Goal: Task Accomplishment & Management: Manage account settings

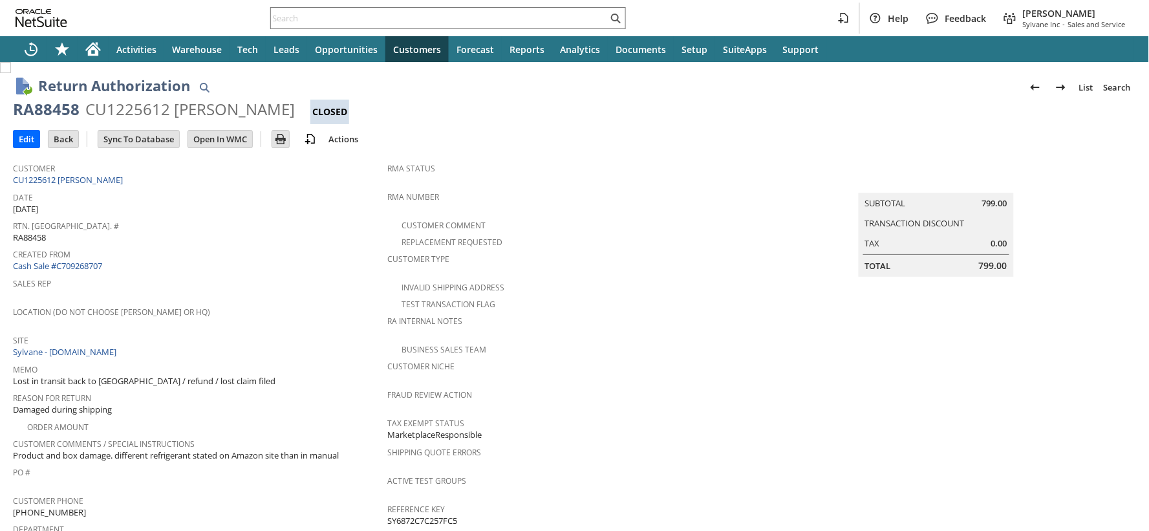
click at [101, 110] on div "CU1225612 Bruce Brignac" at bounding box center [189, 109] width 209 height 21
copy div "CU1225612"
click at [295, 19] on input "text" at bounding box center [439, 18] width 337 height 16
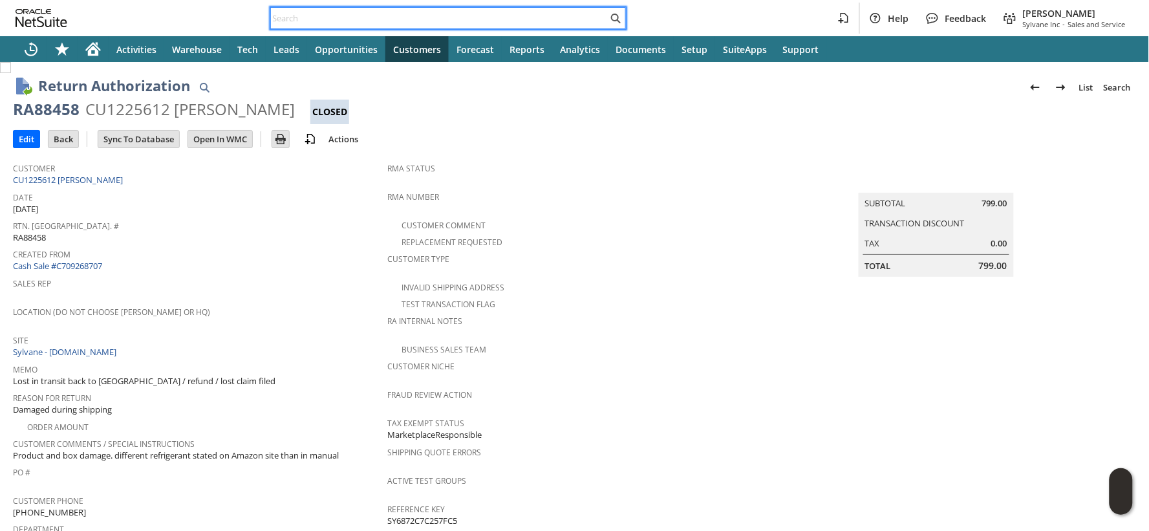
paste input "S1349579"
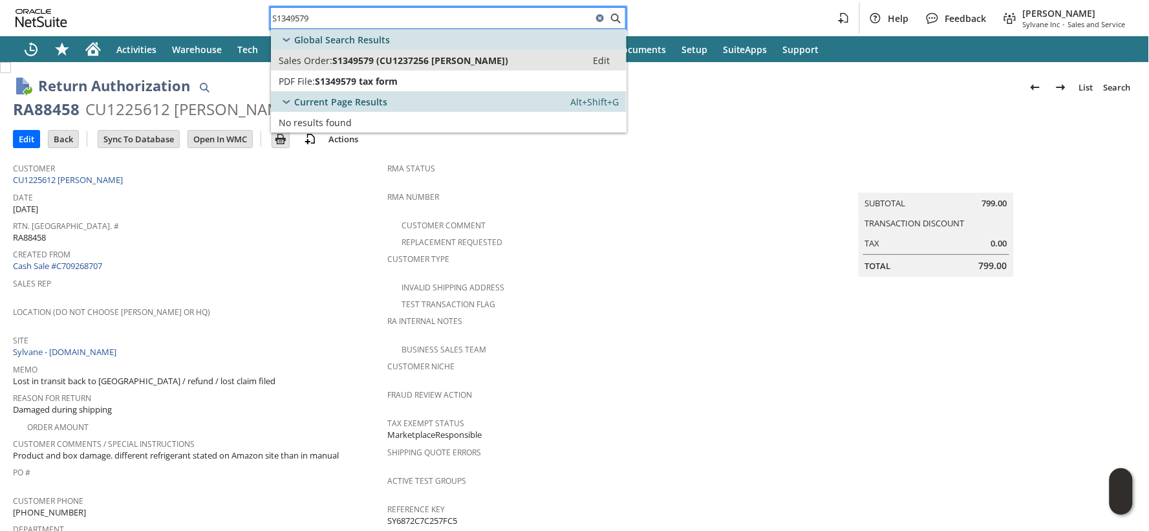
type input "S1349579"
click at [305, 59] on span "Sales Order:" at bounding box center [306, 60] width 54 height 12
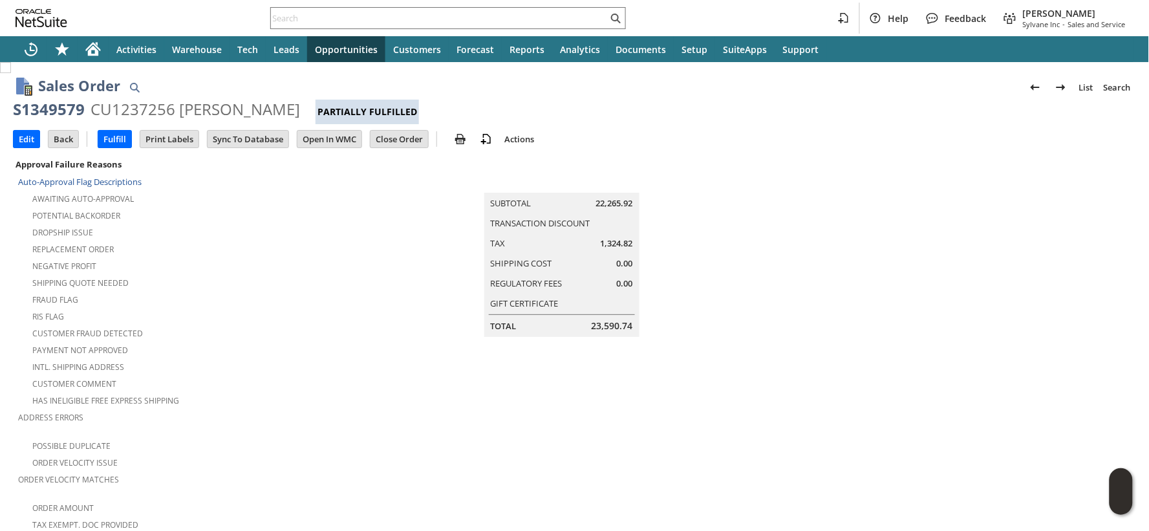
click at [138, 112] on div "CU1237256 Westly Greer" at bounding box center [194, 109] width 209 height 21
copy div "CU1237256"
click at [341, 23] on input "text" at bounding box center [439, 18] width 337 height 16
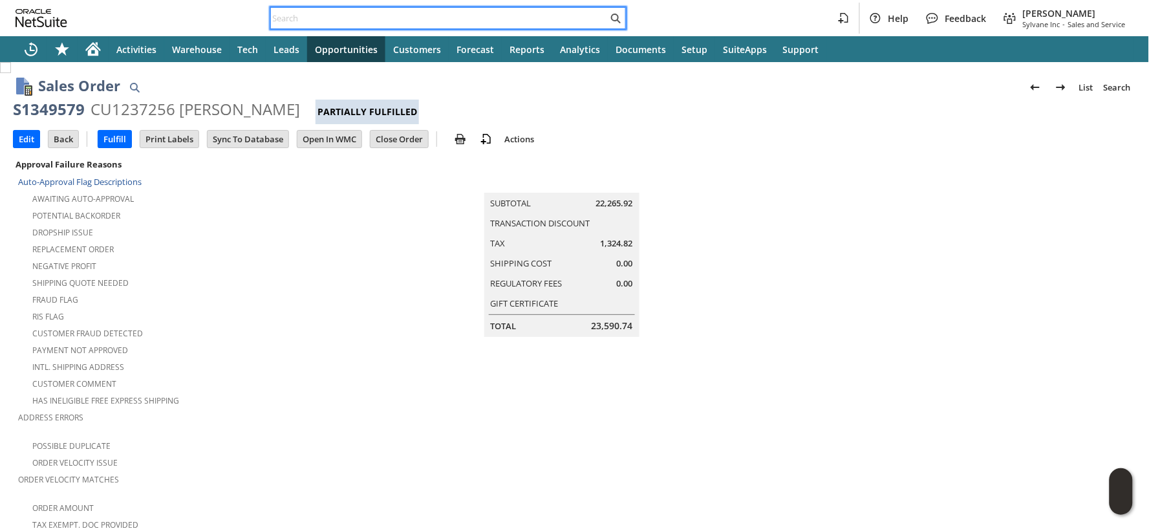
paste input "CU1181651"
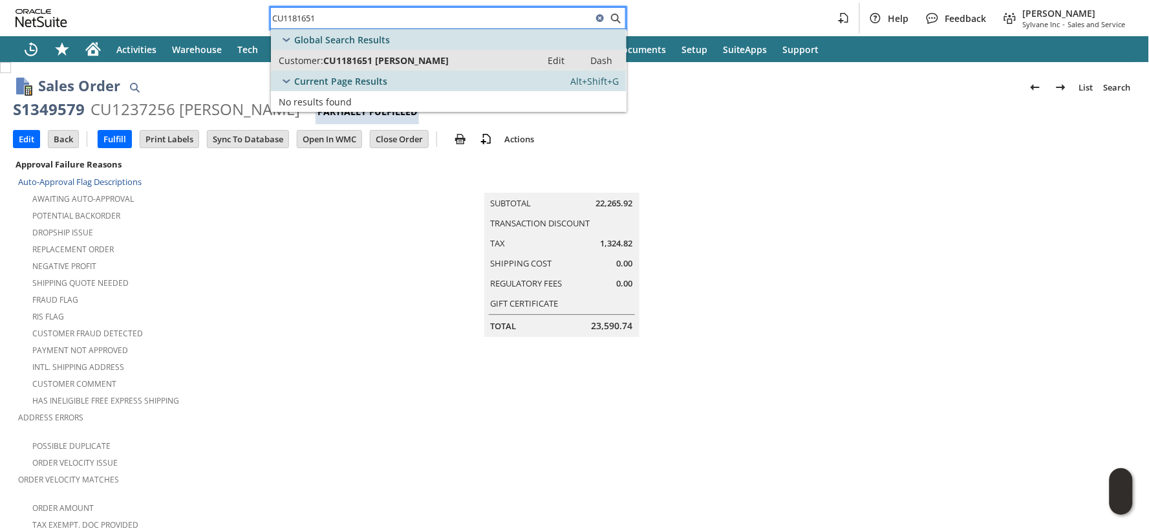
type input "CU1181651"
click at [363, 56] on span "CU1181651 Thomas J Purcell" at bounding box center [385, 60] width 125 height 12
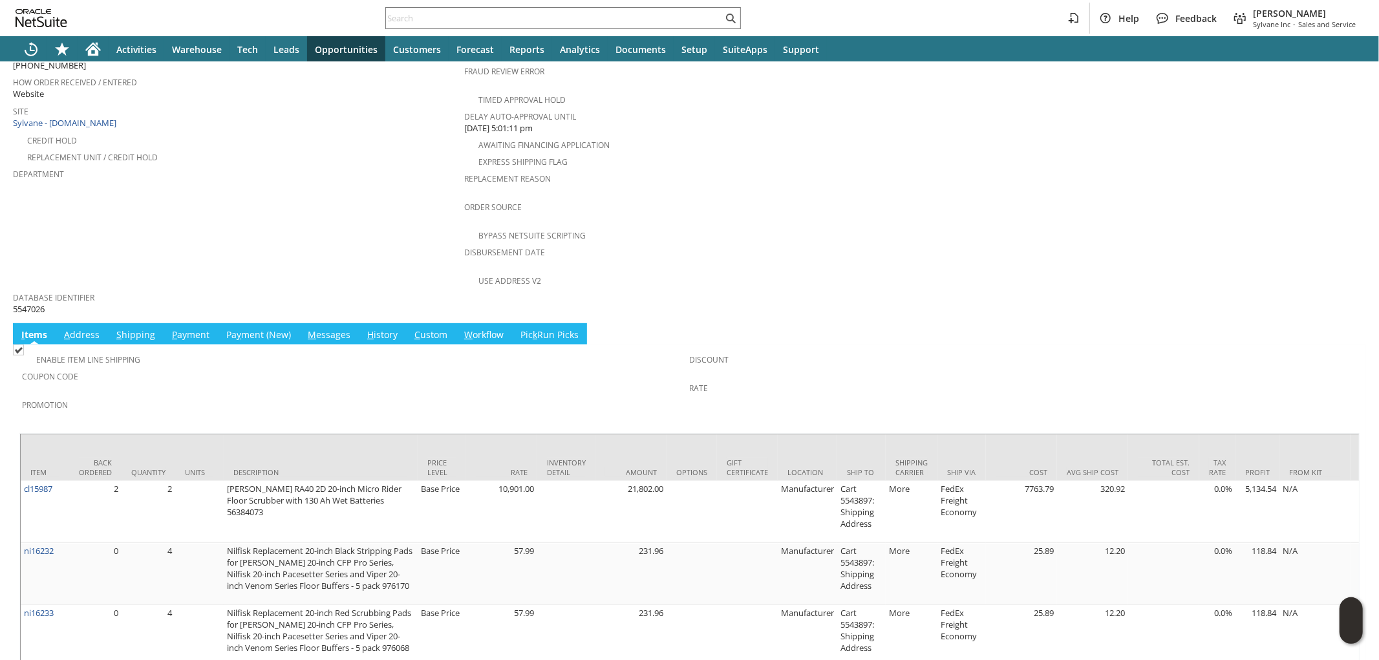
scroll to position [533, 0]
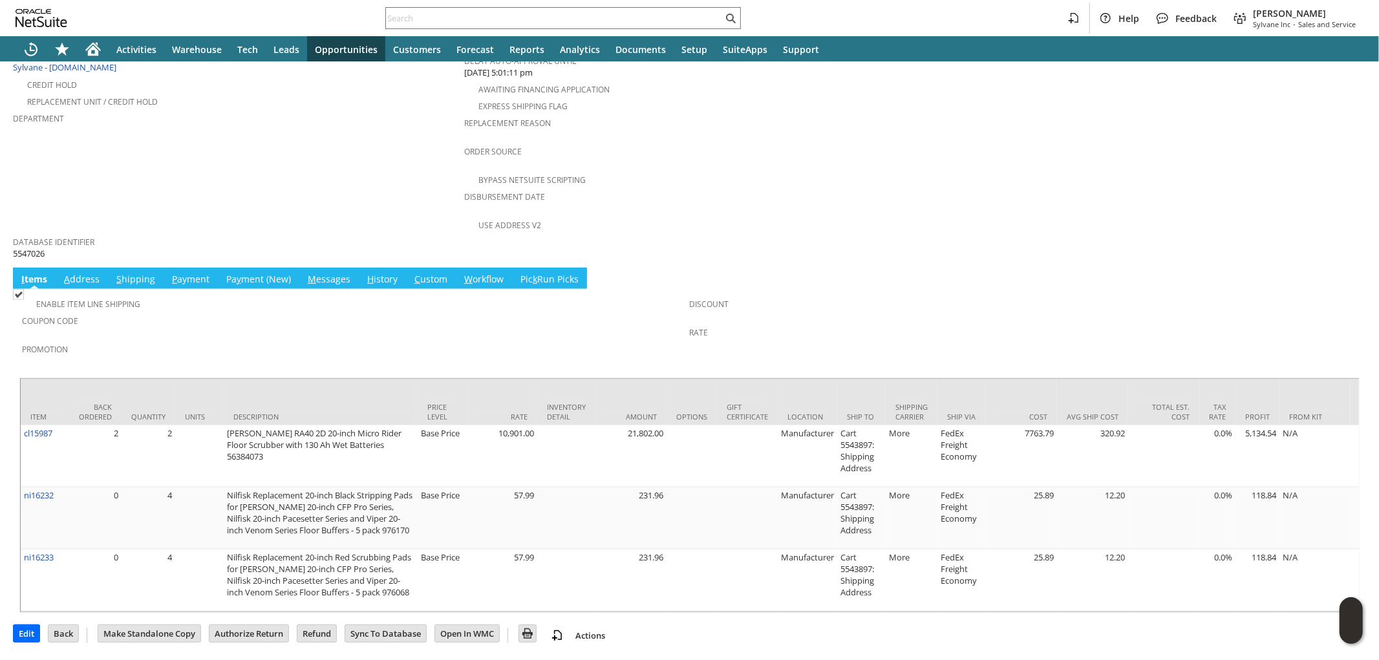
click at [177, 273] on link "P ayment" at bounding box center [191, 280] width 44 height 14
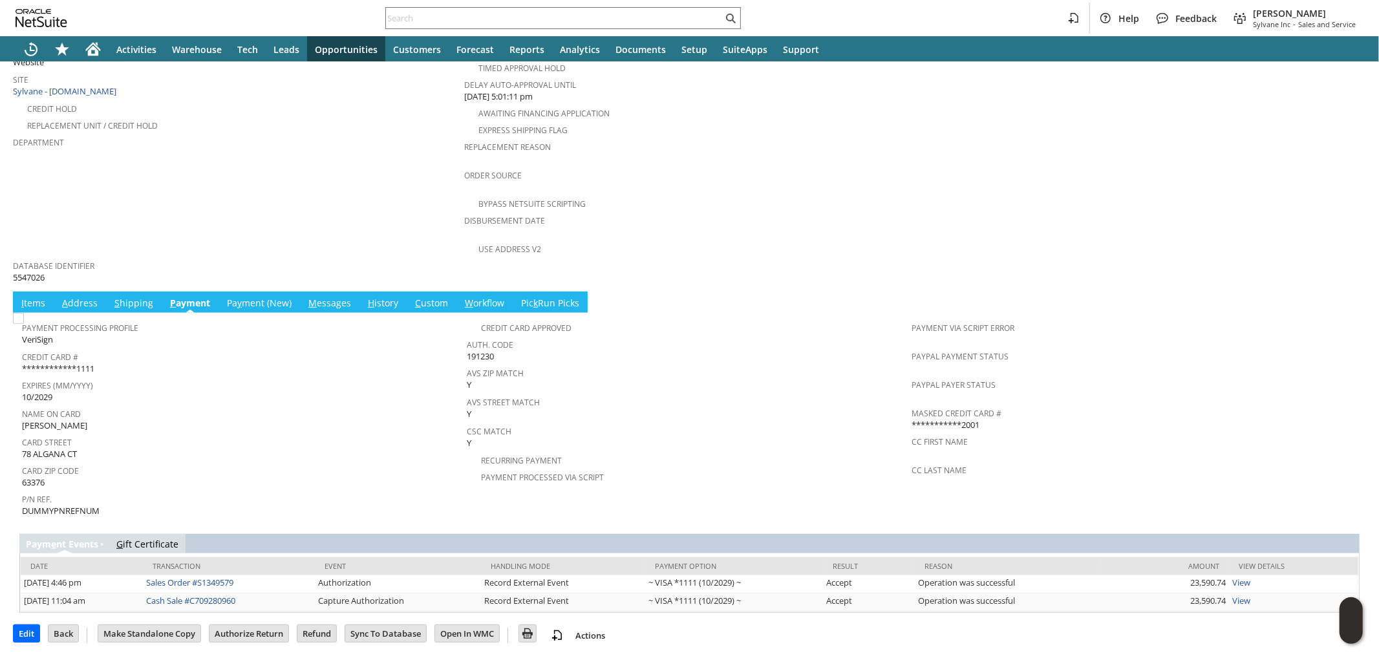
scroll to position [471, 0]
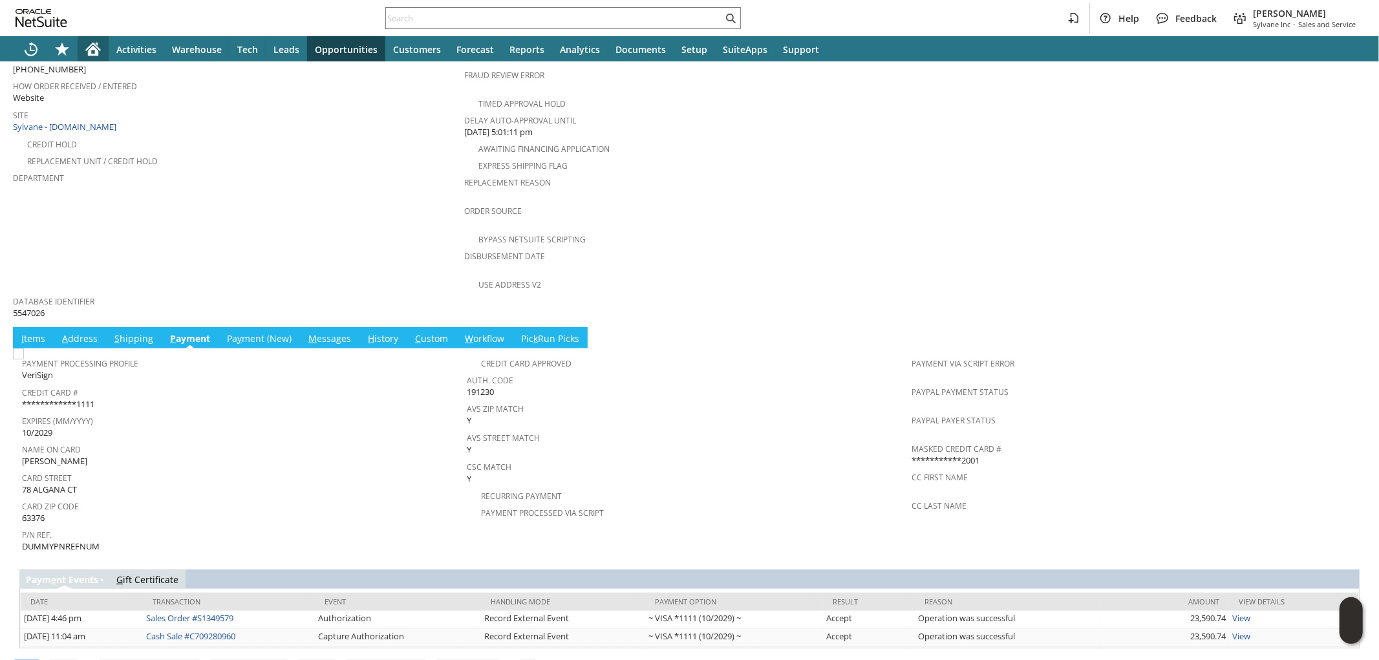
click at [100, 48] on icon "Home" at bounding box center [93, 47] width 15 height 8
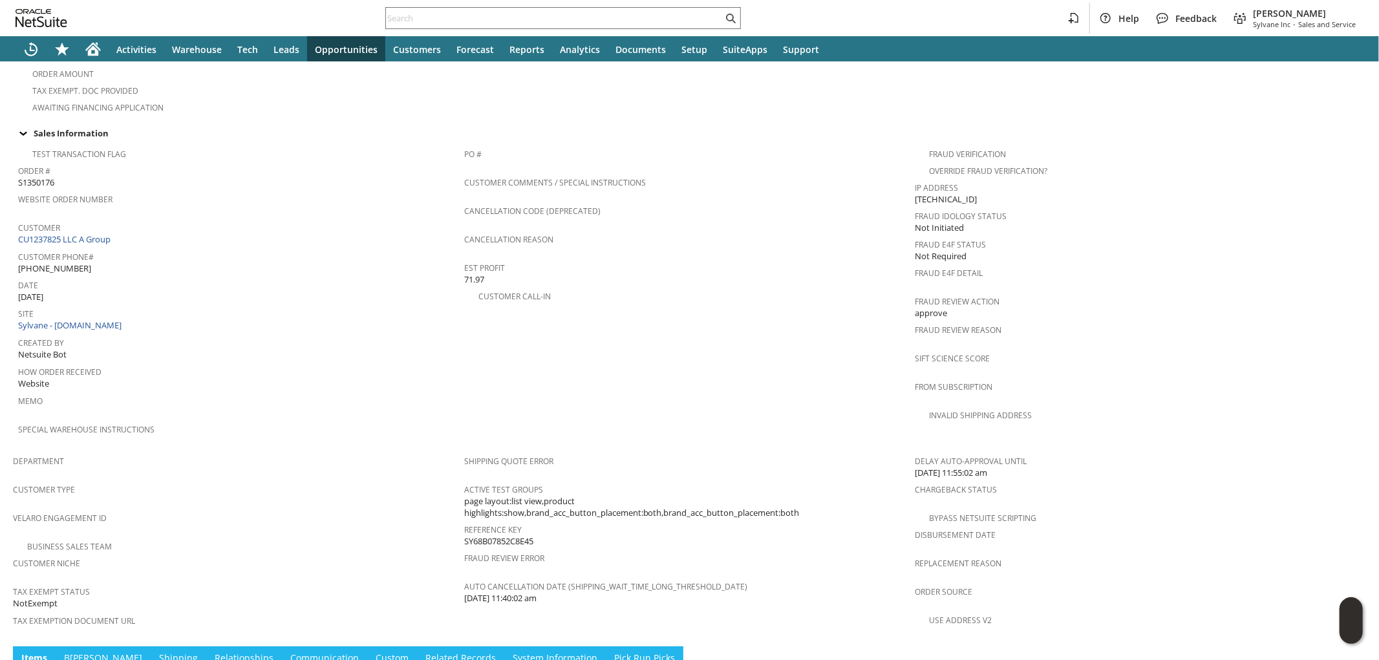
scroll to position [646, 0]
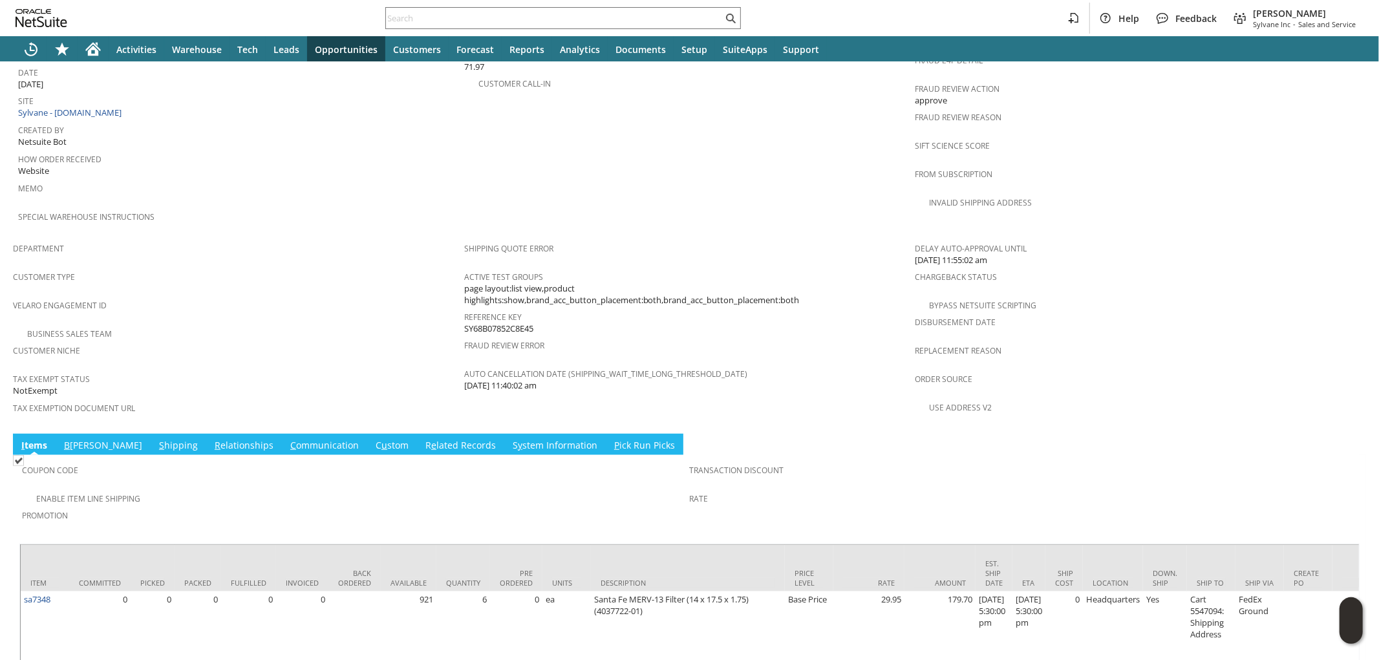
click at [156, 439] on link "S hipping" at bounding box center [178, 446] width 45 height 14
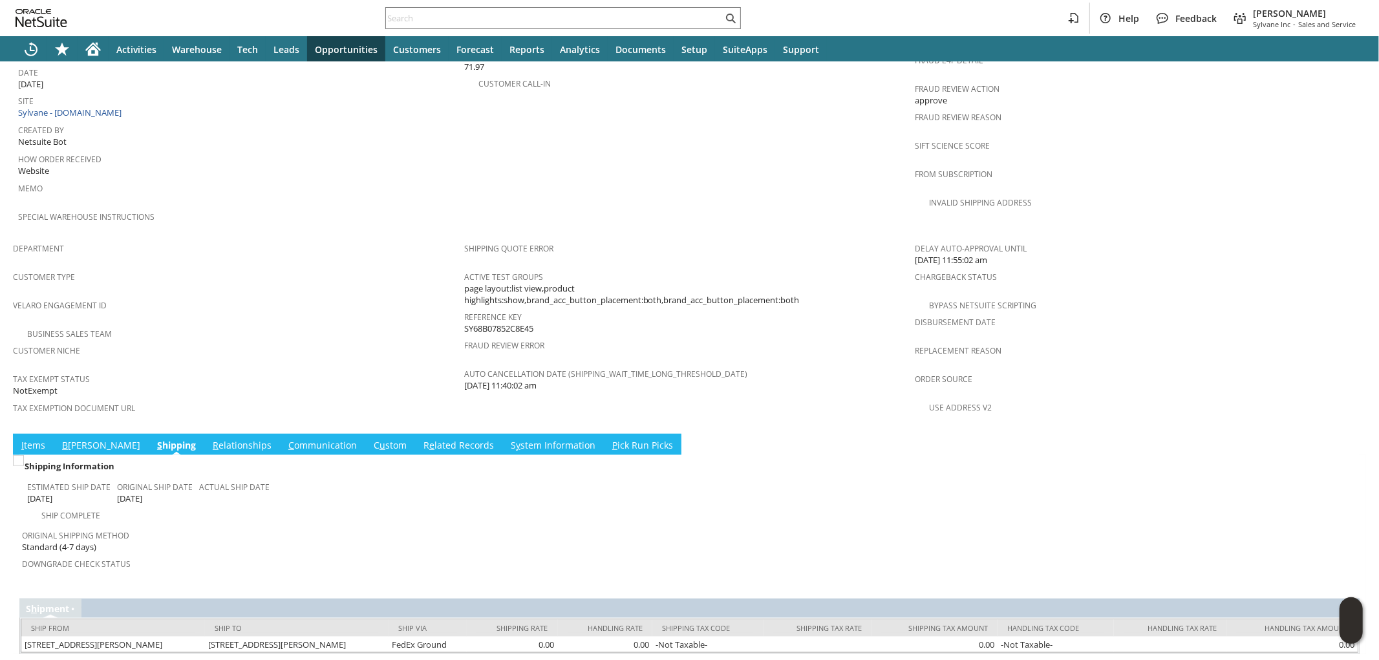
scroll to position [643, 0]
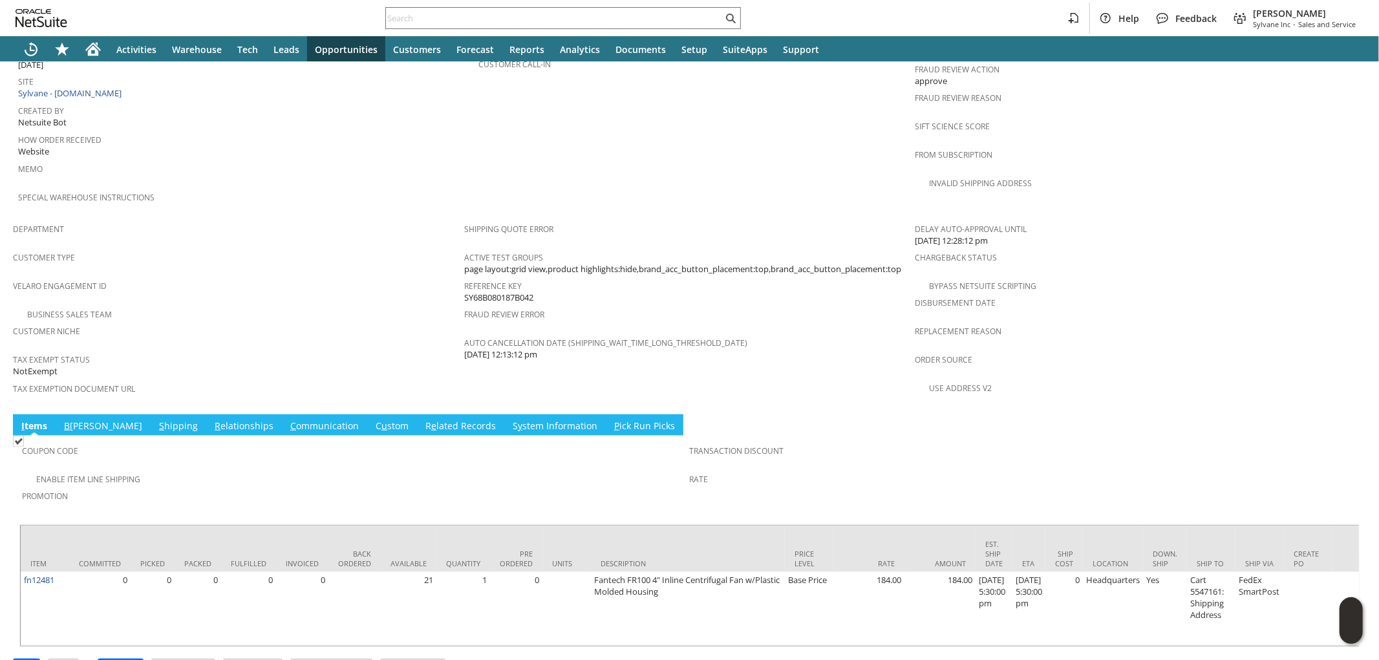
scroll to position [668, 0]
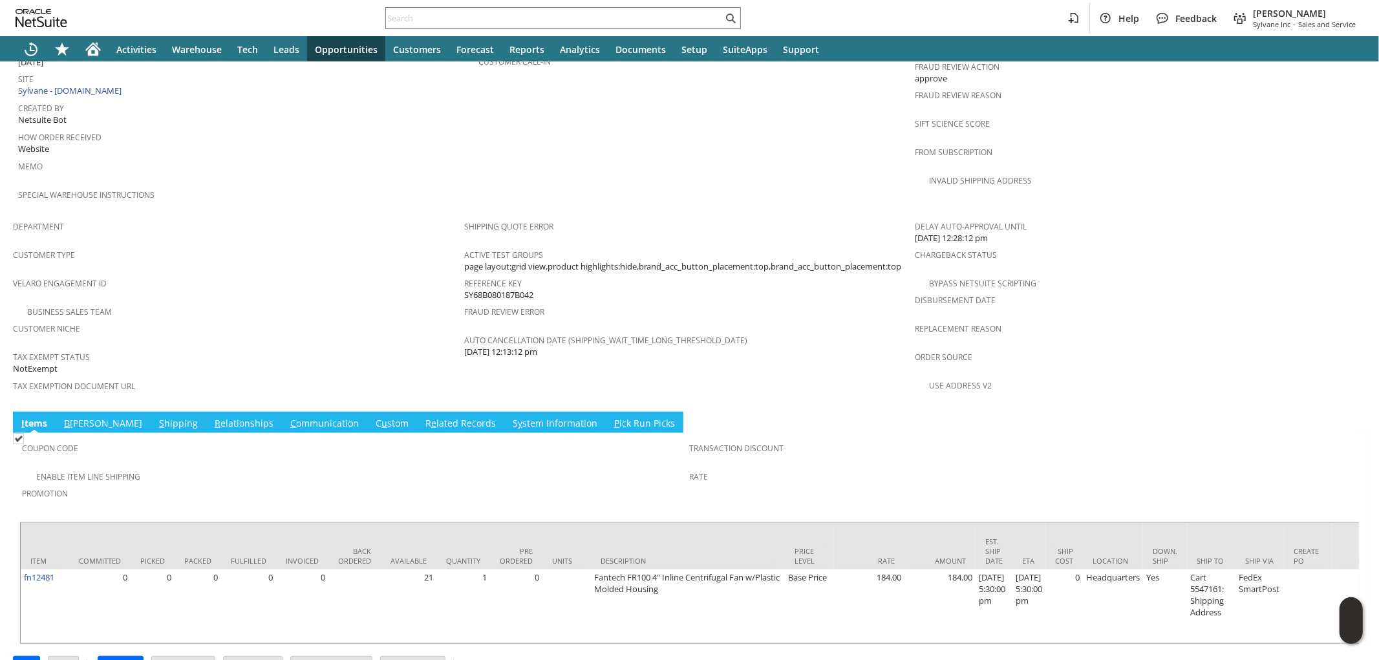
click at [156, 417] on link "S hipping" at bounding box center [178, 424] width 45 height 14
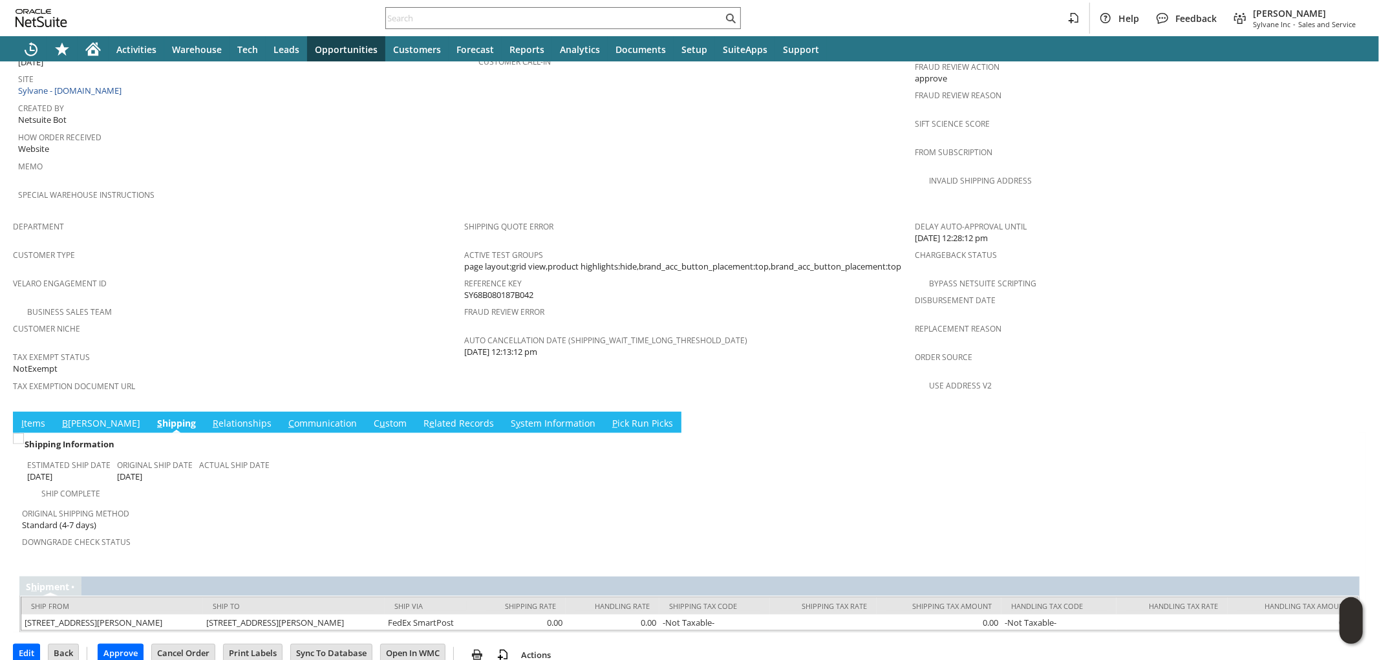
scroll to position [643, 0]
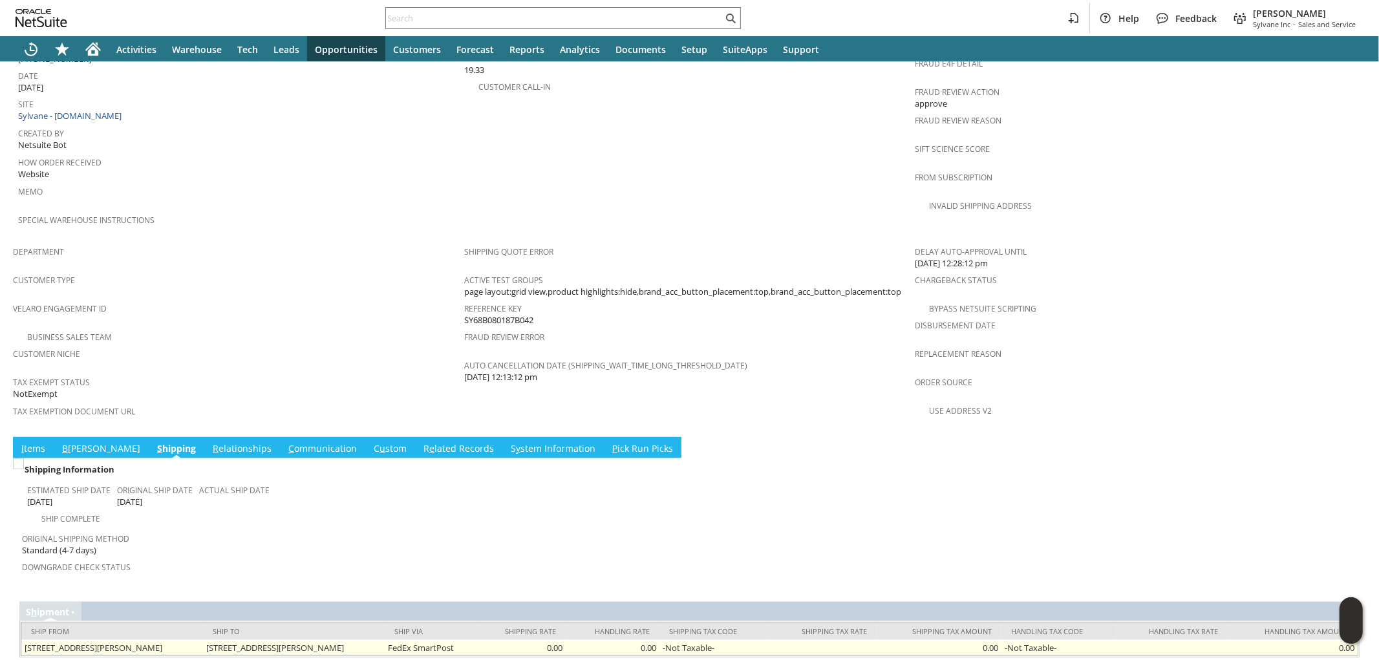
click at [354, 640] on td "6040 Fisk Rd Lockport NY 14094 United States" at bounding box center [294, 648] width 182 height 16
copy tr "6040 Fisk Rd Lockport NY 14094 United States"
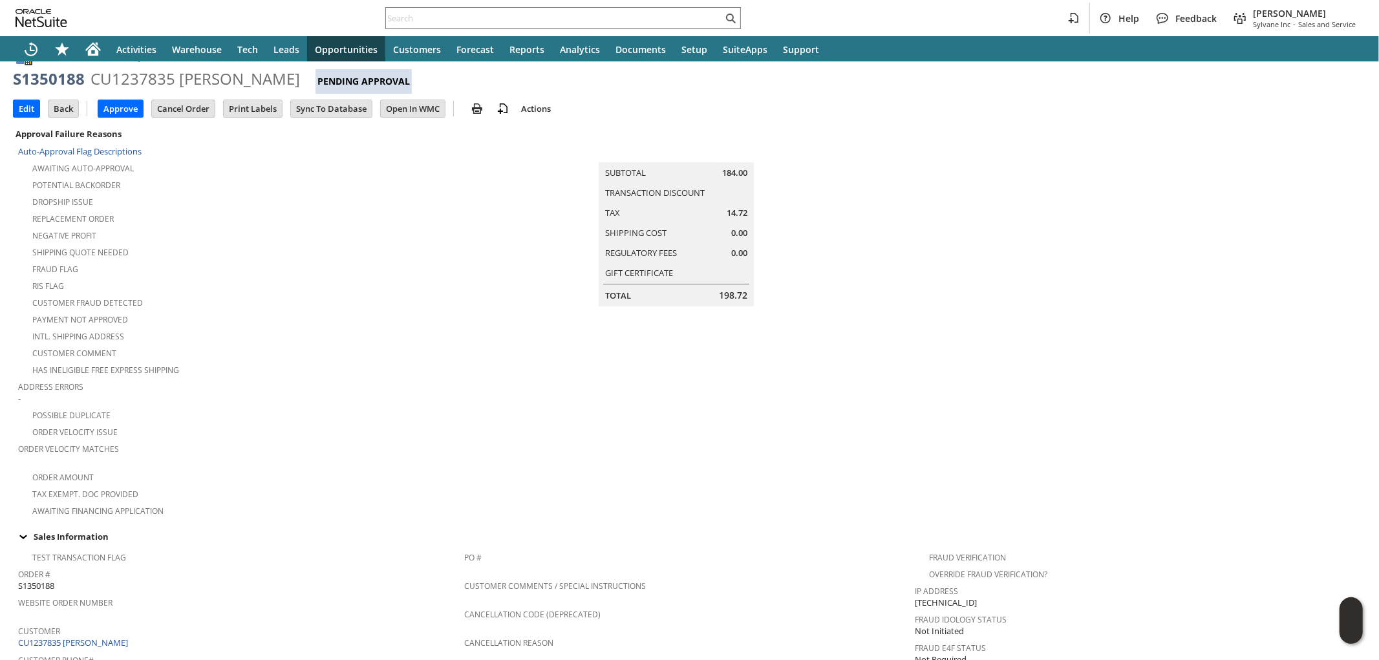
scroll to position [0, 0]
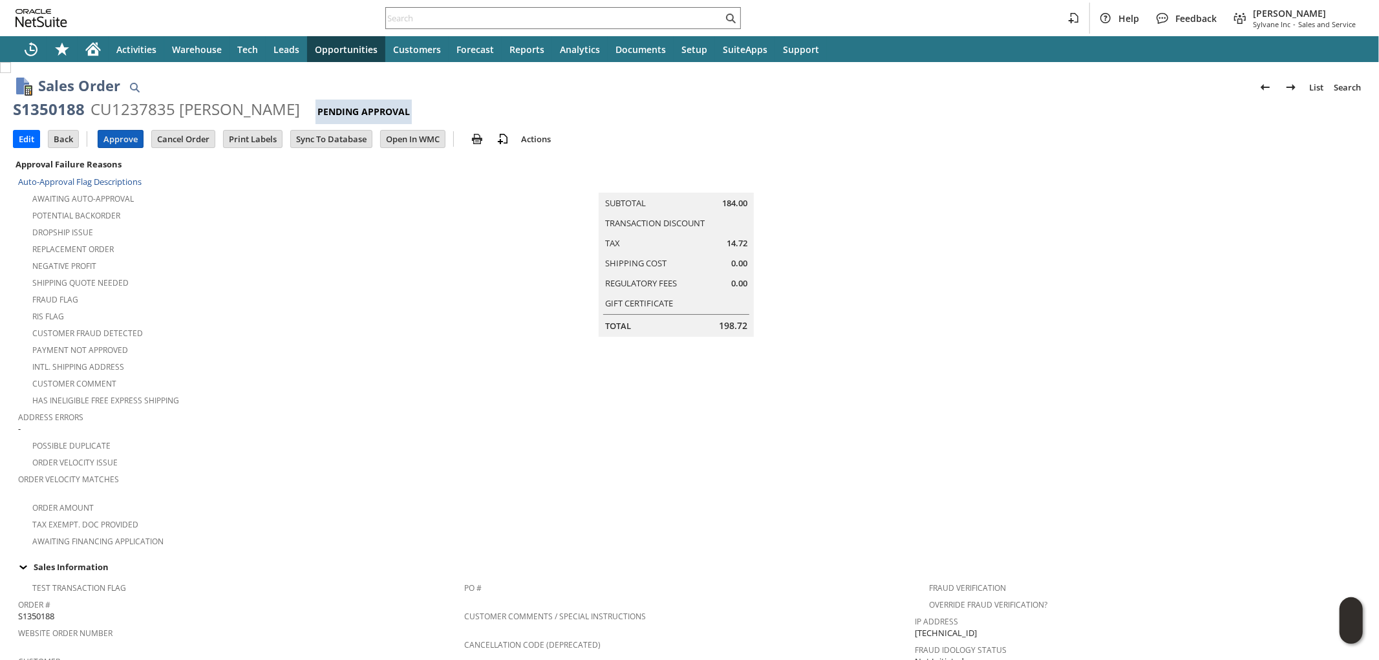
click at [123, 136] on input "Approve" at bounding box center [120, 139] width 45 height 17
click at [28, 136] on input "Edit" at bounding box center [27, 139] width 26 height 17
click at [27, 143] on input "Edit" at bounding box center [27, 139] width 26 height 17
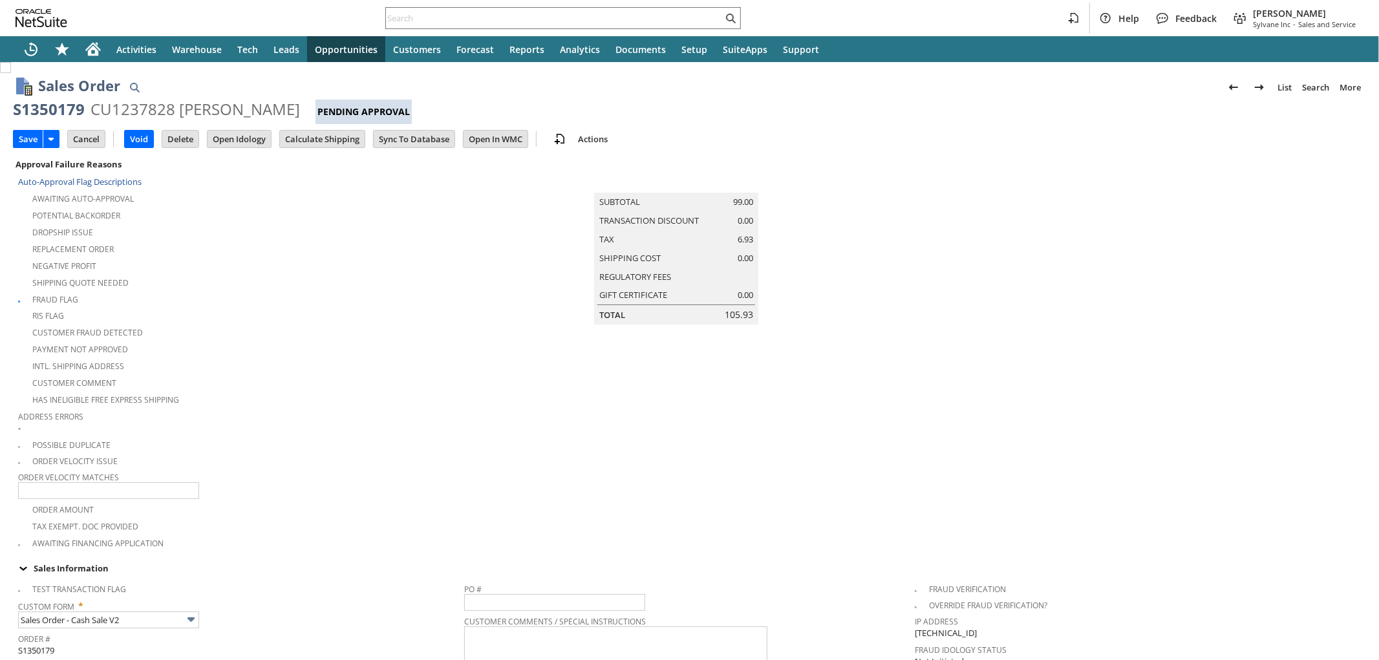
scroll to position [337, 0]
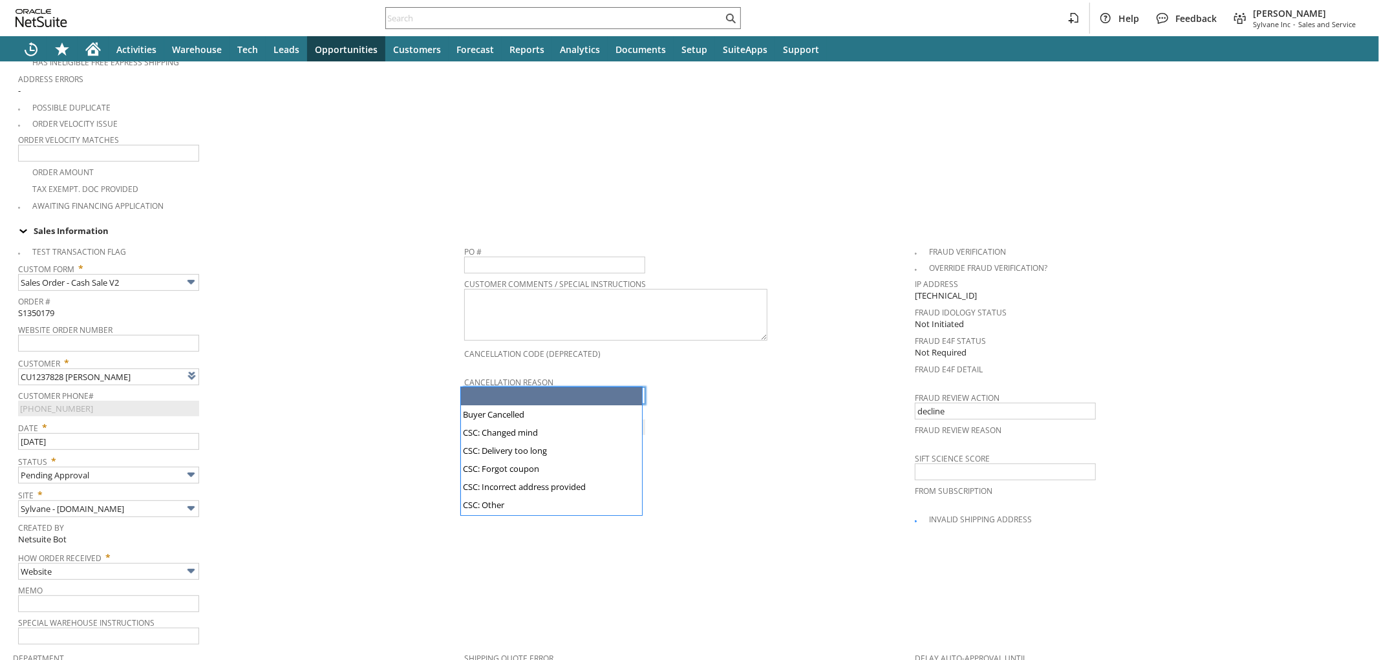
type input "Intelligent Recommendations ⁰"
click at [487, 387] on input "text" at bounding box center [554, 395] width 181 height 17
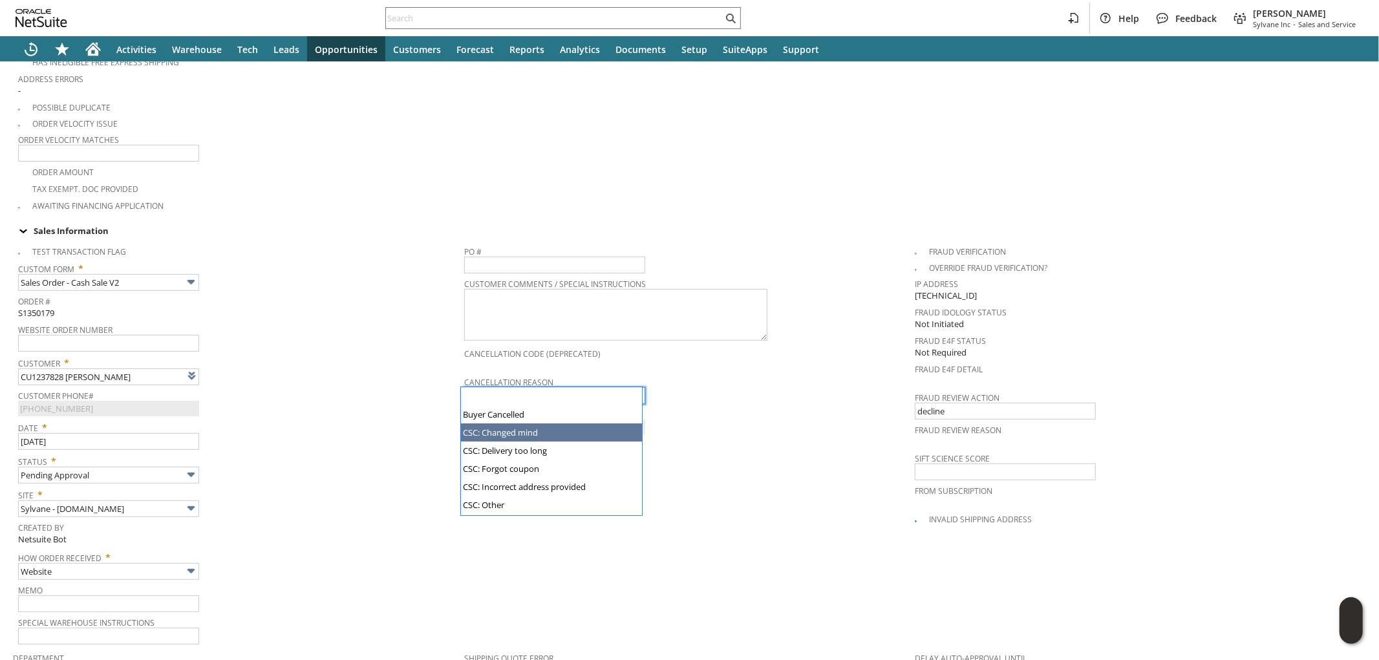
scroll to position [123, 0]
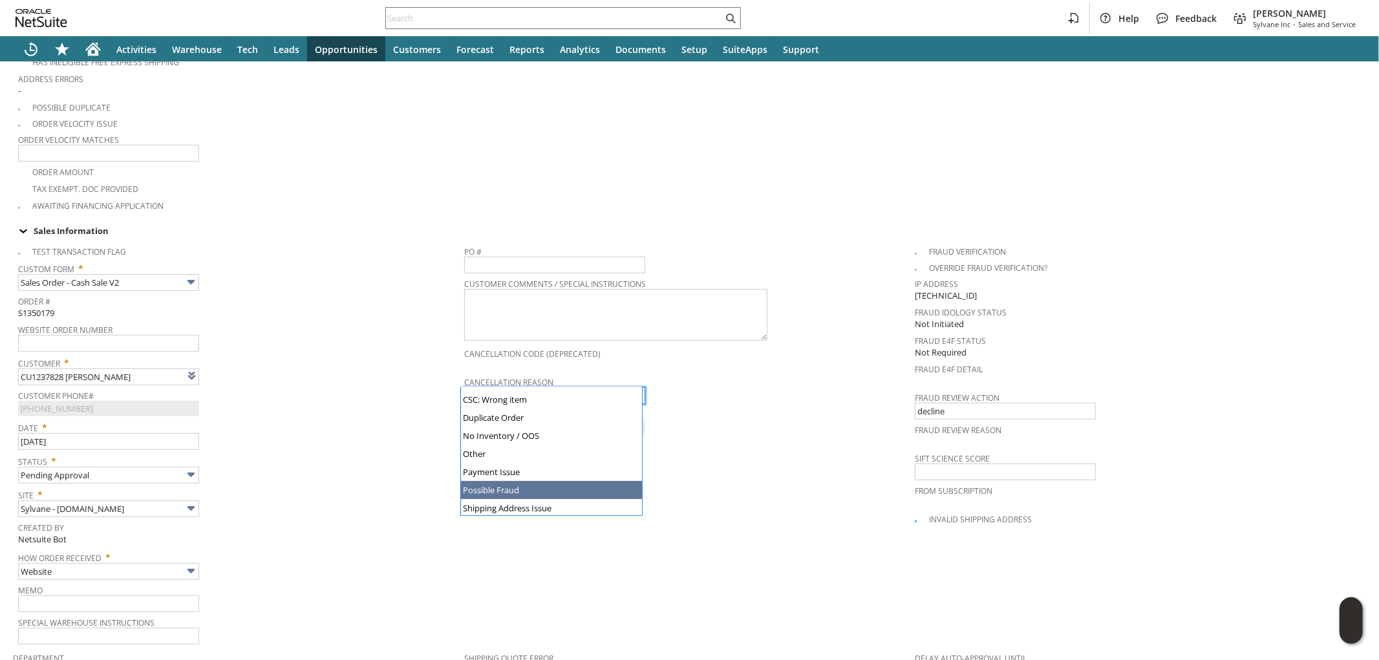
type input "Possible Fraud"
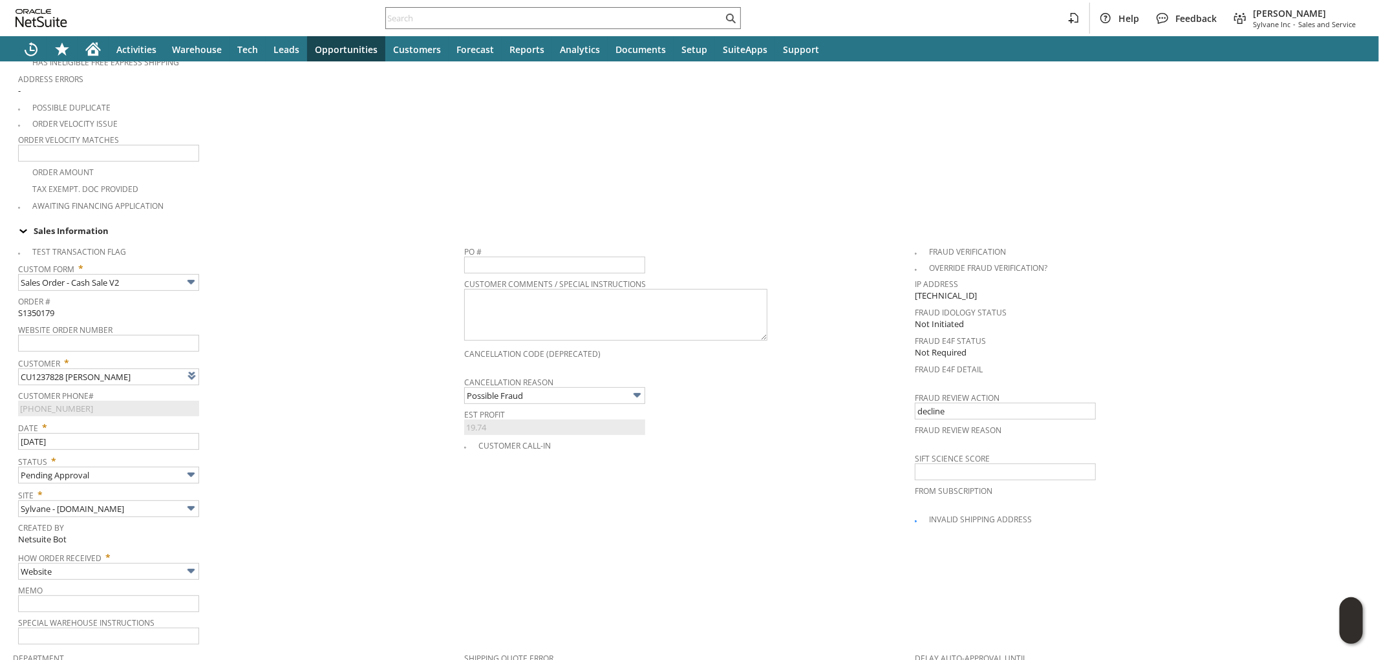
click at [337, 425] on div "Date * 8/28/2025" at bounding box center [238, 434] width 440 height 32
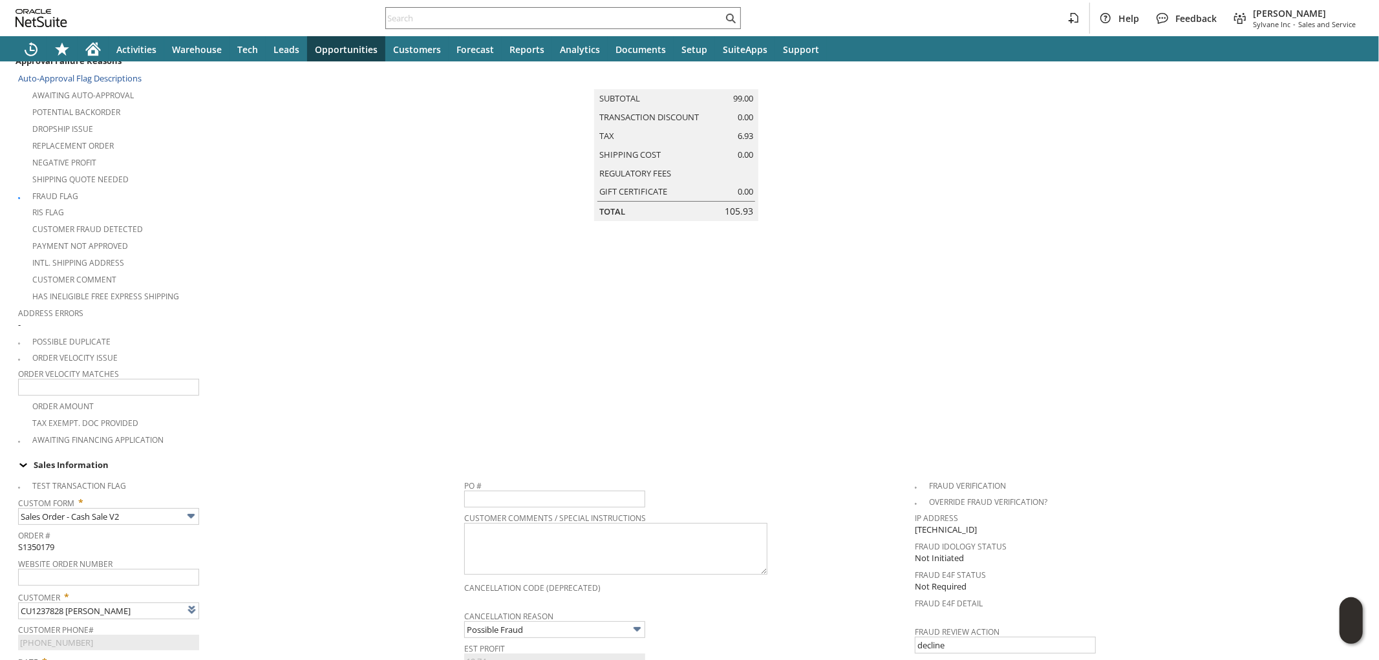
scroll to position [0, 0]
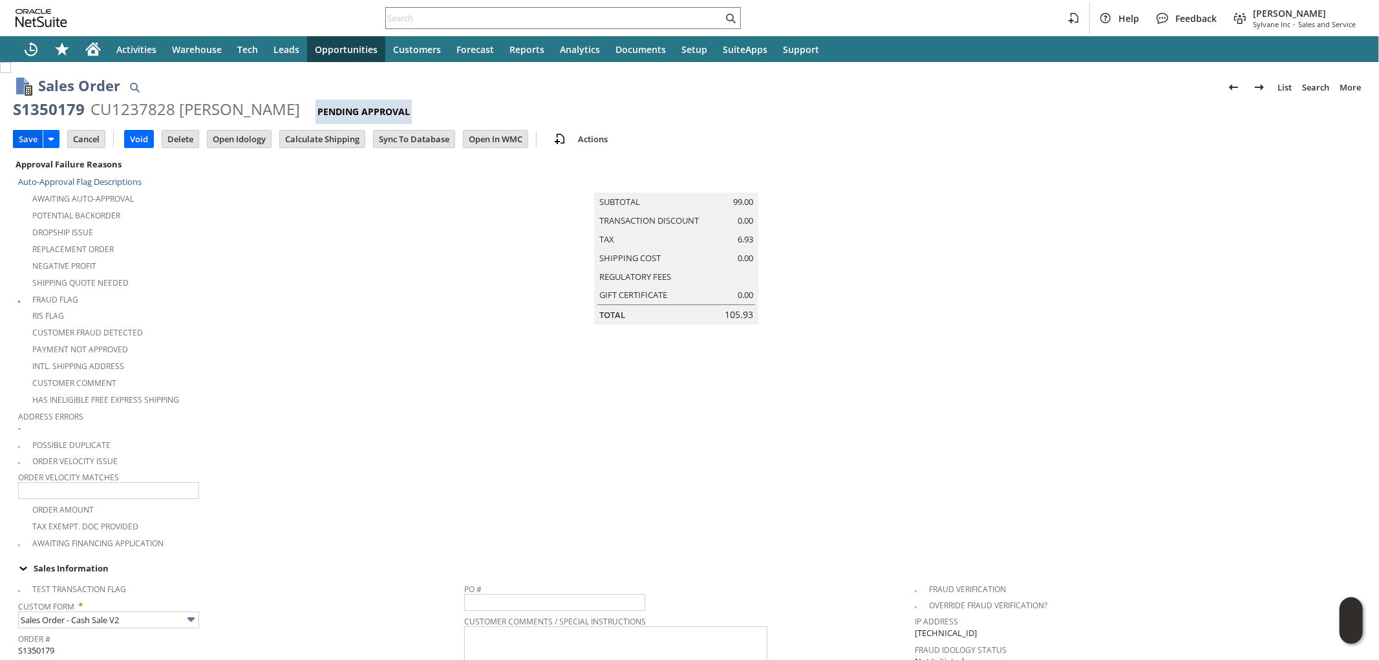
click at [30, 143] on input "Save" at bounding box center [28, 139] width 29 height 17
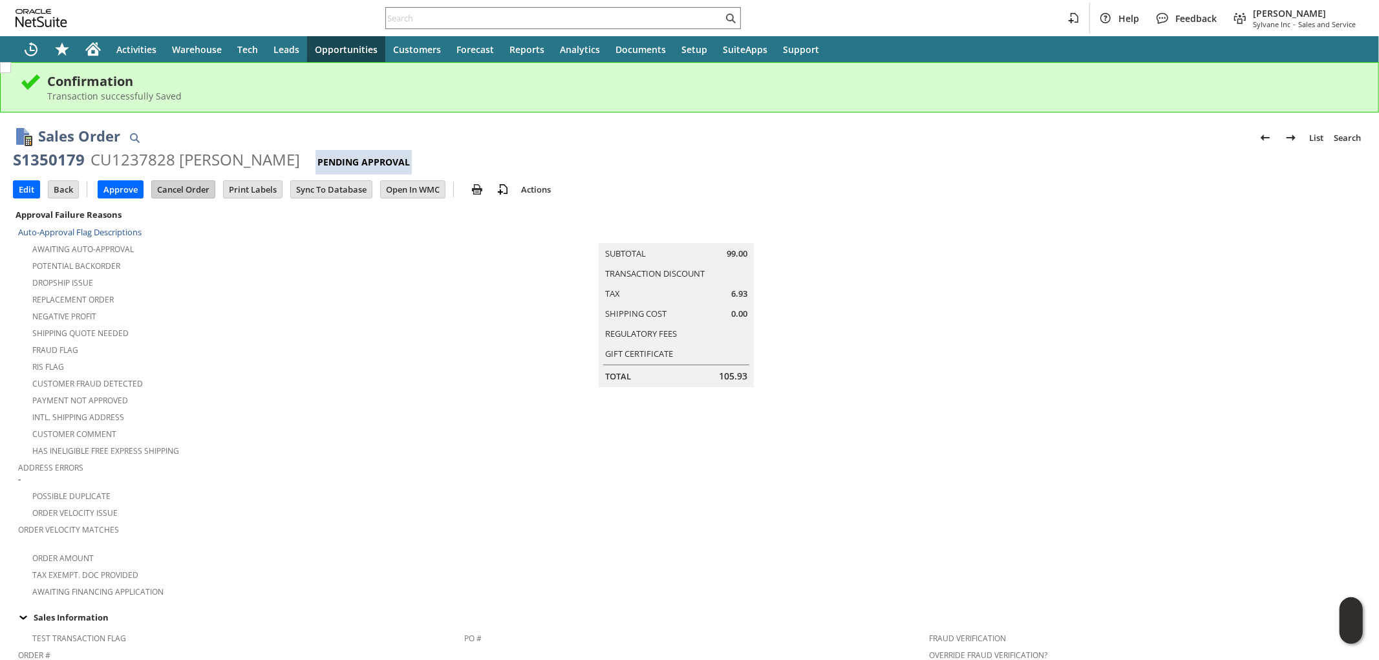
click at [179, 189] on input "Cancel Order" at bounding box center [183, 189] width 63 height 17
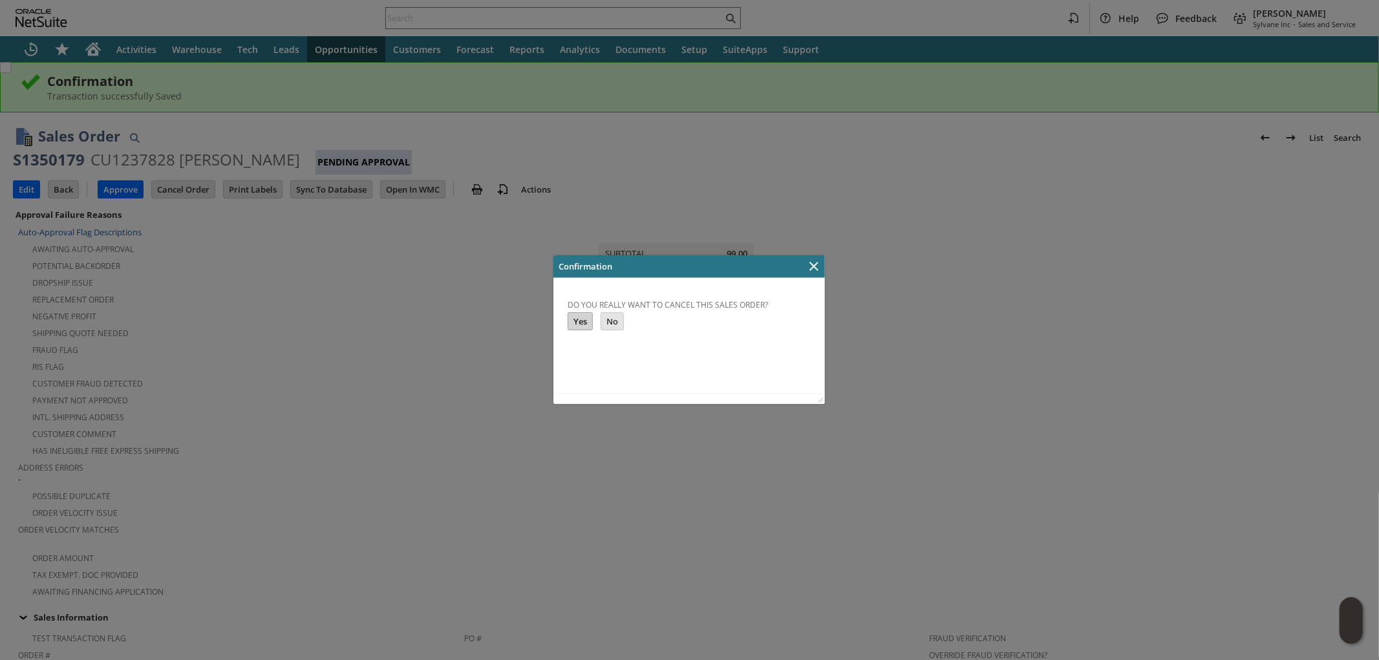
drag, startPoint x: 581, startPoint y: 325, endPoint x: 1388, endPoint y: 294, distance: 807.9
click at [581, 325] on input "Yes" at bounding box center [580, 320] width 24 height 17
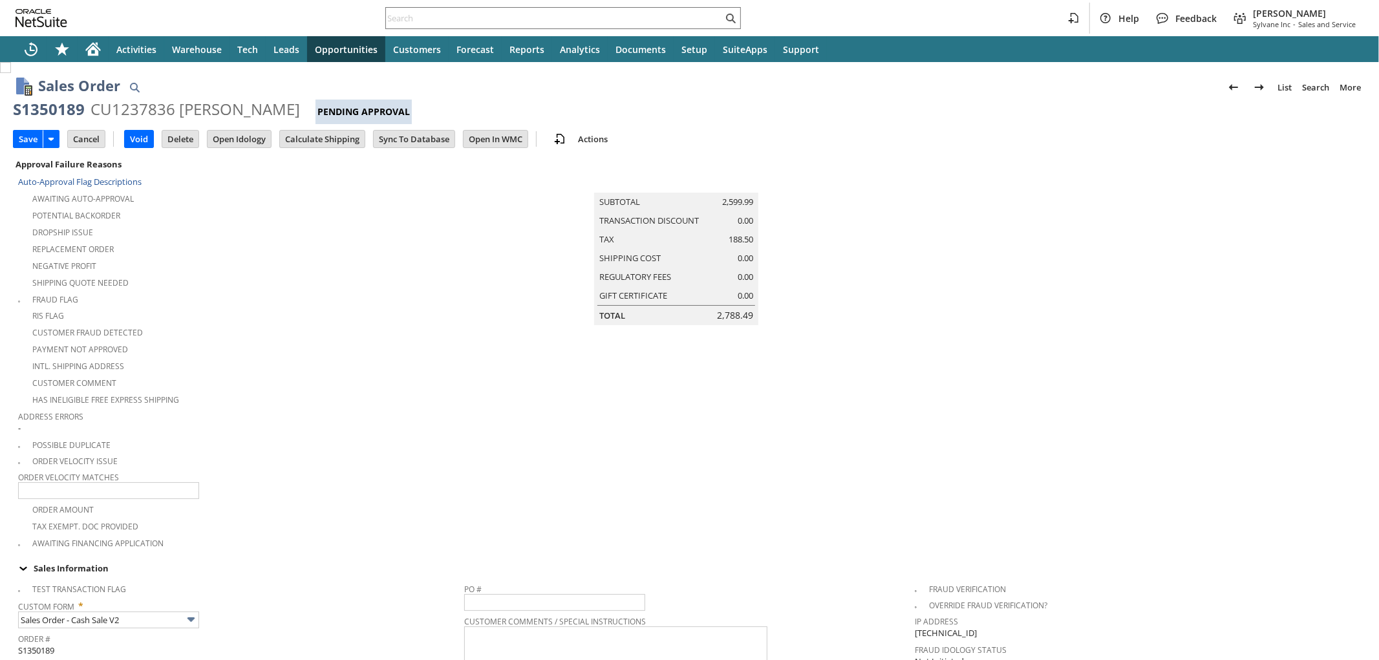
scroll to position [337, 0]
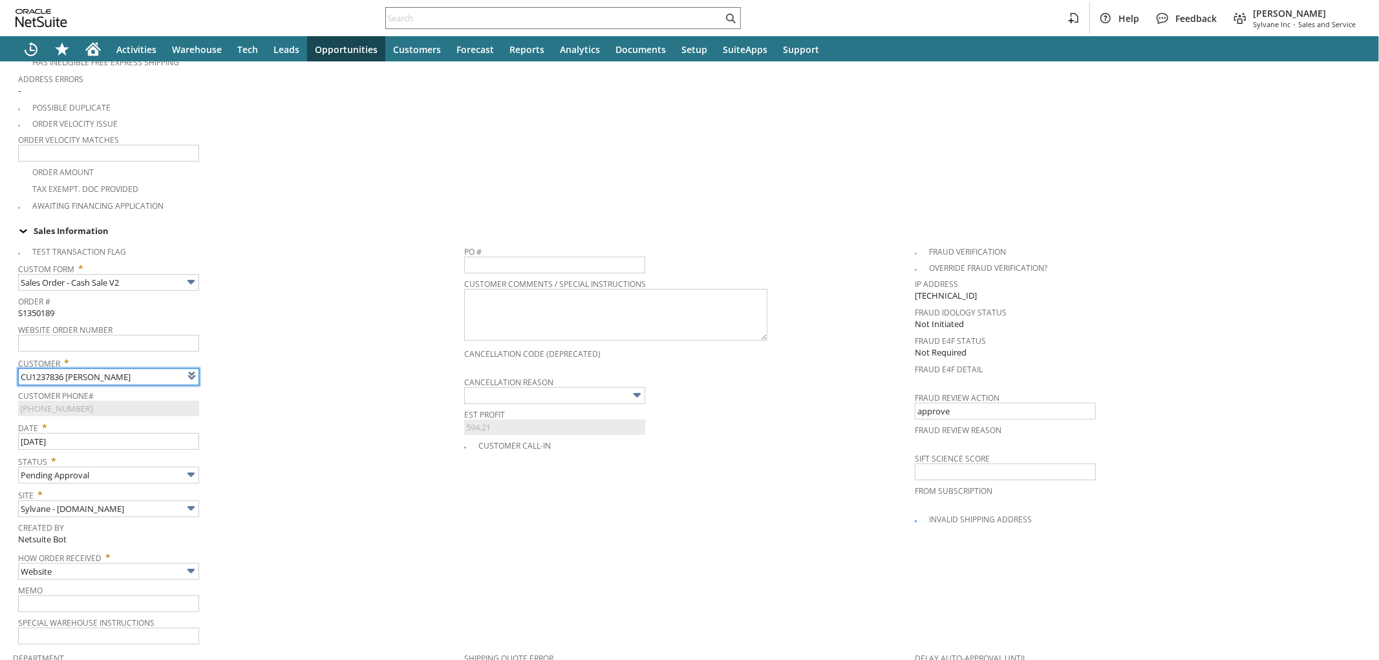
type input "Intelligent Recommendations¹⁰"
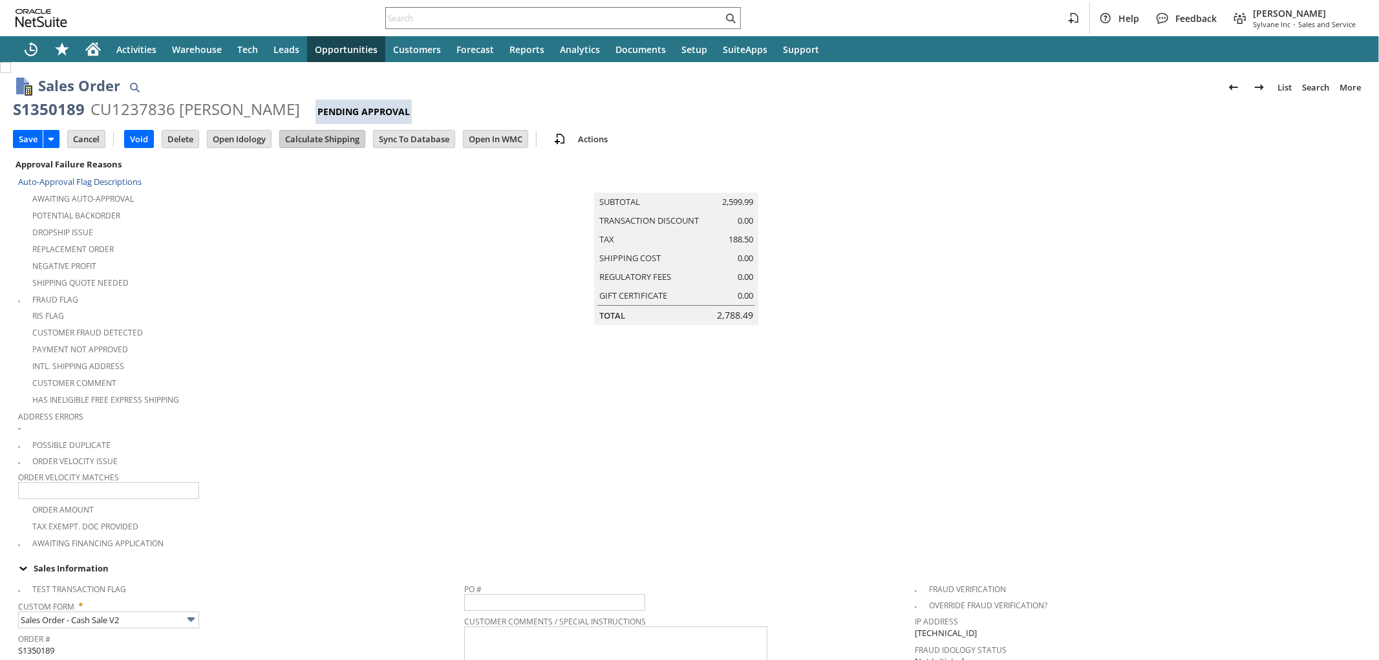
click at [354, 140] on input "Calculate Shipping" at bounding box center [322, 139] width 85 height 17
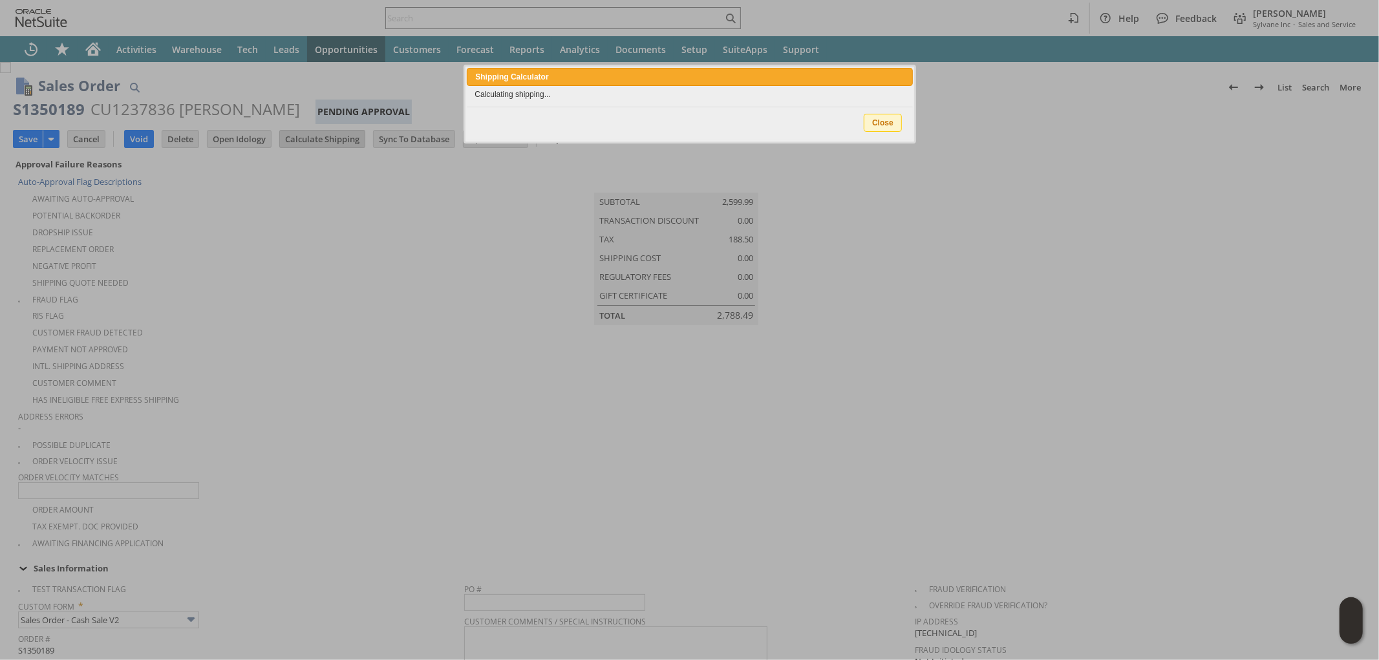
type input "Add"
type input "Copy Previous"
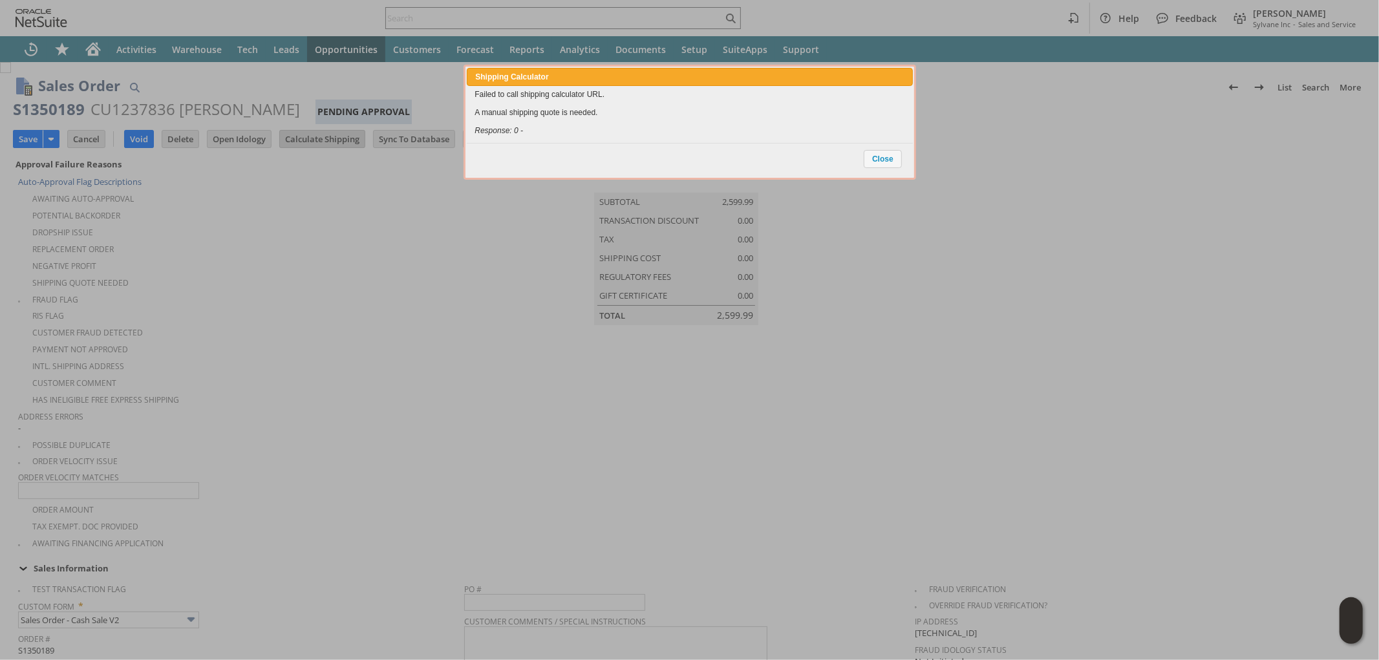
scroll to position [929, 0]
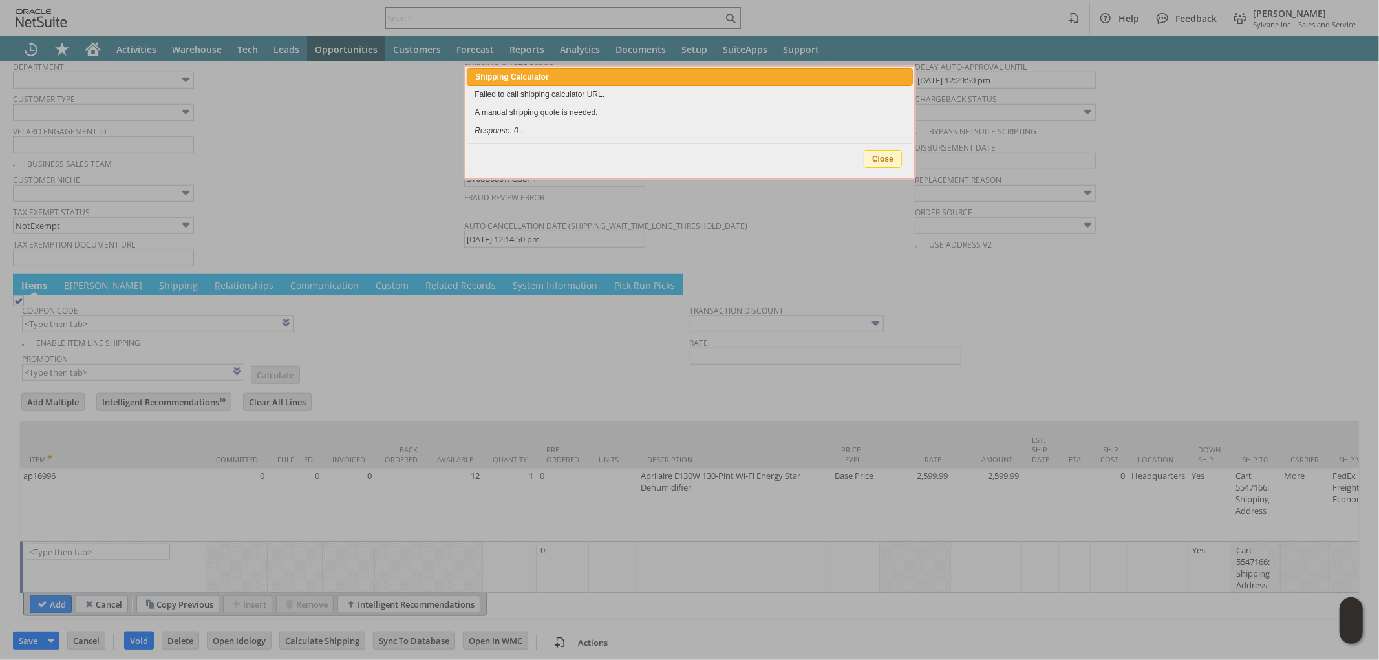
click at [881, 159] on span "Close" at bounding box center [882, 159] width 37 height 17
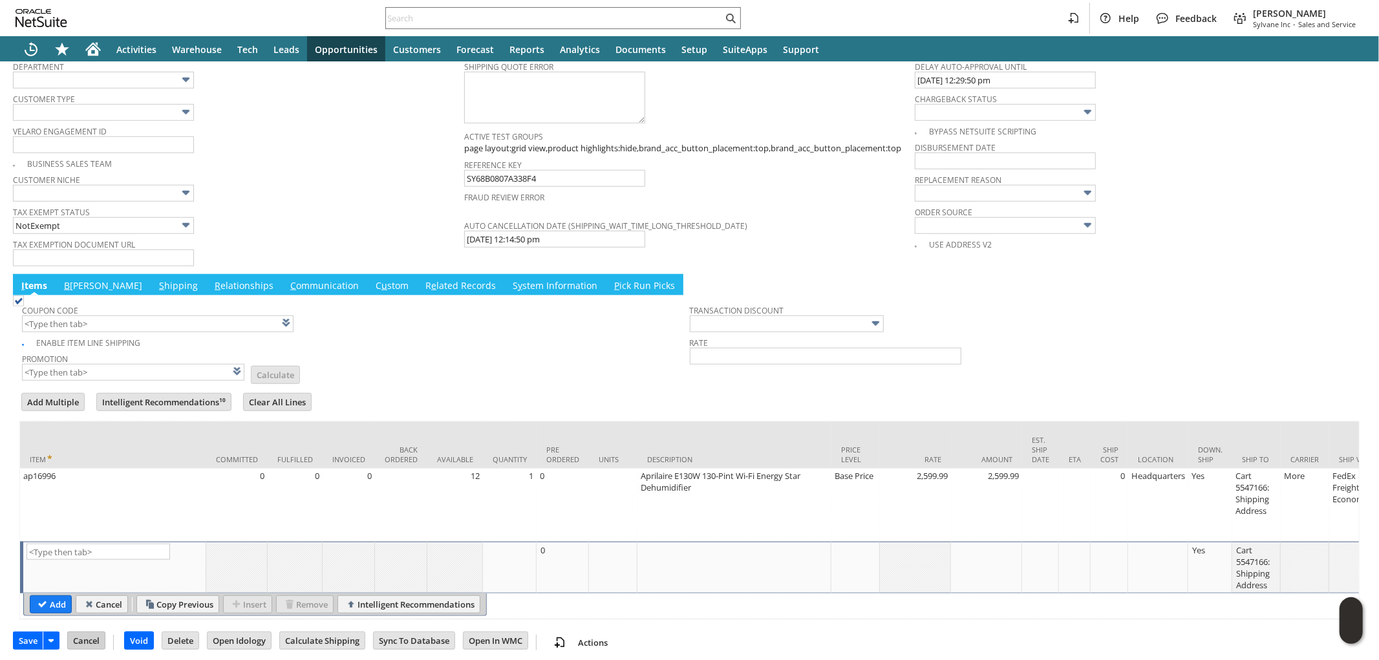
click at [83, 640] on input "Cancel" at bounding box center [86, 640] width 37 height 17
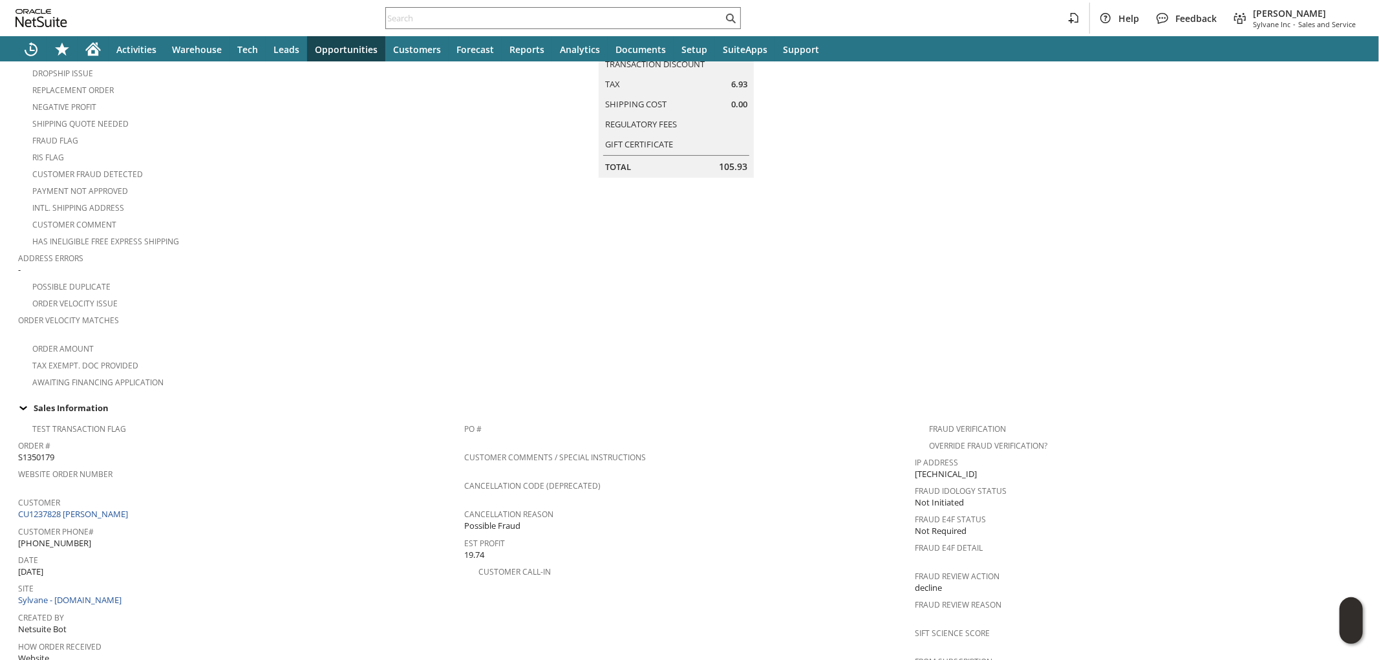
scroll to position [215, 0]
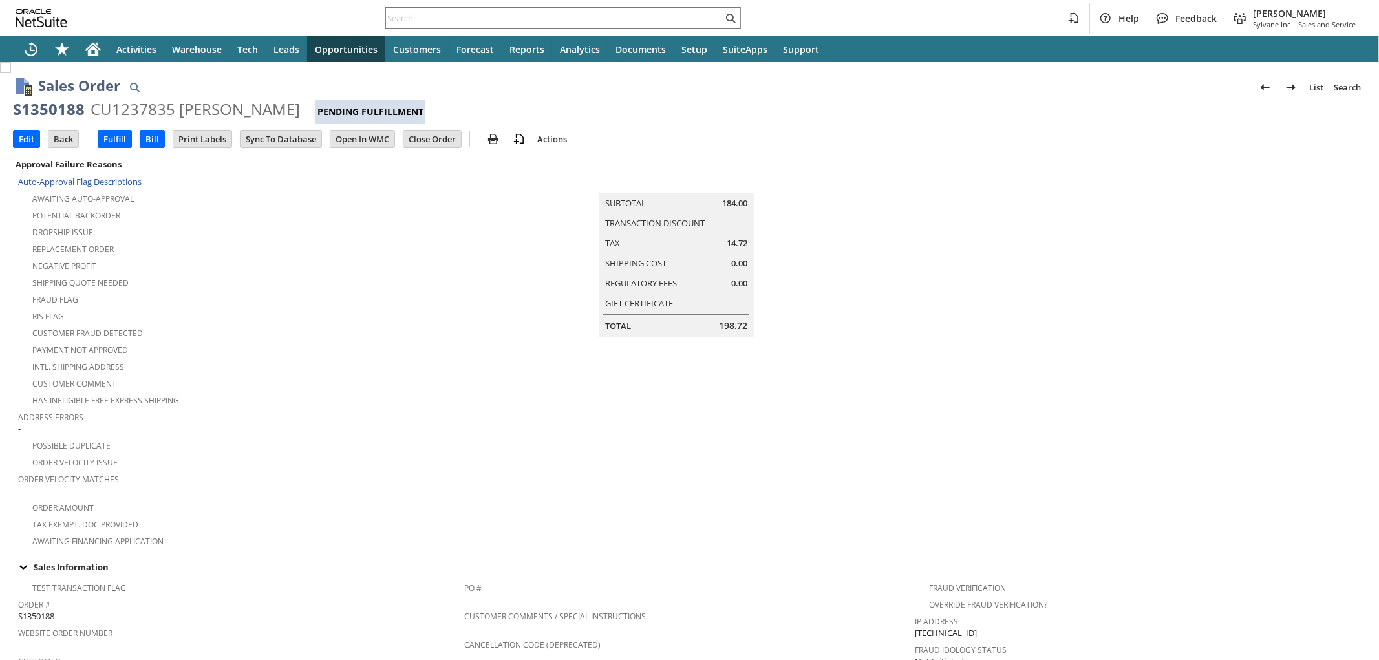
scroll to position [266, 0]
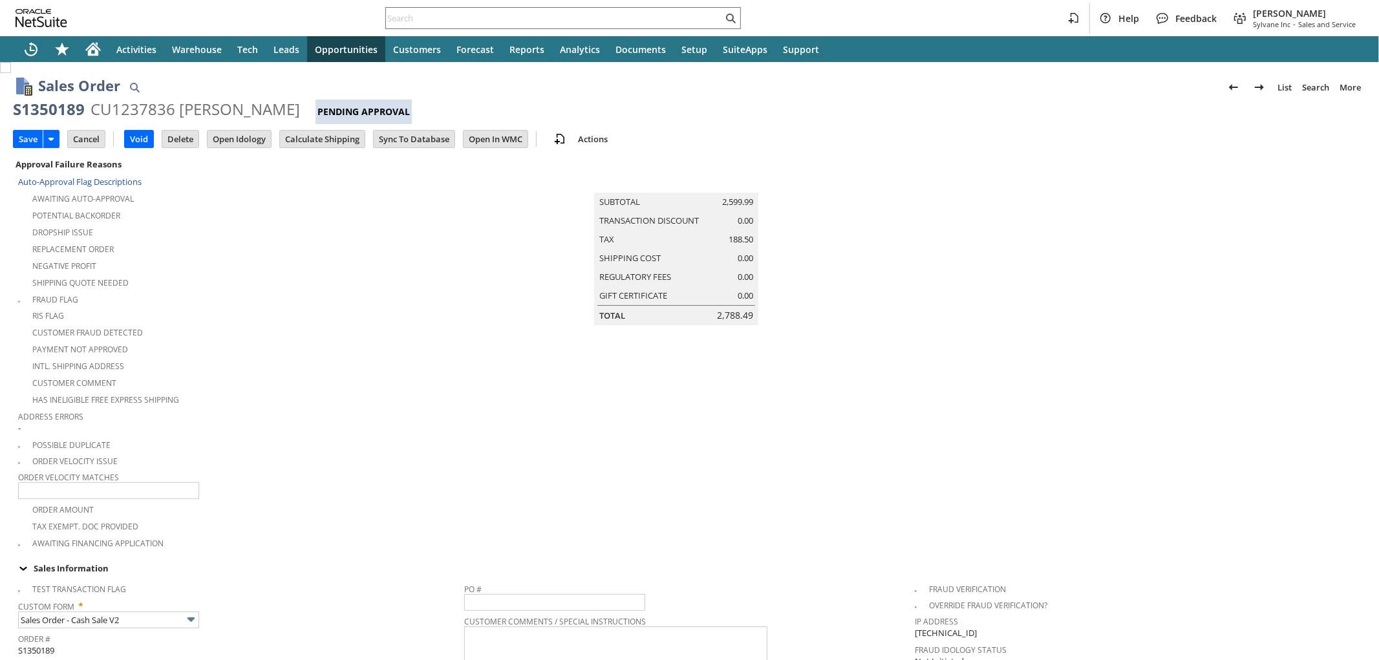
scroll to position [337, 0]
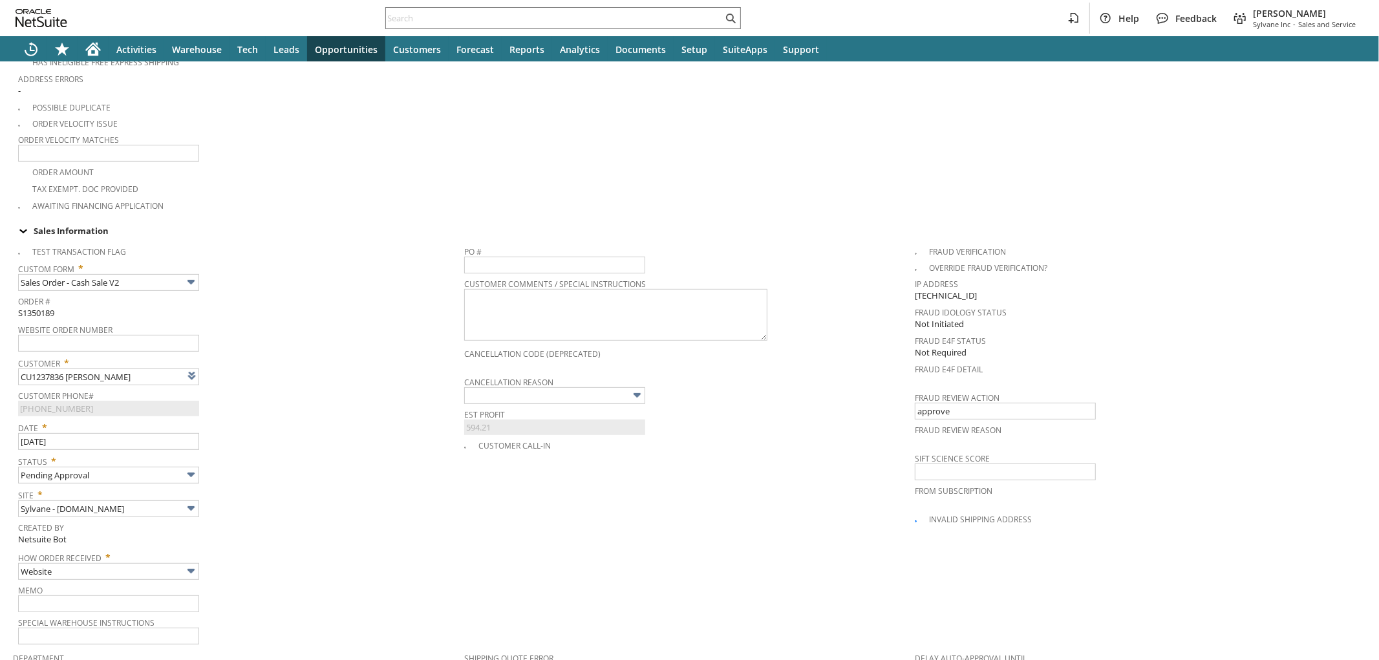
type input "Intelligent Recommendations¹⁰"
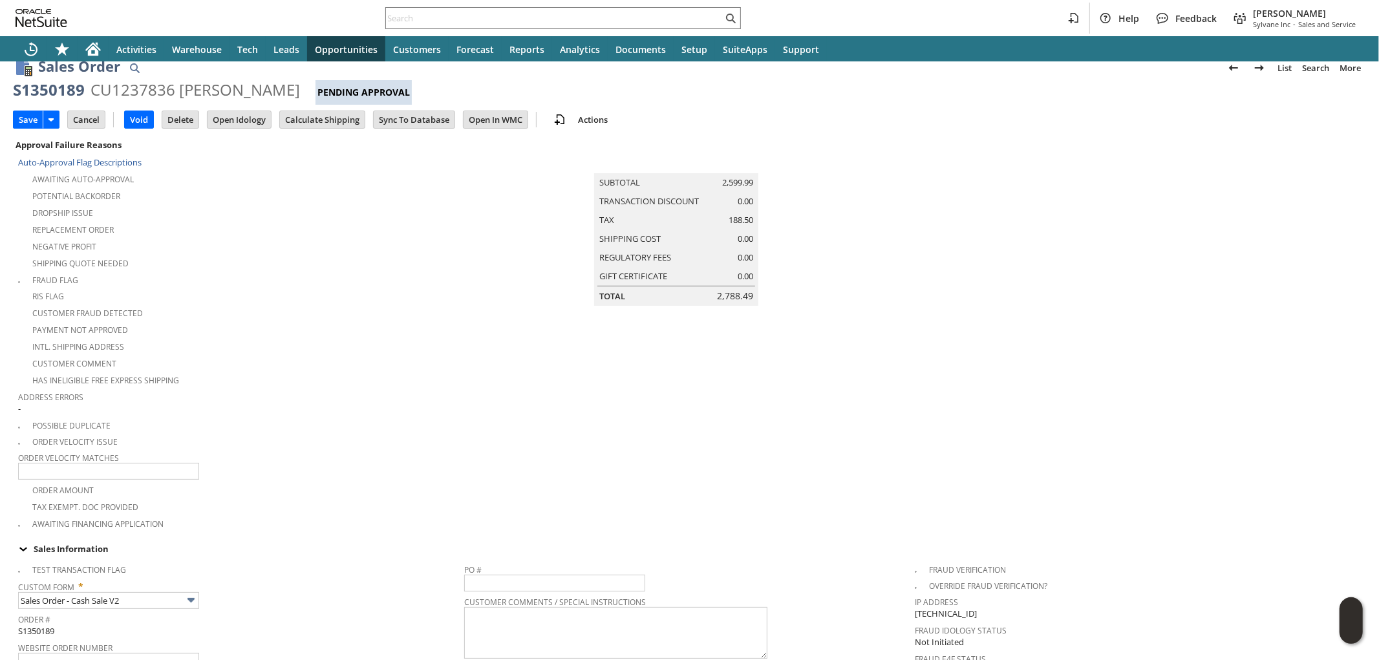
scroll to position [0, 0]
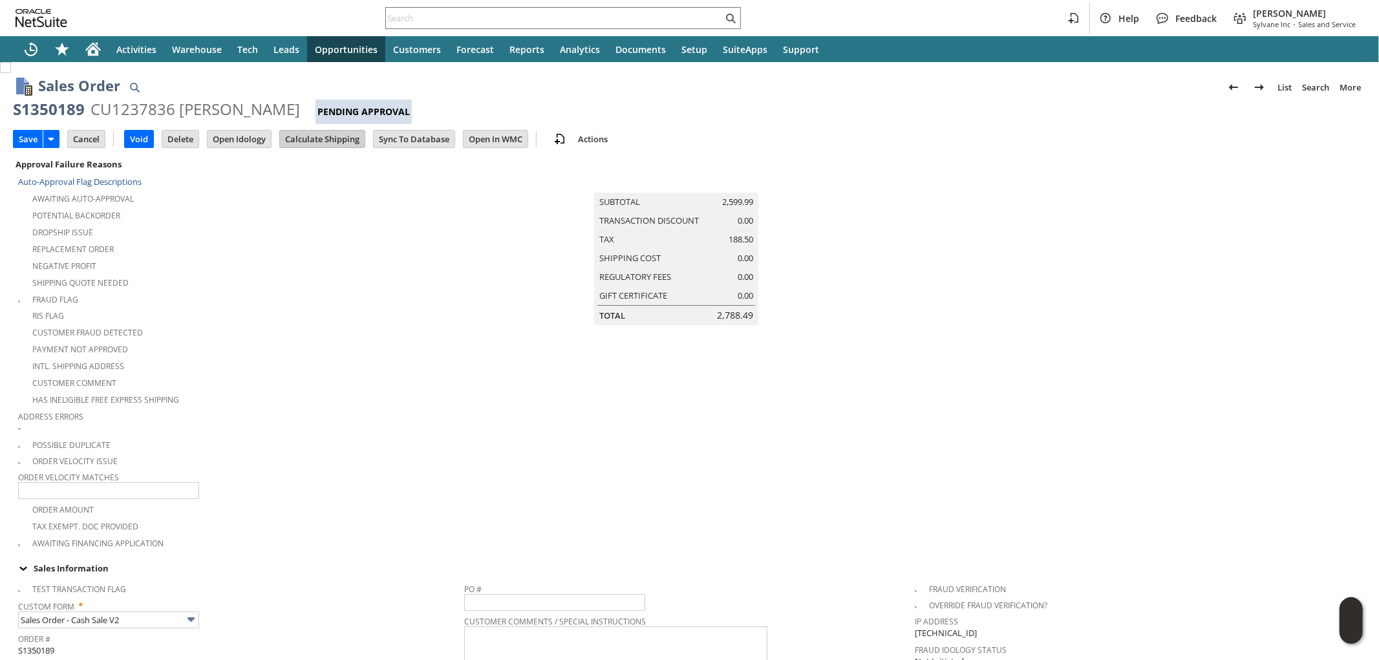
click at [287, 144] on input "Calculate Shipping" at bounding box center [322, 139] width 85 height 17
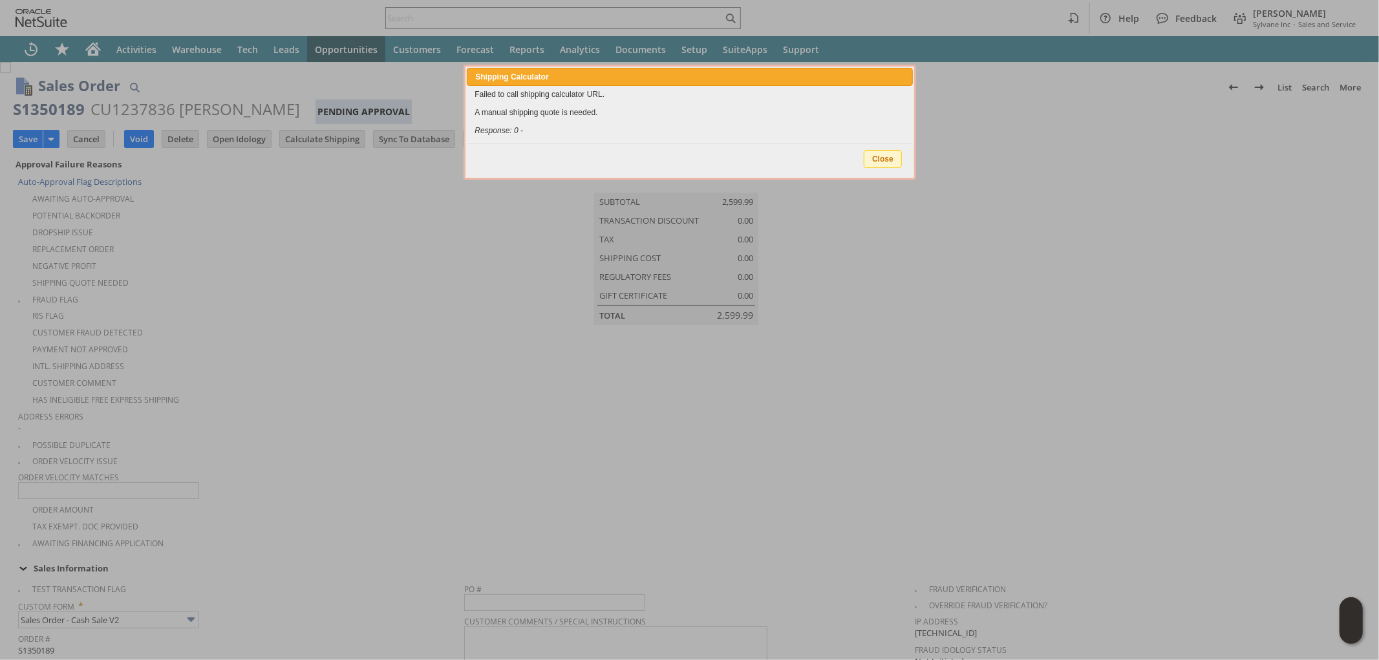
type input "Add"
type input "Copy Previous"
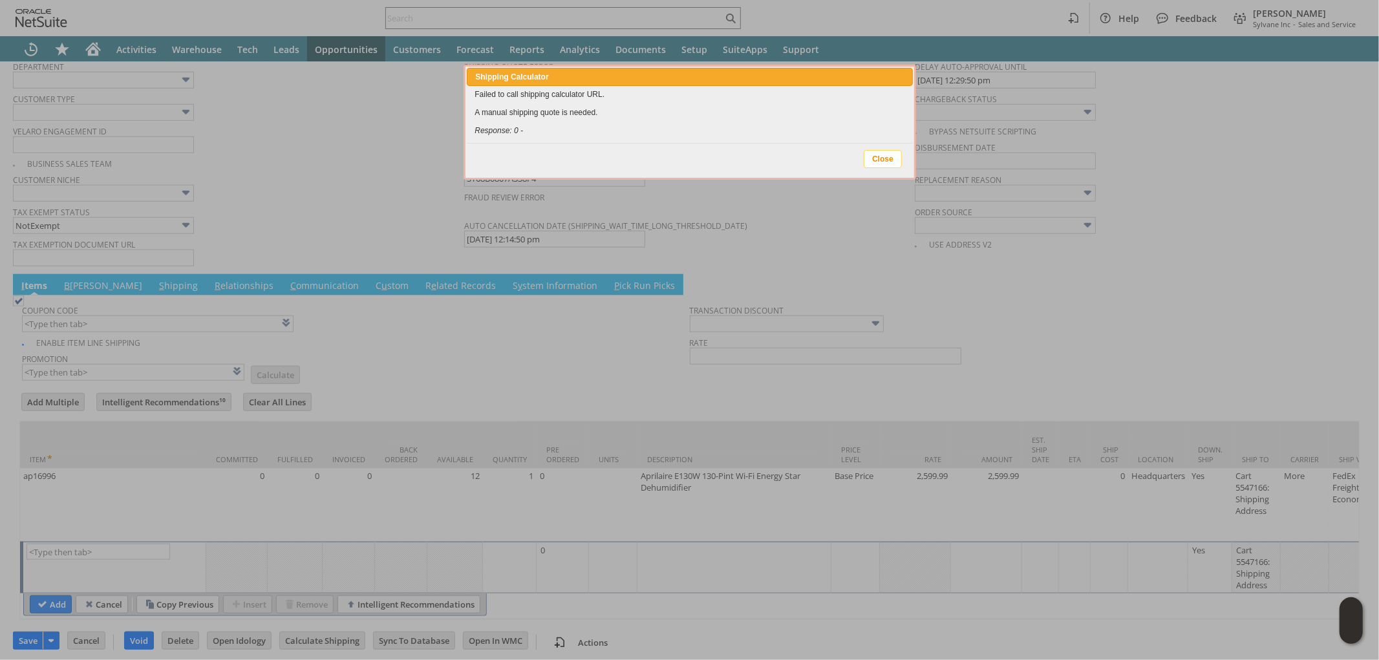
click at [880, 159] on span "Close" at bounding box center [882, 159] width 37 height 17
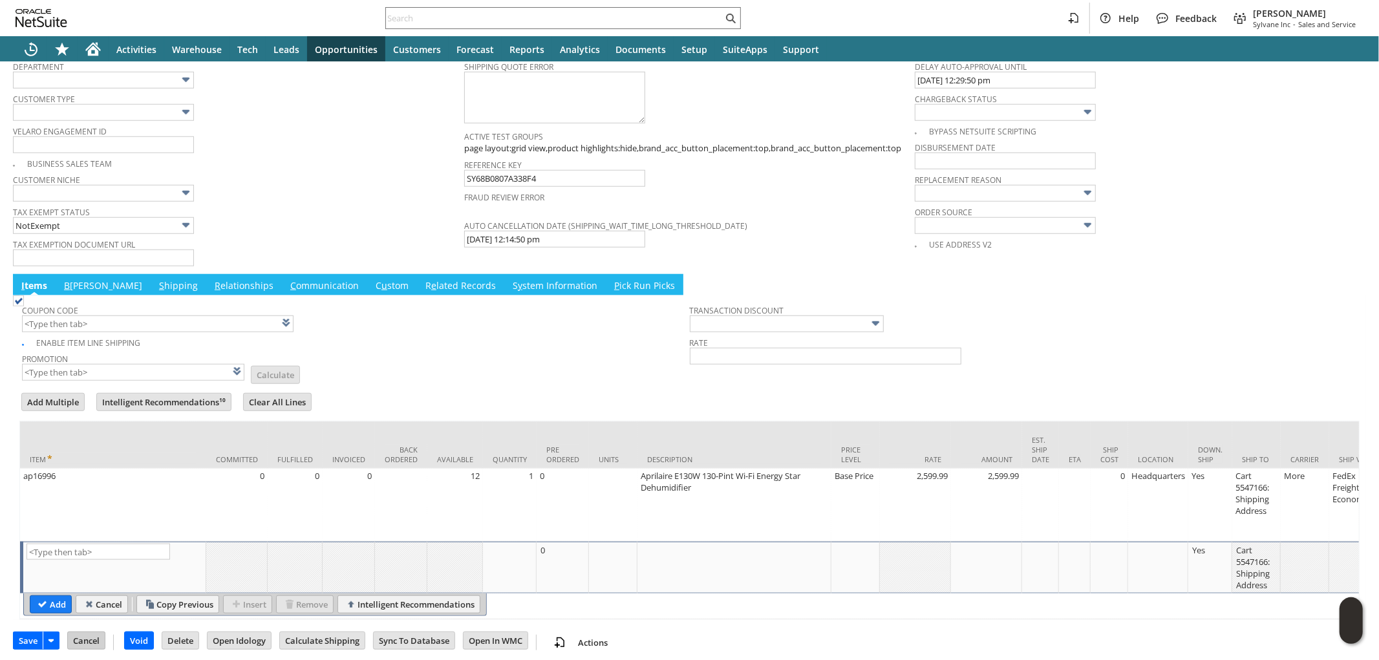
click at [90, 638] on input "Cancel" at bounding box center [86, 640] width 37 height 17
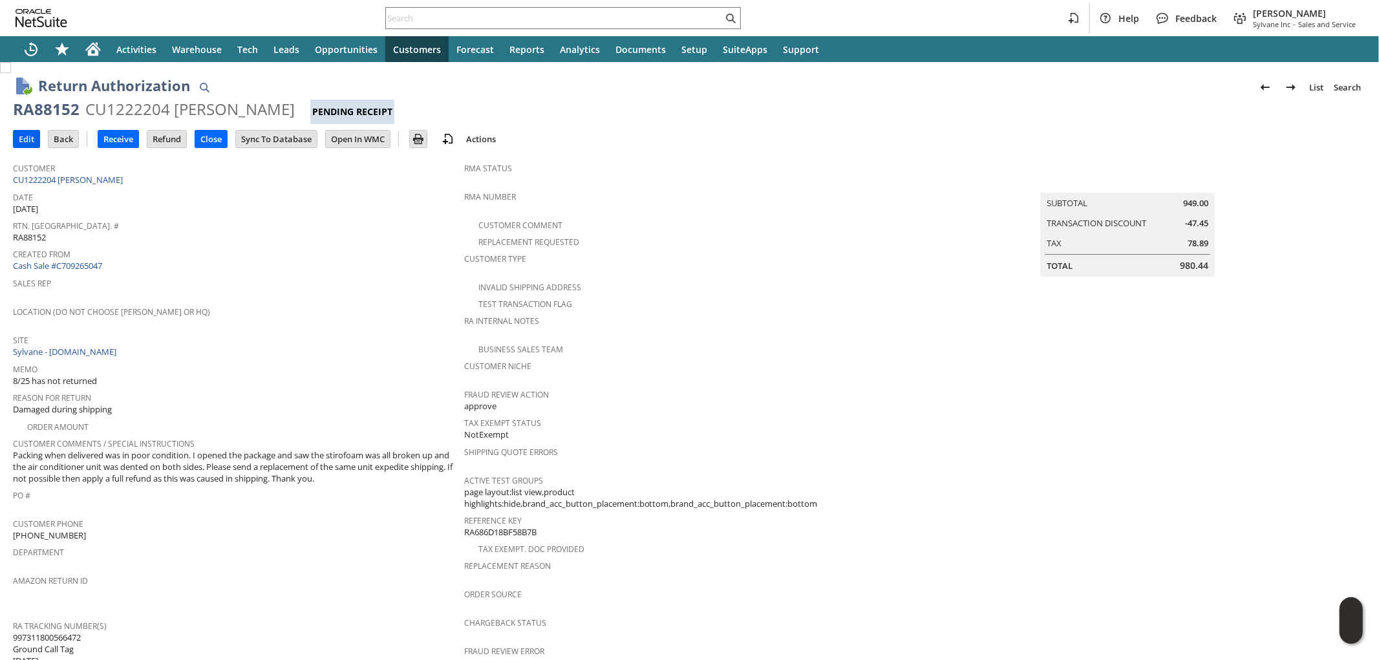
click at [27, 136] on input "Edit" at bounding box center [27, 139] width 26 height 17
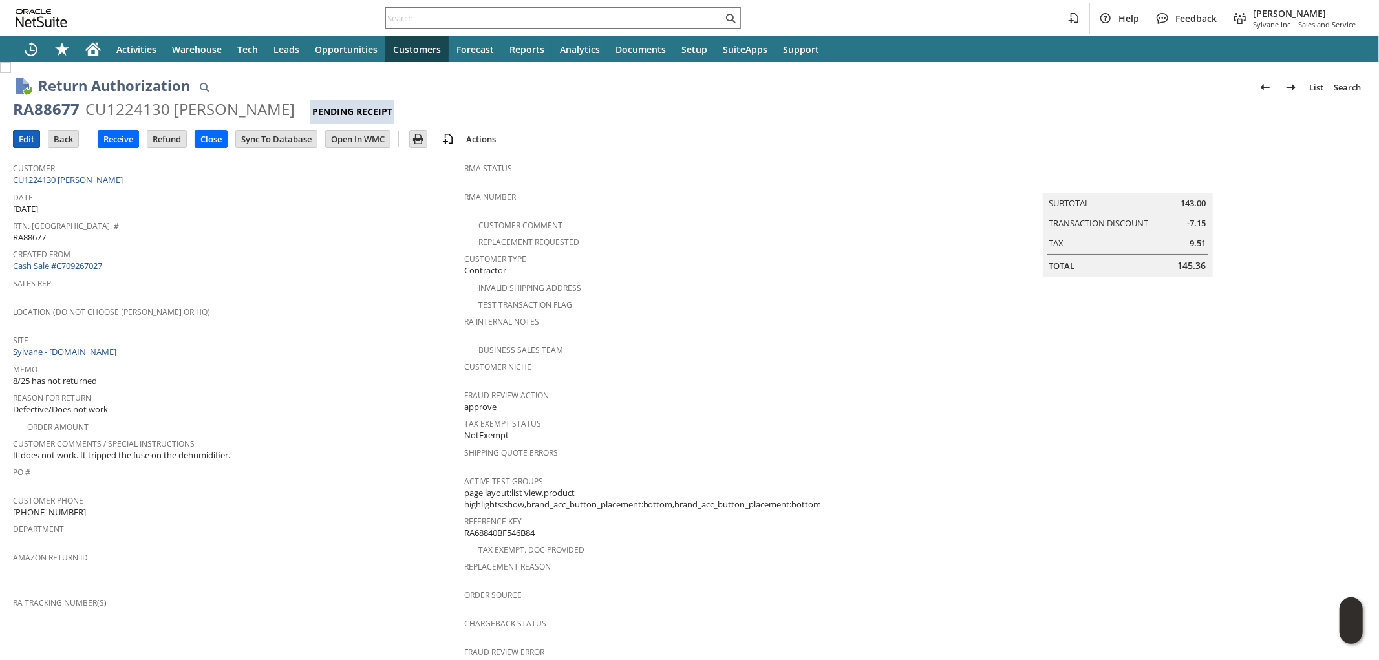
click at [30, 138] on input "Edit" at bounding box center [27, 139] width 26 height 17
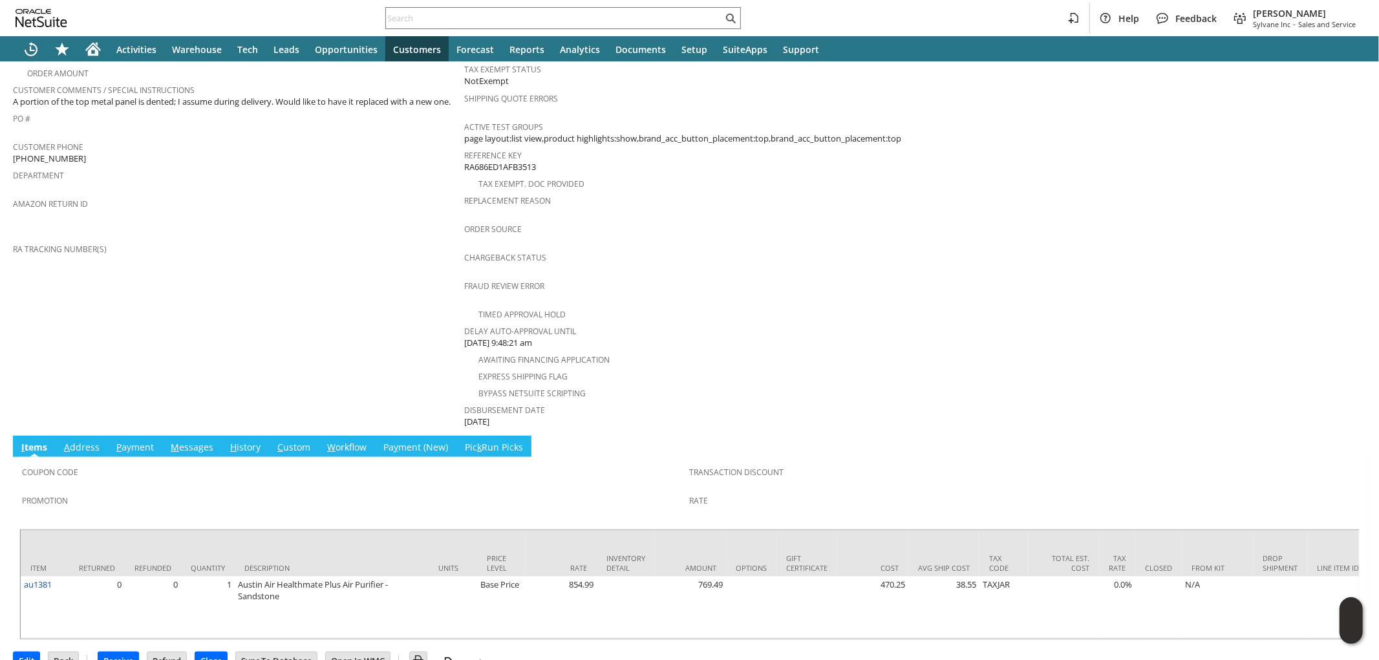
scroll to position [376, 0]
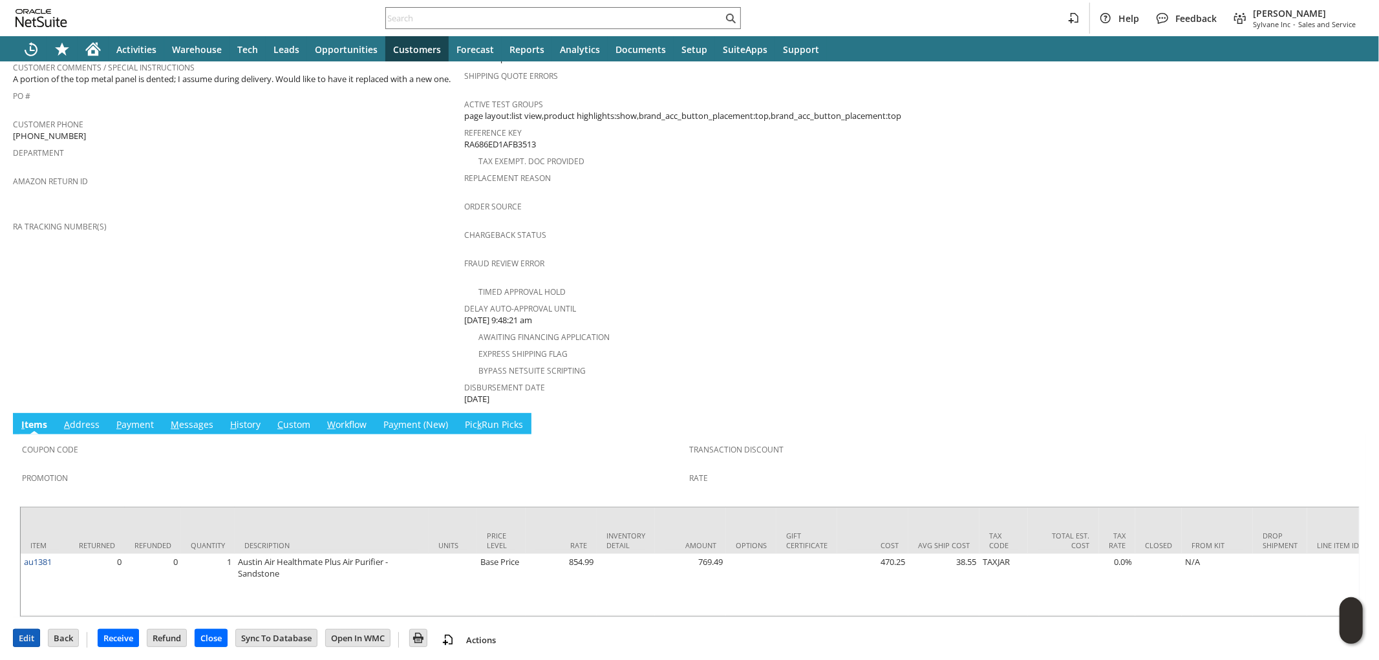
click at [31, 634] on input "Edit" at bounding box center [27, 638] width 26 height 17
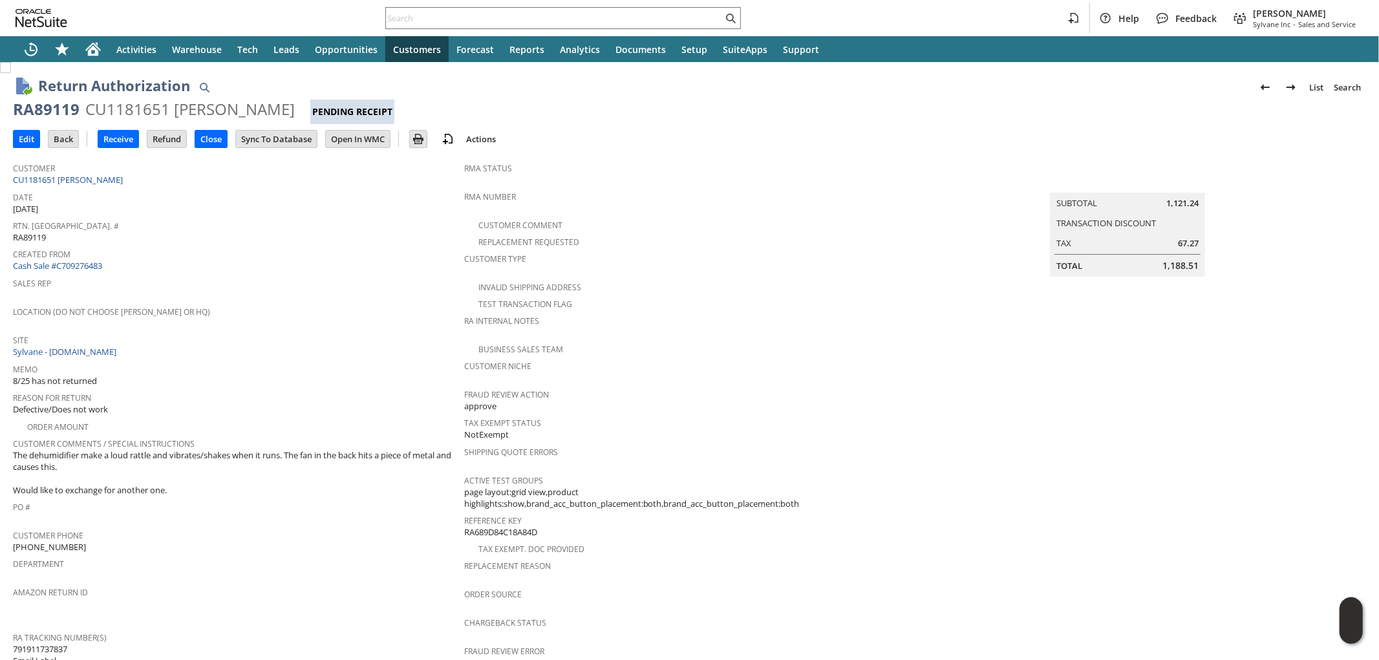
click at [45, 643] on span "791911737837 Email Label" at bounding box center [40, 655] width 54 height 24
click at [47, 643] on span "791911737837 Email Label" at bounding box center [40, 655] width 54 height 24
copy span "791911737837"
click at [110, 109] on div "CU1181651 Thomas J Purcell" at bounding box center [189, 109] width 209 height 21
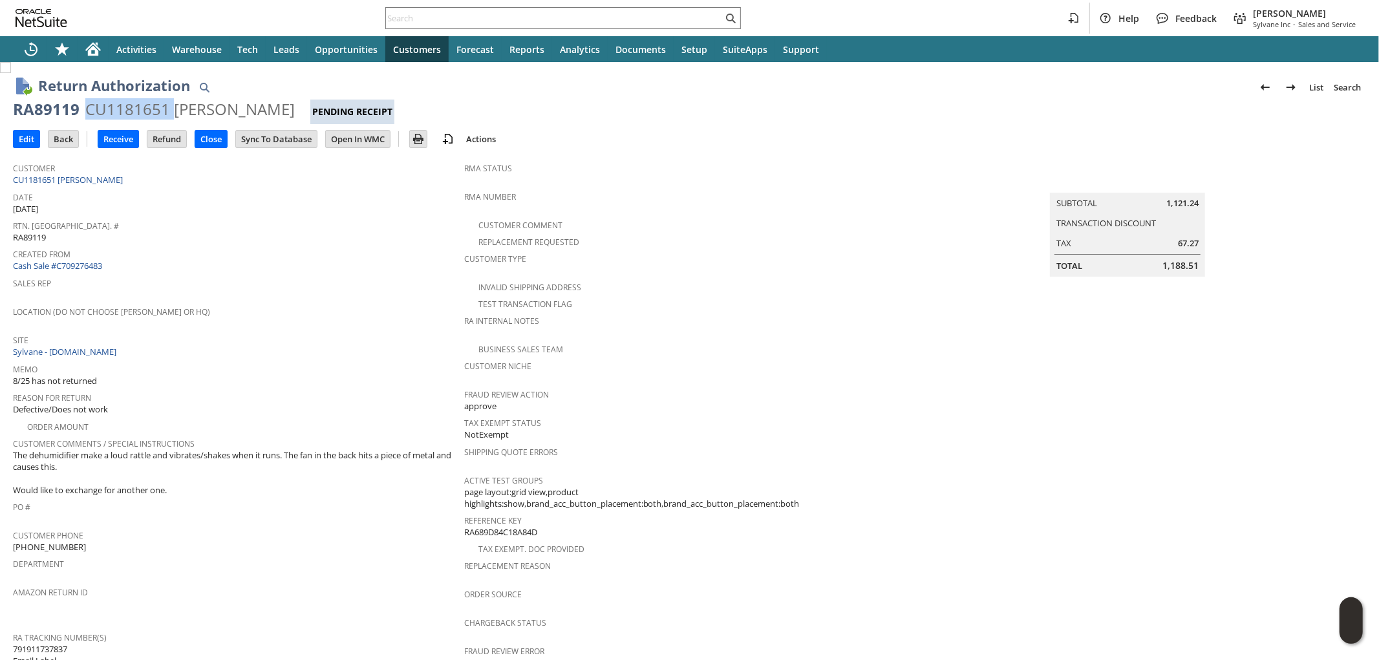
copy div "CU1181651"
click at [30, 140] on input "Edit" at bounding box center [27, 139] width 26 height 17
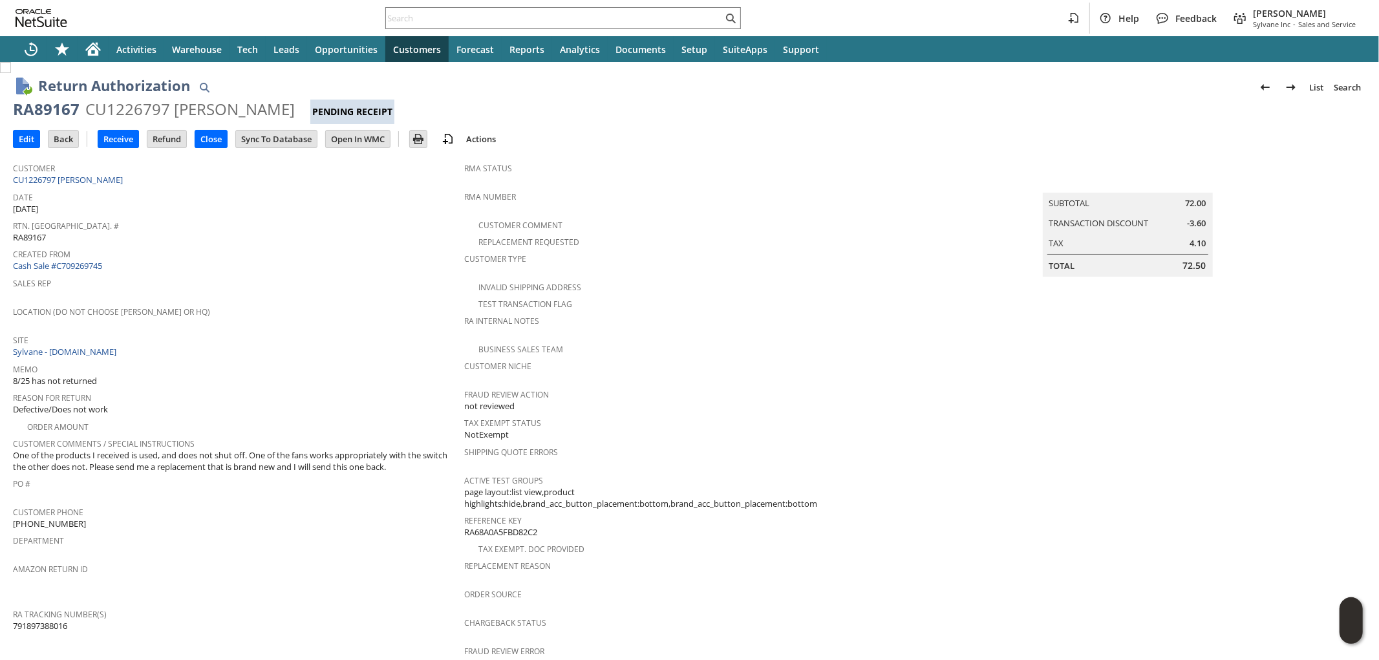
click at [36, 620] on span "791897388016" at bounding box center [40, 626] width 54 height 12
copy span "791897388016"
click at [28, 138] on input "Edit" at bounding box center [27, 139] width 26 height 17
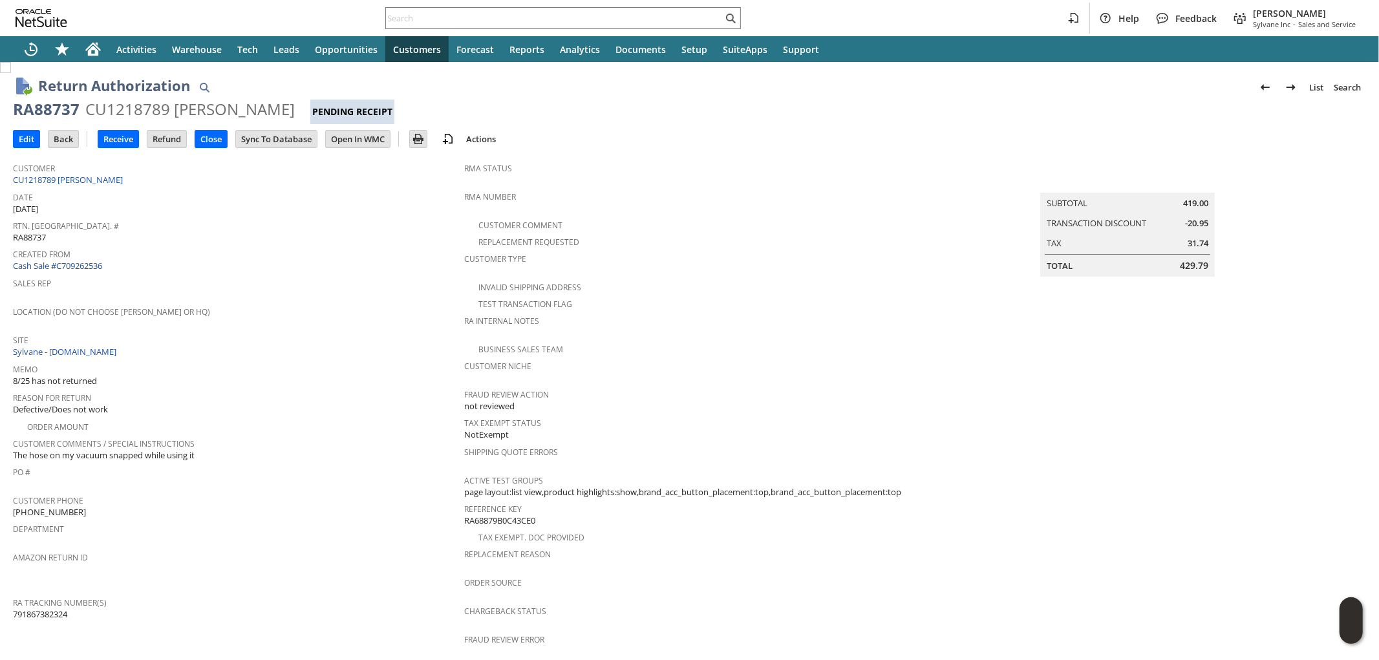
click at [36, 608] on span "791867382324" at bounding box center [40, 614] width 54 height 12
copy span "791867382324"
click at [27, 145] on input "Edit" at bounding box center [27, 139] width 26 height 17
click at [46, 620] on span "791892768241 - email" at bounding box center [53, 626] width 81 height 12
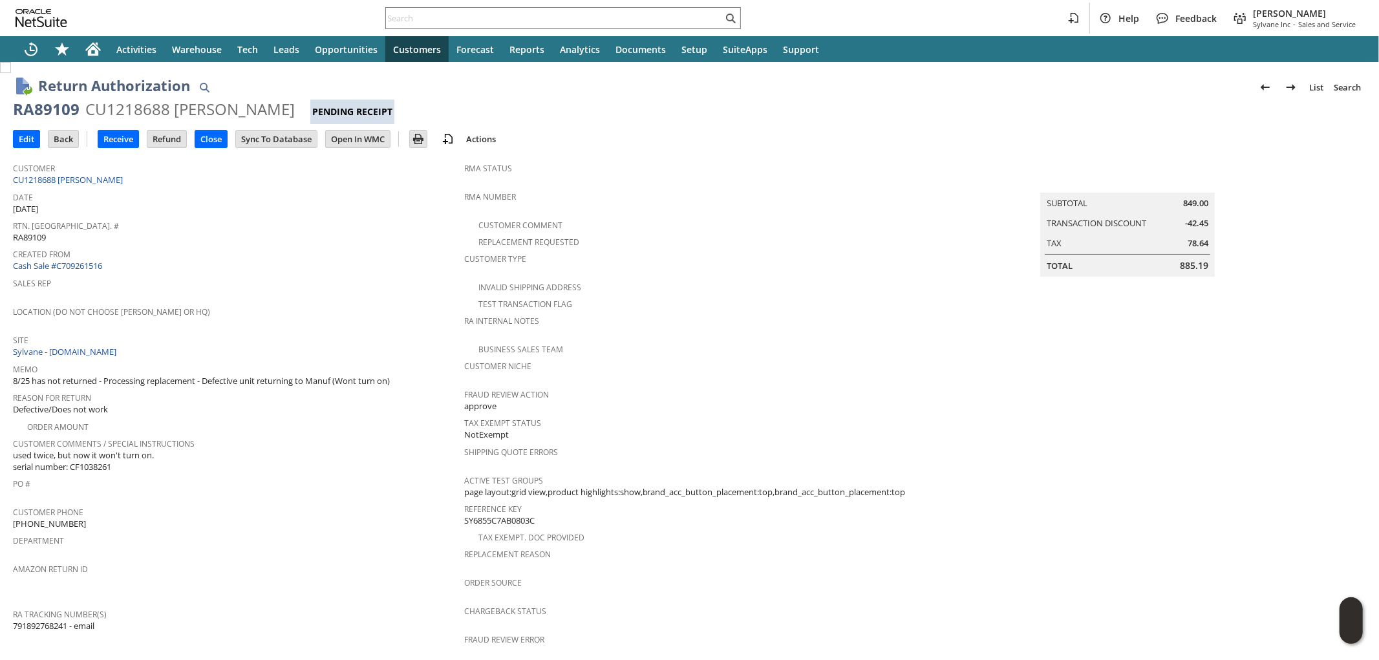
click at [46, 620] on span "791892768241 - email" at bounding box center [53, 626] width 81 height 12
copy span "791892768241"
click at [27, 140] on input "Edit" at bounding box center [27, 139] width 26 height 17
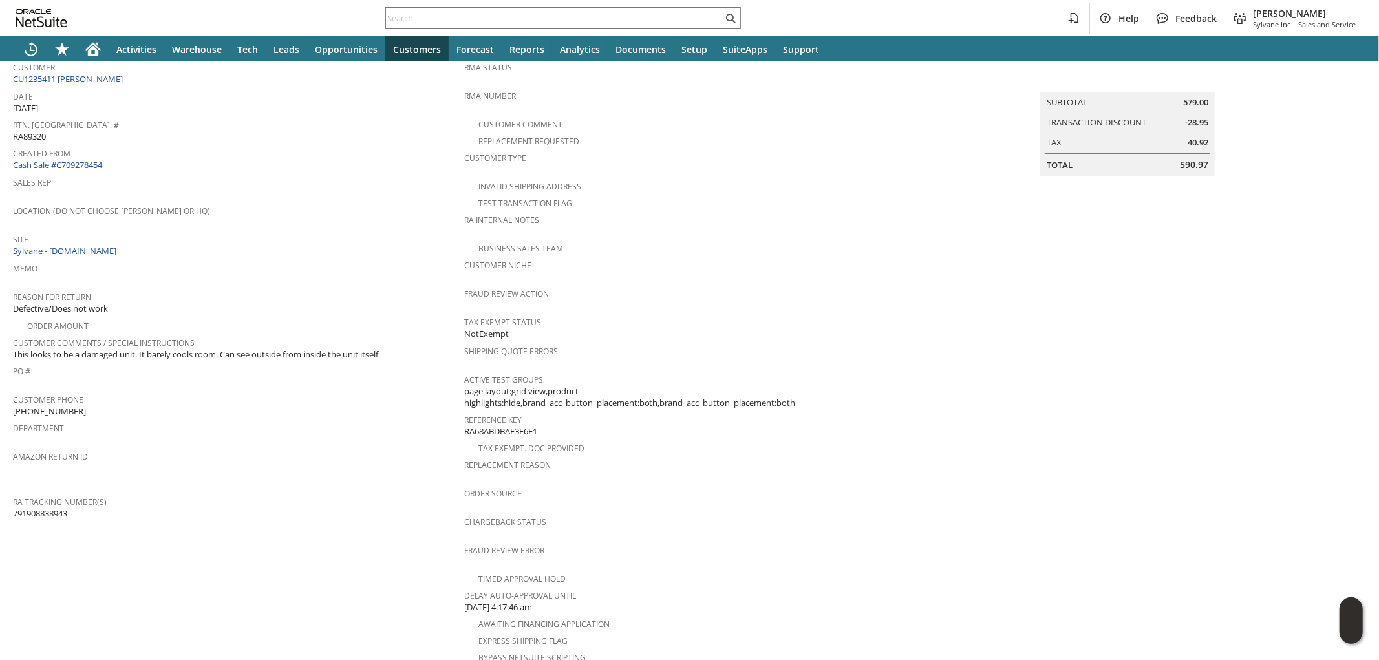
scroll to position [72, 0]
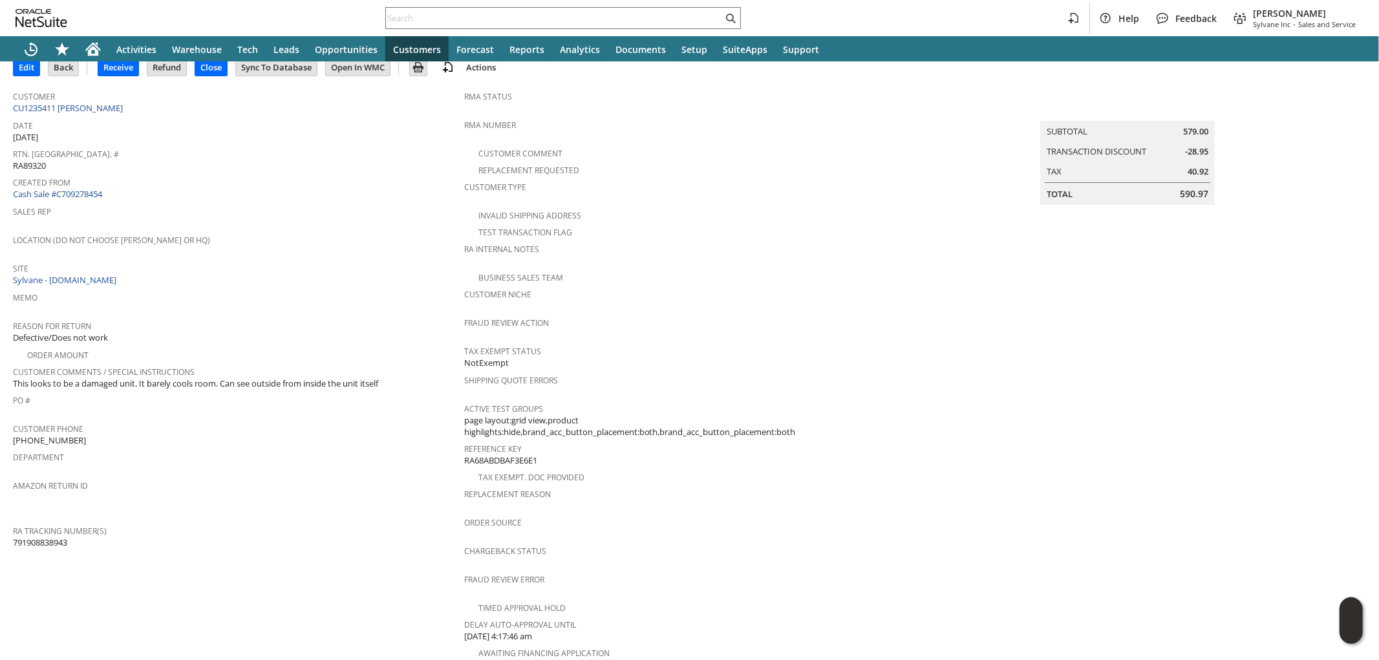
click at [52, 537] on span "791908838943" at bounding box center [40, 543] width 54 height 12
copy span "791908838943"
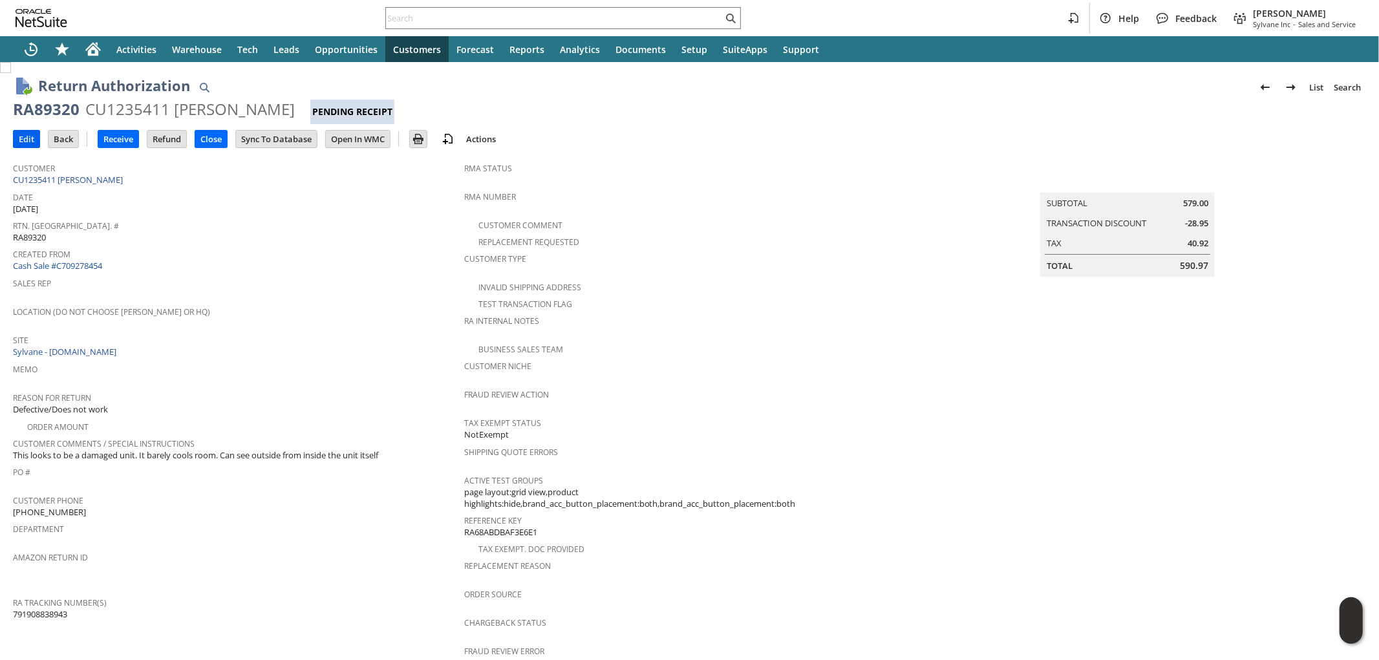
click at [23, 138] on input "Edit" at bounding box center [27, 139] width 26 height 17
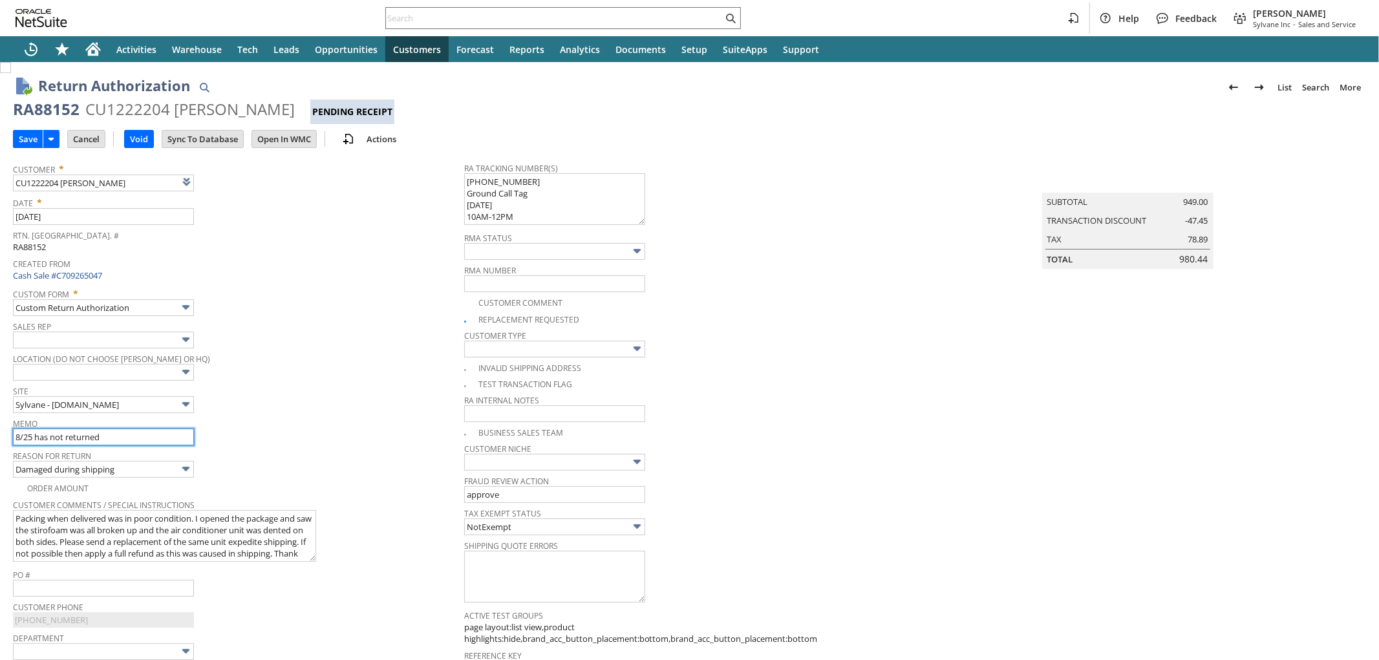
drag, startPoint x: 28, startPoint y: 435, endPoint x: 46, endPoint y: 427, distance: 19.7
click at [28, 435] on input "8/25 has not returned" at bounding box center [103, 437] width 181 height 17
type input "8/28 has not returned"
click at [26, 142] on input "Save" at bounding box center [28, 139] width 29 height 17
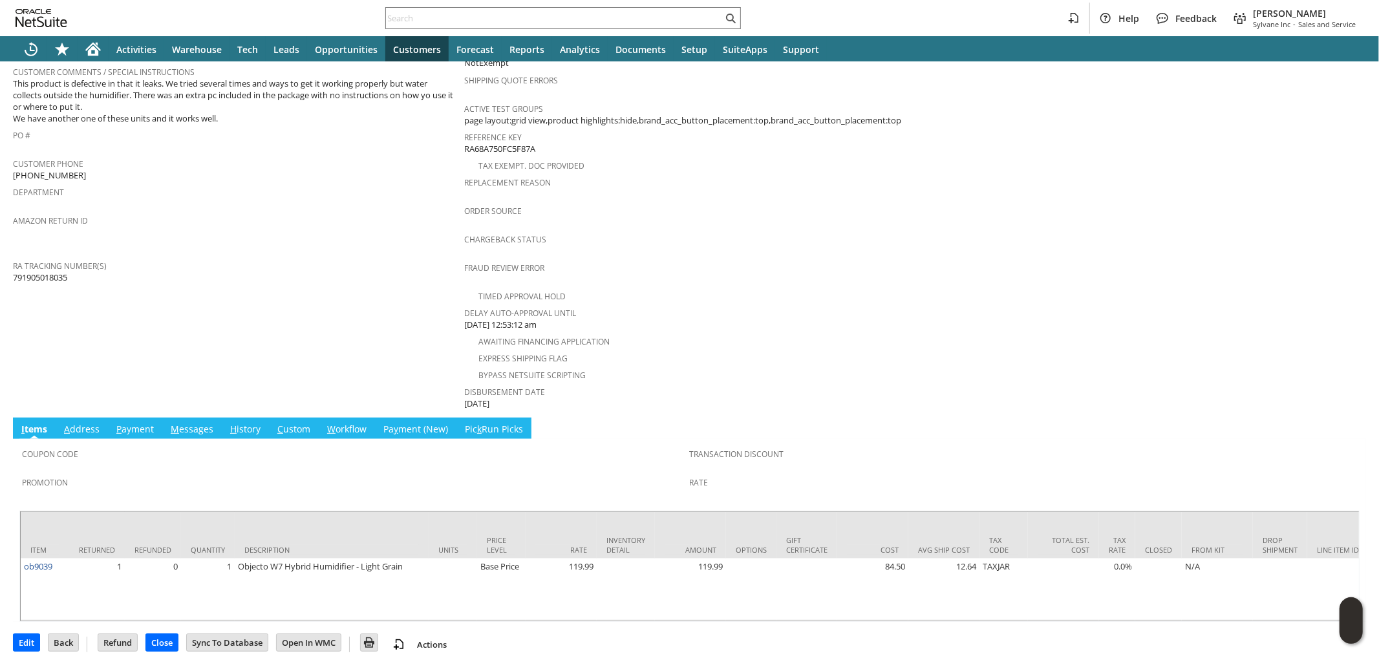
scroll to position [376, 0]
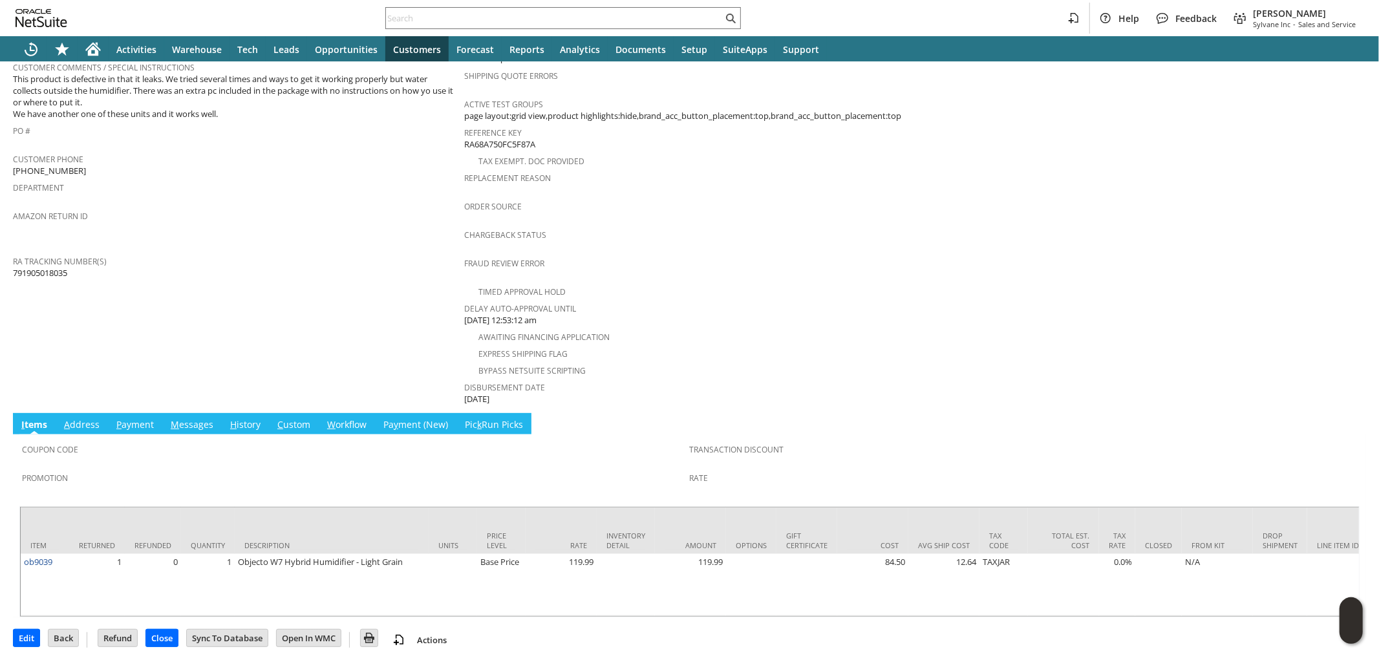
click at [250, 418] on link "H istory" at bounding box center [245, 425] width 37 height 14
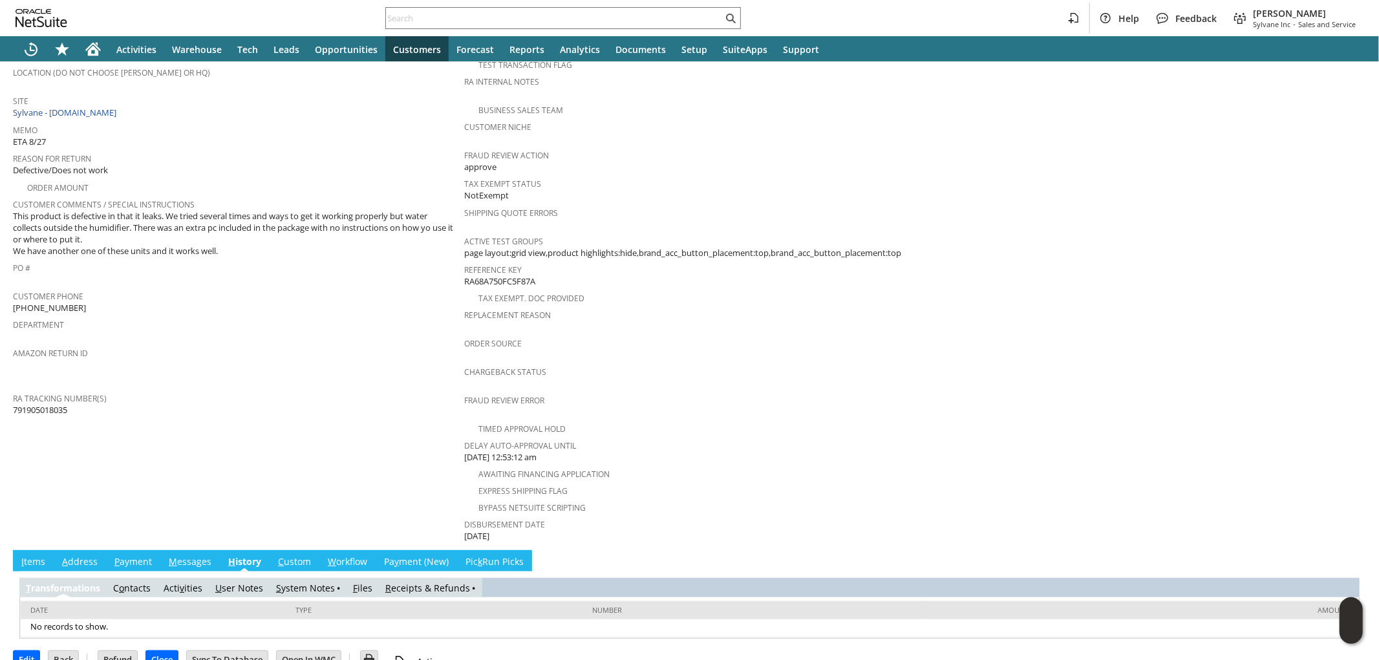
scroll to position [0, 0]
click at [310, 582] on link "S ystem Notes" at bounding box center [305, 588] width 59 height 12
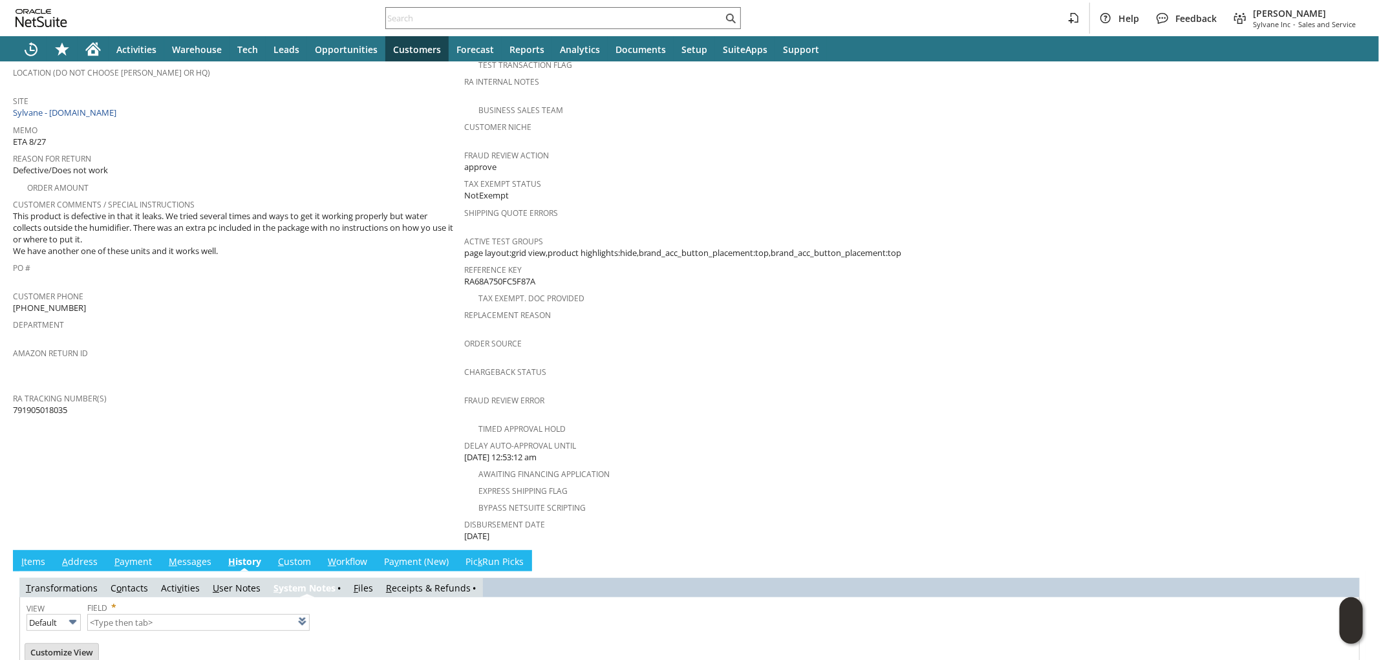
type input "1 to 25 of 82"
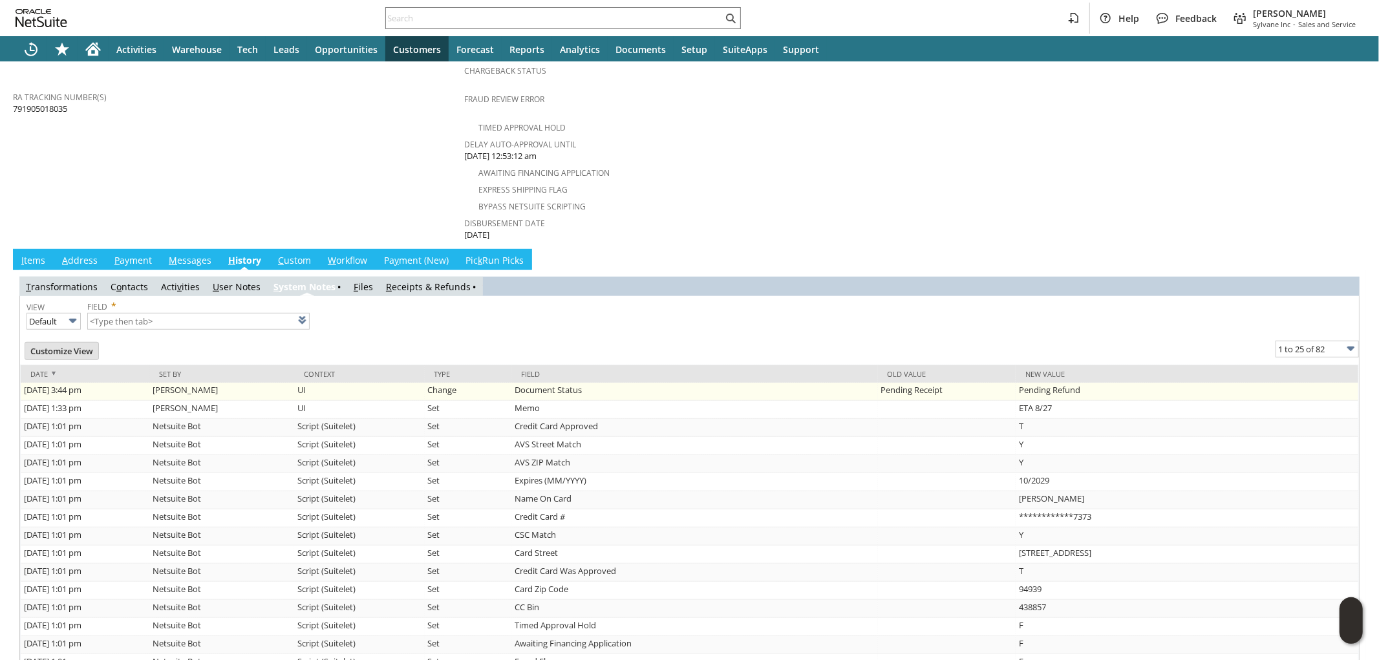
scroll to position [520, 0]
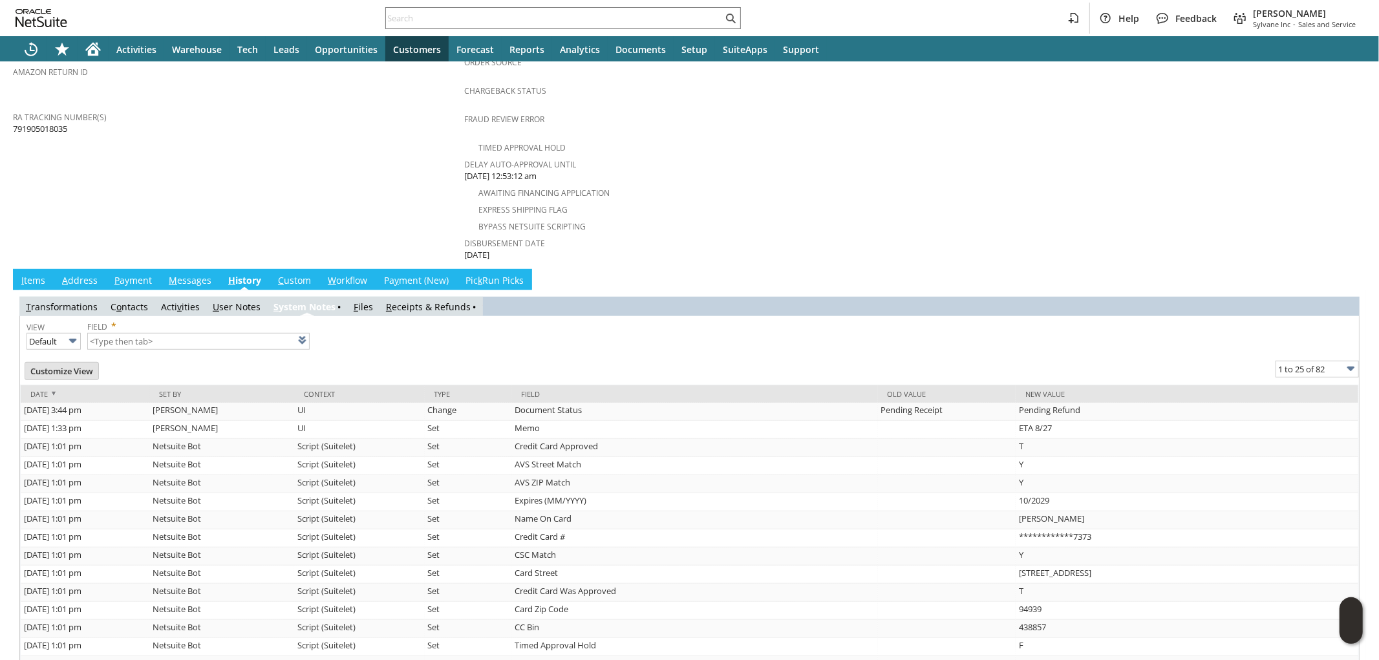
click at [34, 274] on link "I tems" at bounding box center [33, 281] width 30 height 14
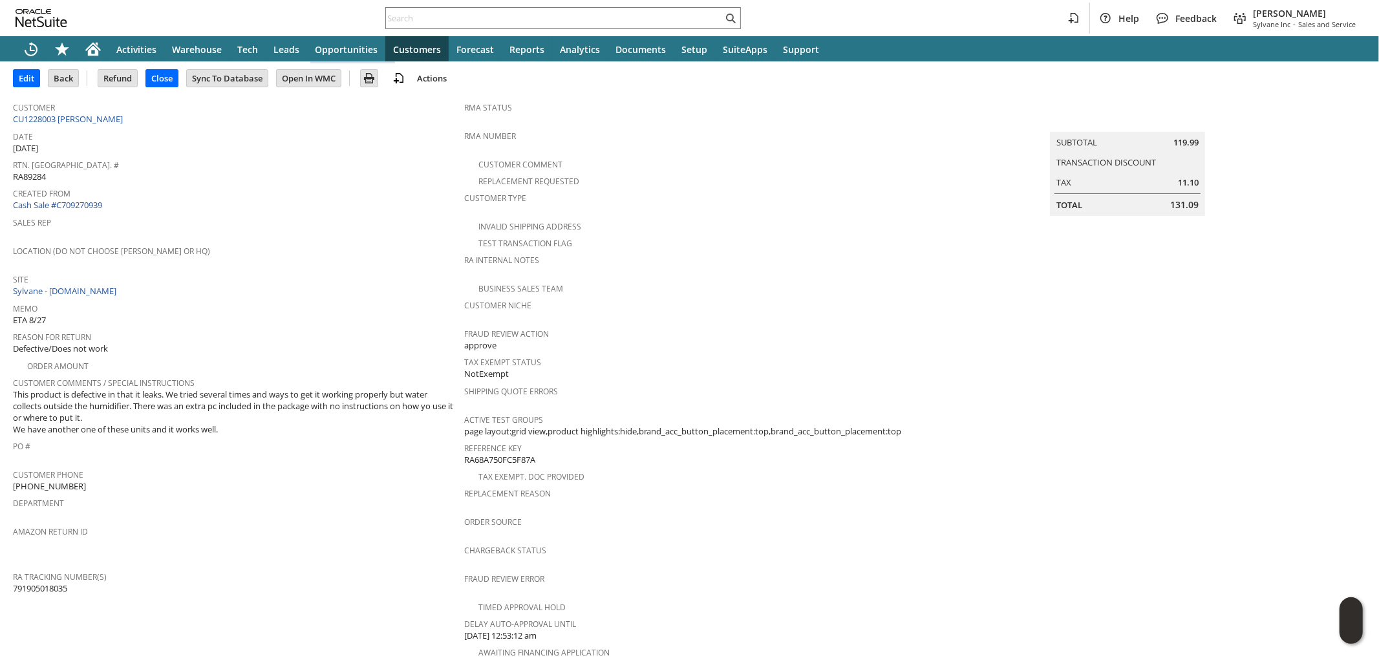
scroll to position [17, 0]
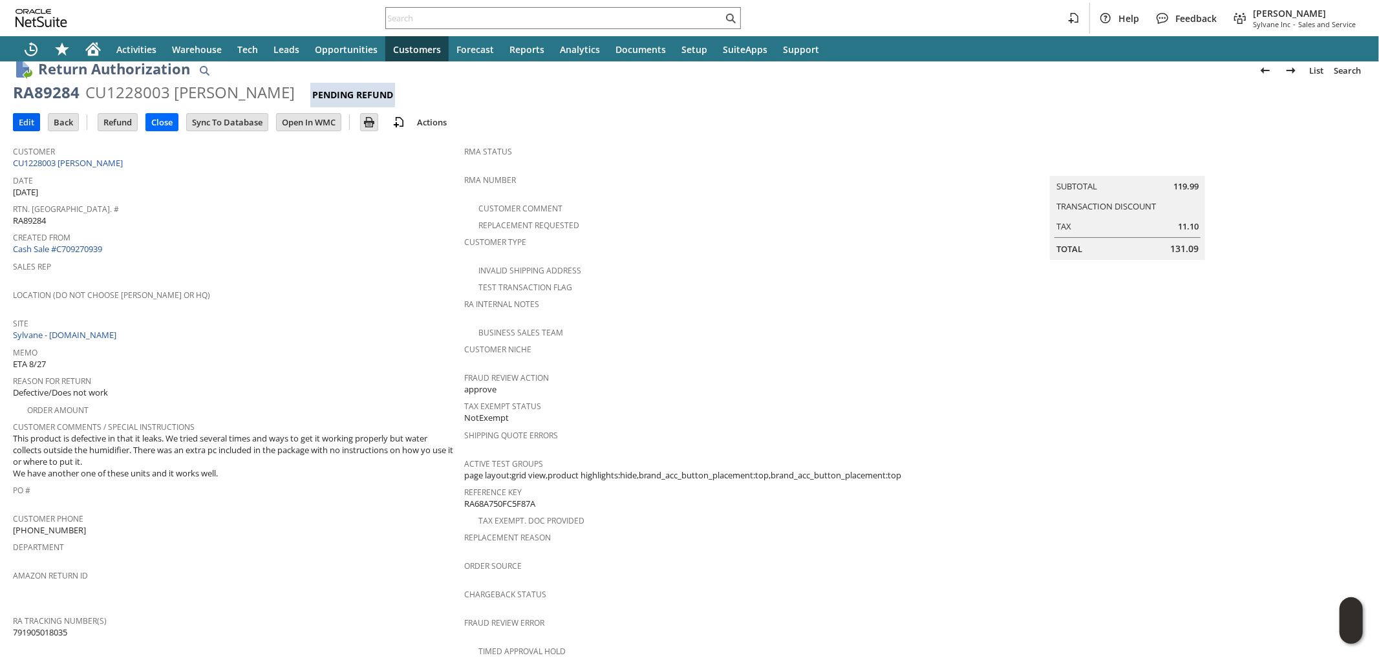
click at [32, 124] on input "Edit" at bounding box center [27, 122] width 26 height 17
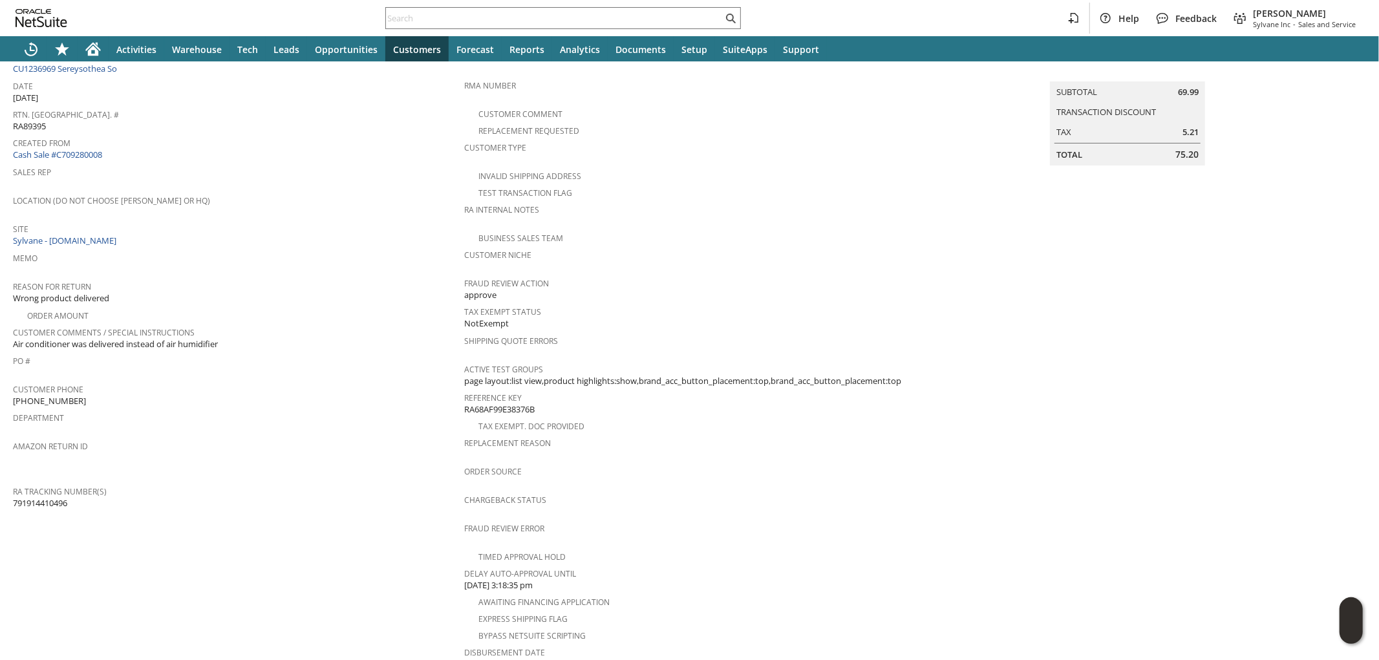
scroll to position [17, 0]
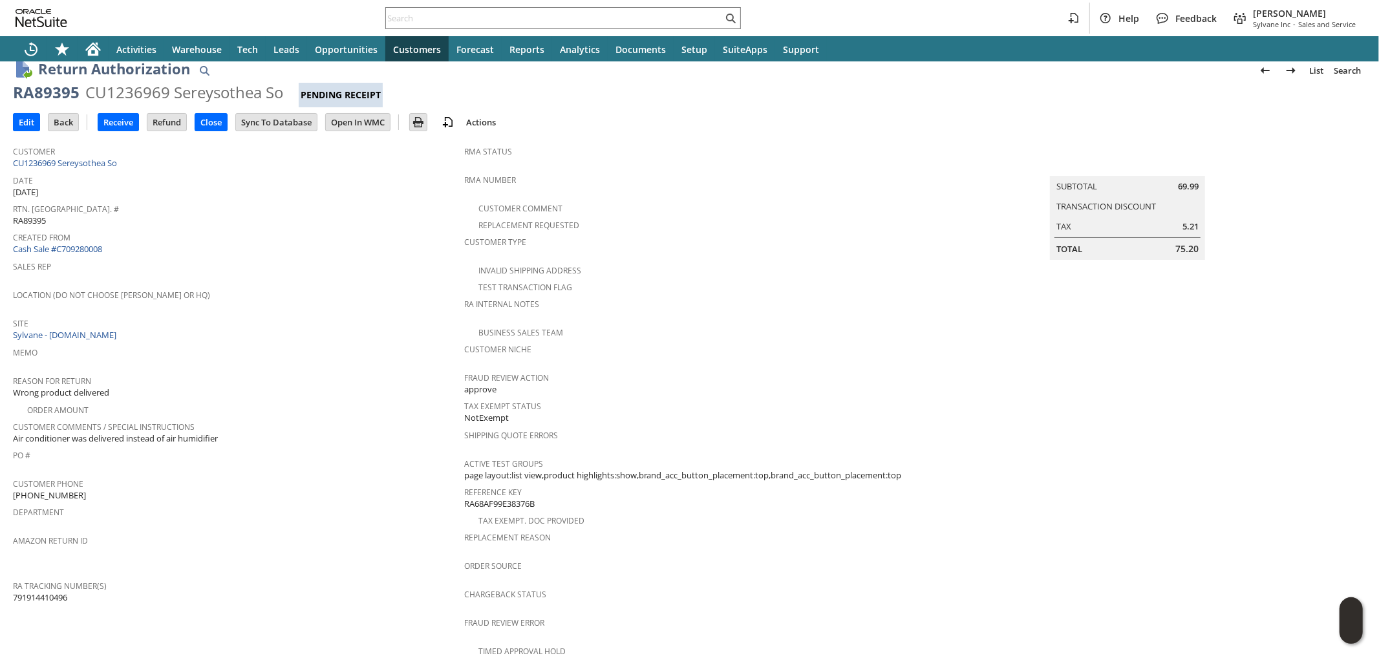
click at [53, 591] on span "791914410496" at bounding box center [40, 597] width 54 height 12
click at [52, 591] on span "791914410496" at bounding box center [40, 597] width 54 height 12
copy span "791914410496"
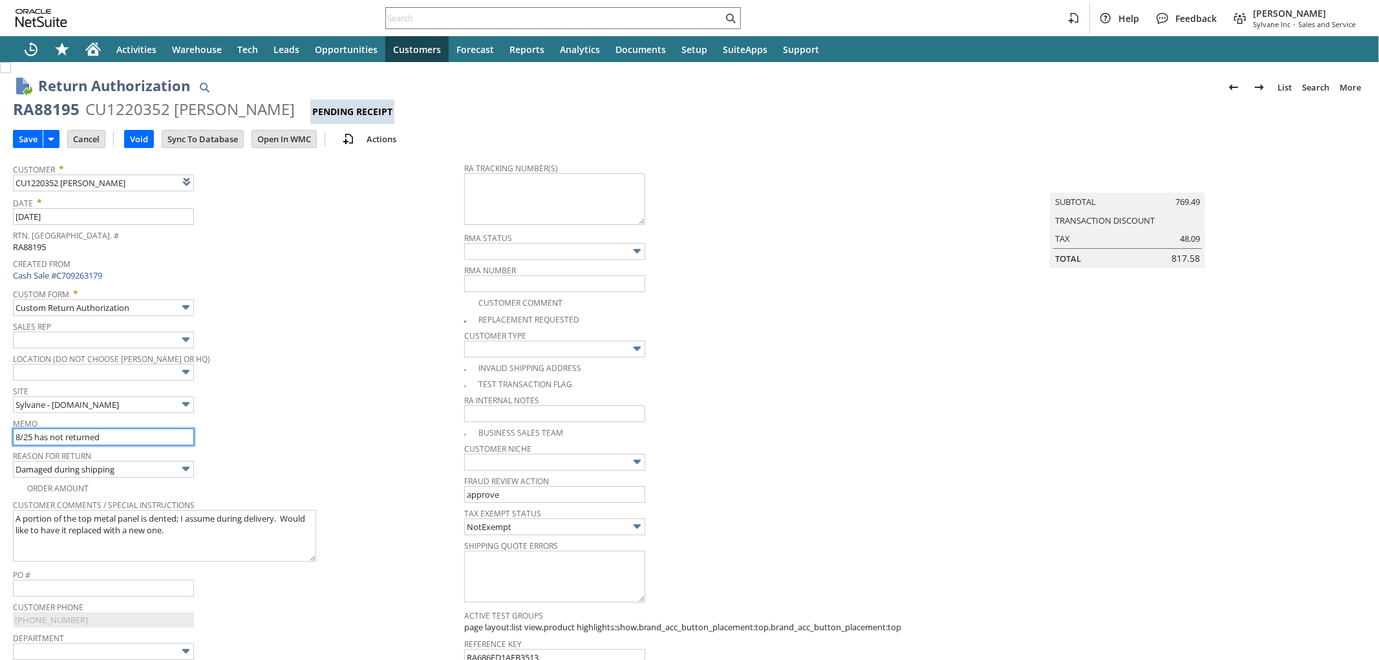
click at [28, 436] on input "8/25 has not returned" at bounding box center [103, 437] width 181 height 17
type input "8/28 has not returned"
click at [24, 138] on input "Save" at bounding box center [28, 139] width 29 height 17
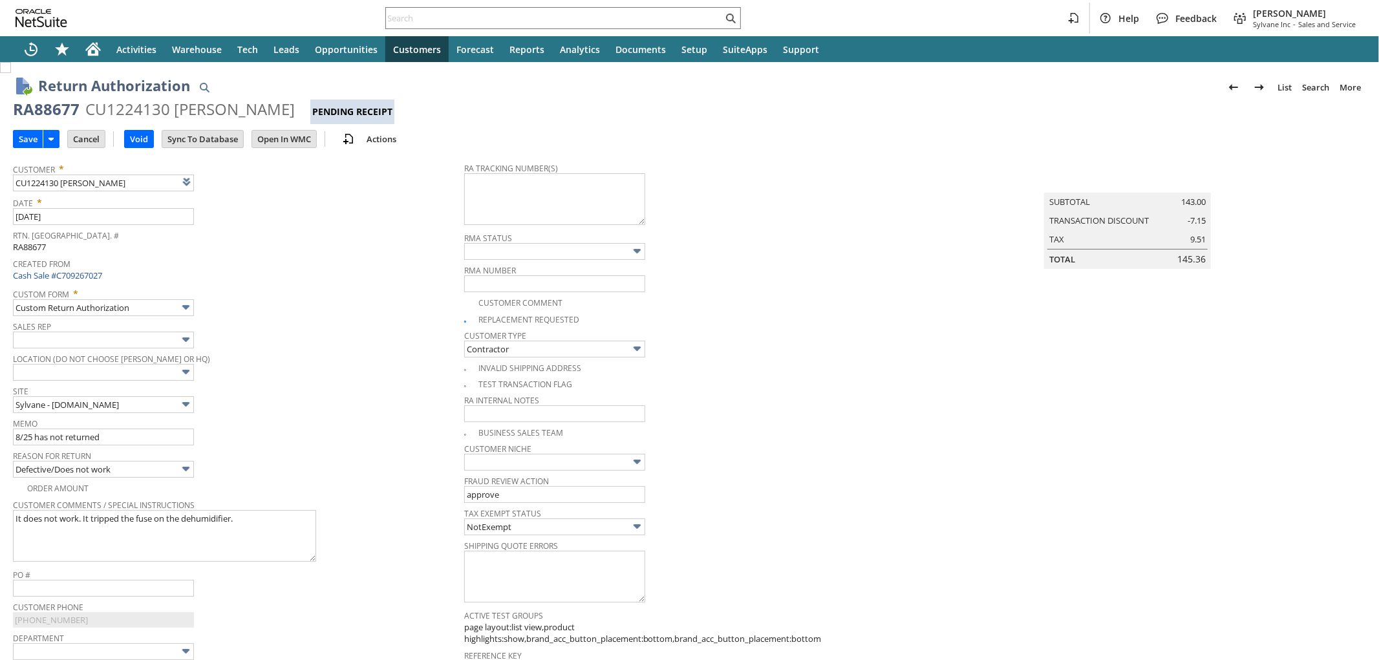
click at [30, 437] on input "8/25 has not returned" at bounding box center [103, 437] width 181 height 17
type input "8/28 has not returned"
click at [27, 144] on input "Save" at bounding box center [28, 139] width 29 height 17
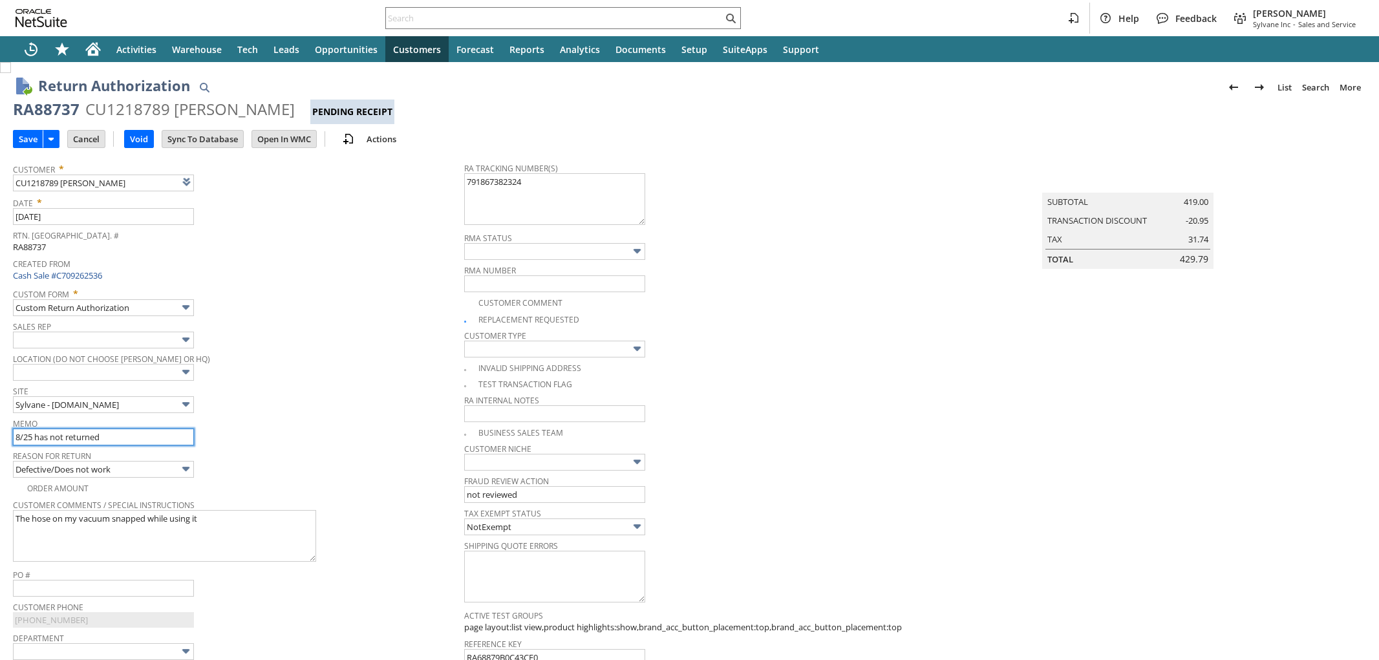
click at [40, 431] on input "8/25 has not returned" at bounding box center [103, 437] width 181 height 17
click at [32, 434] on input "8/25 has not returned" at bounding box center [103, 437] width 181 height 17
type input "8/28 has not returned"
click at [20, 143] on input "Save" at bounding box center [28, 139] width 29 height 17
click at [39, 438] on input "8/25 has not returned - Processing replacement - Defective unit returning to Ma…" at bounding box center [103, 437] width 181 height 17
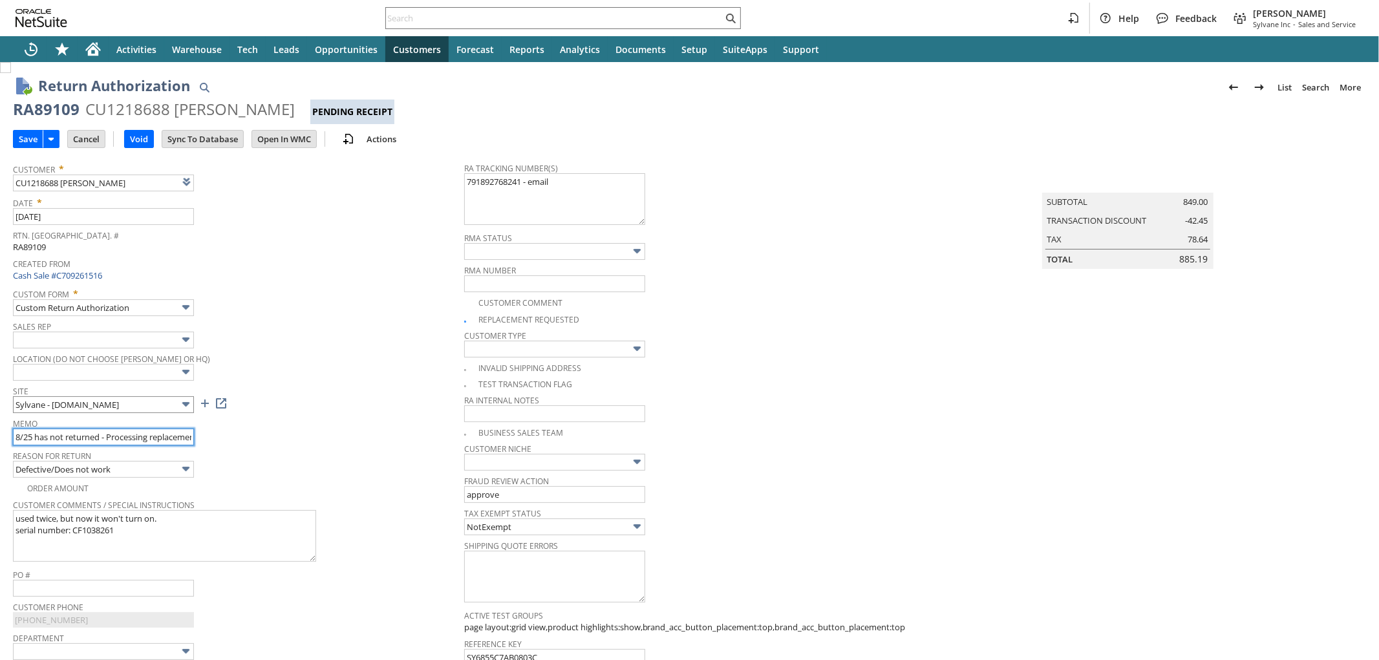
drag, startPoint x: 28, startPoint y: 437, endPoint x: 89, endPoint y: 398, distance: 73.0
click at [31, 437] on input "8/25 has not returned - Processing replacement - Defective unit returning to Ma…" at bounding box center [103, 437] width 181 height 17
type input "8/28 has not returned - Processing replacement - Defective unit returning to Ma…"
click at [30, 144] on input "Save" at bounding box center [28, 139] width 29 height 17
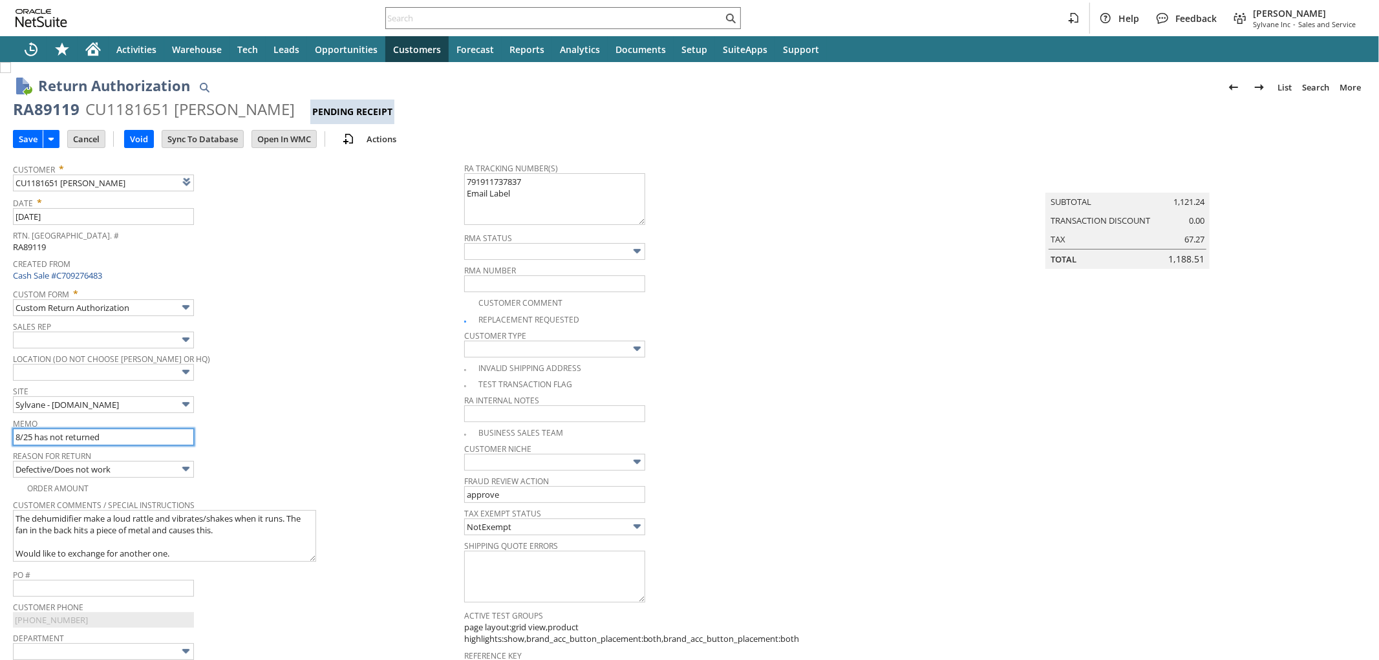
click at [33, 436] on input "8/25 has not returned" at bounding box center [103, 437] width 181 height 17
click at [31, 437] on input "8/25 has not returned" at bounding box center [103, 437] width 181 height 17
type input "8/28 has not returned"
click at [27, 140] on input "Save" at bounding box center [28, 139] width 29 height 17
click at [37, 436] on input "8/25 has not returned" at bounding box center [103, 437] width 181 height 17
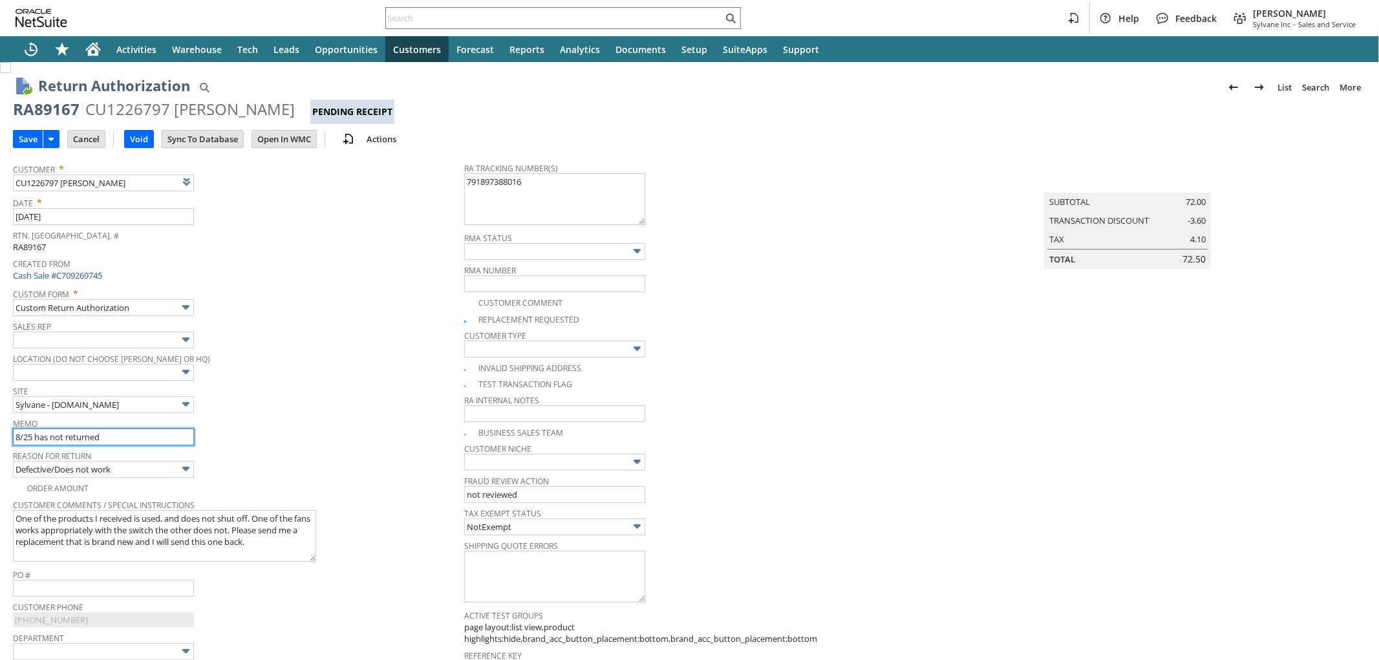
click at [31, 436] on input "8/25 has not returned" at bounding box center [103, 437] width 181 height 17
type input "8/28 has not returned"
click at [25, 140] on input "Save" at bounding box center [28, 139] width 29 height 17
click at [121, 438] on input "ETA 8/27" at bounding box center [103, 437] width 181 height 17
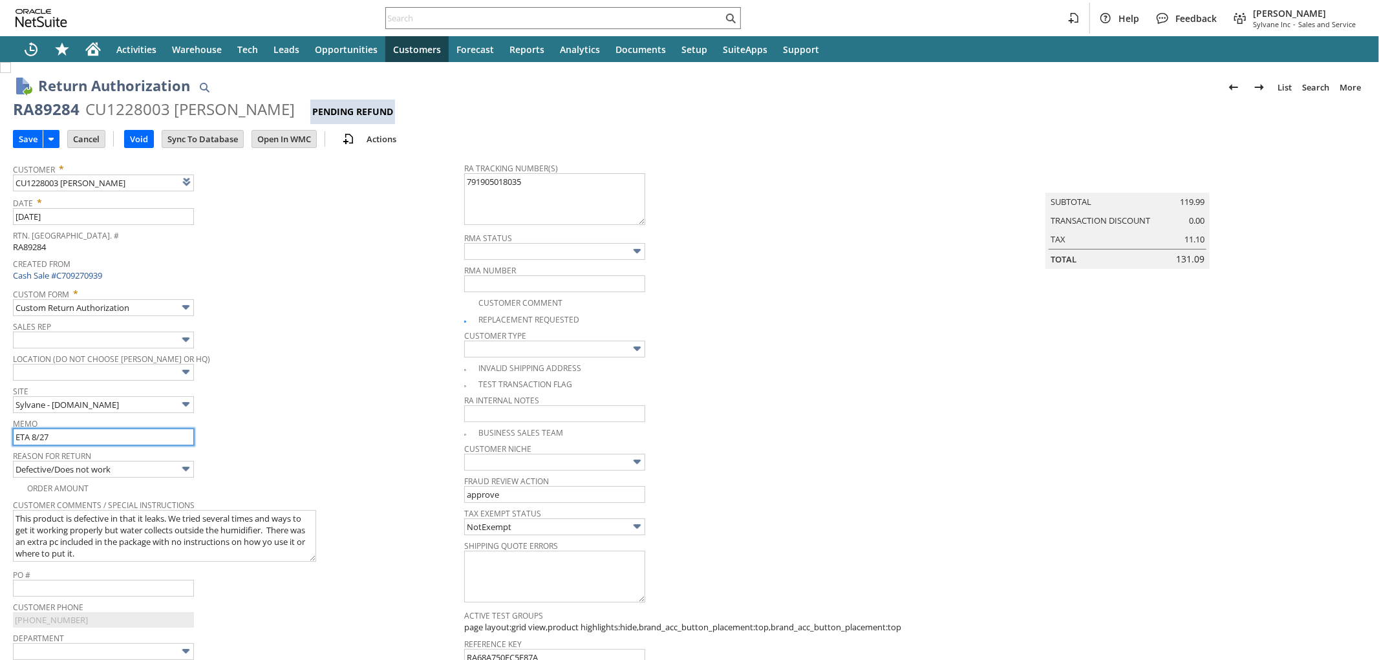
click at [121, 438] on input "ETA 8/27" at bounding box center [103, 437] width 181 height 17
click at [89, 142] on input "Cancel" at bounding box center [86, 139] width 37 height 17
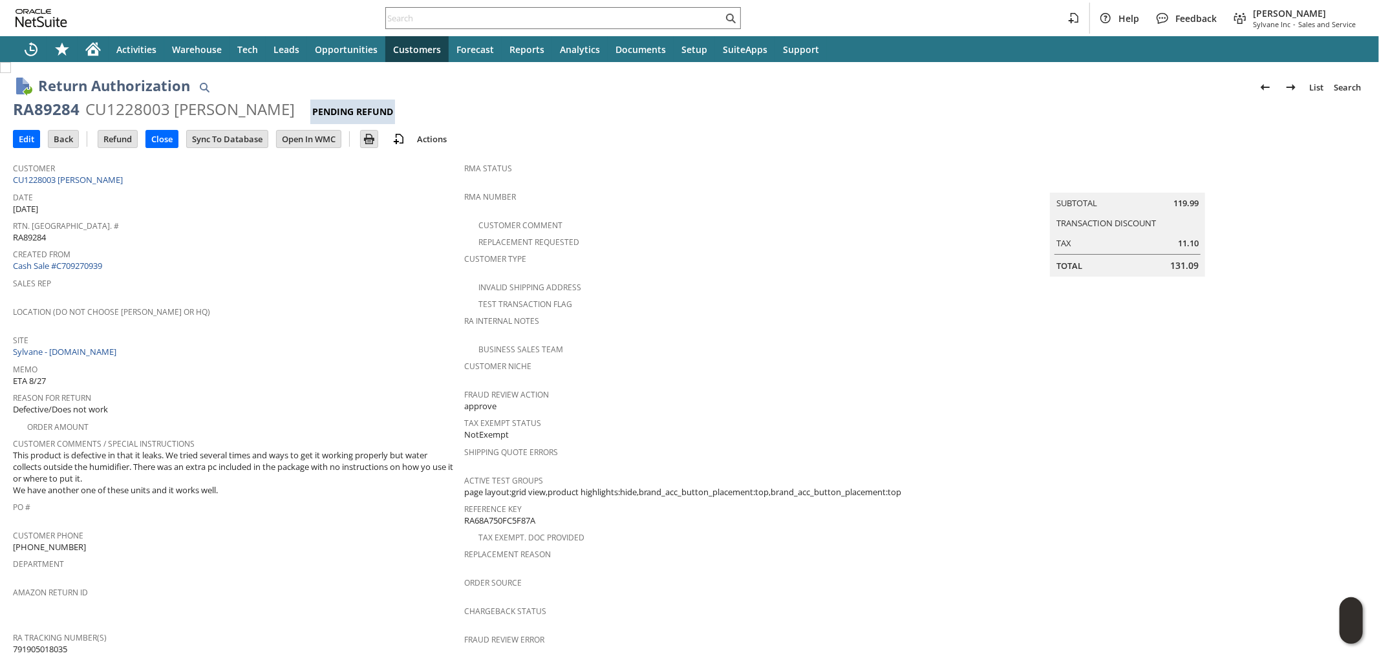
click at [100, 111] on div "CU1228003 Lesley Ball" at bounding box center [189, 109] width 209 height 21
copy div "CU1228003"
click at [60, 111] on div "RA89284" at bounding box center [46, 109] width 67 height 21
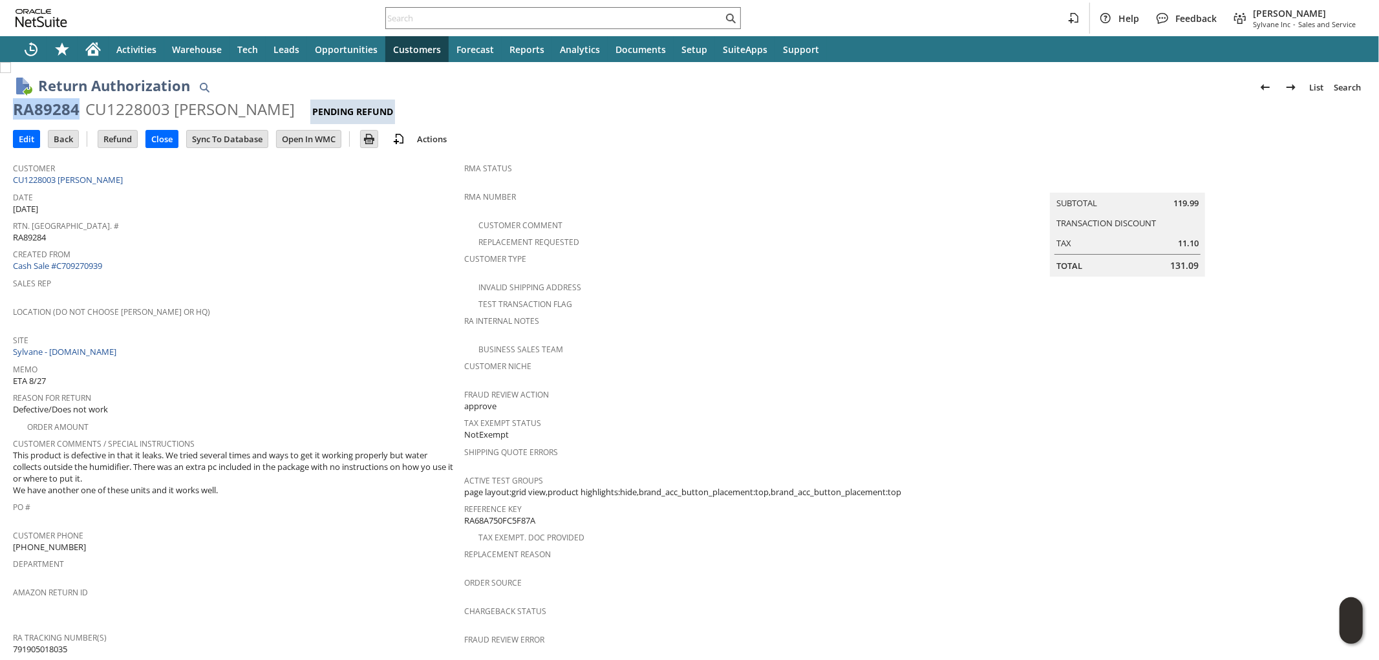
copy div "RA89284"
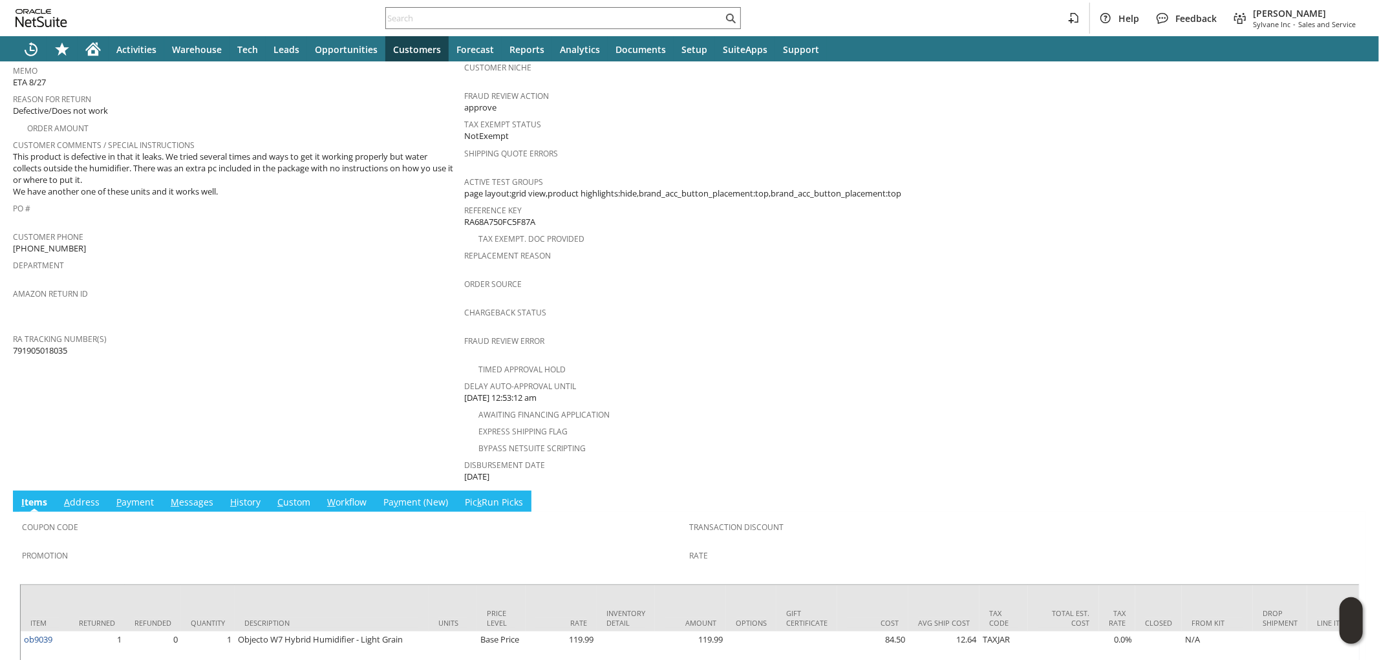
scroll to position [376, 0]
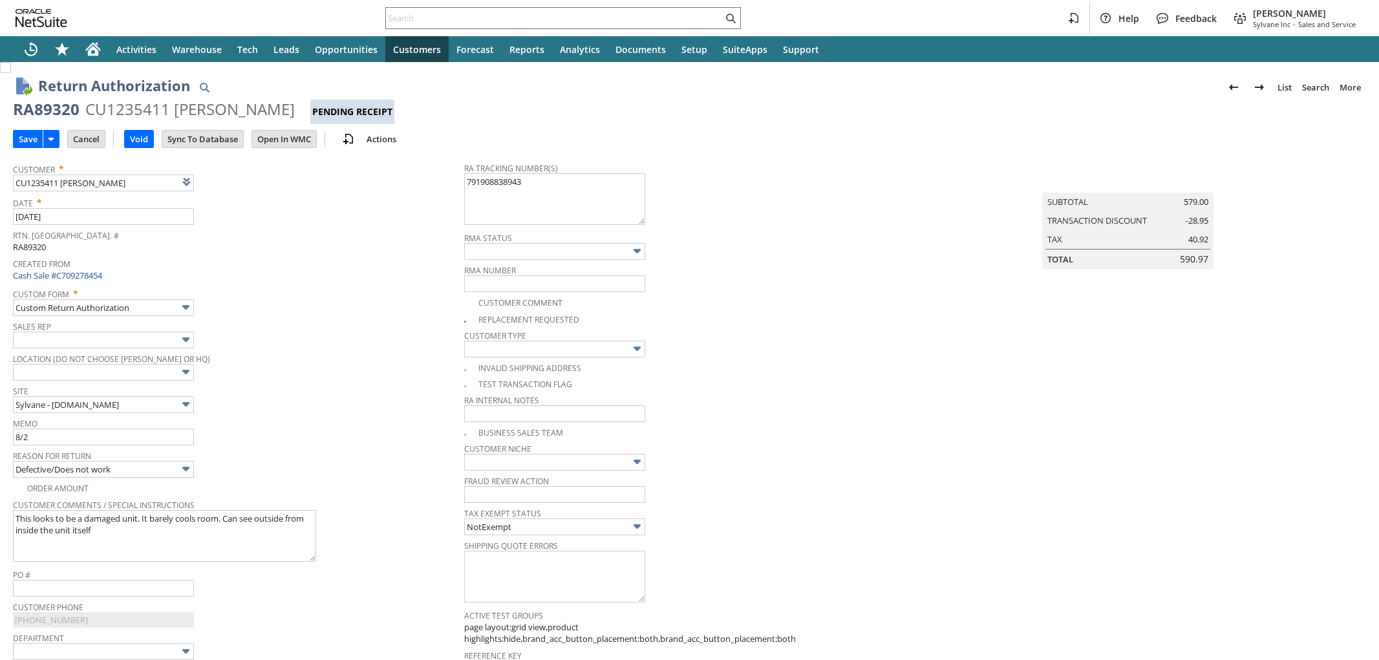
type input "8/28"
type input "Add"
type input "Copy Previous"
type input "8/28 has not returned"
click at [34, 140] on input "Save" at bounding box center [28, 139] width 29 height 17
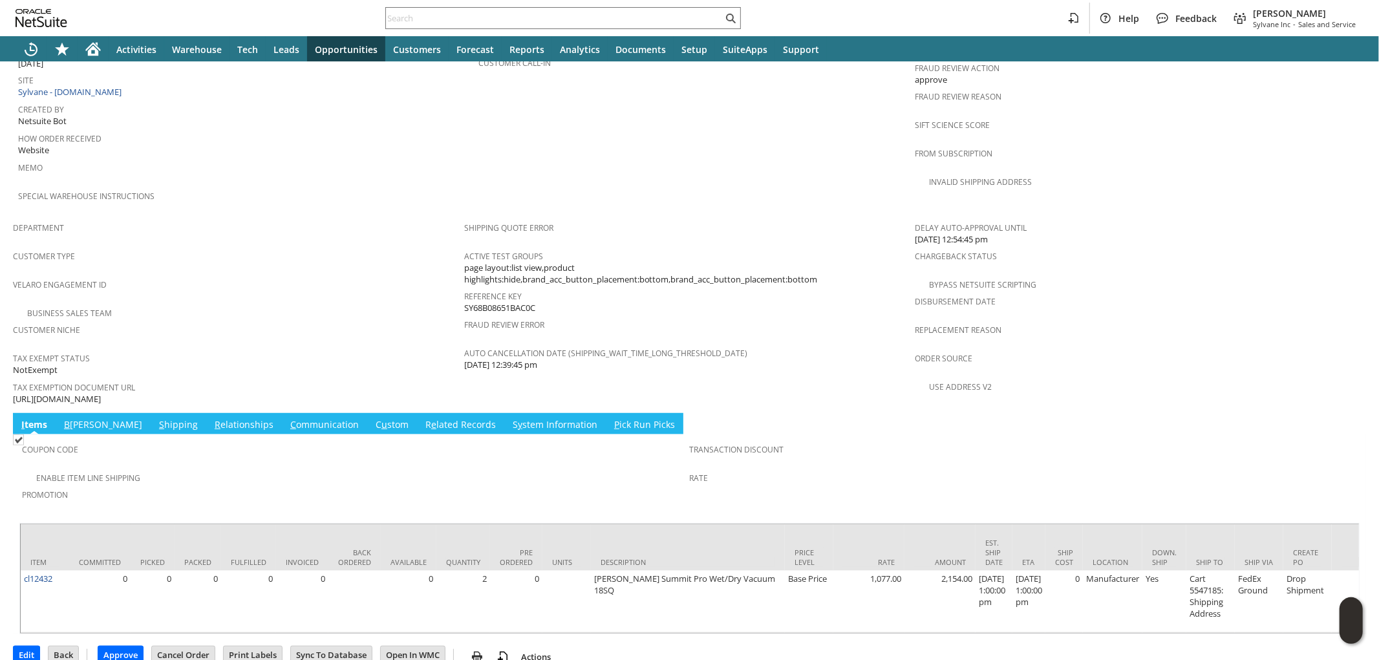
scroll to position [668, 0]
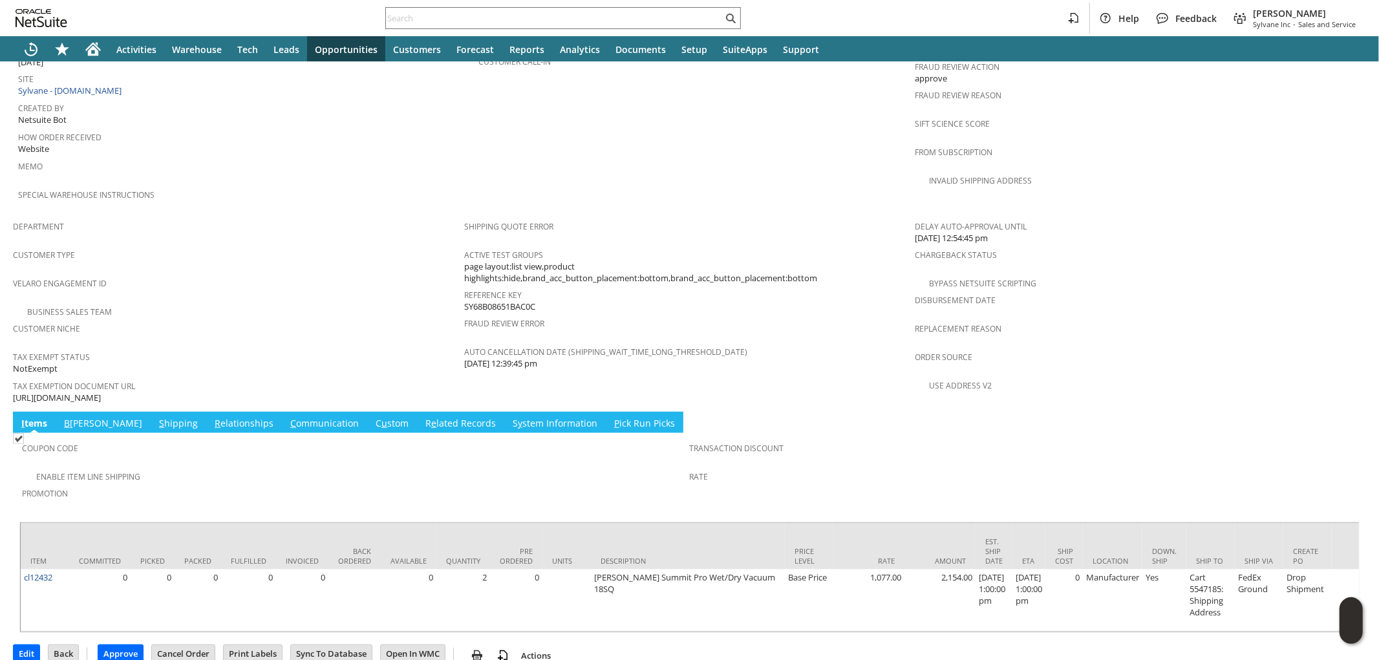
click at [101, 392] on span "[URL][DOMAIN_NAME]" at bounding box center [57, 398] width 88 height 12
click at [101, 392] on span "https://drive.google.com/file/d/1ypjQzhw81xn67wvDfz-dAGmksvtnEK-Y/view?usp=shar…" at bounding box center [57, 398] width 88 height 12
copy tbody "https://drive.google.com/file/d/1ypjQzhw81xn67wvDfz-dAGmksvtnEK-Y/view?usp=shar…"
click at [156, 417] on link "S hipping" at bounding box center [178, 424] width 45 height 14
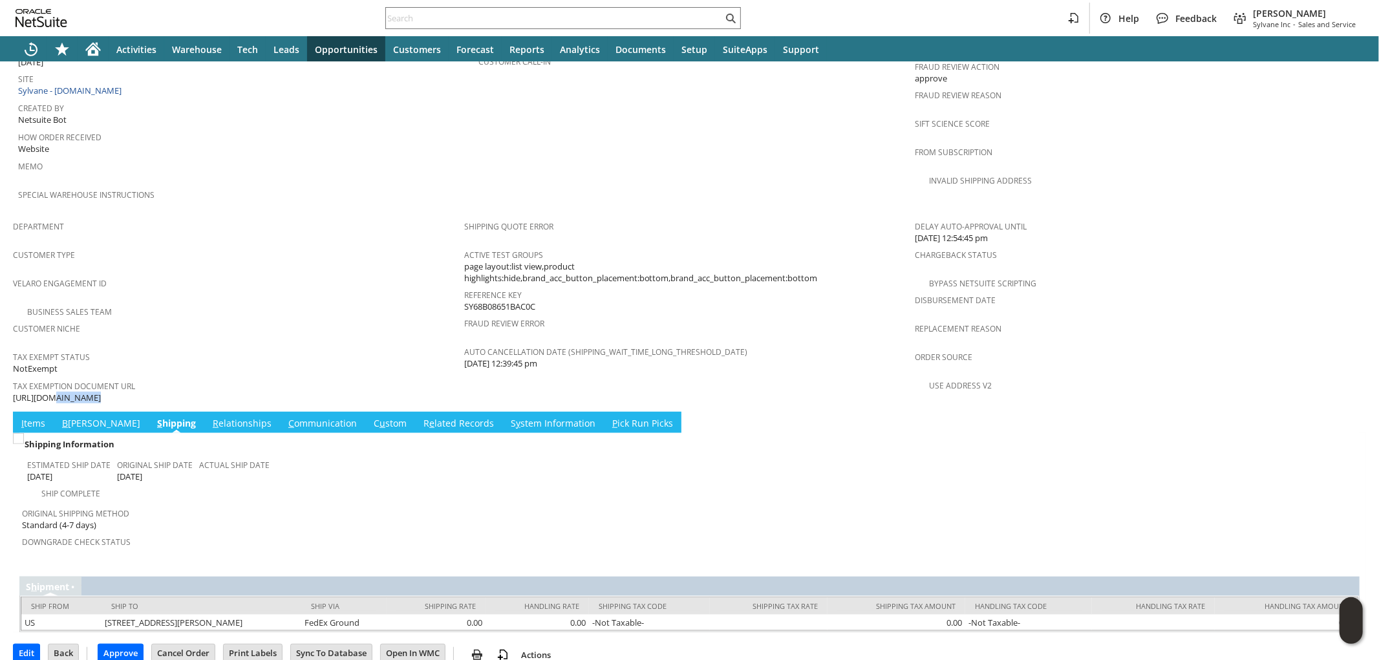
scroll to position [643, 0]
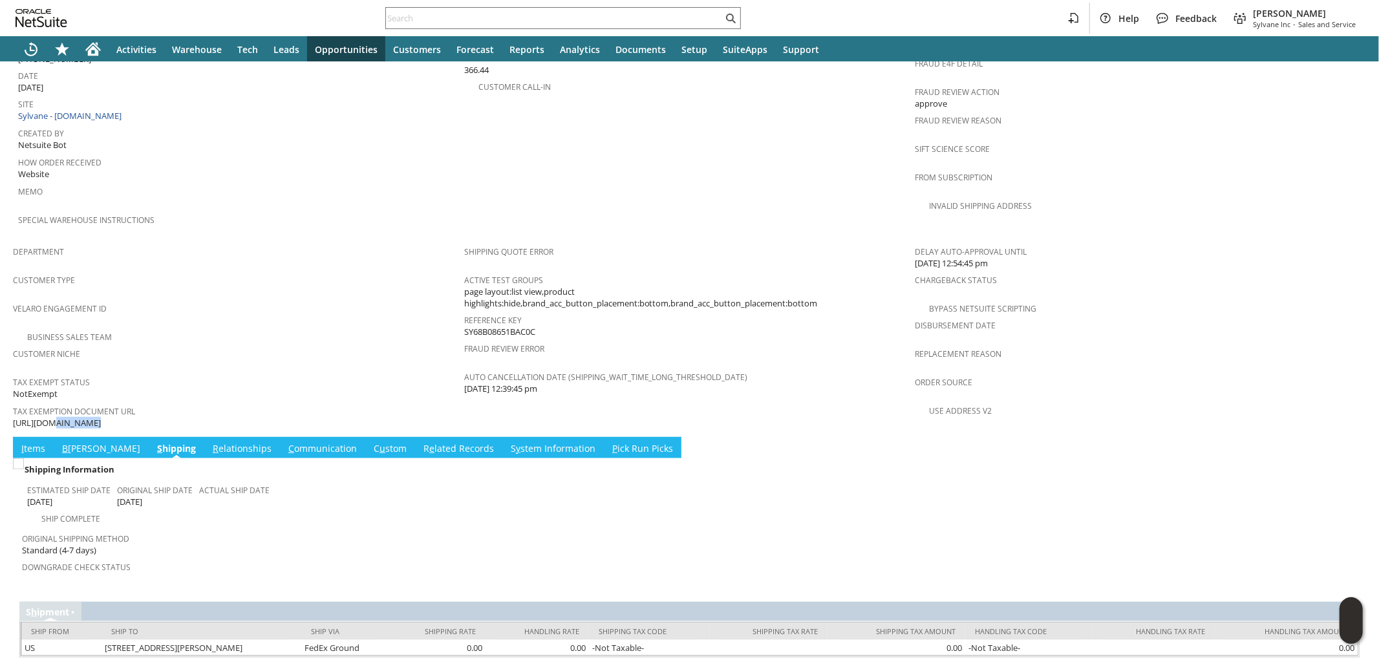
click at [34, 442] on link "I tems" at bounding box center [33, 449] width 30 height 14
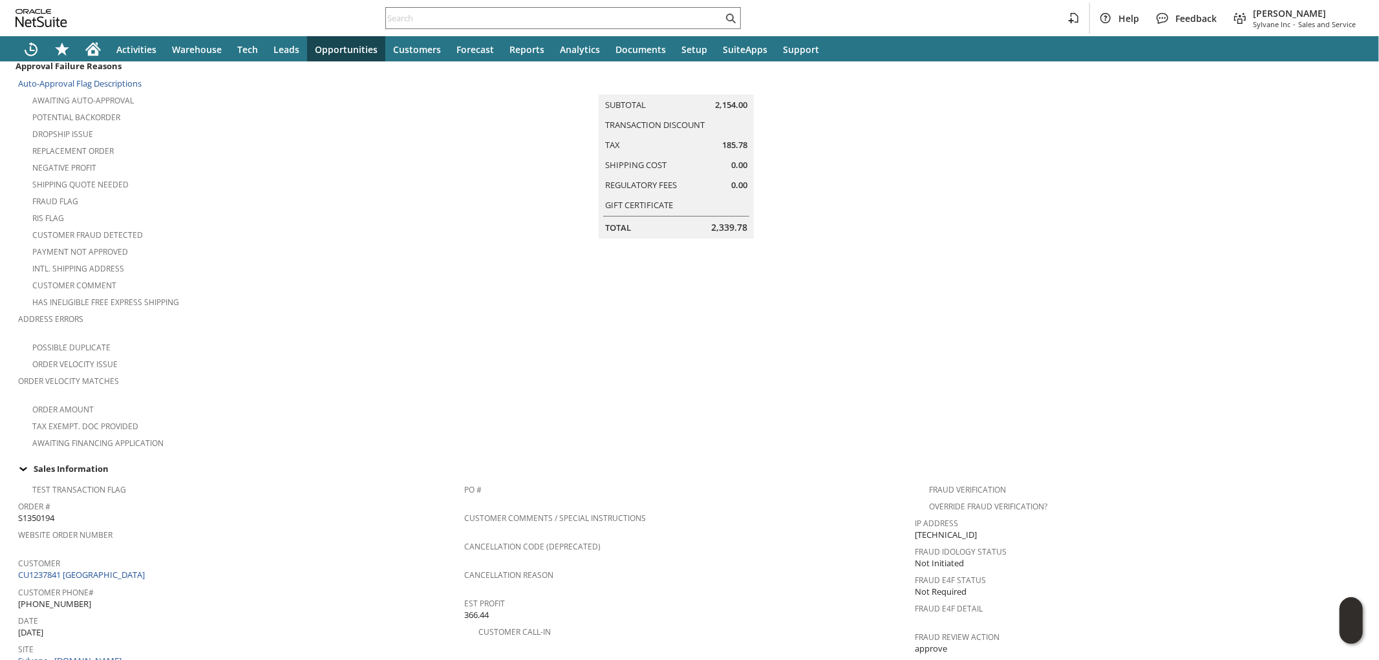
scroll to position [0, 0]
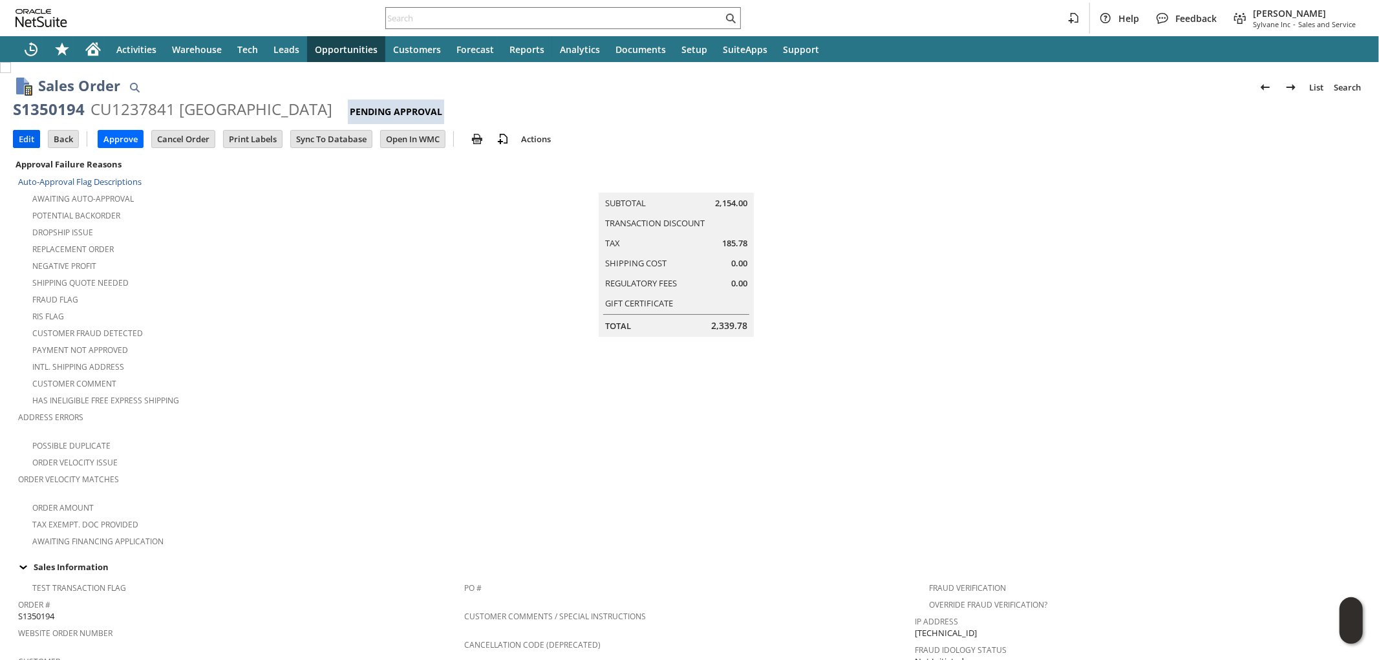
click at [30, 141] on input "Edit" at bounding box center [27, 139] width 26 height 17
click at [30, 144] on input "Edit" at bounding box center [27, 139] width 26 height 17
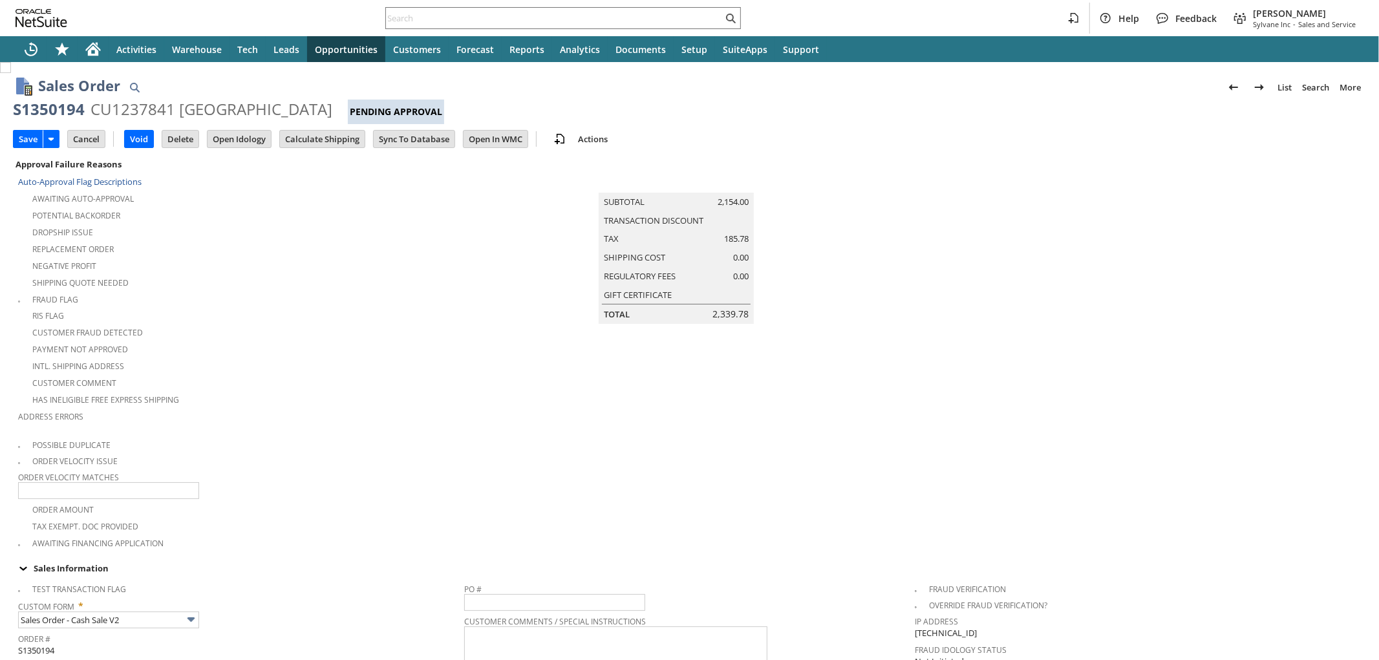
type input "Add"
type input "Copy Previous"
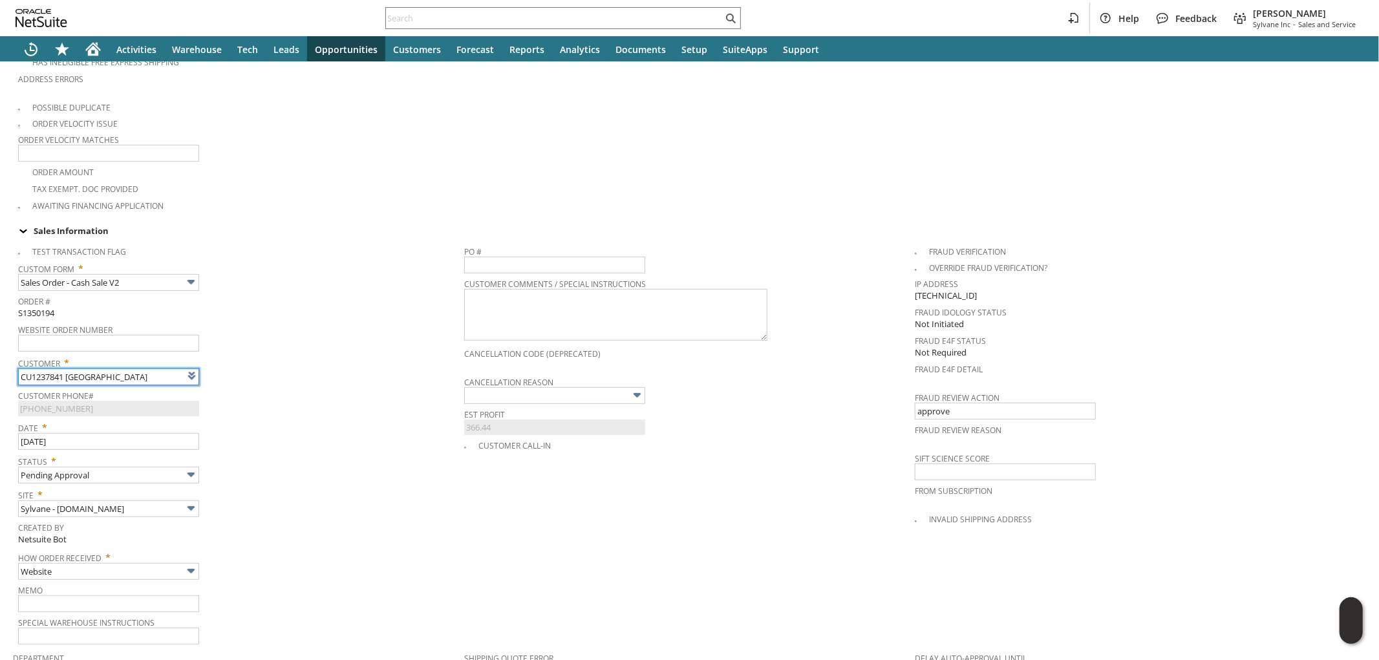
type input "Intelligent Recommendations ⁰"
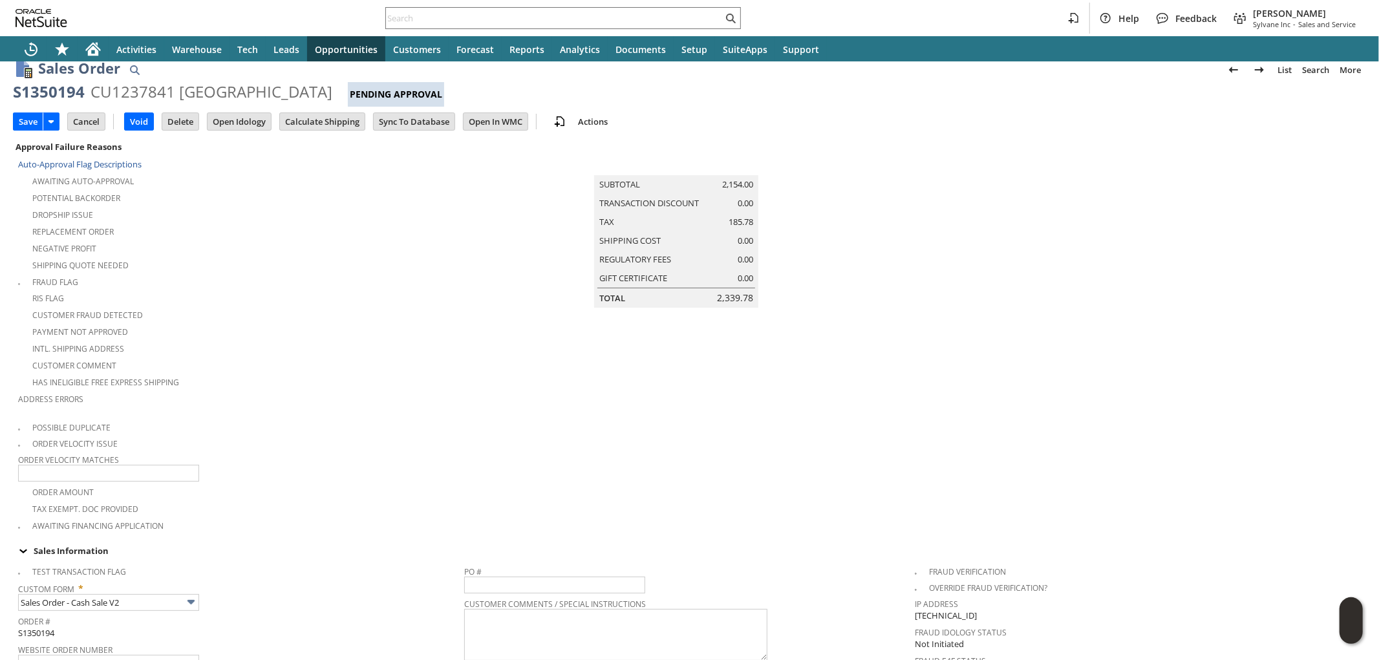
scroll to position [0, 0]
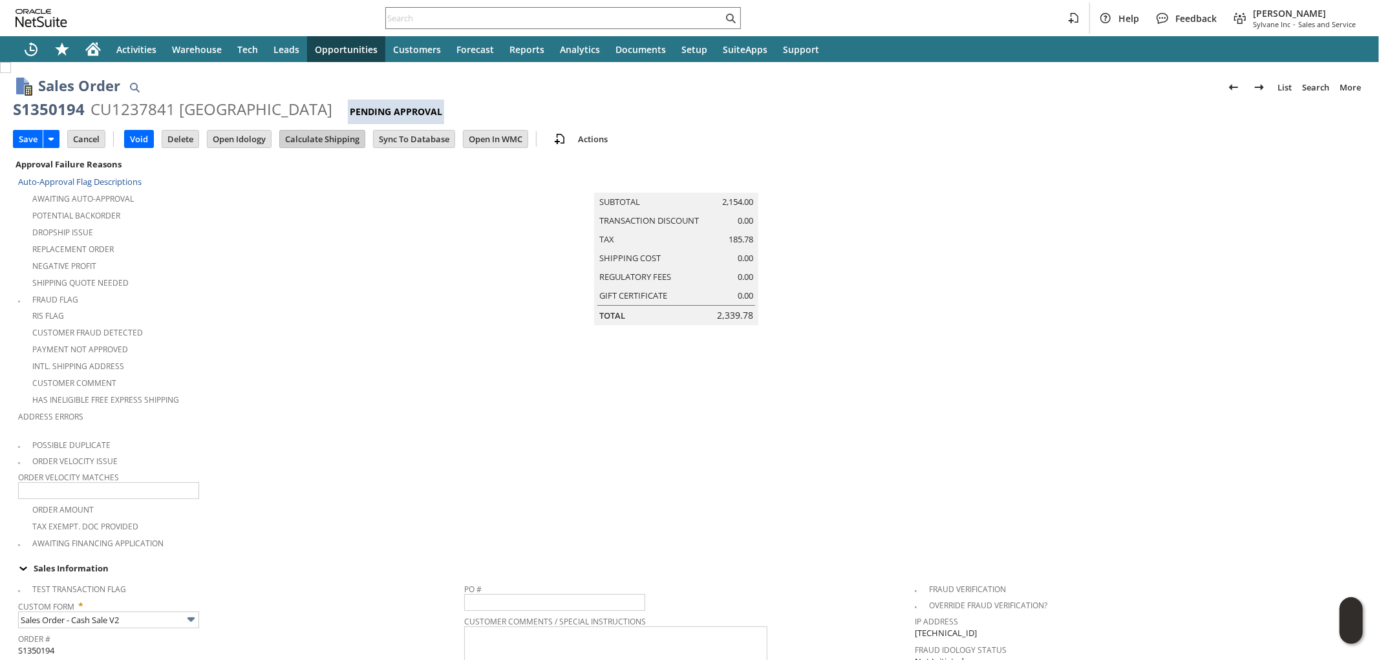
click at [331, 140] on input "Calculate Shipping" at bounding box center [322, 139] width 85 height 17
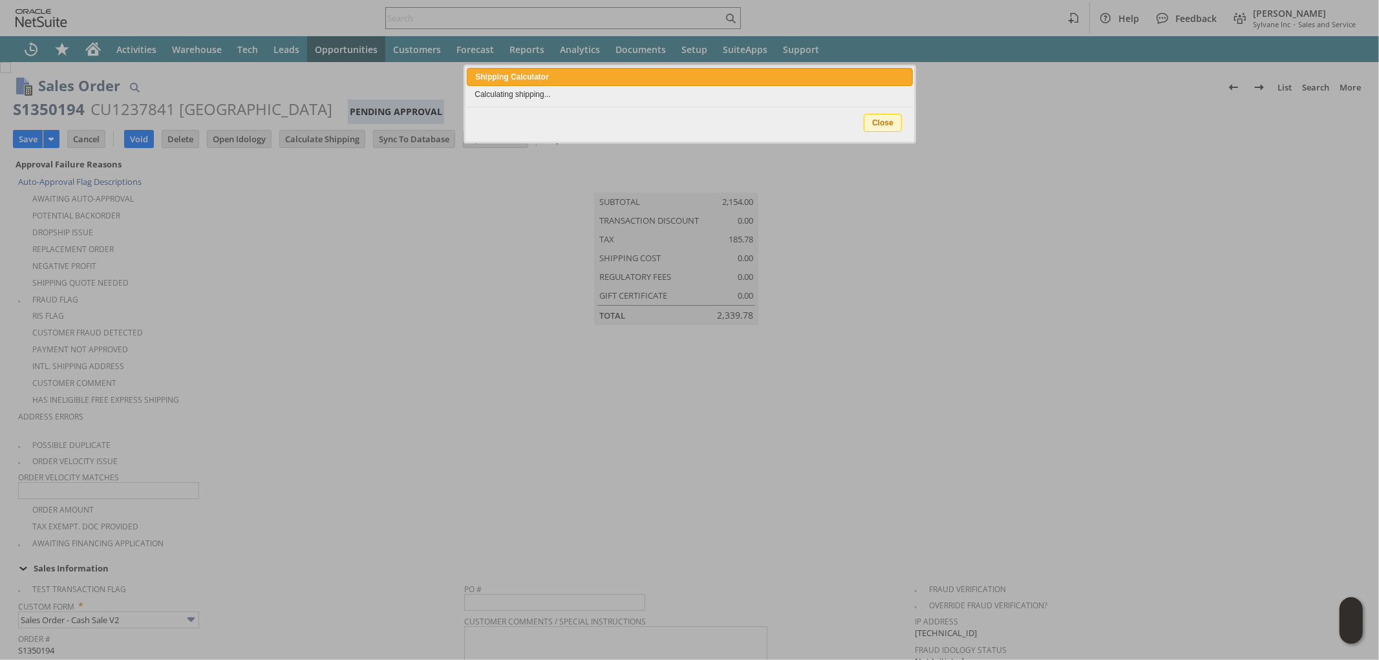
type input "Add"
type input "Copy Previous"
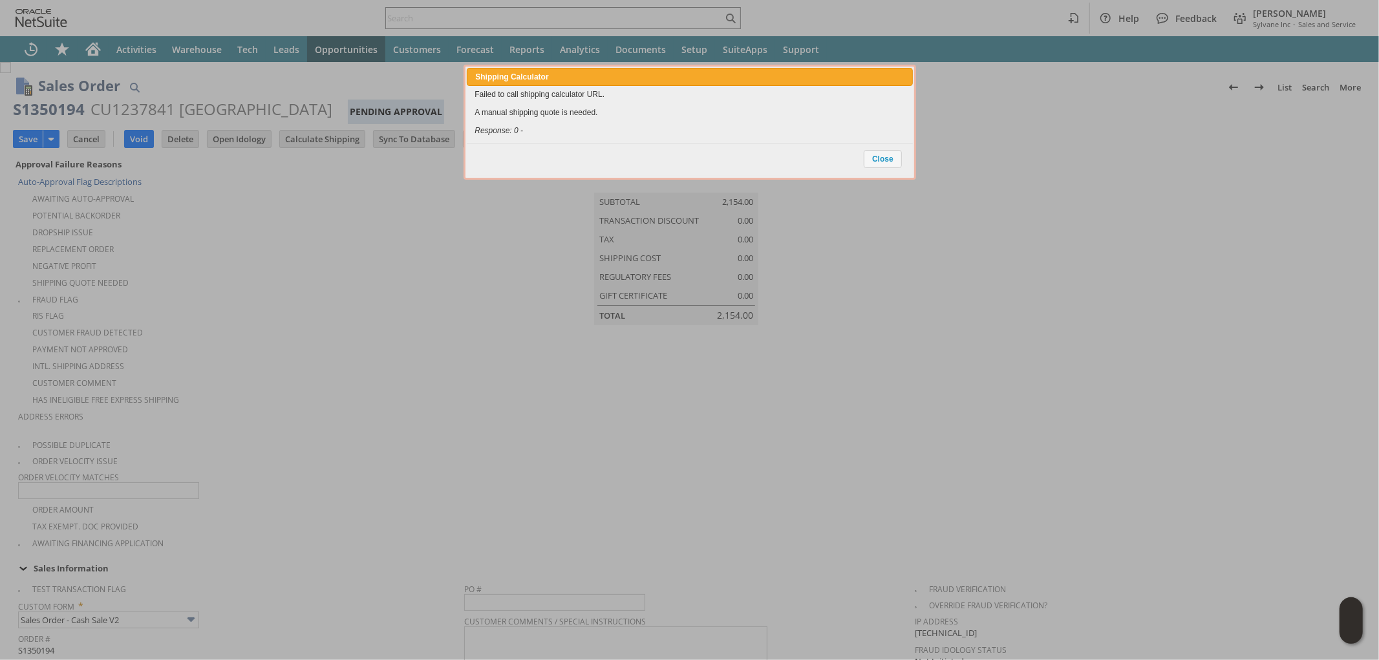
scroll to position [918, 0]
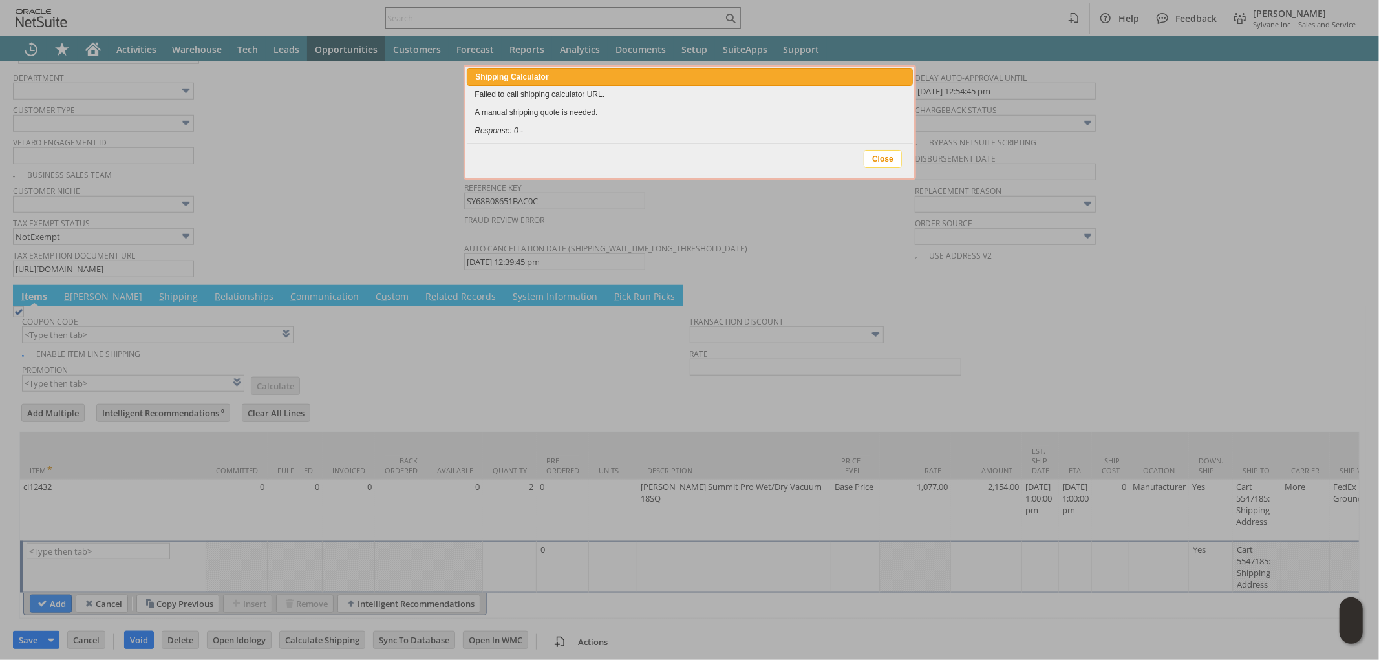
click at [877, 162] on span "Close" at bounding box center [882, 159] width 37 height 17
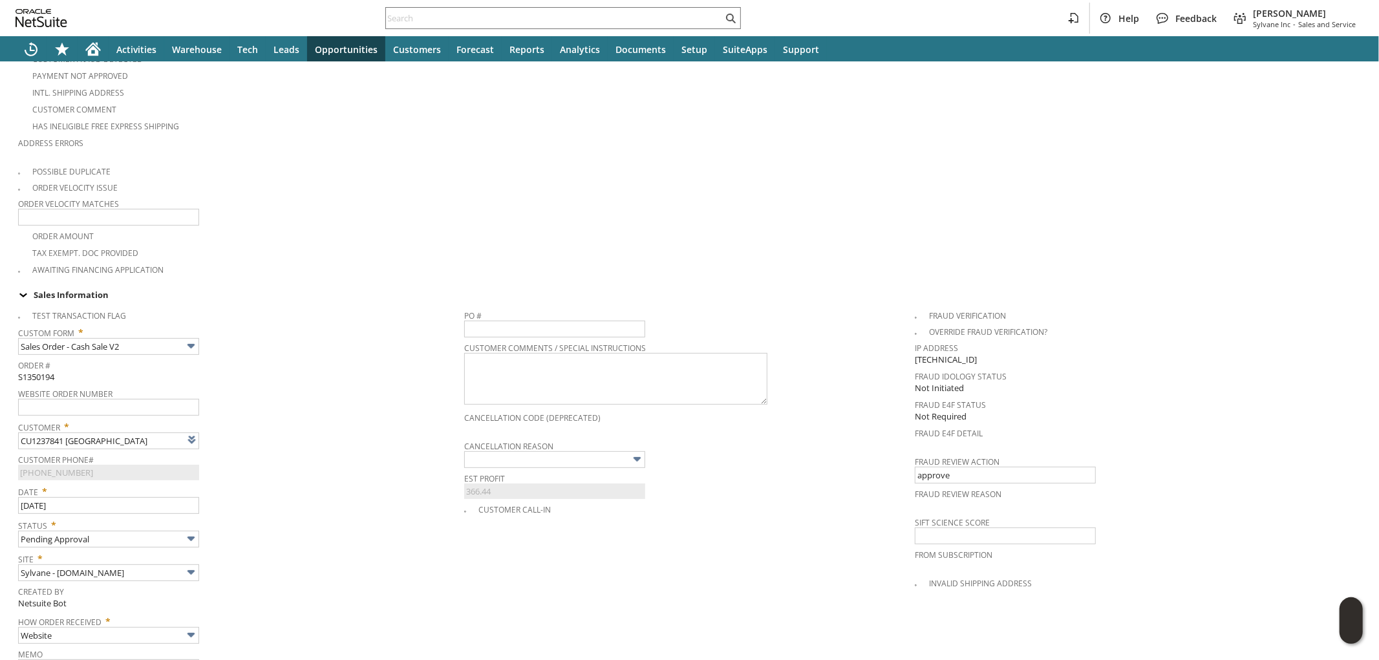
scroll to position [56, 0]
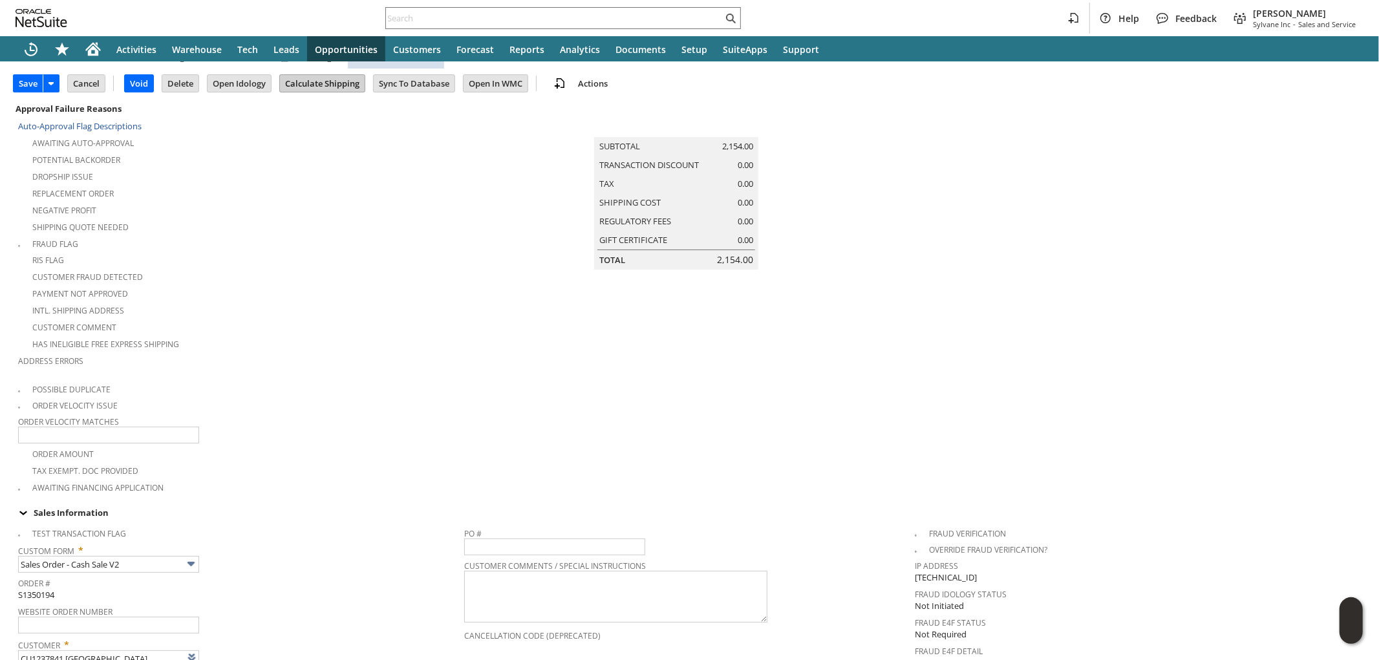
click at [339, 91] on input "Calculate Shipping" at bounding box center [322, 83] width 85 height 17
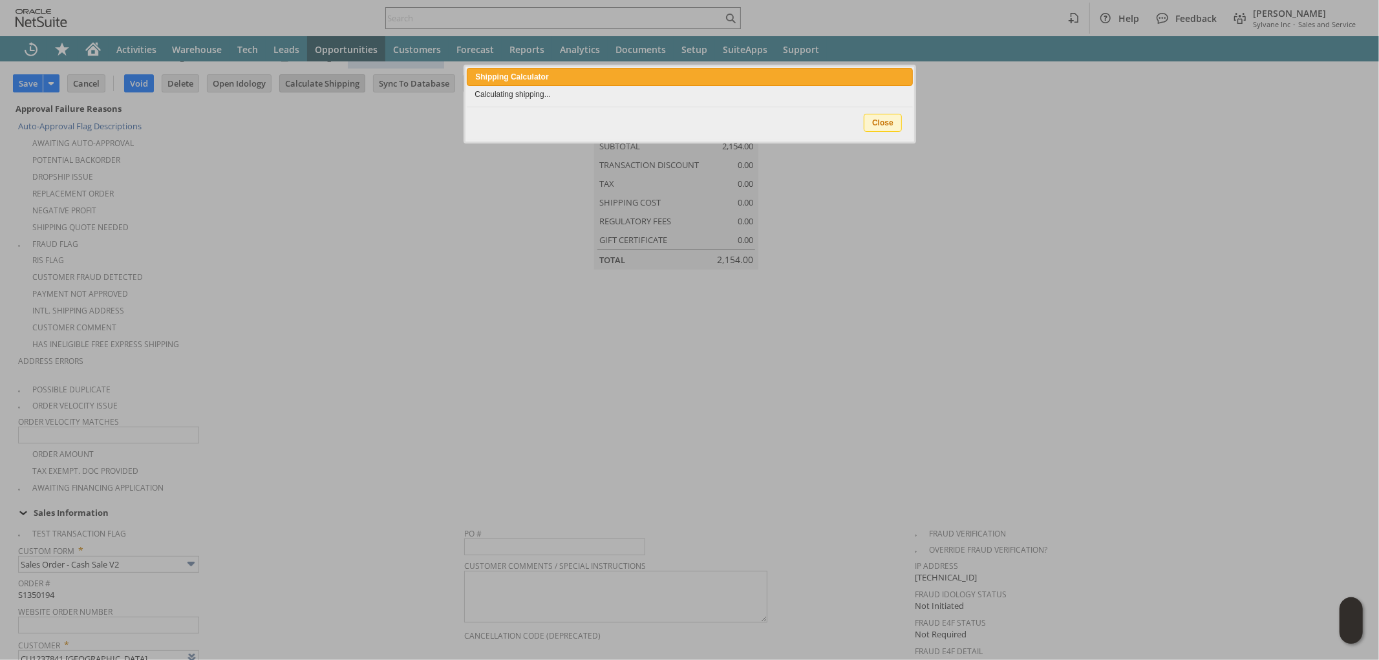
type input "Add"
type input "Copy Previous"
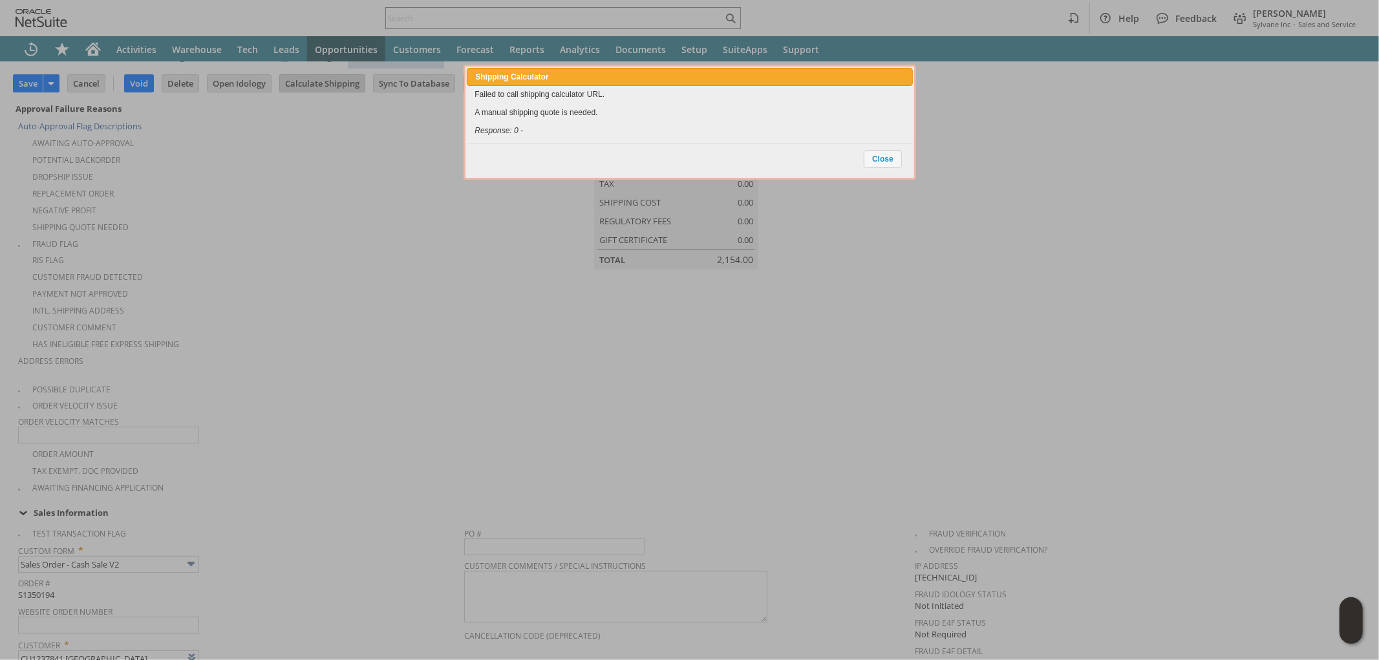
scroll to position [918, 0]
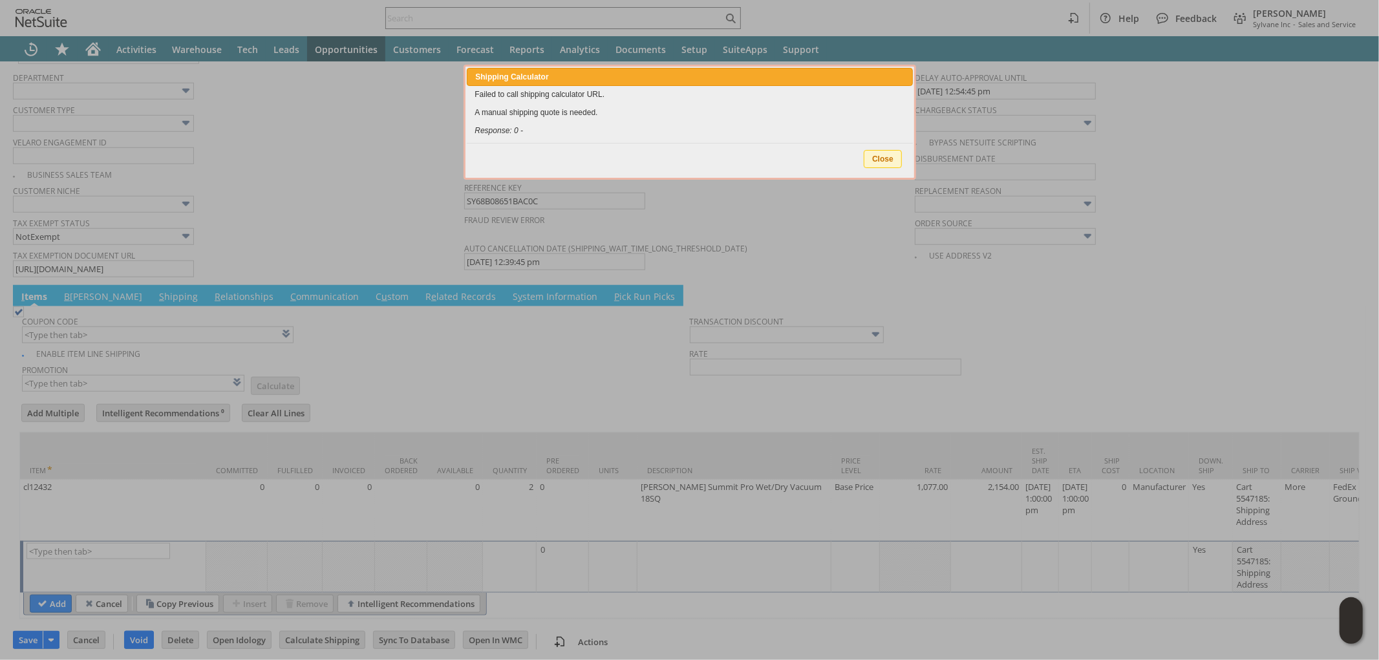
click at [875, 158] on span "Close" at bounding box center [882, 159] width 37 height 17
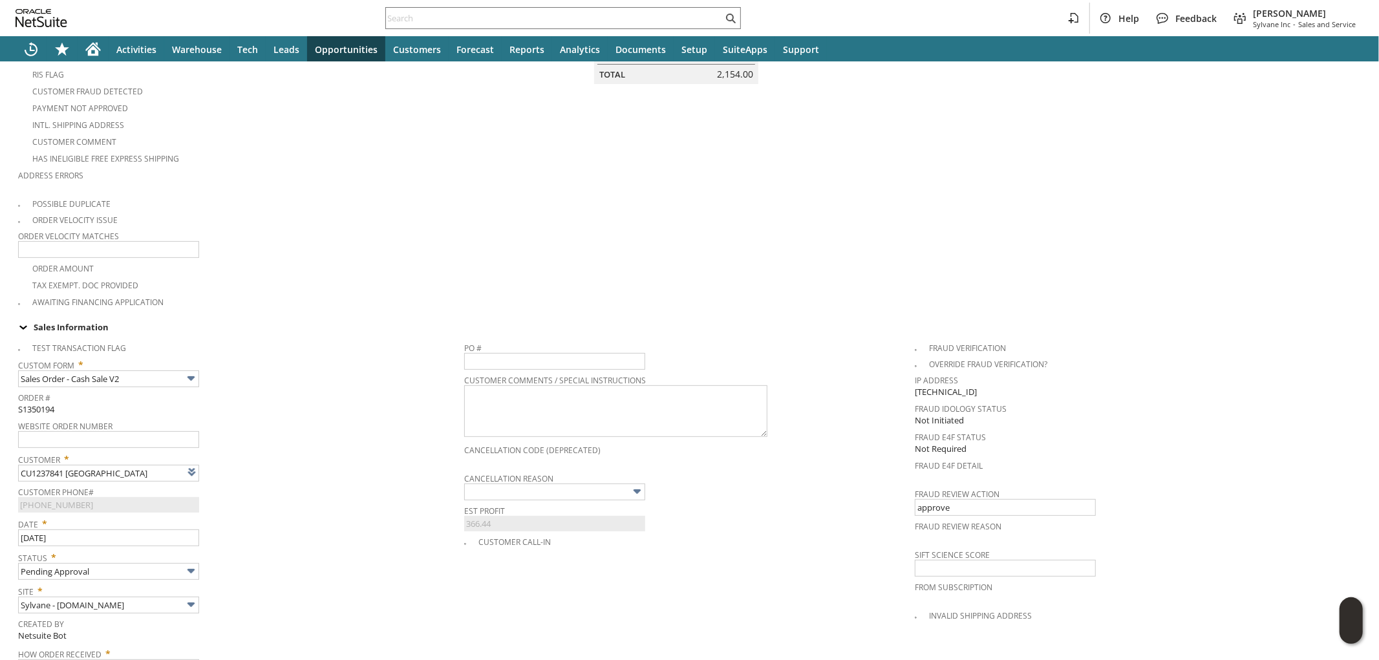
scroll to position [56, 0]
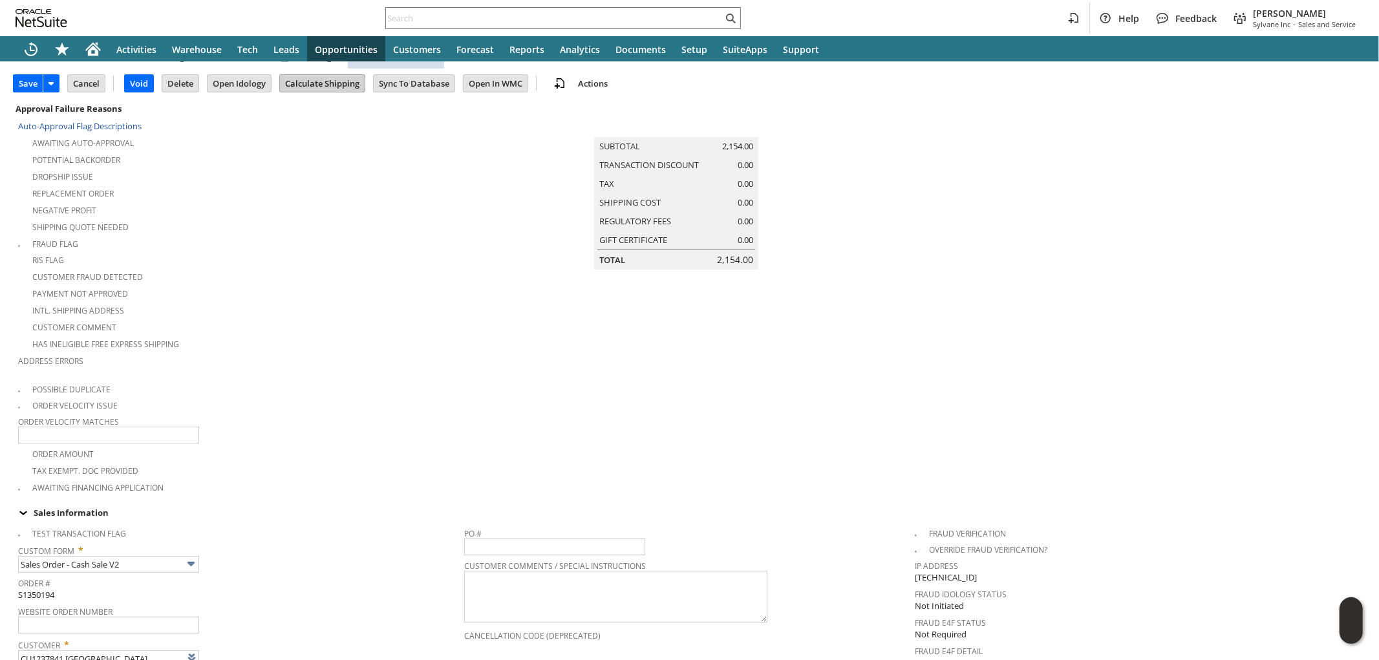
click at [323, 85] on input "Calculate Shipping" at bounding box center [322, 83] width 85 height 17
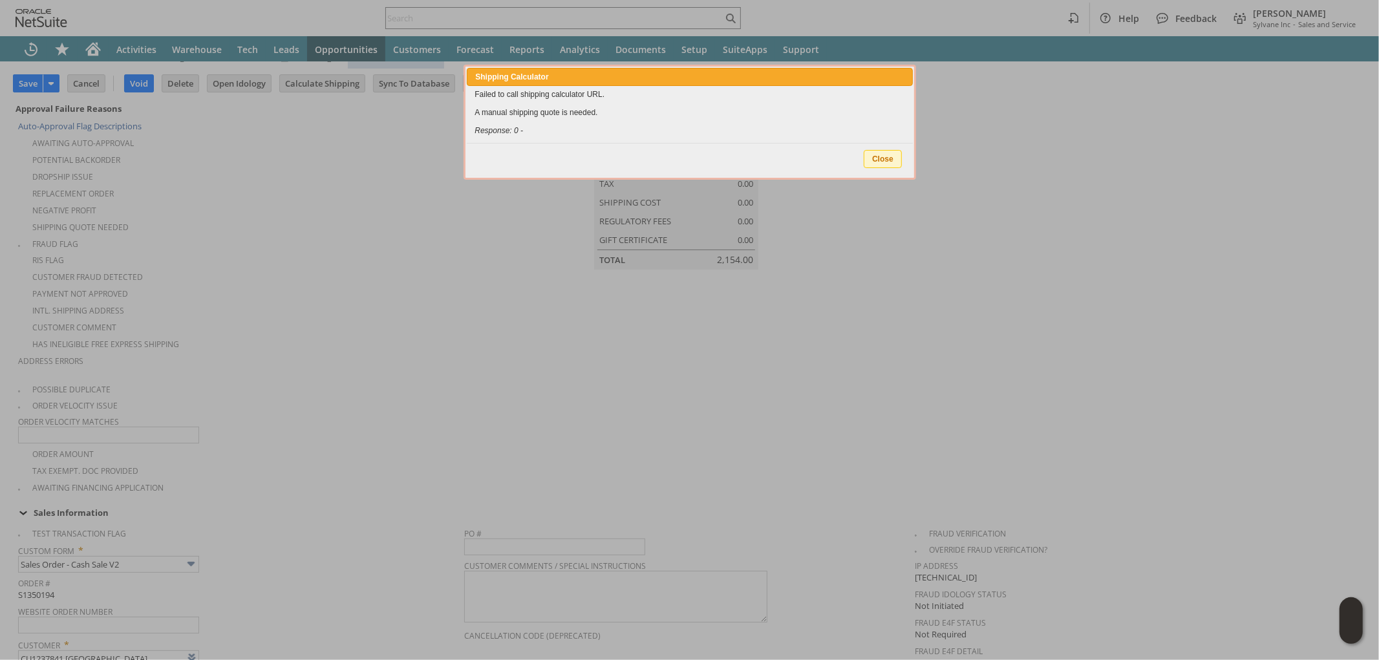
type input "Add"
type input "Copy Previous"
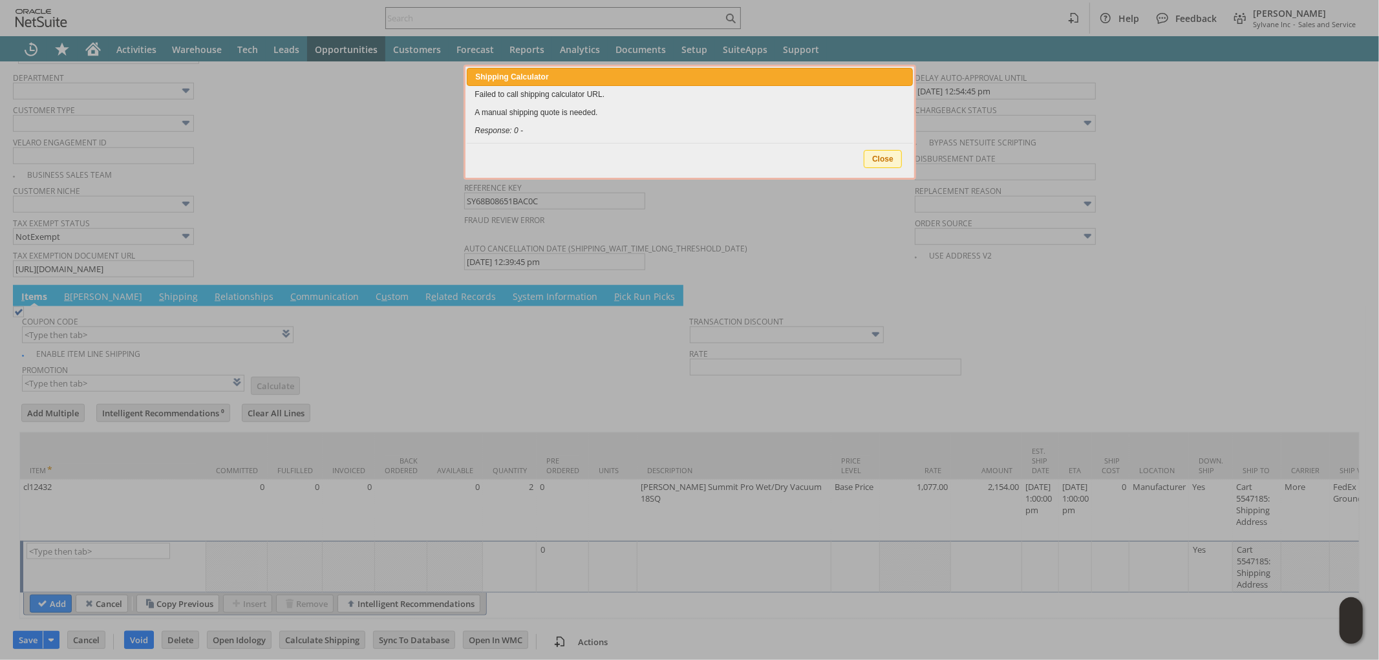
click at [877, 156] on span "Close" at bounding box center [882, 159] width 37 height 17
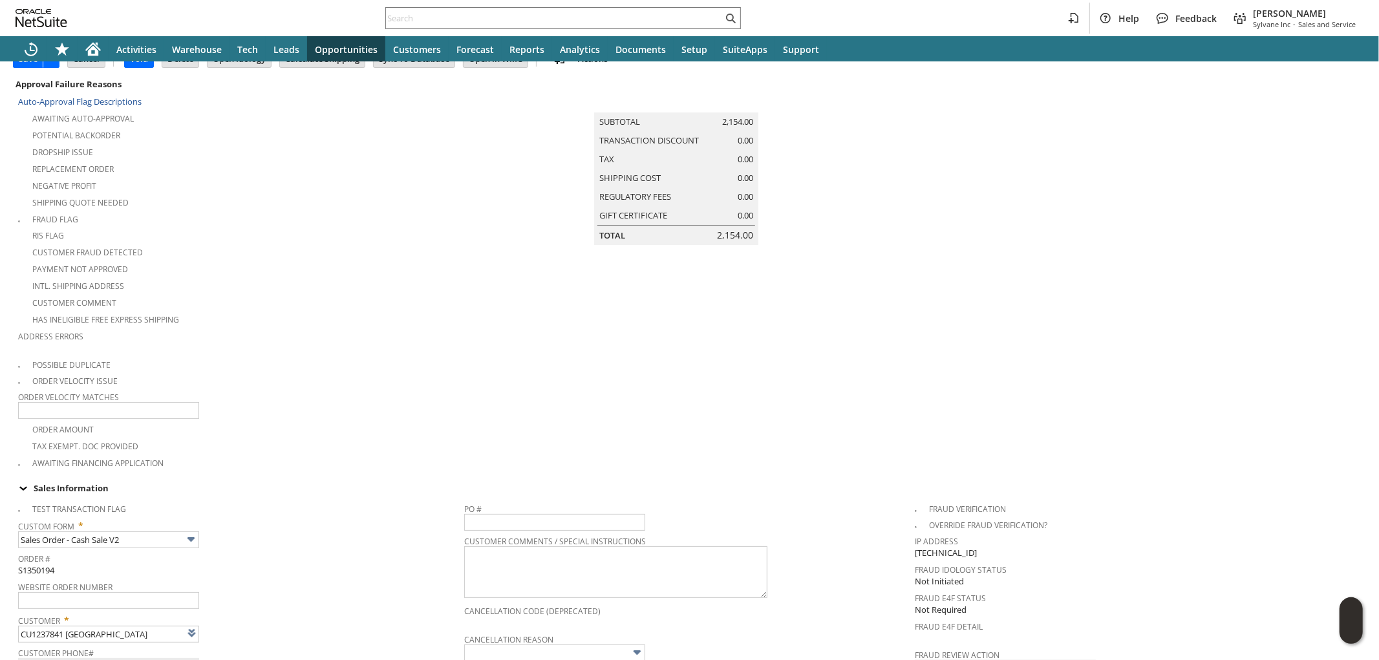
scroll to position [56, 0]
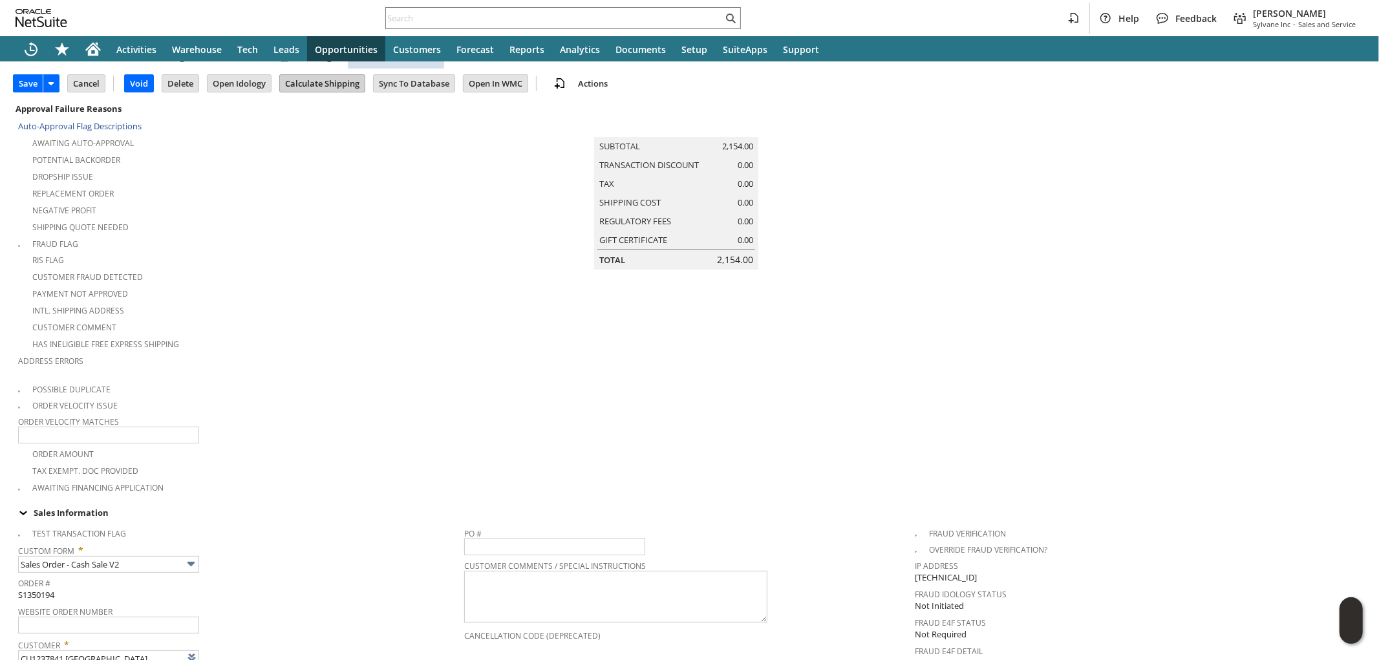
click at [328, 87] on input "Calculate Shipping" at bounding box center [322, 83] width 85 height 17
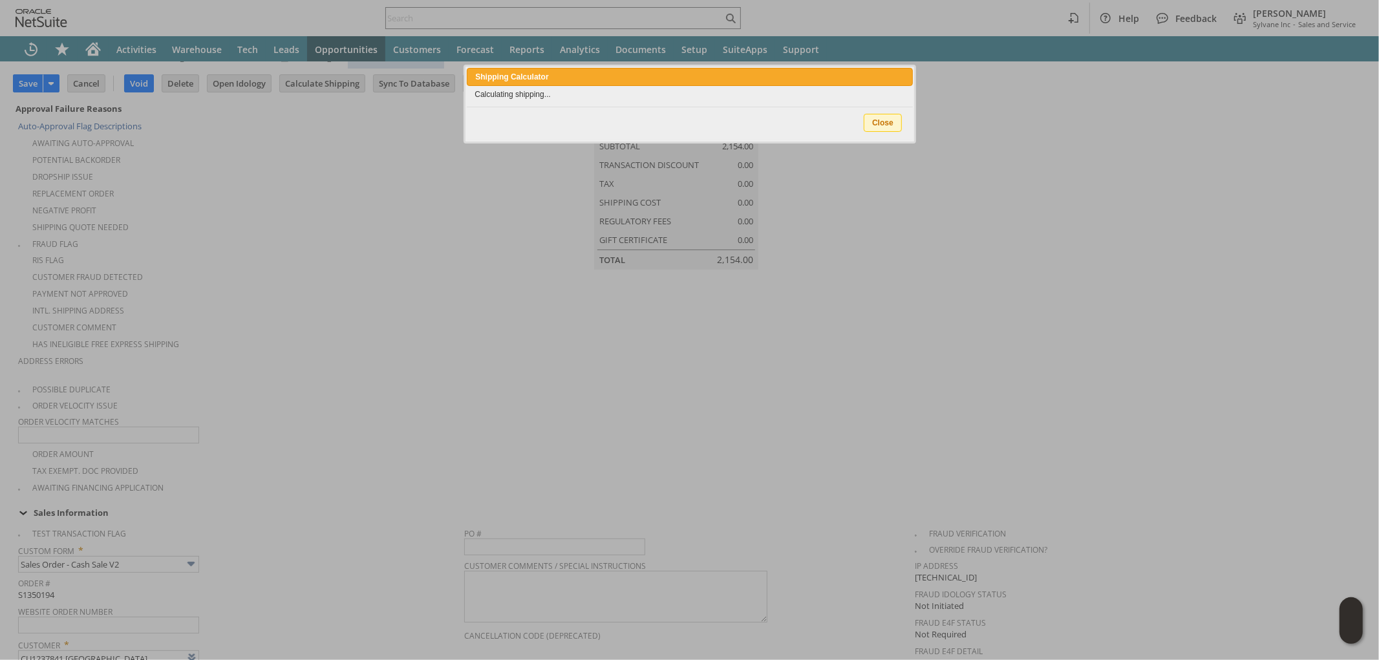
type input "Add"
type input "Copy Previous"
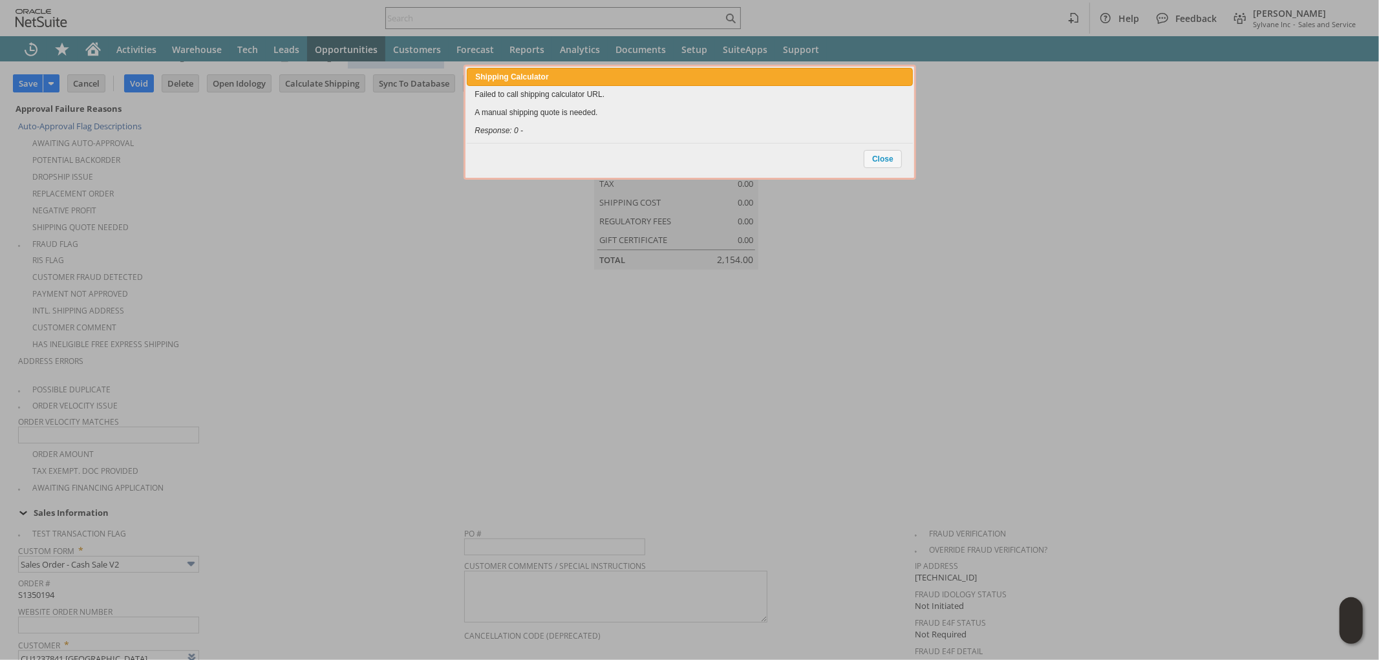
scroll to position [918, 0]
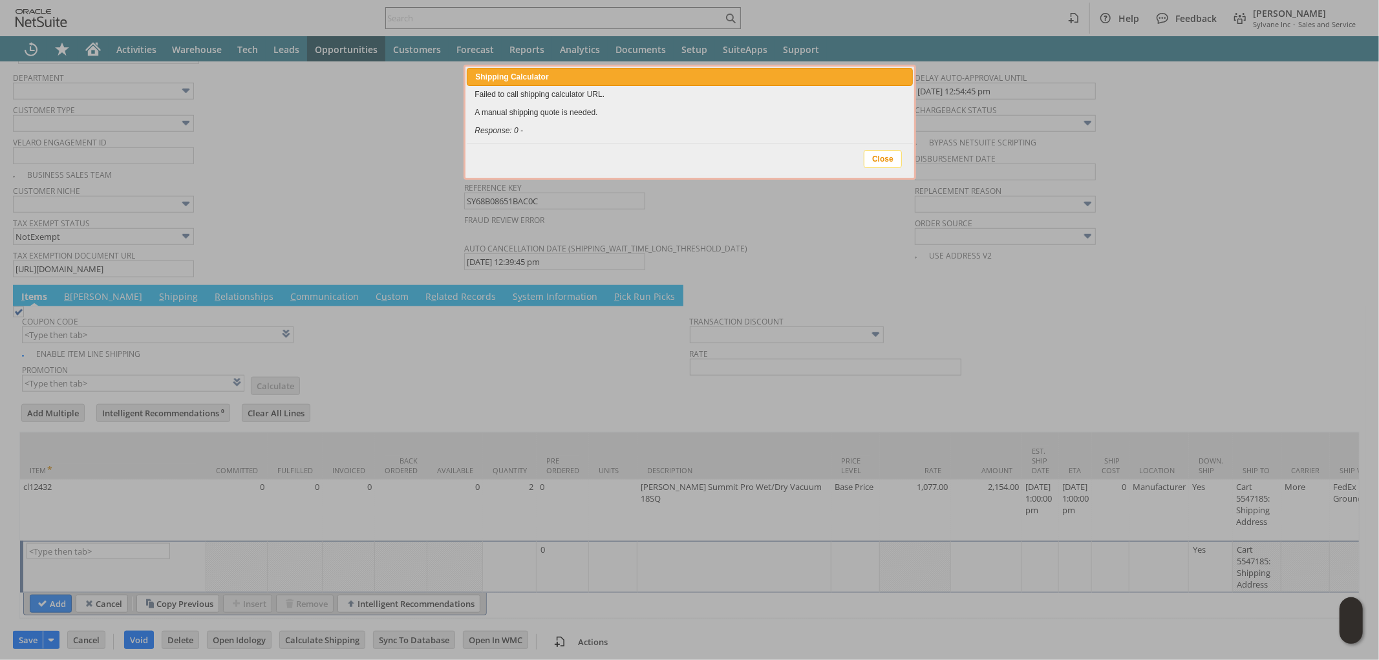
click at [870, 156] on span "Close" at bounding box center [882, 159] width 37 height 17
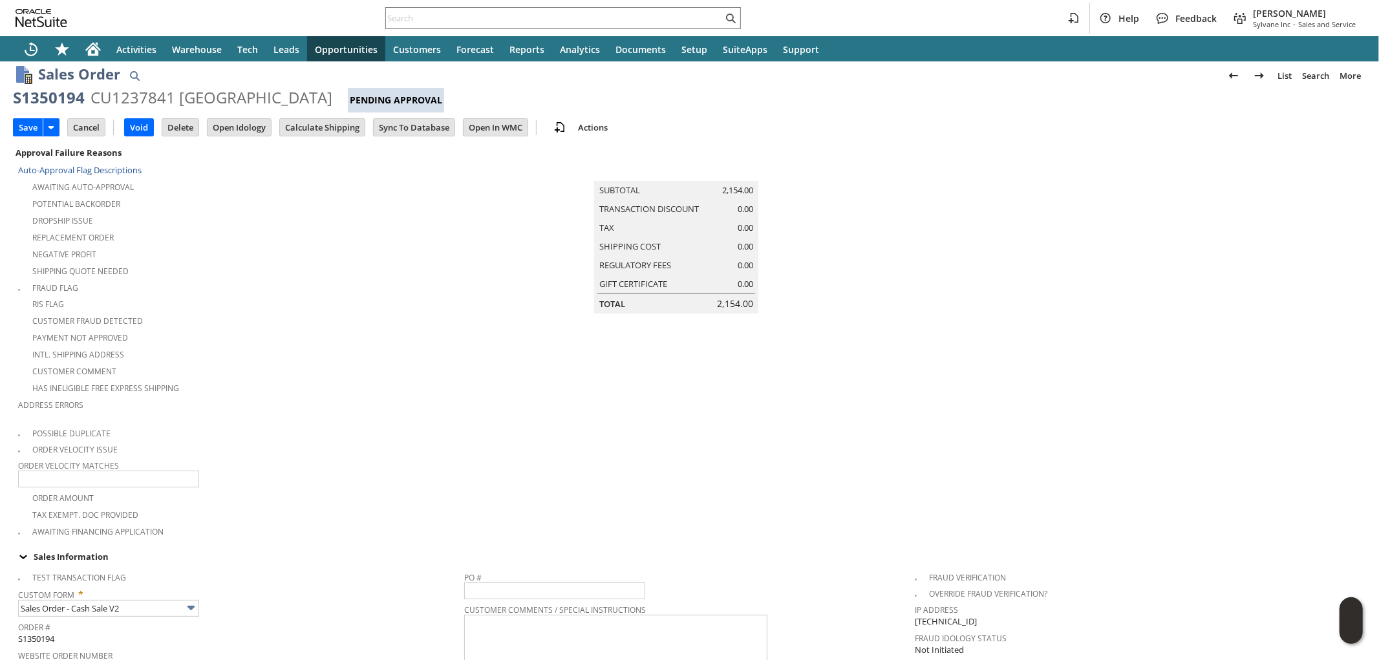
scroll to position [0, 0]
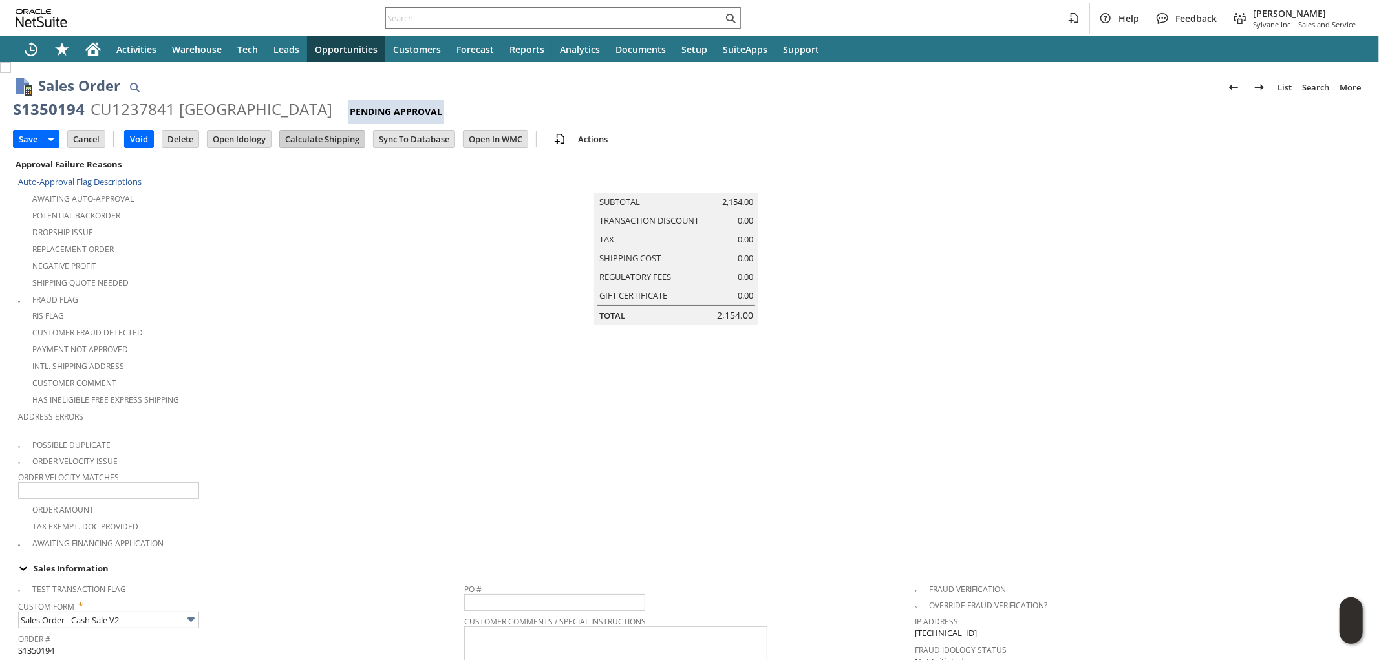
click at [314, 144] on input "Calculate Shipping" at bounding box center [322, 139] width 85 height 17
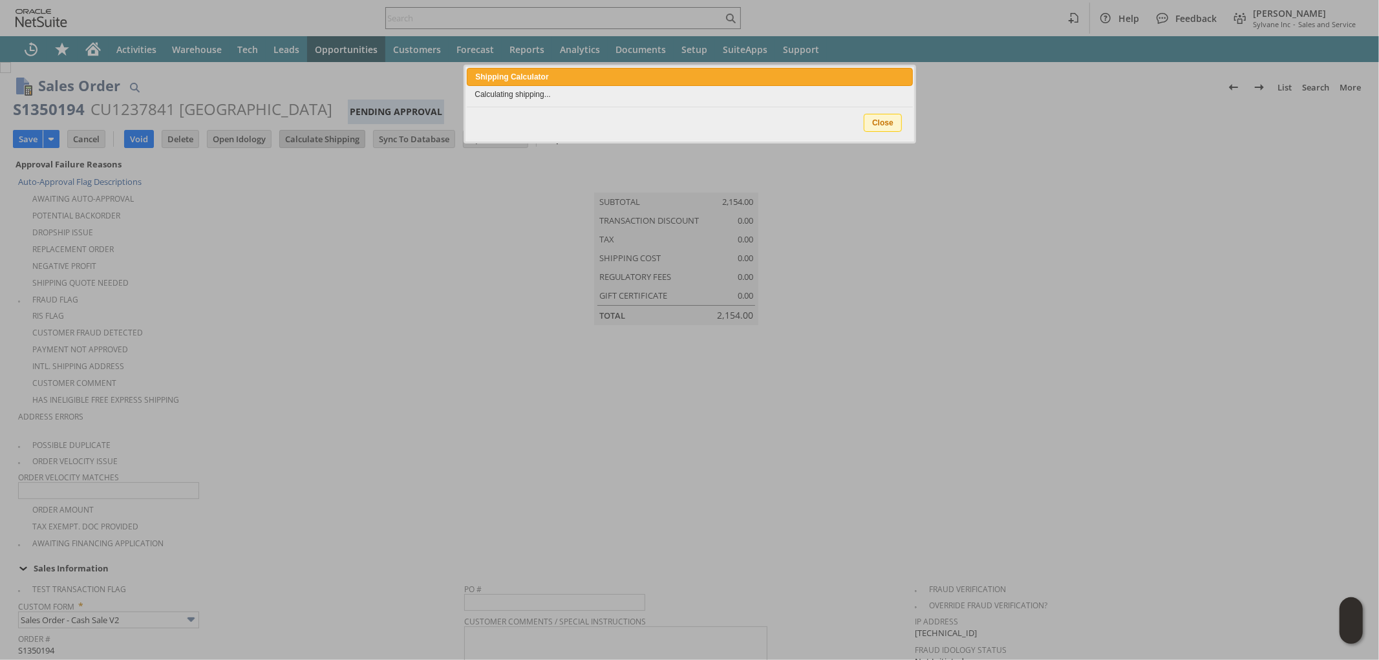
type input "Add"
type input "Copy Previous"
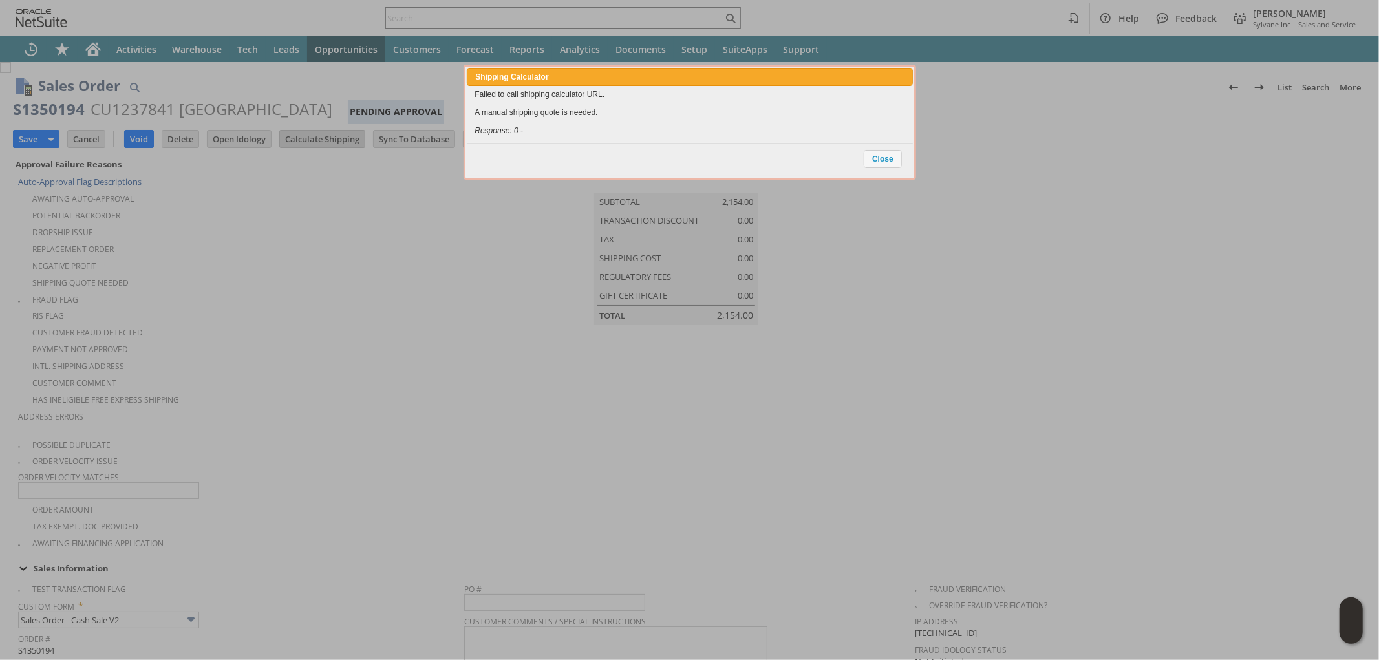
scroll to position [918, 0]
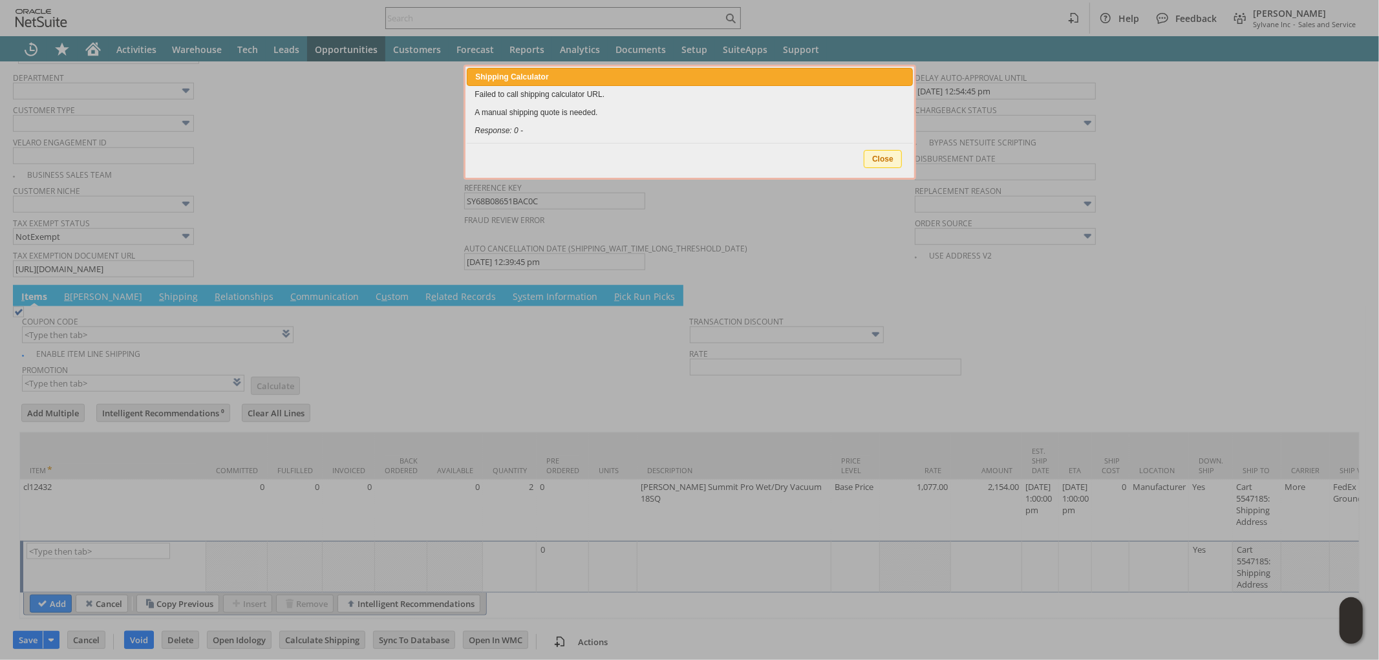
click at [869, 159] on span "Close" at bounding box center [882, 159] width 37 height 17
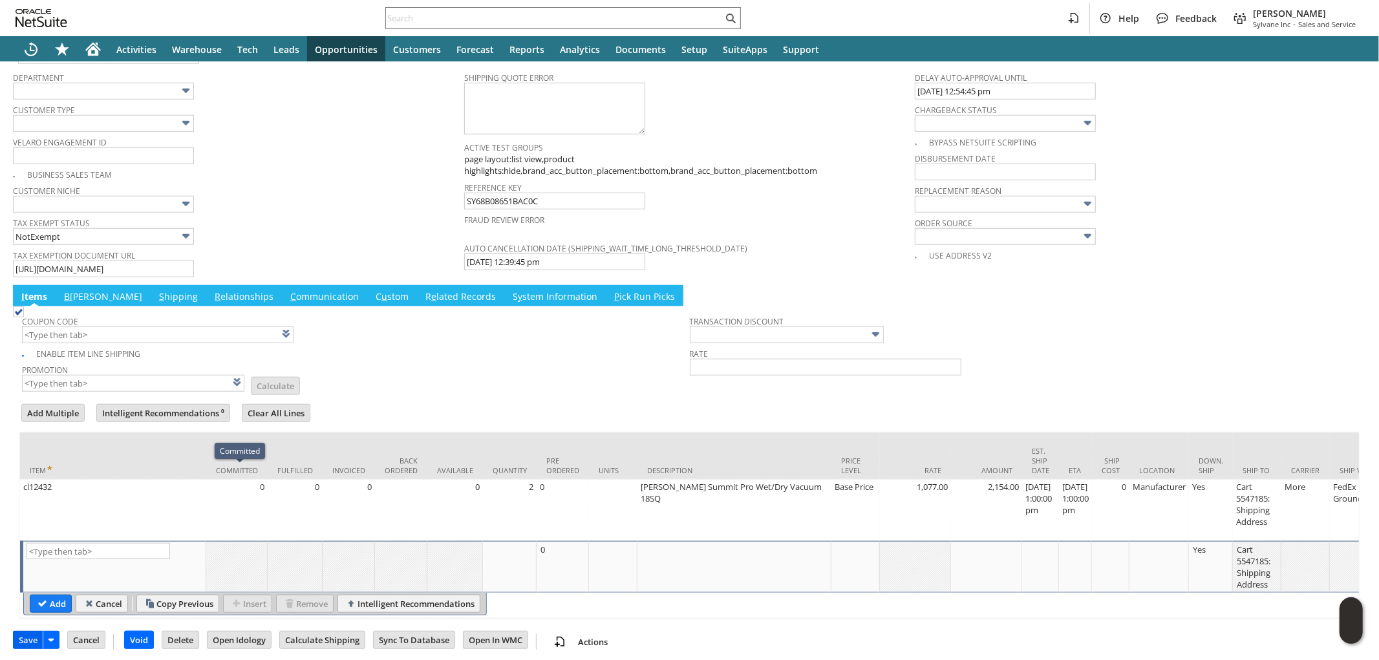
click at [24, 637] on input "Save" at bounding box center [28, 640] width 29 height 17
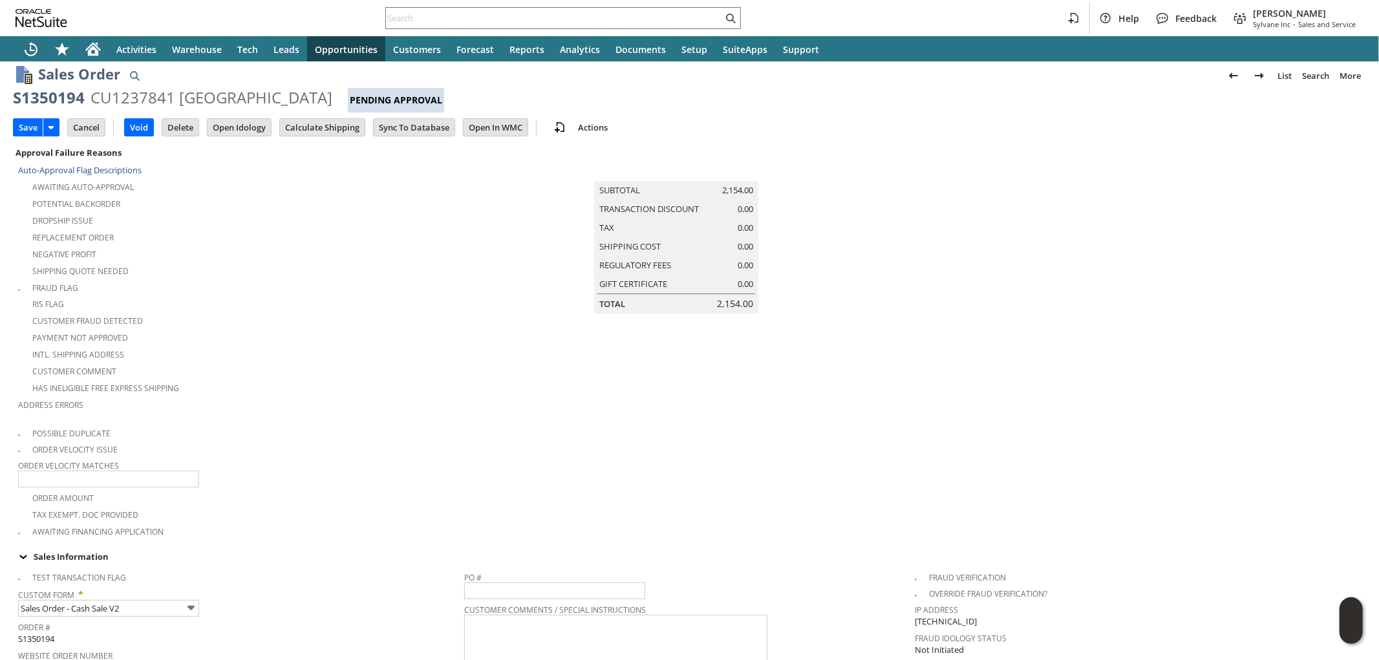
scroll to position [0, 0]
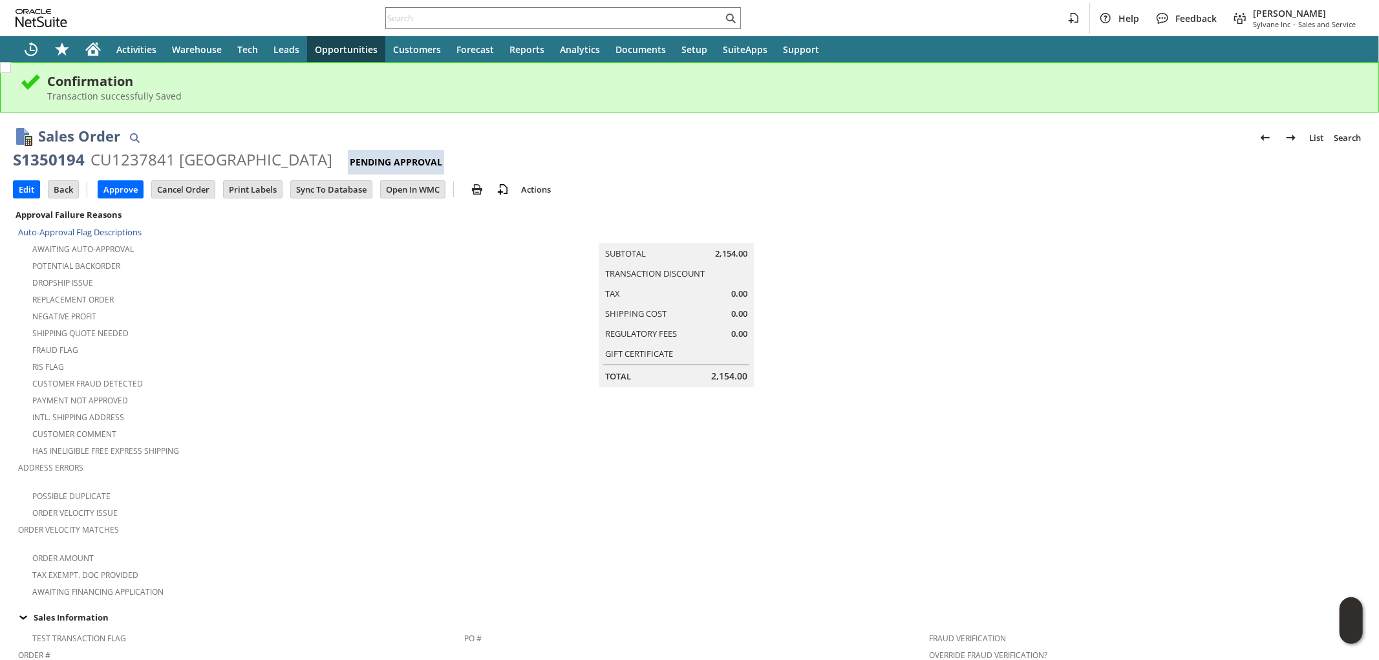
click at [57, 158] on div "S1350194" at bounding box center [49, 159] width 72 height 21
click at [56, 158] on div "S1350194" at bounding box center [49, 159] width 72 height 21
copy div "S1350194"
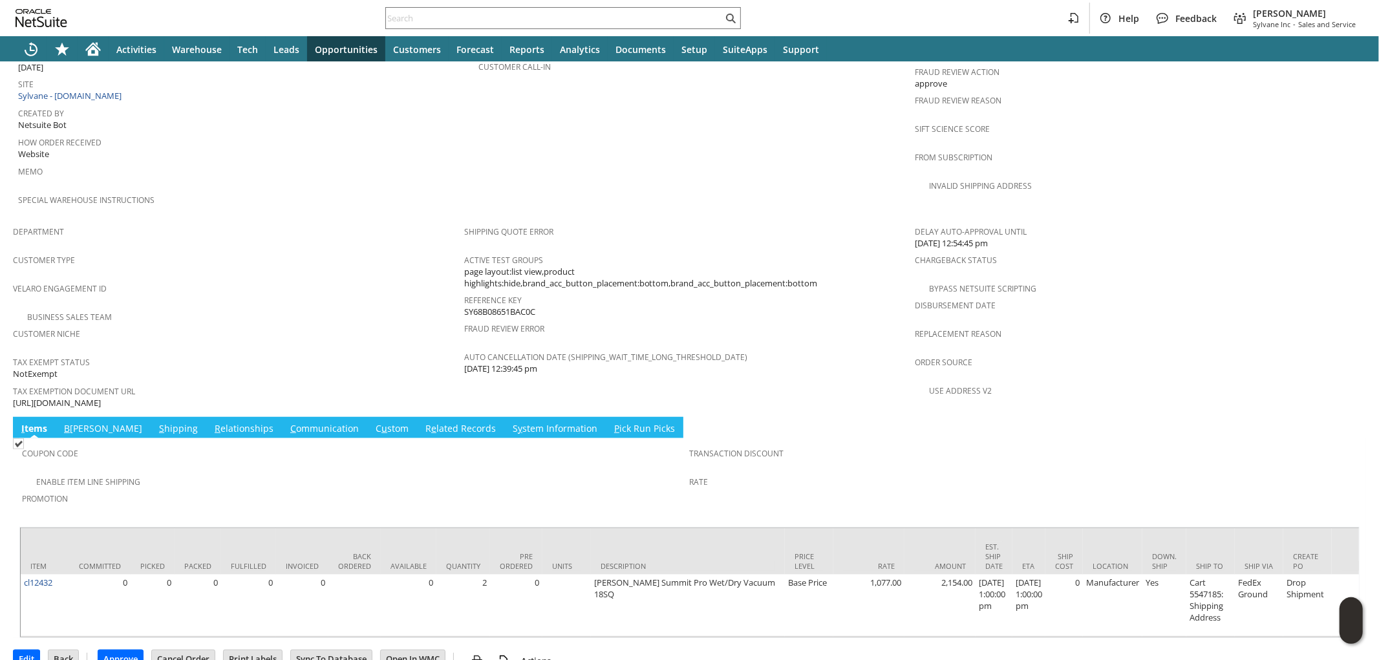
scroll to position [719, 0]
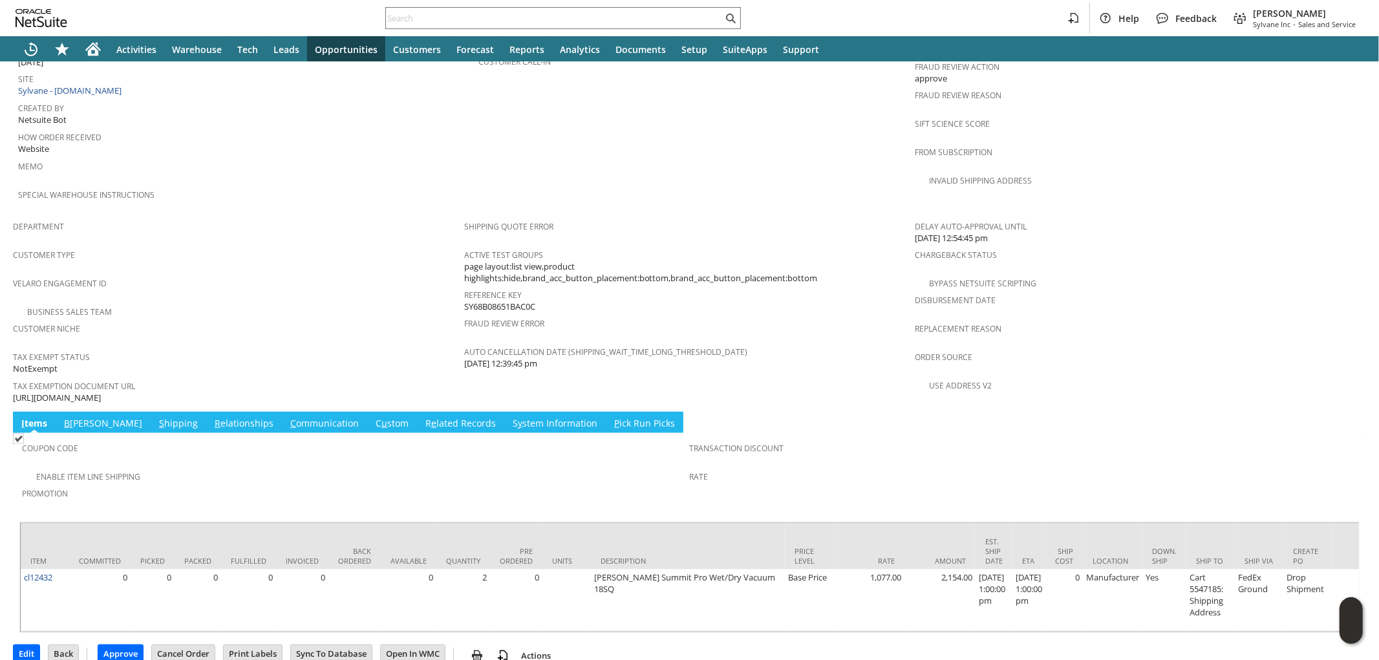
click at [509, 417] on link "S y stem Information" at bounding box center [554, 424] width 91 height 14
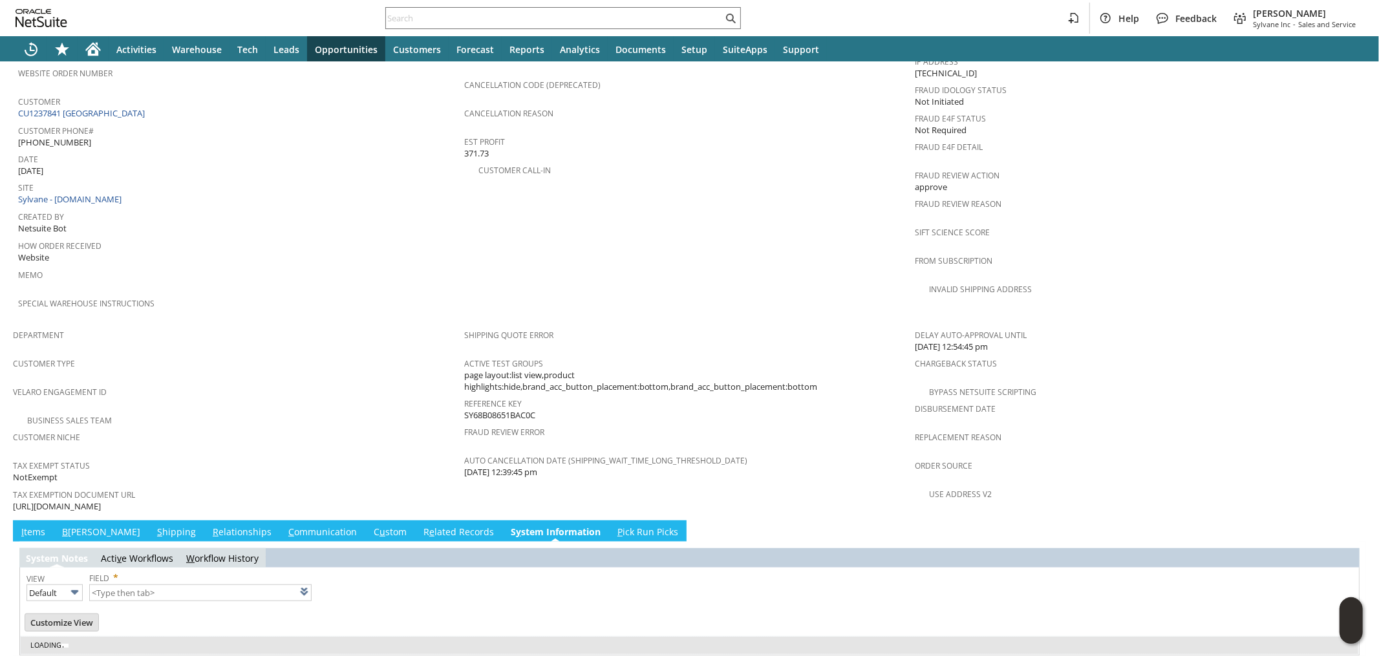
type input "1 to 25 of 98"
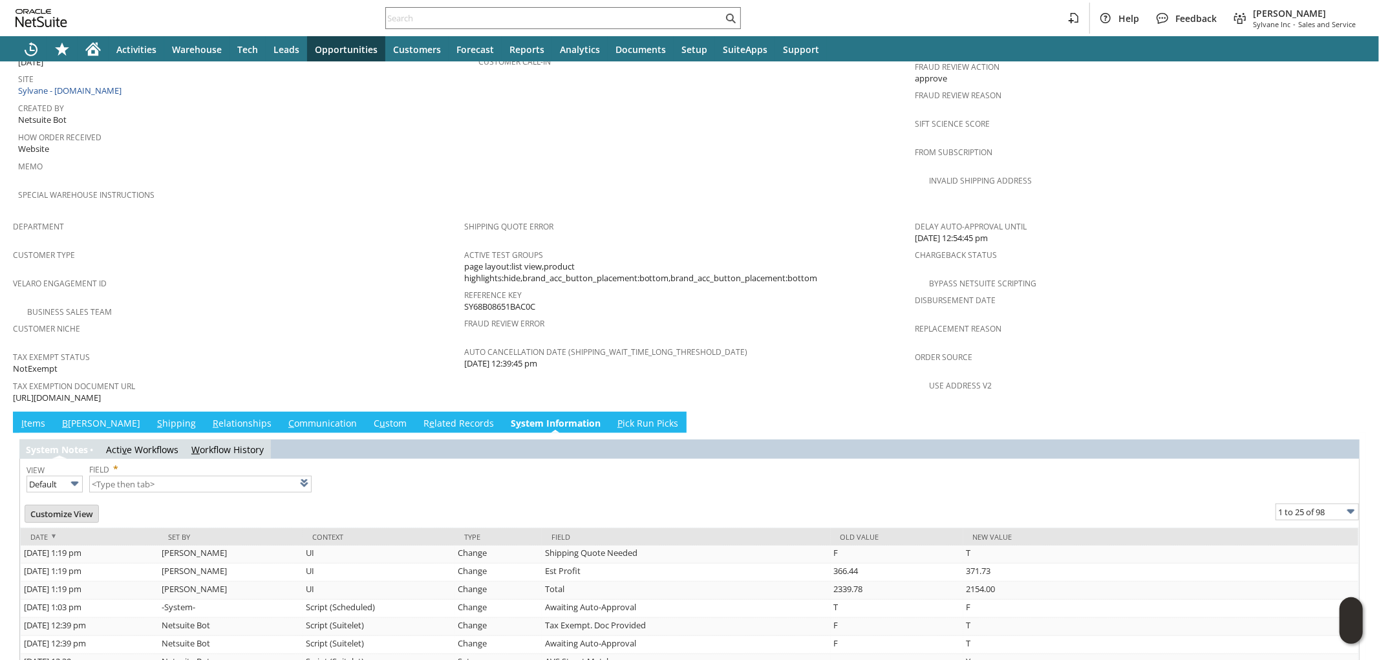
scroll to position [0, 0]
click at [33, 417] on link "I tems" at bounding box center [33, 424] width 30 height 14
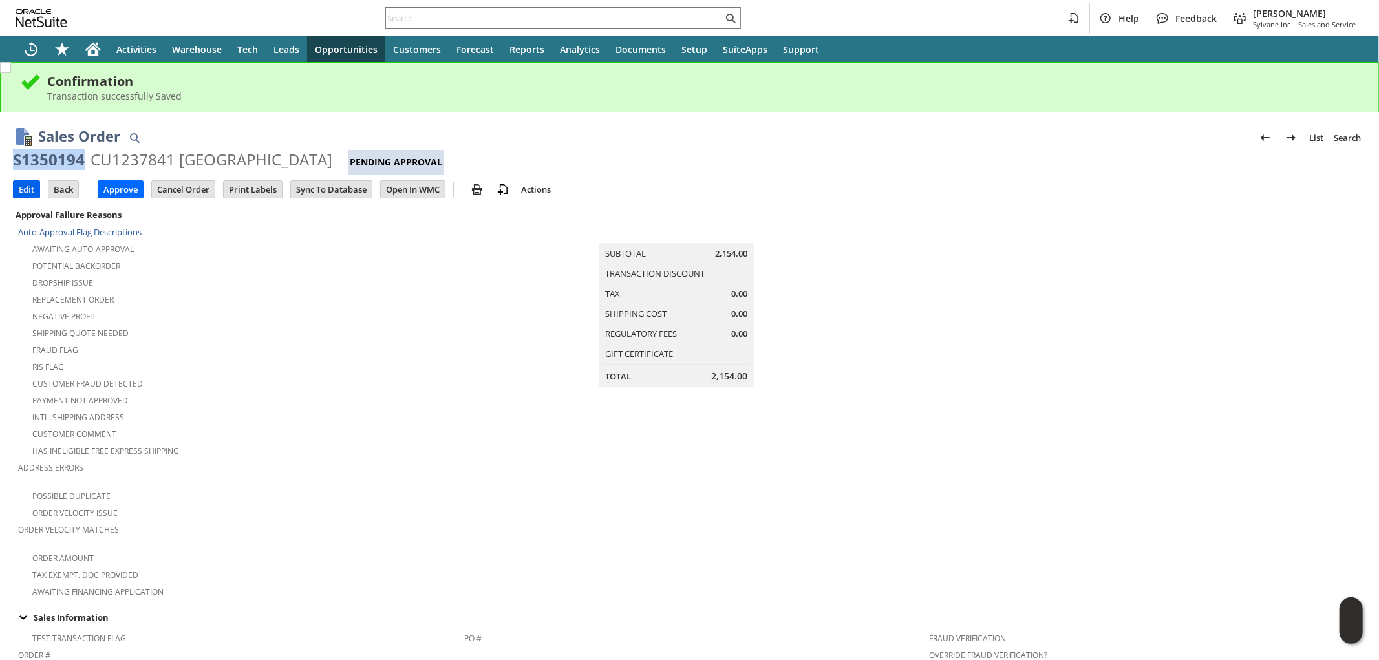
click at [28, 187] on input "Edit" at bounding box center [27, 189] width 26 height 17
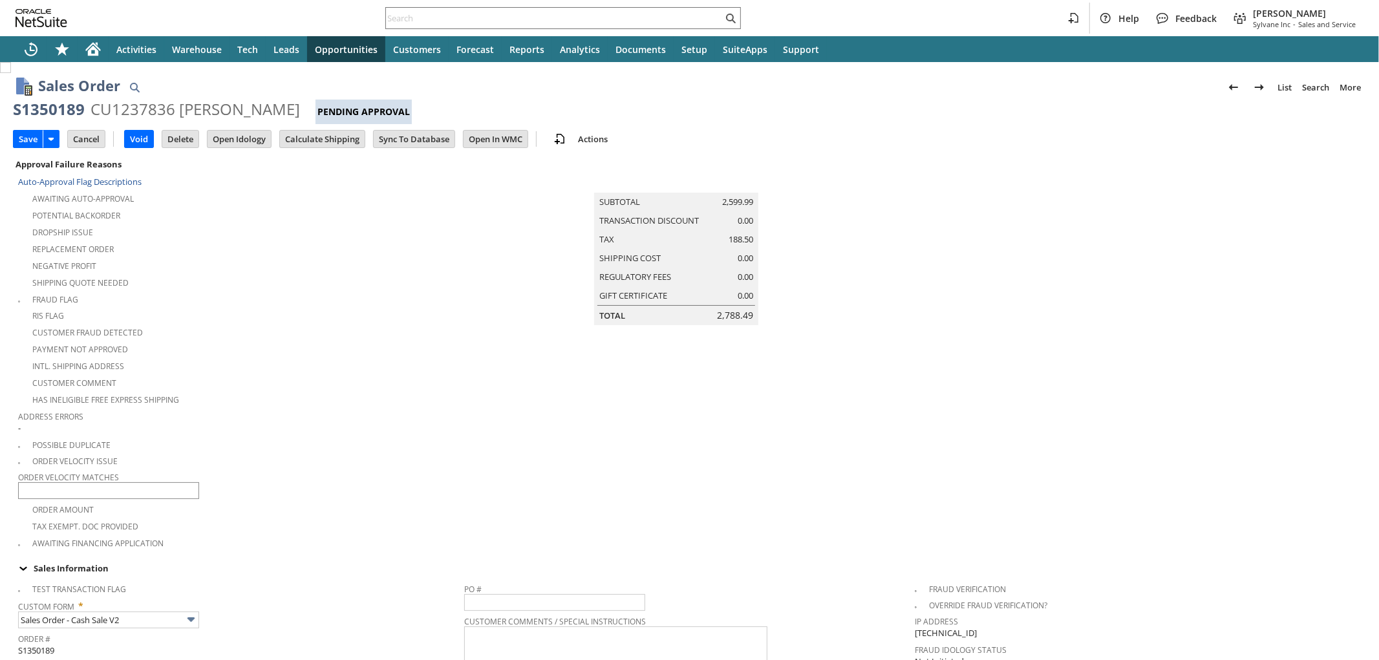
scroll to position [337, 0]
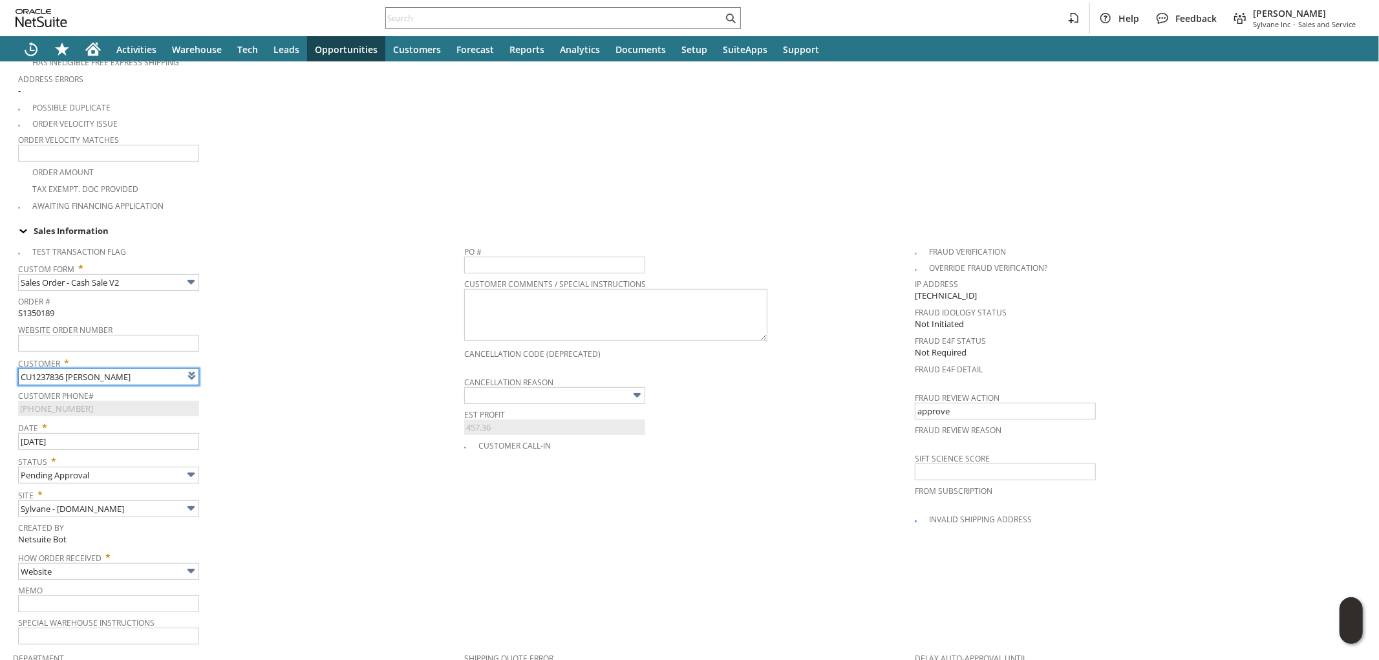
type input "Intelligent Recommendations¹⁰"
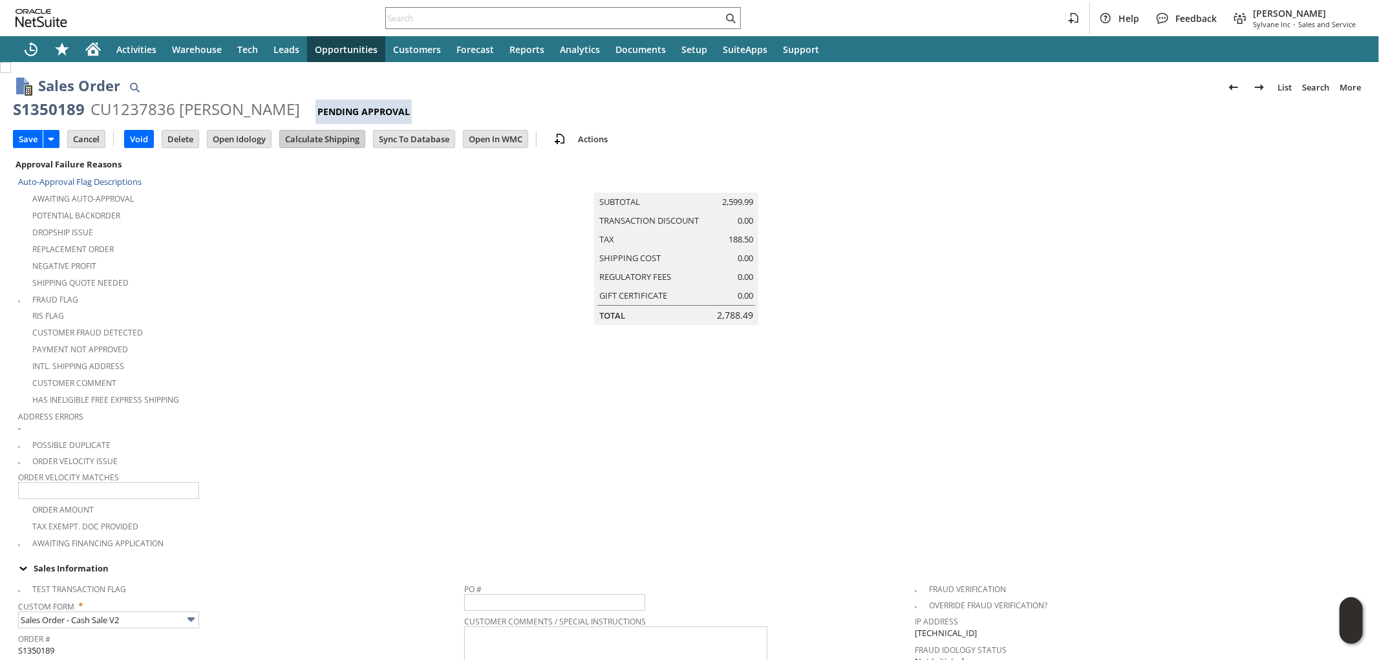
click at [320, 140] on input "Calculate Shipping" at bounding box center [322, 139] width 85 height 17
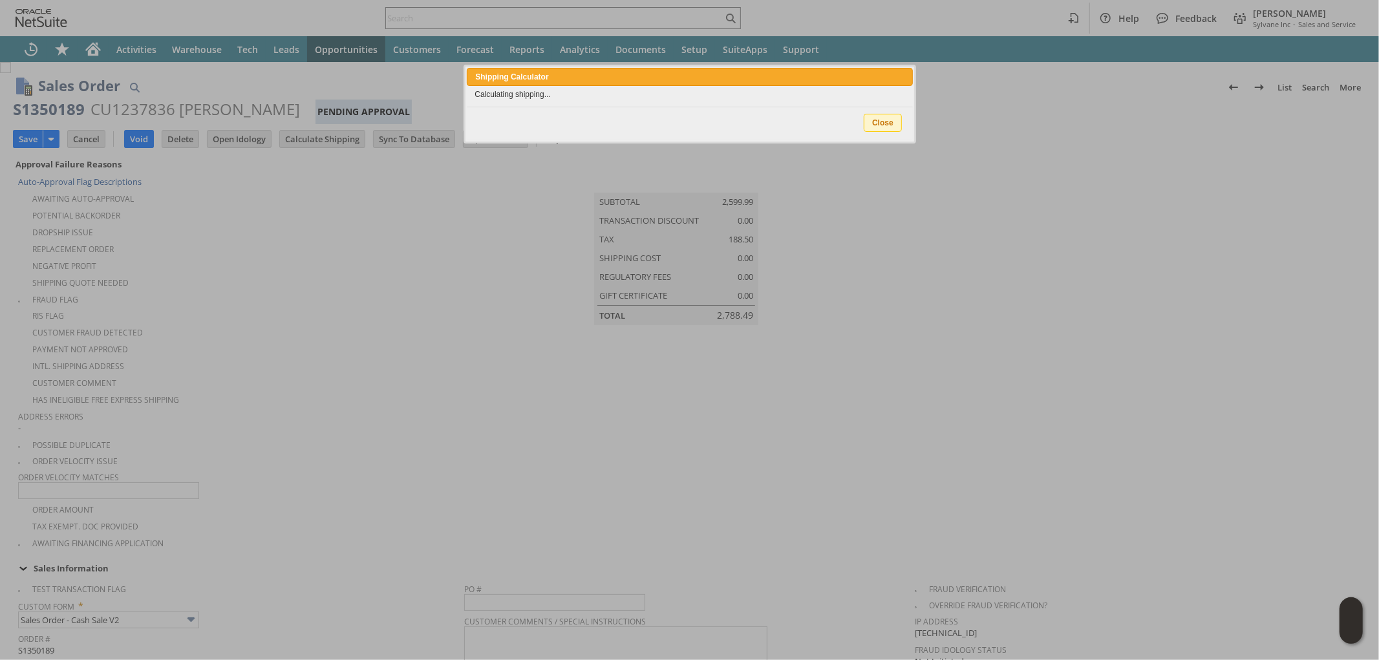
type input "Add"
type input "Copy Previous"
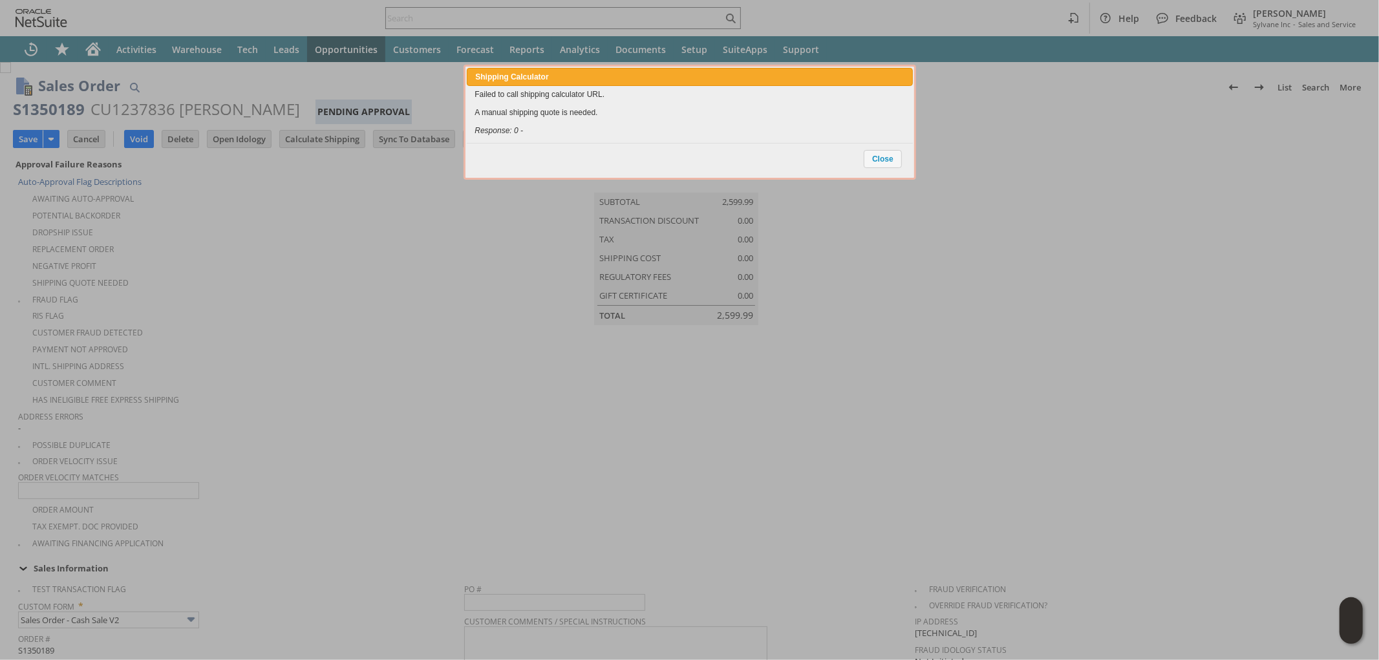
scroll to position [929, 0]
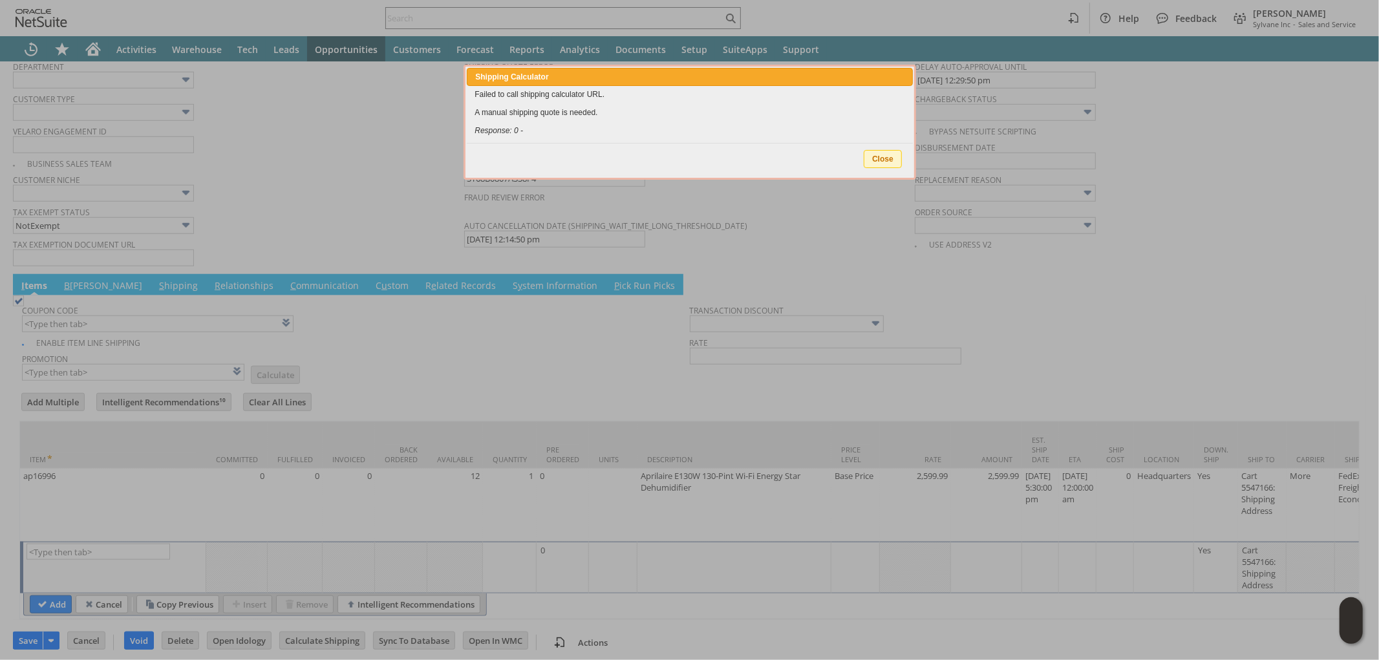
click at [871, 158] on span "Close" at bounding box center [882, 159] width 37 height 17
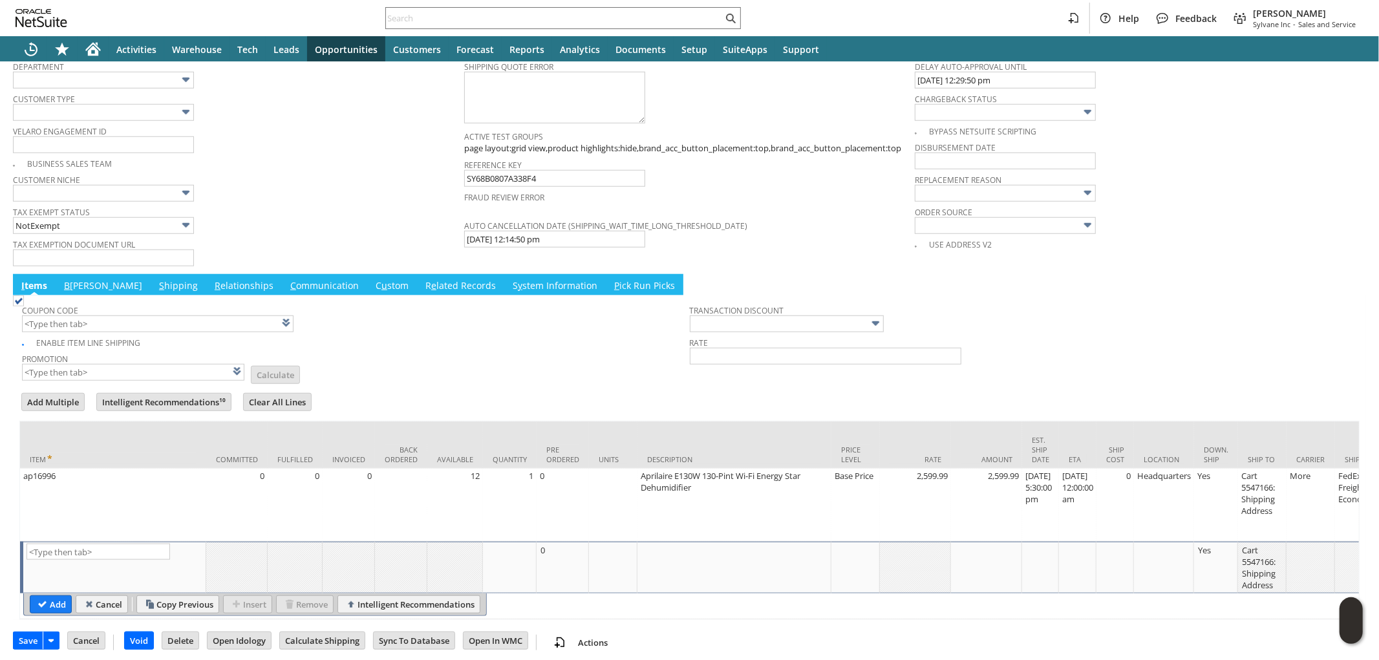
click at [79, 644] on td "Cancel" at bounding box center [90, 642] width 46 height 24
click at [82, 635] on input "Cancel" at bounding box center [86, 640] width 37 height 17
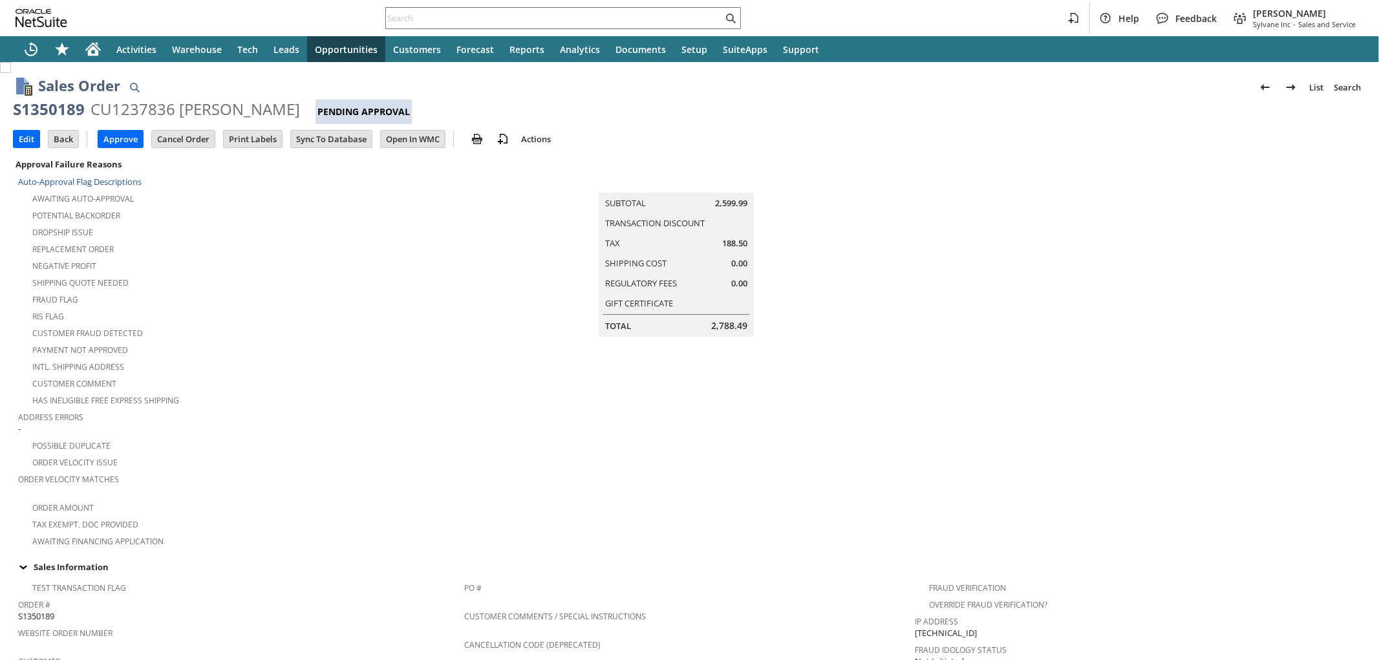
click at [68, 112] on div "S1350189" at bounding box center [49, 109] width 72 height 21
copy div "S1350189"
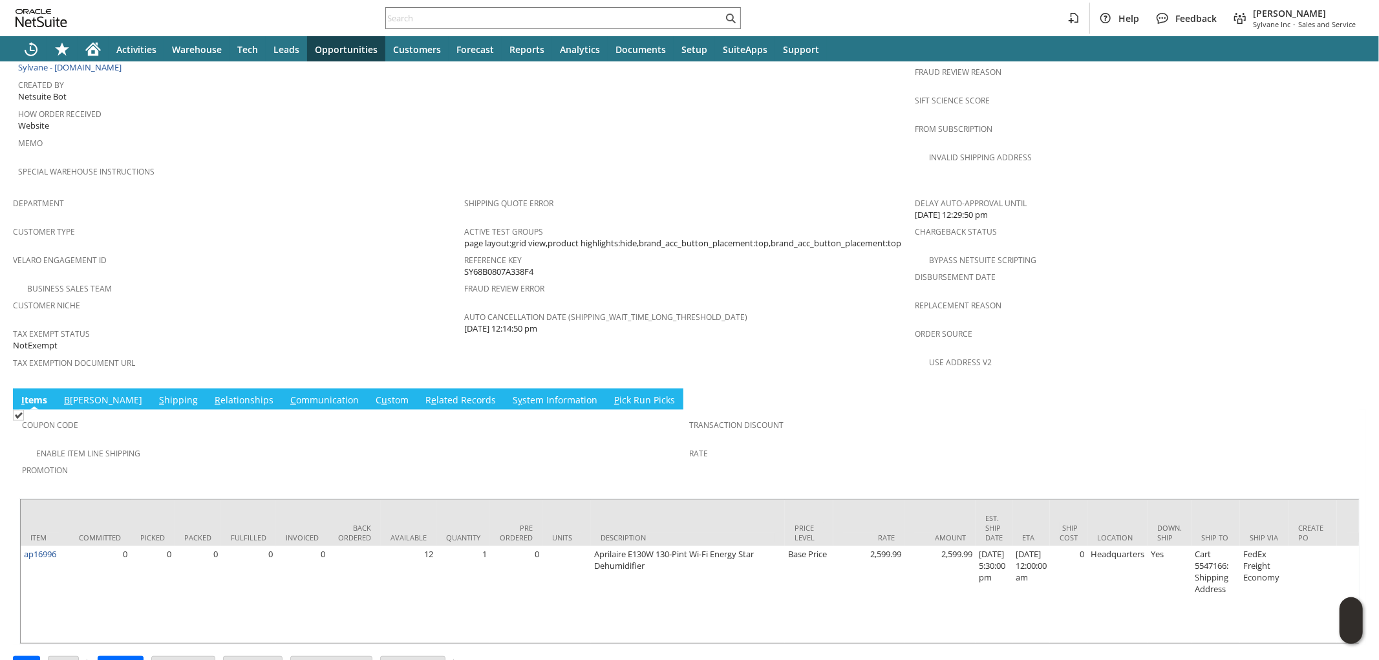
click at [509, 394] on link "S y stem Information" at bounding box center [554, 401] width 91 height 14
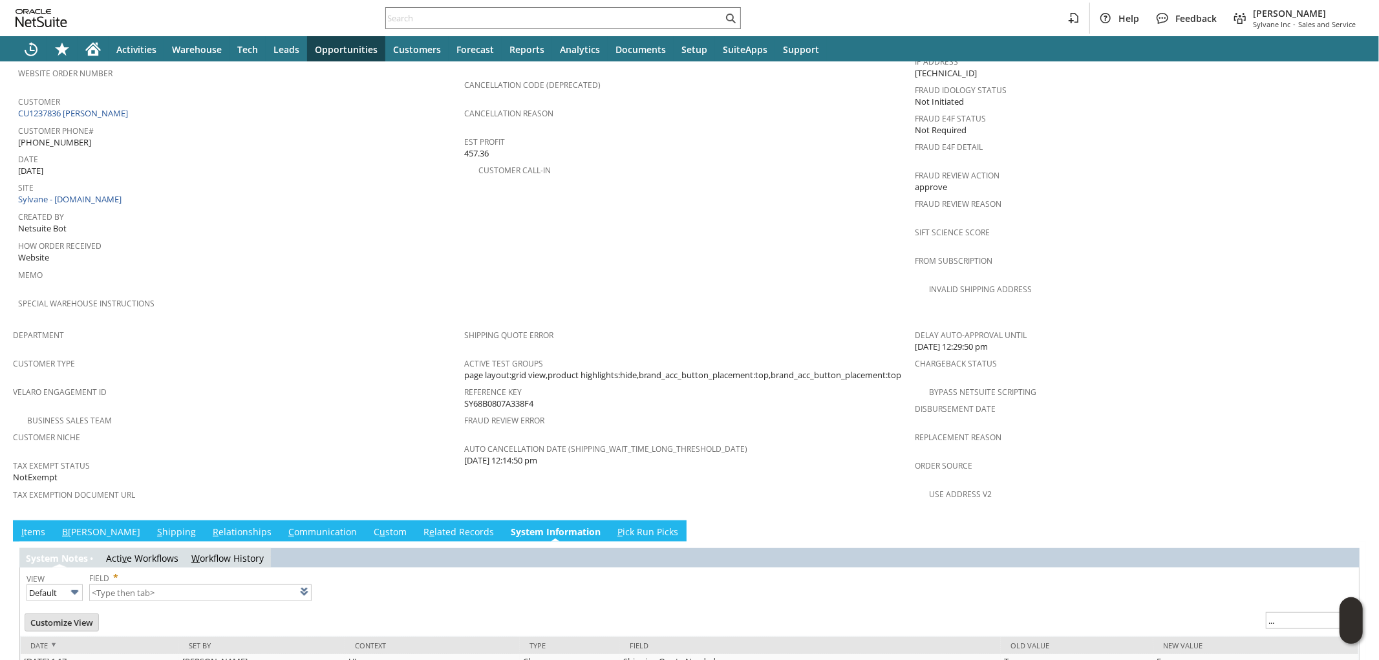
type input "1 to 25 of 100"
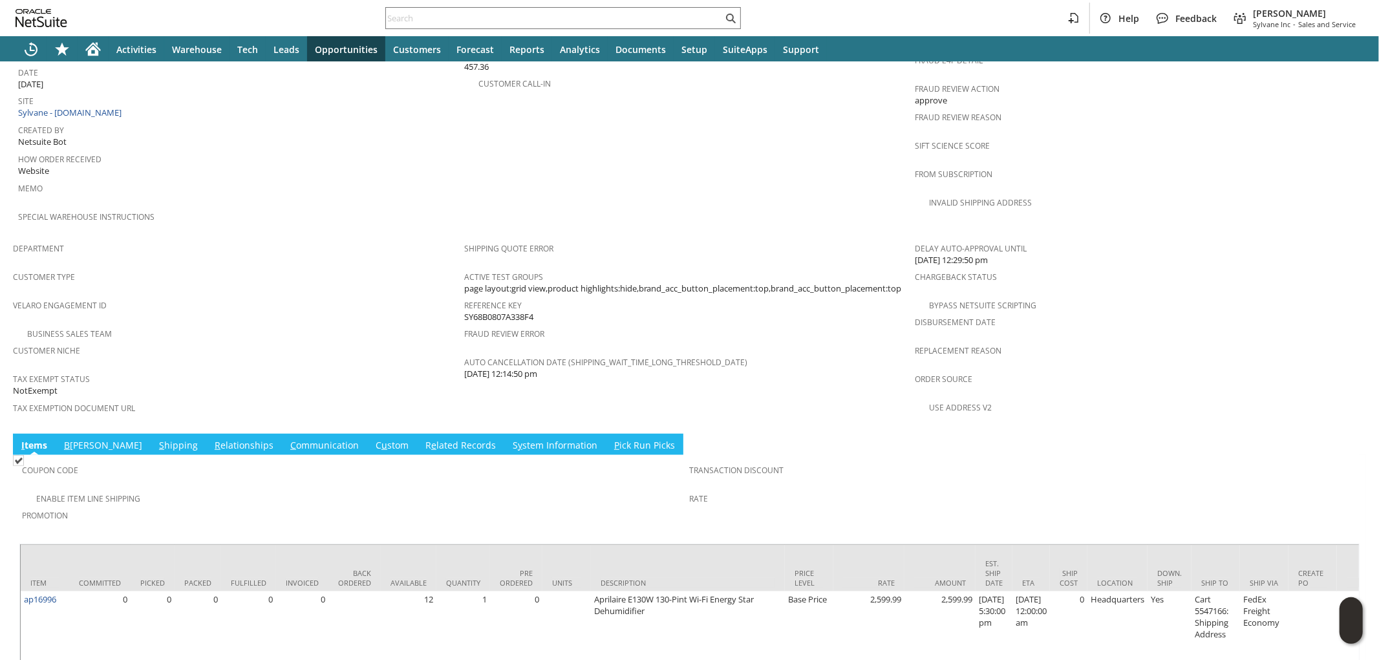
click at [156, 439] on link "S hipping" at bounding box center [178, 446] width 45 height 14
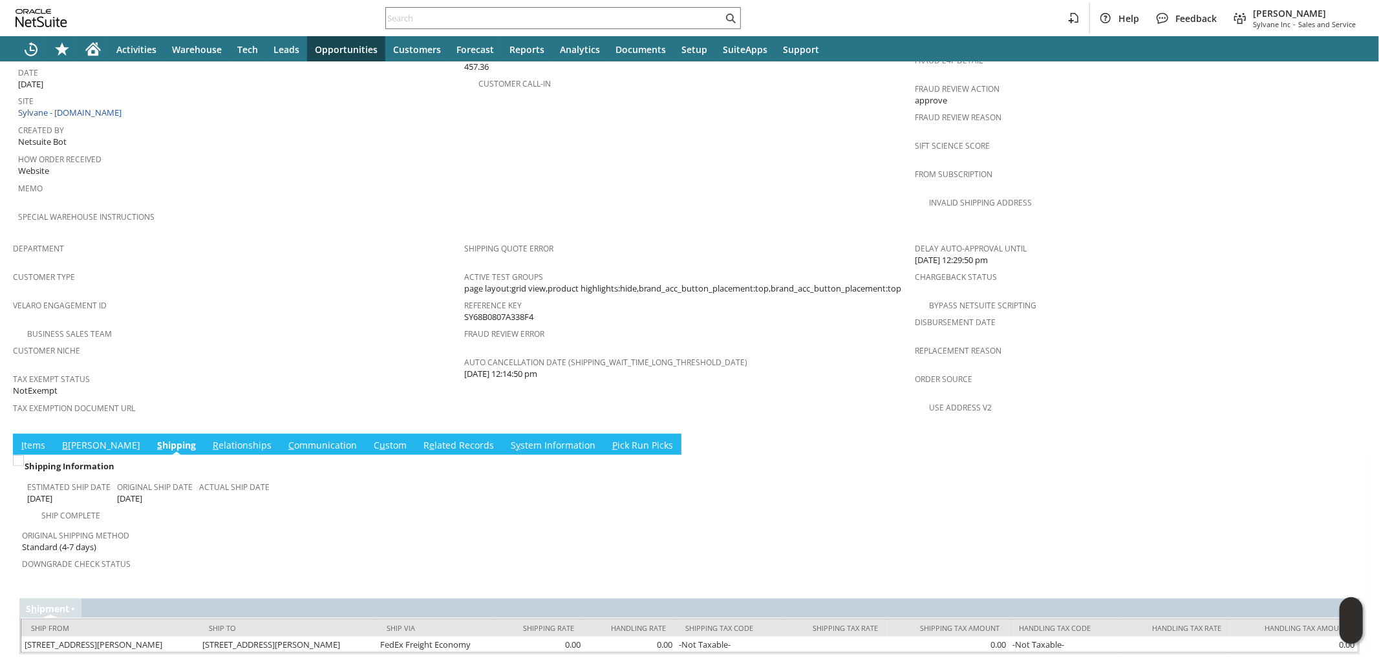
scroll to position [643, 0]
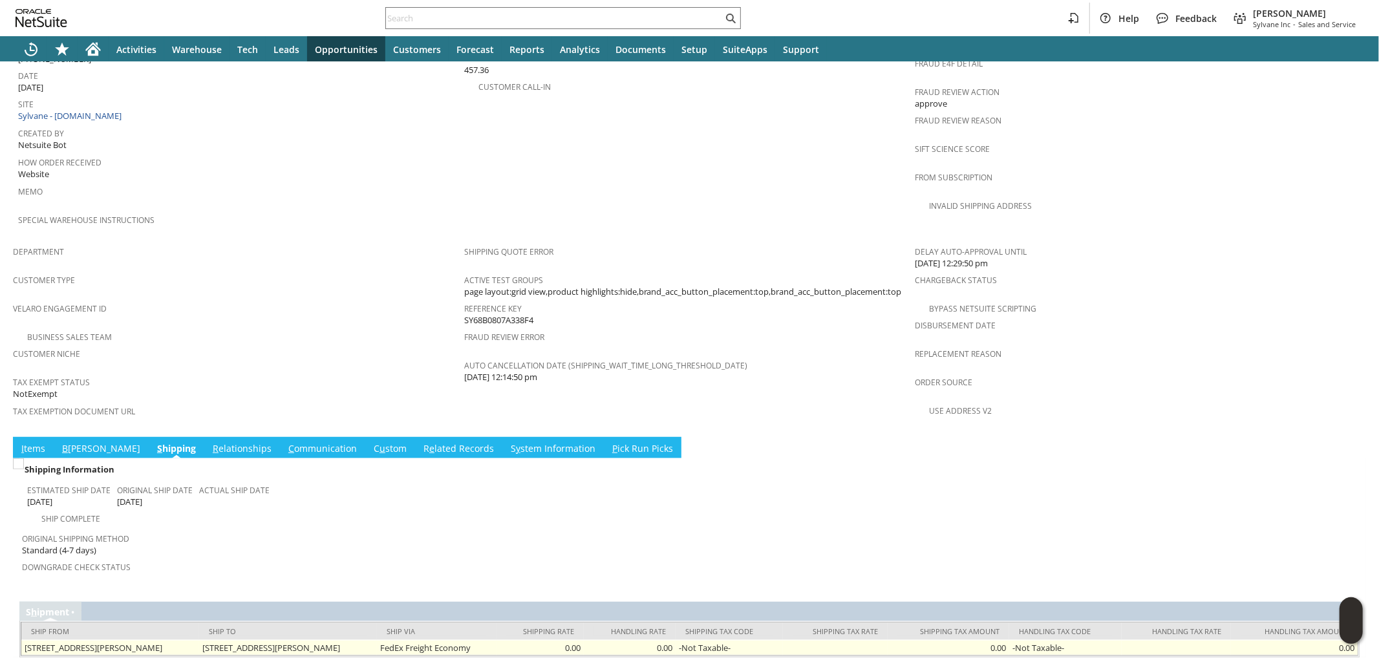
click at [319, 640] on td "800 Forest Edge Dr Vernon Hills IL 60061 United States" at bounding box center [288, 648] width 178 height 16
copy tr "800 Forest Edge Dr Vernon Hills IL 60061 United States"
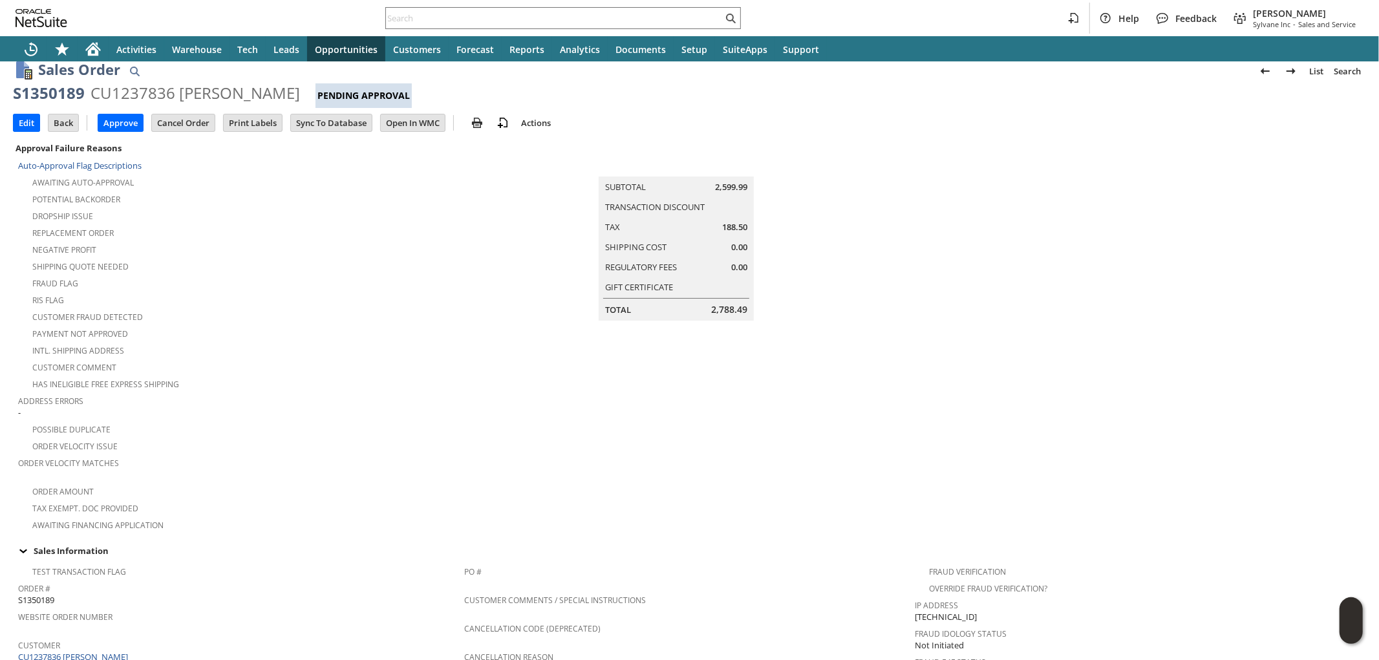
scroll to position [0, 0]
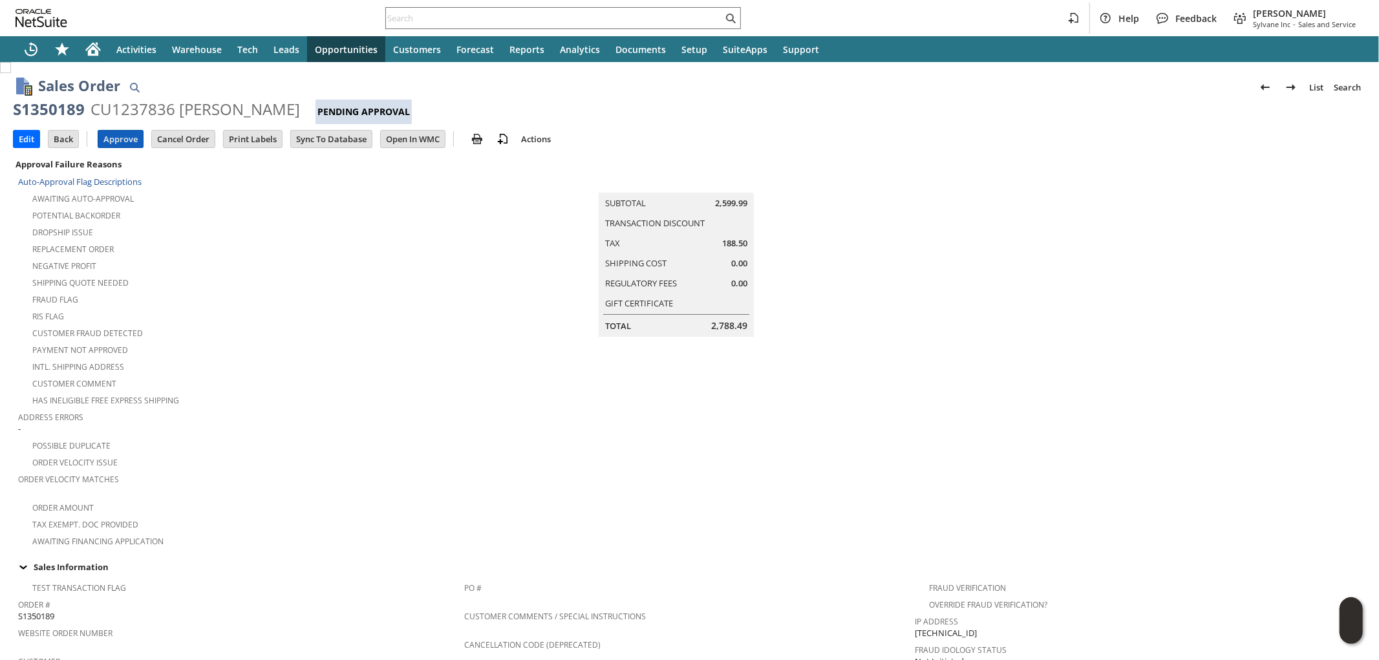
click at [137, 146] on input "Approve" at bounding box center [120, 139] width 45 height 17
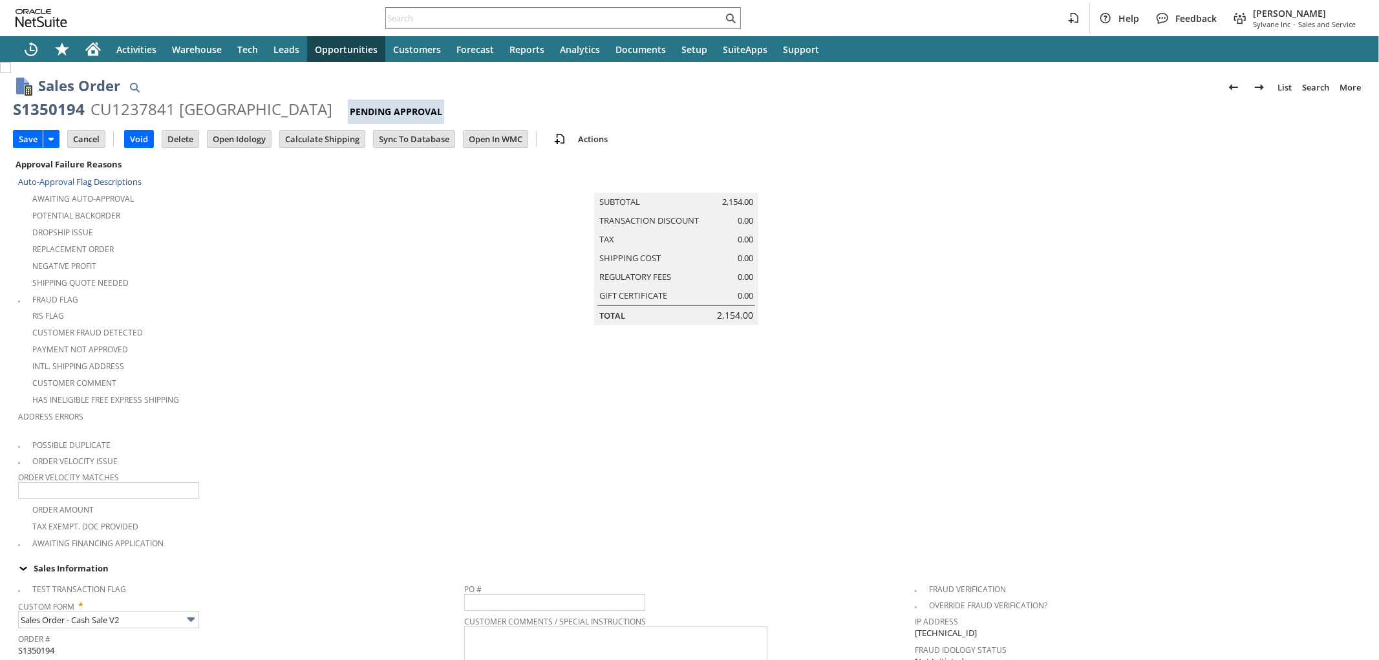
type input "Intelligent Recommendations ⁰"
click at [333, 142] on input "Calculate Shipping" at bounding box center [322, 139] width 85 height 17
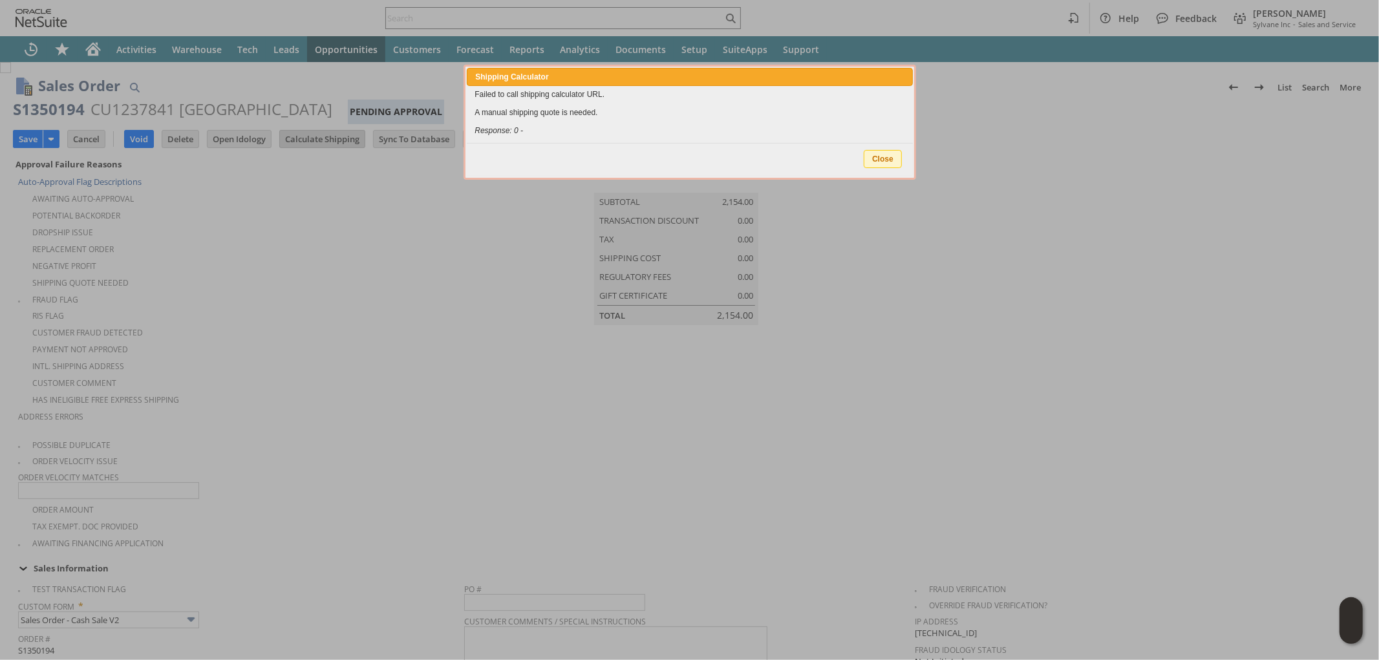
type input "Add"
type input "Copy Previous"
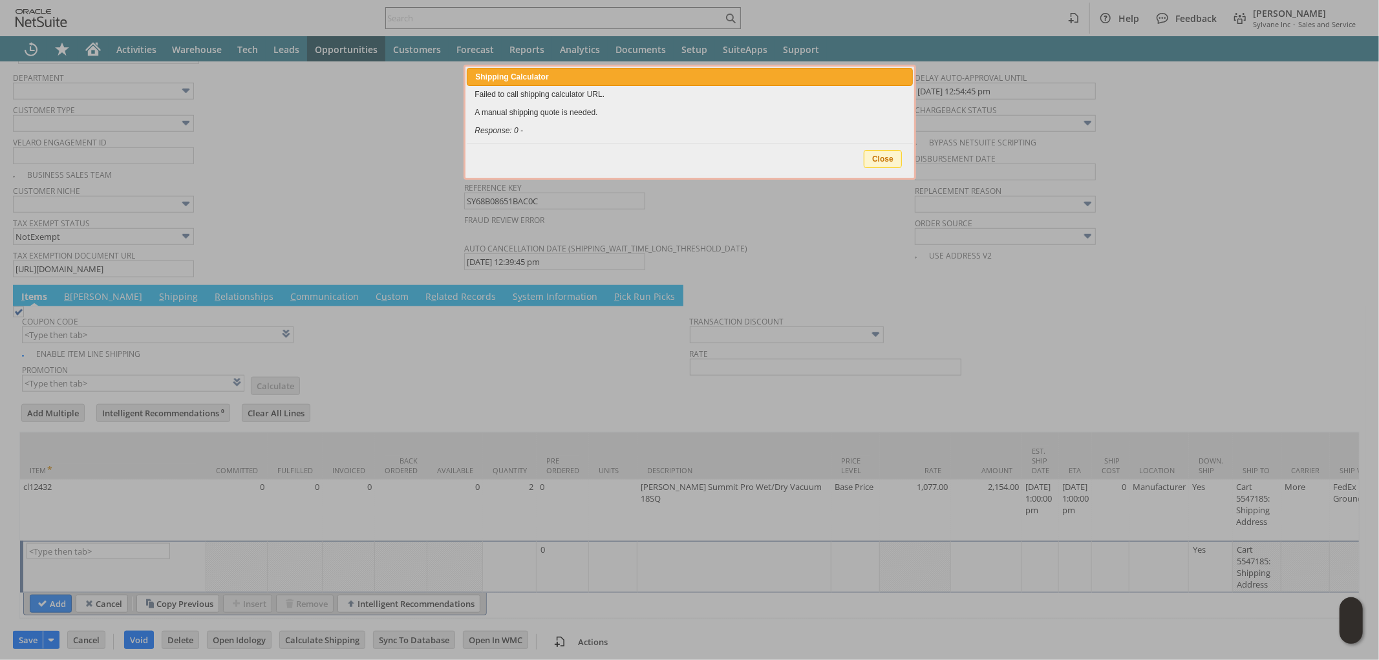
click at [886, 156] on span "Close" at bounding box center [882, 159] width 37 height 17
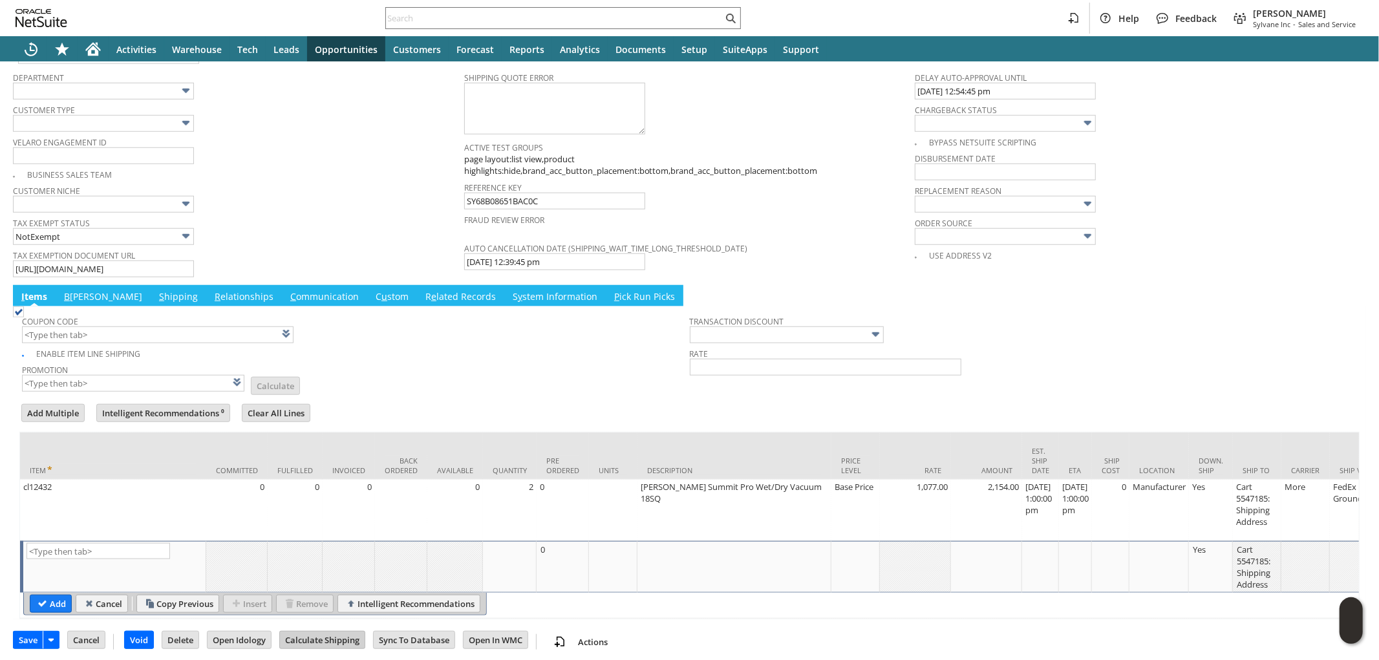
click at [296, 637] on input "Calculate Shipping" at bounding box center [322, 640] width 85 height 17
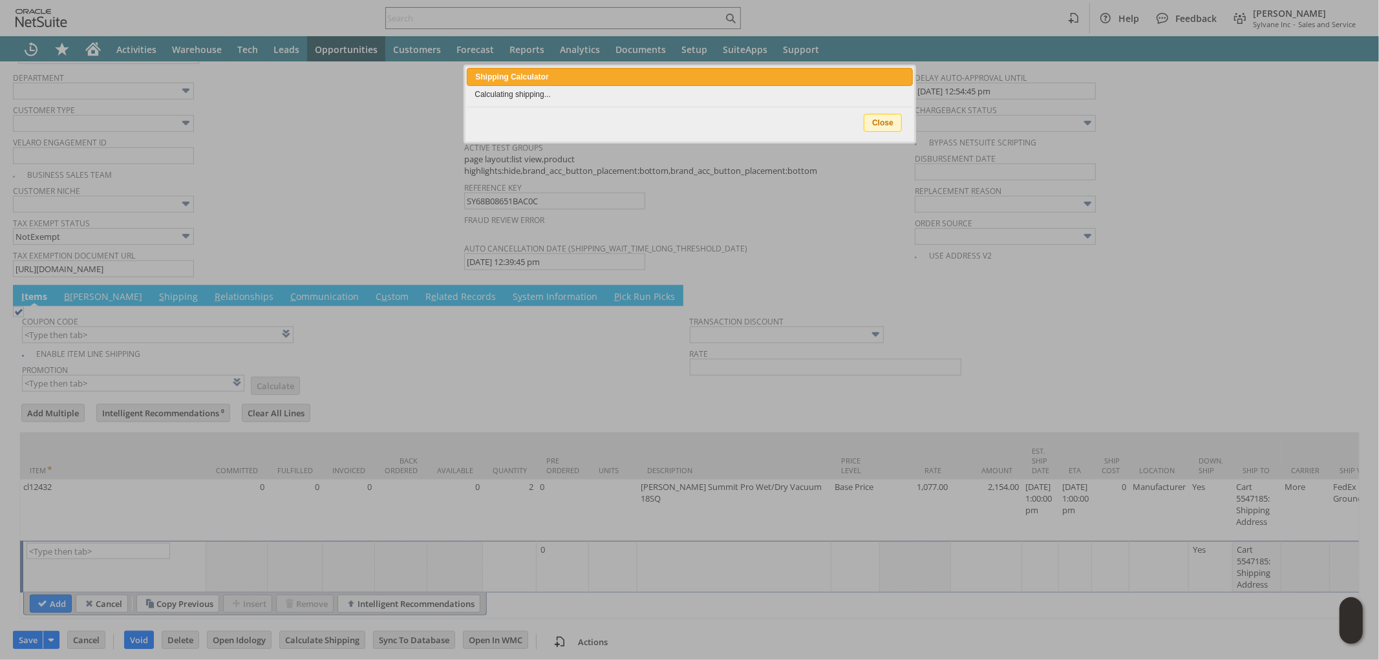
type input "Add"
type input "Copy Previous"
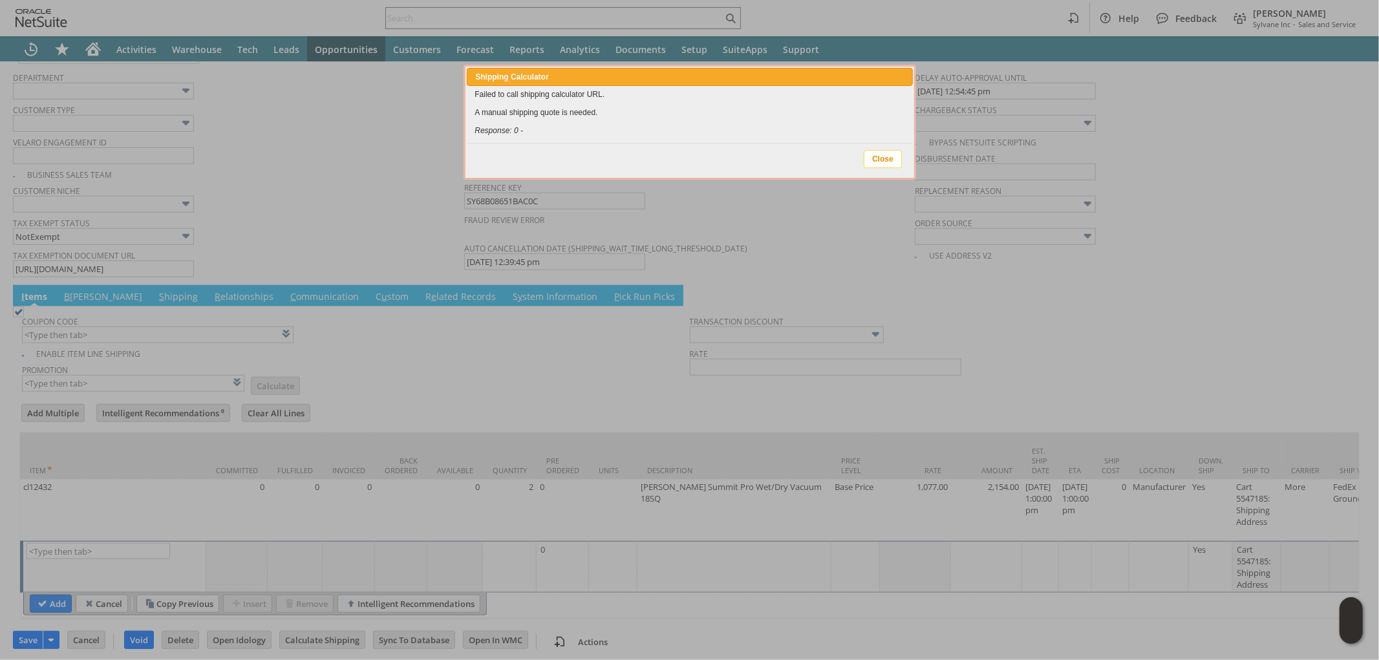
click at [887, 158] on span "Close" at bounding box center [882, 159] width 37 height 17
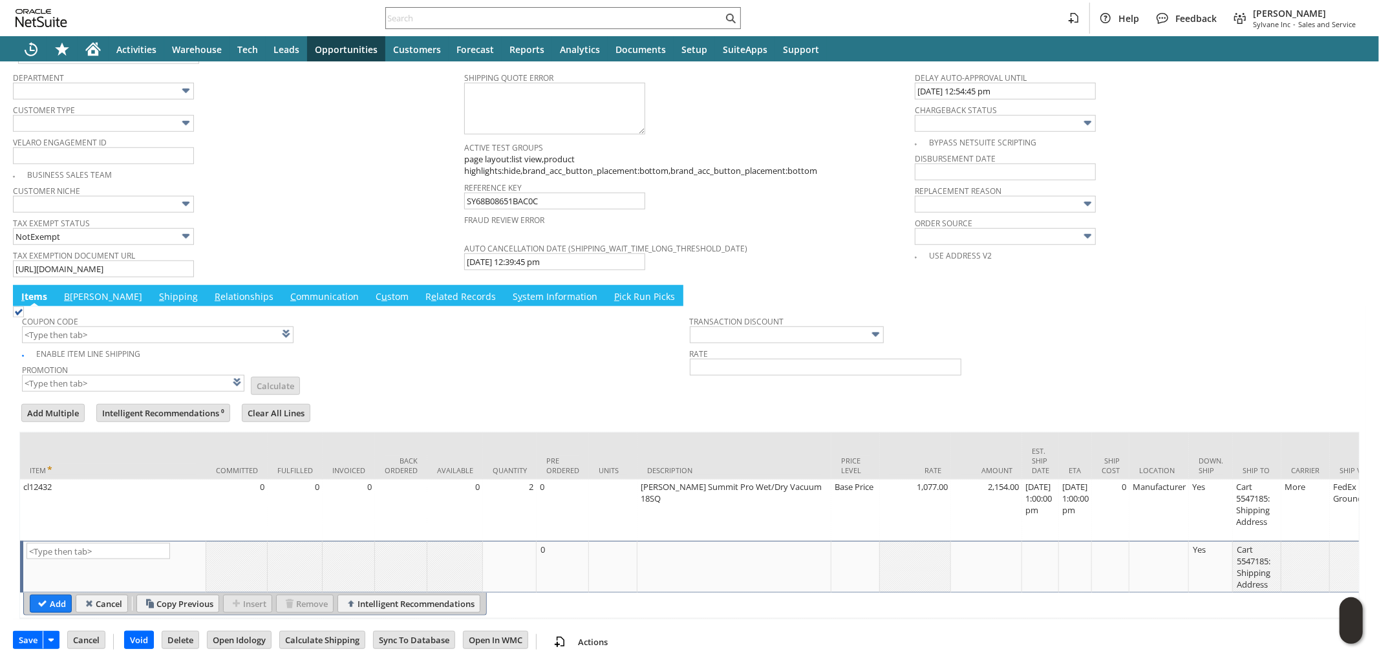
click at [156, 290] on link "S hipping" at bounding box center [178, 297] width 45 height 14
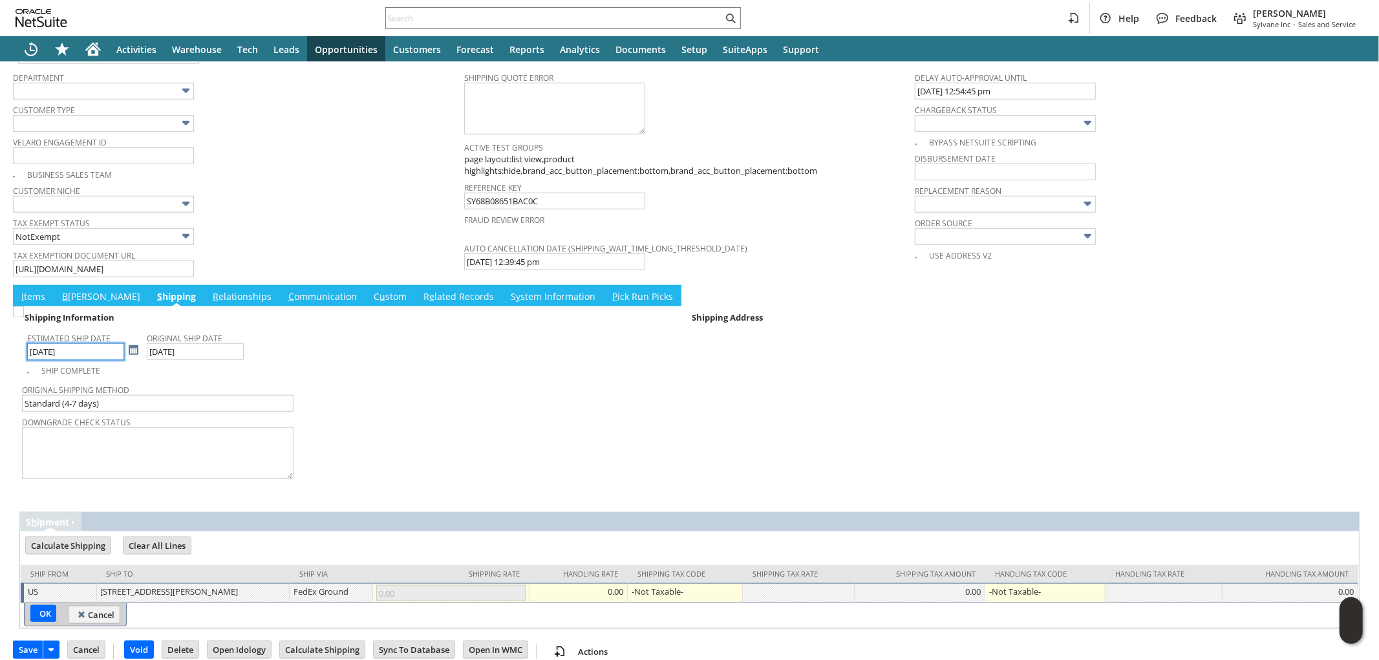
scroll to position [916, 0]
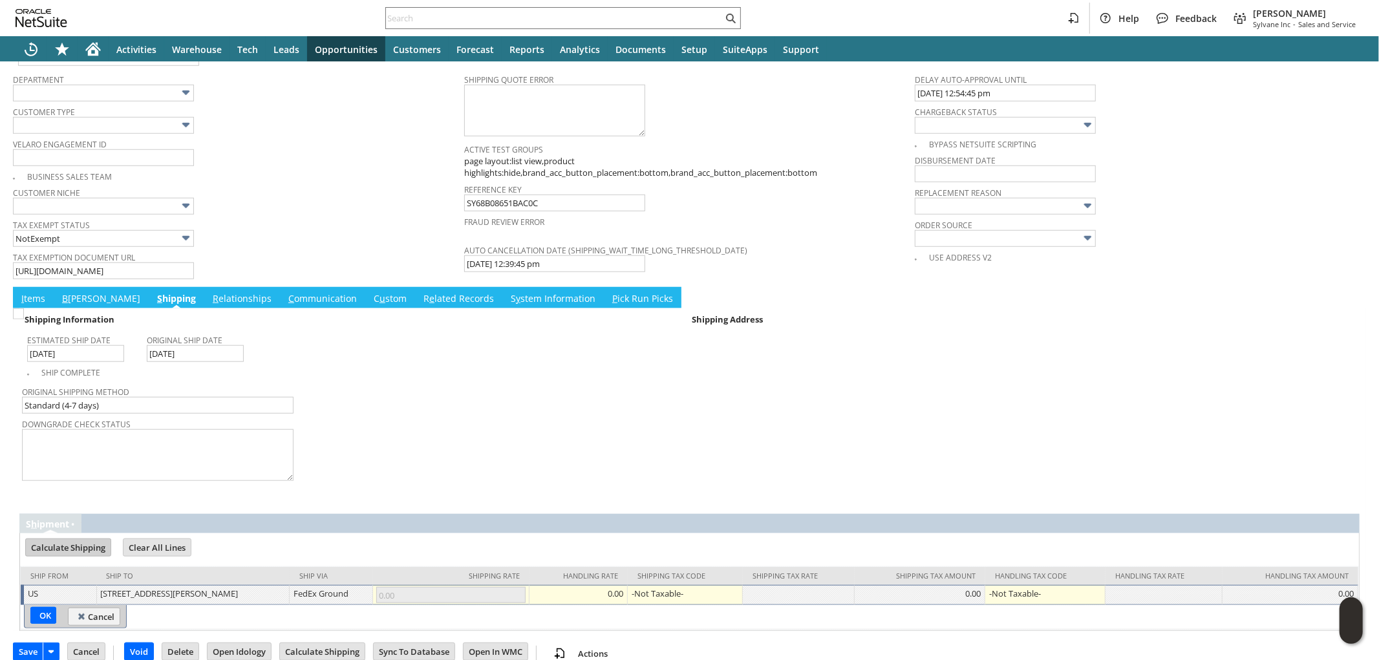
click at [94, 539] on input "Calculate Shipping" at bounding box center [68, 547] width 85 height 17
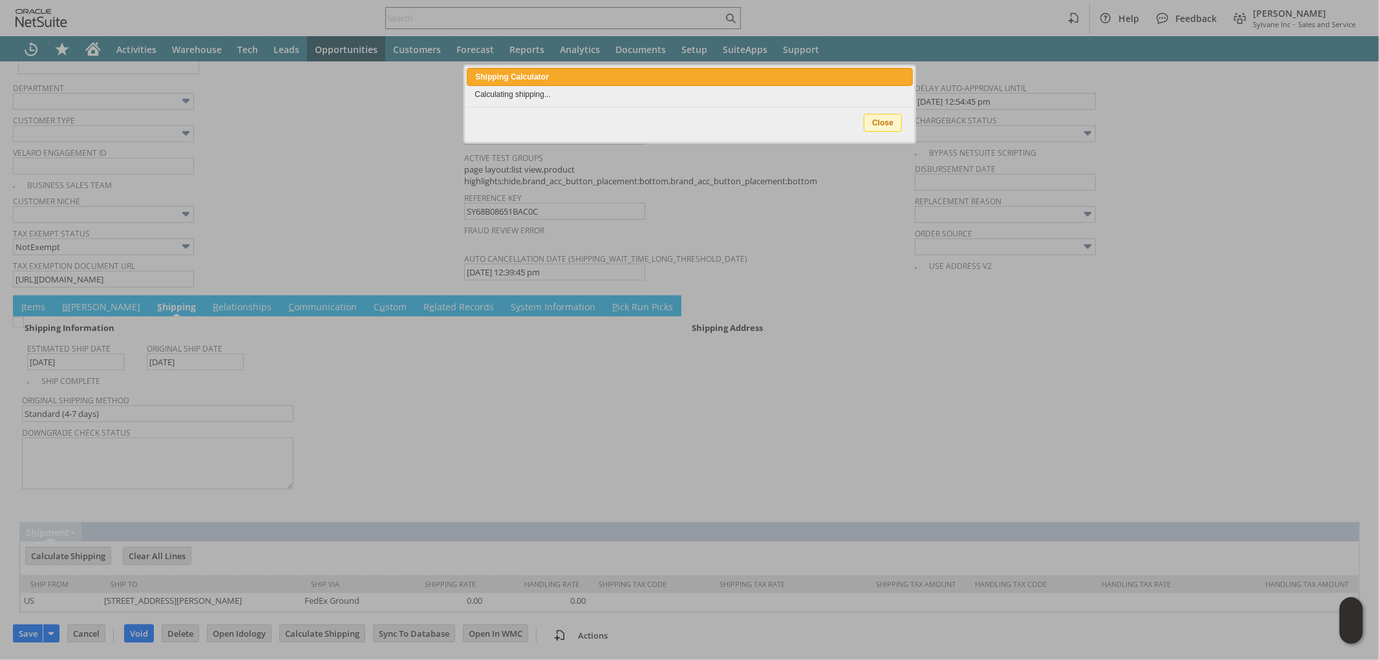
scroll to position [889, 0]
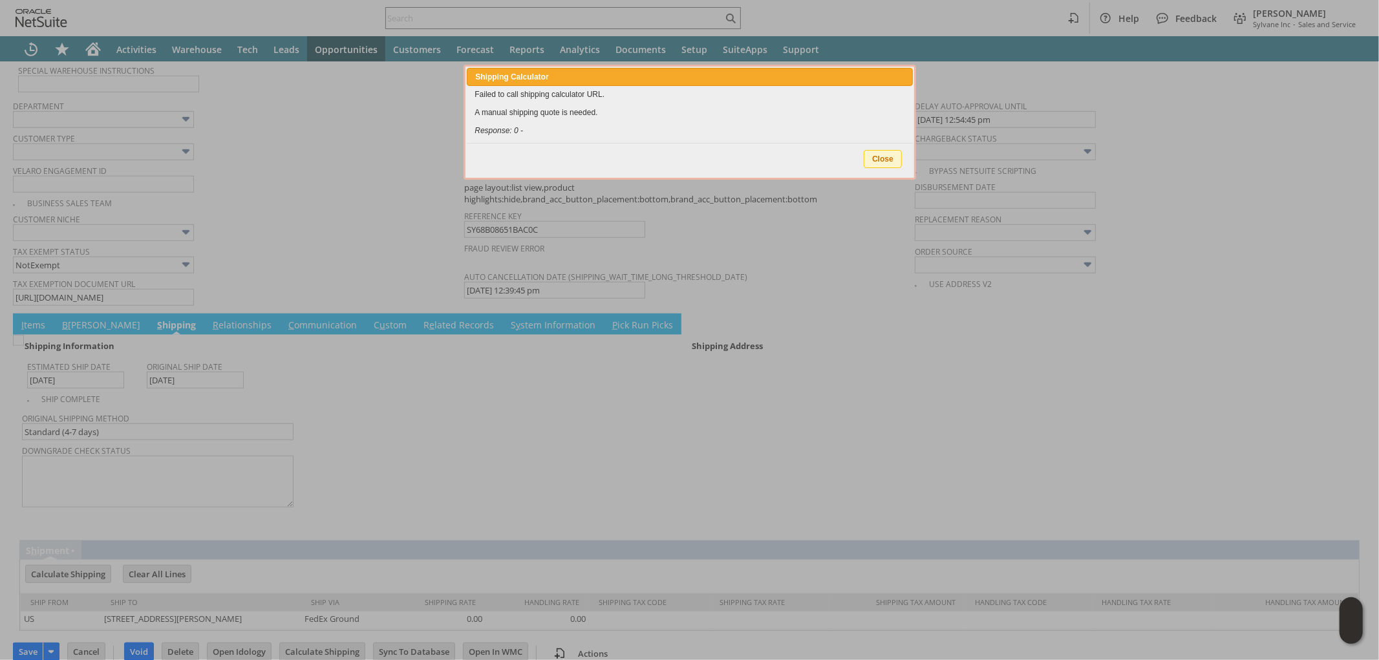
click at [876, 156] on span "Close" at bounding box center [882, 159] width 37 height 17
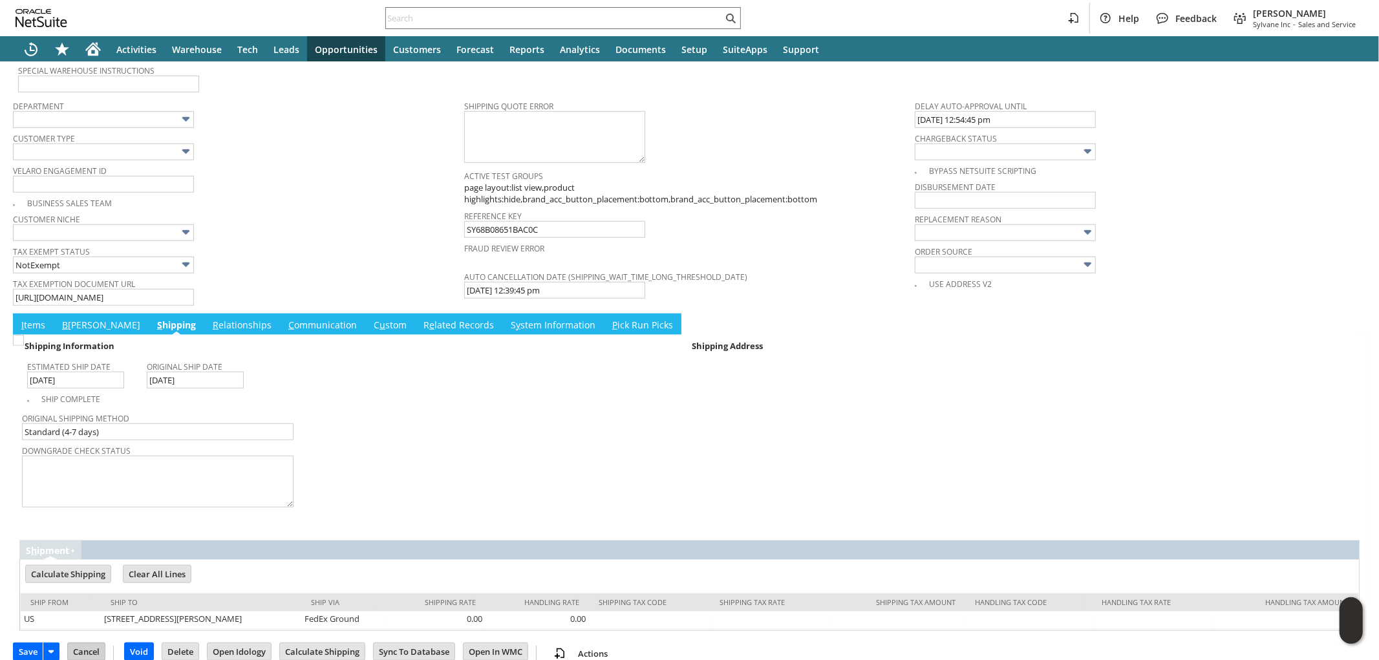
click at [76, 643] on input "Cancel" at bounding box center [86, 651] width 37 height 17
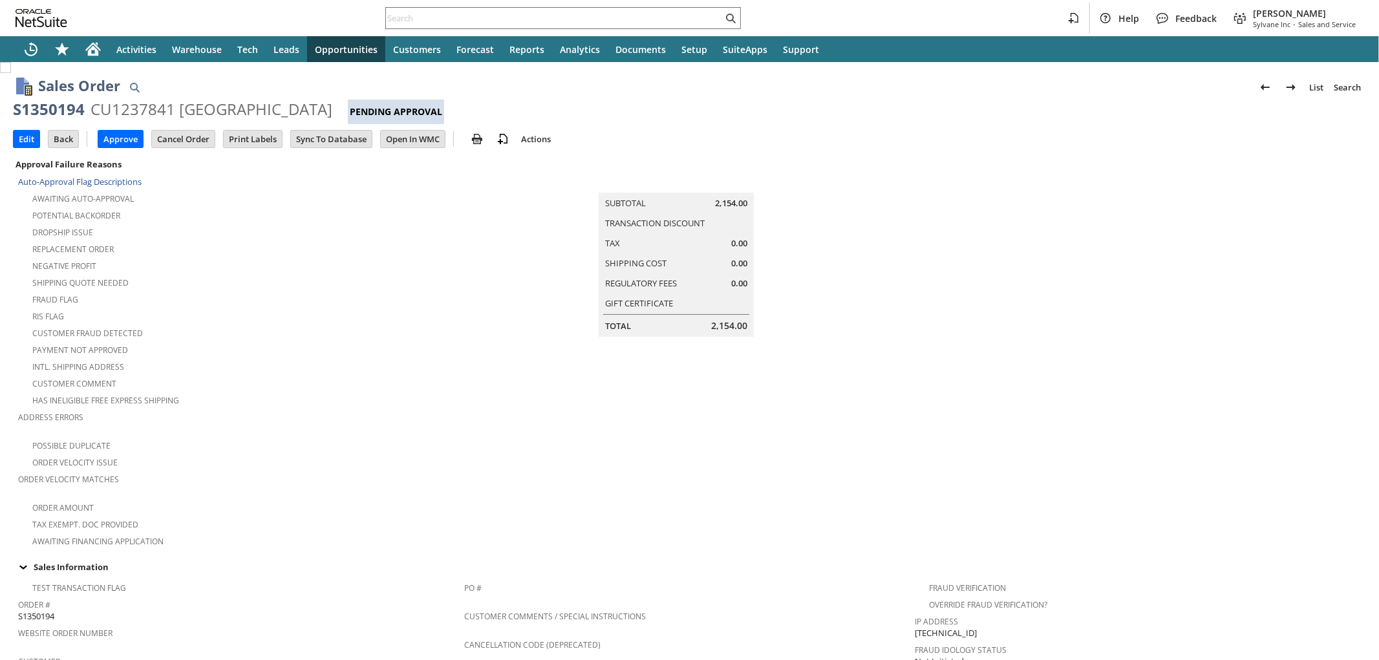
click at [63, 111] on div "S1350194" at bounding box center [49, 109] width 72 height 21
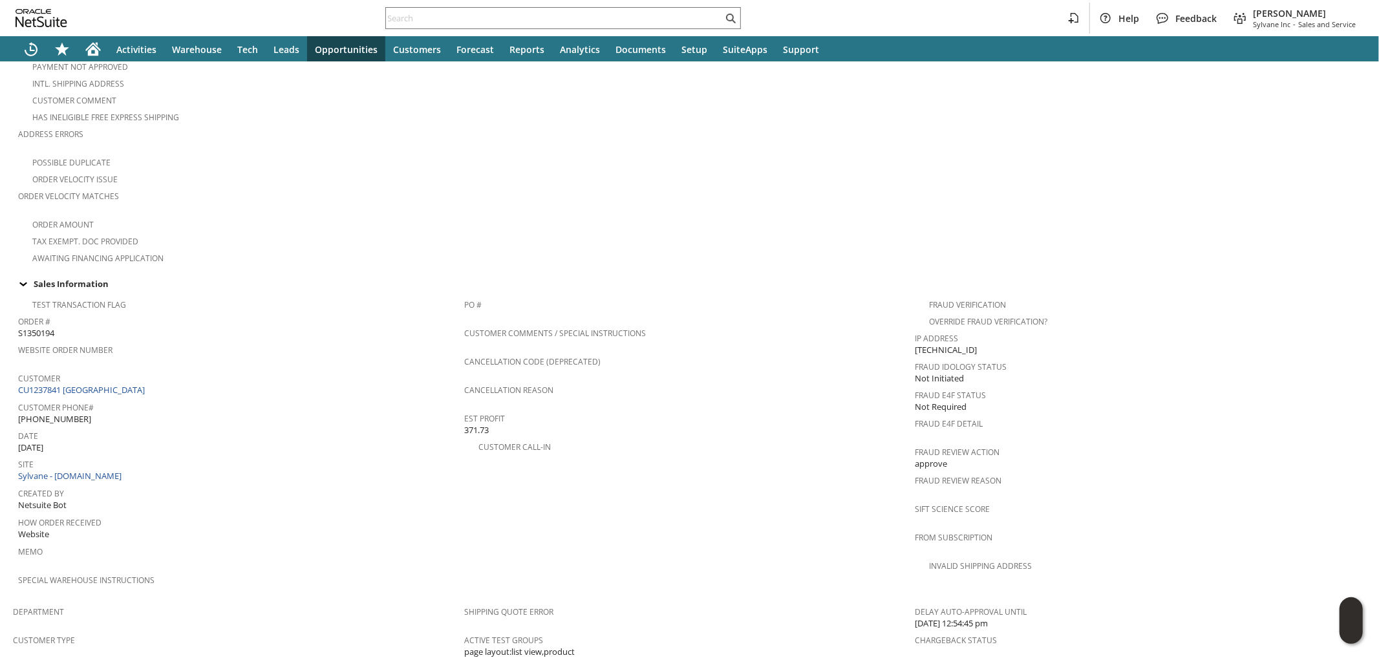
scroll to position [668, 0]
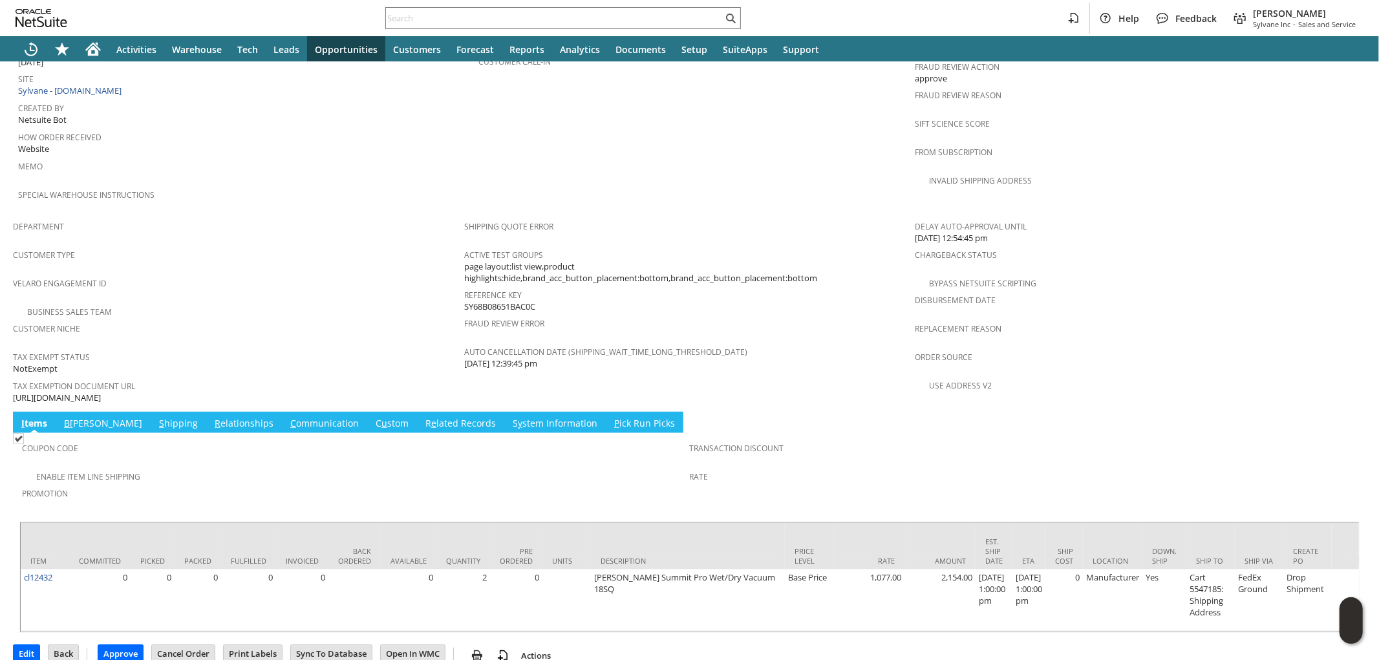
click at [156, 417] on link "S hipping" at bounding box center [178, 424] width 45 height 14
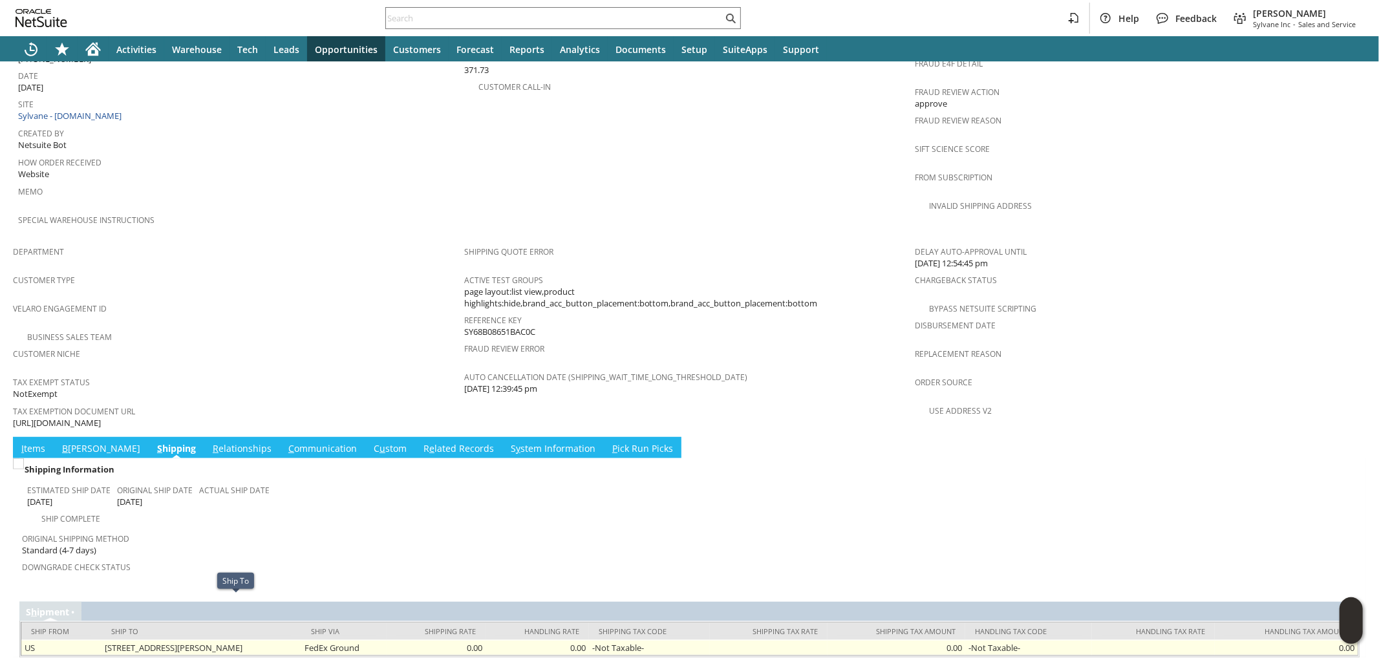
click at [239, 640] on td "[STREET_ADDRESS][PERSON_NAME]" at bounding box center [201, 648] width 200 height 16
copy td "11096"
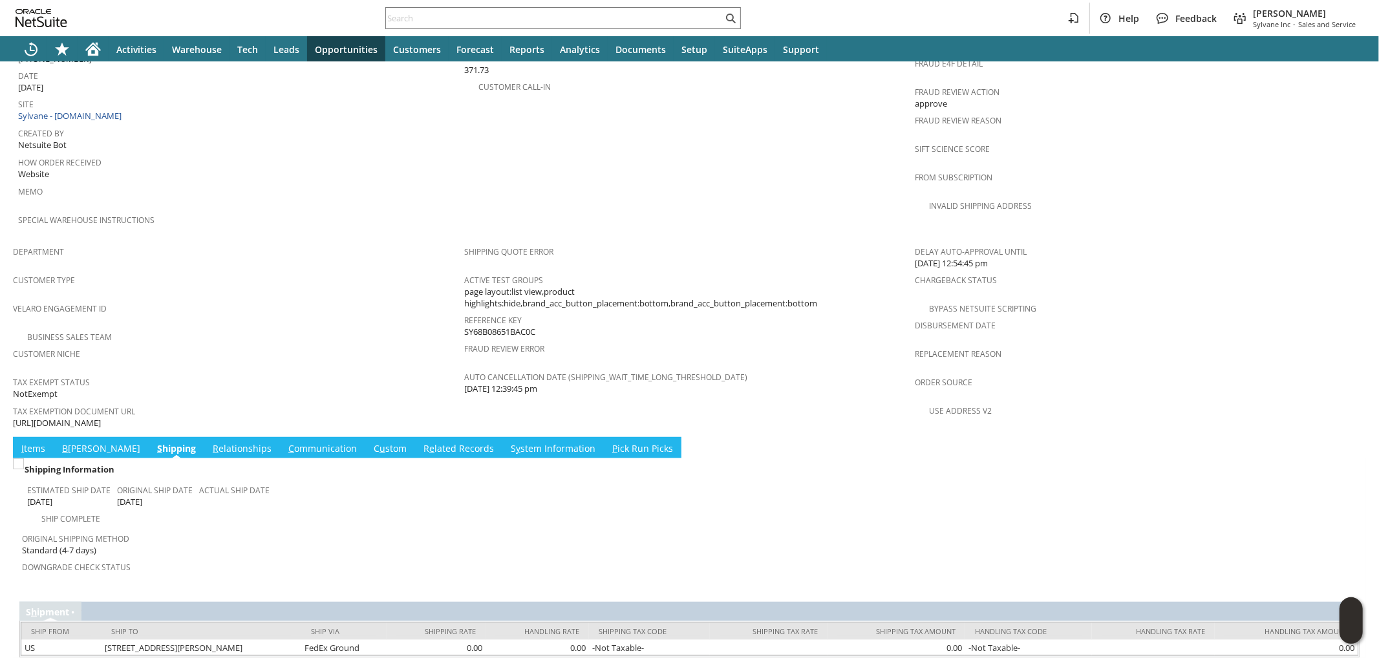
click at [33, 442] on link "I tems" at bounding box center [33, 449] width 30 height 14
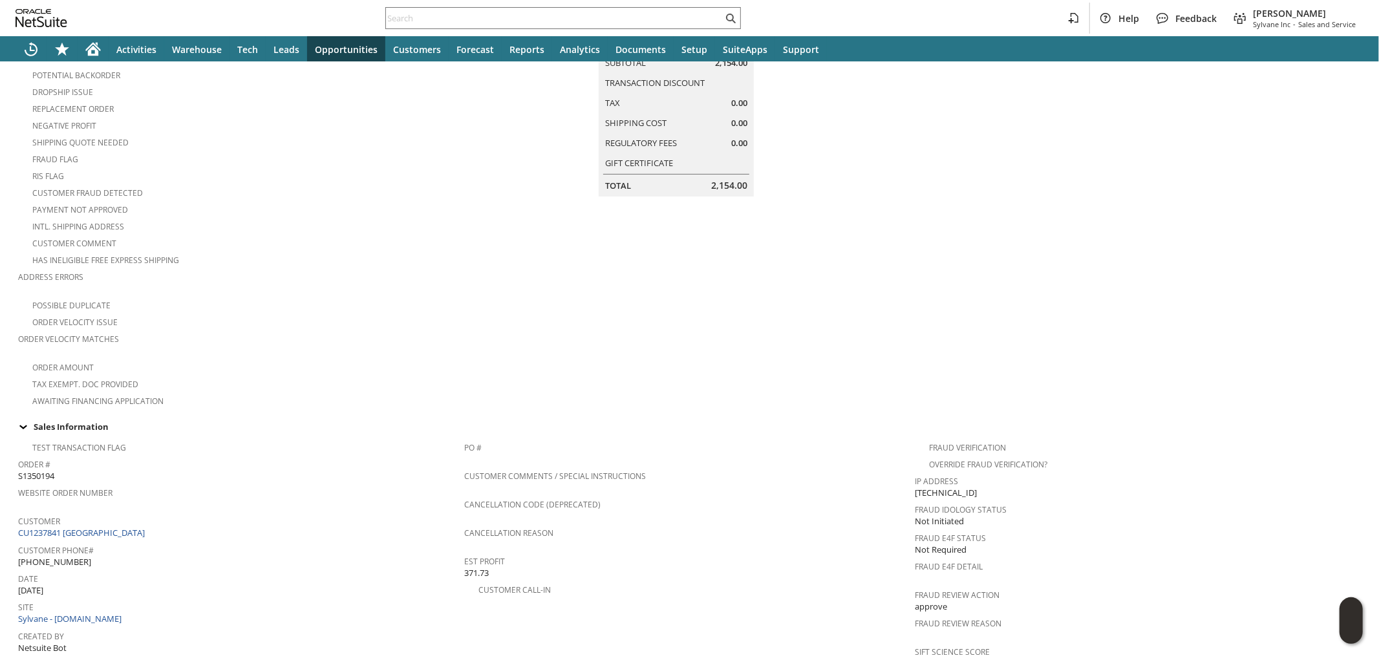
scroll to position [0, 0]
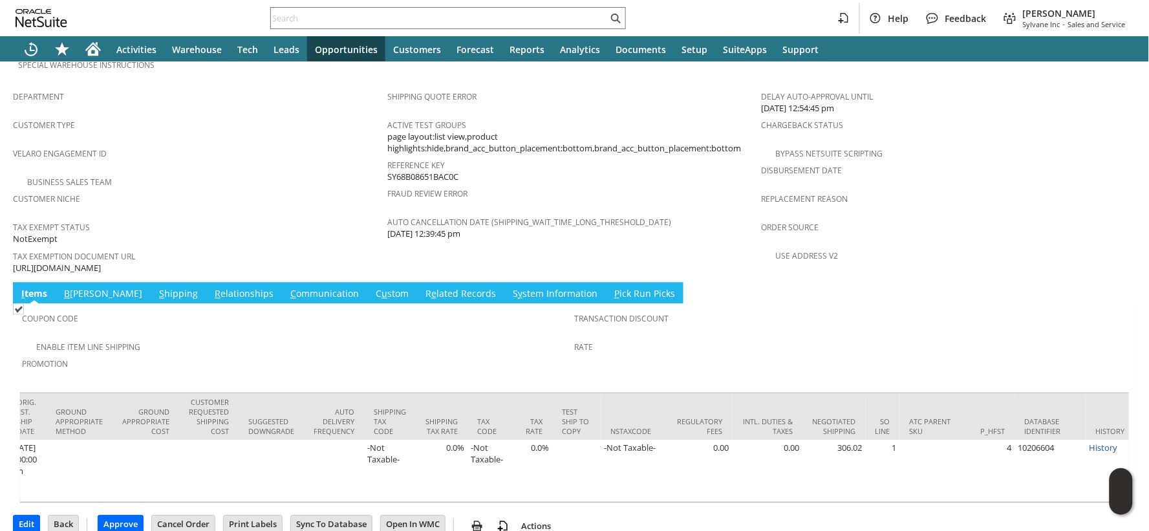
scroll to position [0, 2140]
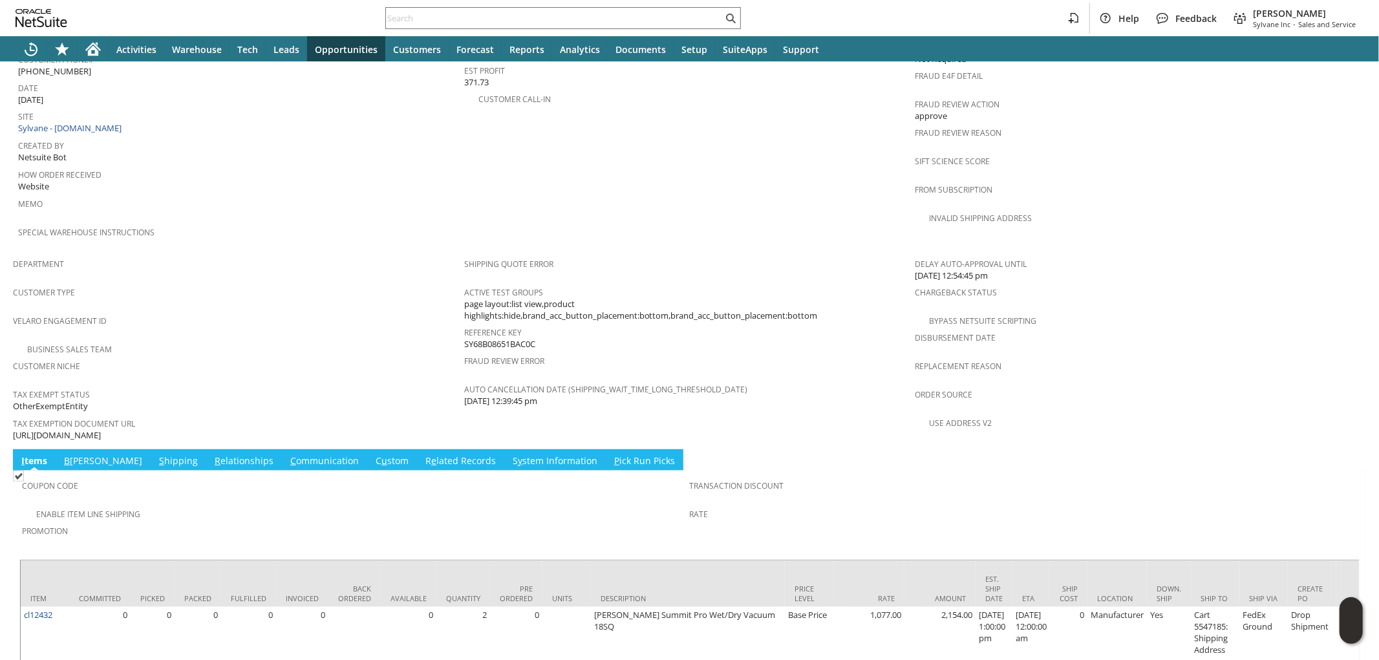
scroll to position [646, 0]
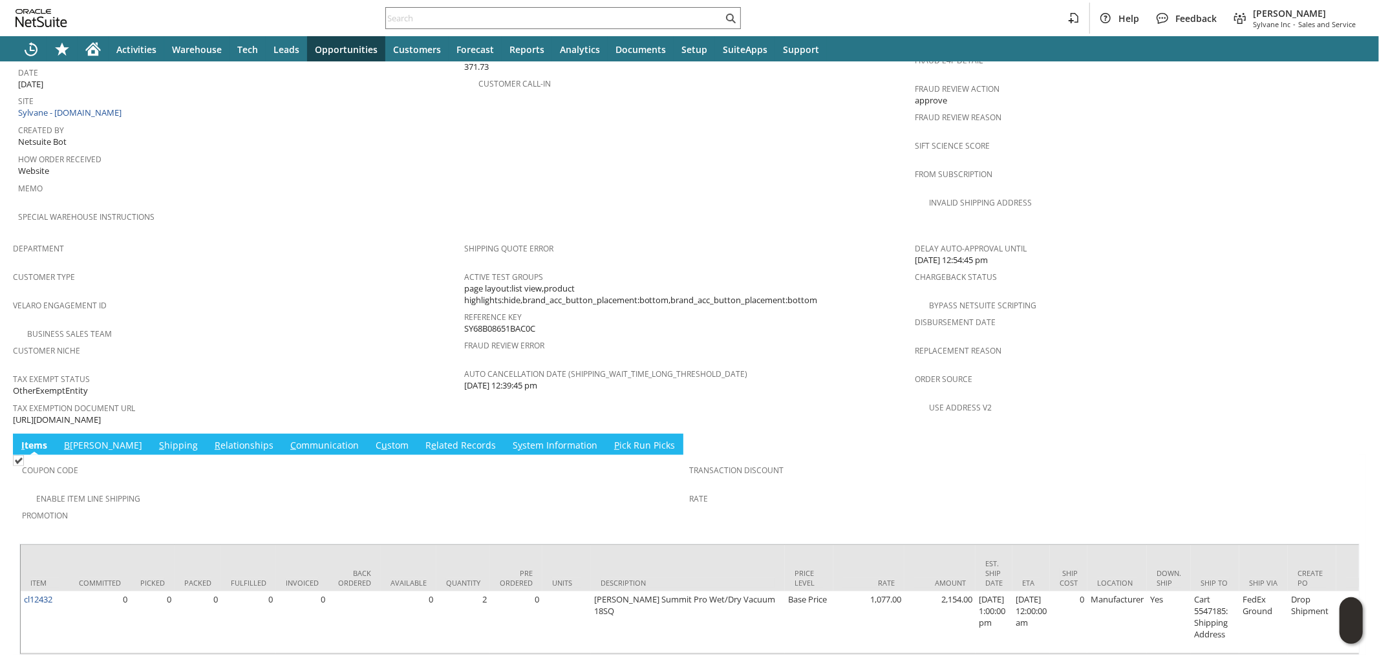
click at [509, 439] on link "S y stem Information" at bounding box center [554, 446] width 91 height 14
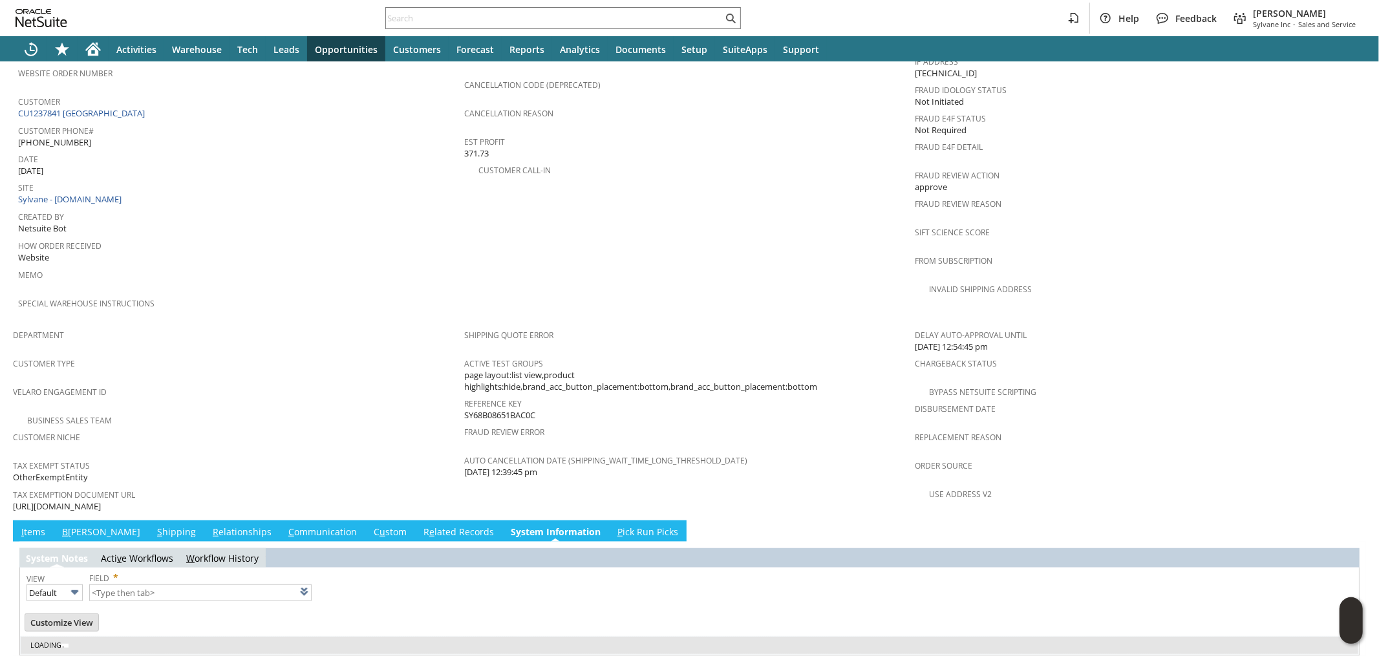
type input "1 to 25 of 101"
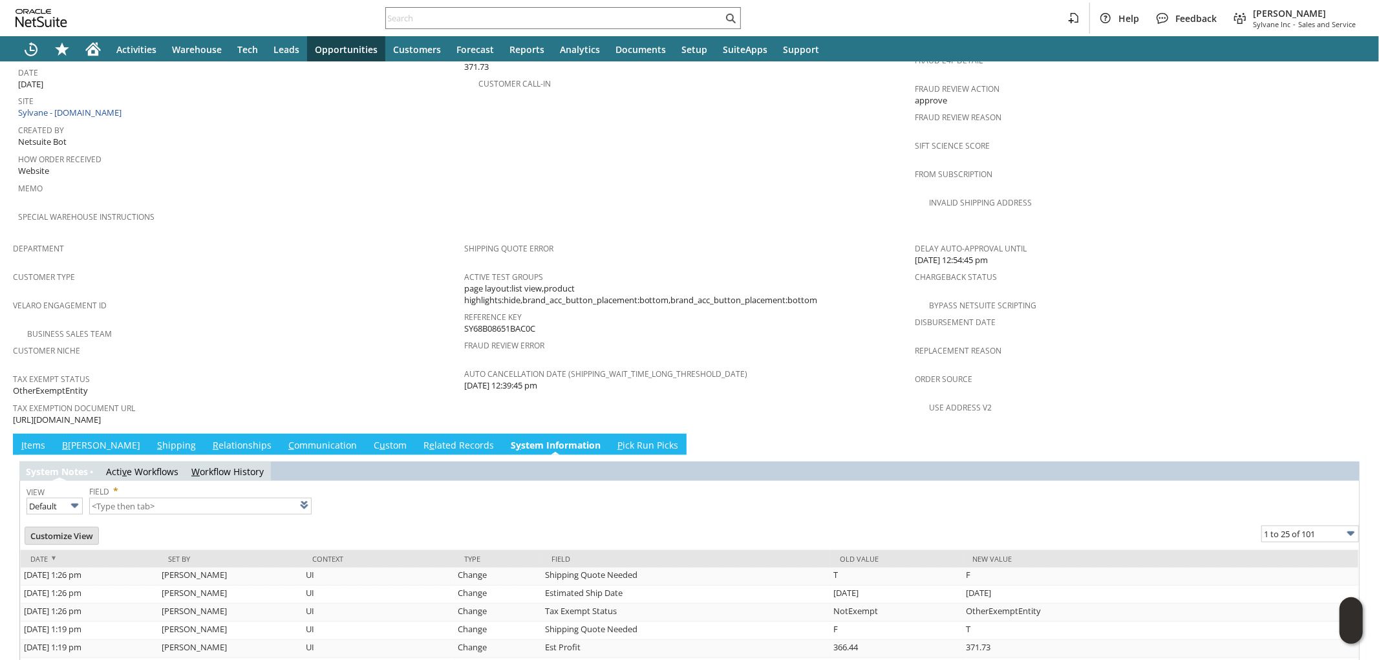
scroll to position [0, 0]
click at [34, 439] on link "I tems" at bounding box center [33, 446] width 30 height 14
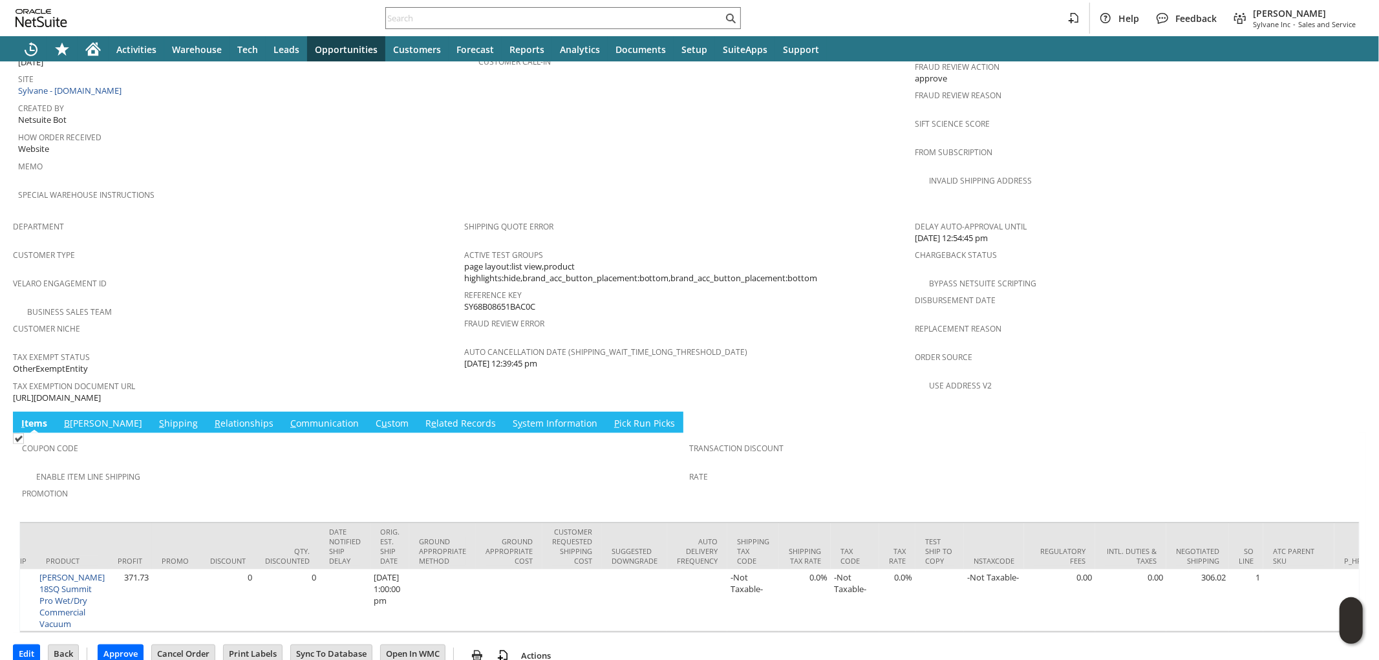
scroll to position [0, 1915]
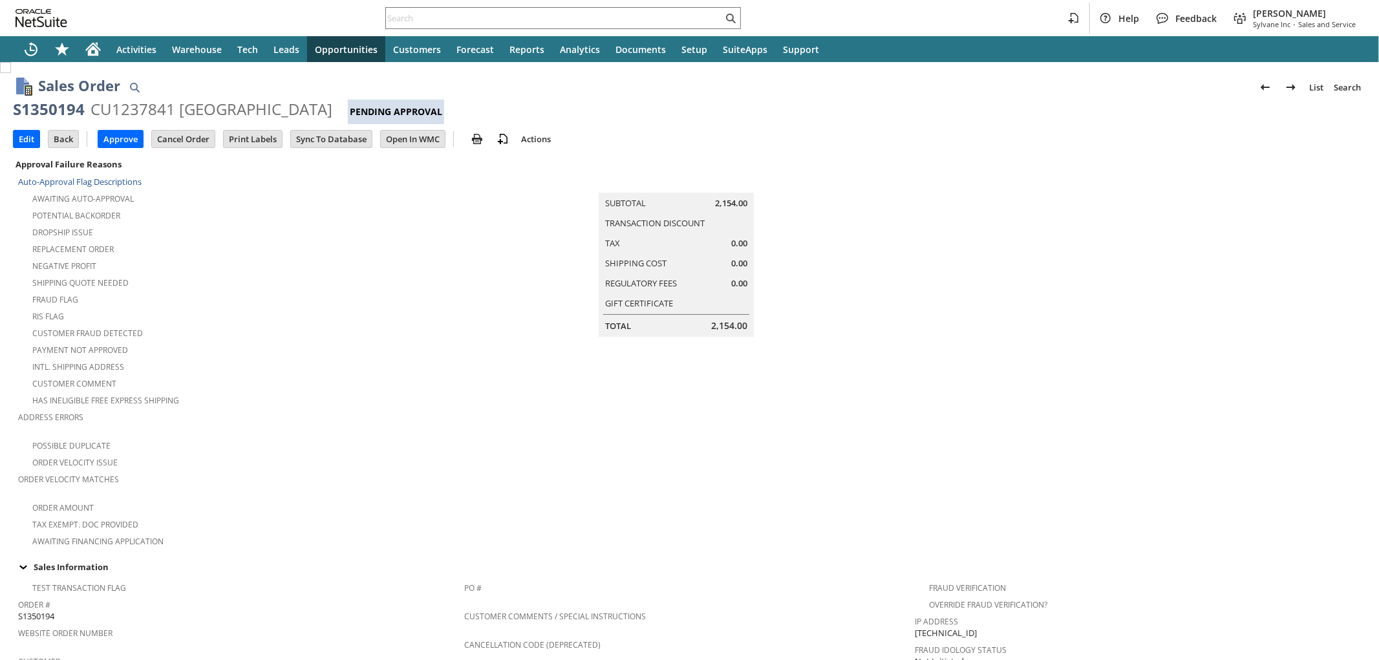
scroll to position [215, 0]
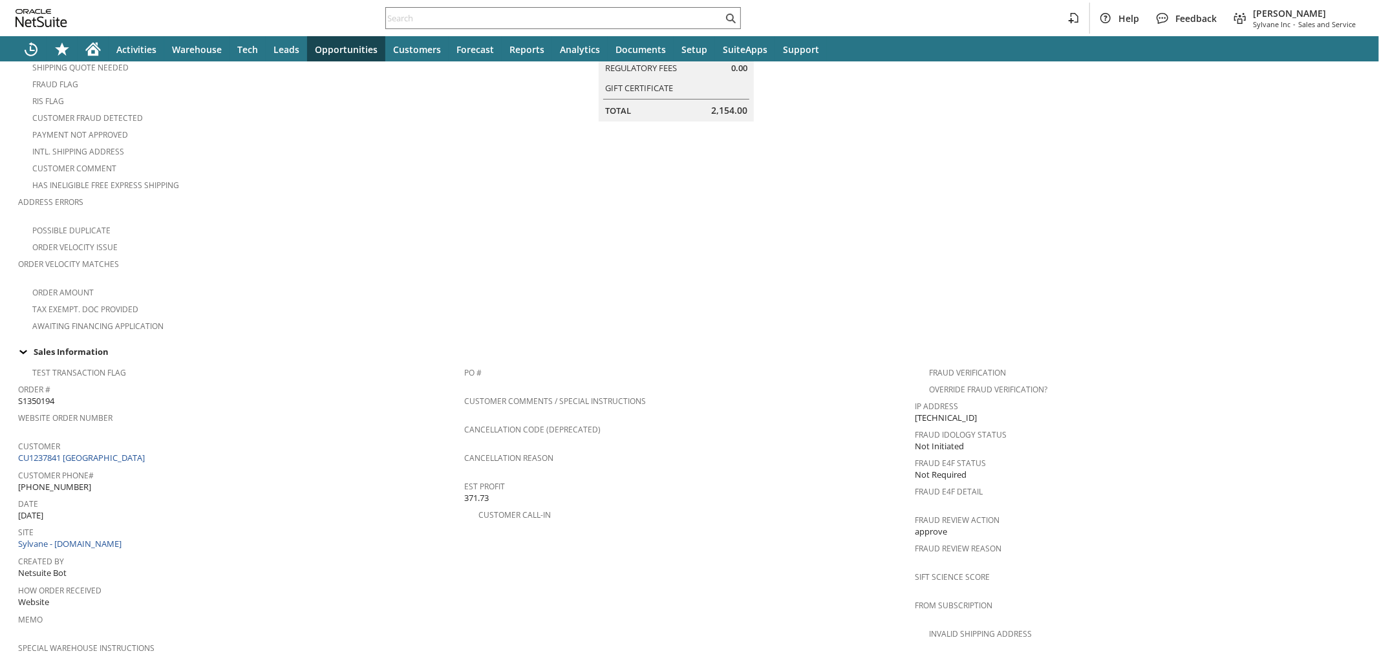
click at [125, 136] on form "Sales Order List Search S1350194 CU1237841 Yeshiva K Island Pending Approval Go…" at bounding box center [689, 357] width 1353 height 1015
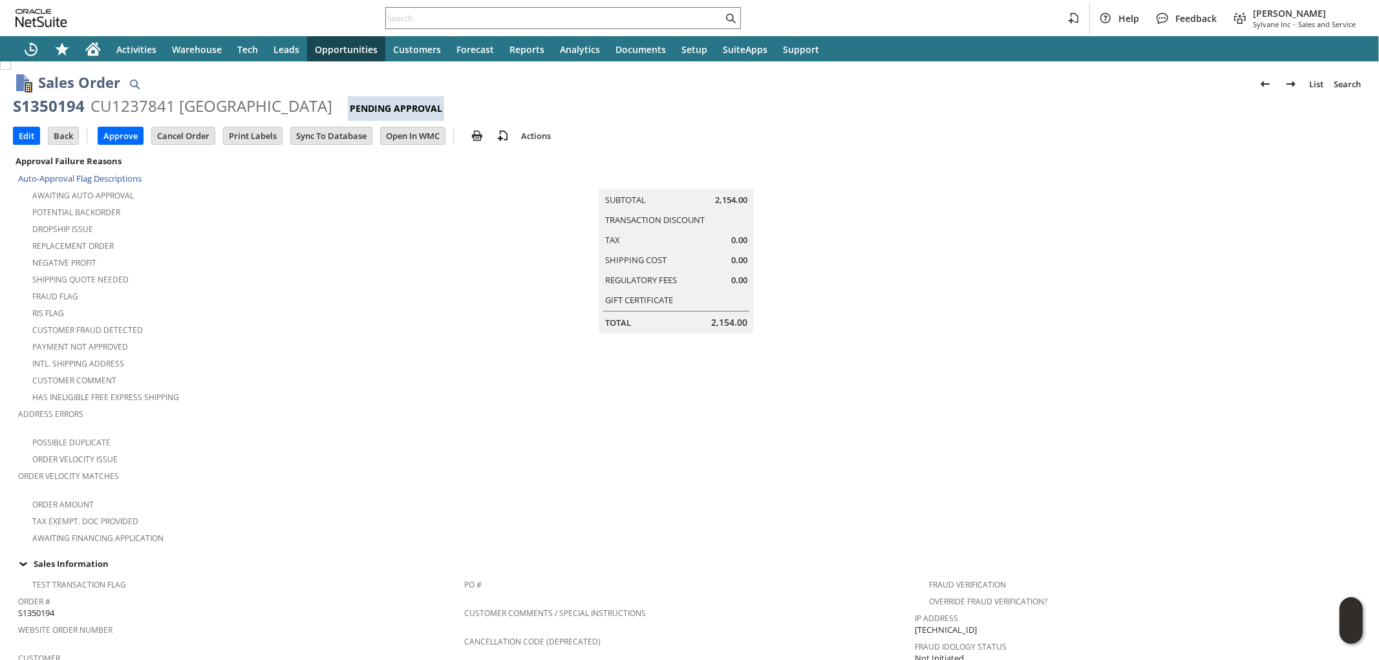
scroll to position [0, 0]
click at [119, 143] on input "Approve" at bounding box center [120, 139] width 45 height 17
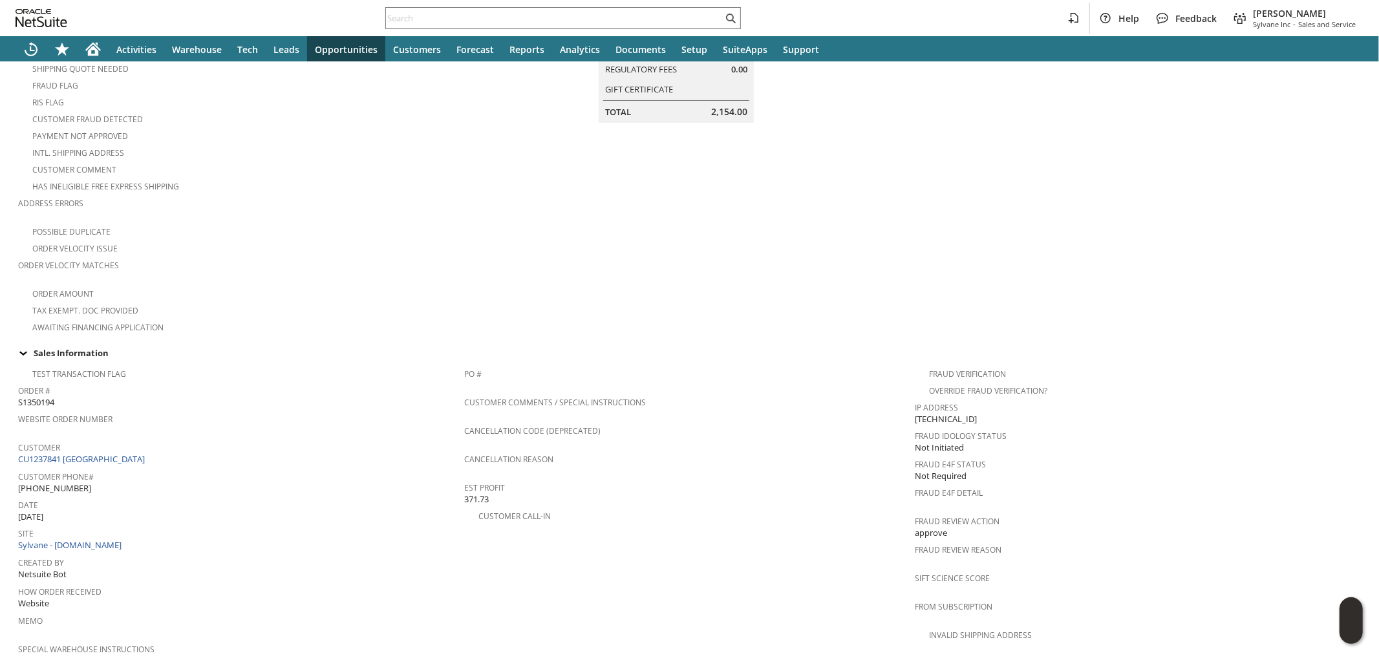
scroll to position [287, 0]
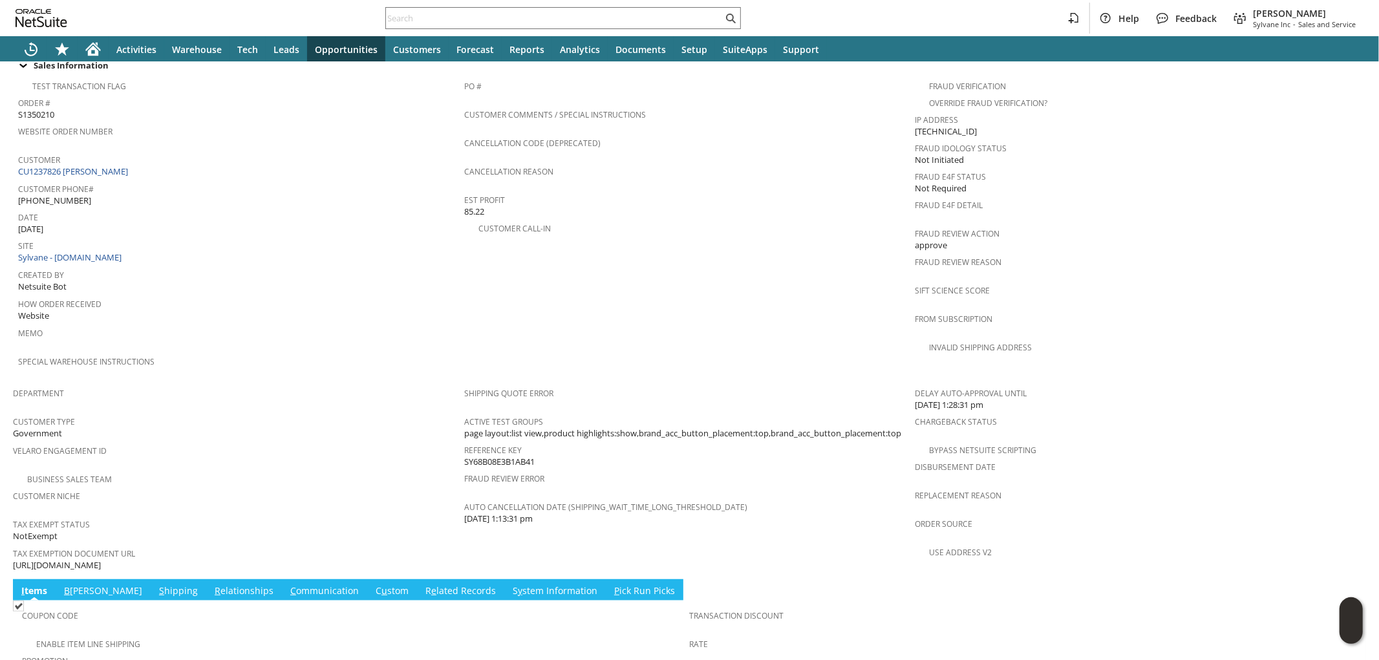
scroll to position [502, 0]
click at [101, 558] on span "[URL][DOMAIN_NAME]" at bounding box center [57, 564] width 88 height 12
copy tbody "[URL][DOMAIN_NAME]"
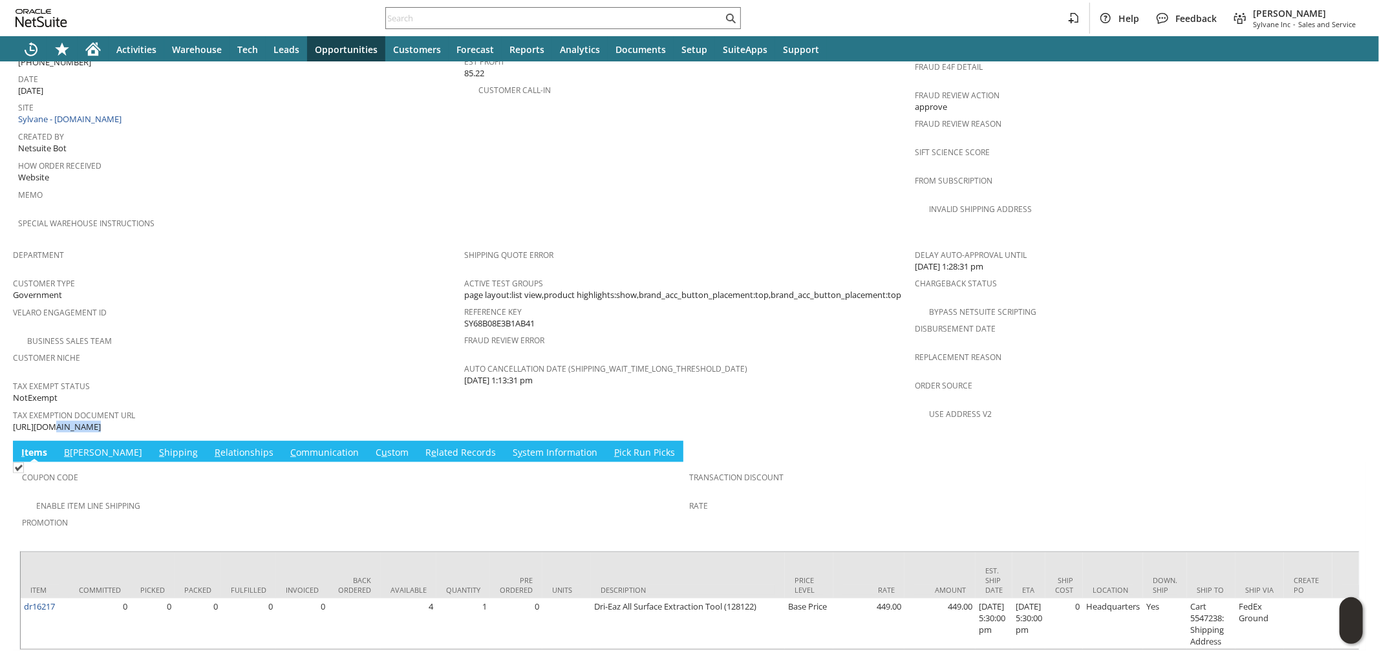
scroll to position [645, 0]
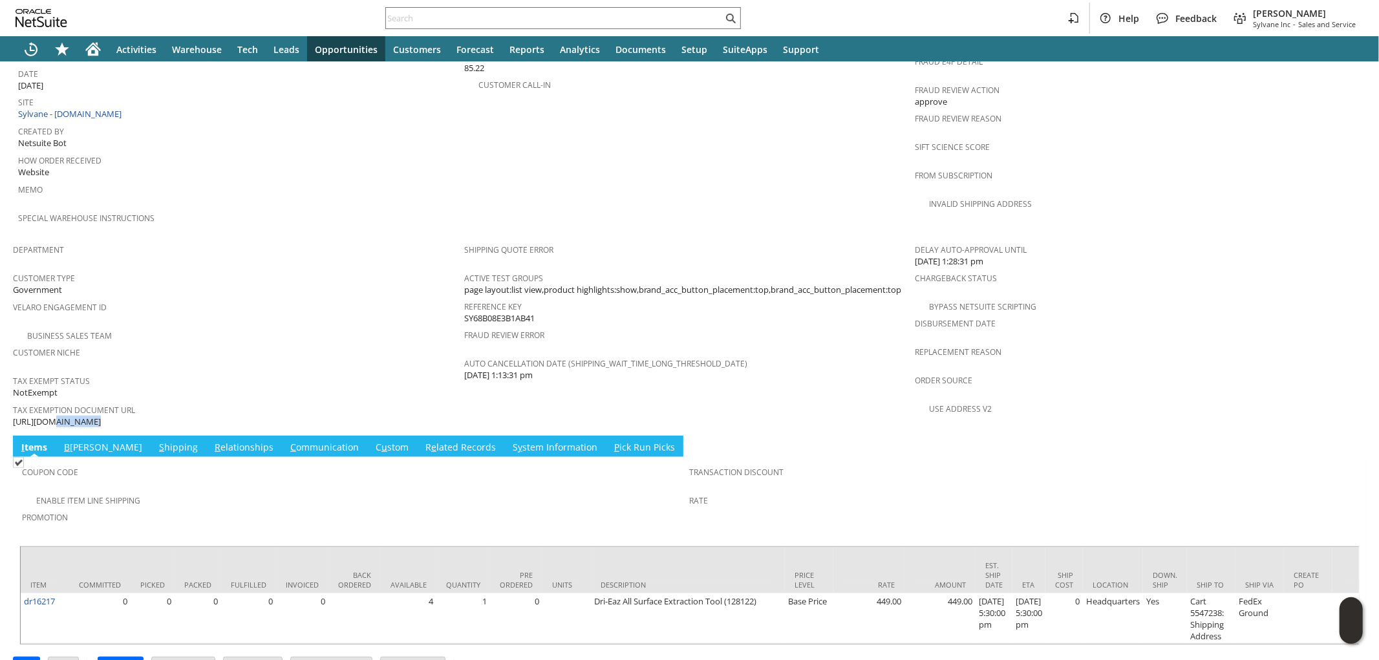
click at [156, 441] on link "S hipping" at bounding box center [178, 448] width 45 height 14
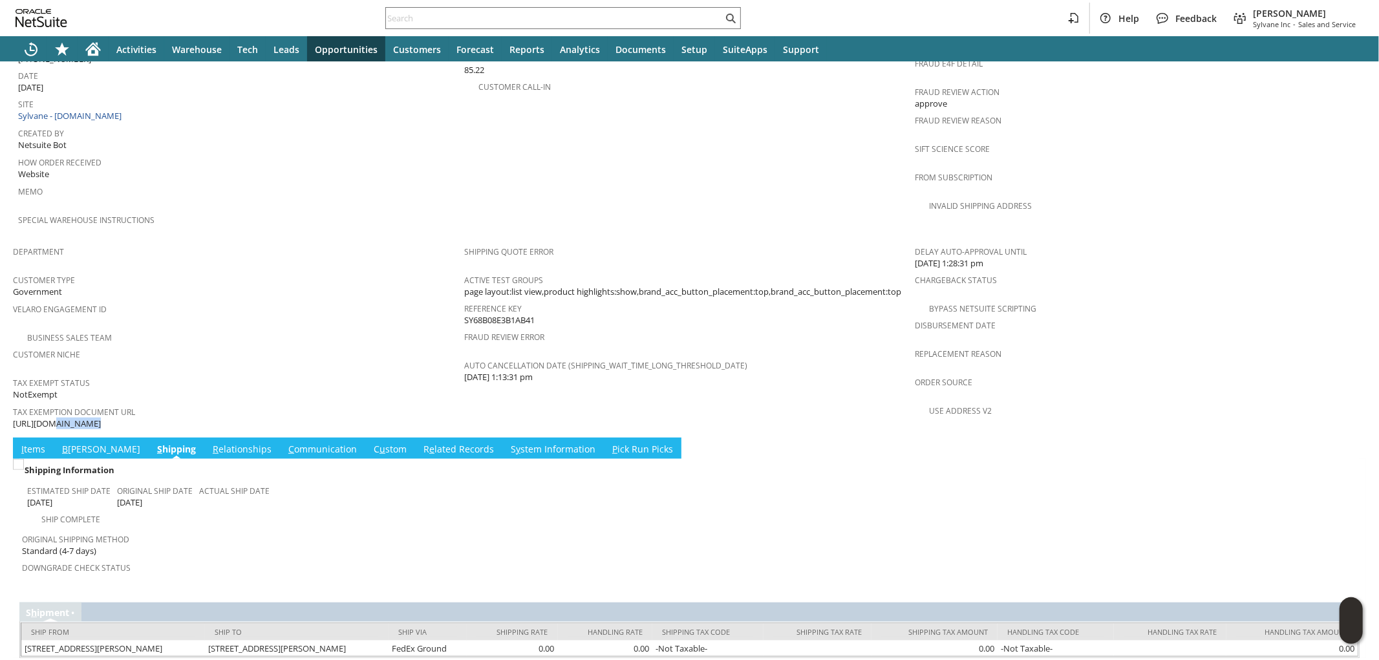
click at [78, 443] on link "B illing" at bounding box center [101, 450] width 85 height 14
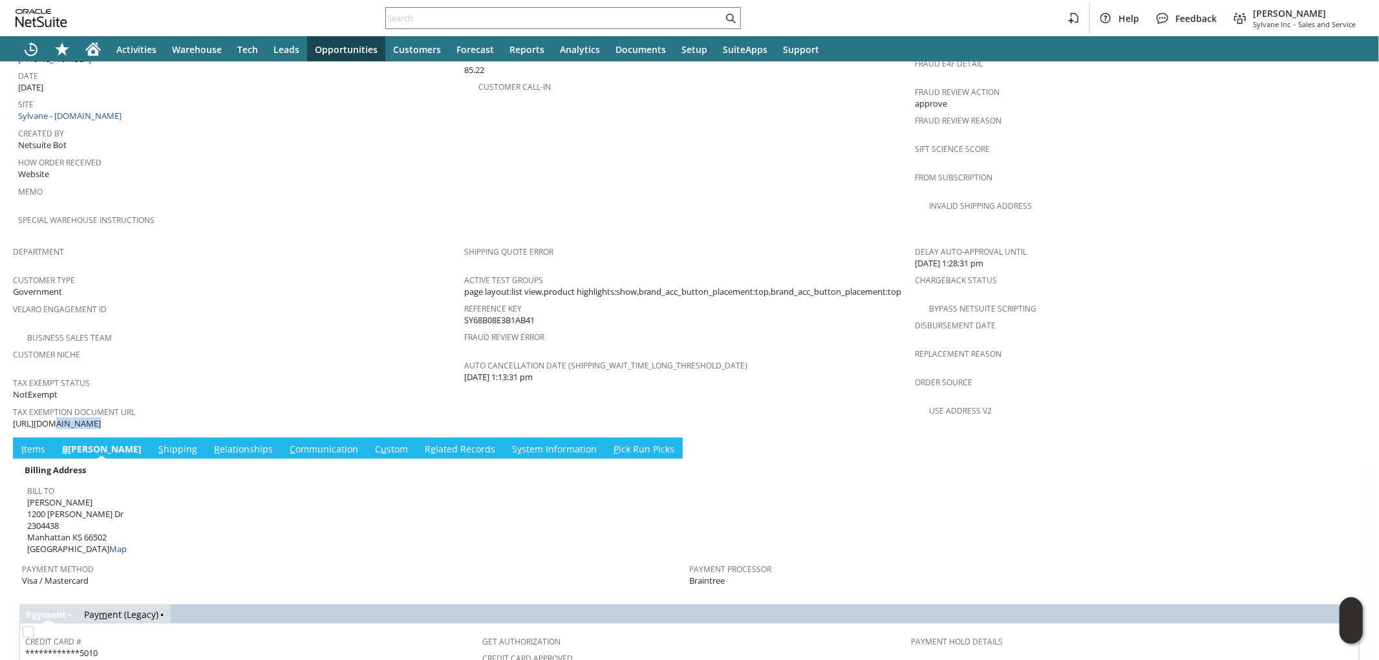
click at [211, 443] on link "R elationships" at bounding box center [243, 450] width 65 height 14
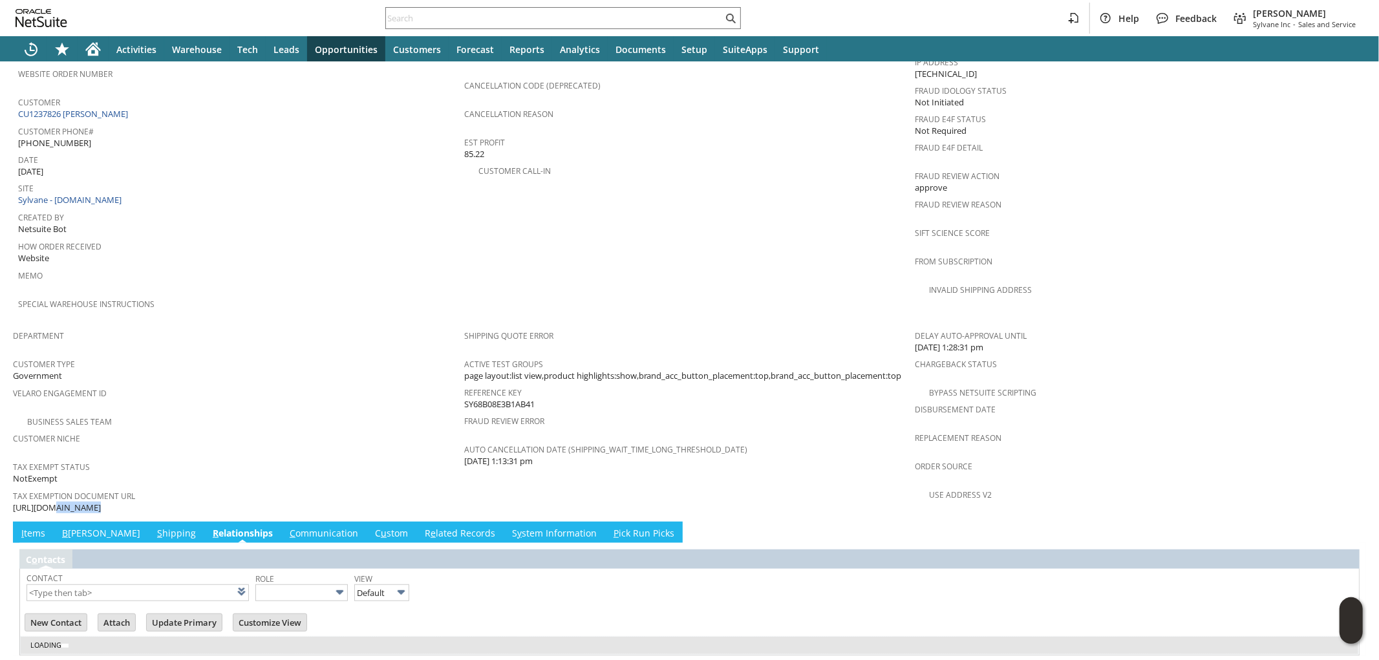
click at [154, 527] on link "S hipping" at bounding box center [176, 534] width 45 height 14
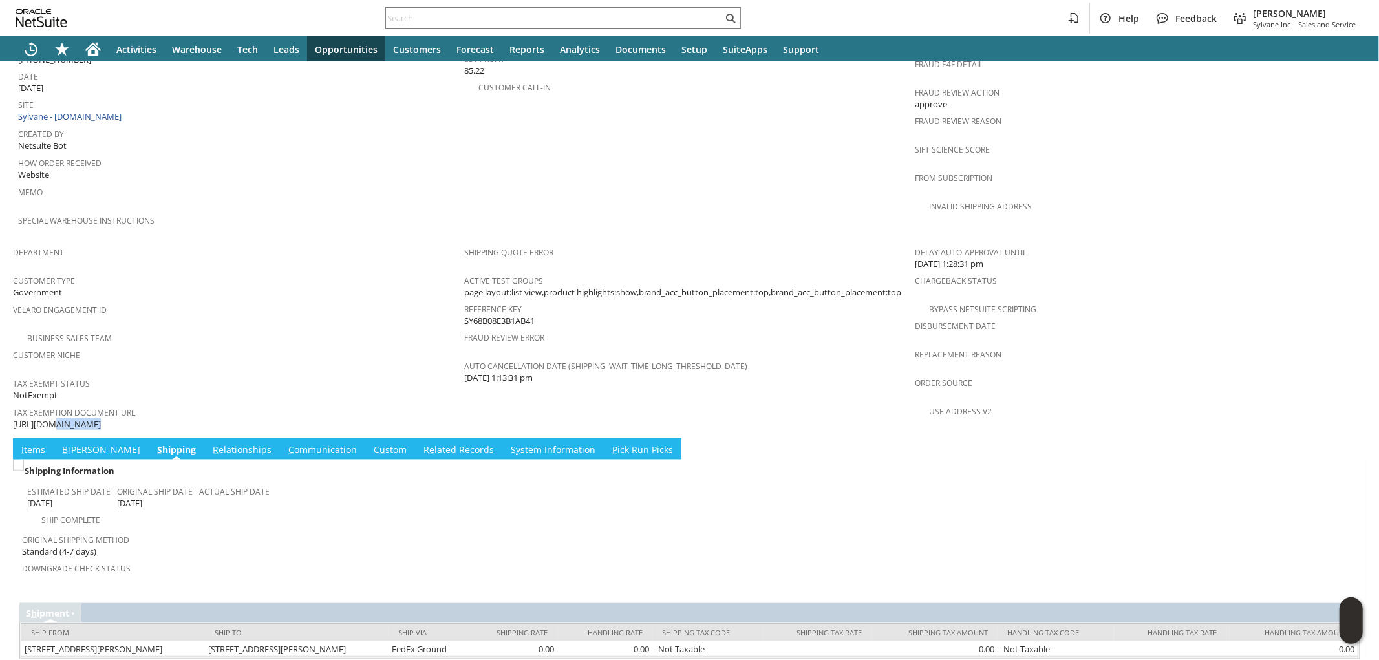
scroll to position [643, 0]
click at [285, 443] on link "C ommunication" at bounding box center [322, 450] width 75 height 14
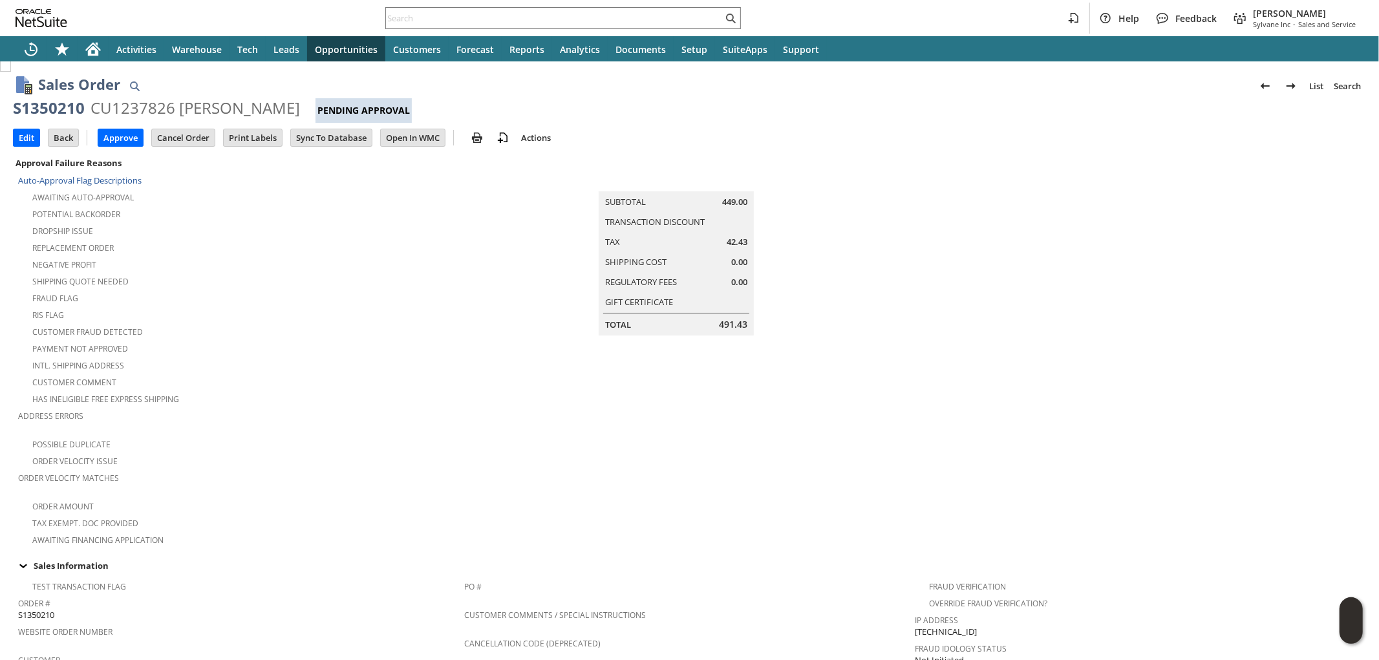
scroll to position [0, 0]
click at [32, 140] on input "Edit" at bounding box center [27, 139] width 26 height 17
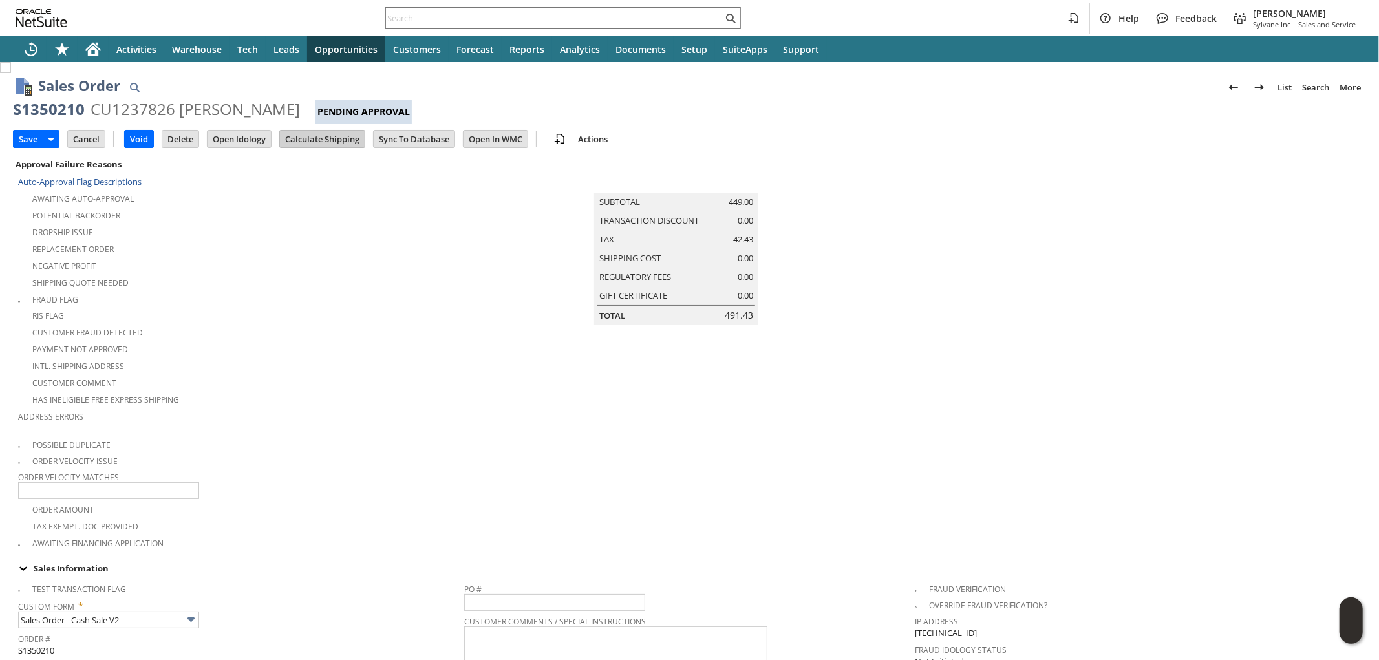
click at [332, 142] on input "Calculate Shipping" at bounding box center [322, 139] width 85 height 17
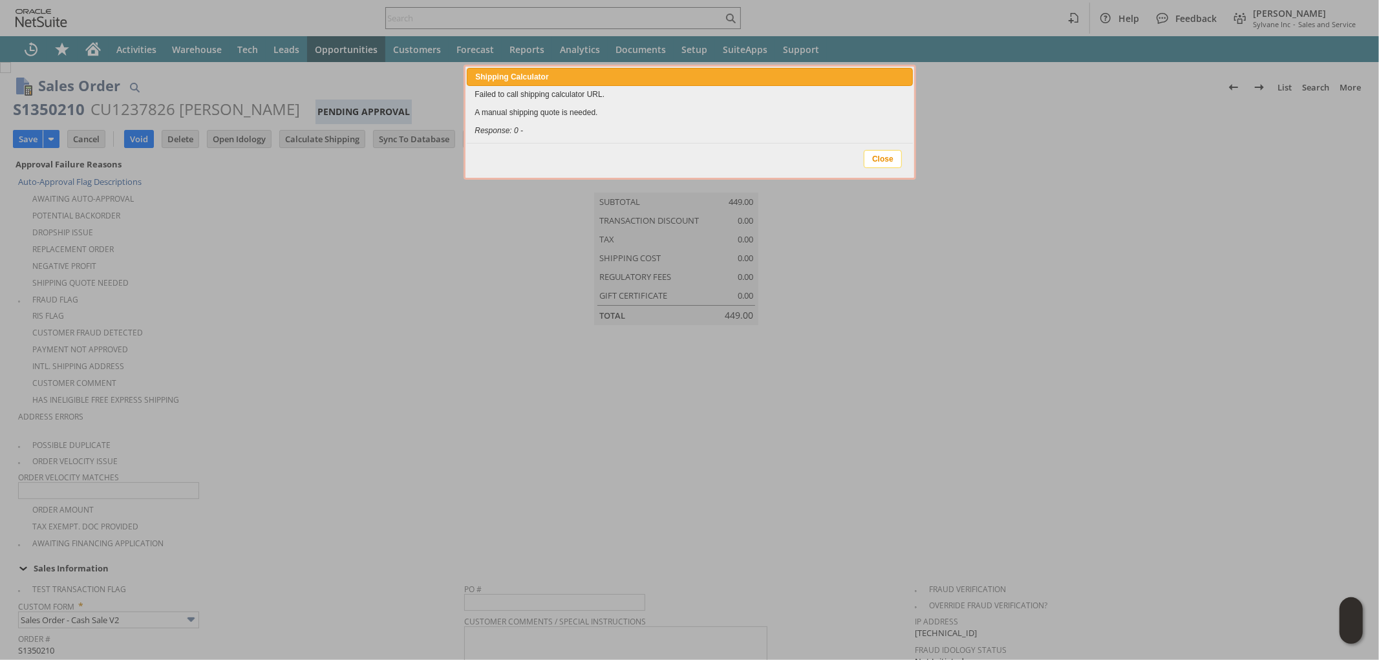
click at [893, 153] on span "Close" at bounding box center [882, 159] width 37 height 17
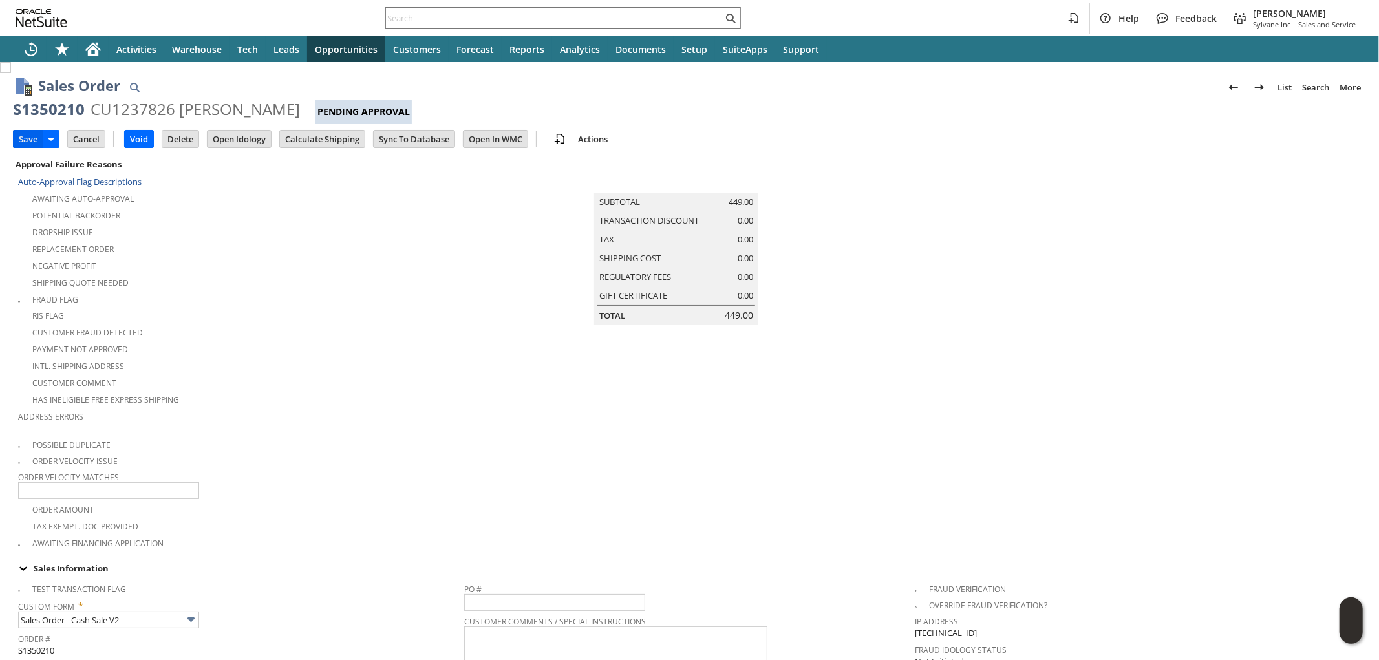
click at [27, 140] on input "Save" at bounding box center [28, 139] width 29 height 17
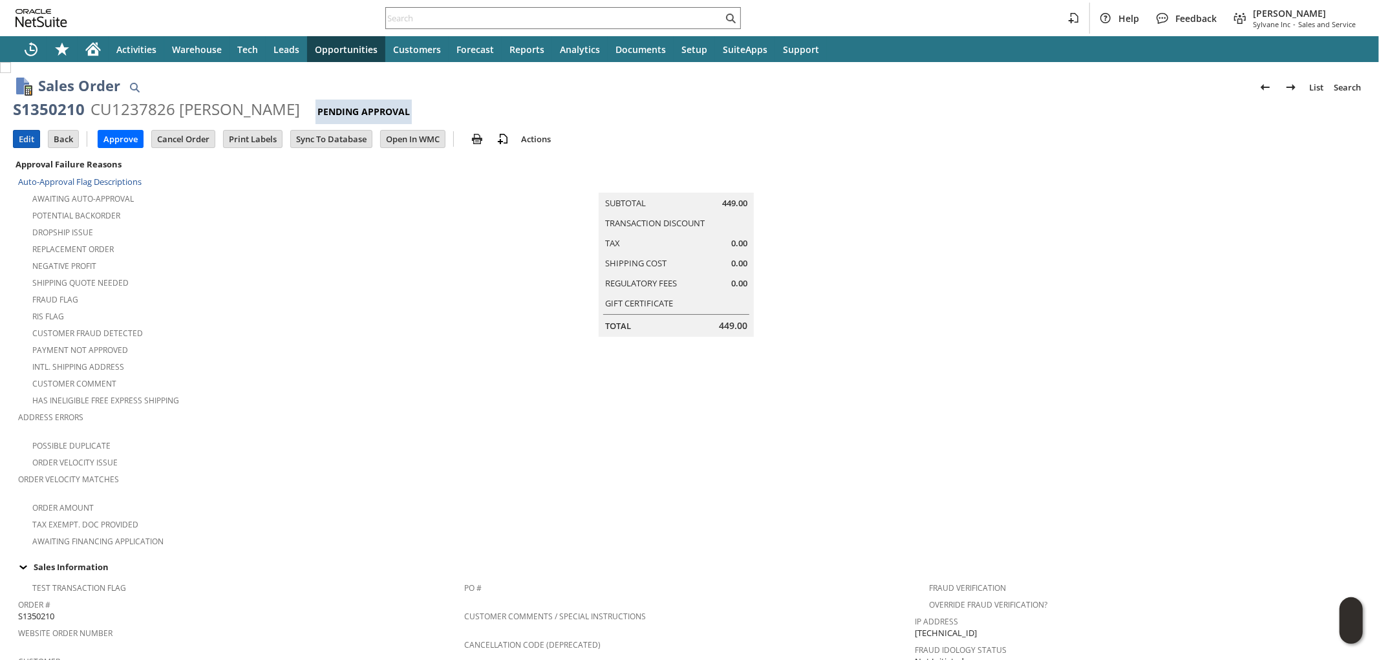
click at [22, 136] on input "Edit" at bounding box center [27, 139] width 26 height 17
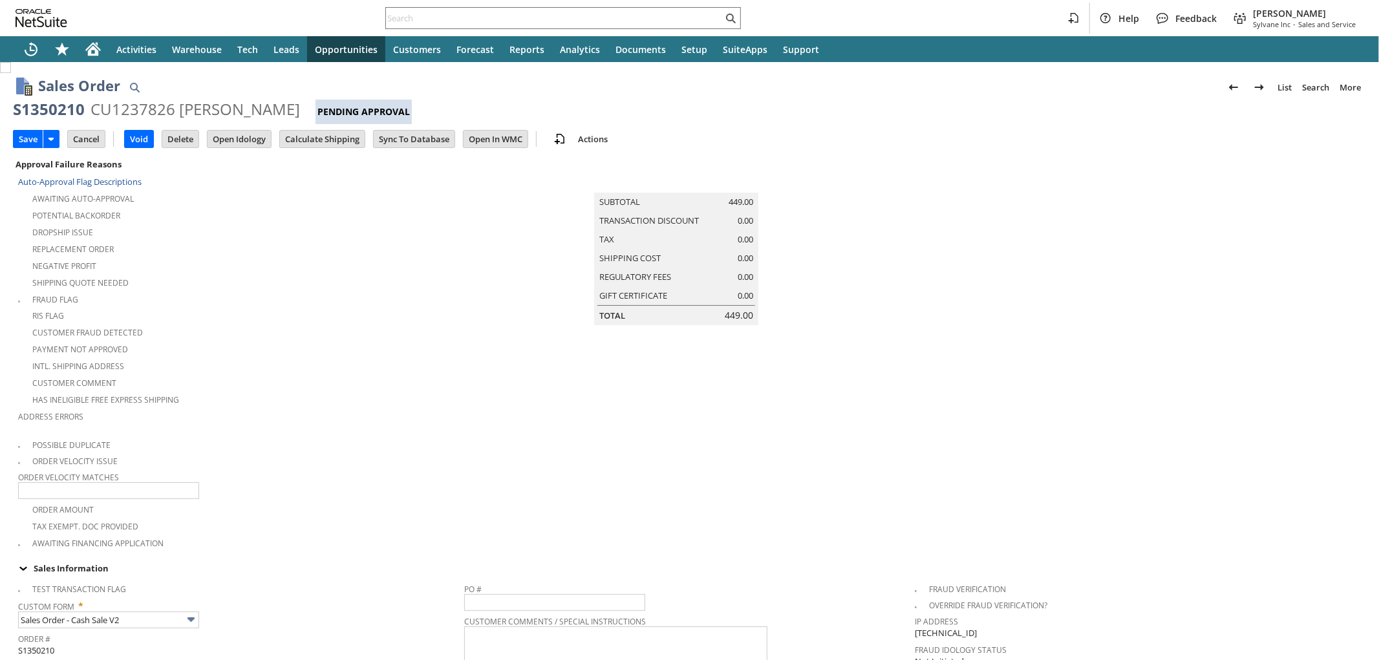
scroll to position [337, 0]
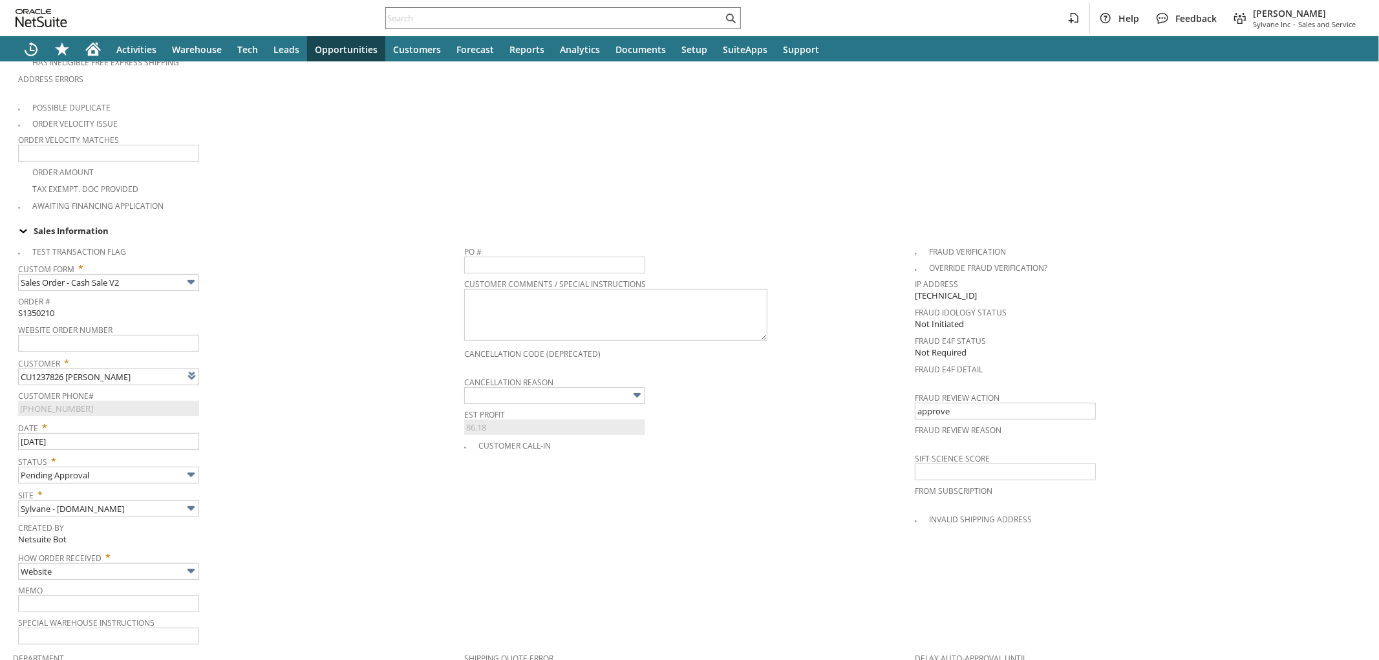
type input "Intelligent Recommendations ⁰"
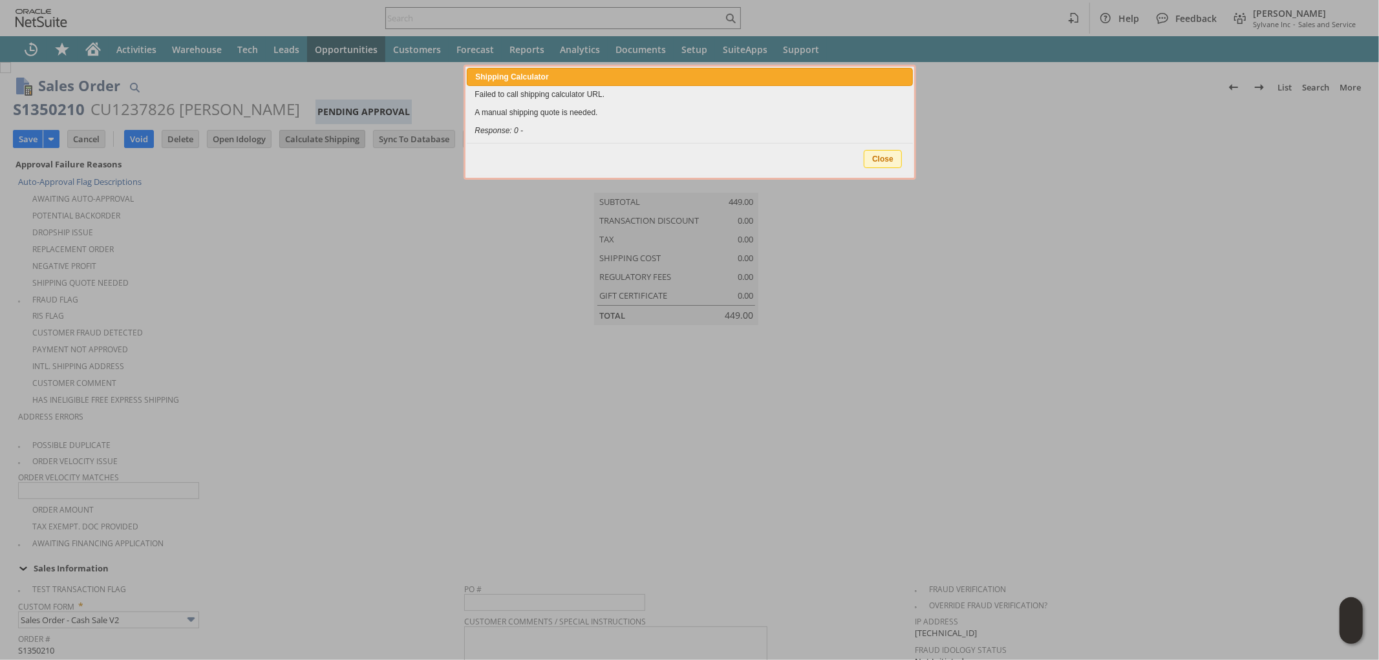
type input "Add"
type input "Copy Previous"
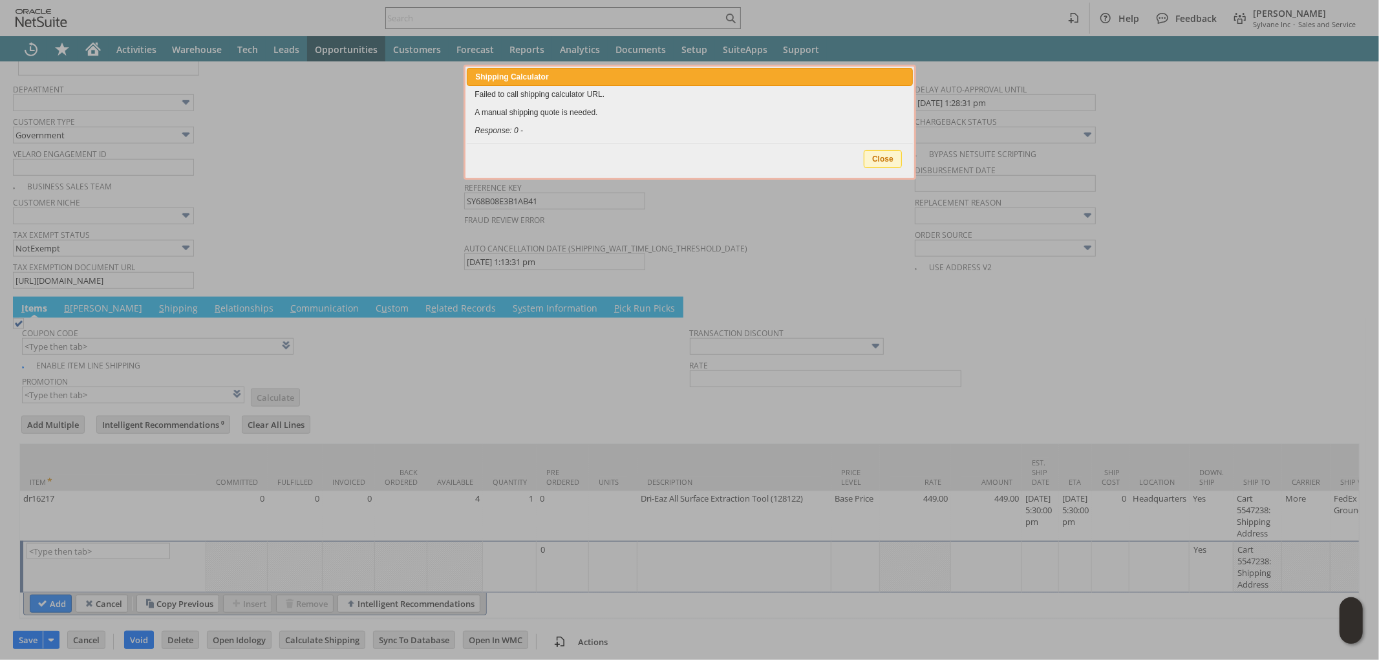
click at [871, 156] on span "Close" at bounding box center [882, 159] width 37 height 17
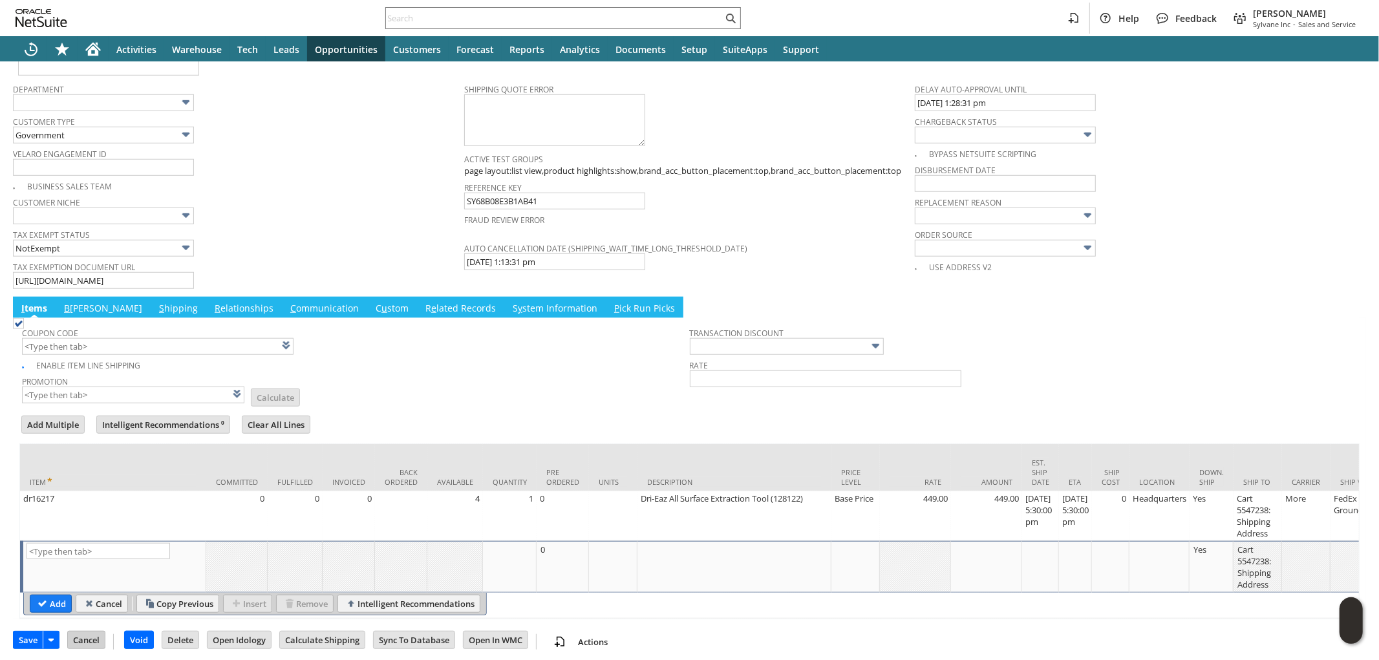
click at [90, 635] on input "Cancel" at bounding box center [86, 640] width 37 height 17
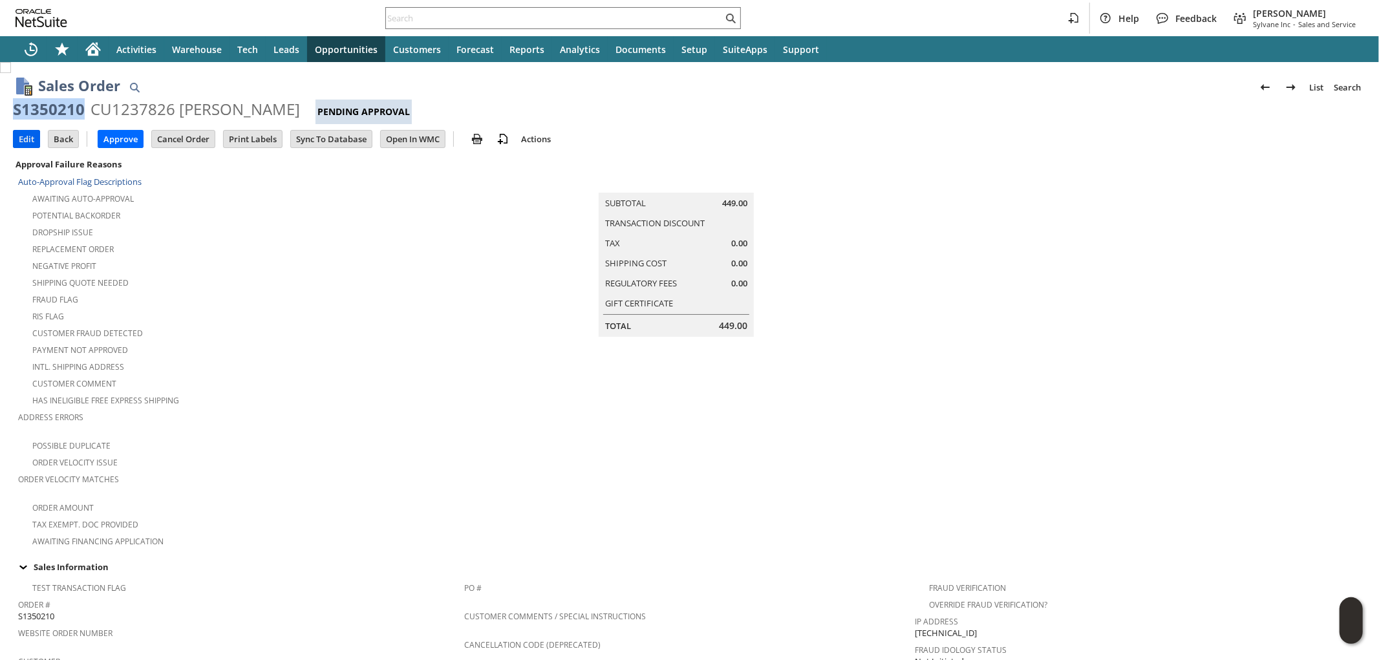
click at [28, 140] on input "Edit" at bounding box center [27, 139] width 26 height 17
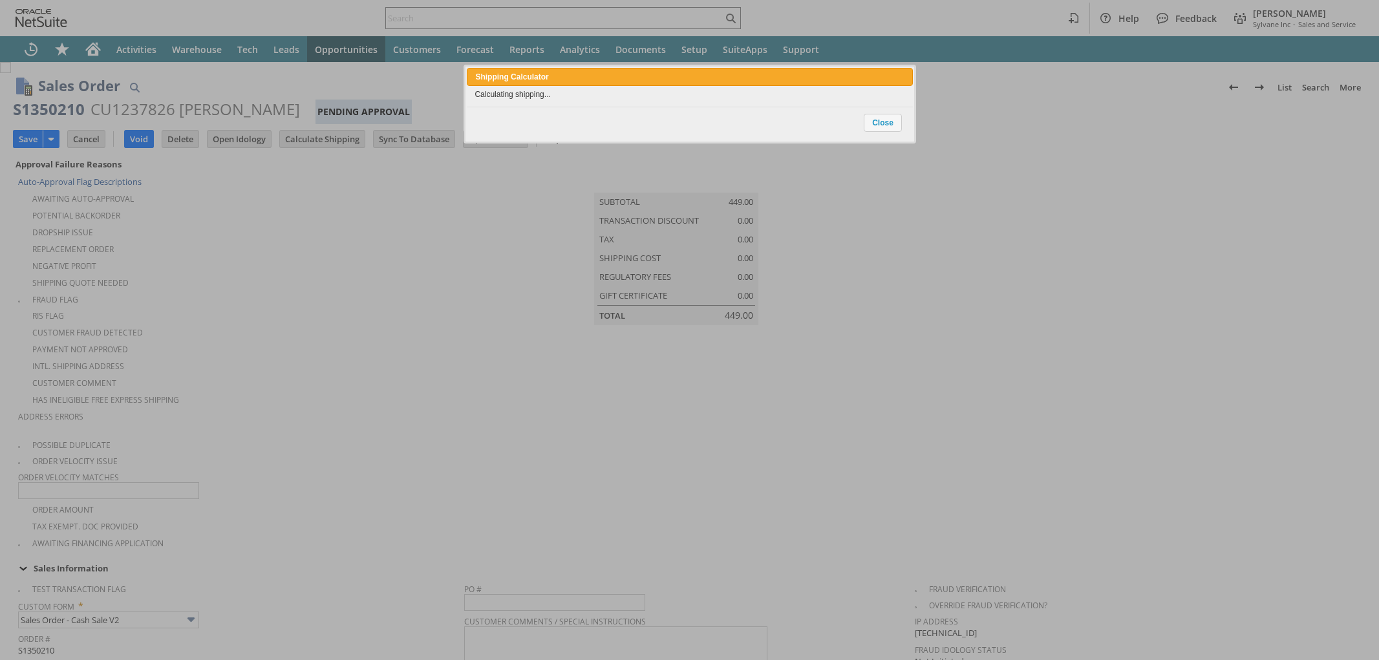
type input "Intelligent Recommendations ⁰"
type input "Add"
type input "Copy Previous"
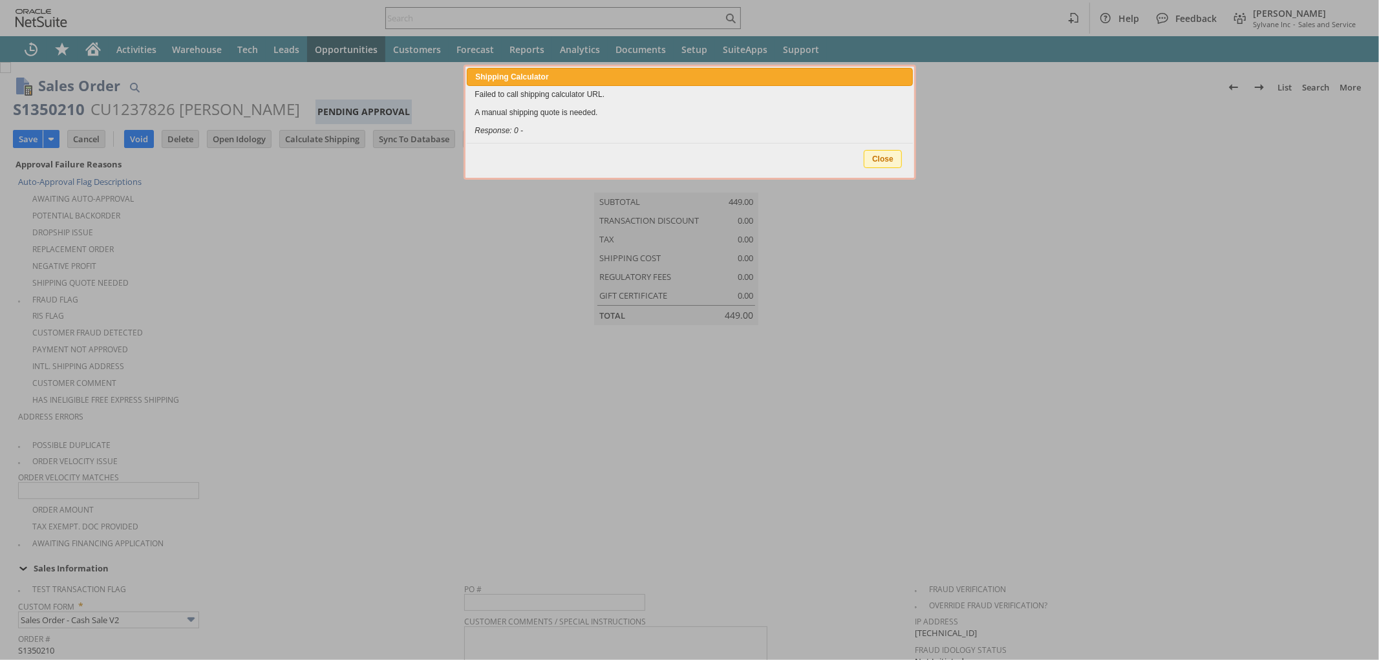
click at [880, 157] on span "Close" at bounding box center [882, 159] width 37 height 17
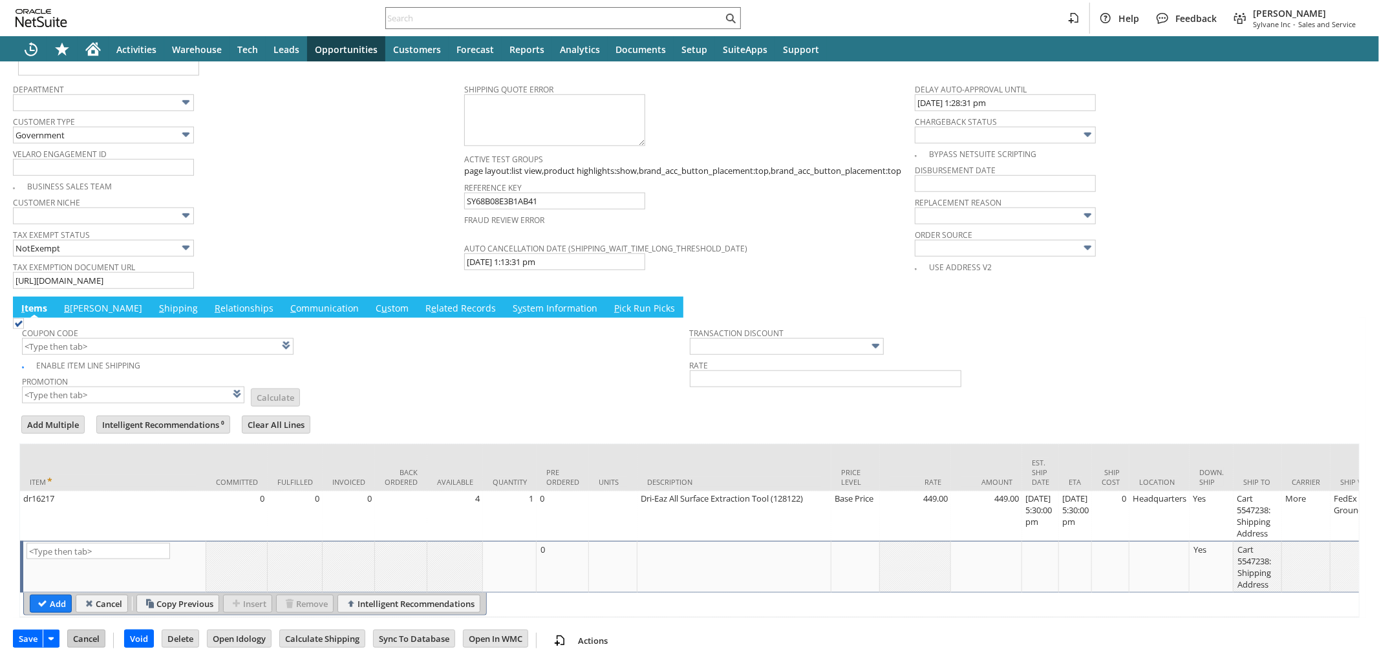
click at [99, 635] on input "Cancel" at bounding box center [86, 638] width 37 height 17
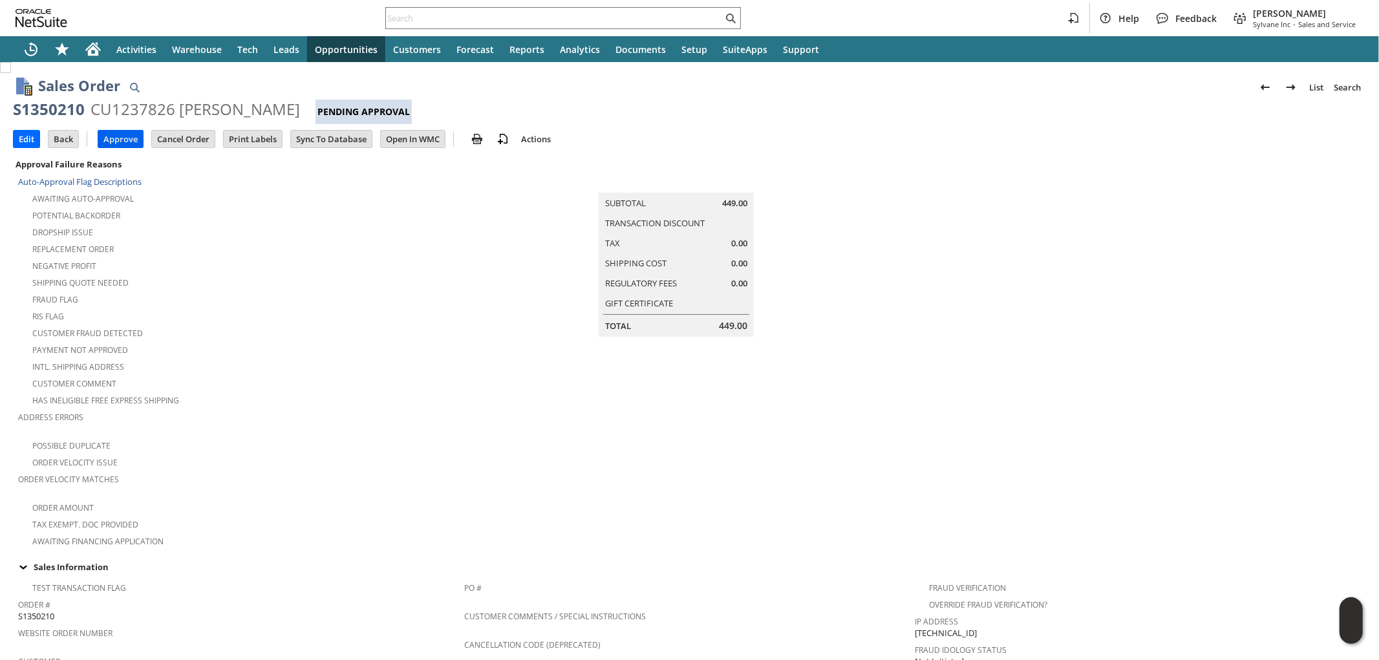
click at [123, 140] on input "Approve" at bounding box center [120, 139] width 45 height 17
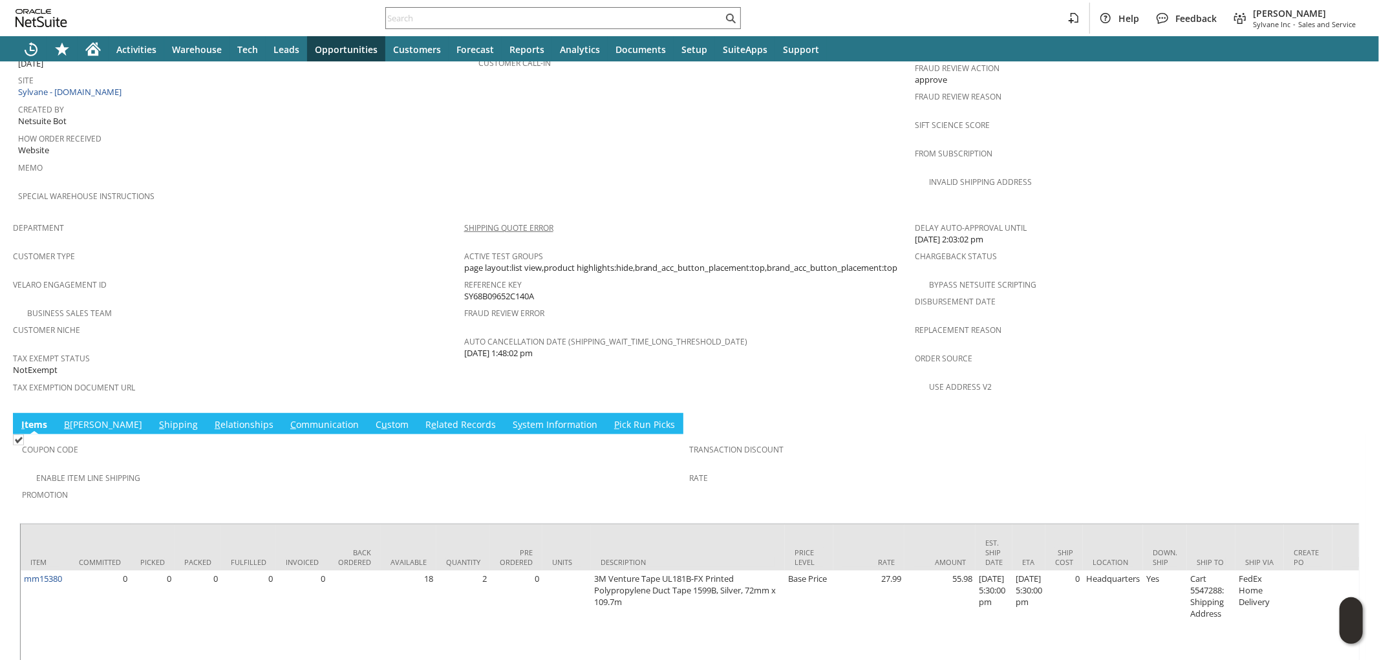
scroll to position [692, 0]
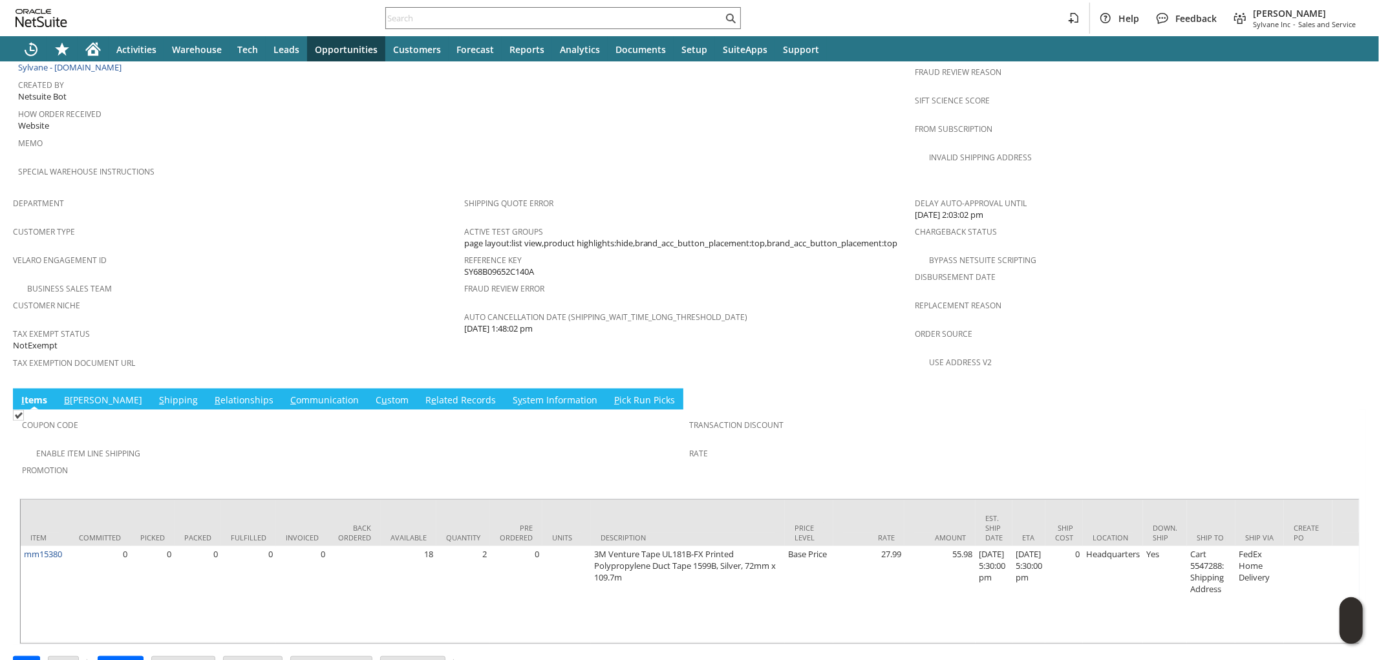
click at [156, 394] on link "S hipping" at bounding box center [178, 401] width 45 height 14
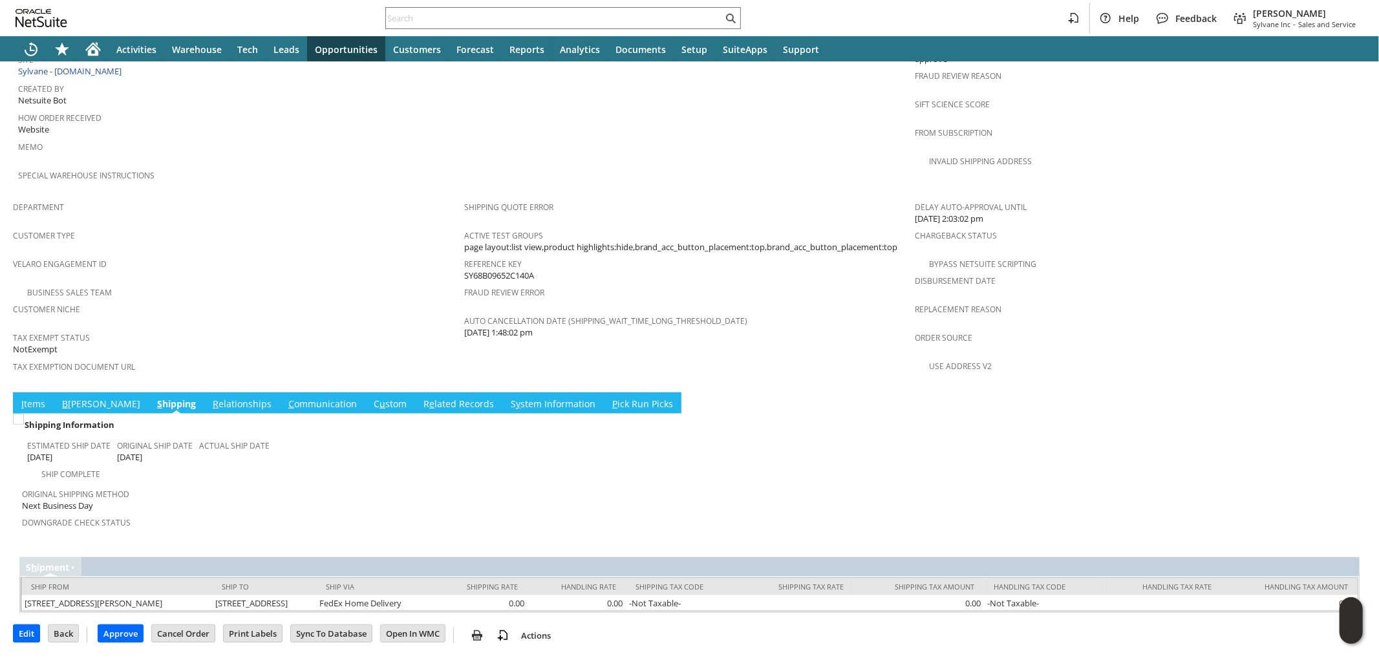
scroll to position [643, 0]
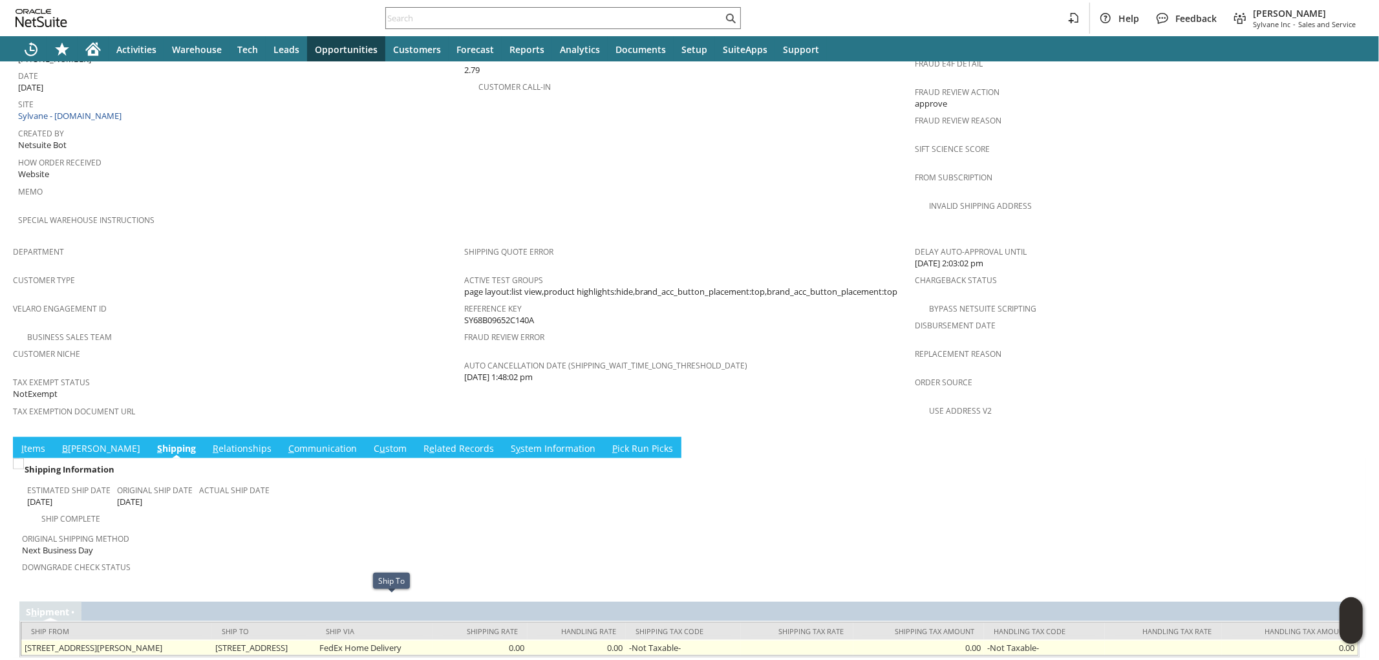
click at [316, 640] on td "28123 Pole Running Rd Mount Pleasant NC 28124 United States" at bounding box center [264, 648] width 104 height 16
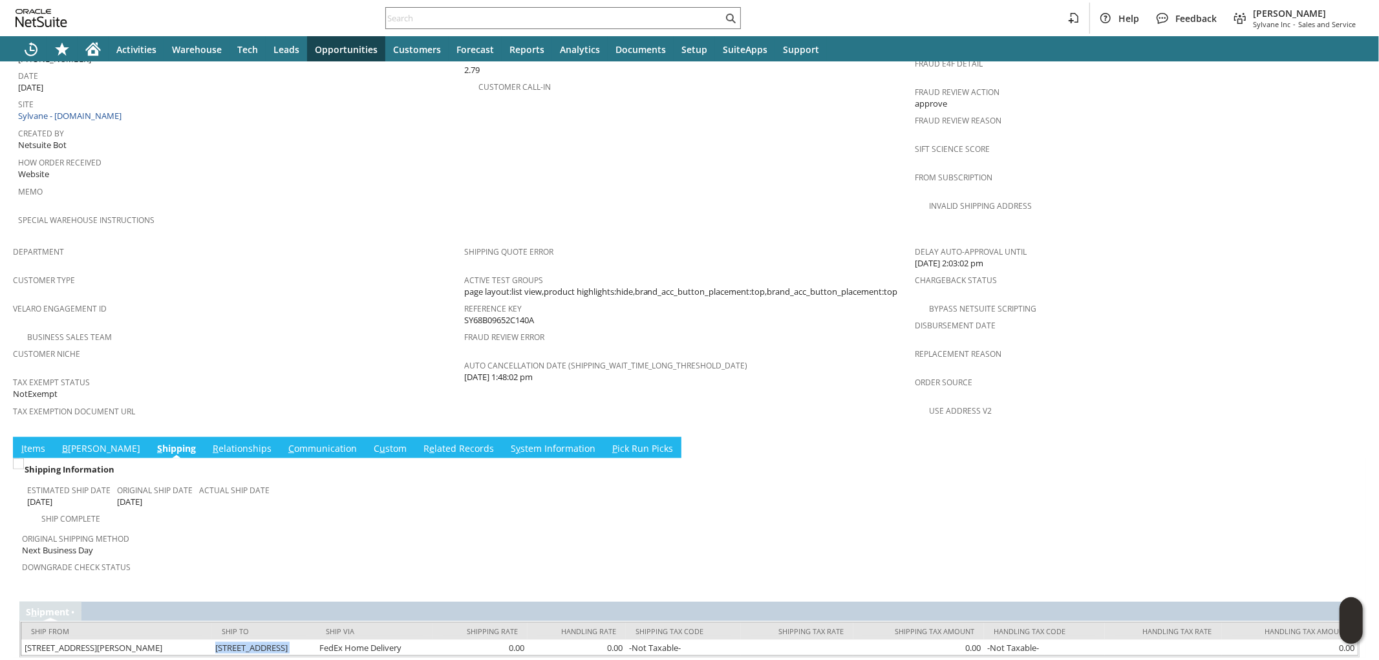
copy tr "28123 Pole Running Rd Mount Pleasant NC 28124 United States"
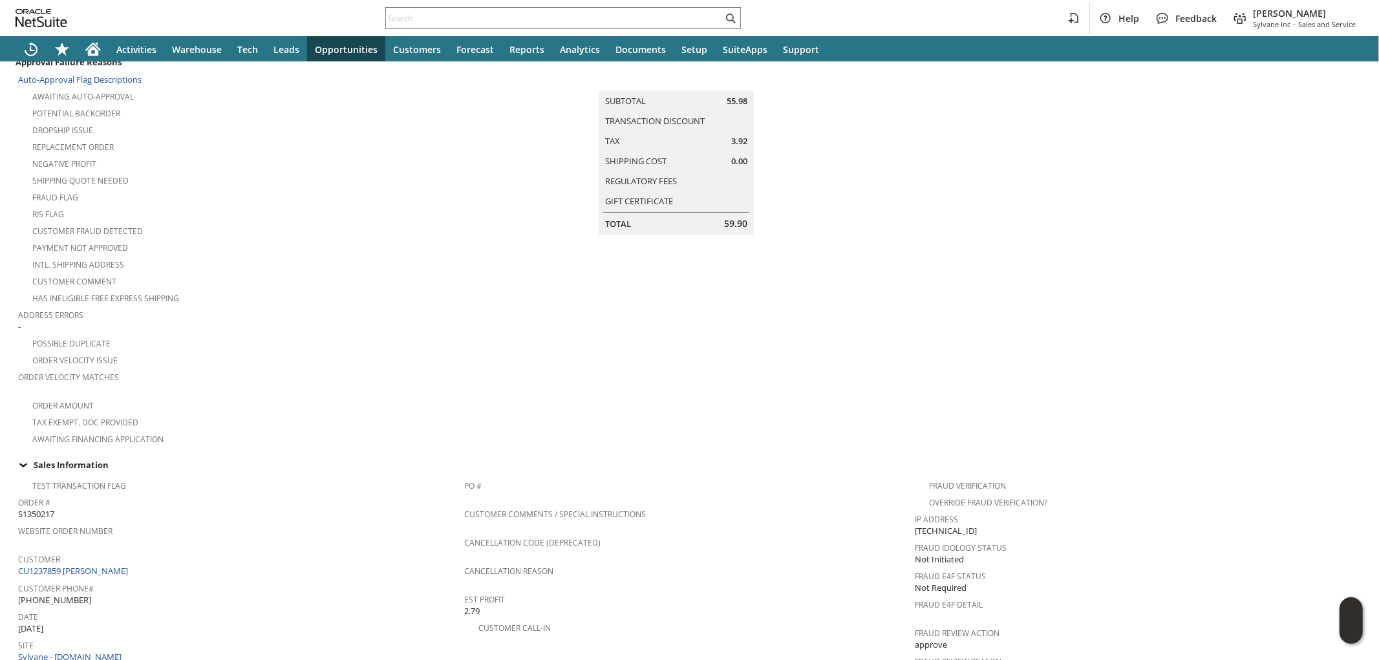
scroll to position [0, 0]
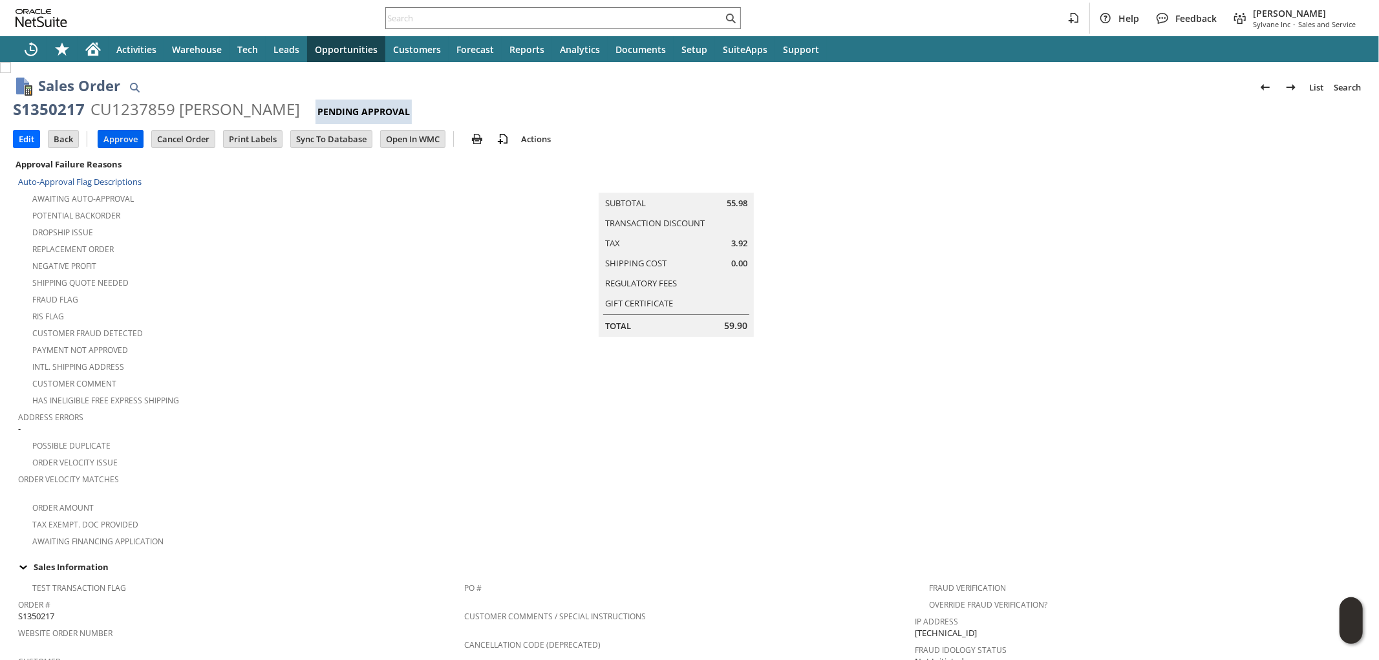
click at [127, 140] on input "Approve" at bounding box center [120, 139] width 45 height 17
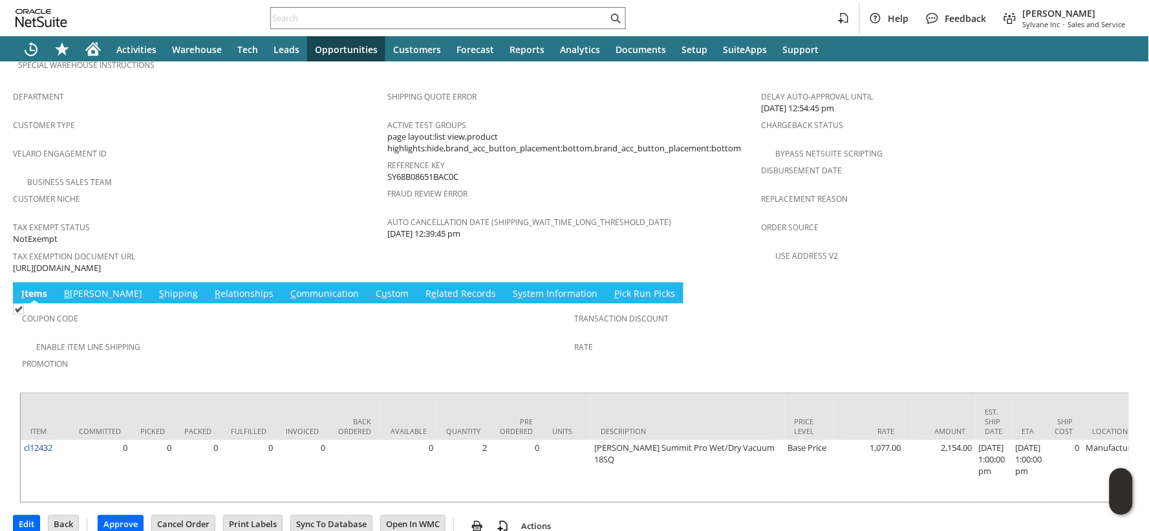
scroll to position [0, 2140]
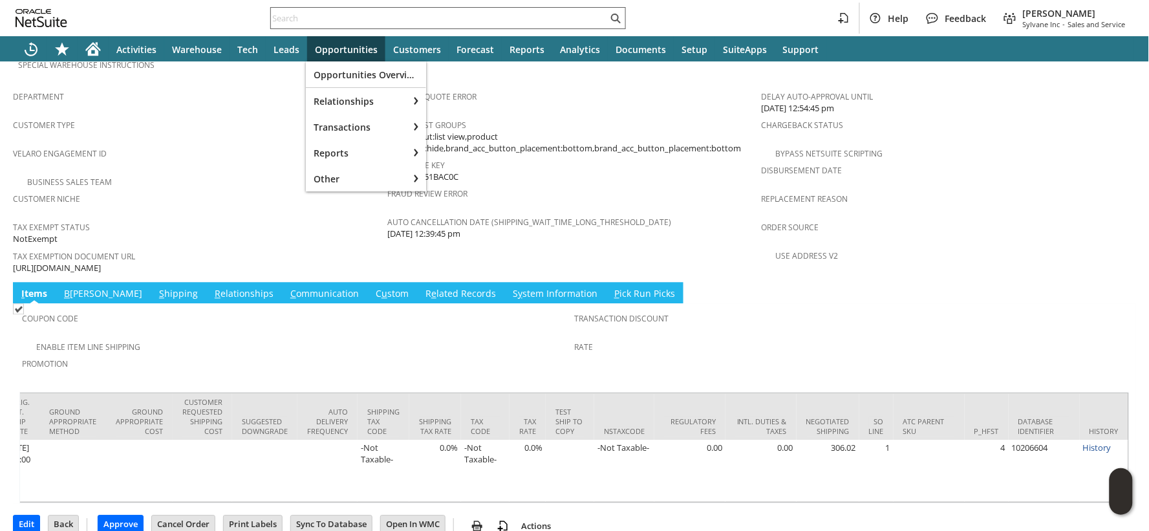
click at [308, 19] on input "text" at bounding box center [439, 18] width 337 height 16
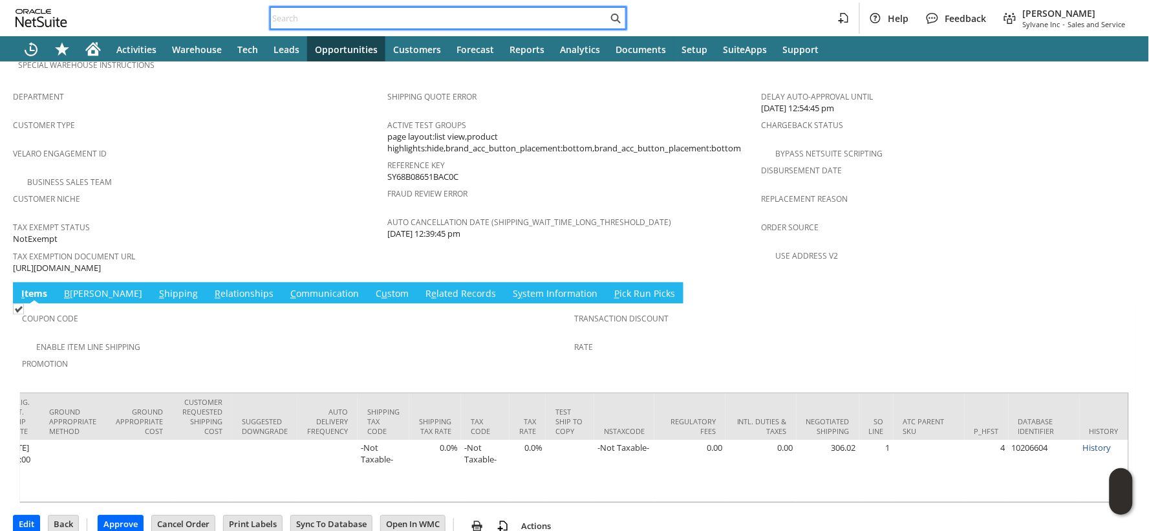
paste input "P217712"
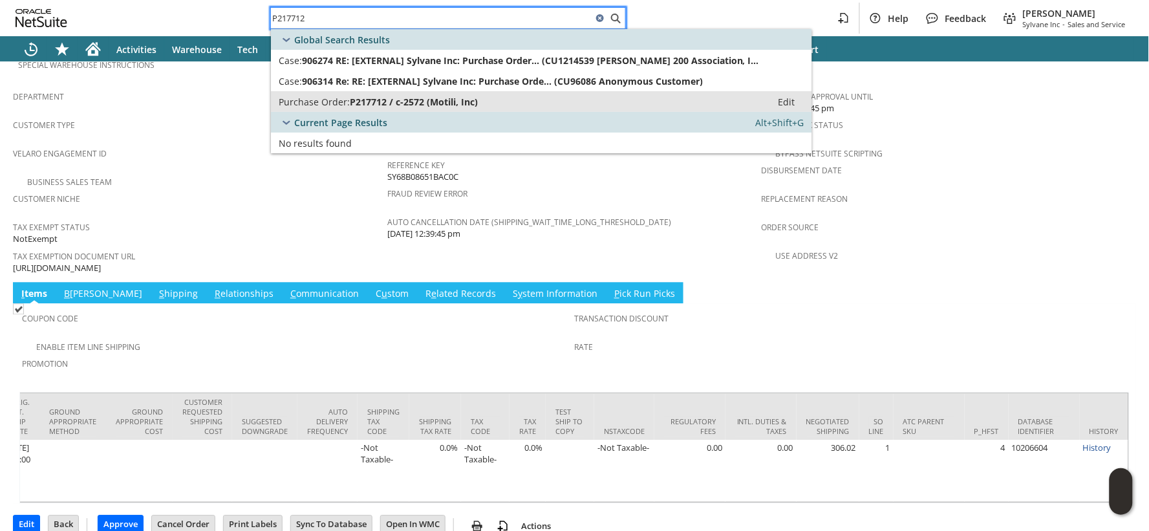
type input "P217712"
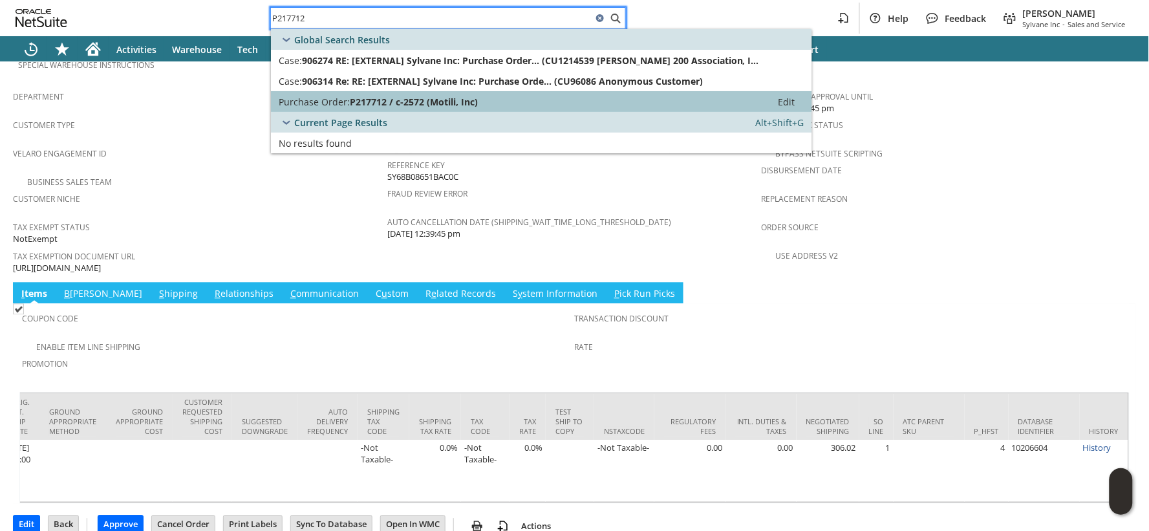
click at [332, 101] on span "Purchase Order:" at bounding box center [314, 102] width 71 height 12
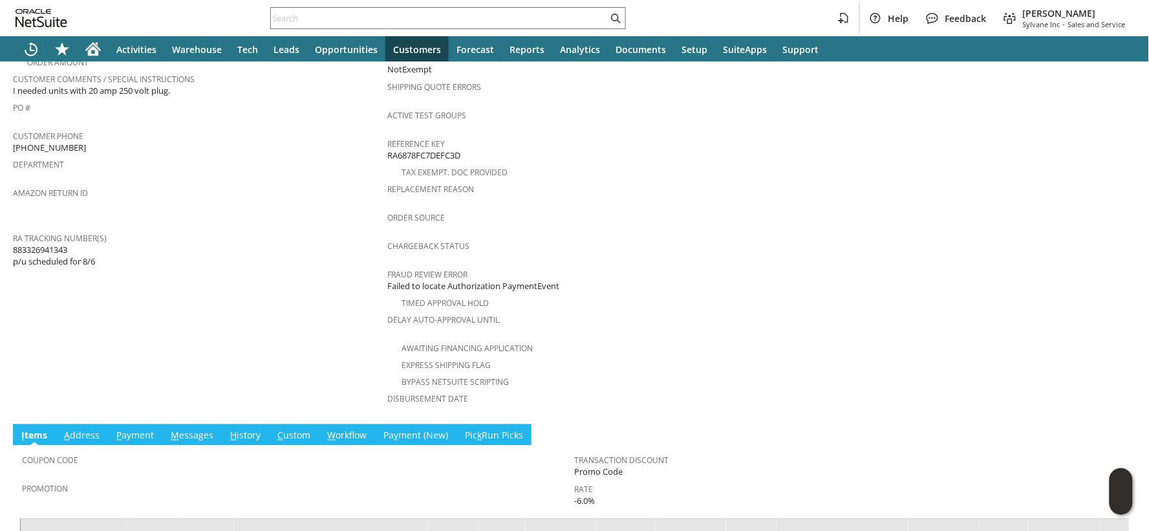
scroll to position [509, 0]
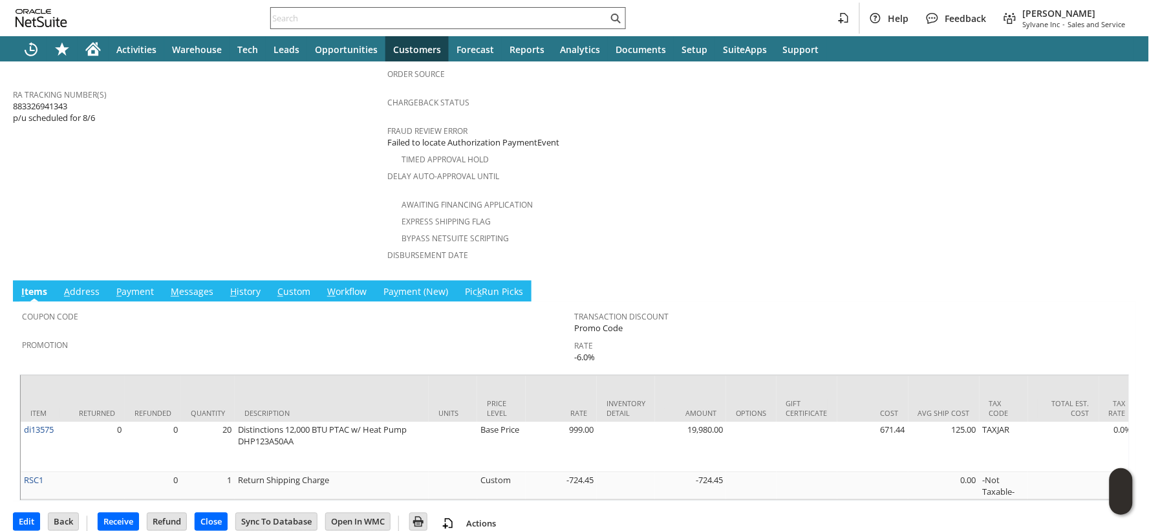
click at [308, 16] on input "text" at bounding box center [439, 18] width 337 height 16
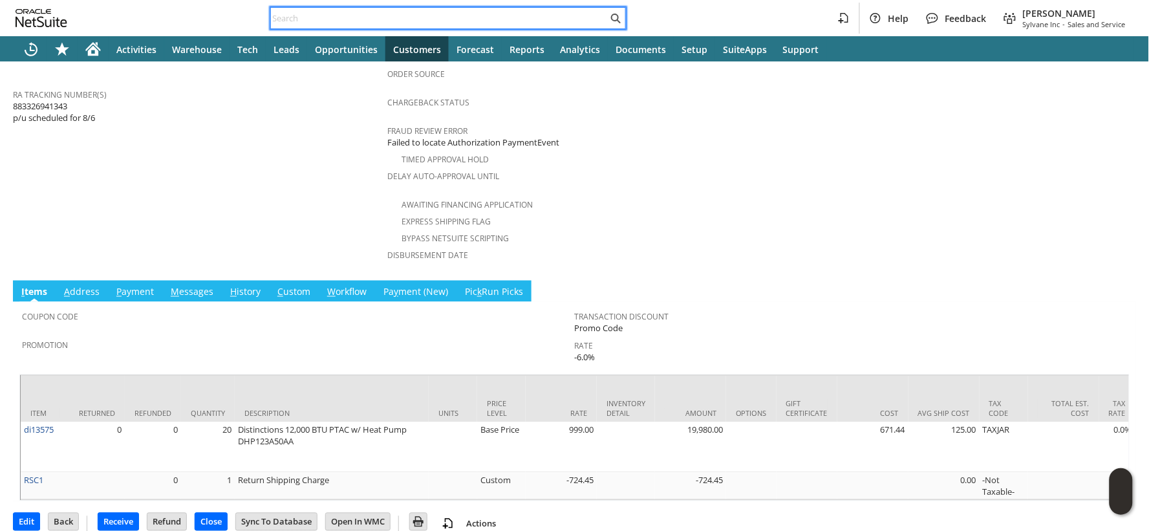
paste input "S1350233"
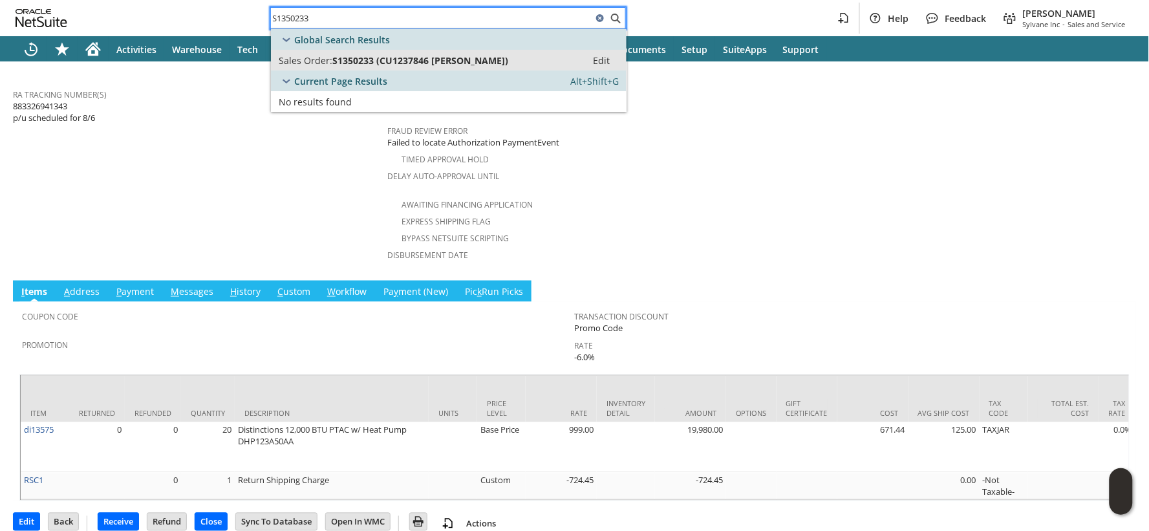
type input "S1350233"
click at [306, 65] on span "Sales Order:" at bounding box center [306, 60] width 54 height 12
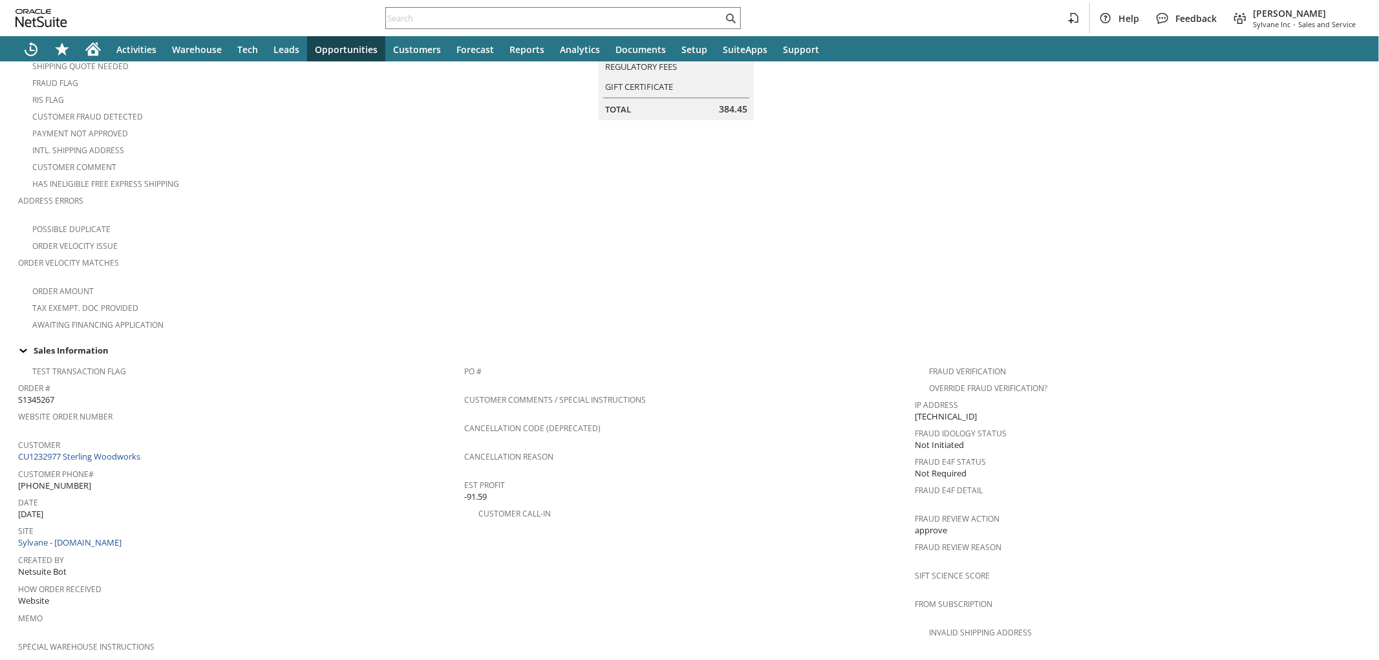
scroll to position [764, 0]
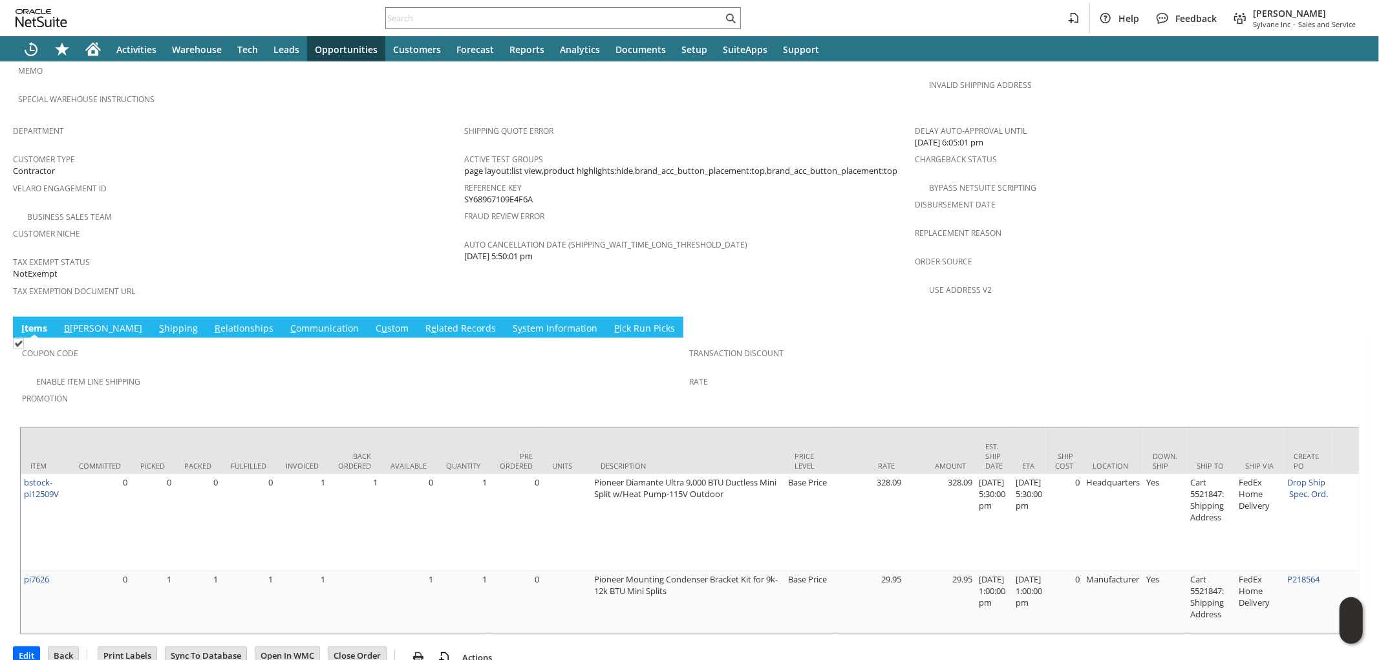
click at [74, 322] on link "B [PERSON_NAME]" at bounding box center [103, 329] width 85 height 14
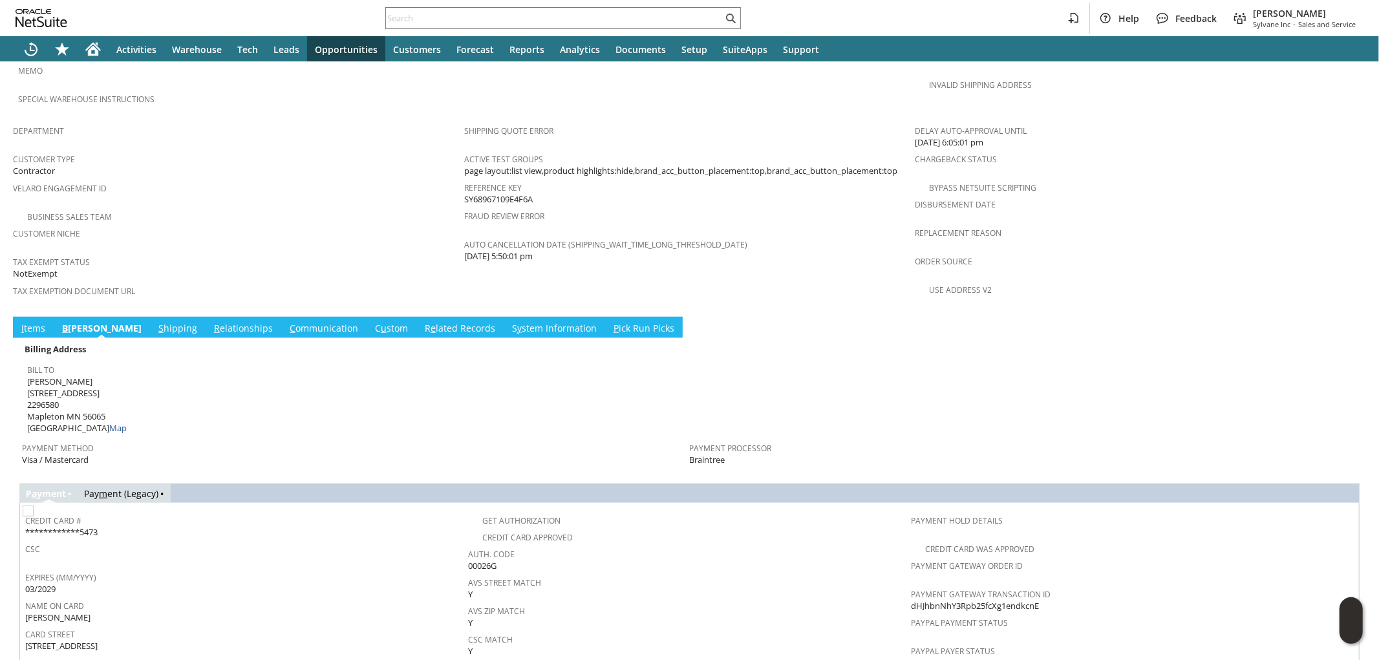
click at [36, 322] on link "I tems" at bounding box center [33, 329] width 30 height 14
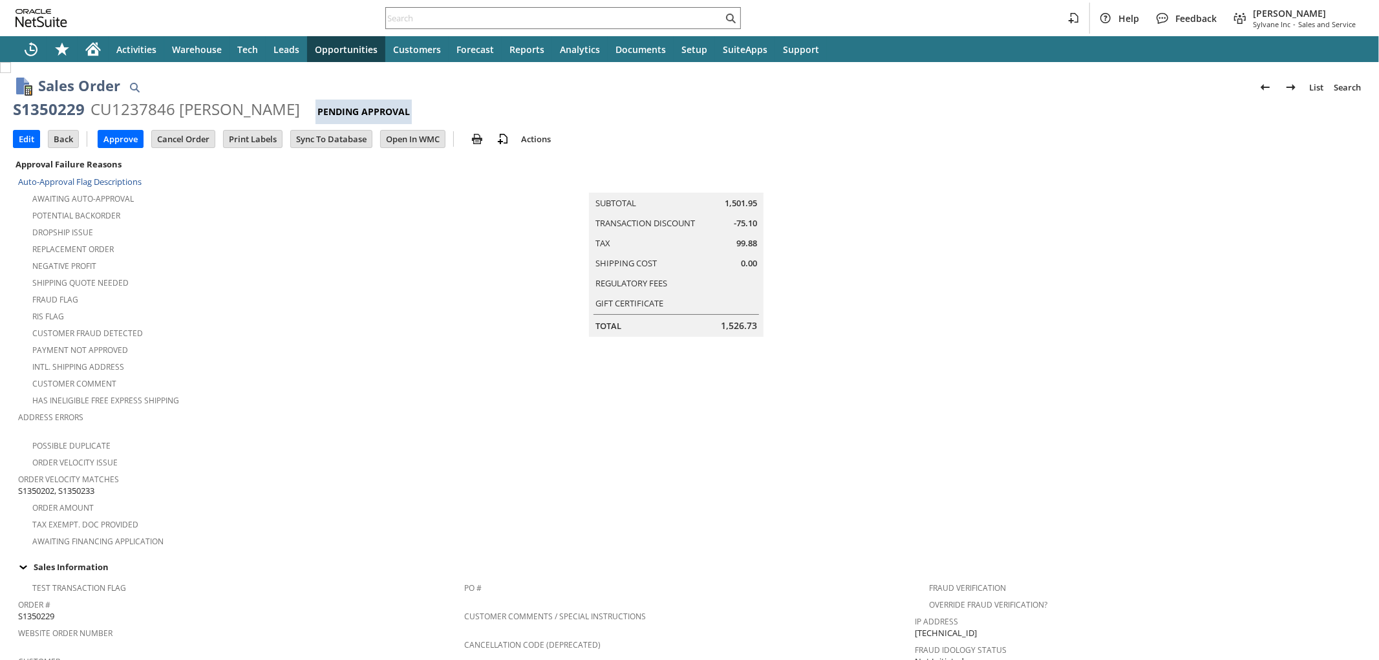
click at [87, 485] on span "S1350202, S1350233" at bounding box center [56, 491] width 76 height 12
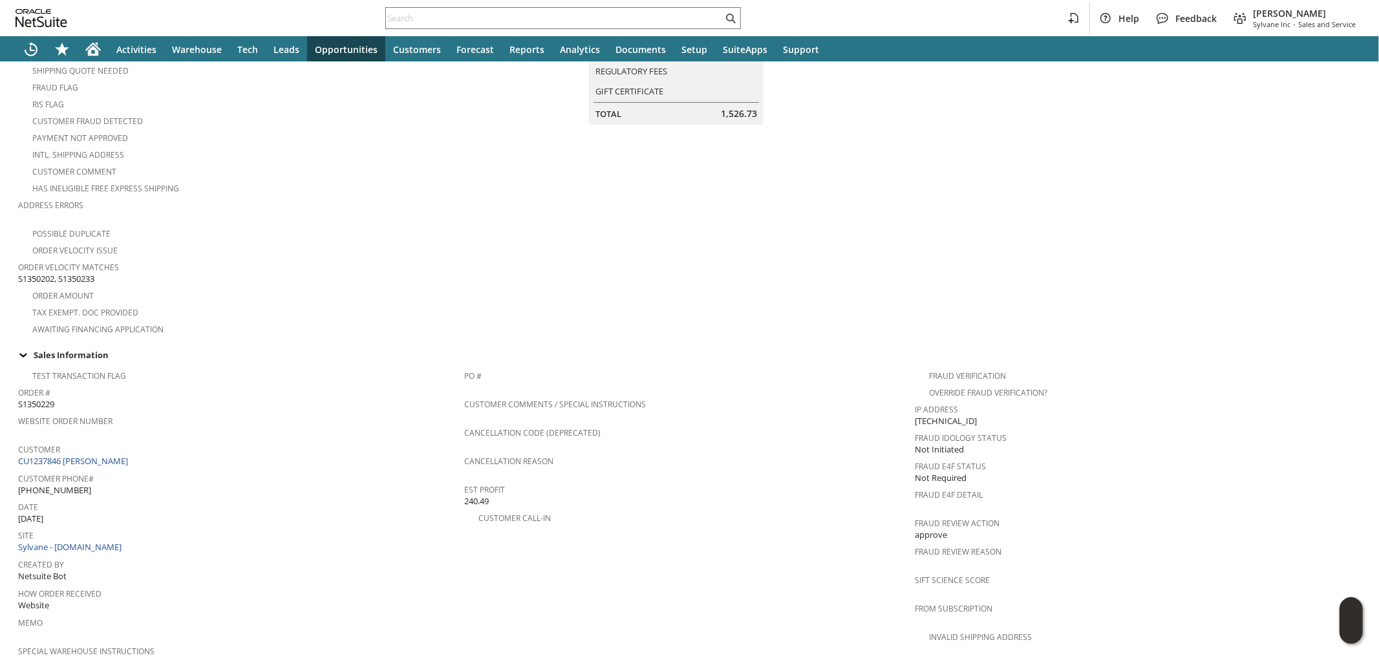
scroll to position [189, 0]
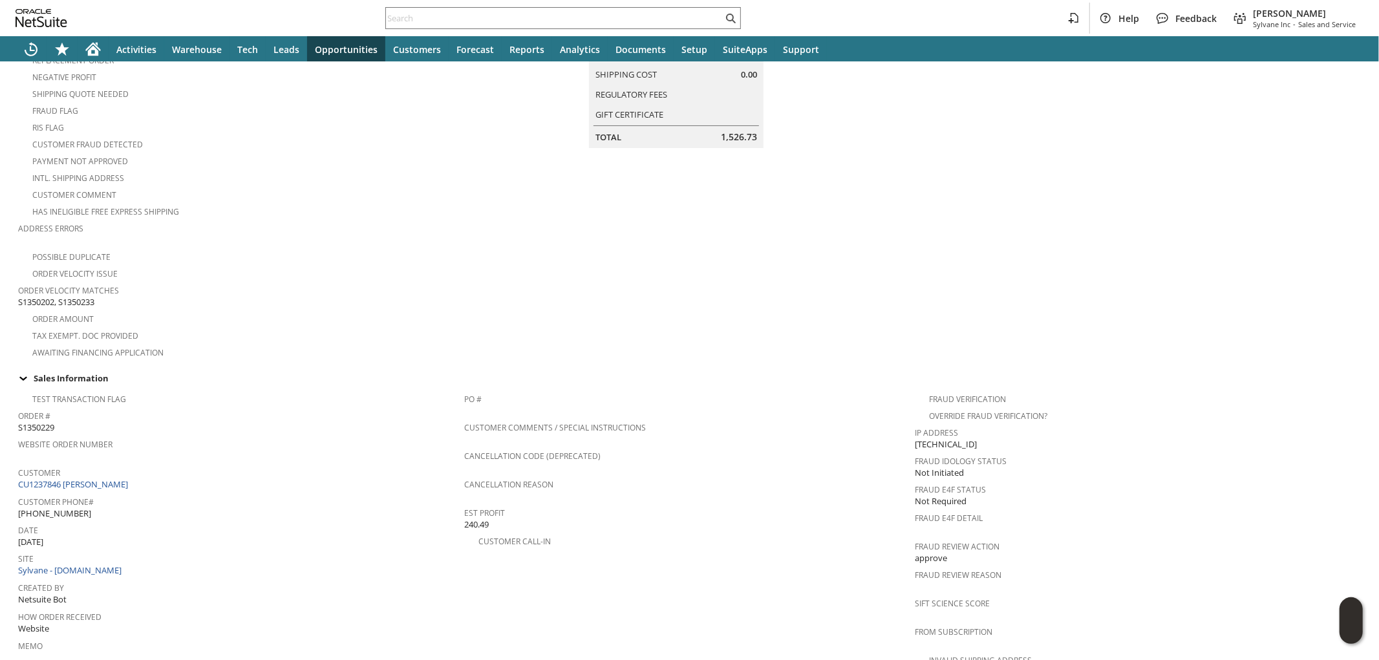
click at [40, 296] on span "S1350202, S1350233" at bounding box center [56, 302] width 76 height 12
copy span "S1350202"
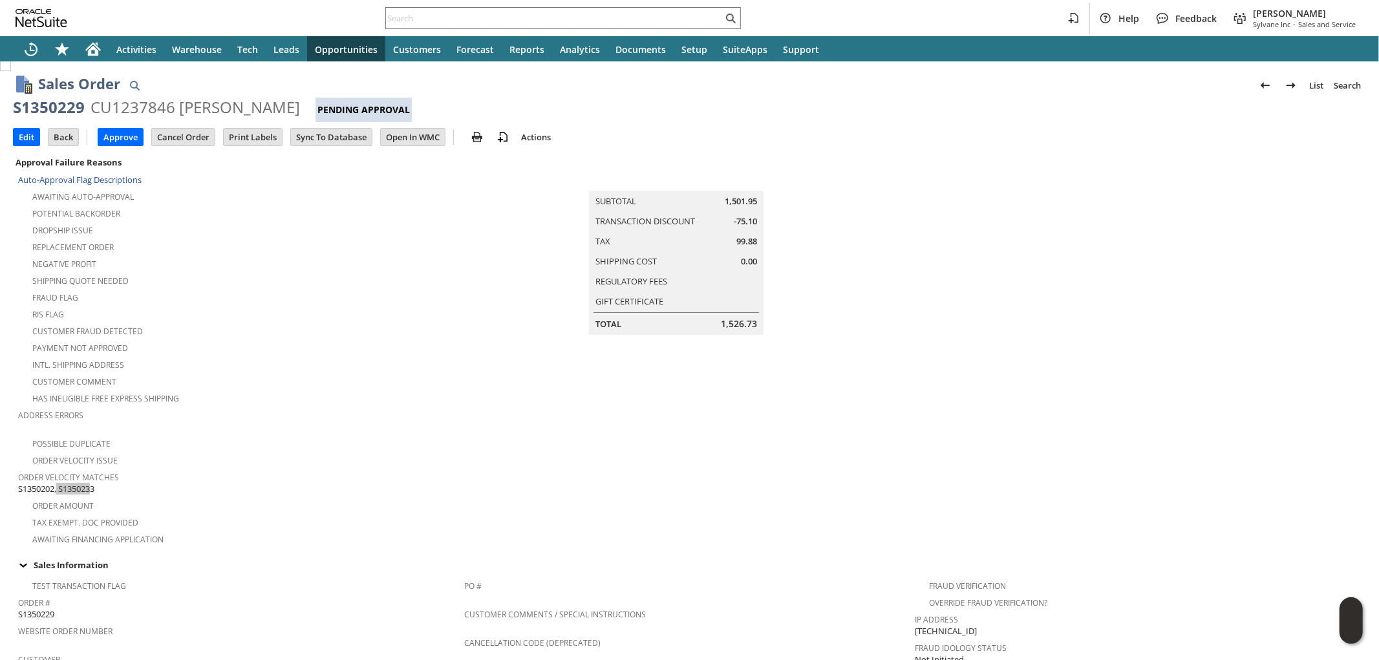
scroll to position [0, 0]
click at [120, 134] on input "Approve" at bounding box center [120, 139] width 45 height 17
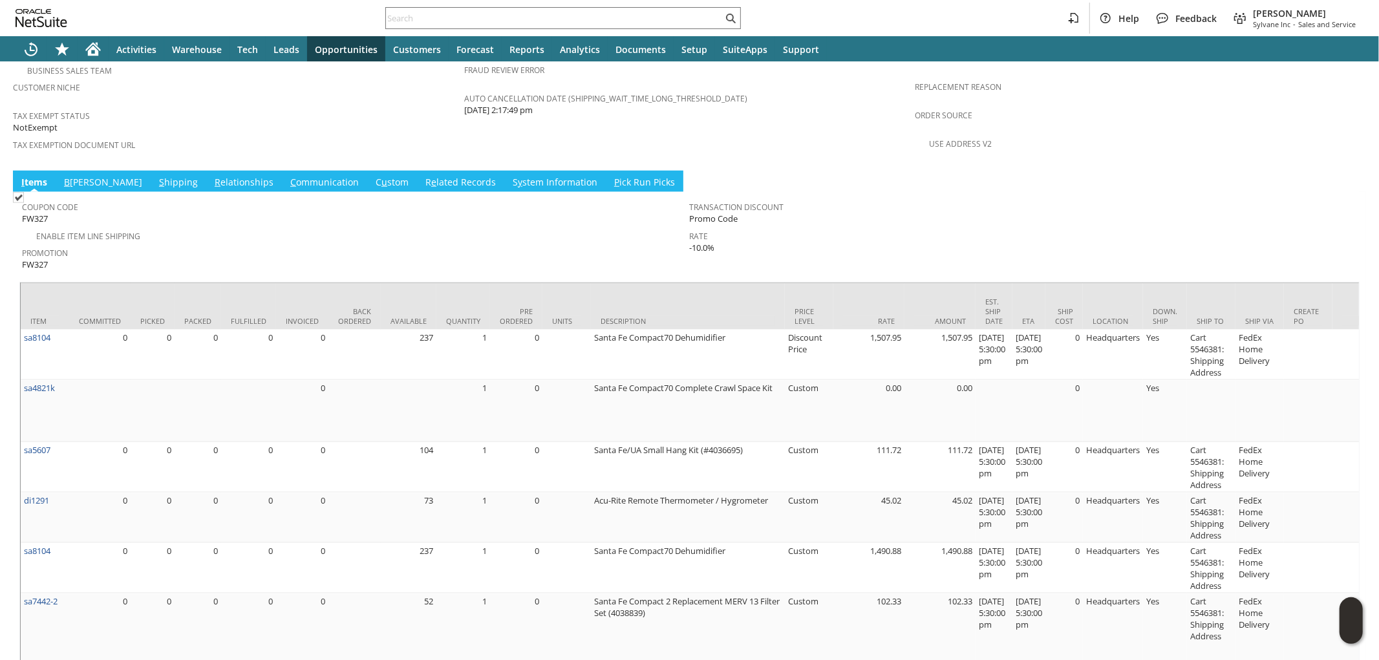
scroll to position [933, 0]
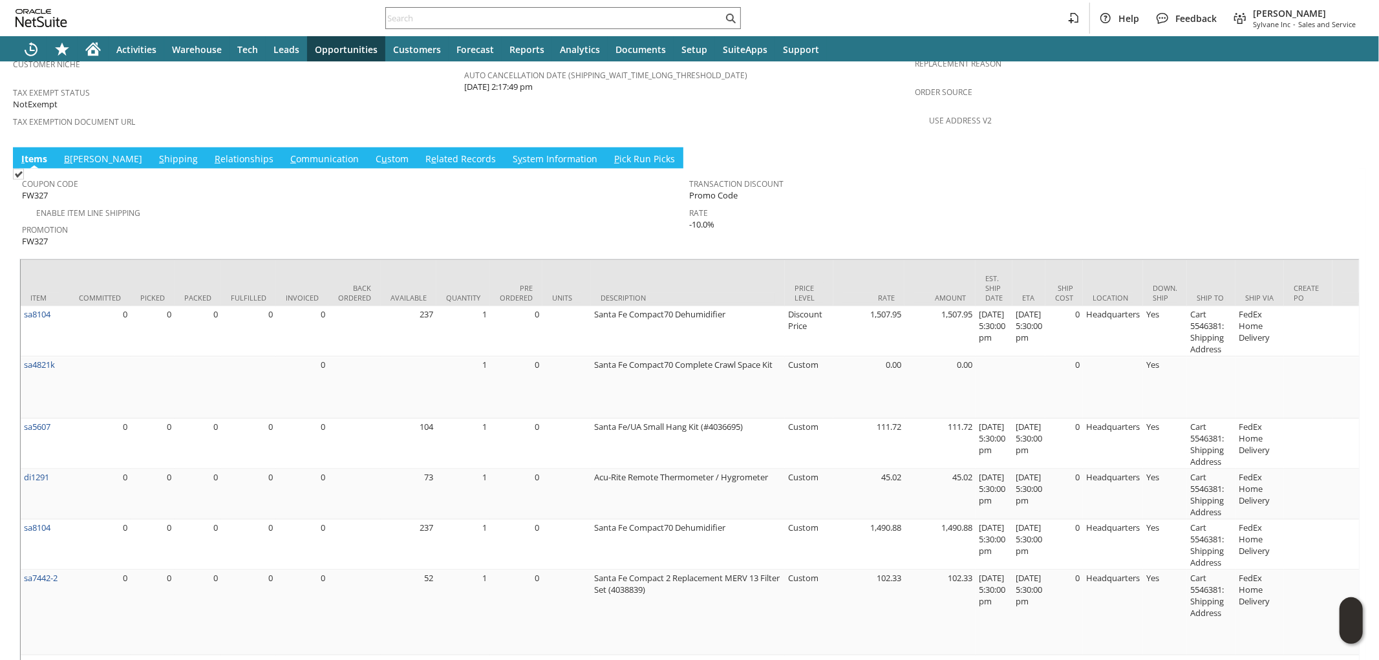
click at [159, 153] on span "S" at bounding box center [161, 159] width 5 height 12
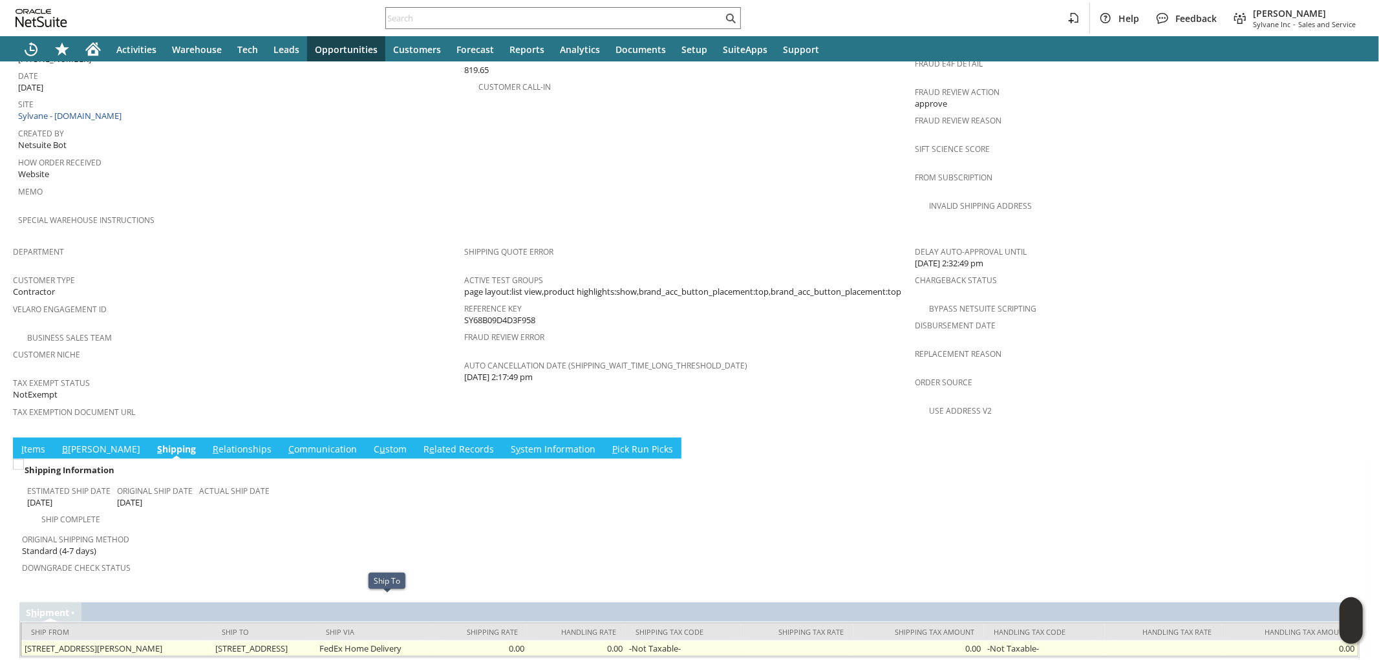
click at [316, 641] on td "276 Mountain View Ln Eagles Mere PA 17731 United States" at bounding box center [264, 649] width 104 height 16
copy tr "276 Mountain View Ln Eagles Mere PA 17731 United States"
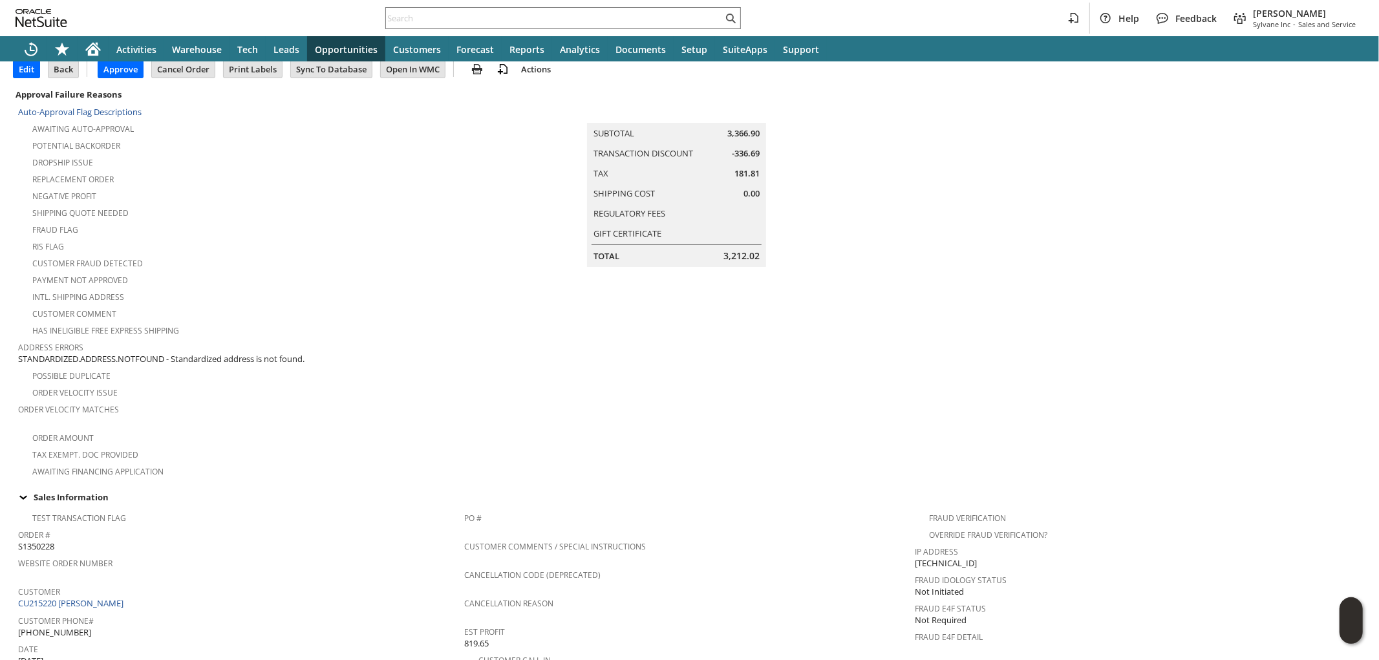
scroll to position [69, 0]
click at [126, 71] on input "Approve" at bounding box center [120, 70] width 45 height 17
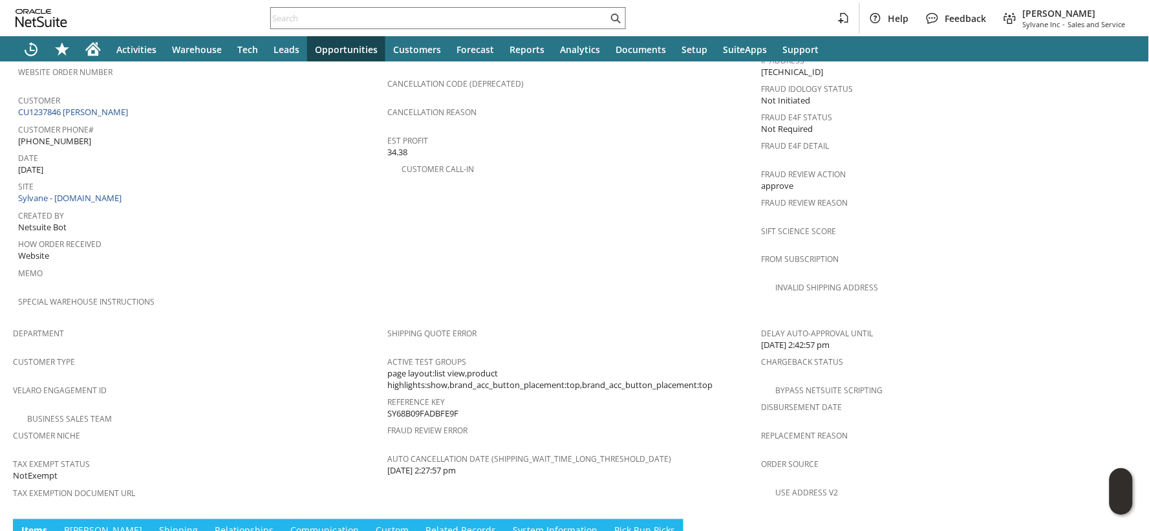
scroll to position [786, 0]
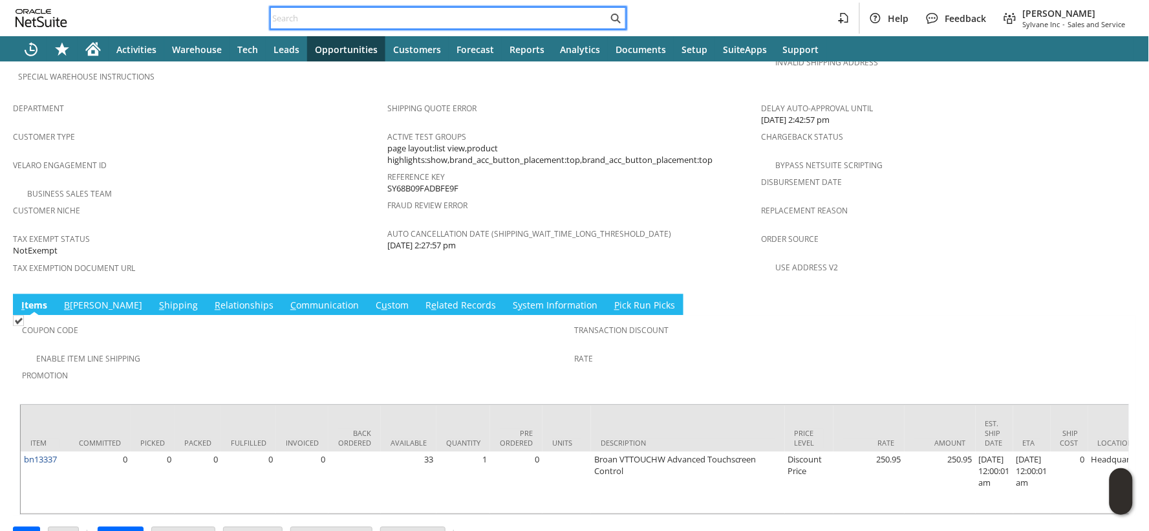
click at [321, 14] on input "text" at bounding box center [439, 18] width 337 height 16
paste input "S1350202"
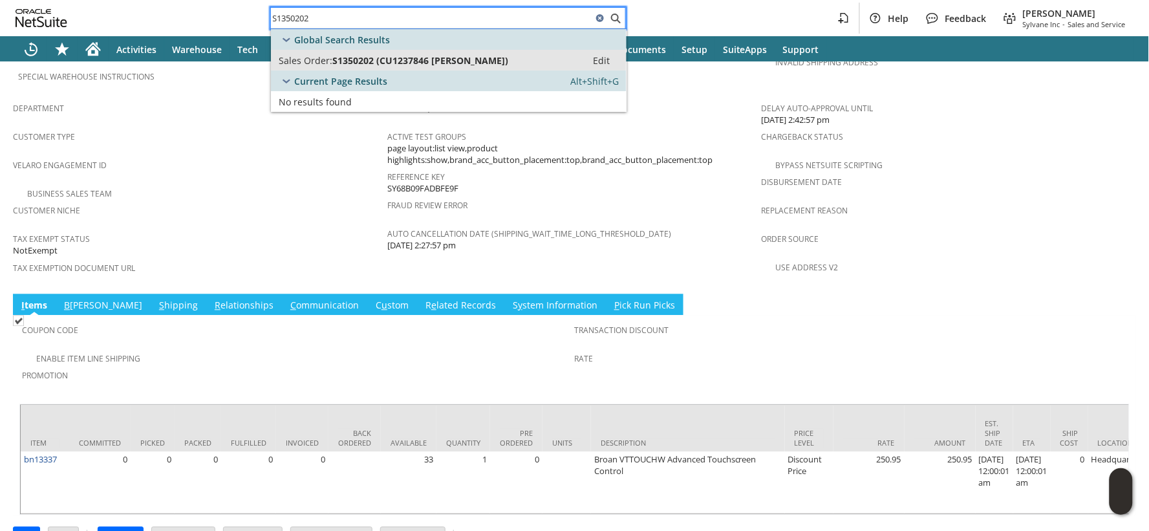
type input "S1350202"
click at [367, 58] on span "S1350202 (CU1237846 Gary d Lovett)" at bounding box center [420, 60] width 176 height 12
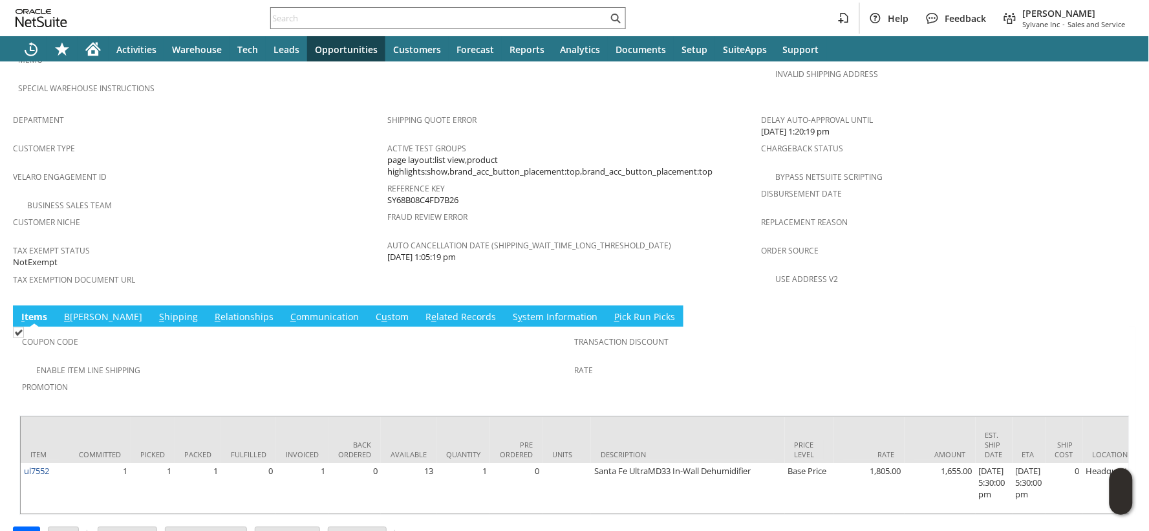
scroll to position [703, 0]
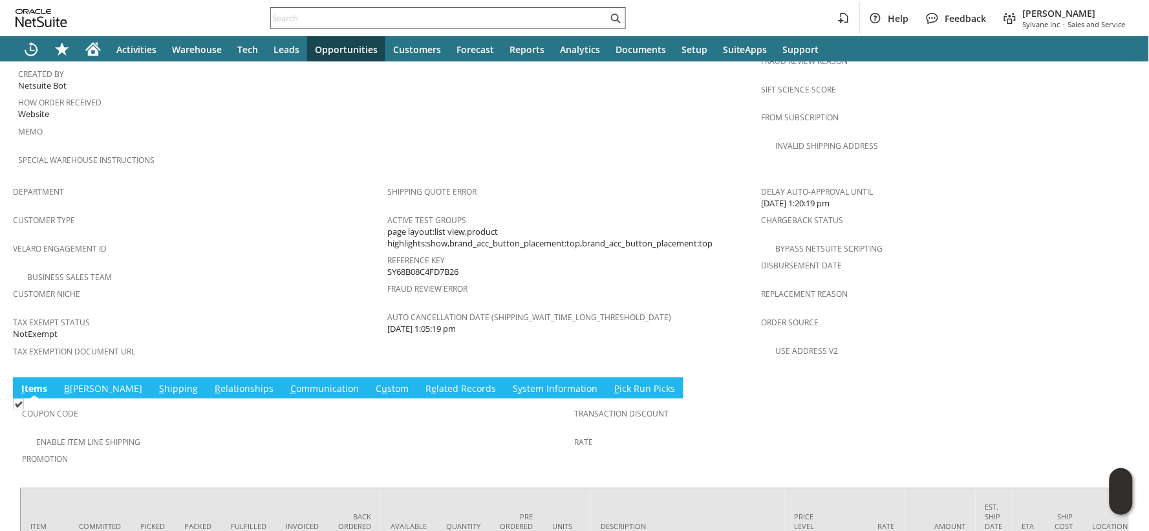
click at [283, 16] on input "text" at bounding box center [439, 18] width 337 height 16
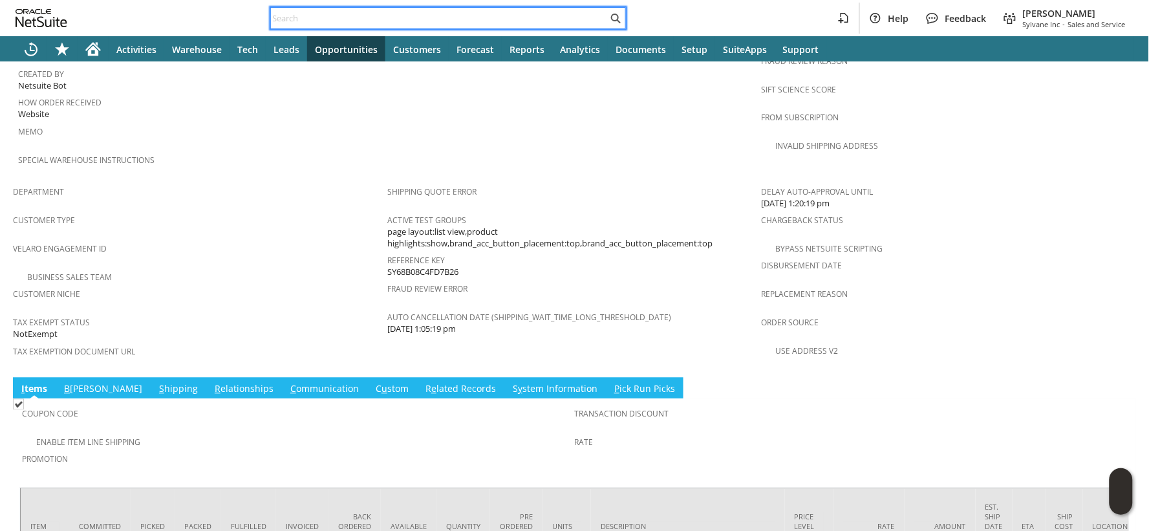
paste input "S1350228"
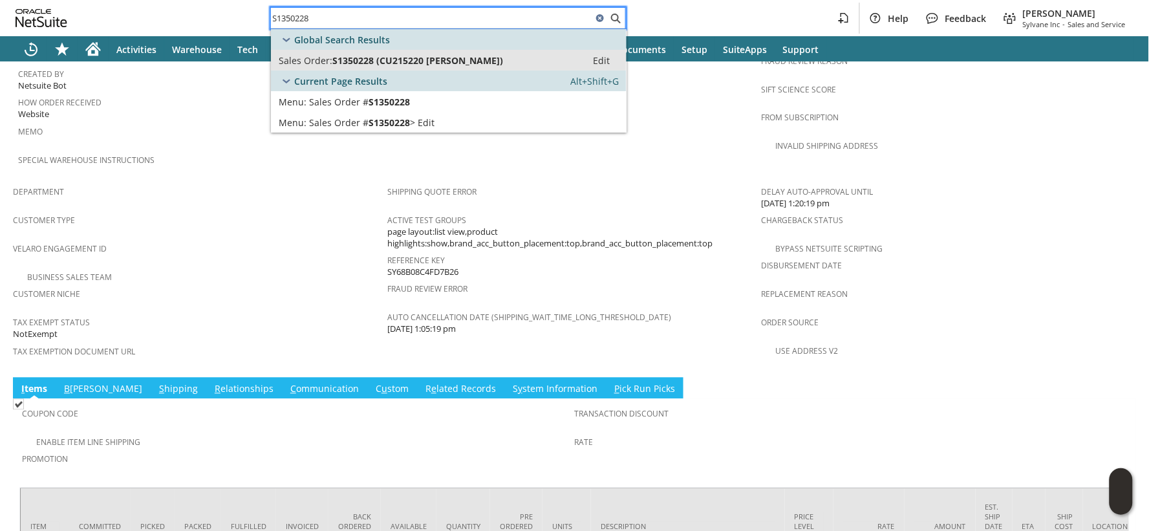
type input "S1350228"
click at [367, 63] on span "S1350228 (CU215220 dorothy fisher)" at bounding box center [417, 60] width 171 height 12
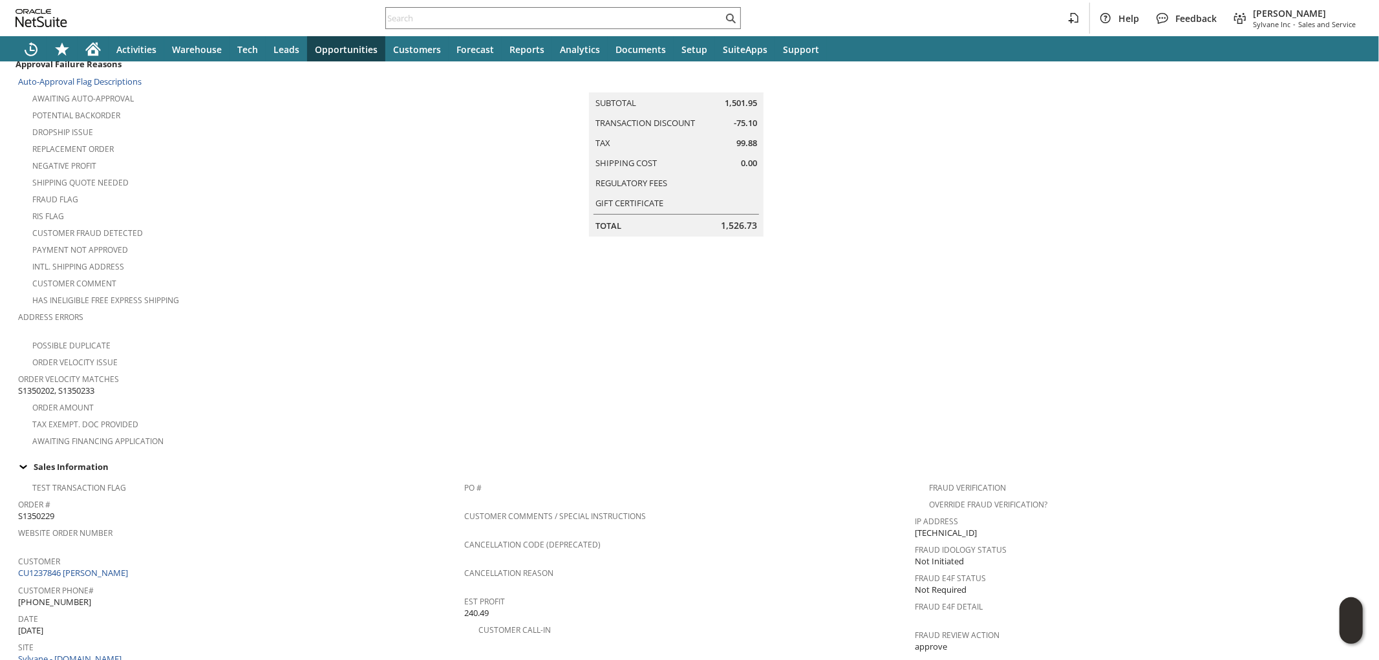
scroll to position [359, 0]
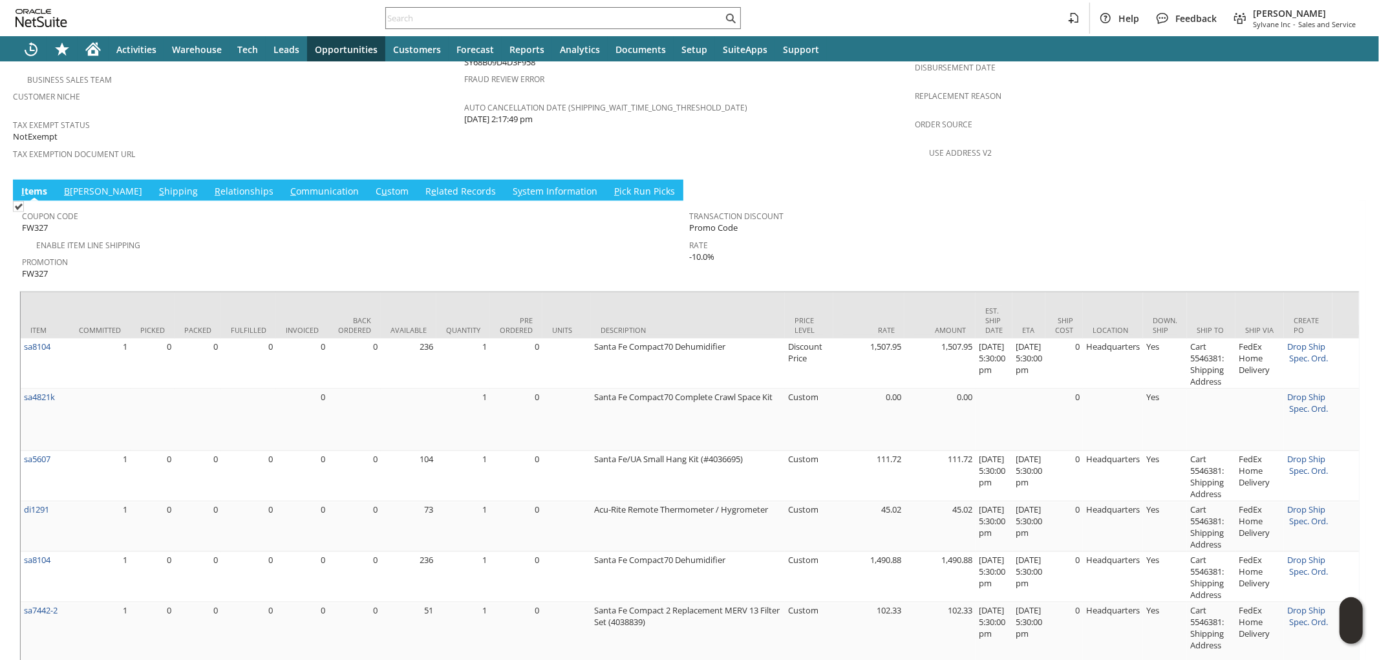
scroll to position [933, 0]
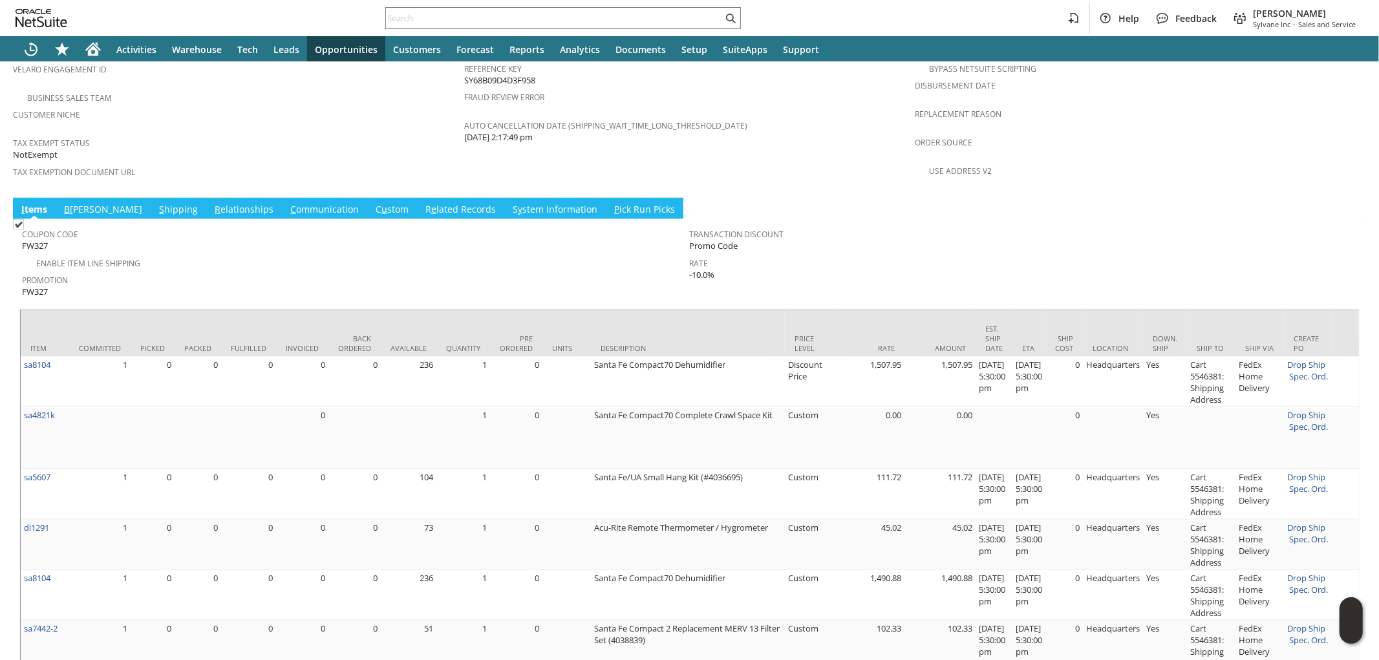
click at [509, 203] on link "S y stem Information" at bounding box center [554, 210] width 91 height 14
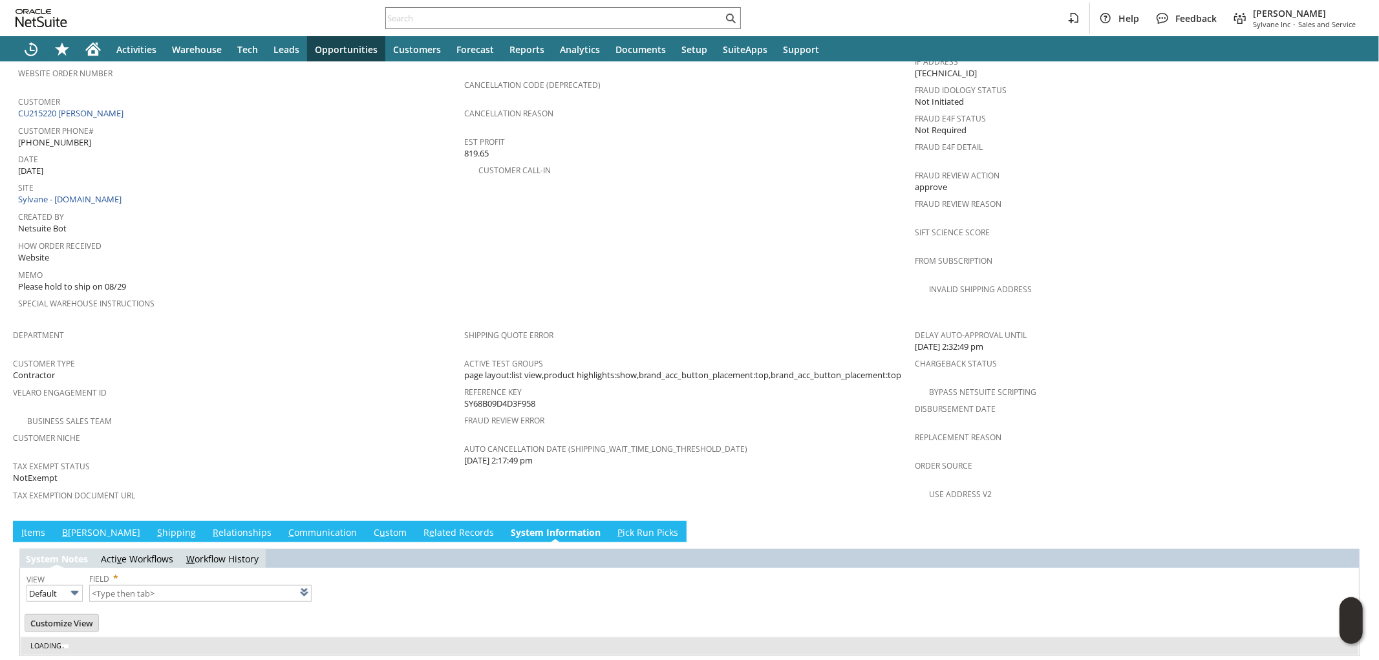
type input "1 to 25 of 98"
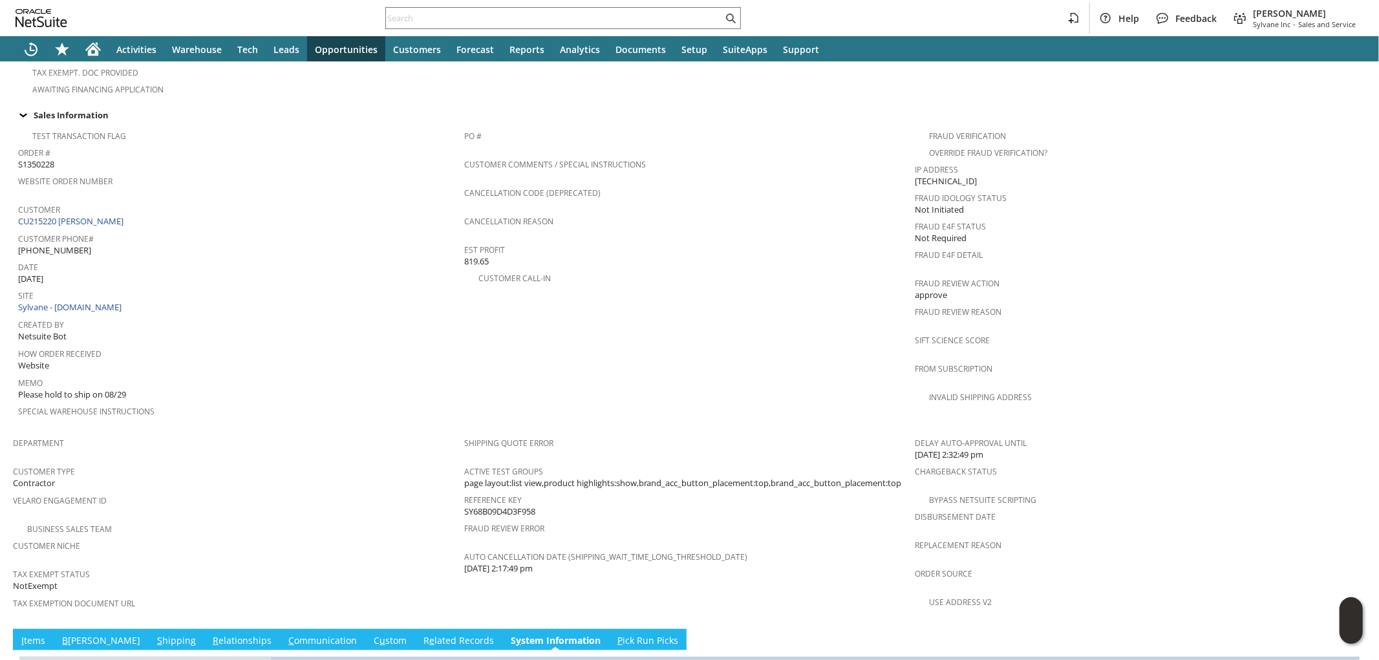
scroll to position [0, 0]
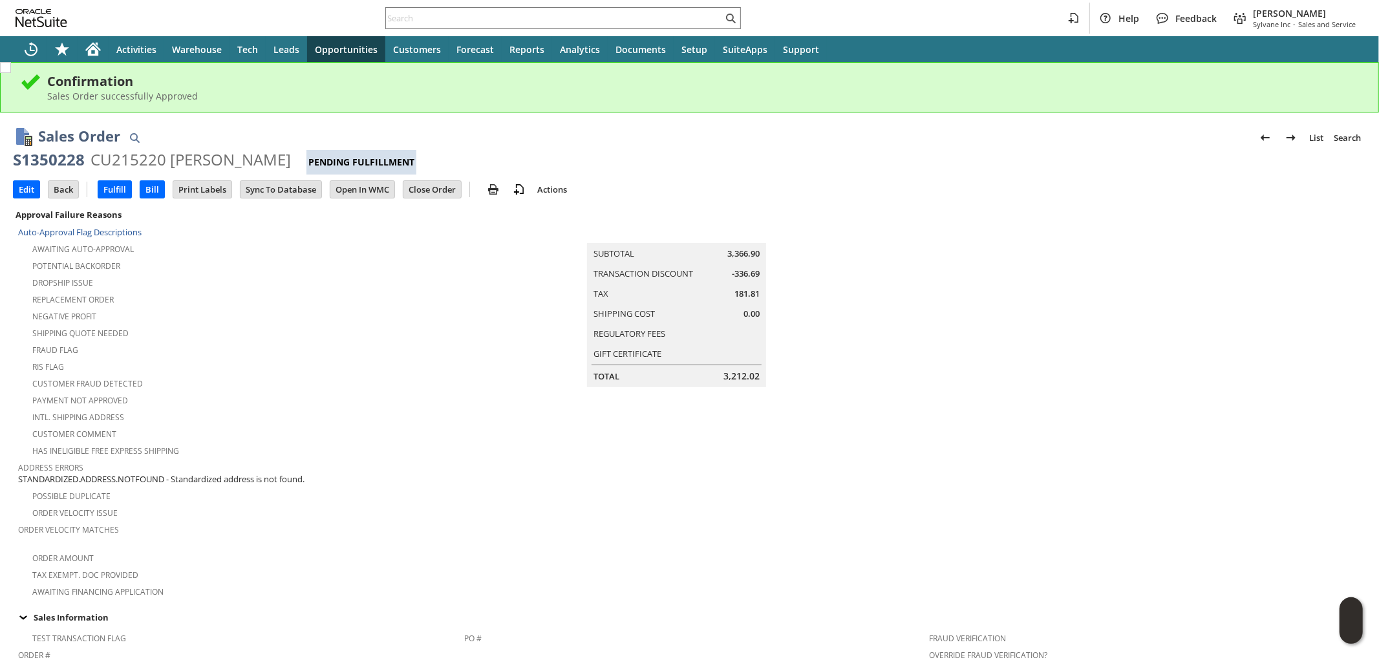
click at [71, 162] on div "S1350228" at bounding box center [49, 159] width 72 height 21
copy div "S1350228"
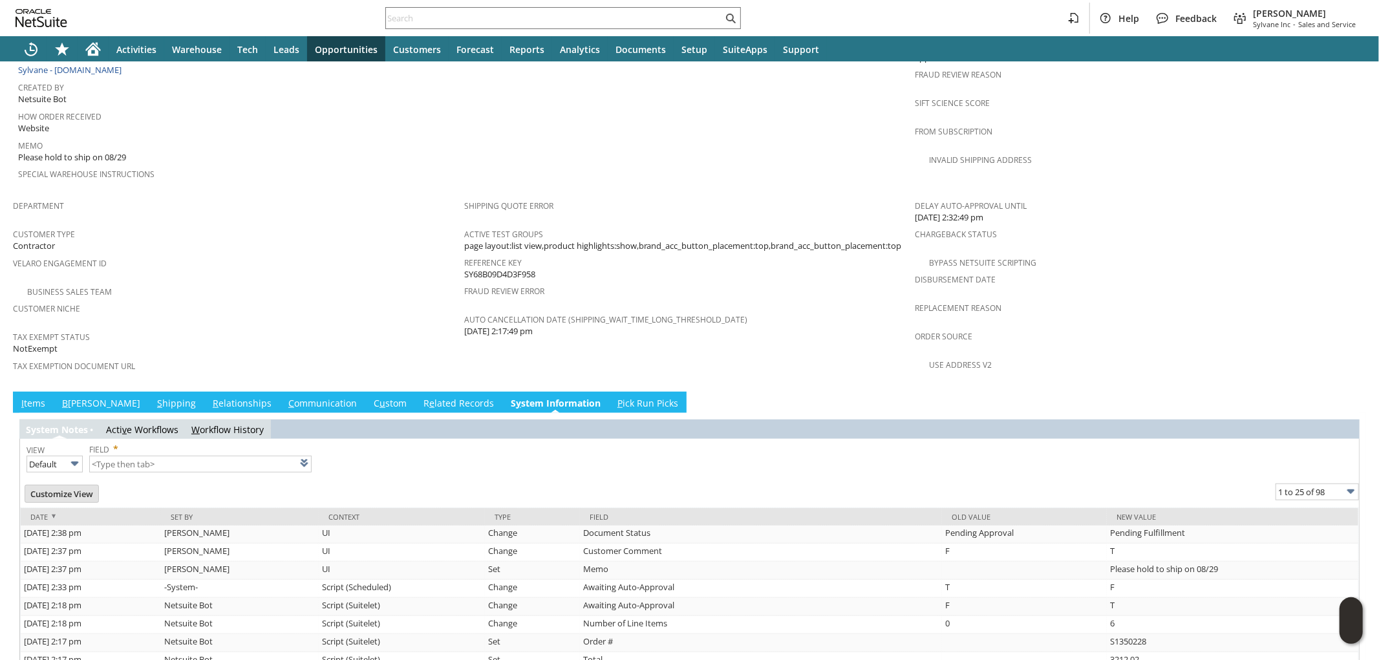
scroll to position [790, 0]
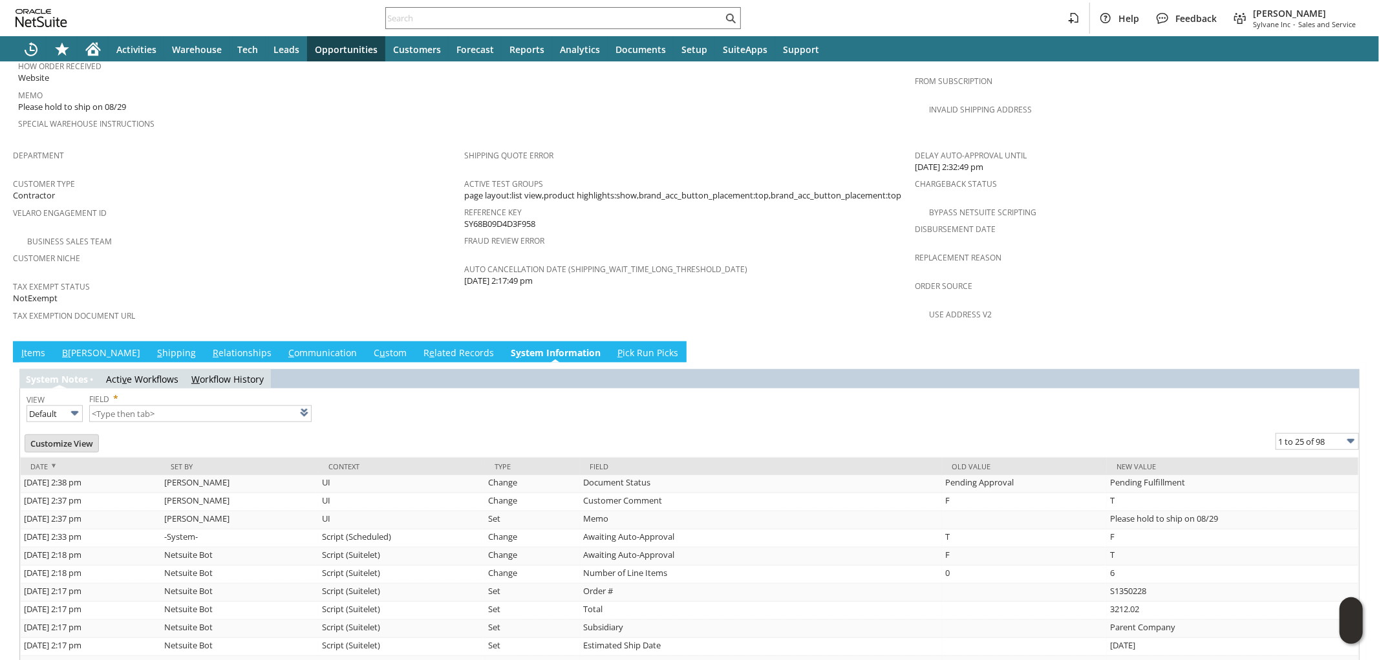
click at [36, 346] on link "I tems" at bounding box center [33, 353] width 30 height 14
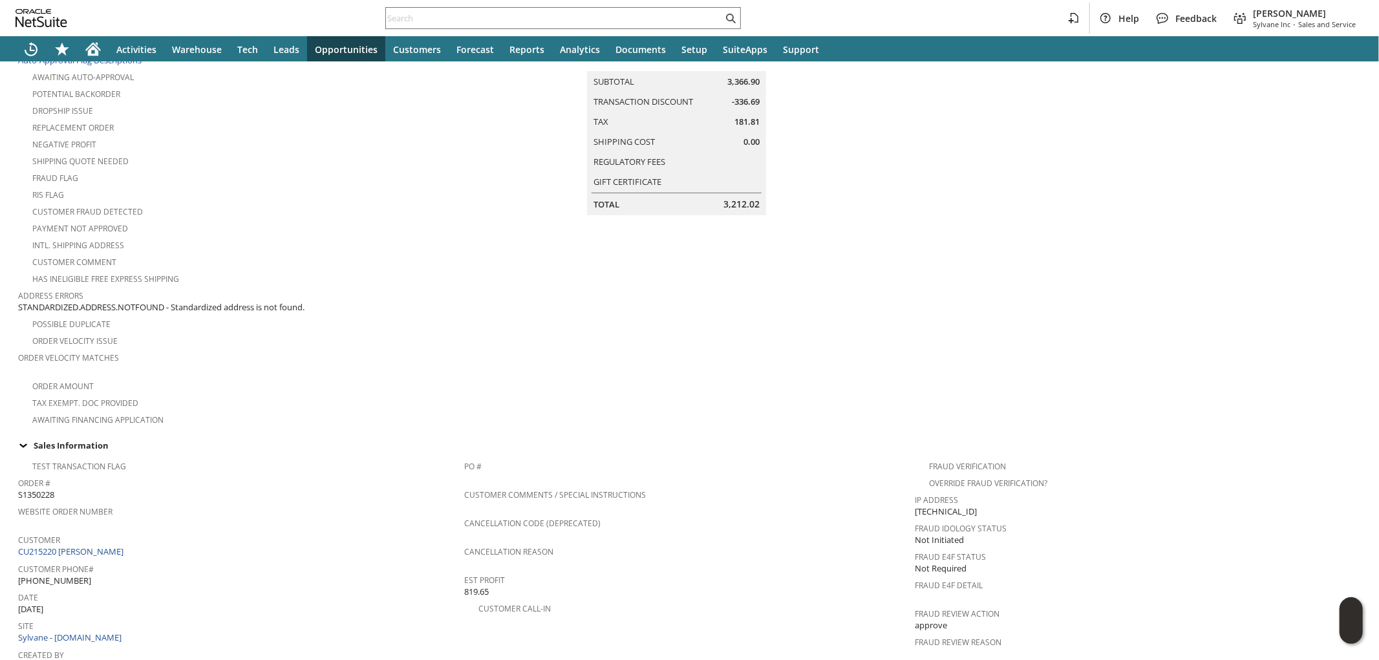
scroll to position [0, 0]
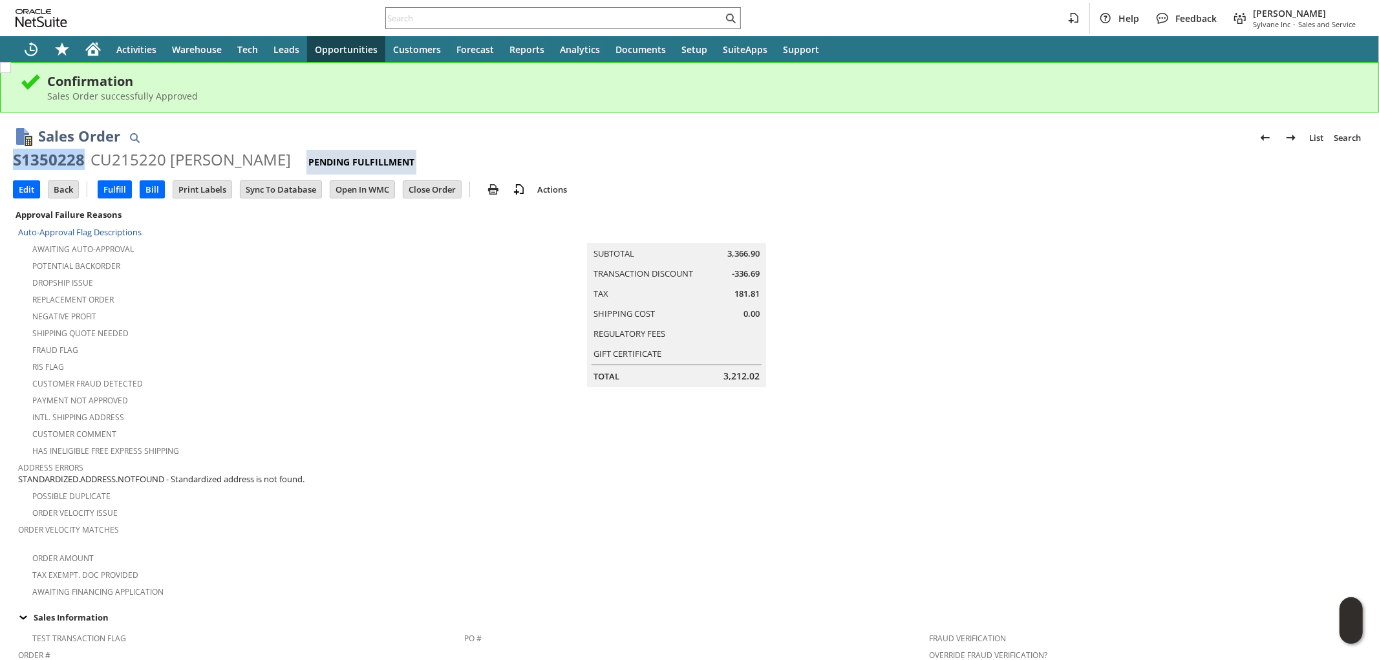
click at [69, 156] on div "S1350228" at bounding box center [49, 159] width 72 height 21
drag, startPoint x: 69, startPoint y: 156, endPoint x: 231, endPoint y: 155, distance: 162.3
click at [231, 155] on div "S1350228 CU215220 dorothy fisher Pending Fulfillment" at bounding box center [689, 161] width 1353 height 25
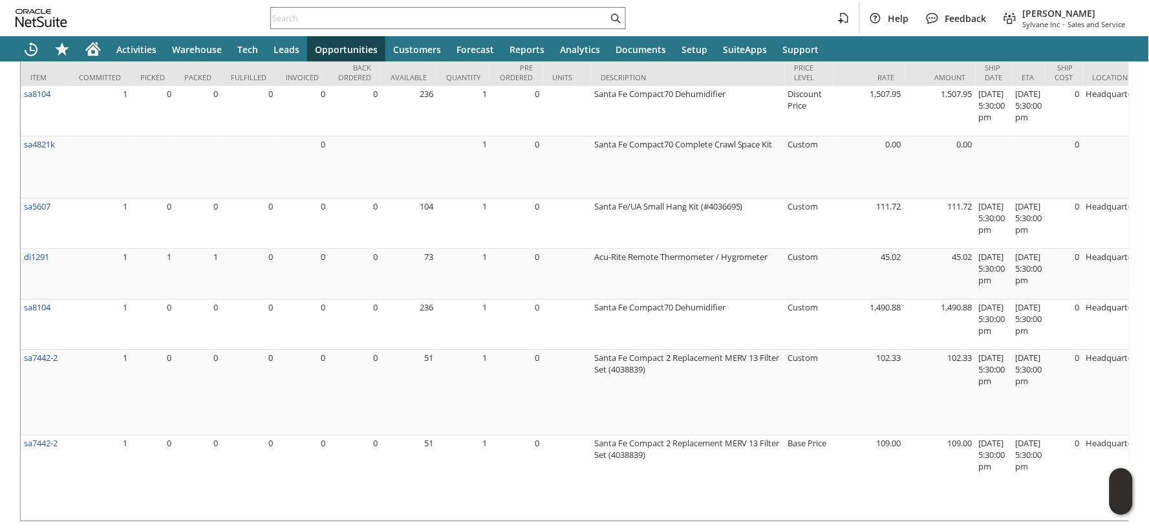
scroll to position [1154, 0]
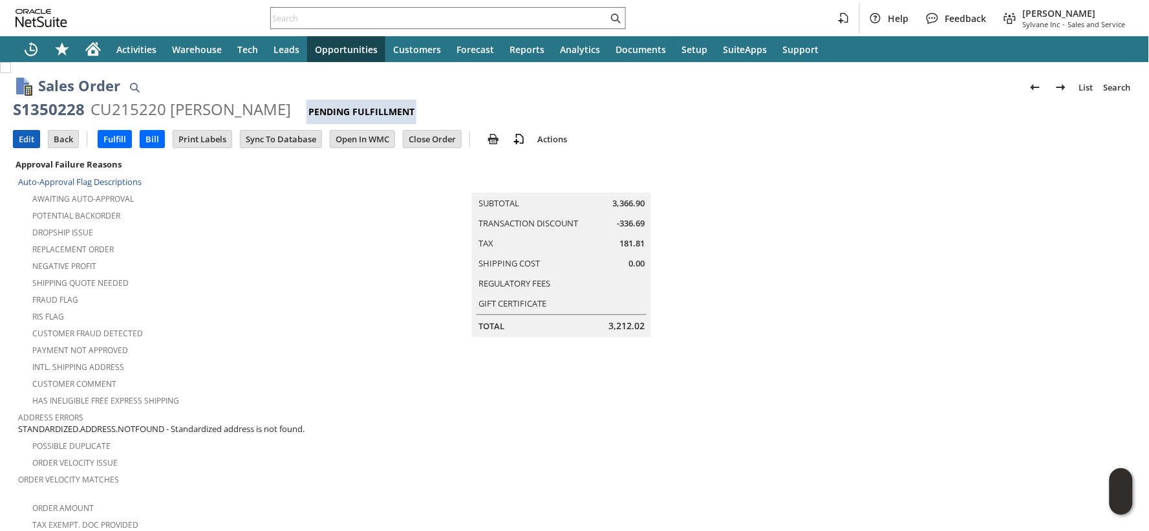
click at [27, 134] on input "Edit" at bounding box center [27, 139] width 26 height 17
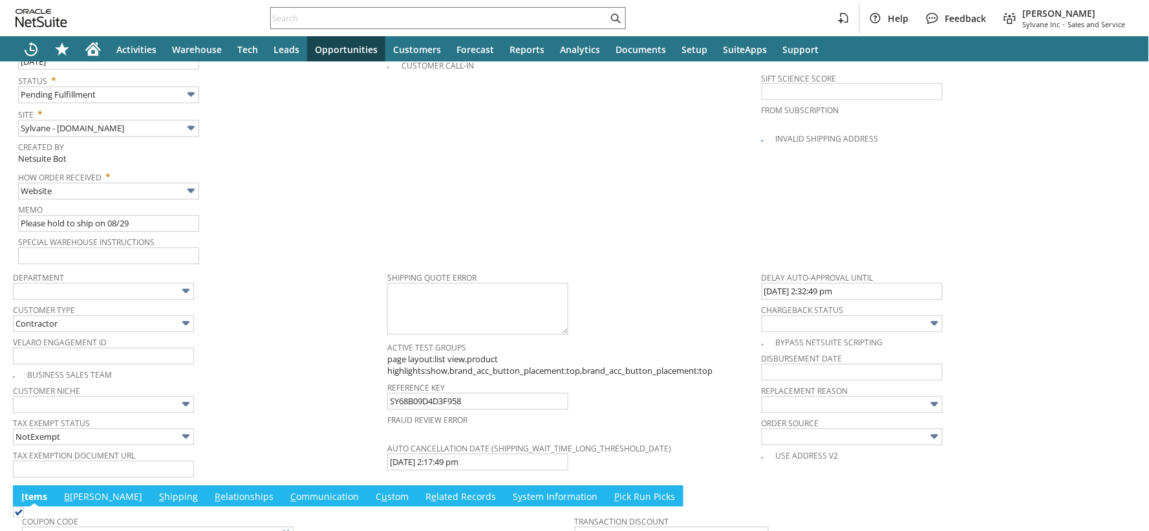
scroll to position [402, 0]
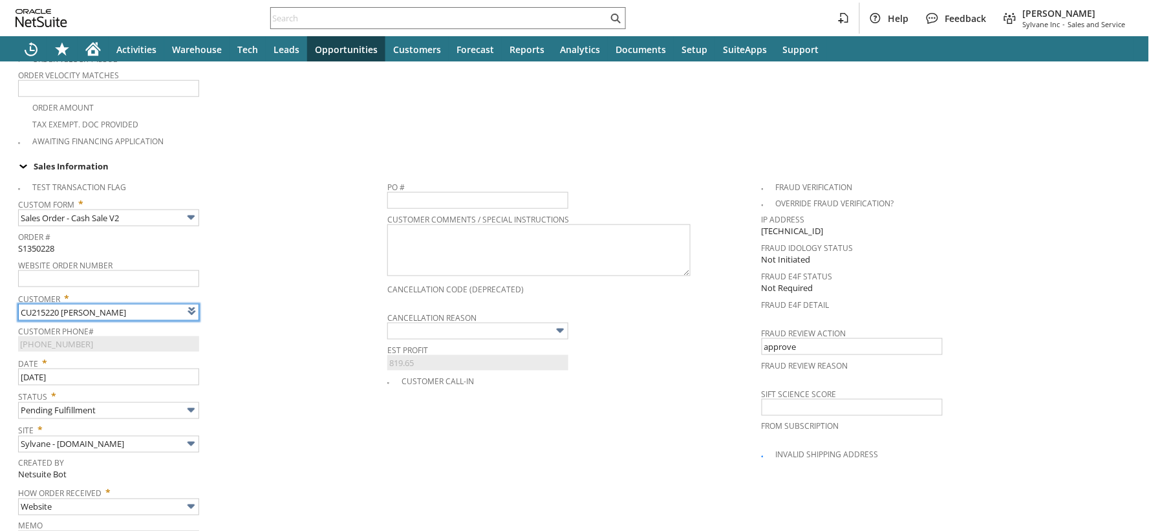
type input "Intelligent Recommendations¹⁰"
click at [138, 420] on span "Site *" at bounding box center [199, 428] width 363 height 16
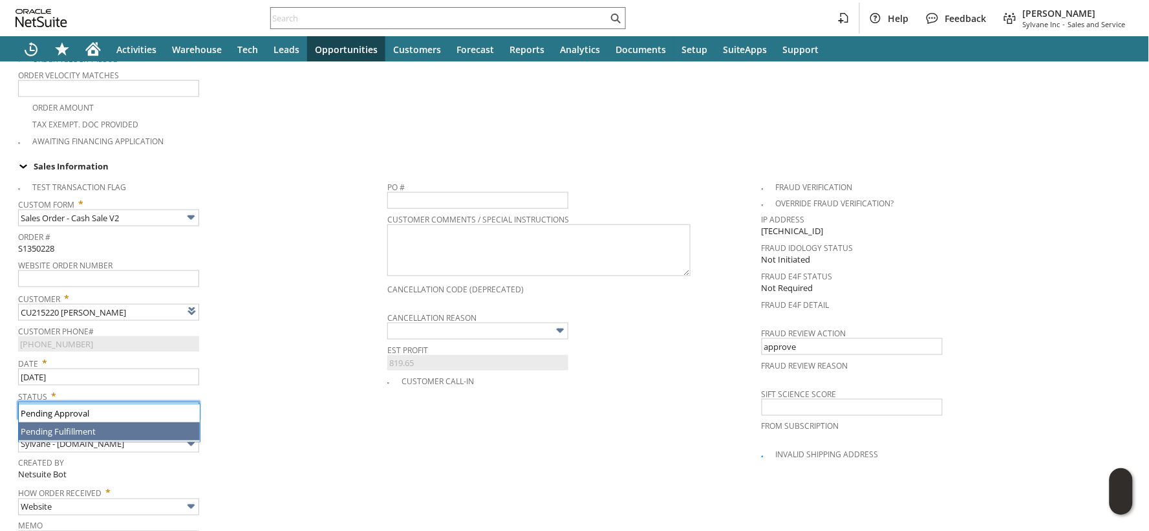
click at [140, 402] on input "Pending Fulfillment" at bounding box center [108, 410] width 181 height 17
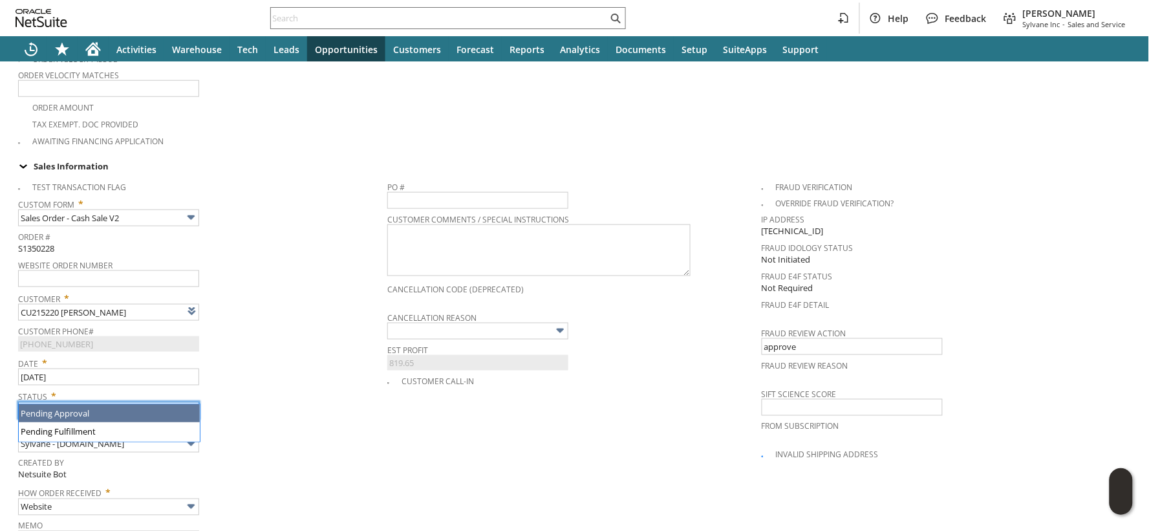
type input "Pending Approval"
click at [250, 387] on span "Status *" at bounding box center [199, 395] width 363 height 16
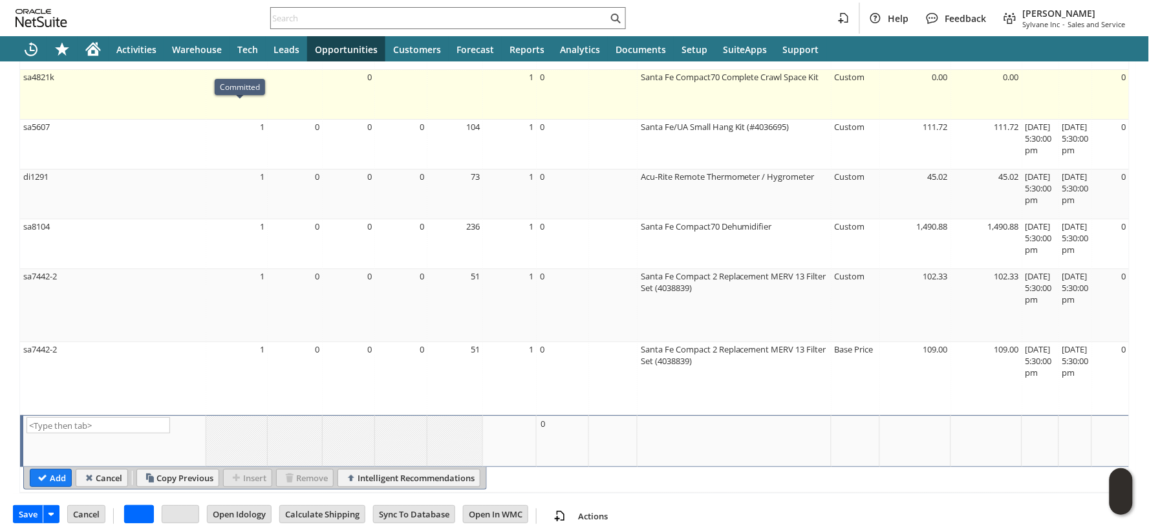
scroll to position [1379, 0]
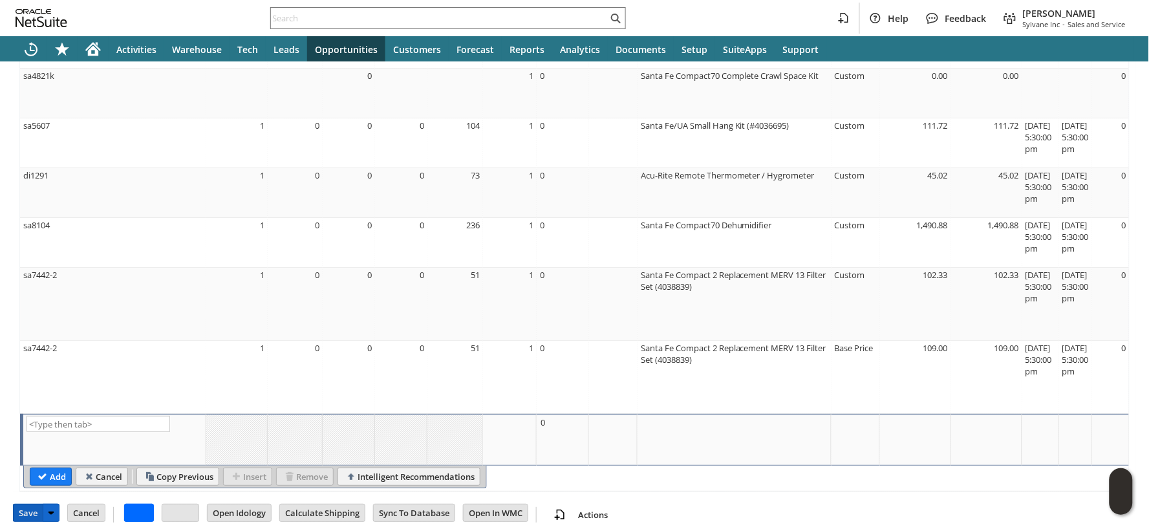
click at [19, 509] on input "Save" at bounding box center [28, 512] width 29 height 17
click at [78, 505] on input "Cancel" at bounding box center [86, 512] width 37 height 17
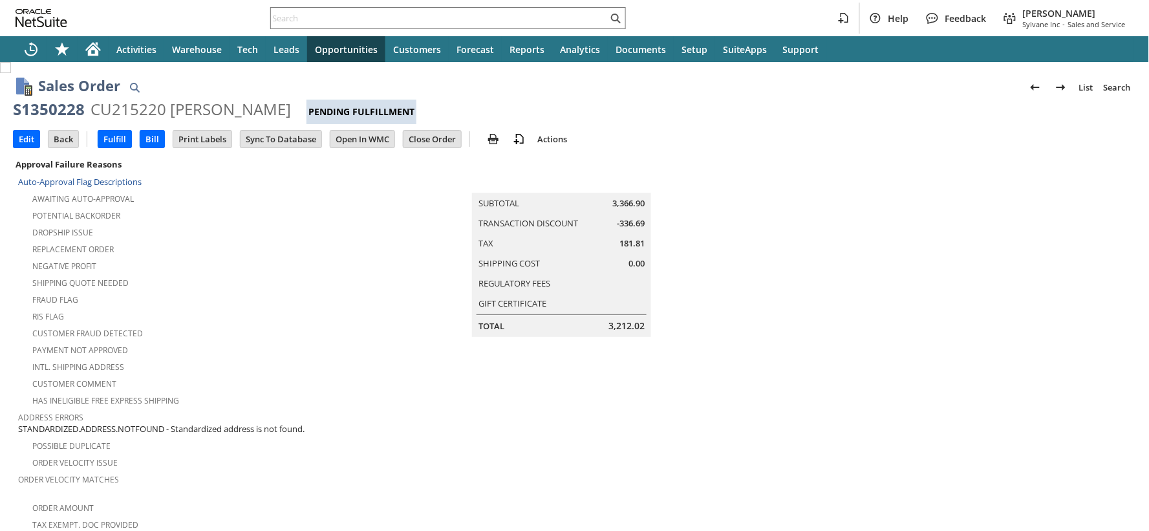
scroll to position [1077, 0]
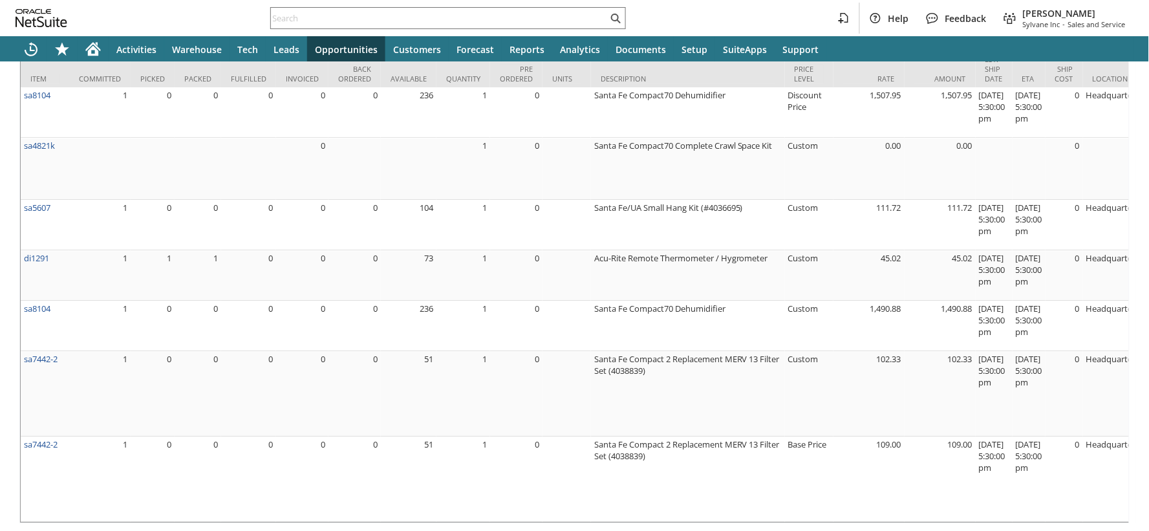
scroll to position [1154, 0]
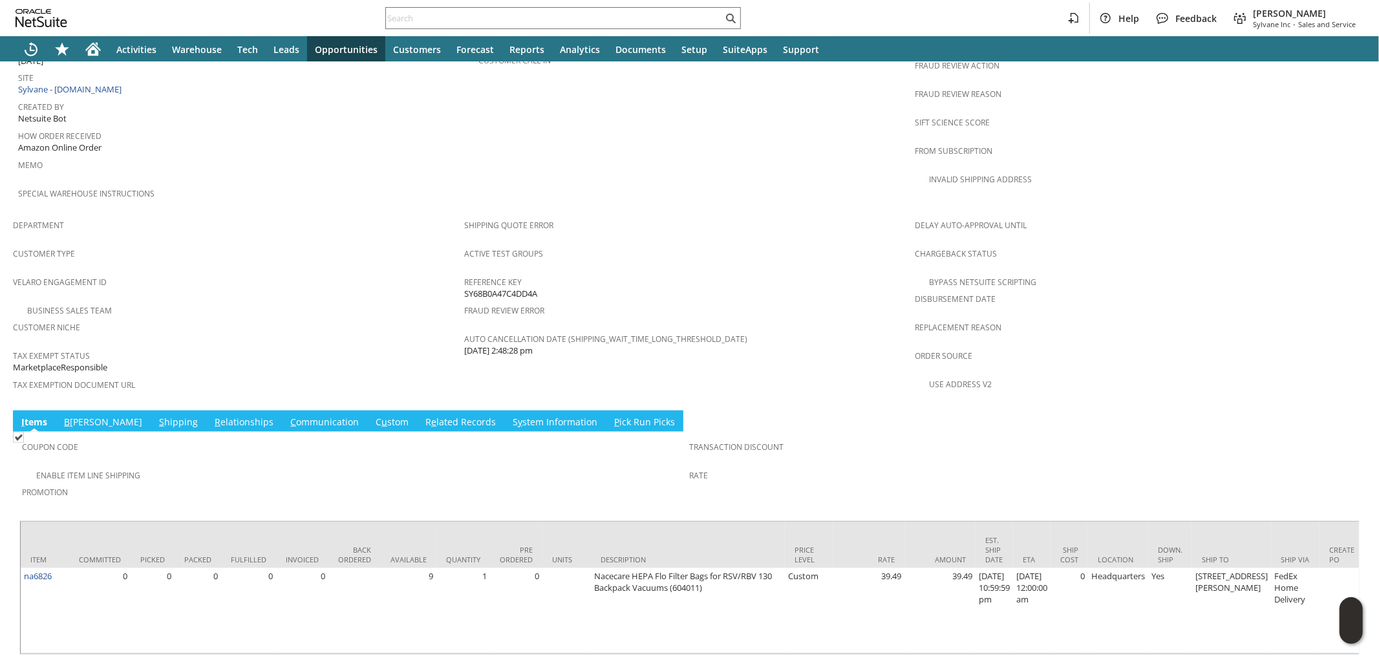
scroll to position [680, 0]
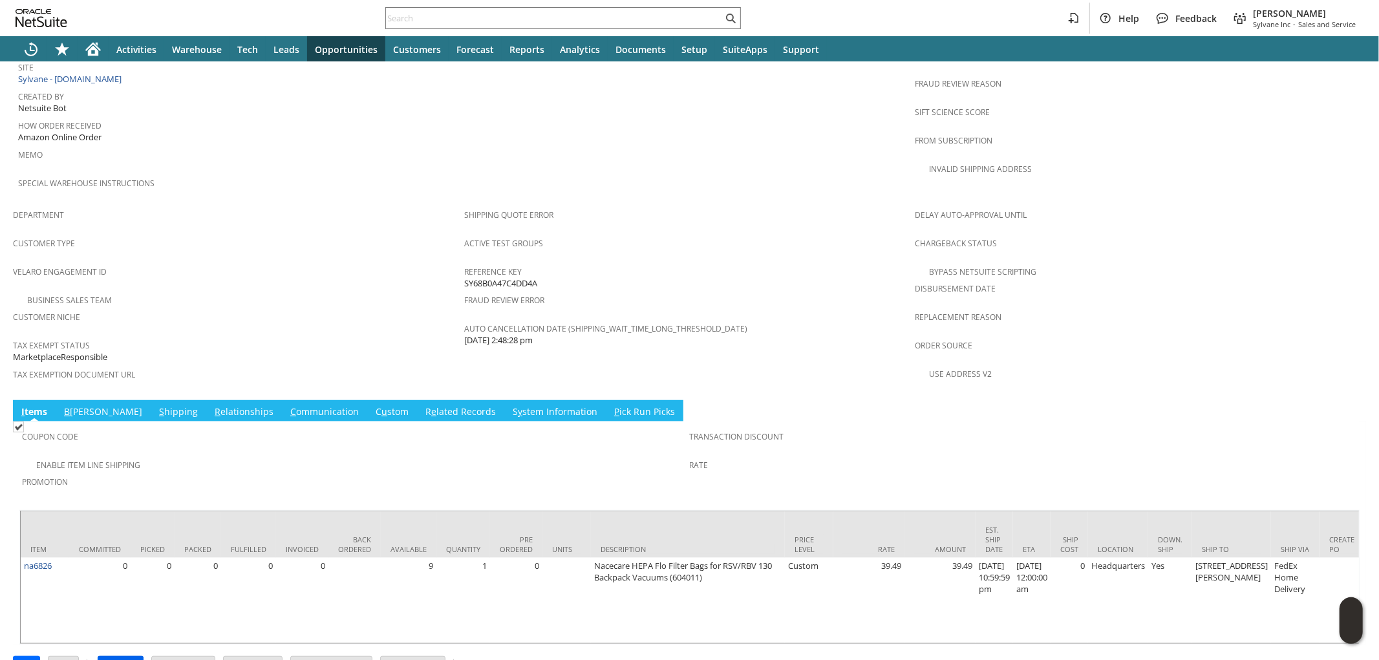
click at [126, 657] on input "Approve" at bounding box center [120, 665] width 45 height 17
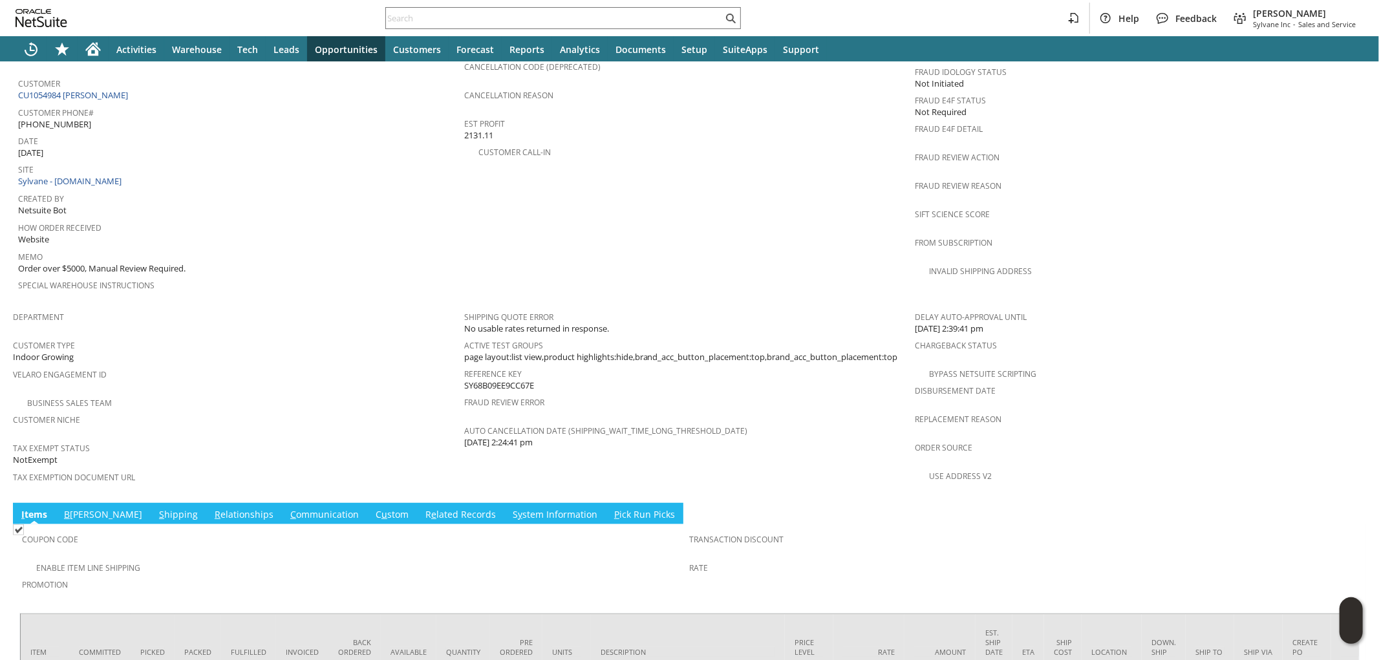
scroll to position [695, 0]
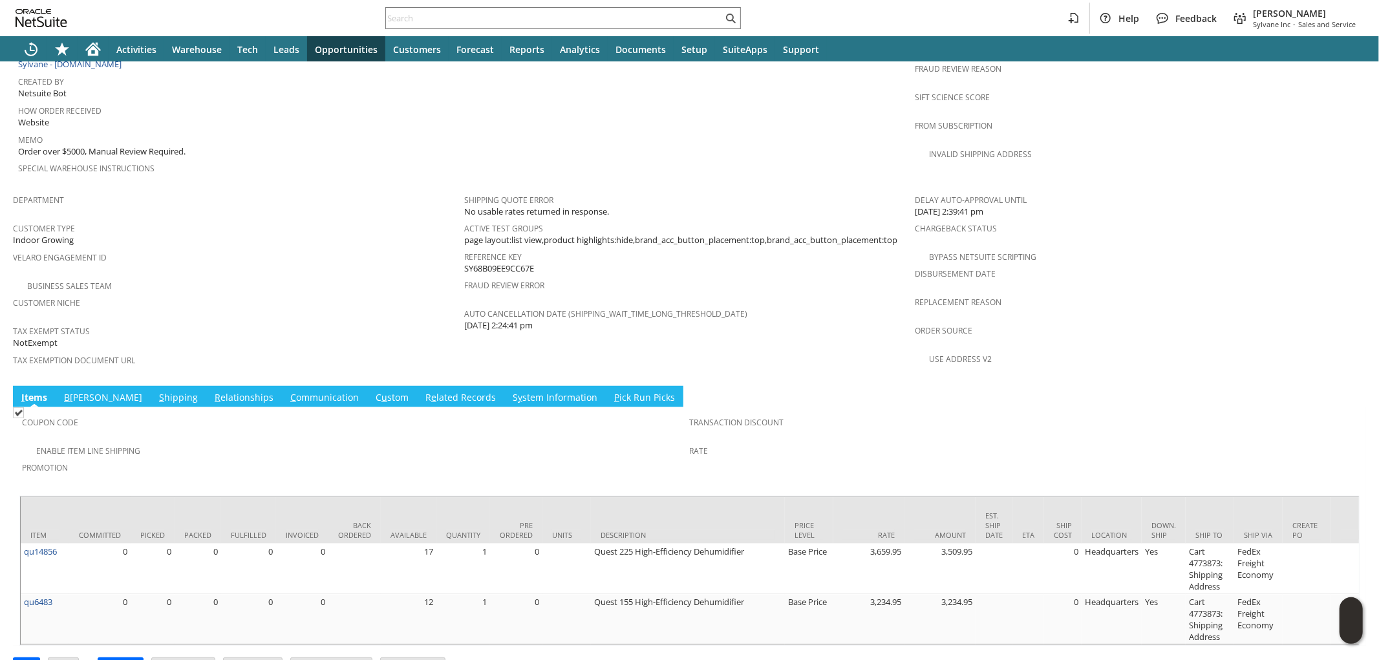
click at [80, 386] on td "B illing" at bounding box center [103, 396] width 95 height 21
click at [80, 391] on link "B illing" at bounding box center [103, 398] width 85 height 14
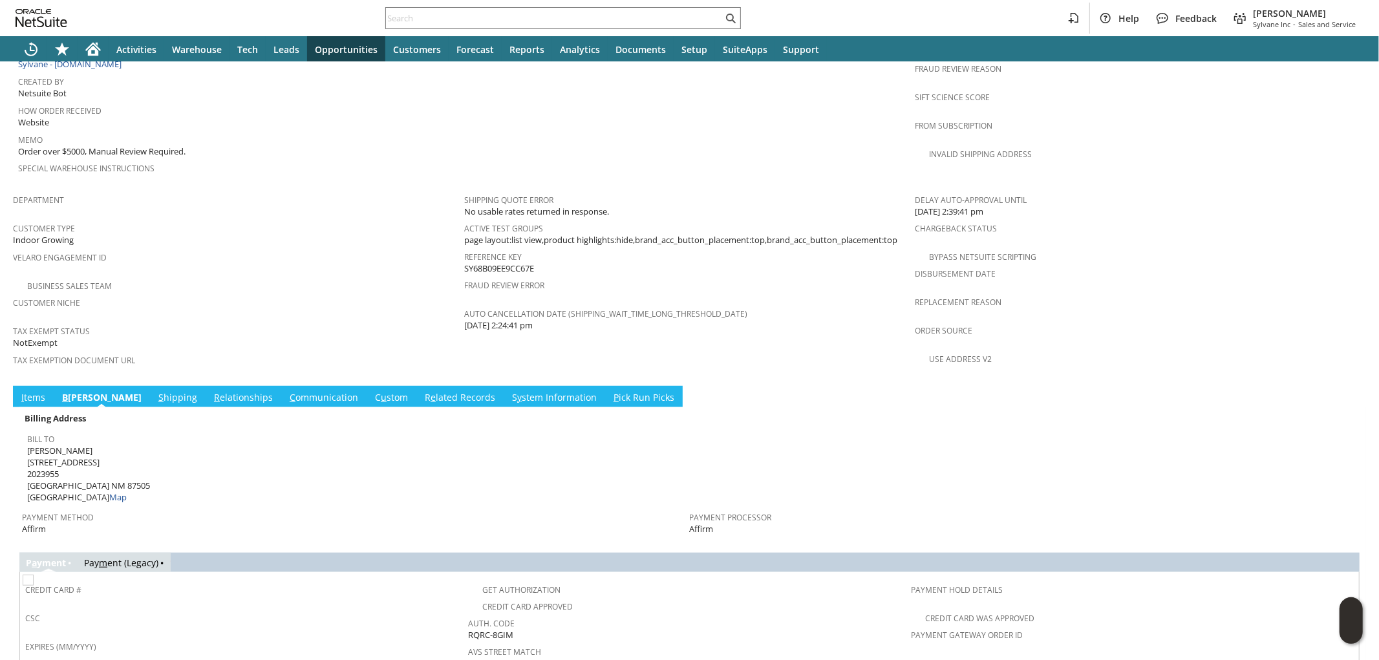
click at [34, 391] on link "I tems" at bounding box center [33, 398] width 30 height 14
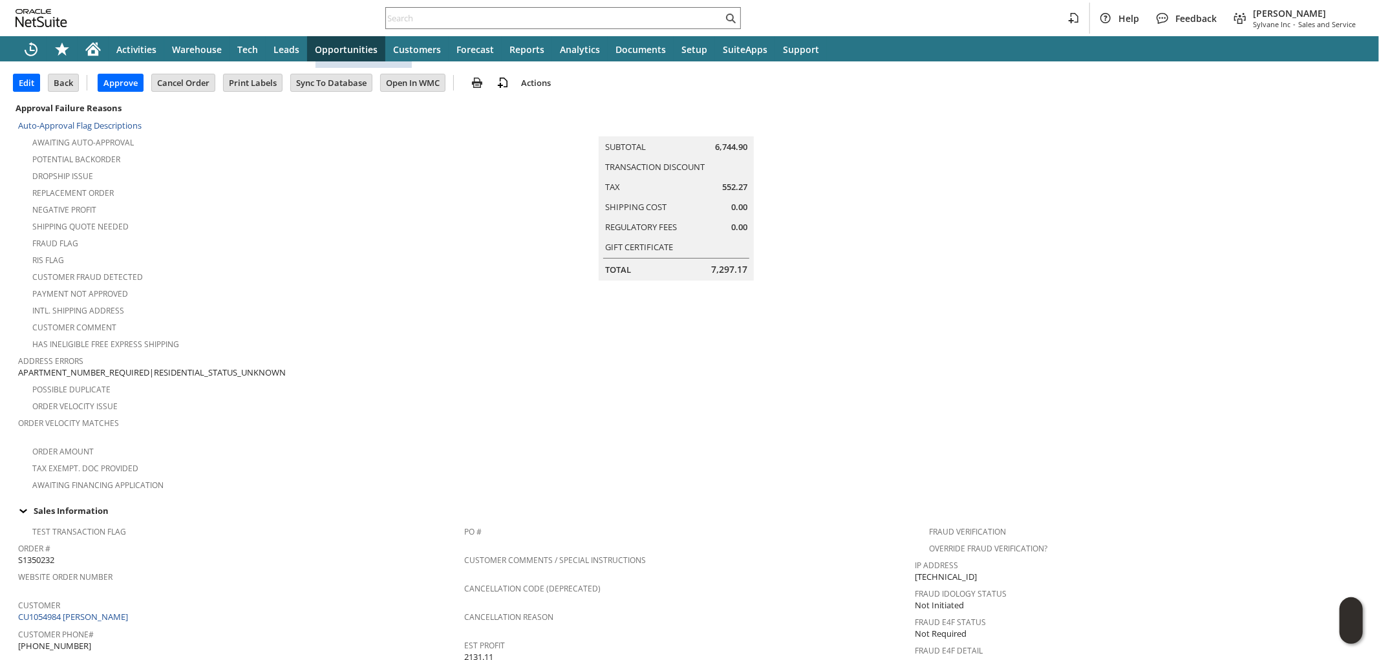
scroll to position [0, 0]
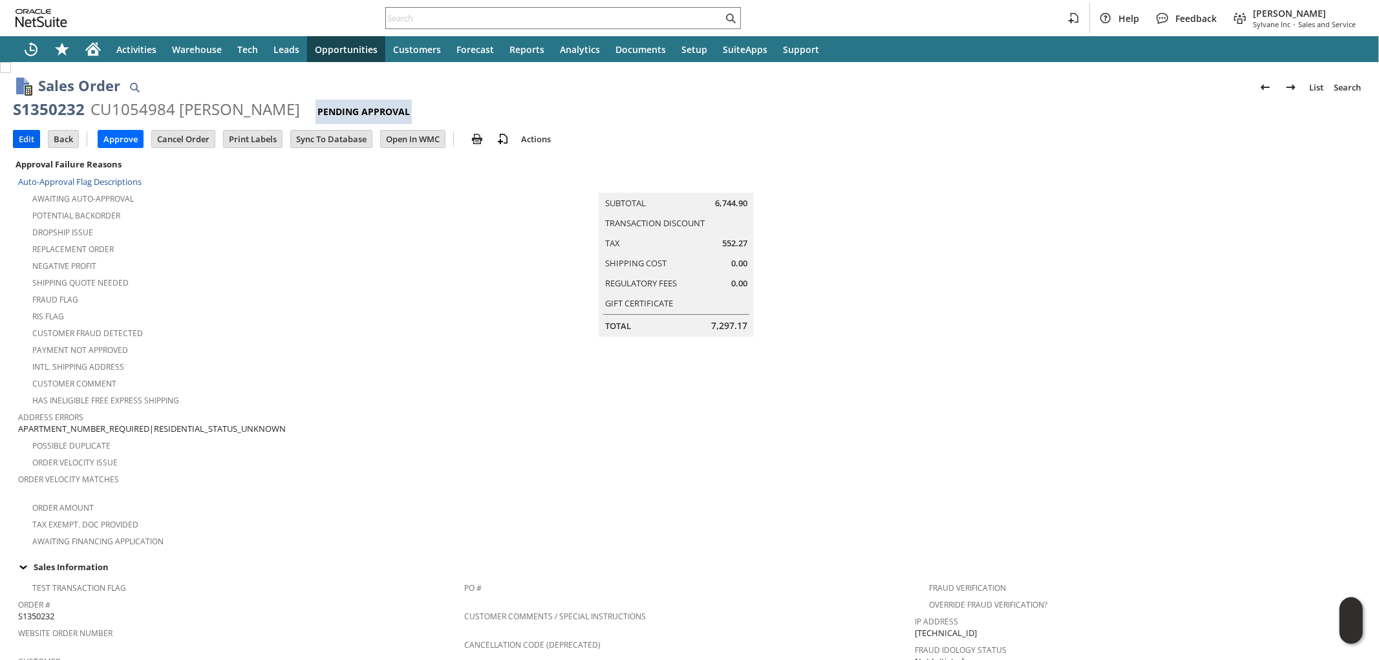
click at [30, 144] on input "Edit" at bounding box center [27, 139] width 26 height 17
click at [125, 138] on input "Approve" at bounding box center [120, 139] width 45 height 17
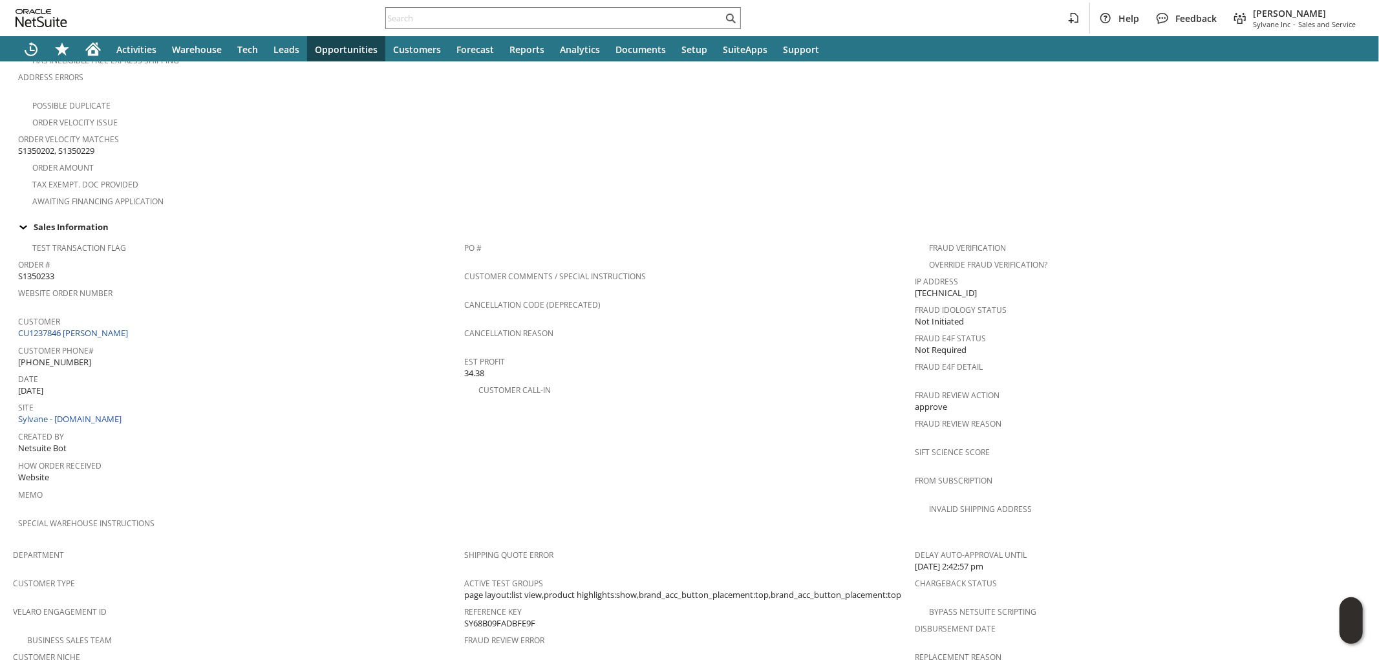
scroll to position [359, 0]
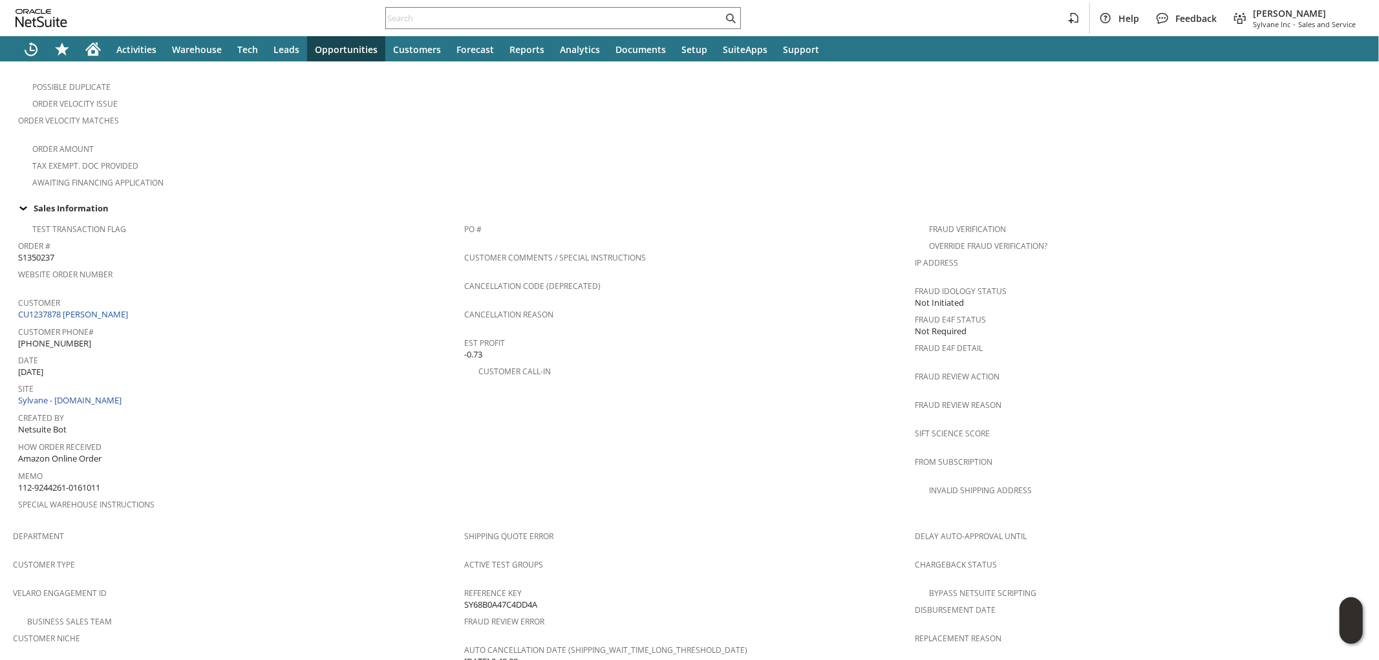
scroll to position [730, 0]
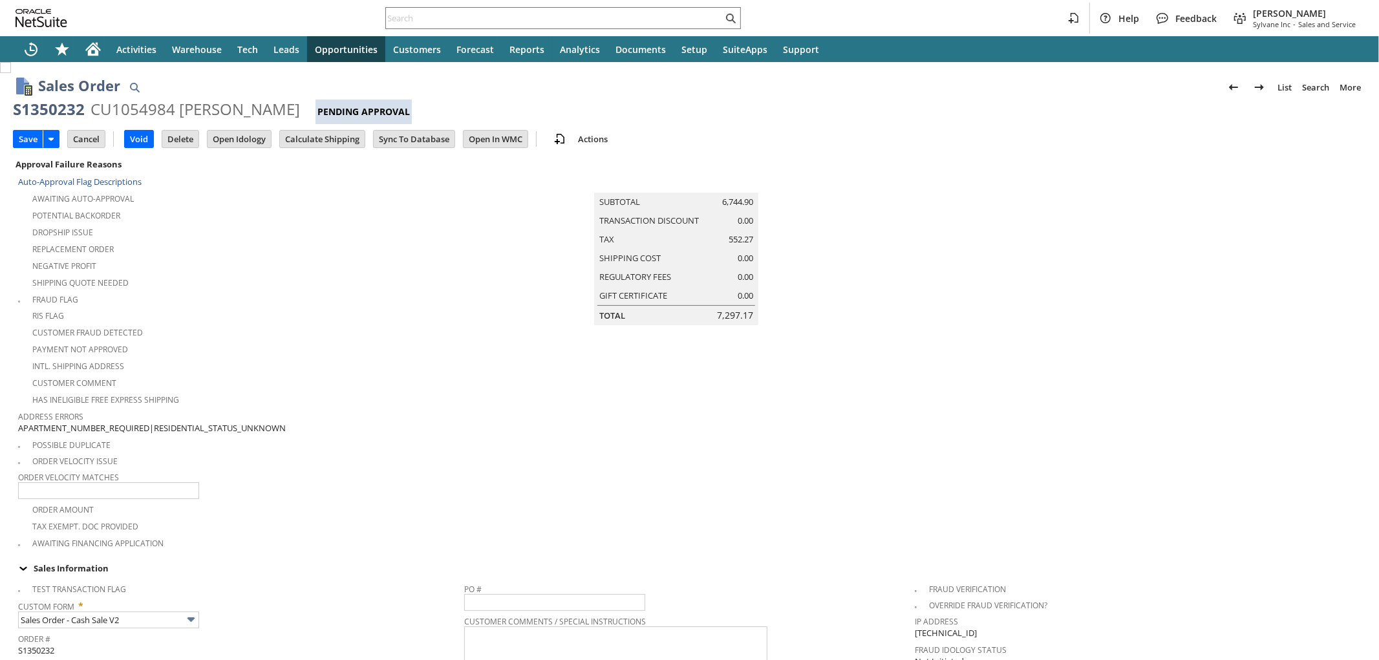
scroll to position [337, 0]
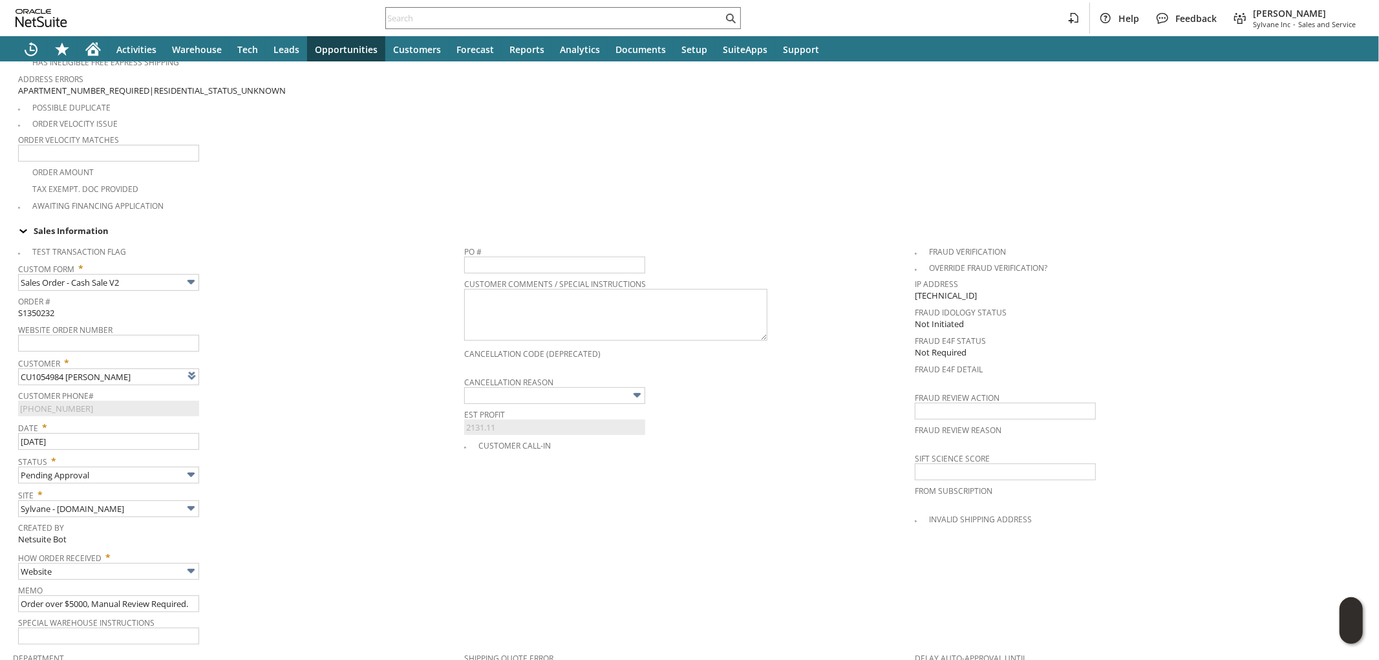
type input "Intelligent Recommendations¹⁰"
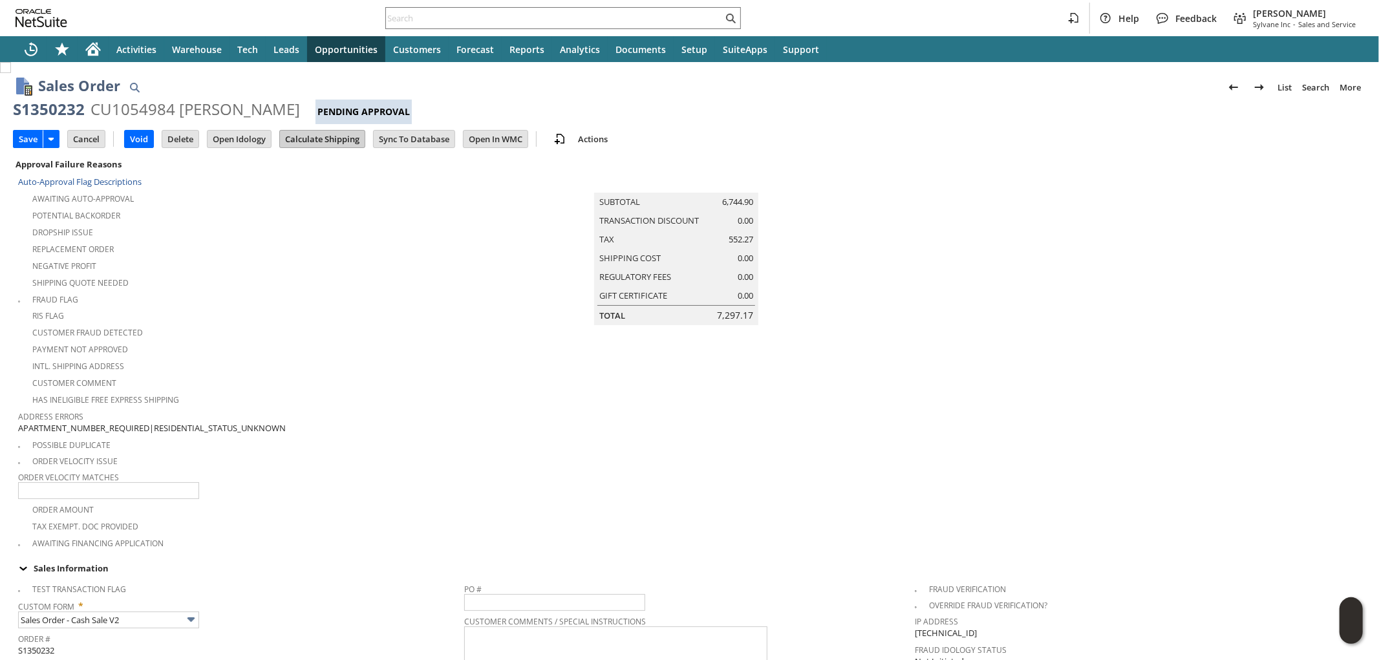
click at [315, 143] on input "Calculate Shipping" at bounding box center [322, 139] width 85 height 17
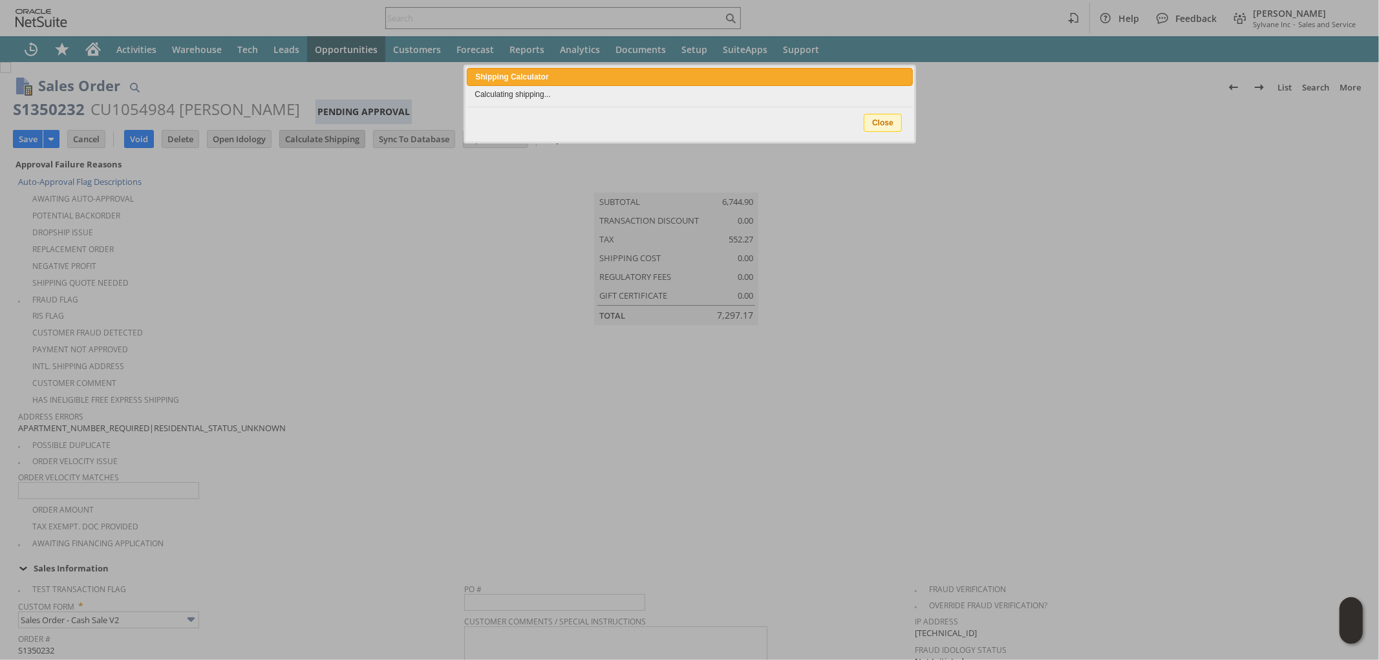
type input "Add"
type input "Copy Previous"
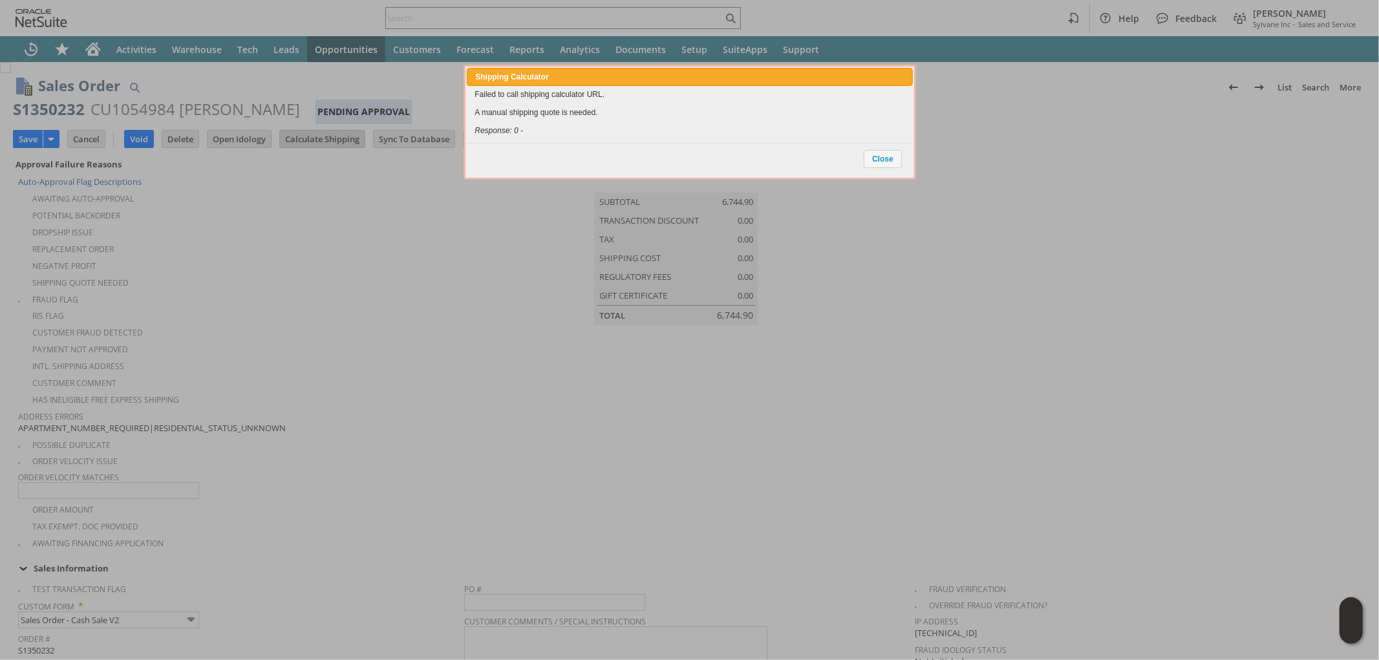
scroll to position [955, 0]
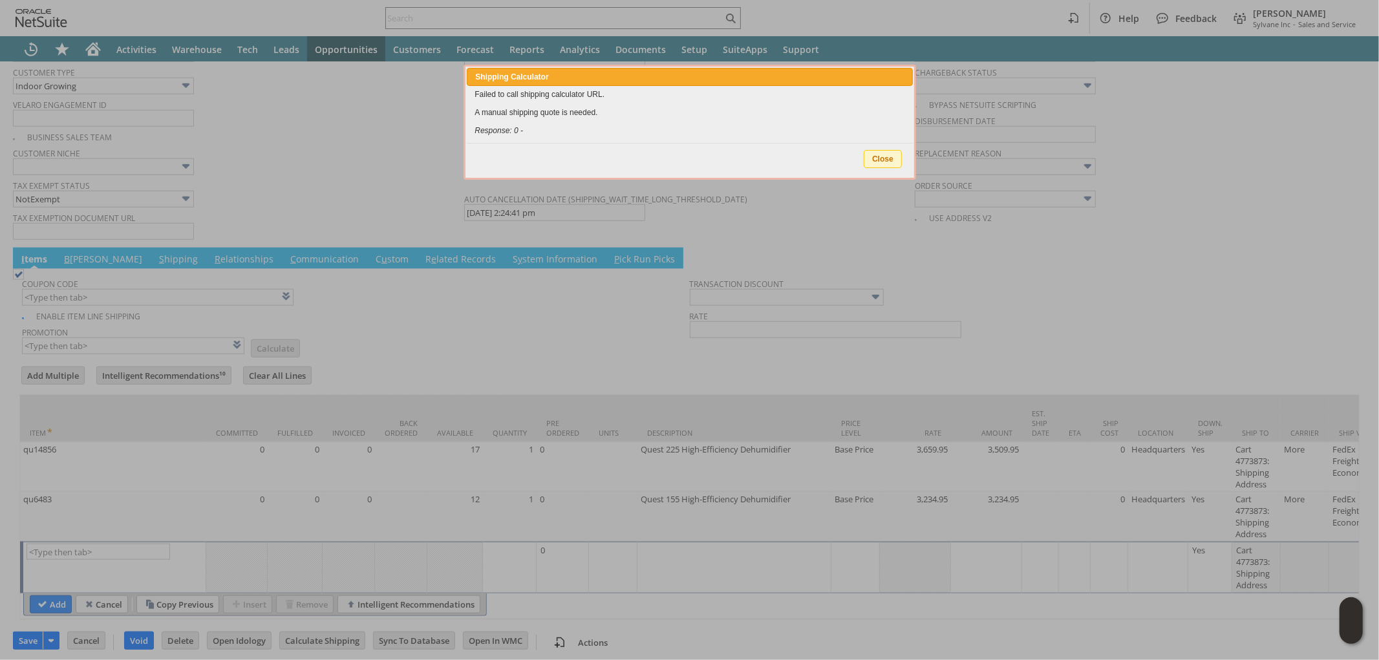
click at [880, 154] on span "Close" at bounding box center [882, 159] width 37 height 17
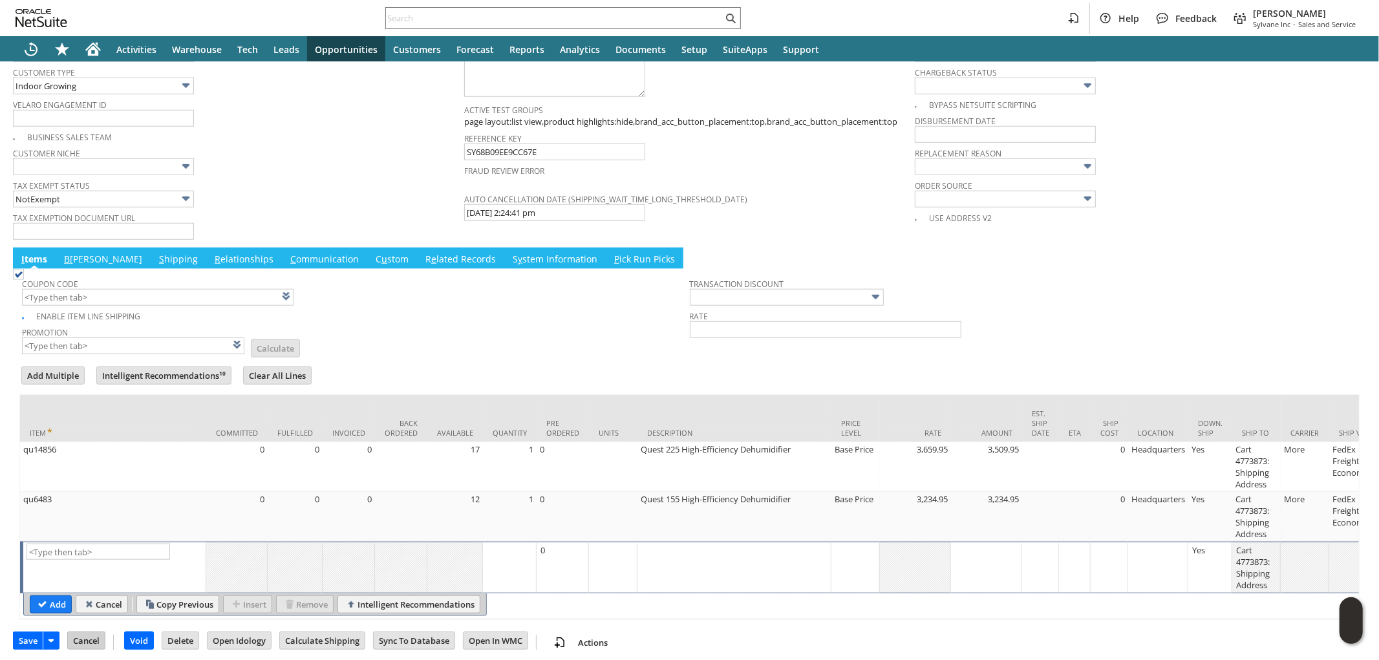
click at [92, 632] on input "Cancel" at bounding box center [86, 640] width 37 height 17
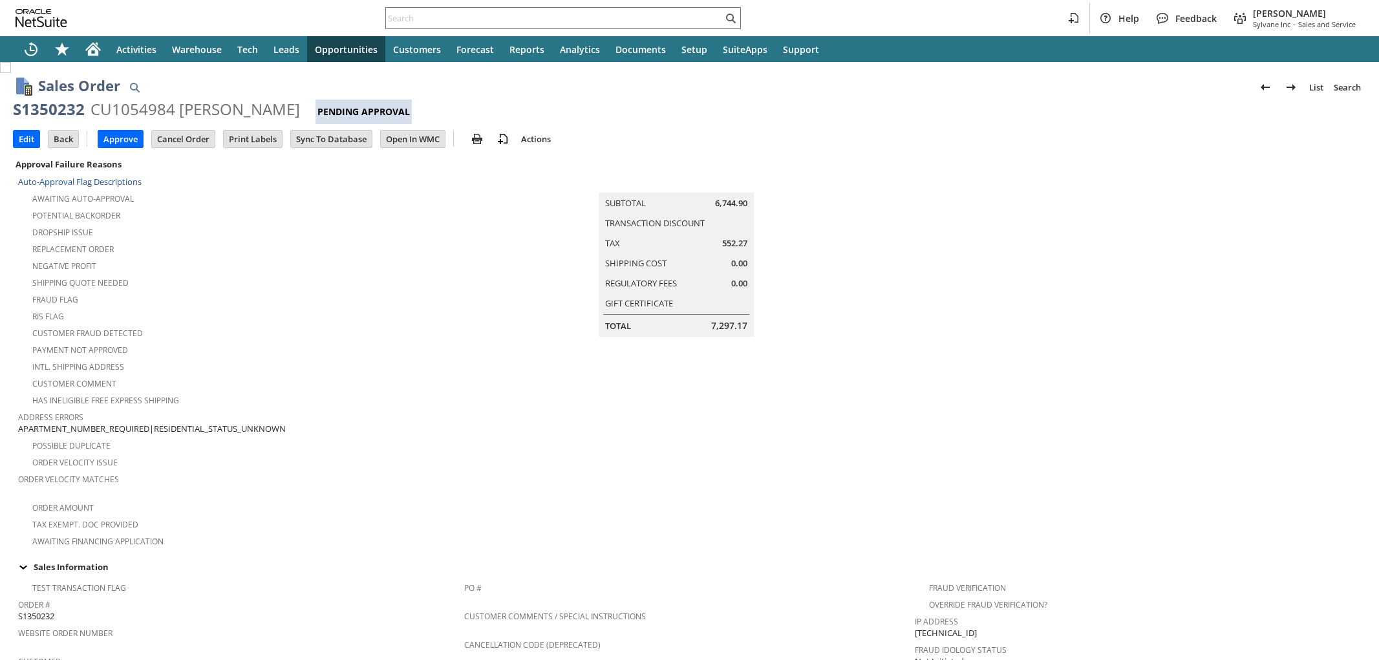
click at [21, 140] on input "Edit" at bounding box center [27, 139] width 26 height 17
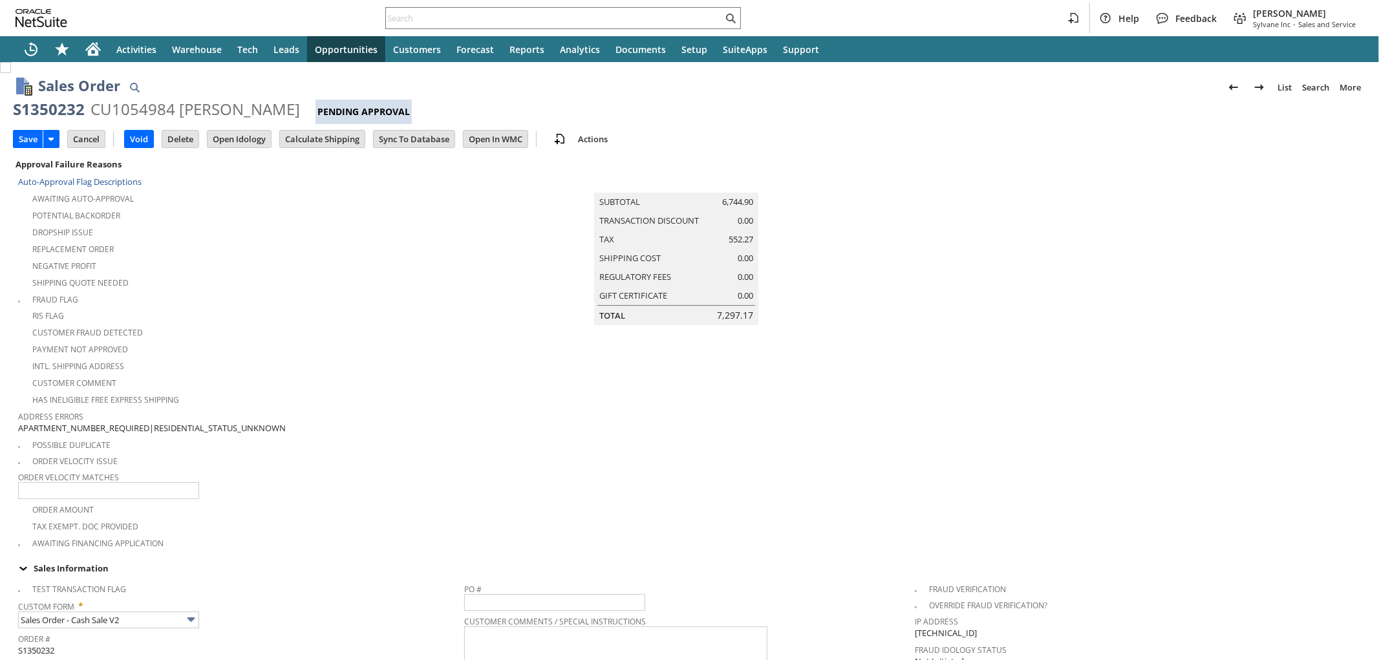
scroll to position [337, 0]
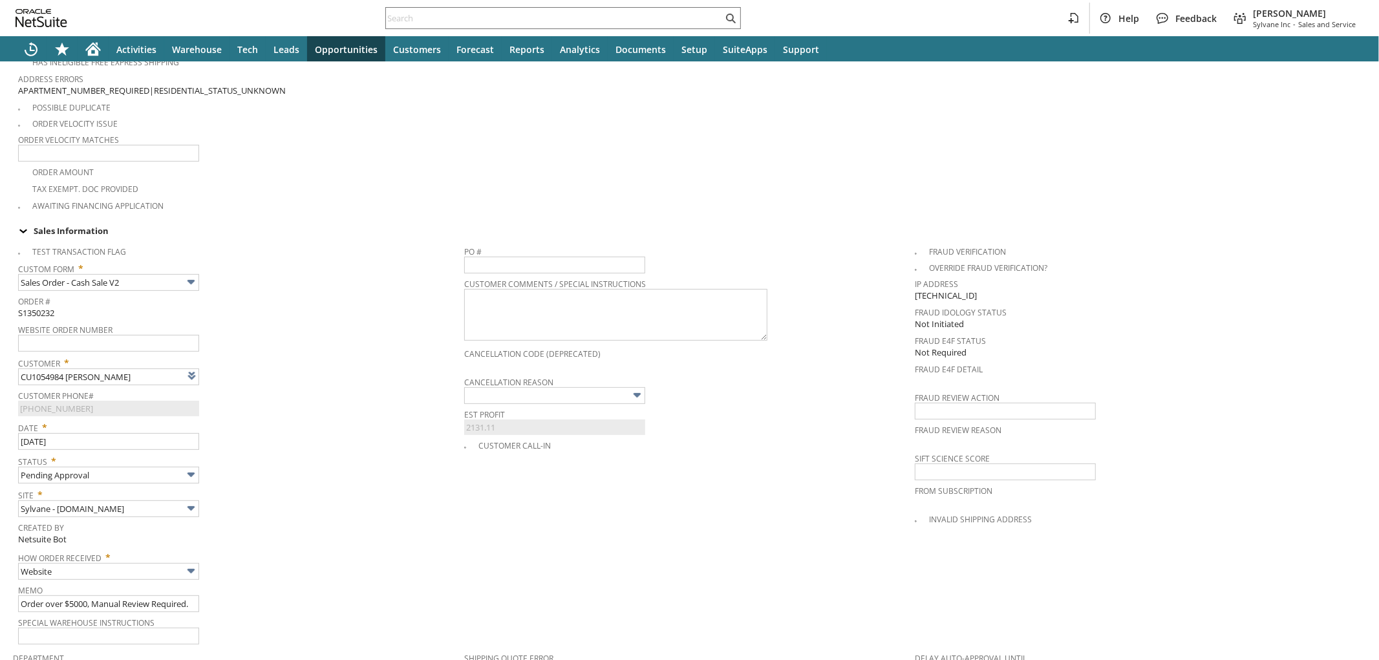
type input "Intelligent Recommendations¹⁰"
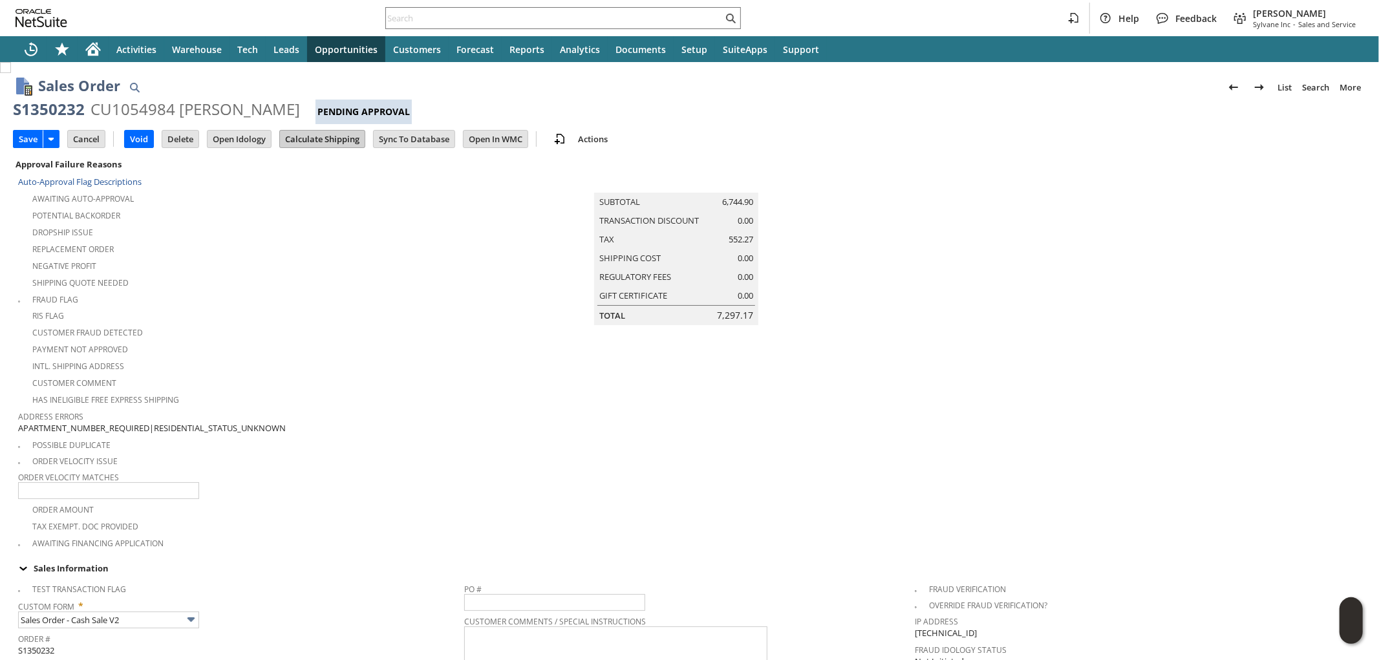
click at [321, 141] on input "Calculate Shipping" at bounding box center [322, 139] width 85 height 17
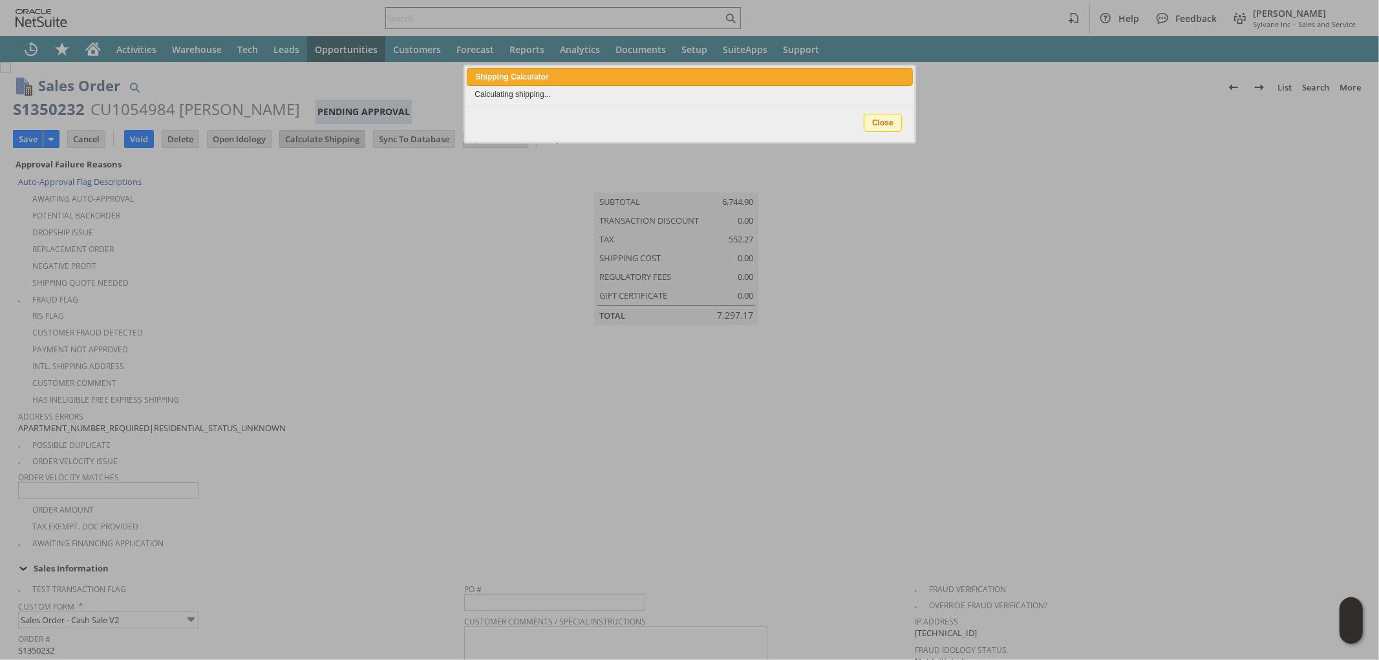
type input "Add"
type input "Copy Previous"
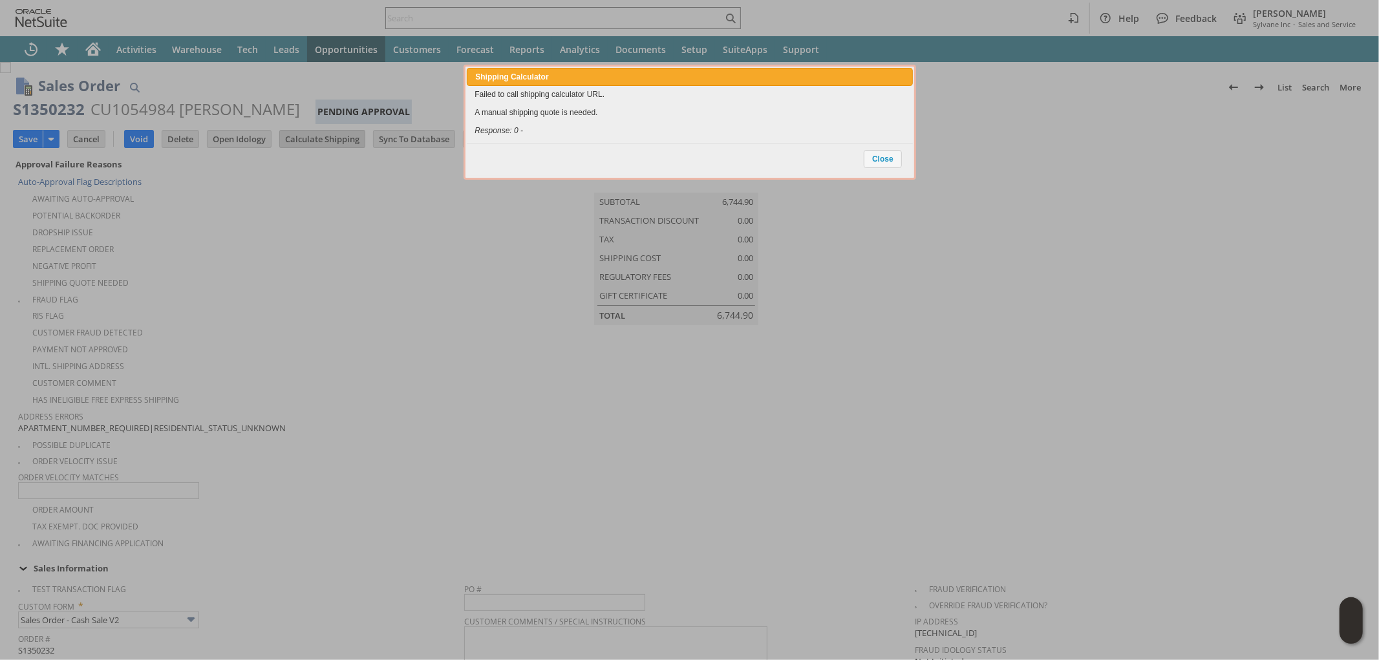
scroll to position [955, 0]
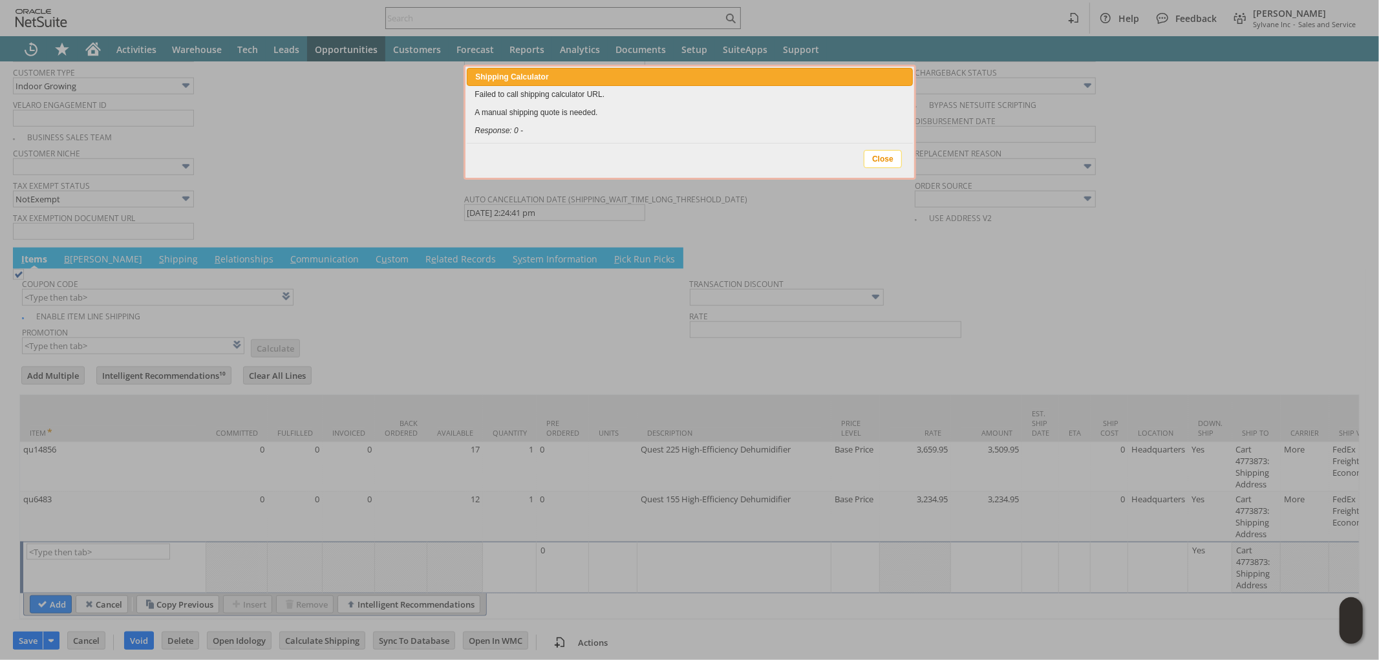
click at [877, 157] on span "Close" at bounding box center [882, 159] width 37 height 17
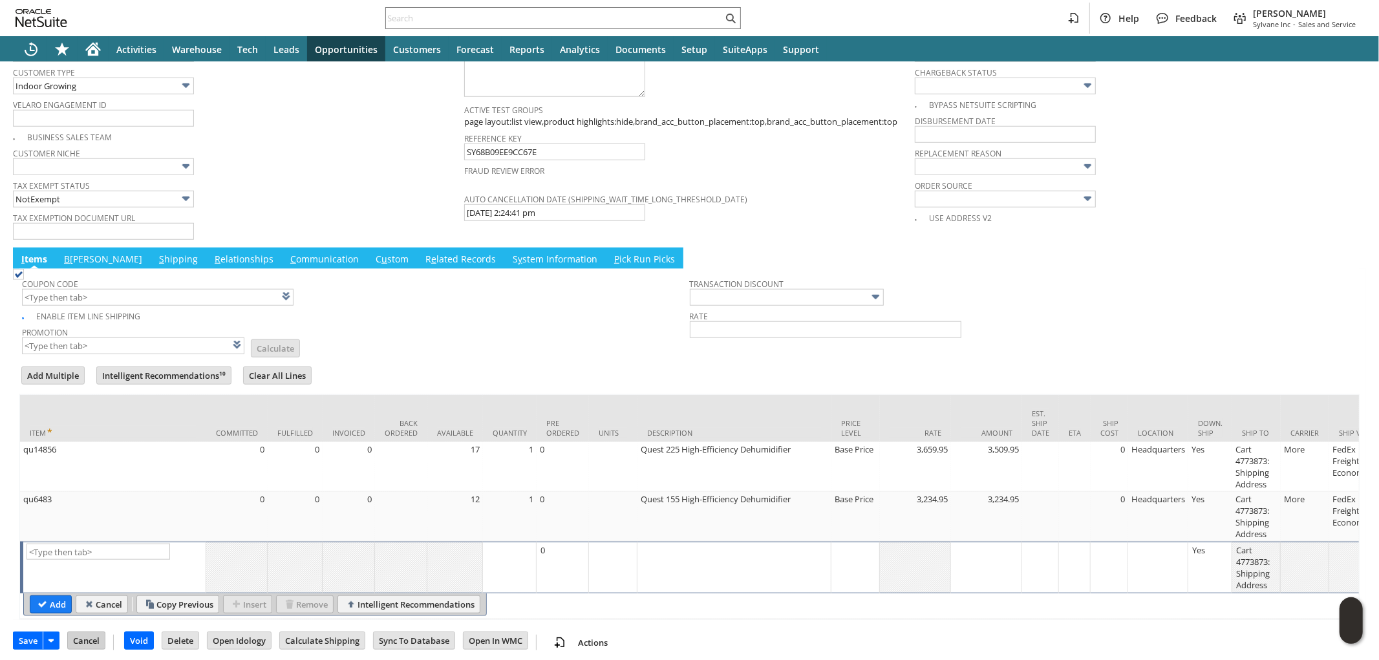
click at [98, 633] on input "Cancel" at bounding box center [86, 640] width 37 height 17
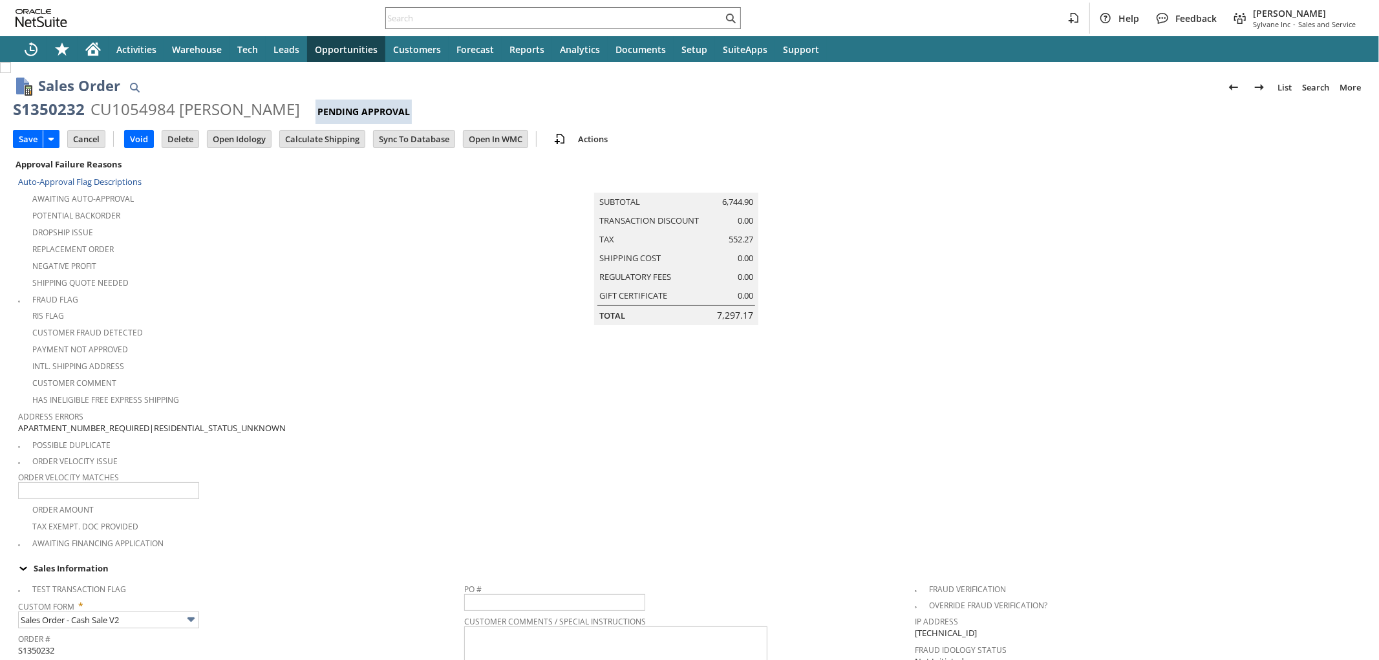
scroll to position [337, 0]
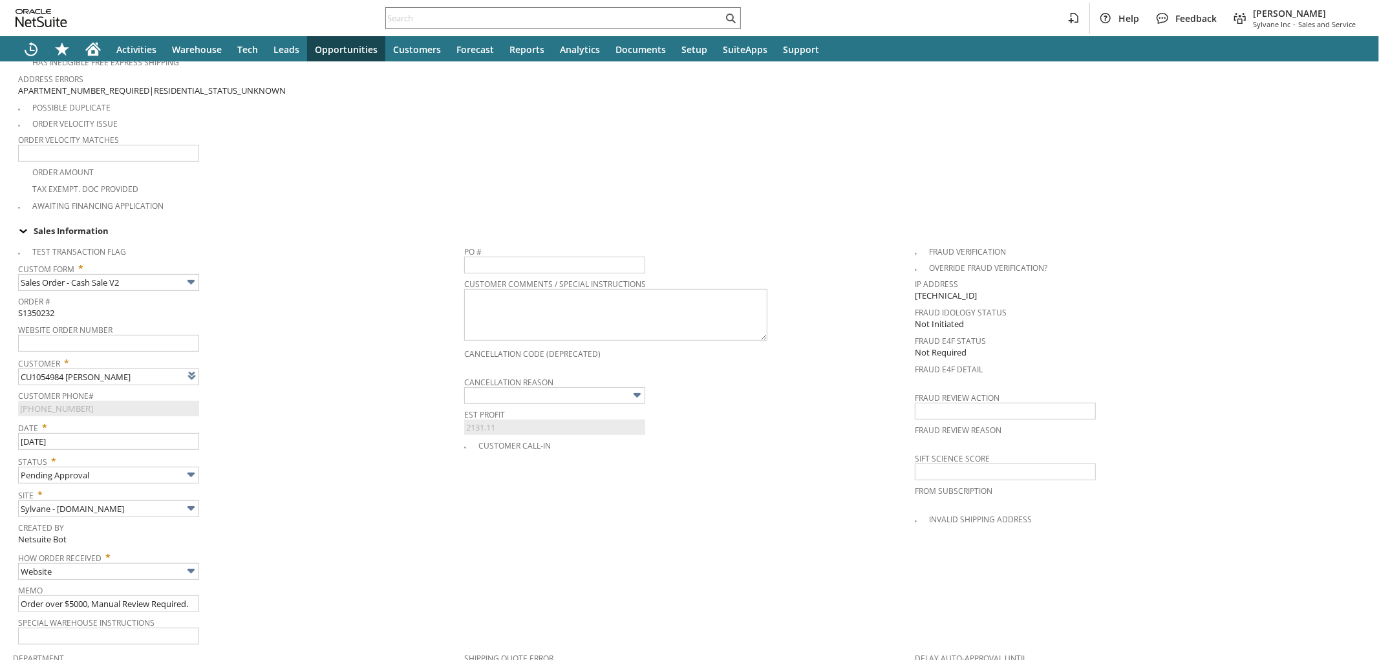
type input "Intelligent Recommendations¹⁰"
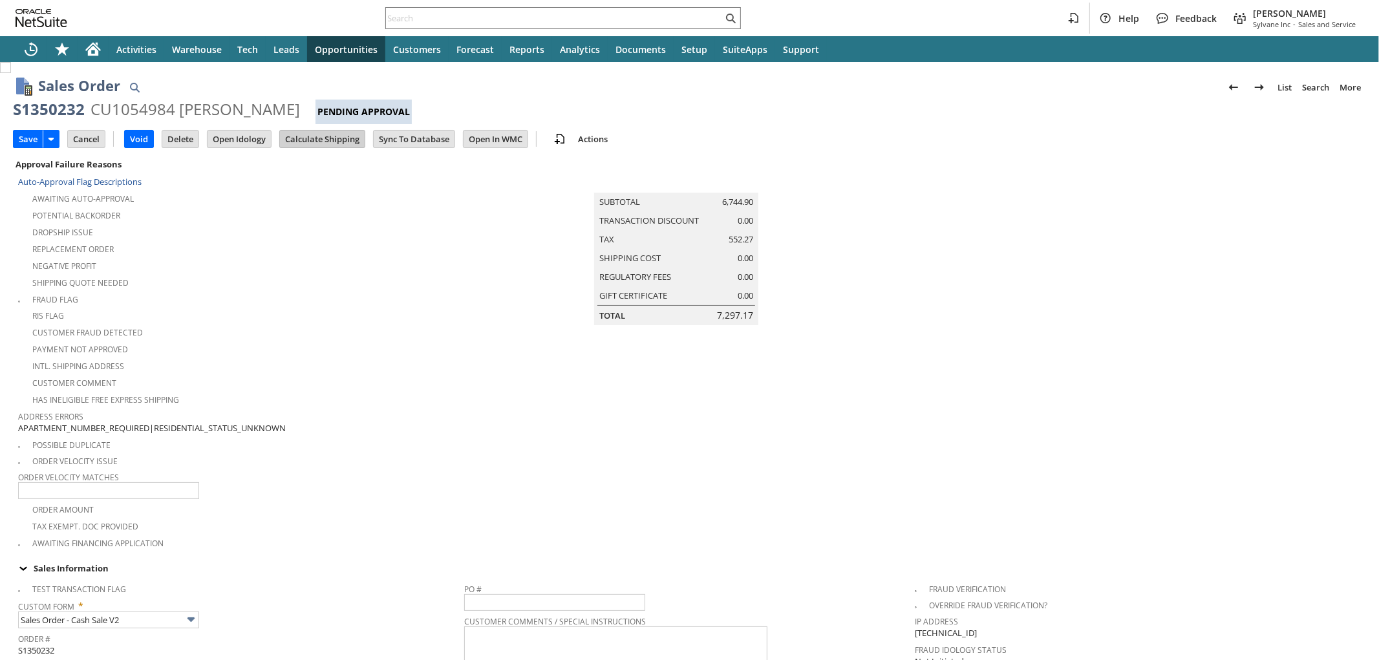
click at [321, 139] on input "Calculate Shipping" at bounding box center [322, 139] width 85 height 17
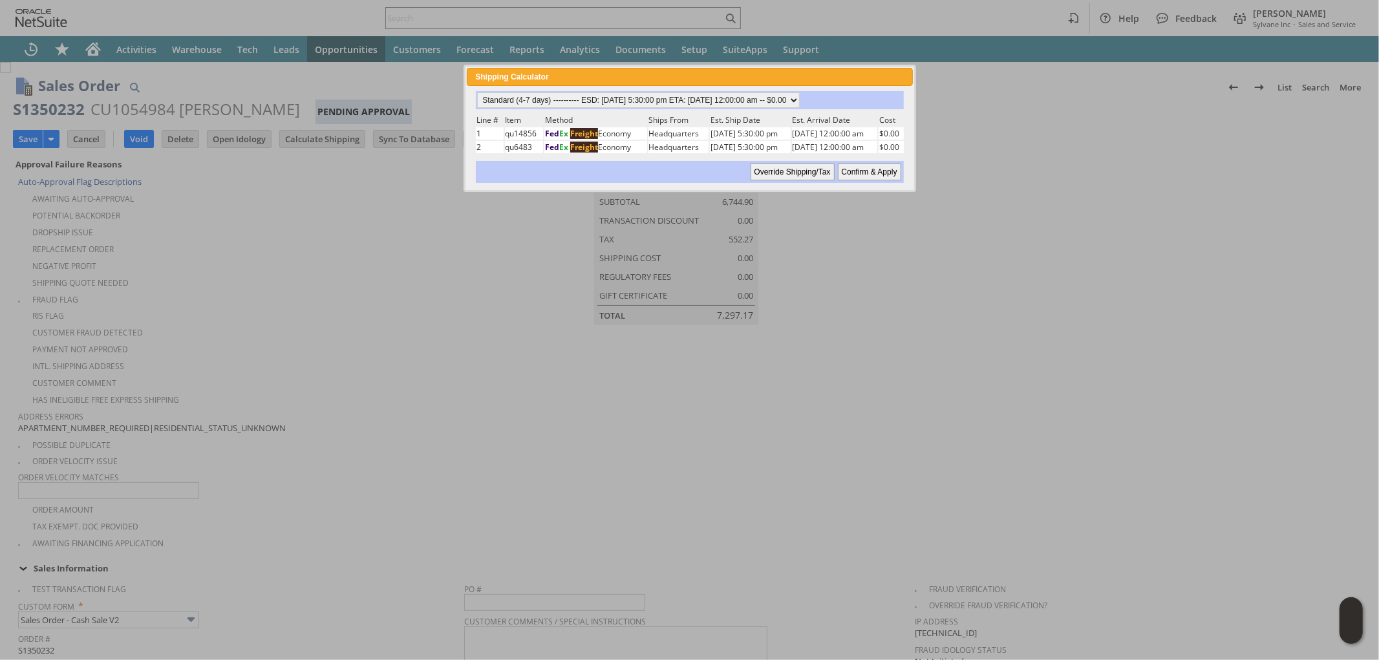
click at [849, 164] on input "Confirm & Apply" at bounding box center [869, 172] width 63 height 17
type input "Add"
type input "Copy Previous"
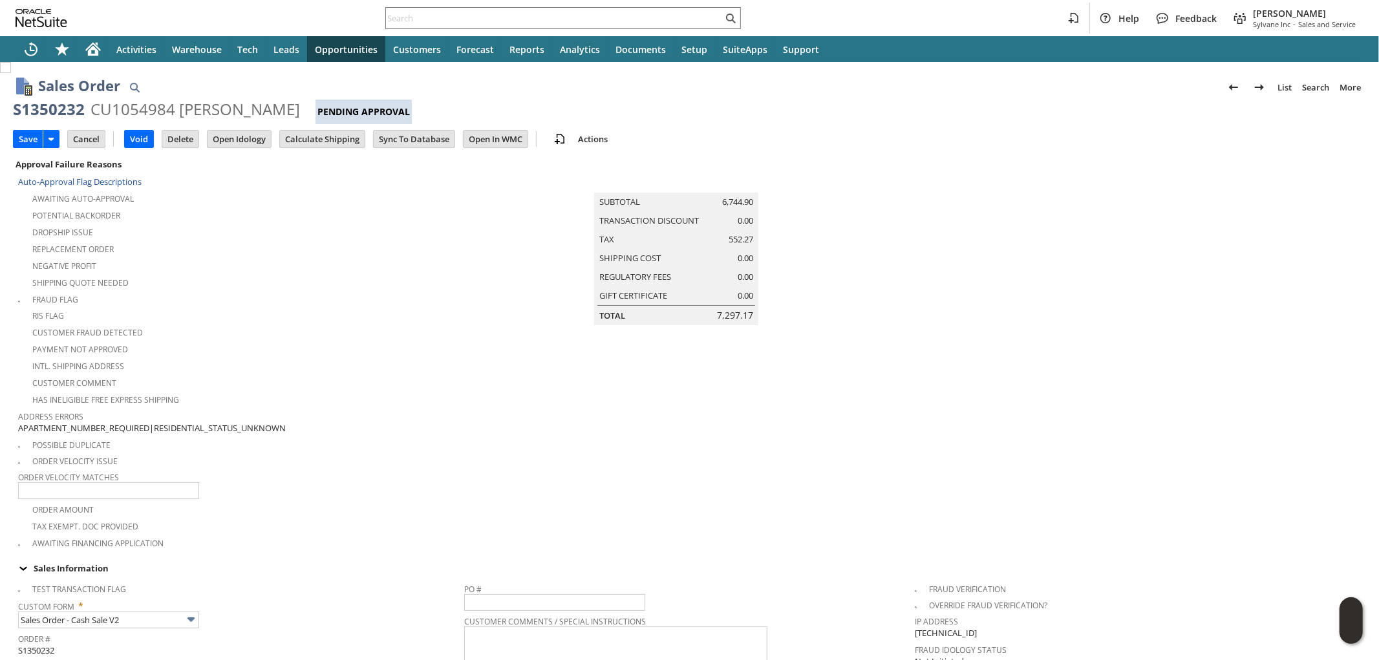
scroll to position [955, 0]
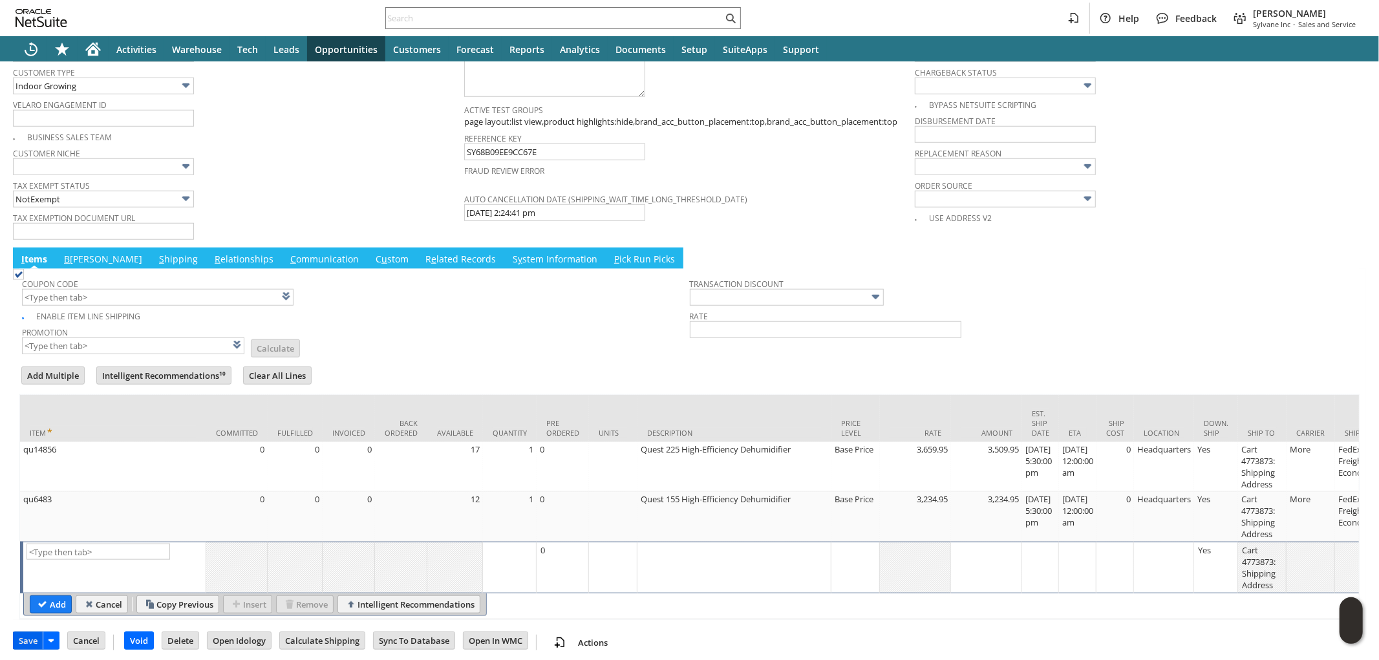
click at [28, 637] on input "Save" at bounding box center [28, 640] width 29 height 17
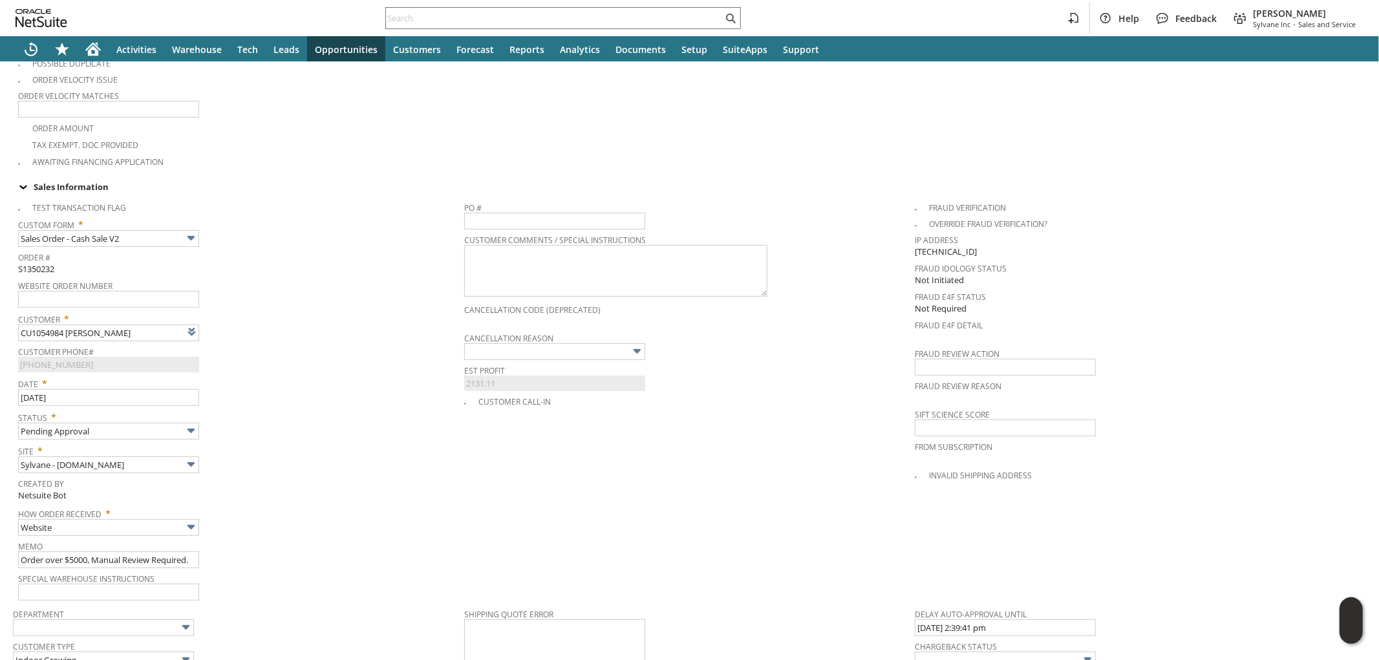
scroll to position [0, 0]
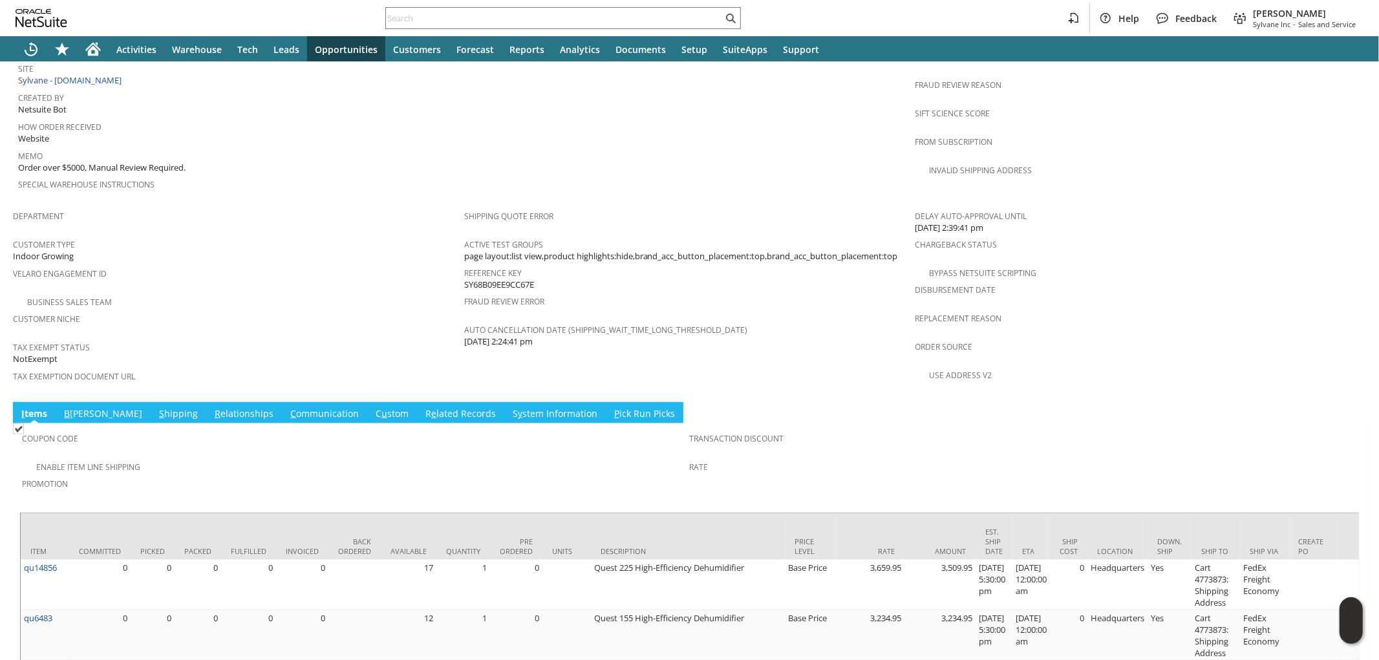
scroll to position [745, 0]
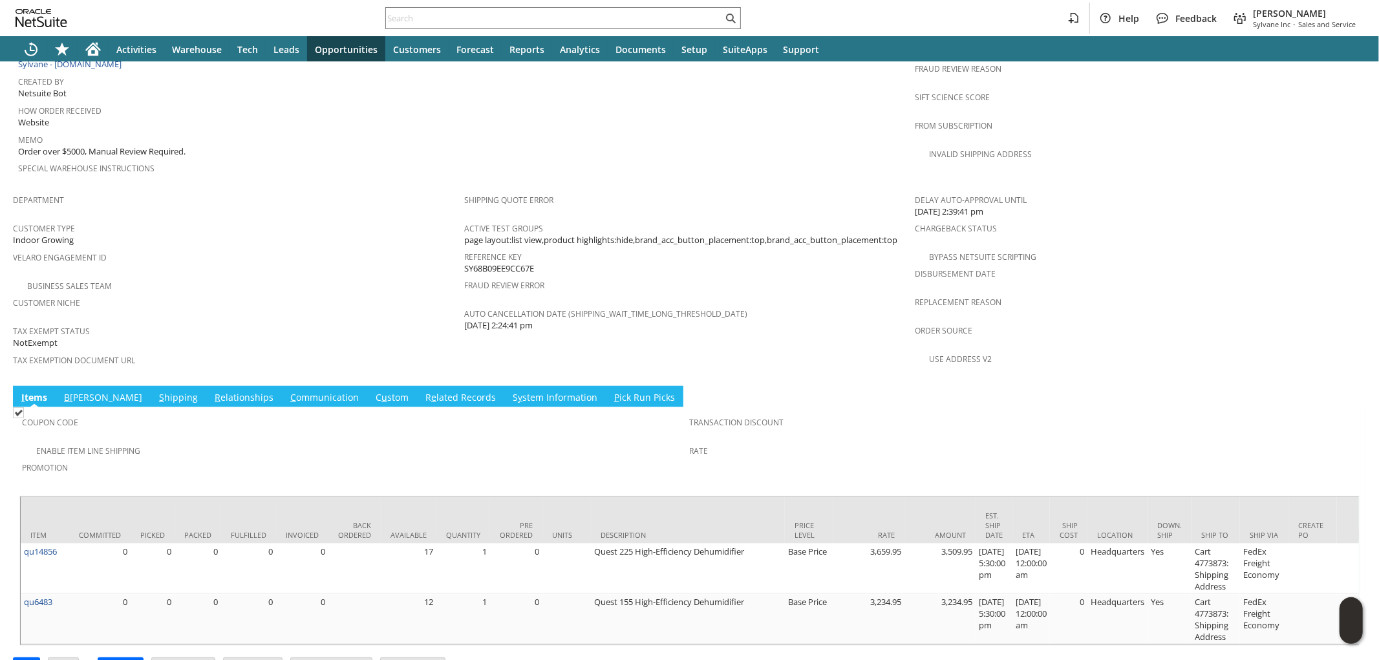
click at [156, 391] on link "S hipping" at bounding box center [178, 398] width 45 height 14
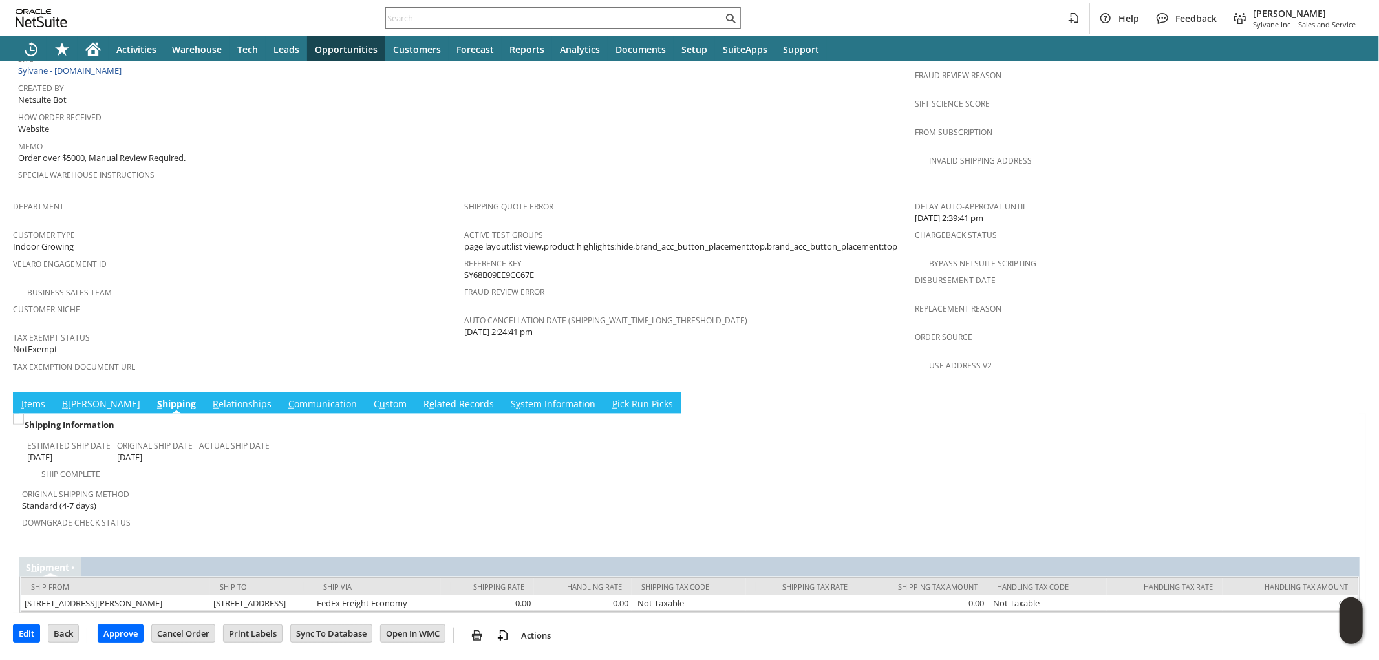
scroll to position [694, 0]
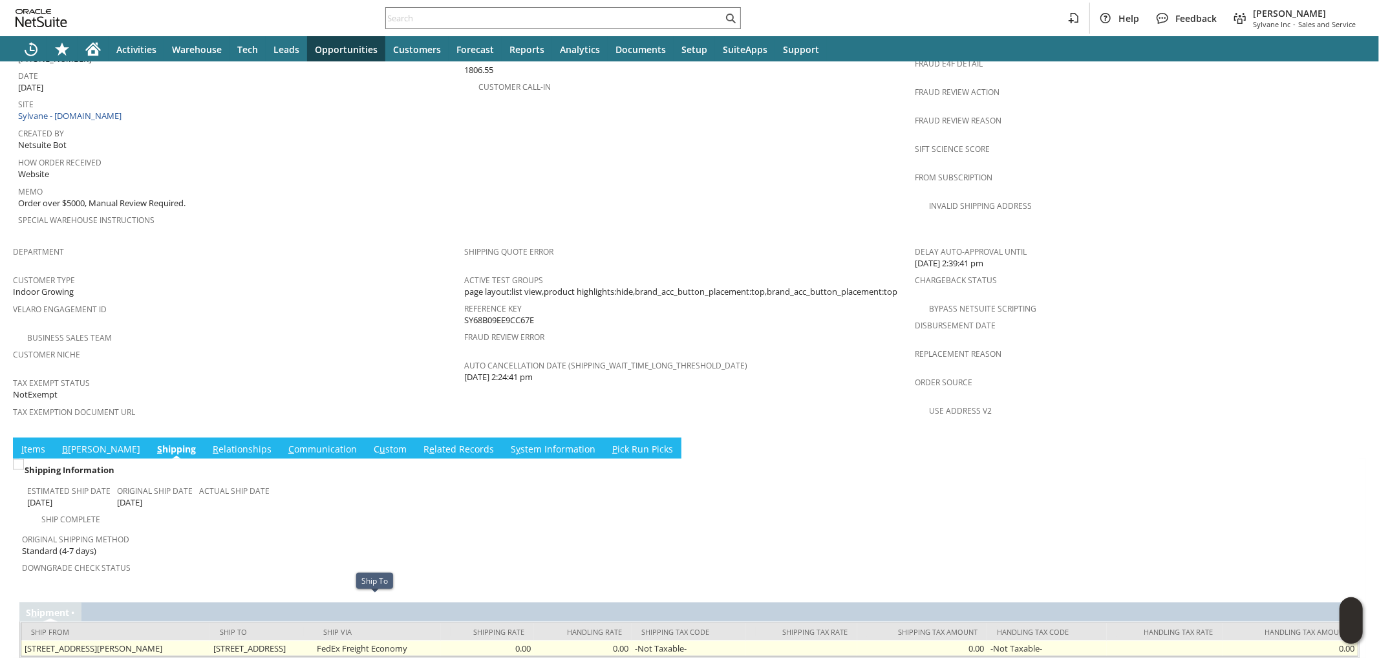
click at [304, 641] on td "1320 Luana St Santa Fe NM 87505 United States" at bounding box center [261, 649] width 103 height 16
copy tr "1320 Luana St Santa Fe NM 87505 United States"
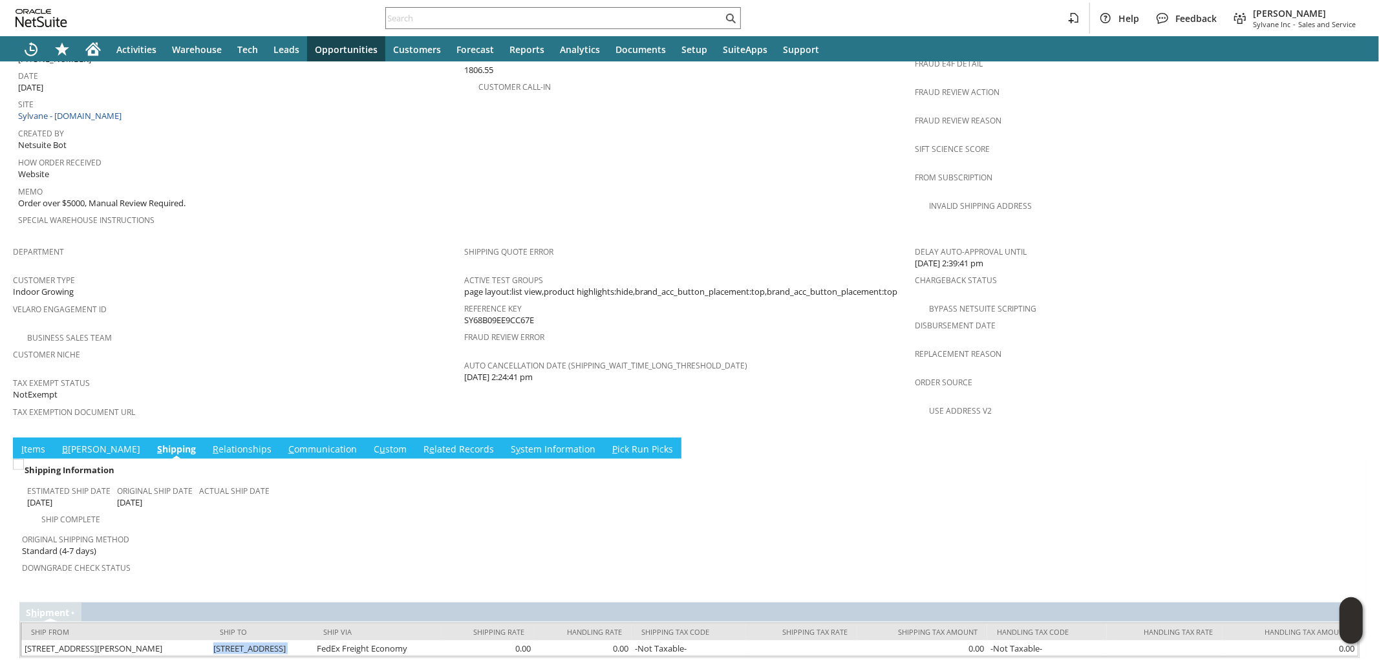
click at [65, 443] on span "B" at bounding box center [65, 449] width 6 height 12
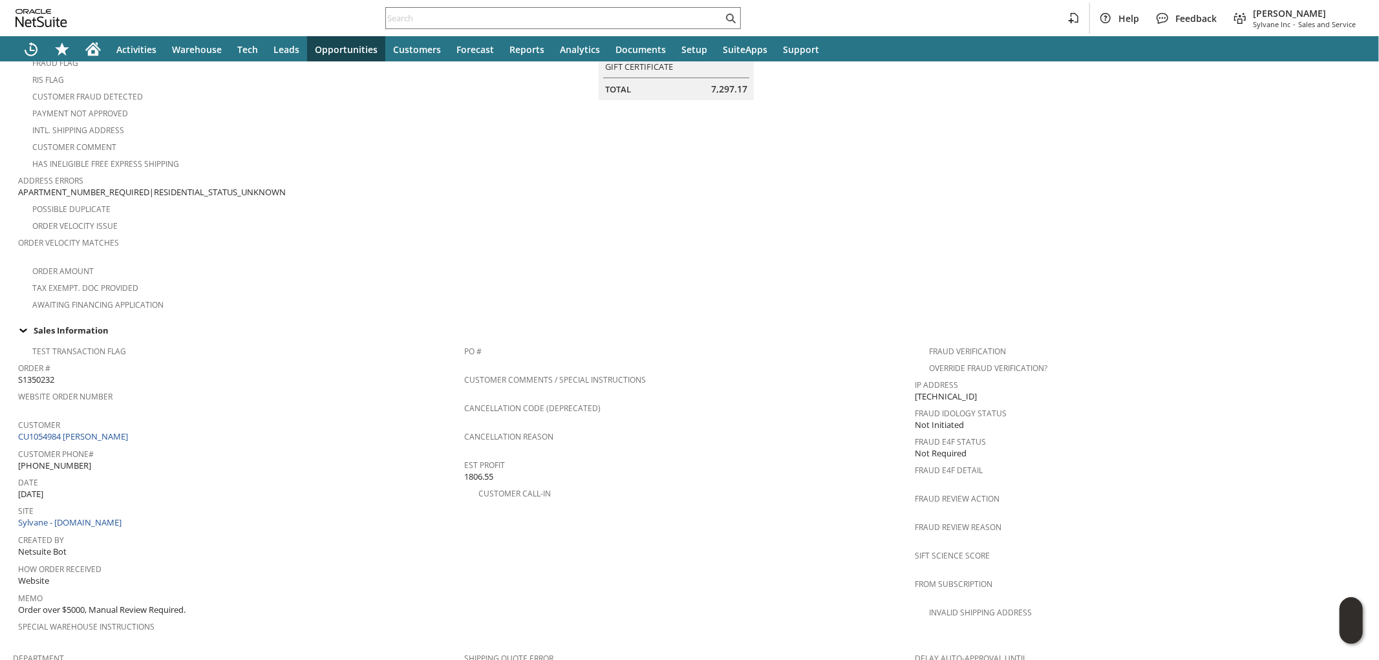
scroll to position [0, 0]
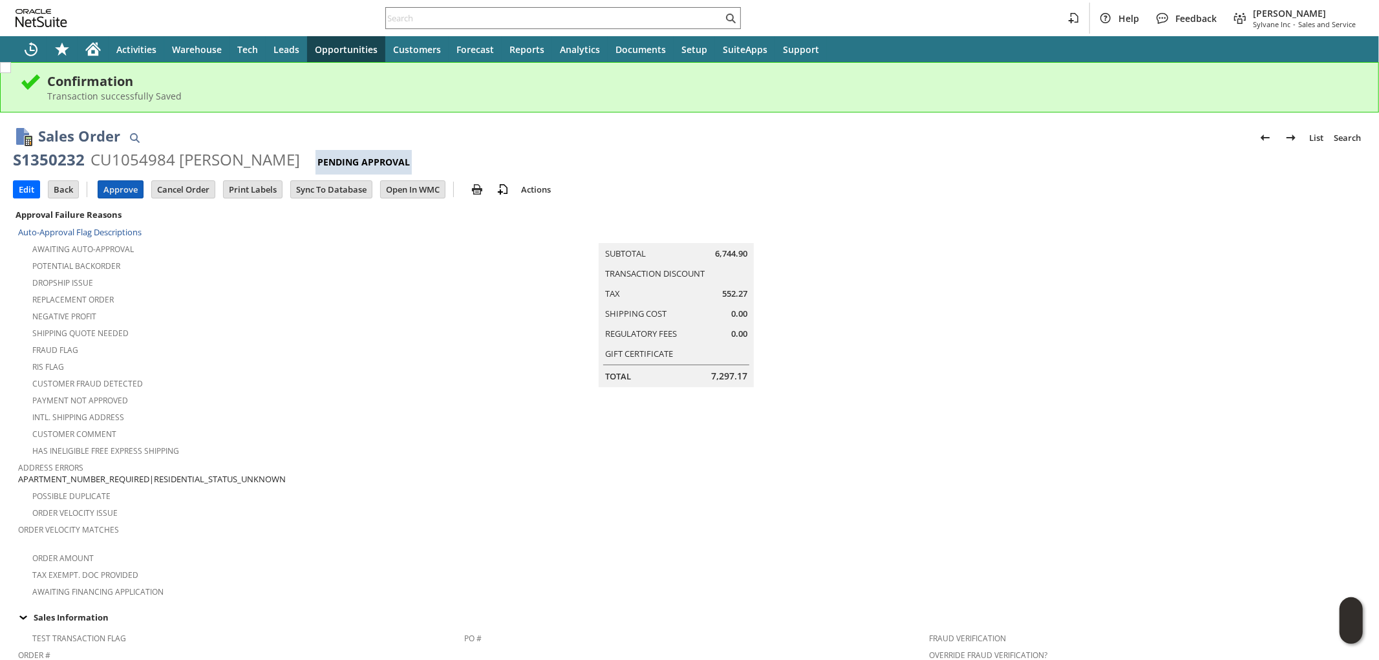
click at [116, 182] on input "Approve" at bounding box center [120, 189] width 45 height 17
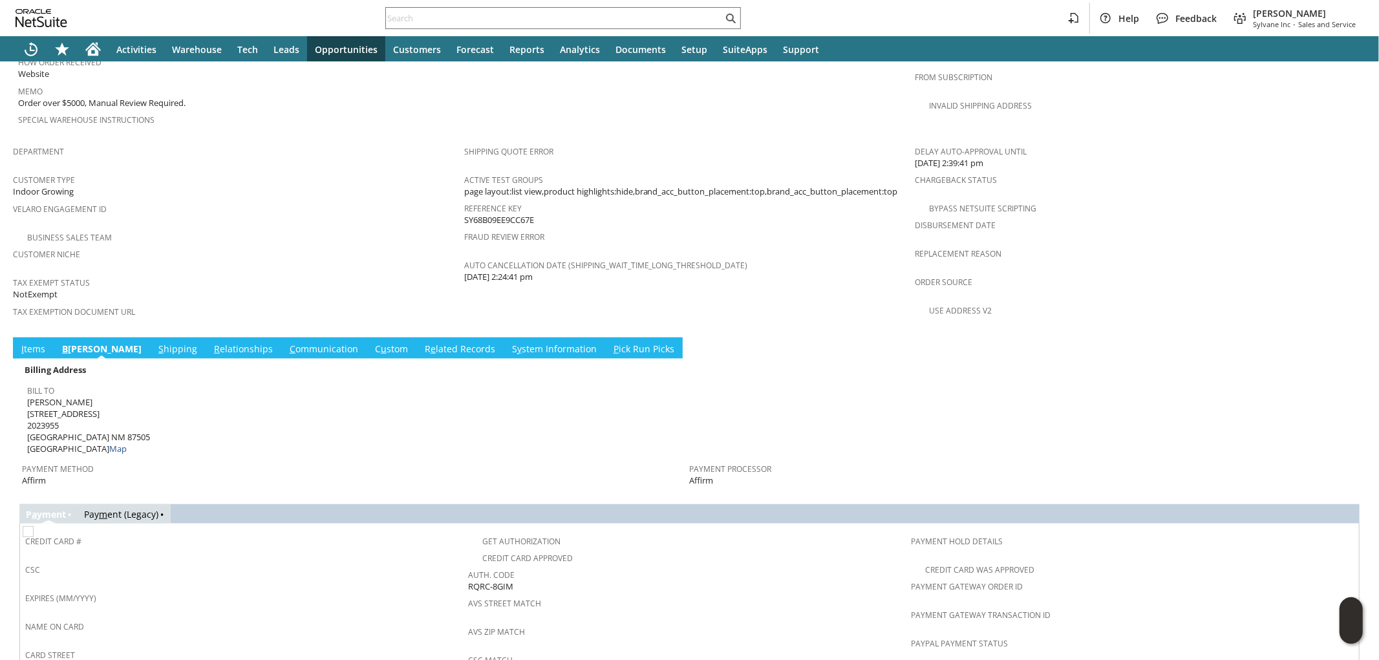
scroll to position [862, 0]
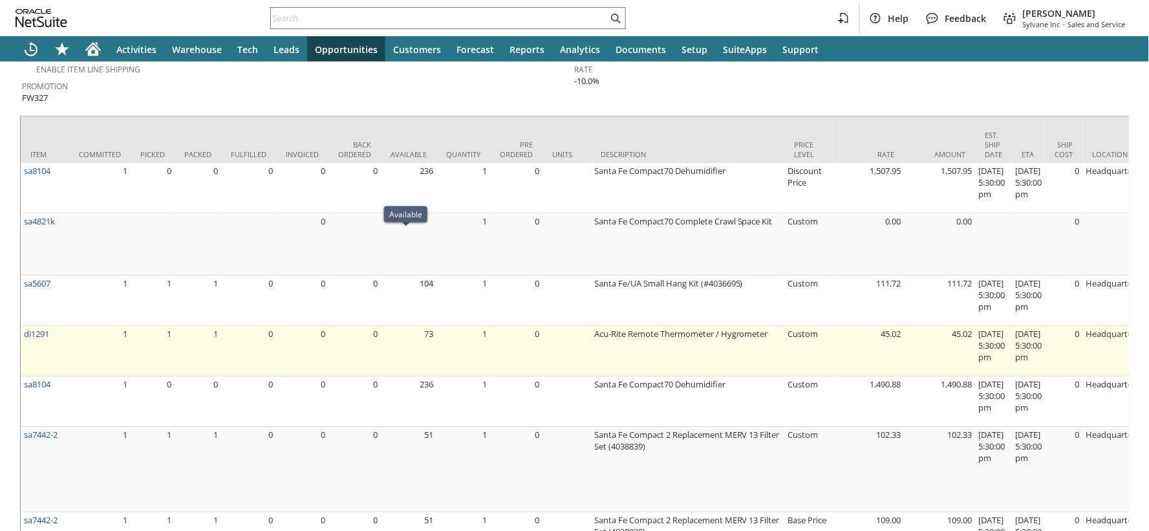
scroll to position [1149, 0]
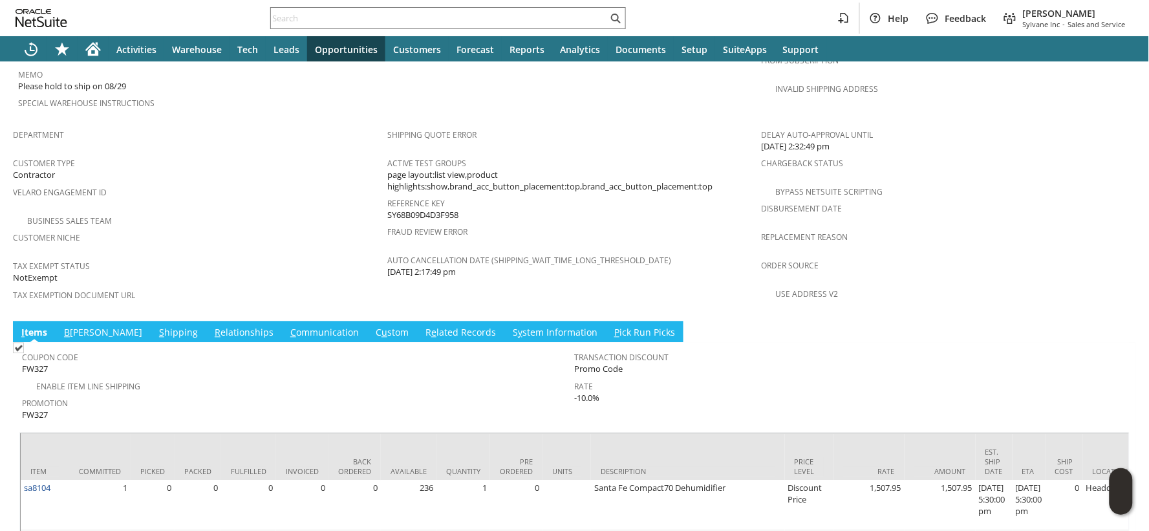
scroll to position [862, 0]
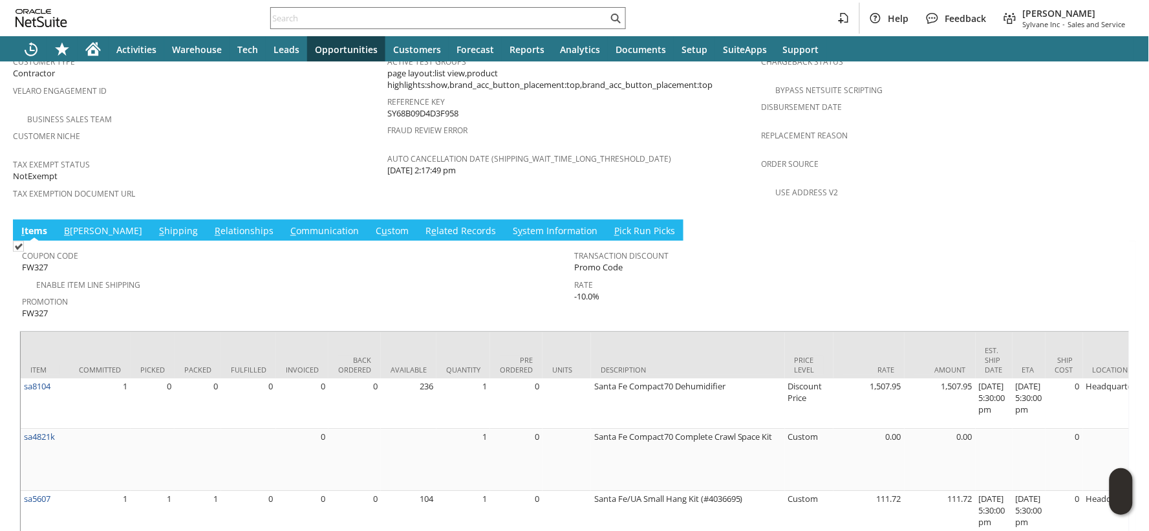
click at [156, 224] on link "S hipping" at bounding box center [178, 231] width 45 height 14
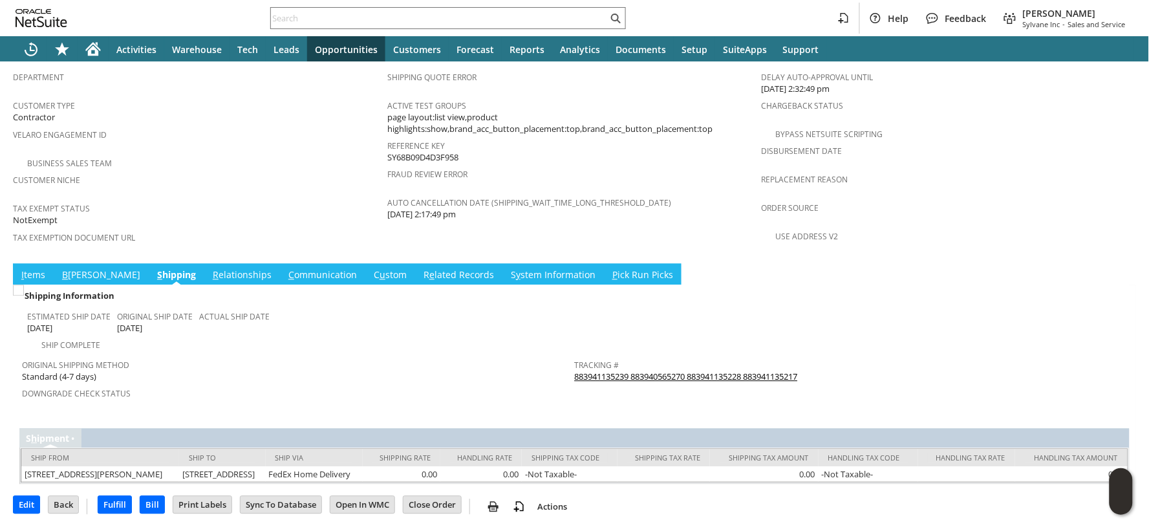
scroll to position [794, 0]
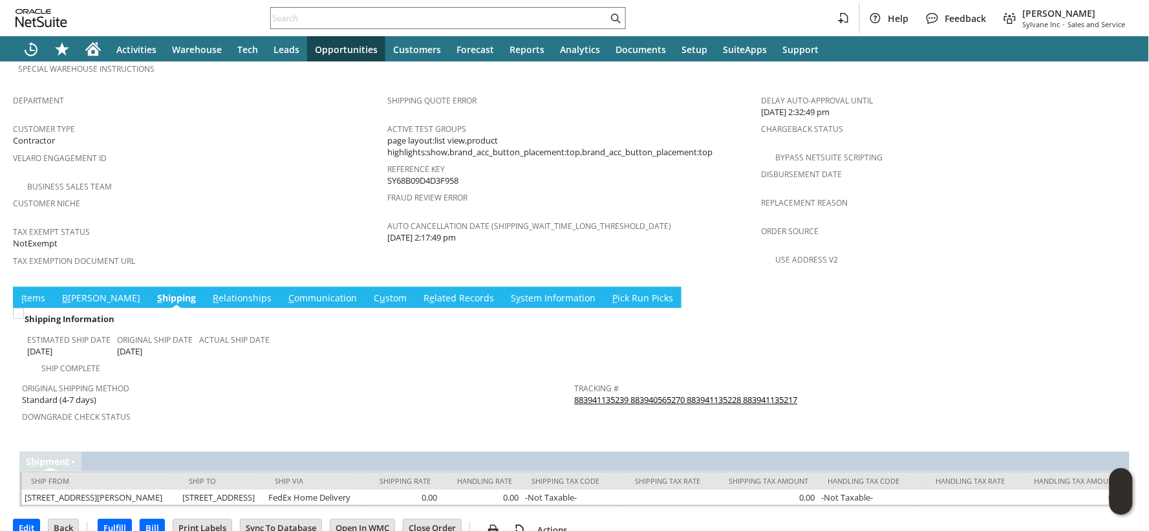
click at [27, 292] on link "I tems" at bounding box center [33, 299] width 30 height 14
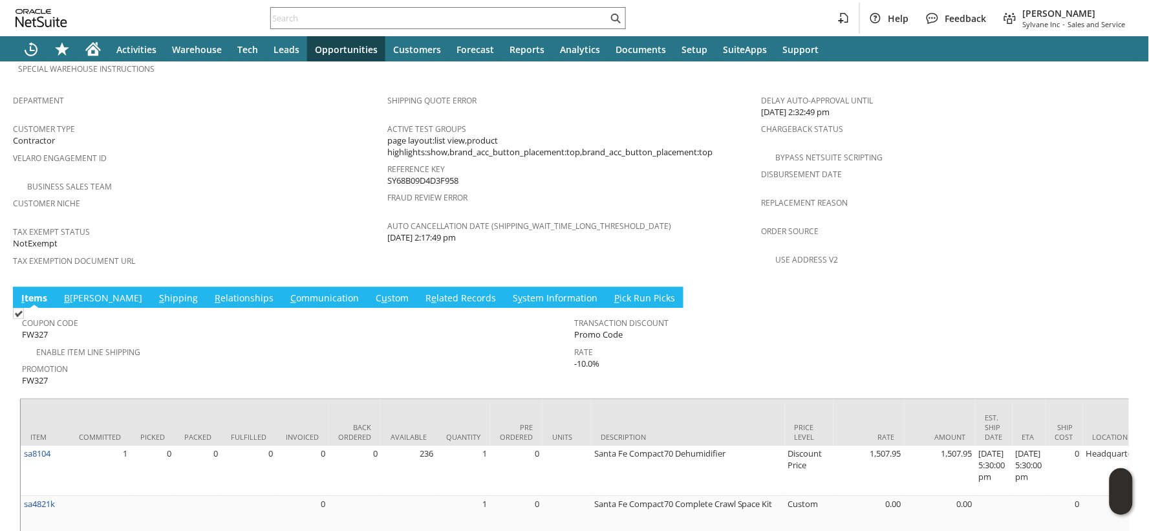
click at [159, 292] on span "S" at bounding box center [161, 298] width 5 height 12
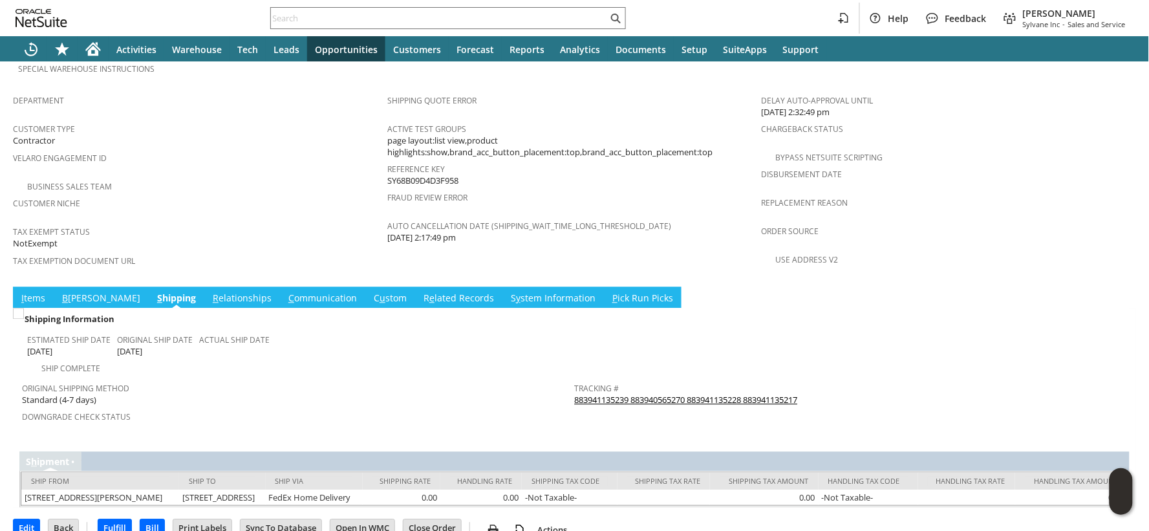
click at [79, 292] on link "B illing" at bounding box center [101, 299] width 85 height 14
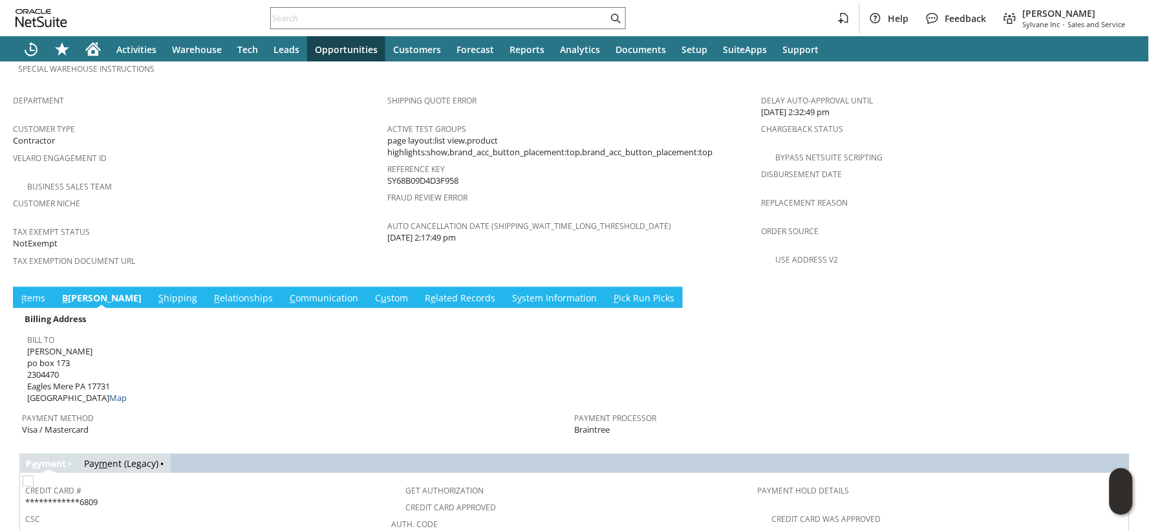
click at [42, 292] on link "I tems" at bounding box center [33, 299] width 30 height 14
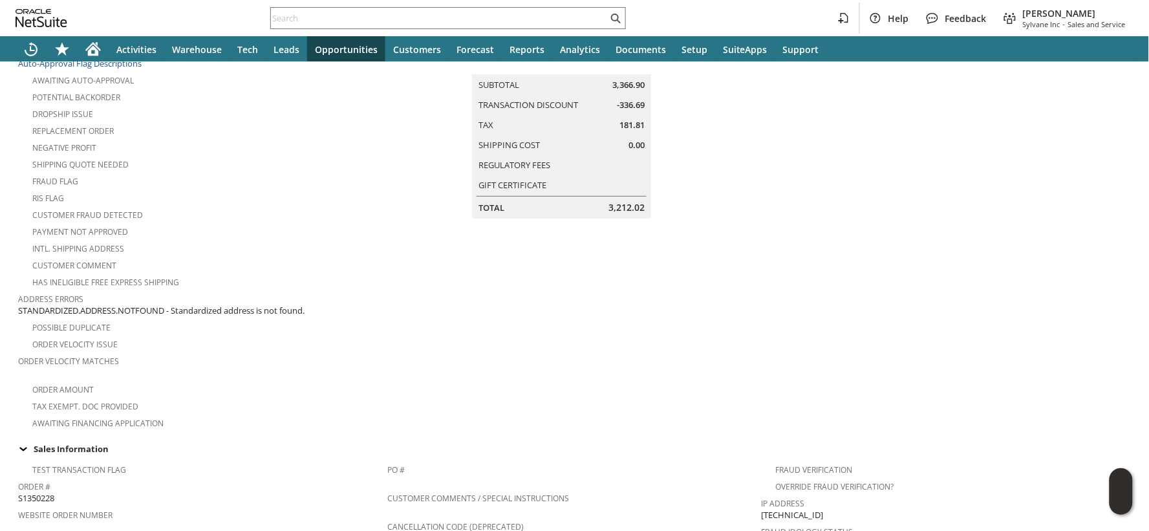
scroll to position [144, 0]
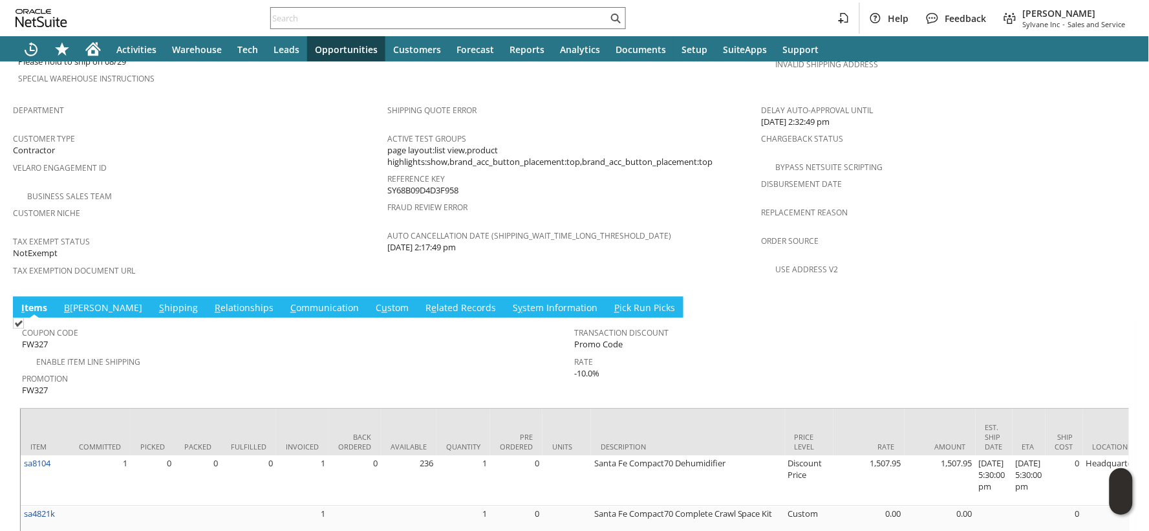
scroll to position [867, 0]
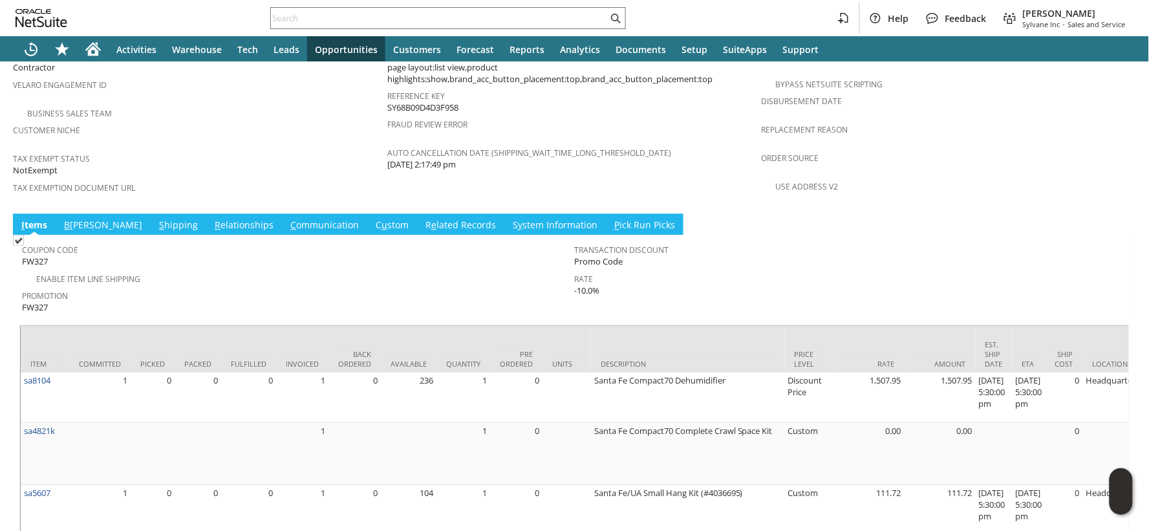
click at [75, 218] on link "B illing" at bounding box center [103, 225] width 85 height 14
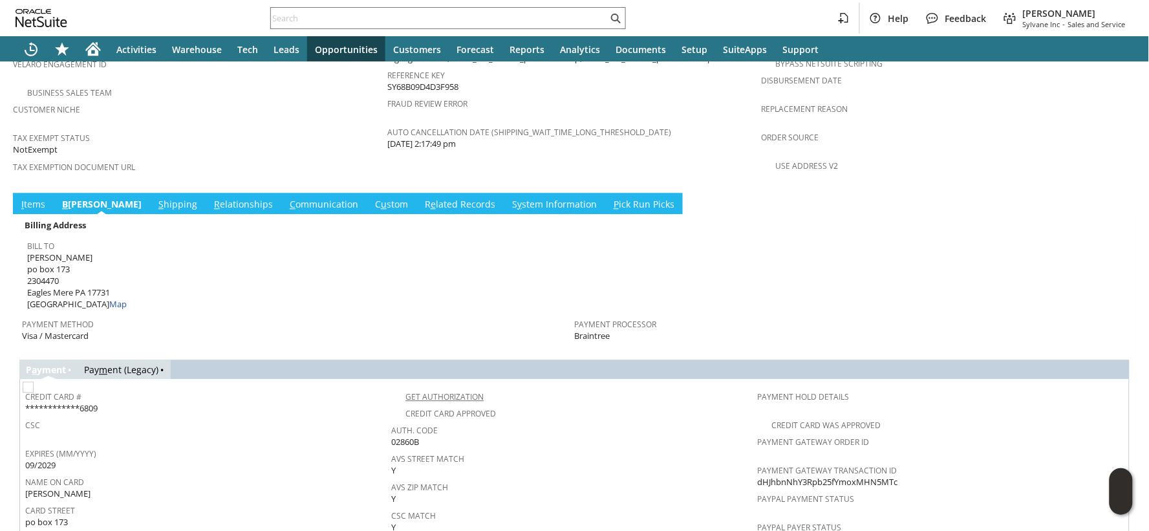
scroll to position [882, 0]
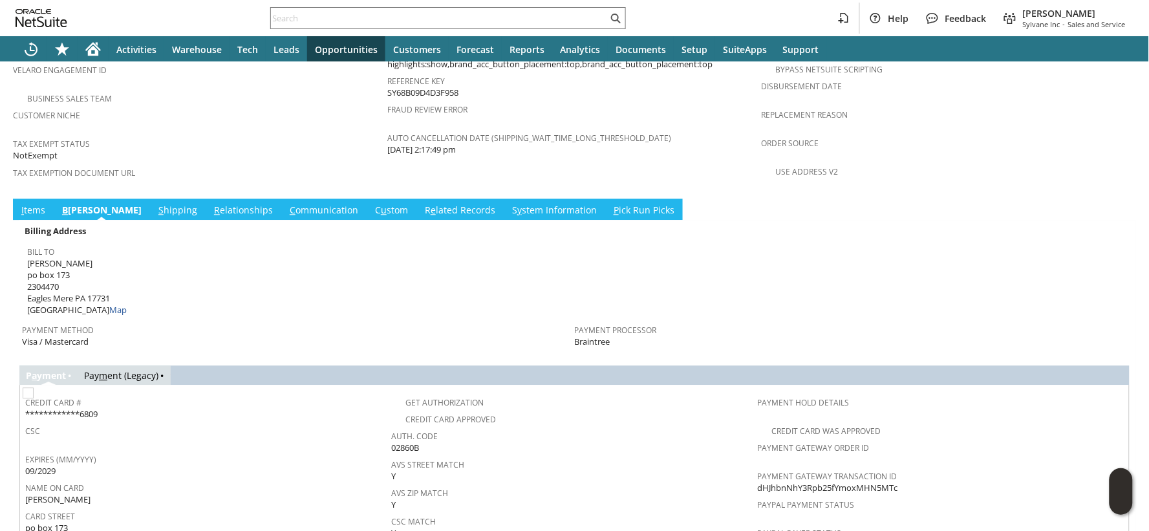
click at [37, 204] on link "I tems" at bounding box center [33, 211] width 30 height 14
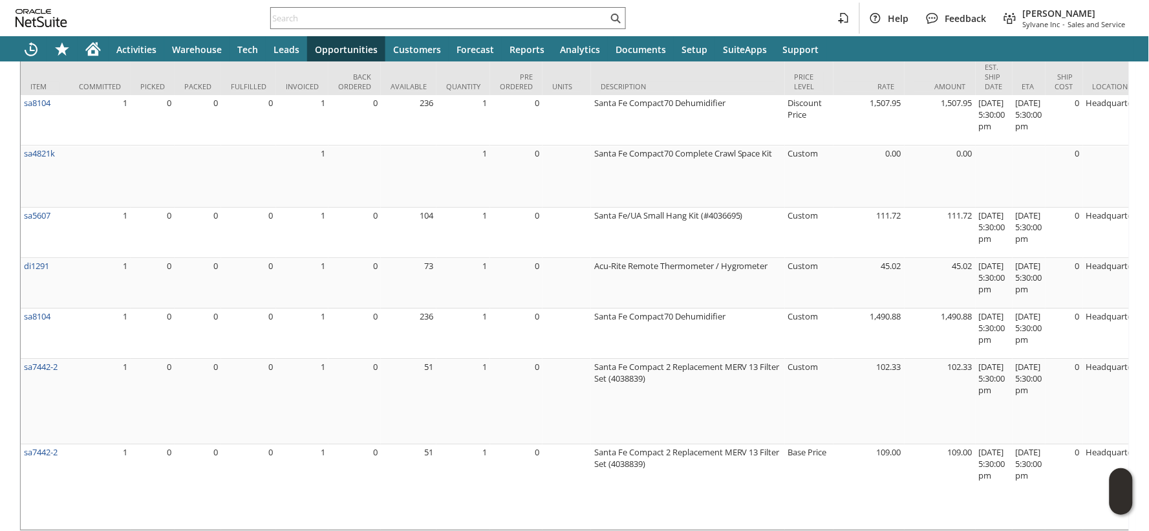
scroll to position [1154, 0]
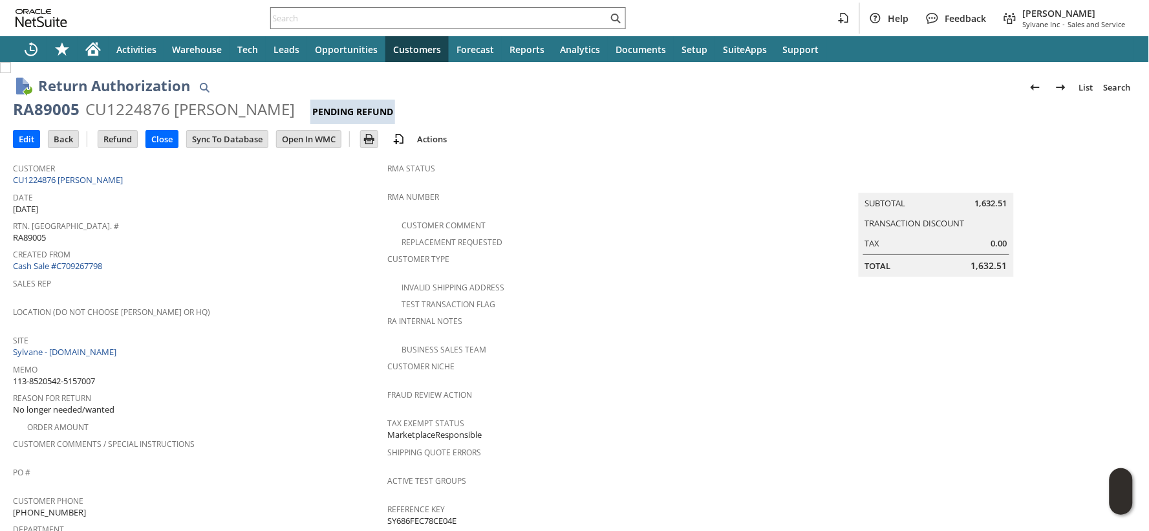
click at [89, 375] on span "113-8520542-5157007" at bounding box center [54, 381] width 82 height 12
copy tbody "113-8520542-5157007"
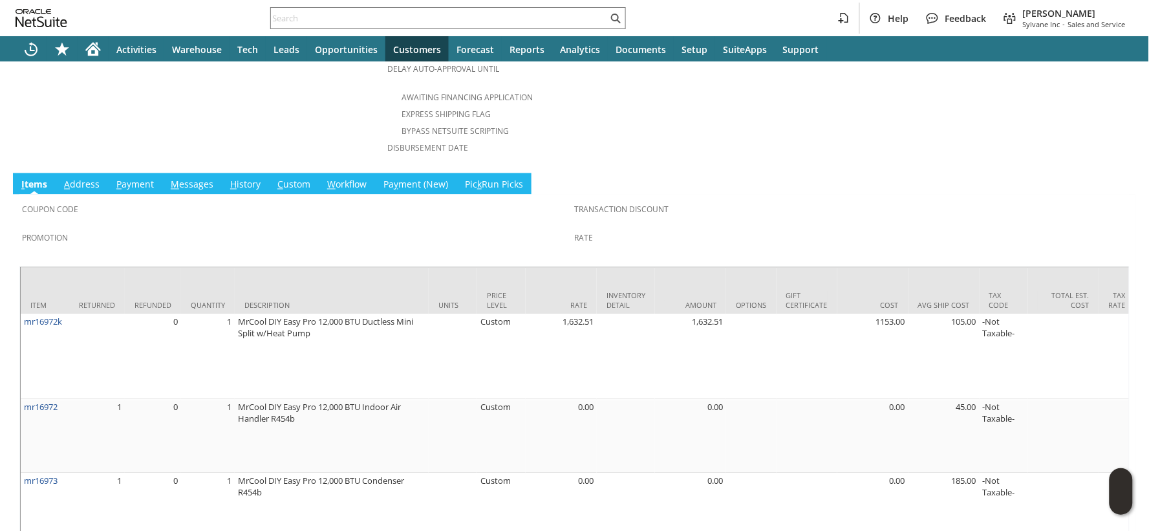
scroll to position [651, 0]
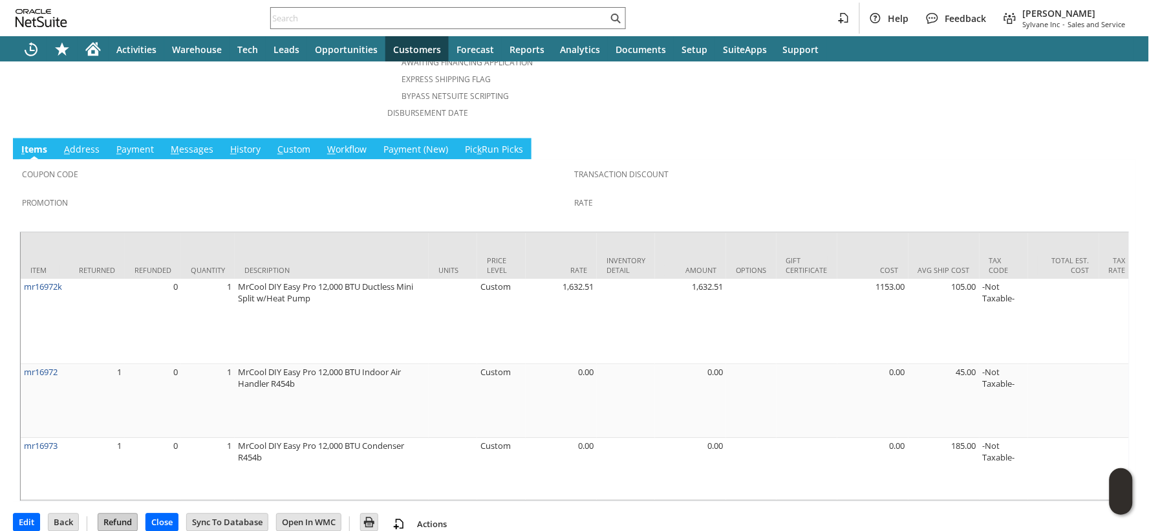
click at [113, 514] on input "Refund" at bounding box center [117, 522] width 39 height 17
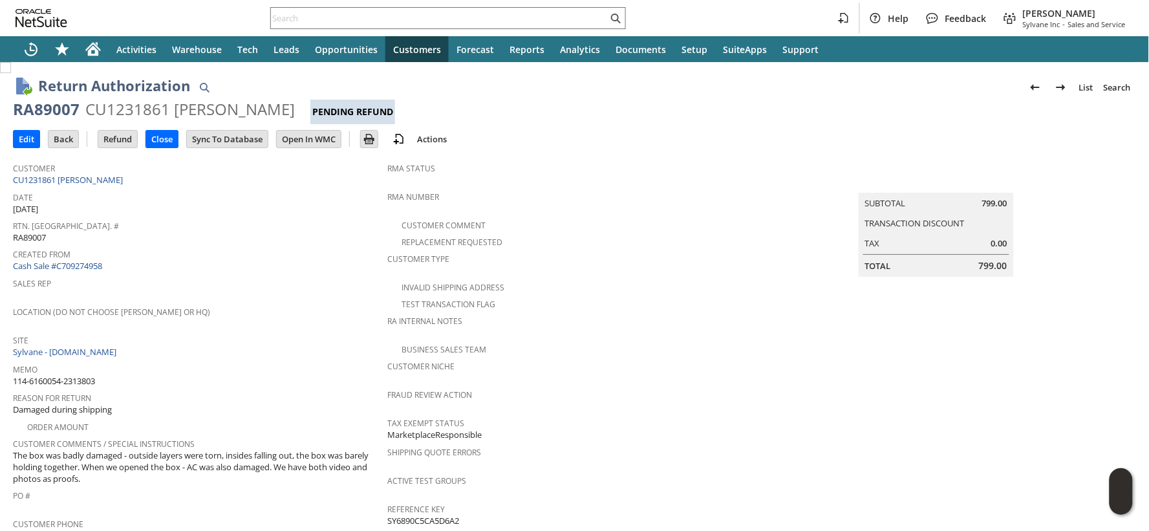
click at [85, 375] on span "114-6160054-2313803" at bounding box center [54, 381] width 82 height 12
copy tbody "114-6160054-2313803"
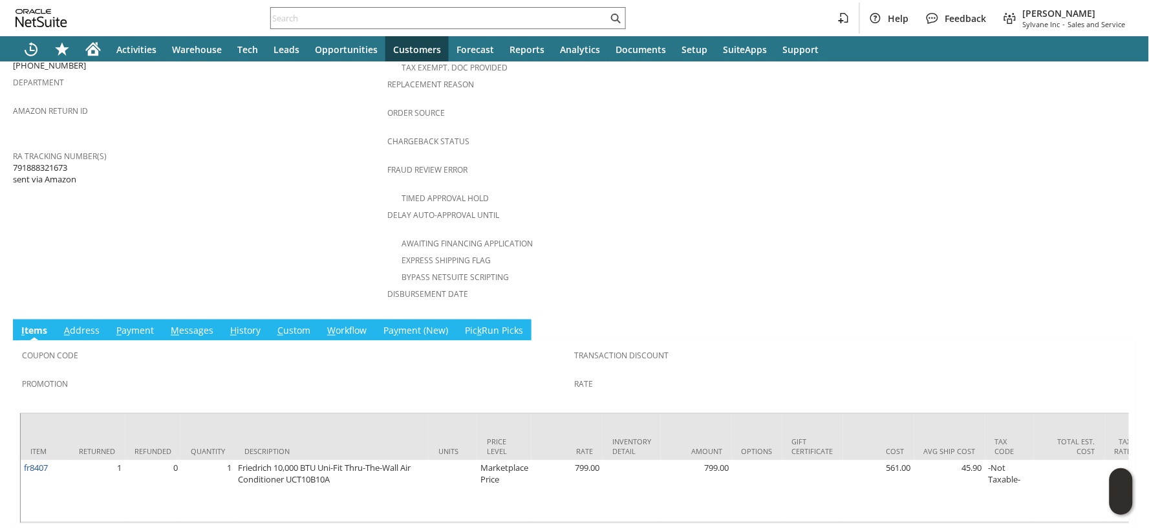
scroll to position [494, 0]
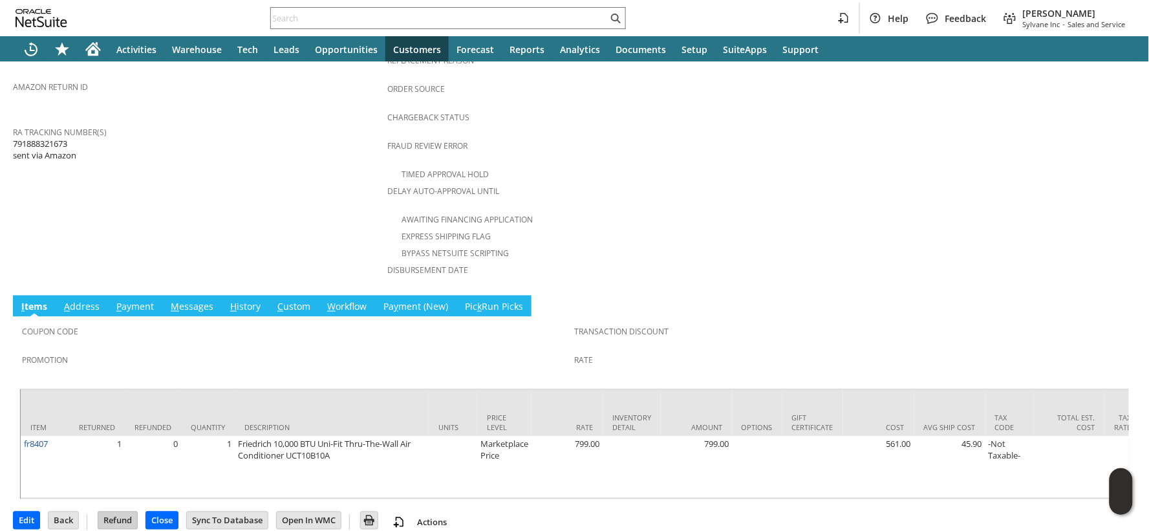
click at [120, 512] on input "Refund" at bounding box center [117, 520] width 39 height 17
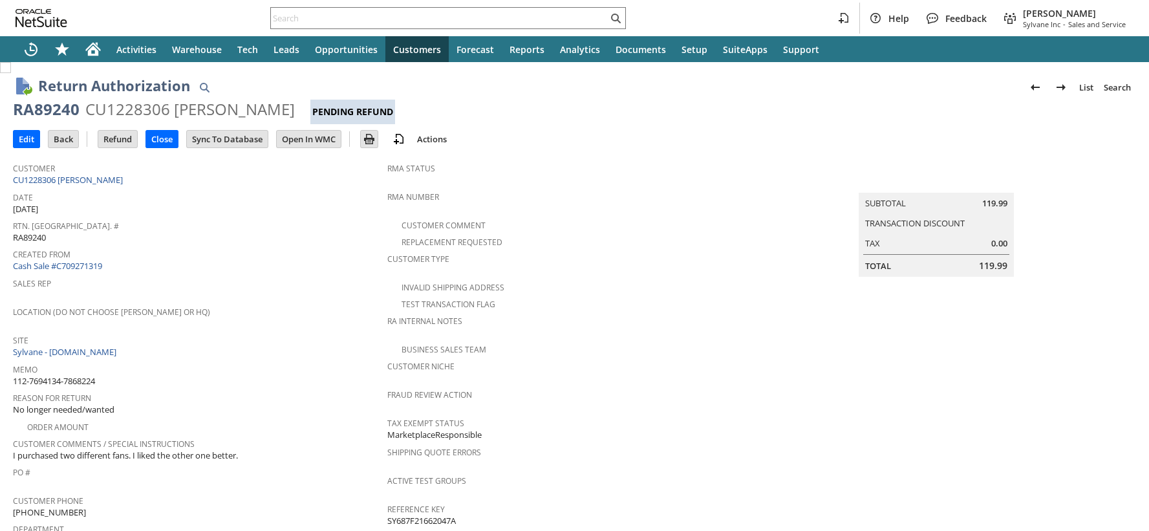
click at [88, 375] on span "112-7694134-7868224" at bounding box center [54, 381] width 82 height 12
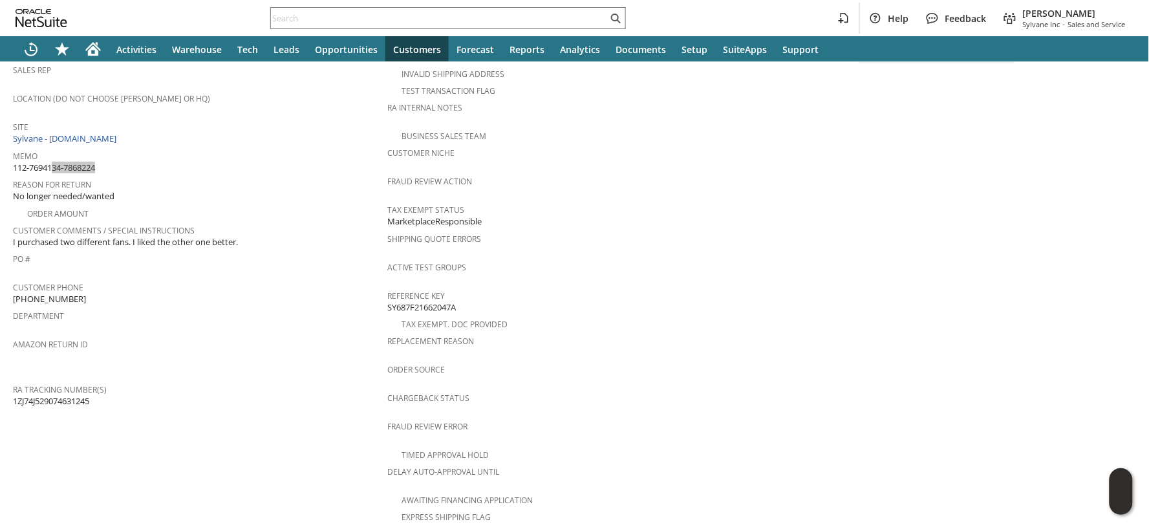
scroll to position [517, 0]
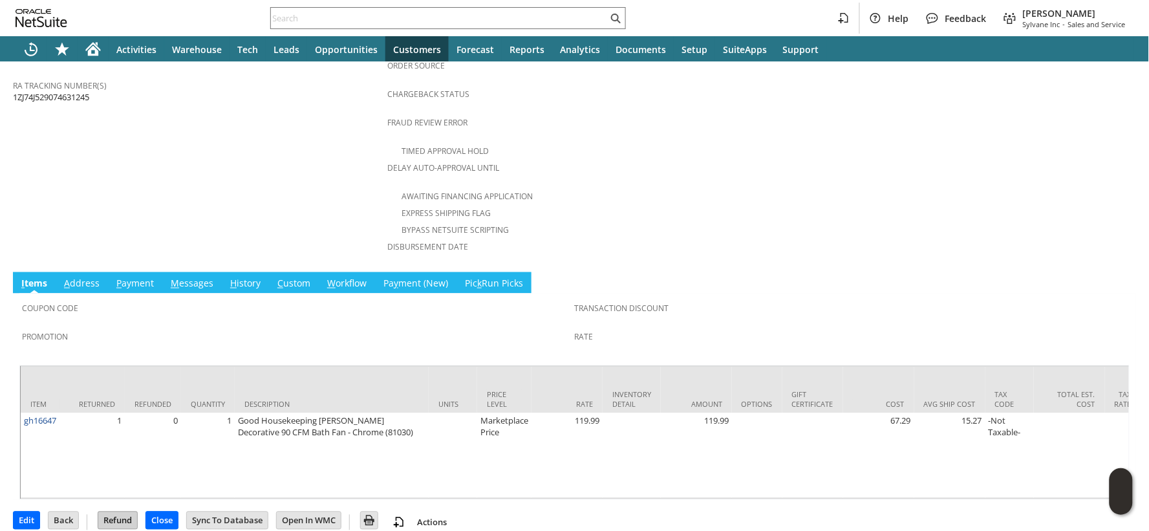
click at [127, 512] on input "Refund" at bounding box center [117, 520] width 39 height 17
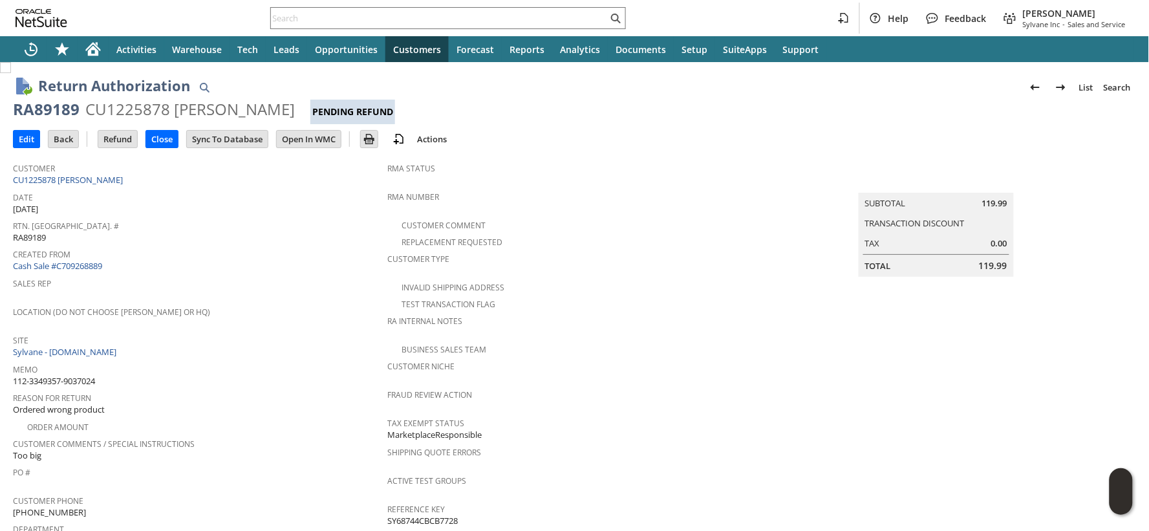
click at [68, 375] on span "112-3349357-9037024" at bounding box center [54, 381] width 82 height 12
copy tbody "112-3349357-9037024"
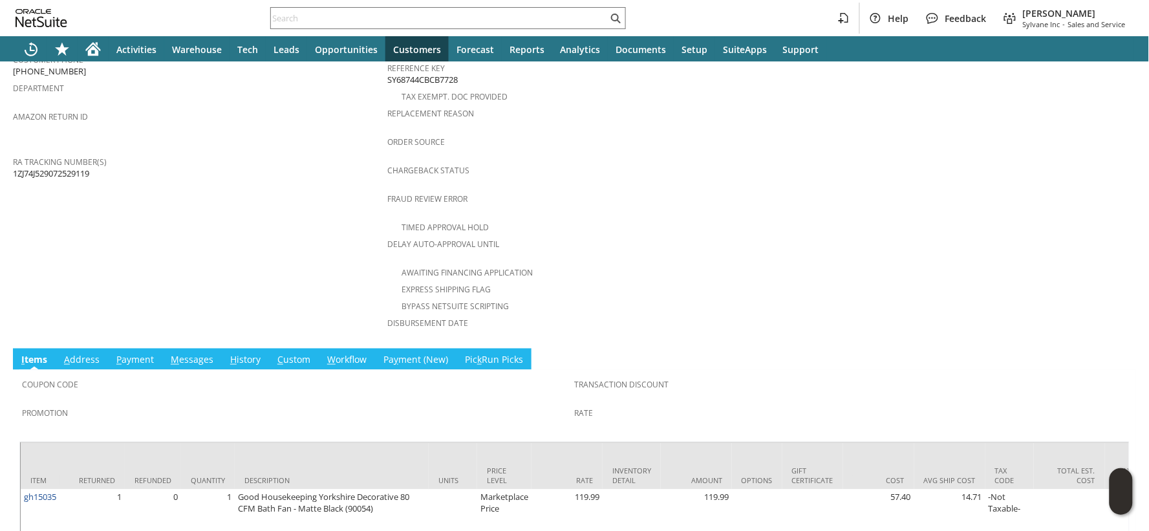
scroll to position [505, 0]
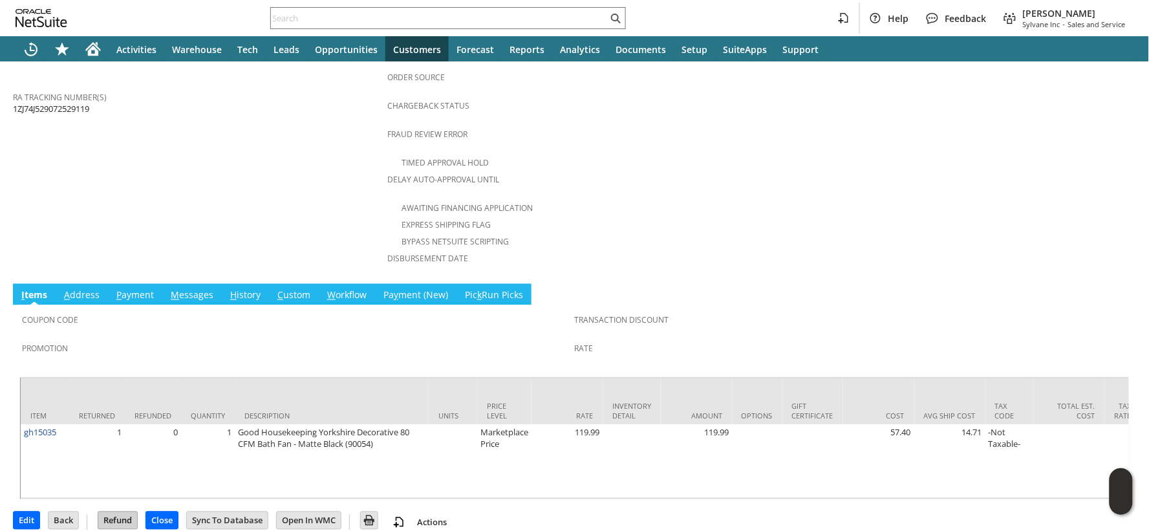
click at [129, 512] on input "Refund" at bounding box center [117, 520] width 39 height 17
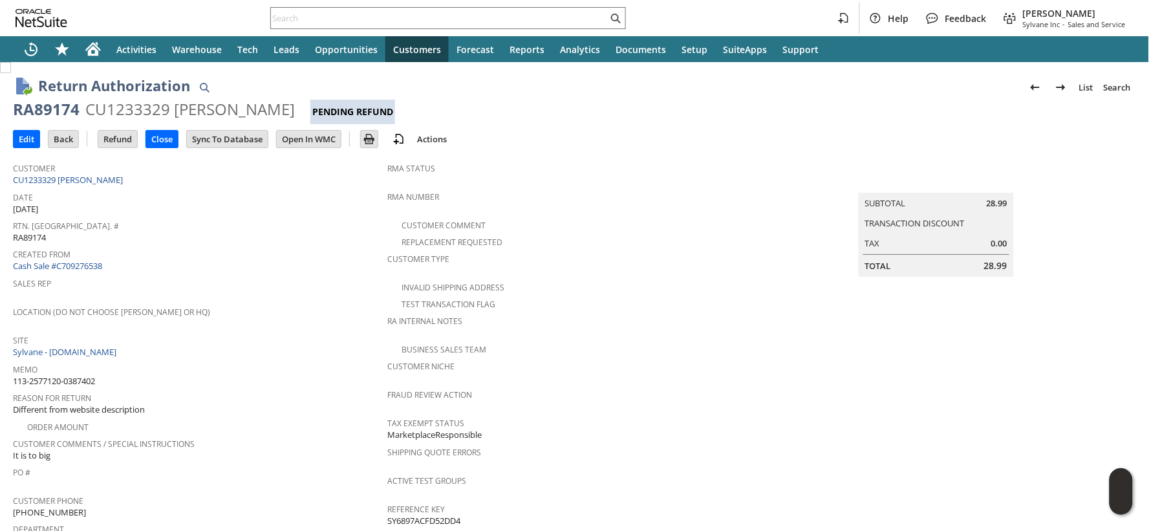
click at [85, 375] on span "113-2577120-0387402" at bounding box center [54, 381] width 82 height 12
copy tbody "113-2577120-0387402"
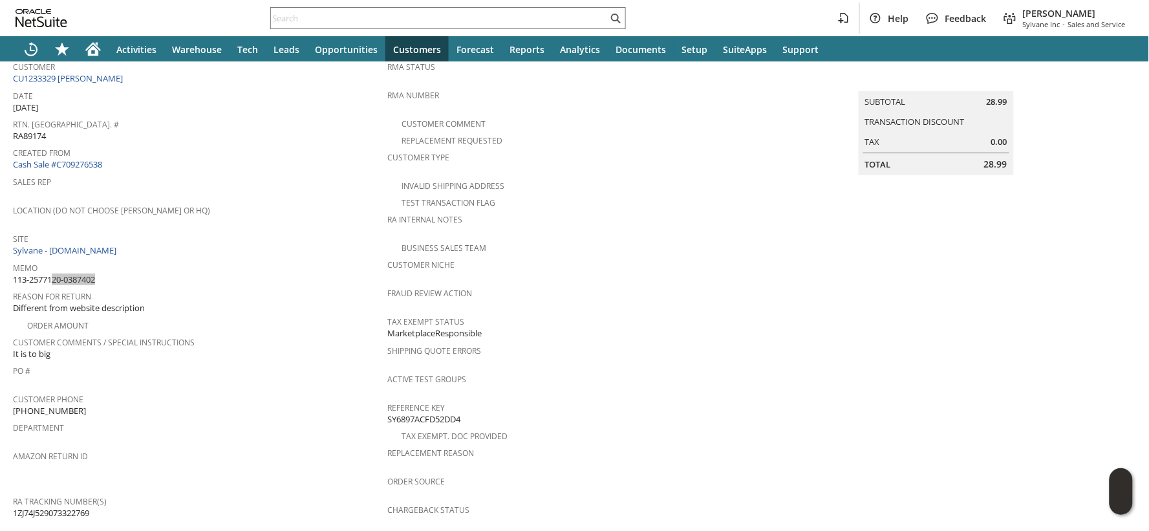
scroll to position [494, 0]
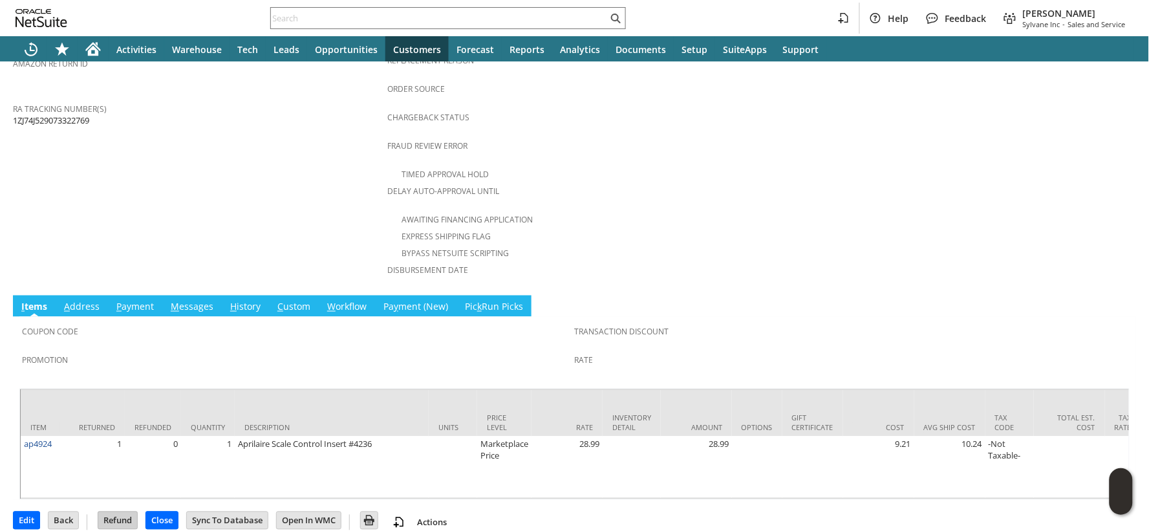
click at [127, 512] on input "Refund" at bounding box center [117, 520] width 39 height 17
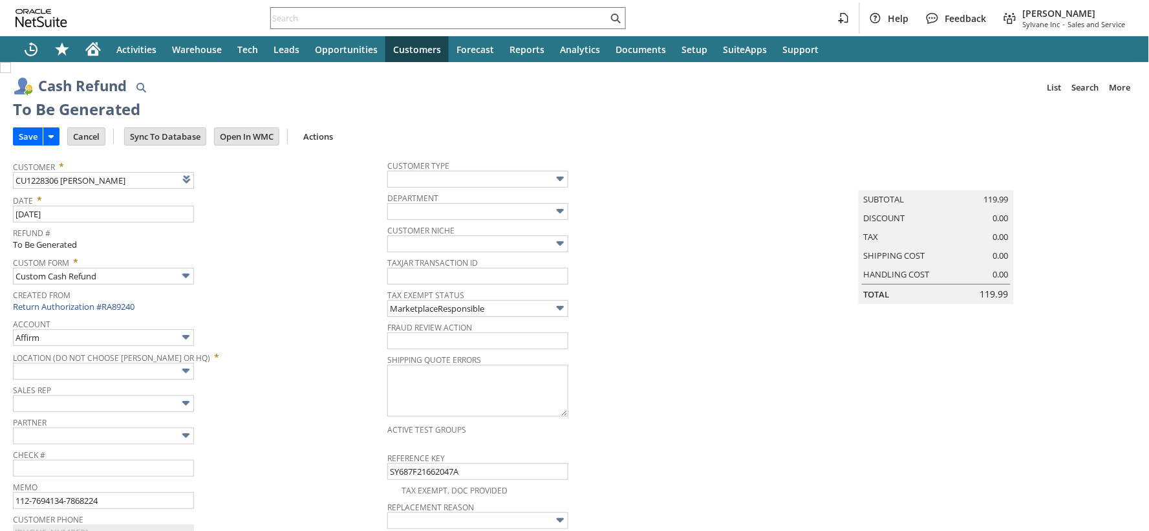
type input "Amazon Undeposited Funds"
type input "Headquarters : Head... : Pending Testing"
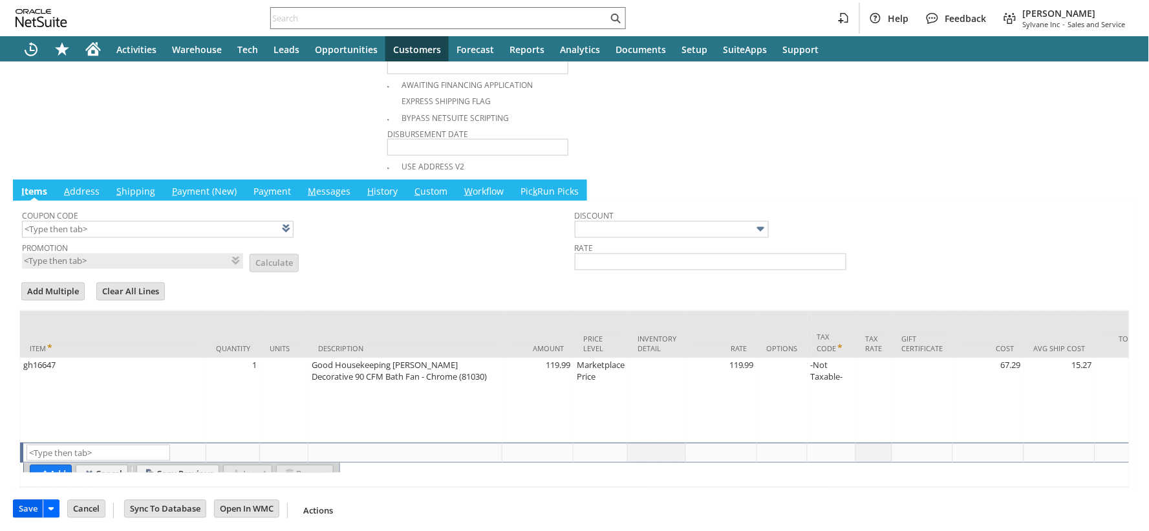
click at [30, 506] on input "Save" at bounding box center [28, 508] width 29 height 17
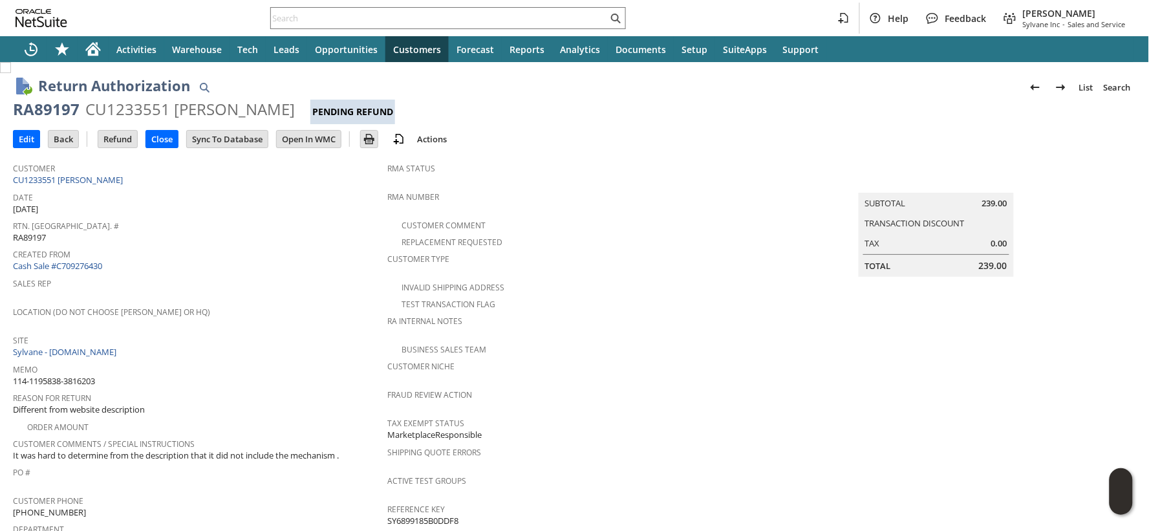
click at [85, 375] on span "114-1195838-3816203" at bounding box center [54, 381] width 82 height 12
copy tbody "114-1195838-3816203"
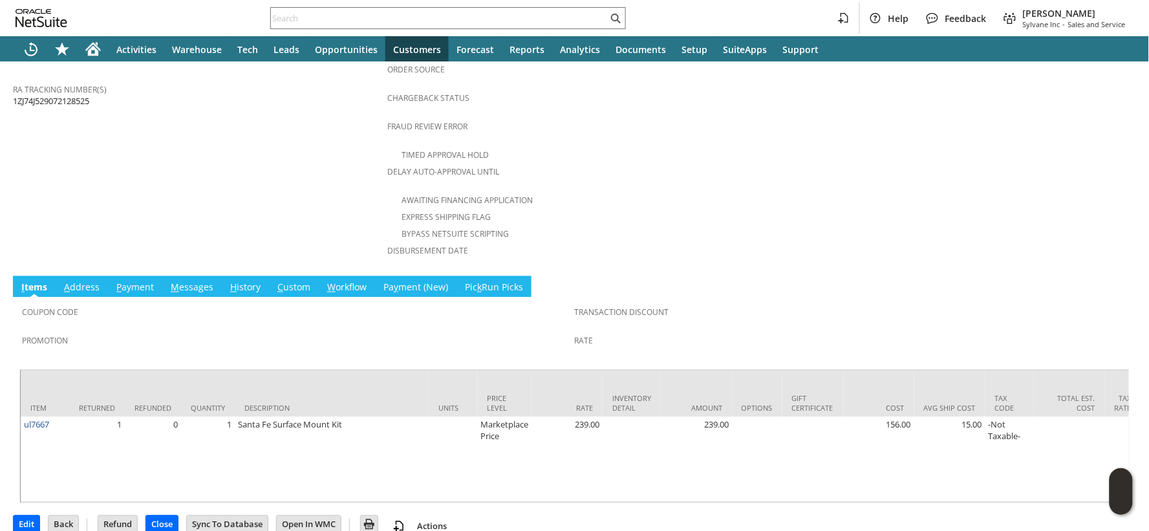
scroll to position [517, 0]
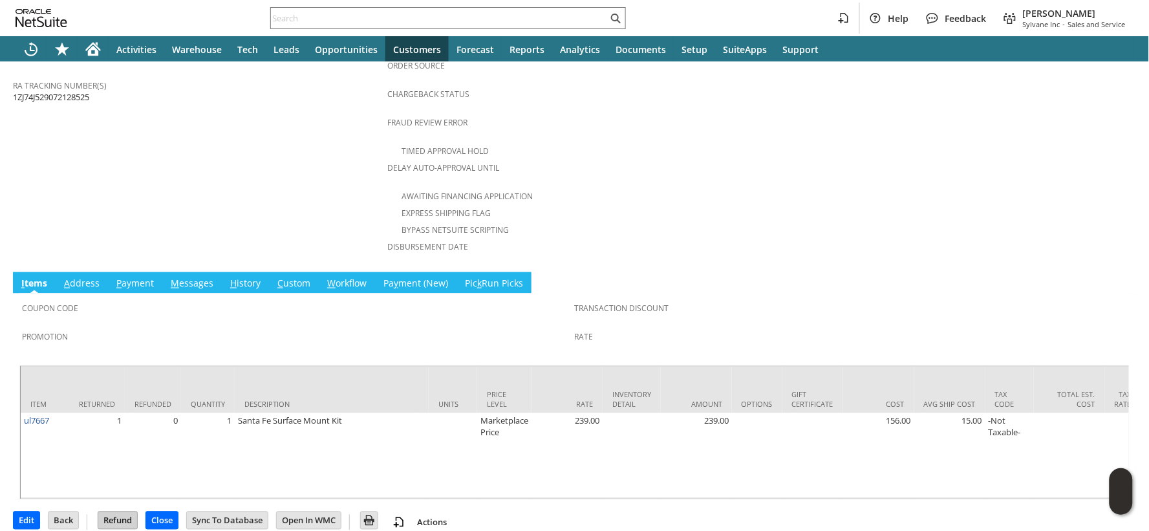
click at [125, 512] on input "Refund" at bounding box center [117, 520] width 39 height 17
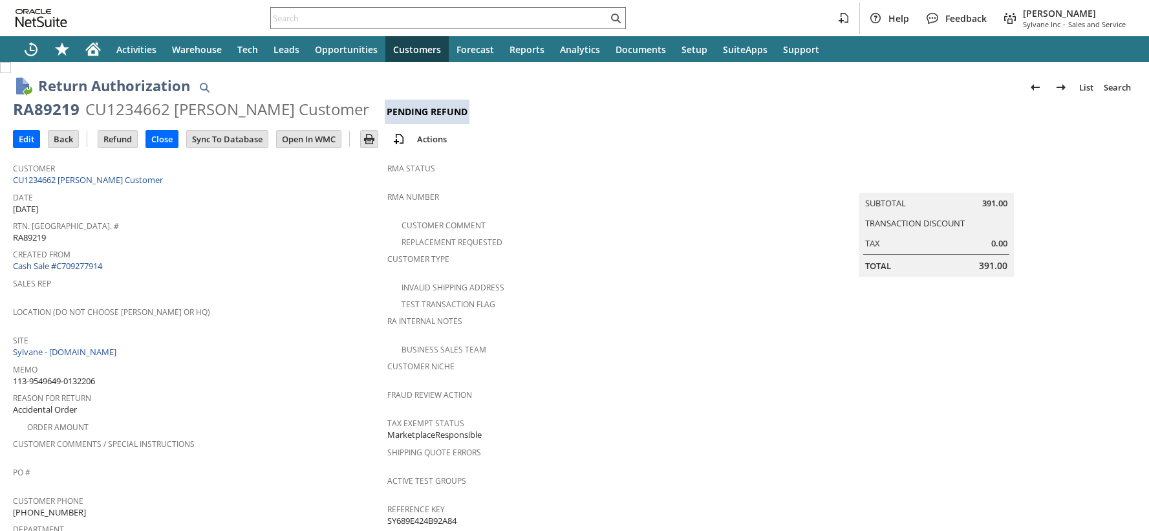
click at [78, 375] on span "113-9549649-0132206" at bounding box center [54, 381] width 82 height 12
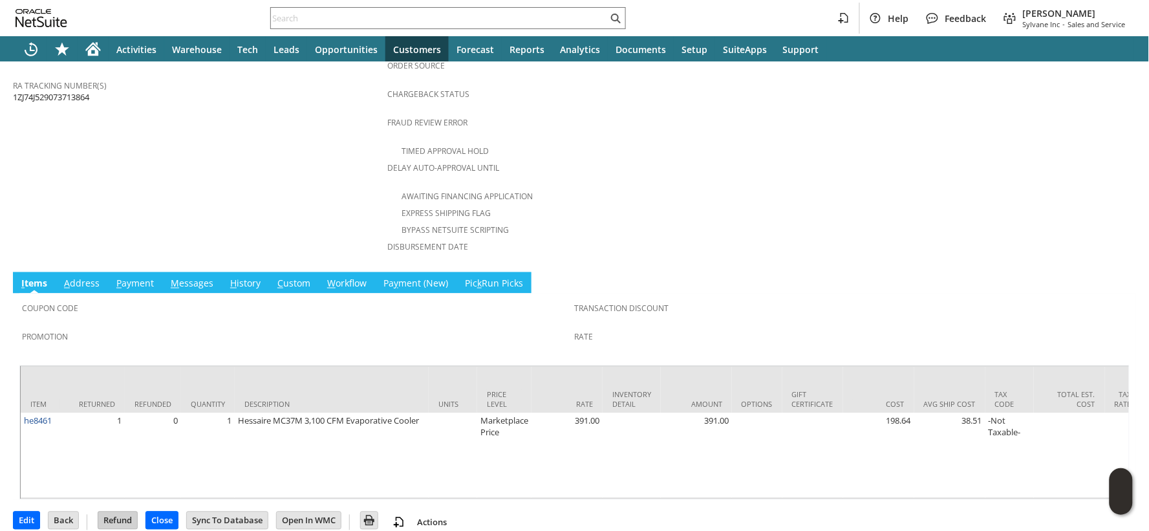
click at [123, 512] on input "Refund" at bounding box center [117, 520] width 39 height 17
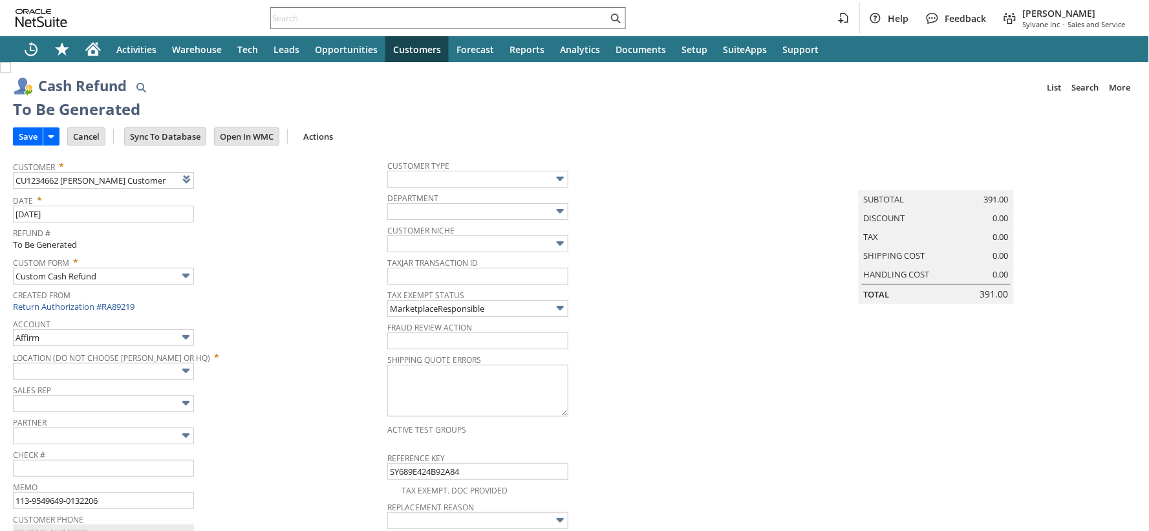
type input "Amazon Undeposited Funds"
type input "Headquarters : Head... : Pending Testing"
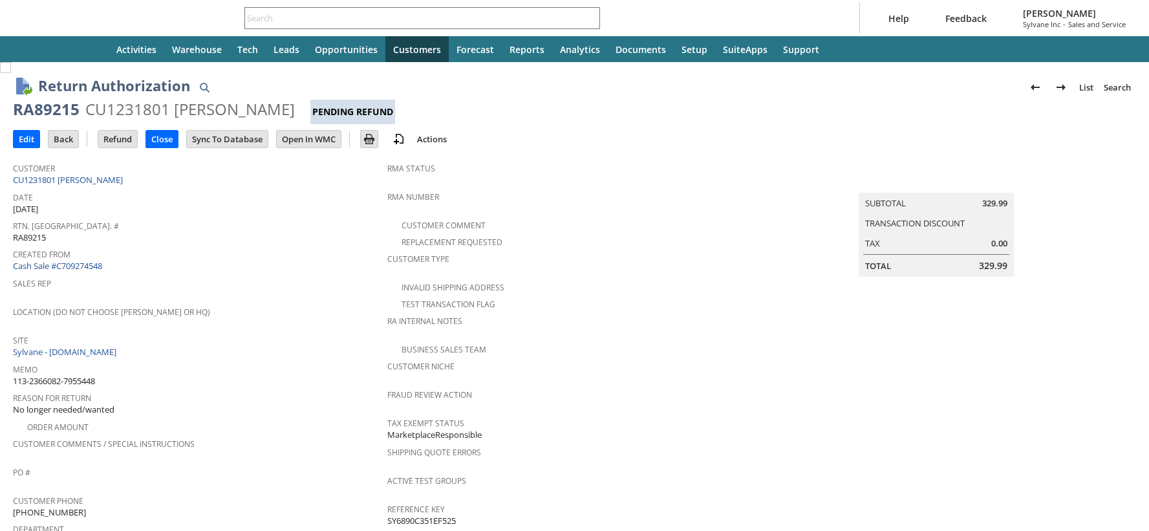
click at [74, 375] on span "113-2366082-7955448" at bounding box center [54, 381] width 82 height 12
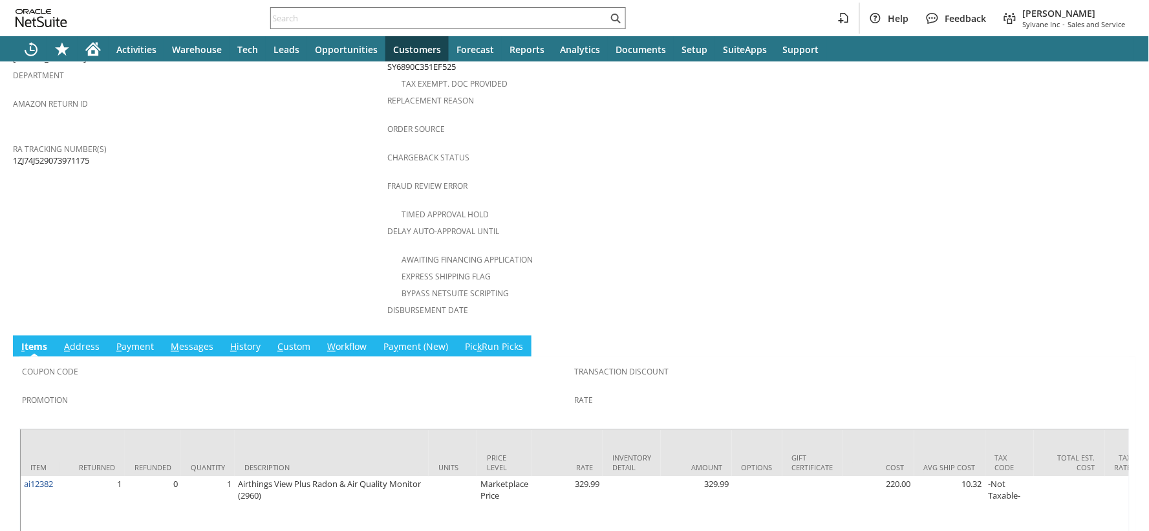
scroll to position [494, 0]
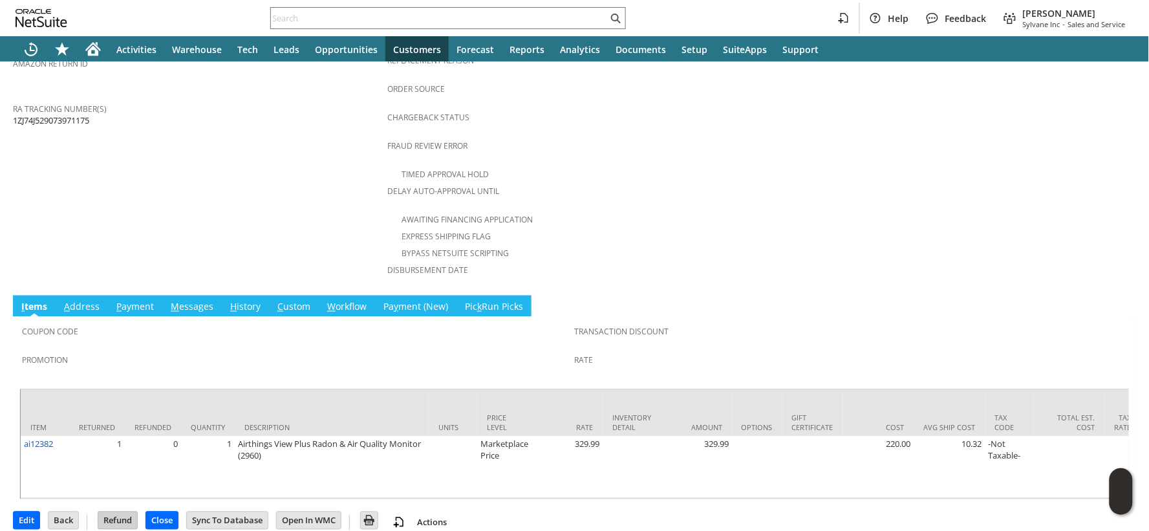
click at [119, 512] on input "Refund" at bounding box center [117, 520] width 39 height 17
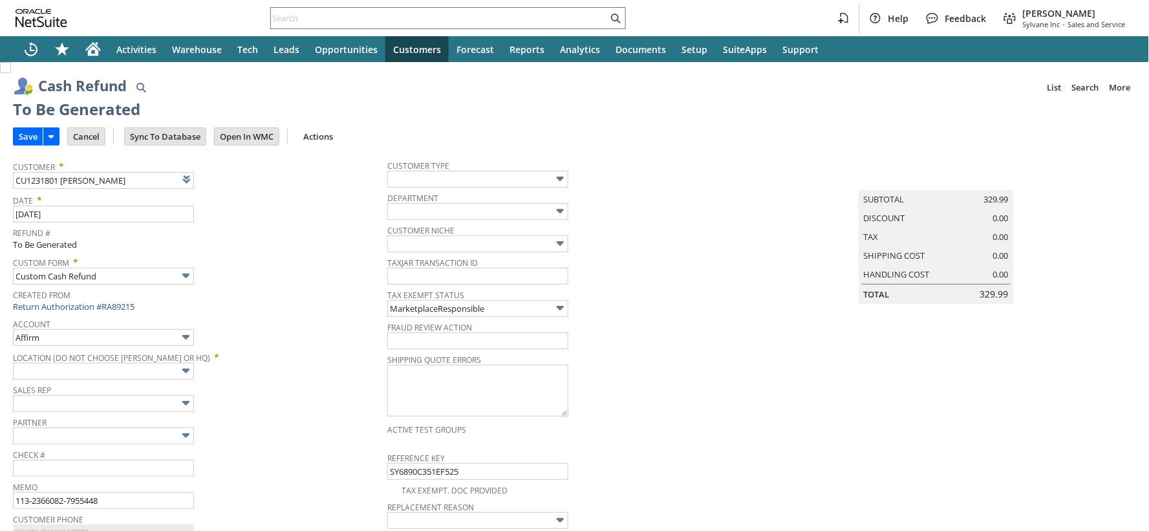
type input "Amazon Undeposited Funds"
type input "Headquarters : Head... : Pending Testing"
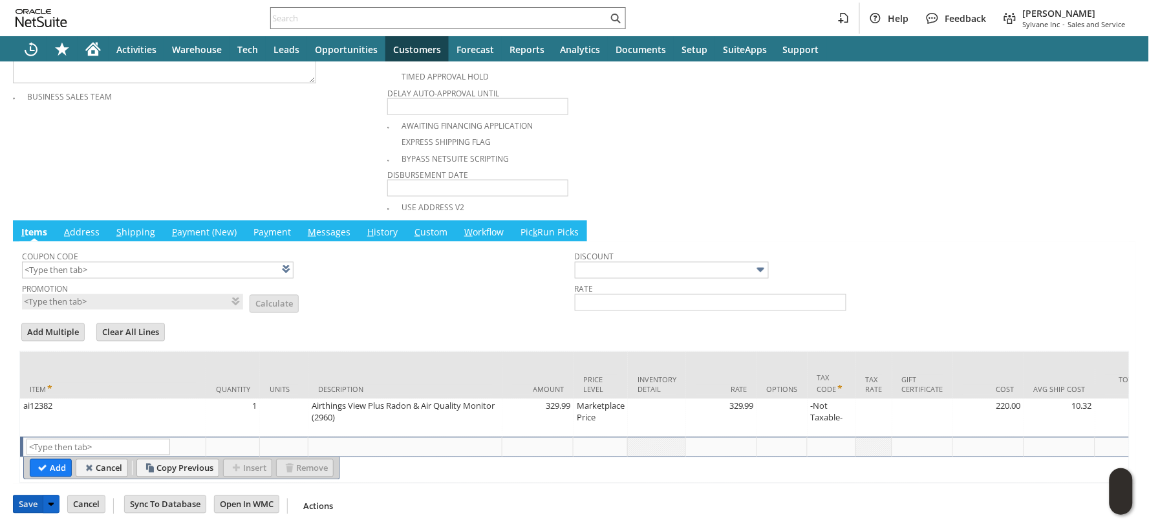
click at [30, 505] on input "Save" at bounding box center [28, 504] width 29 height 17
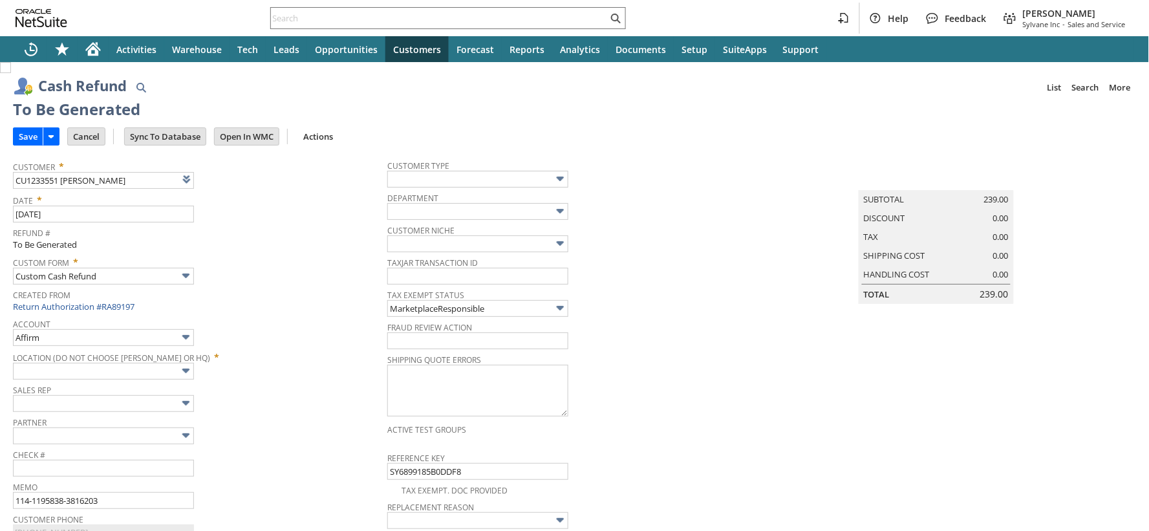
type input "Amazon Undeposited Funds"
type input "Headquarters : Head... : Pending Testing"
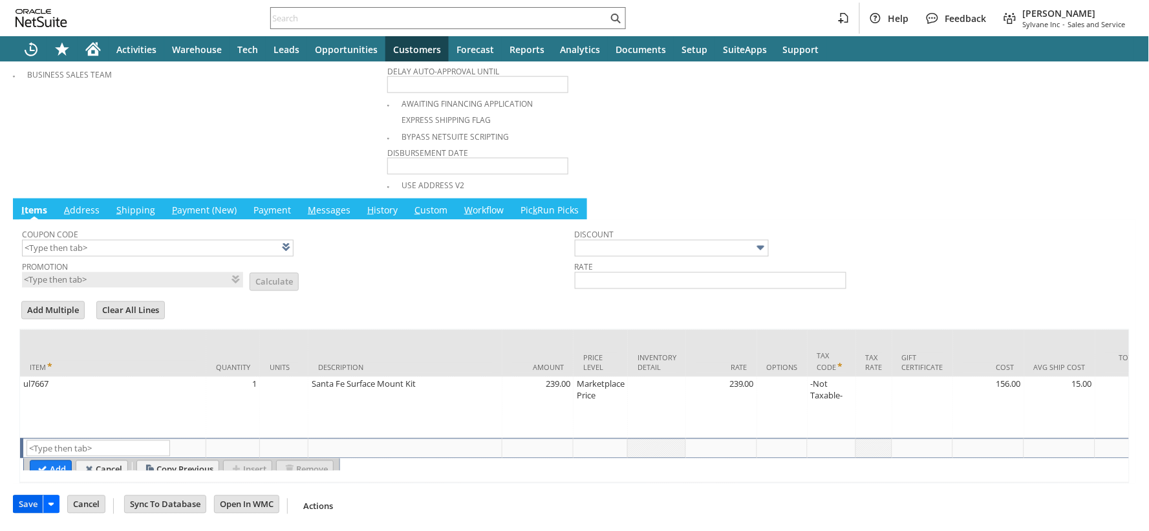
click at [21, 503] on input "Save" at bounding box center [28, 504] width 29 height 17
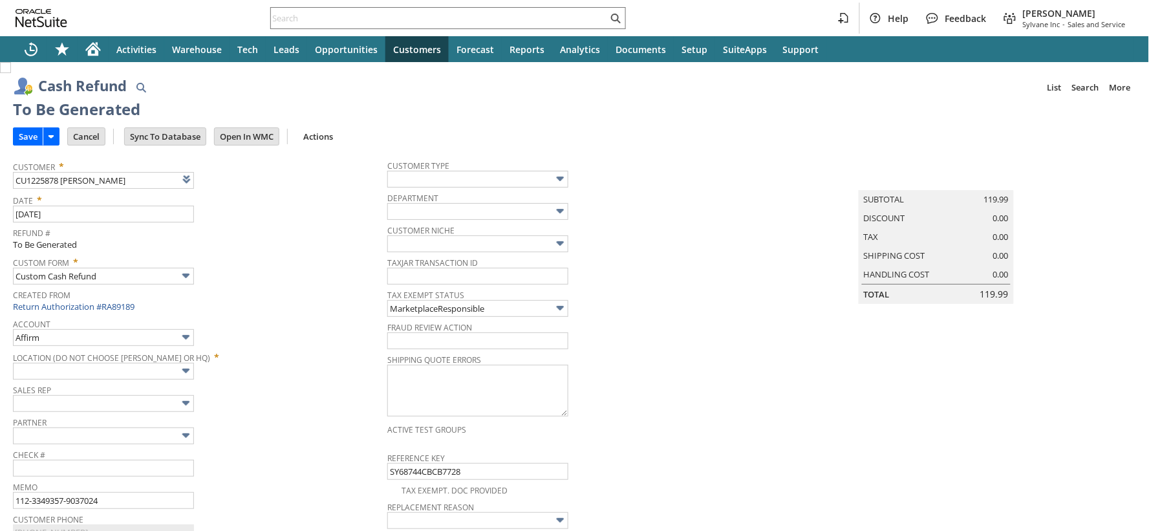
type input "Amazon Undeposited Funds"
type input "Headquarters : Head... : Pending Testing"
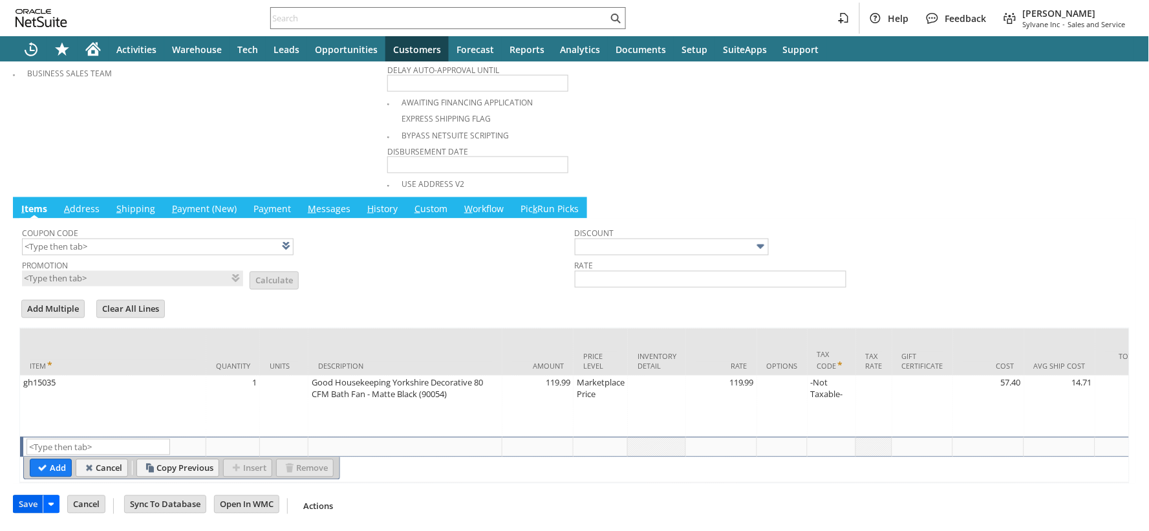
click at [29, 505] on input "Save" at bounding box center [28, 504] width 29 height 17
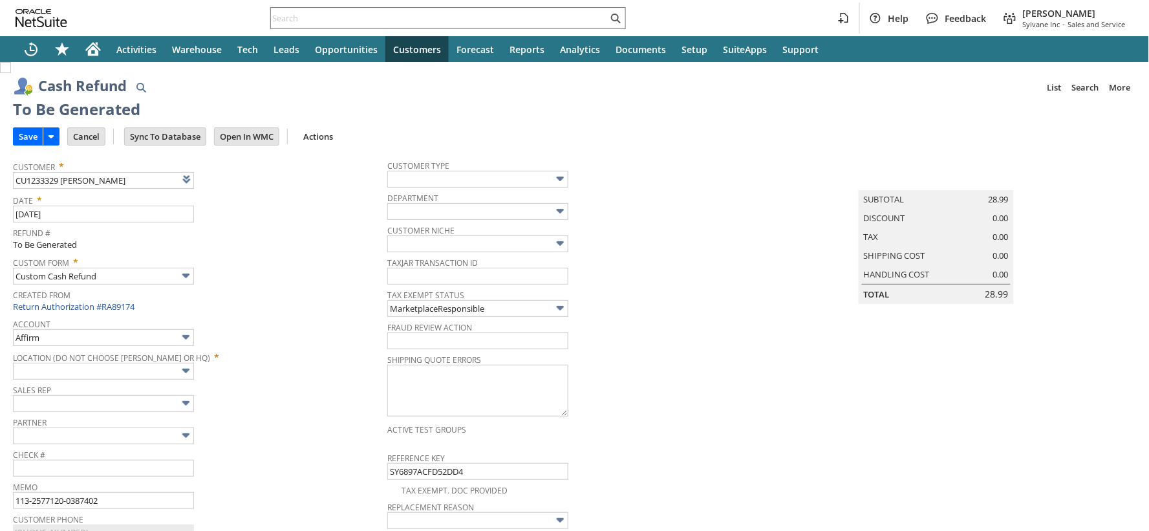
type input "Amazon Undeposited Funds"
type input "Headquarters : Head... : Pending Testing"
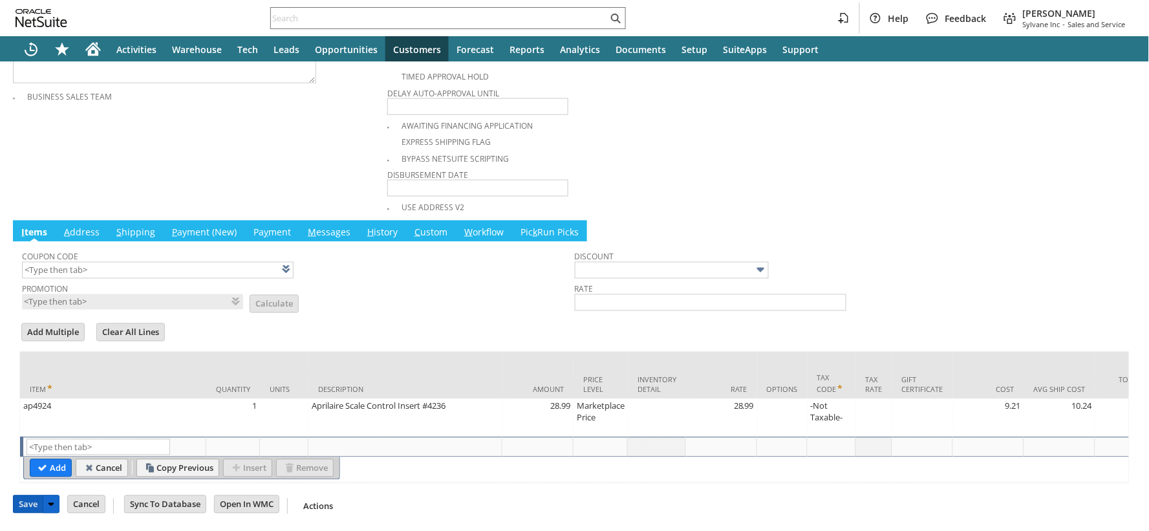
click at [34, 501] on input "Save" at bounding box center [28, 504] width 29 height 17
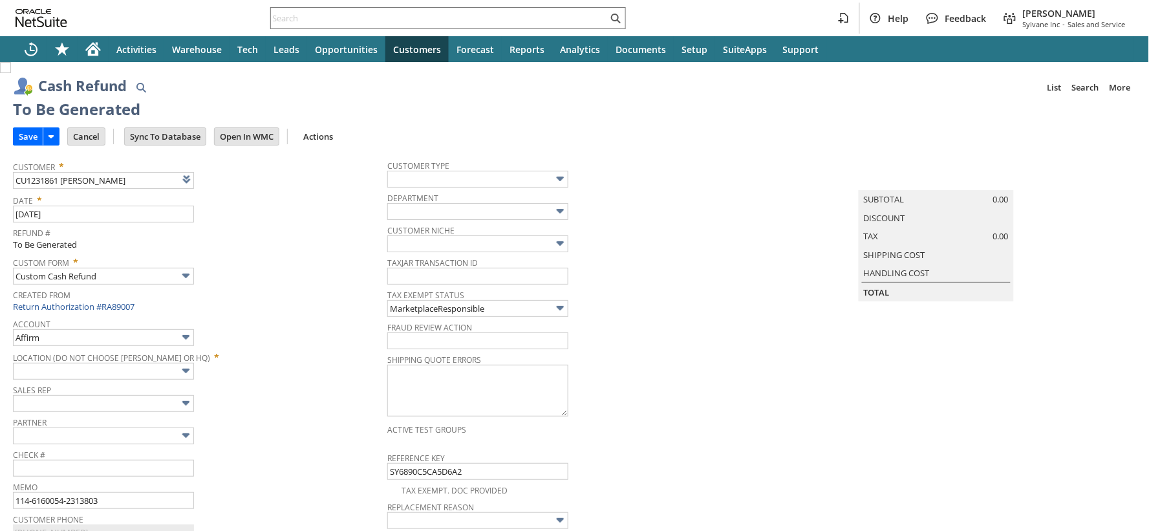
type input "Amazon Undeposited Funds"
type input "Headquarters : Head... : Pending Testing"
type input "Add"
type input "Copy Previous"
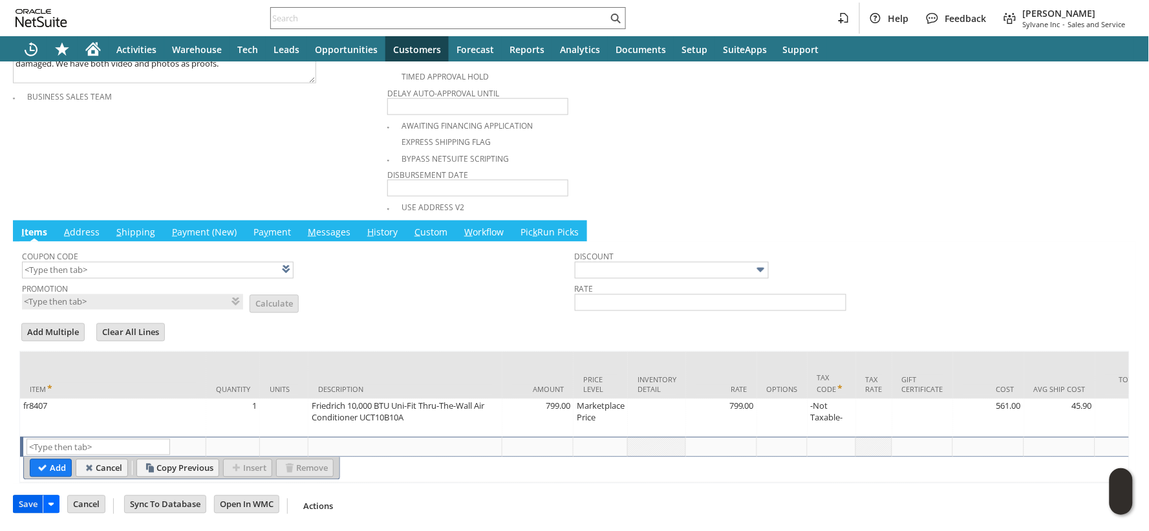
click at [35, 509] on input "Save" at bounding box center [28, 504] width 29 height 17
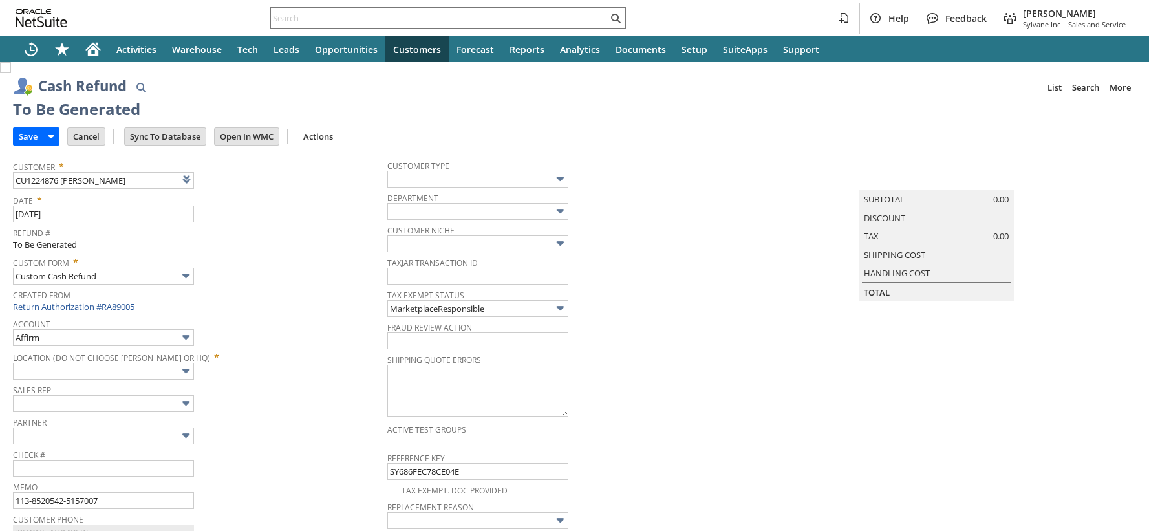
type input "Amazon Undeposited Funds"
type input "Headquarters : Head... : Pending Testing"
type input "Add"
type input "Copy Previous"
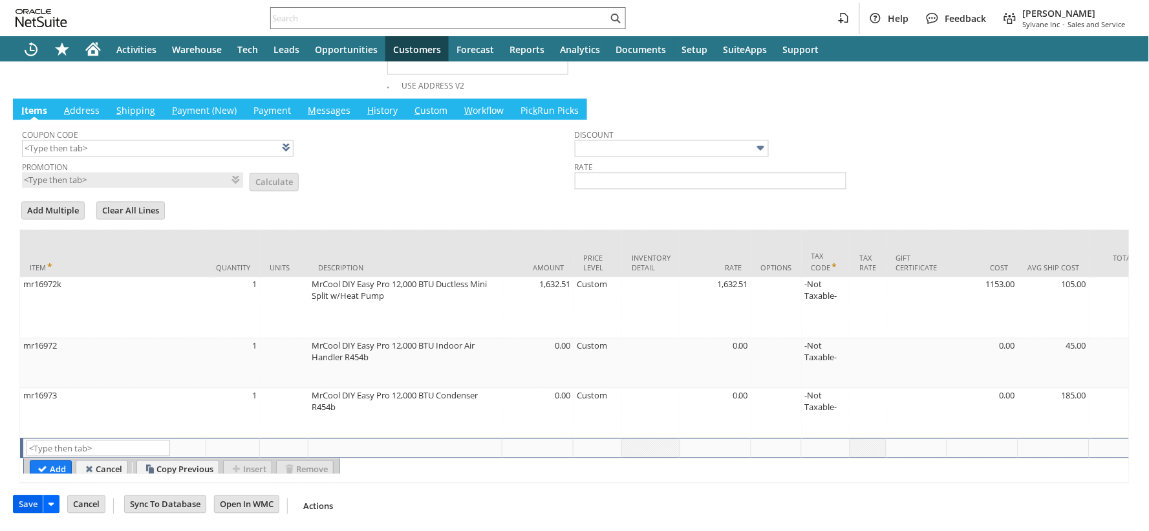
click at [33, 505] on input "Save" at bounding box center [28, 504] width 29 height 17
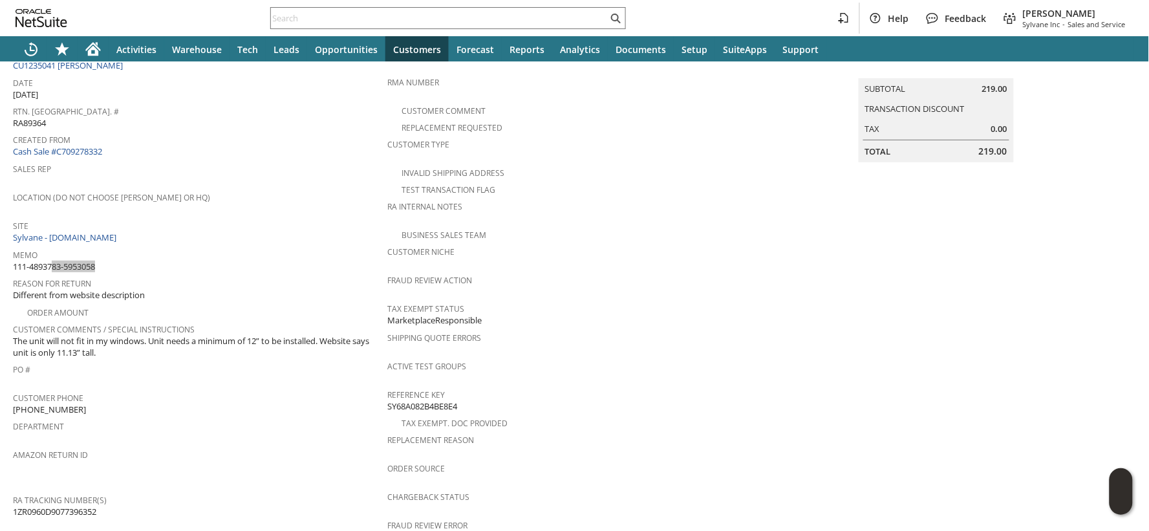
scroll to position [494, 0]
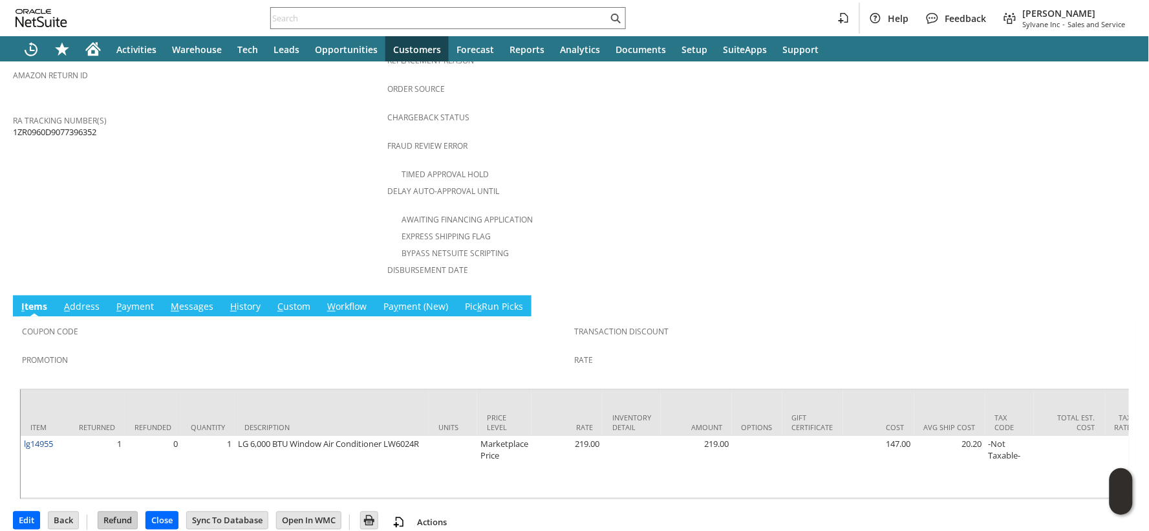
click at [119, 512] on input "Refund" at bounding box center [117, 520] width 39 height 17
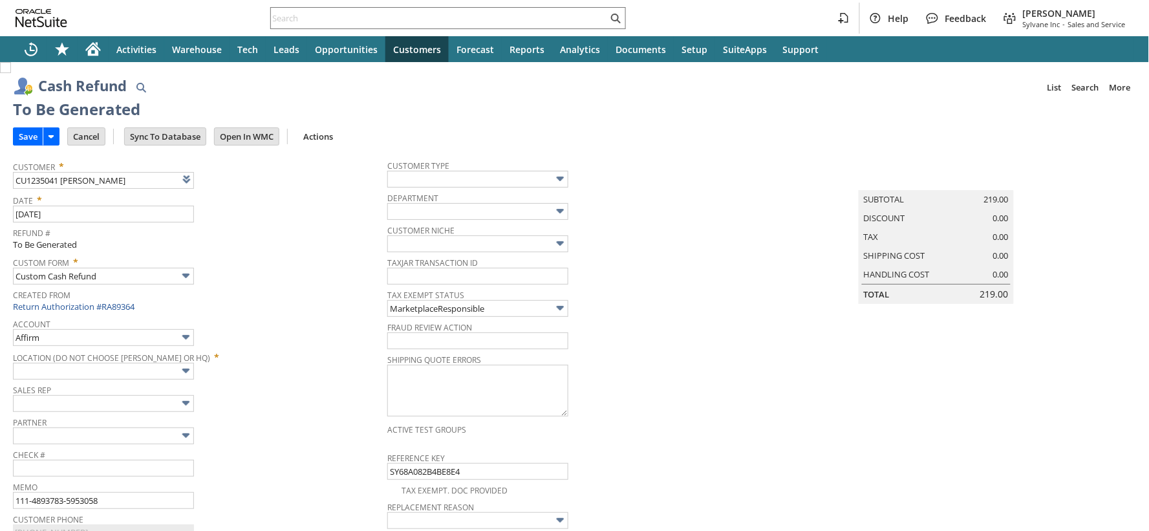
type input "Amazon Undeposited Funds"
type input "Headquarters : Head... : Pending Testing"
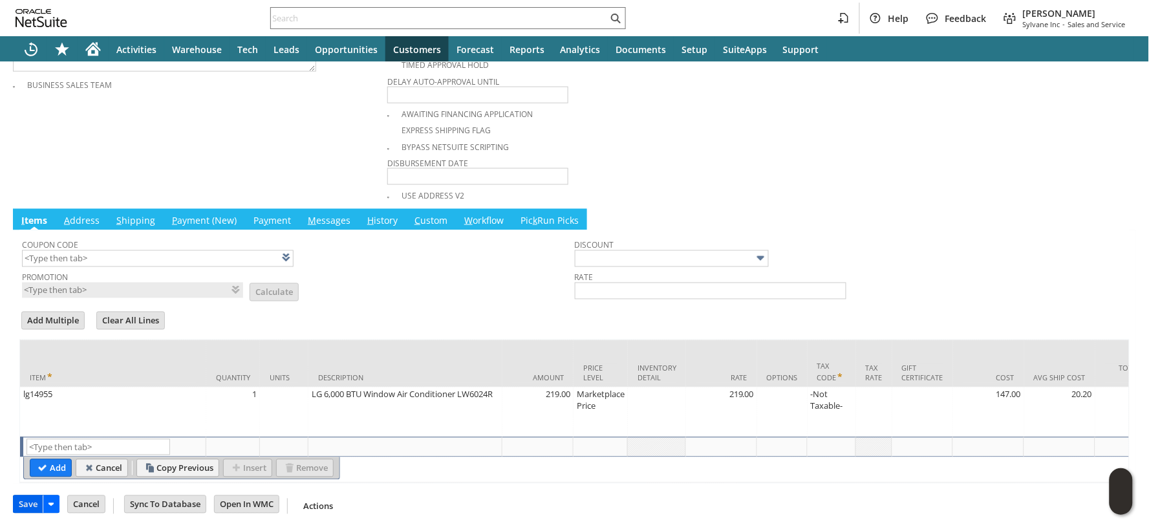
click at [27, 507] on input "Save" at bounding box center [28, 504] width 29 height 17
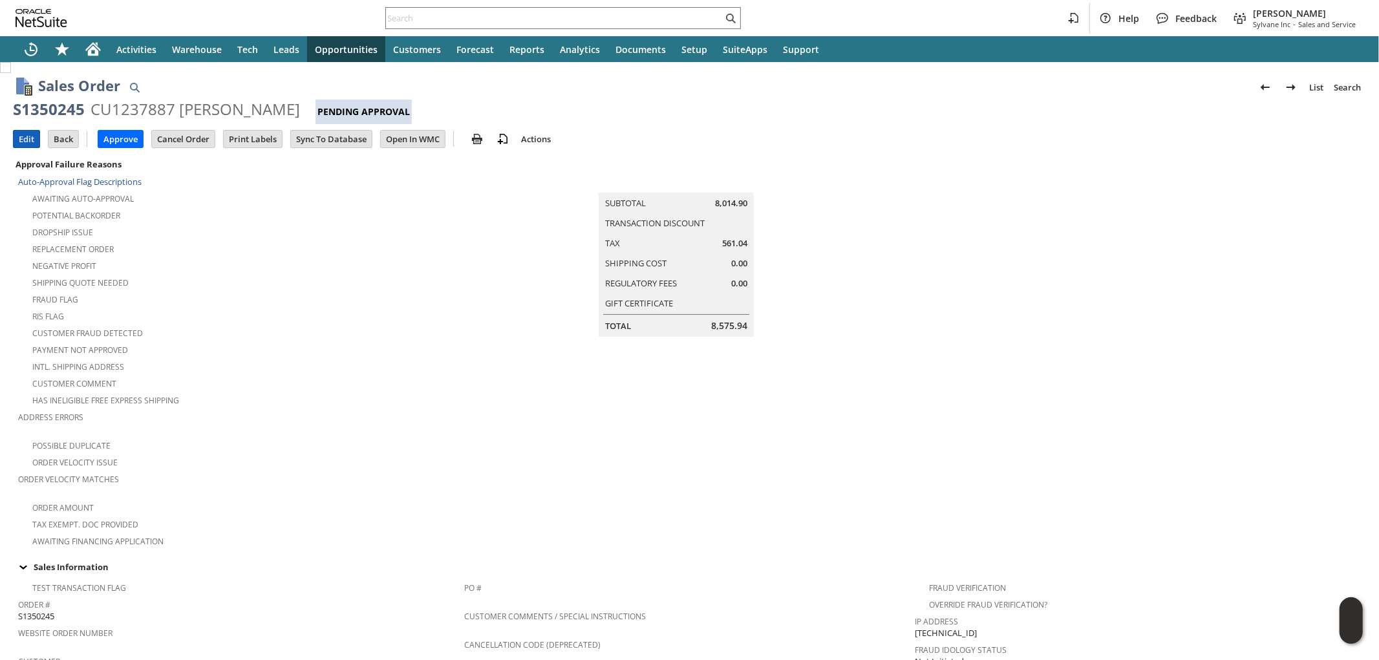
click at [24, 140] on input "Edit" at bounding box center [27, 139] width 26 height 17
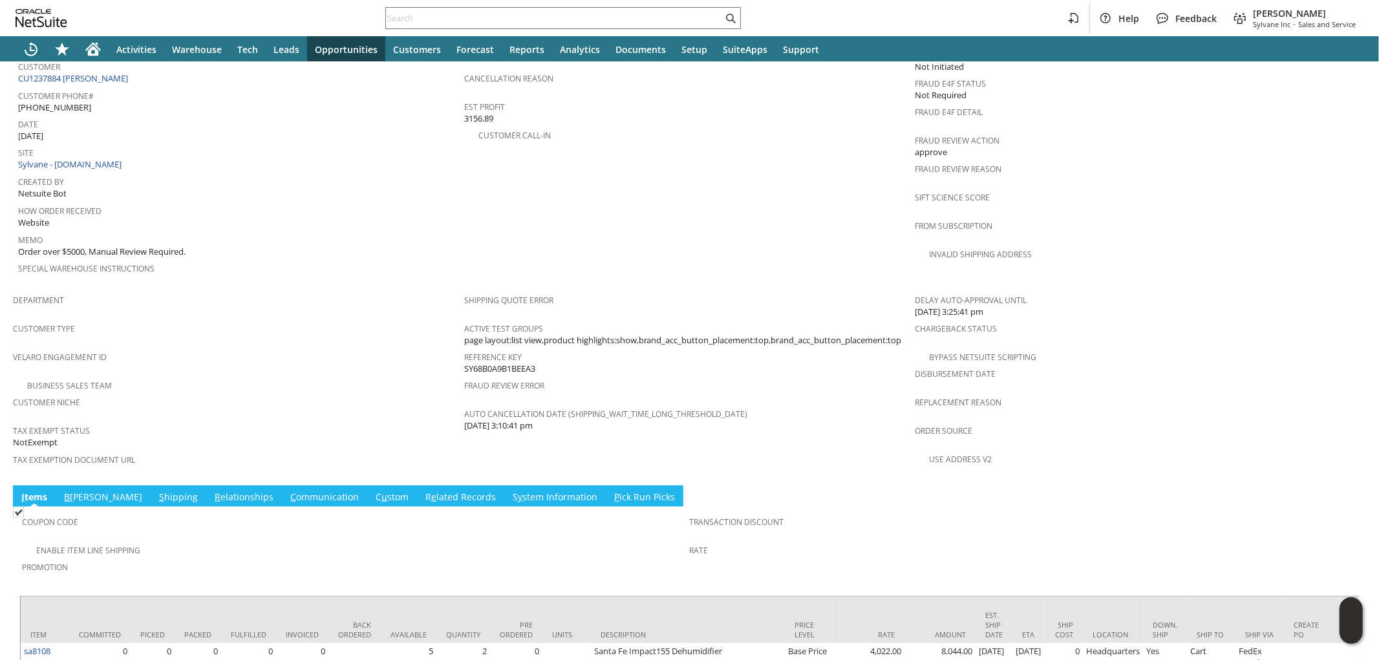
scroll to position [645, 0]
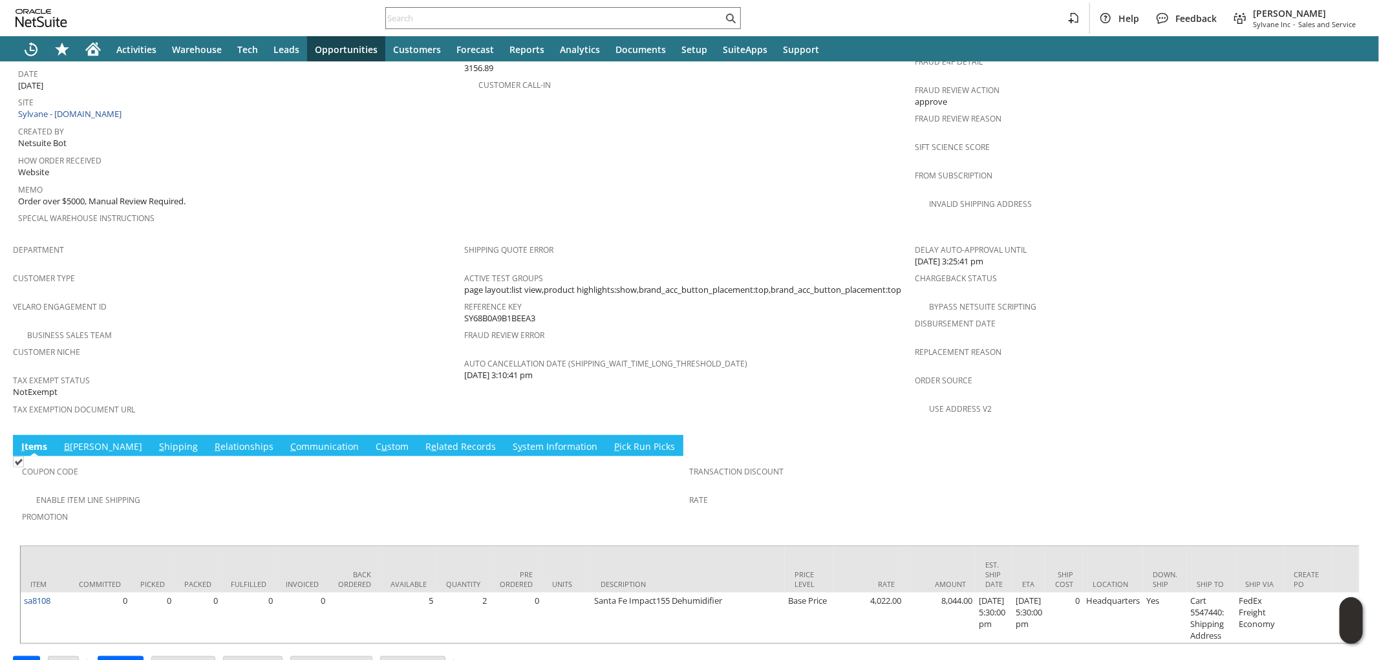
click at [156, 440] on link "S hipping" at bounding box center [178, 447] width 45 height 14
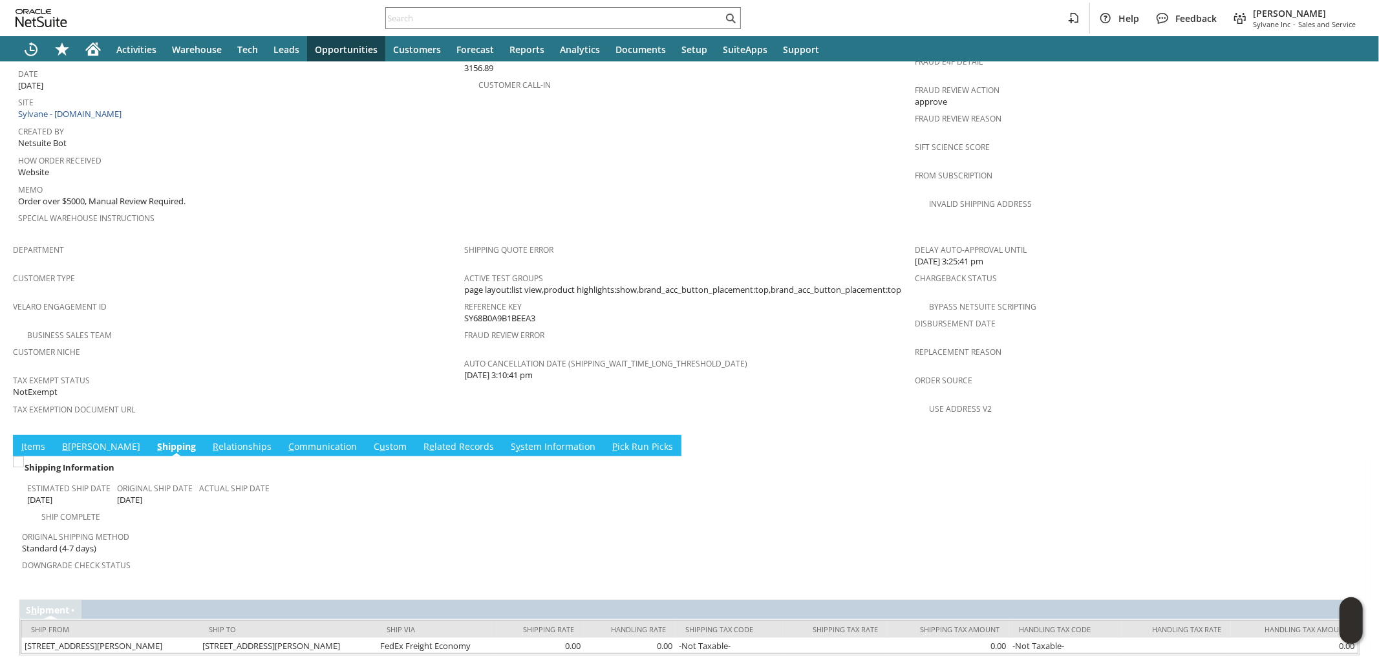
scroll to position [643, 0]
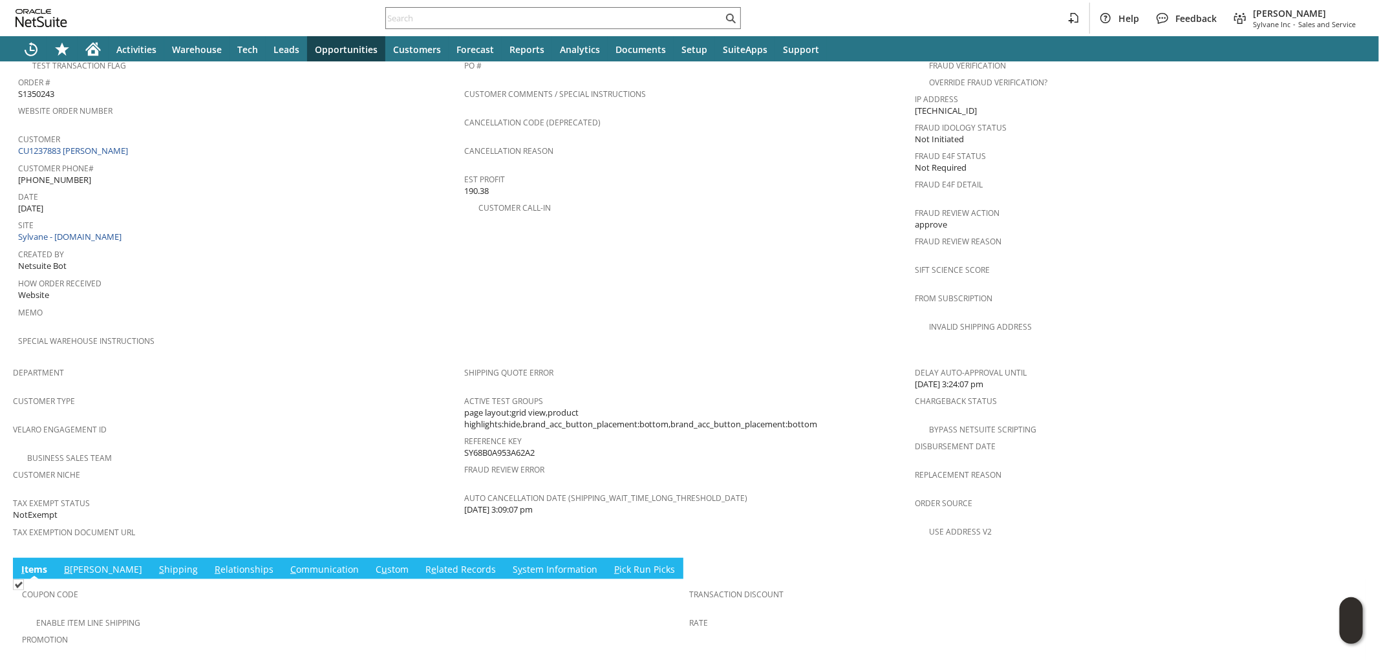
scroll to position [645, 0]
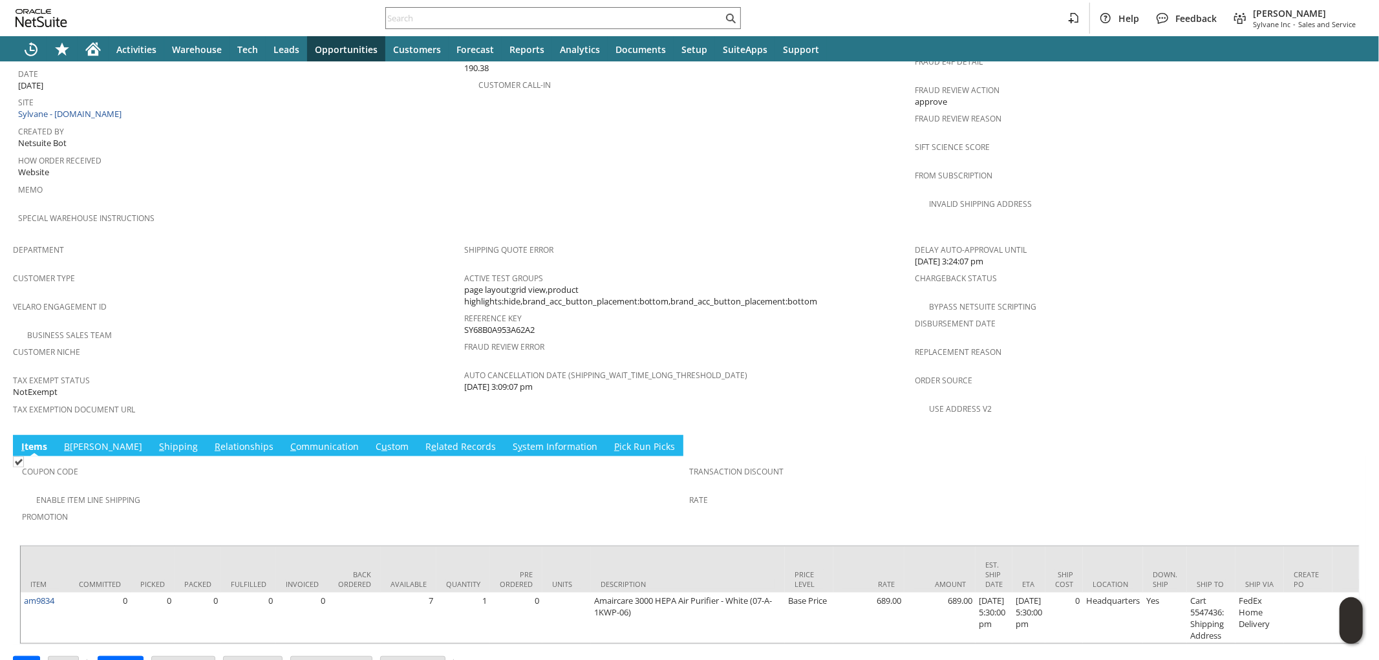
click at [156, 440] on link "S hipping" at bounding box center [178, 447] width 45 height 14
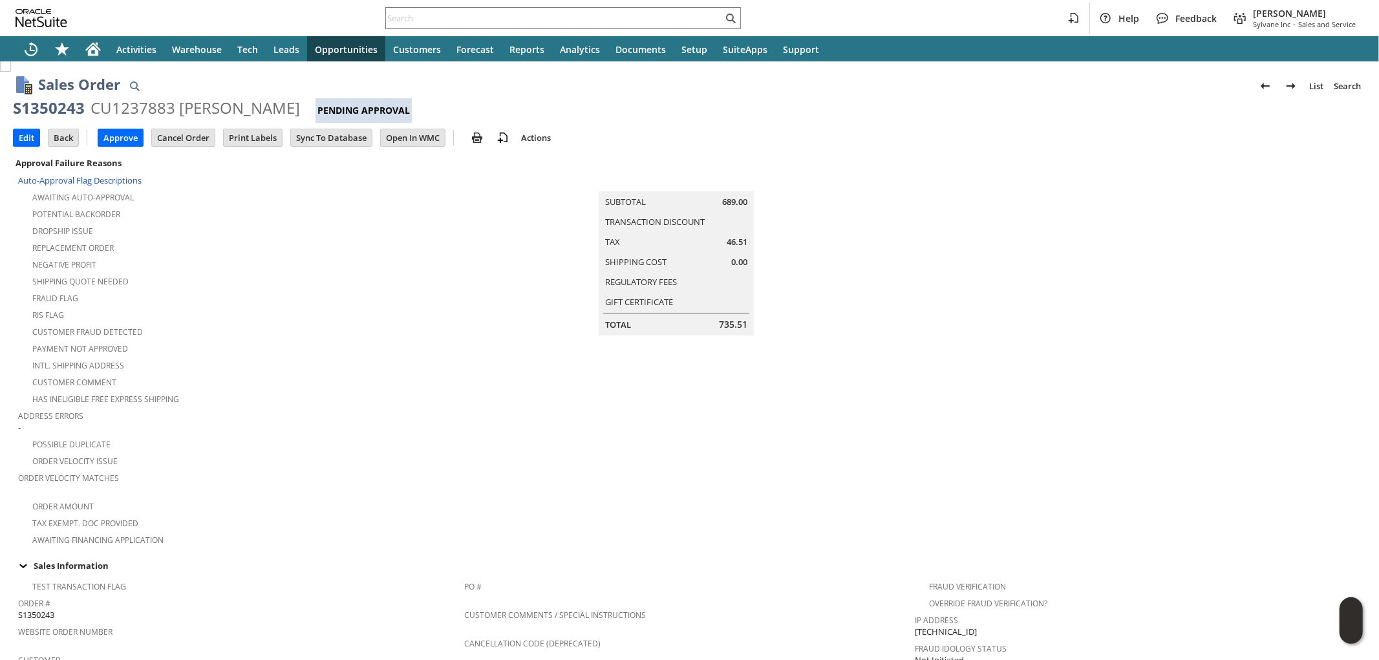
scroll to position [0, 0]
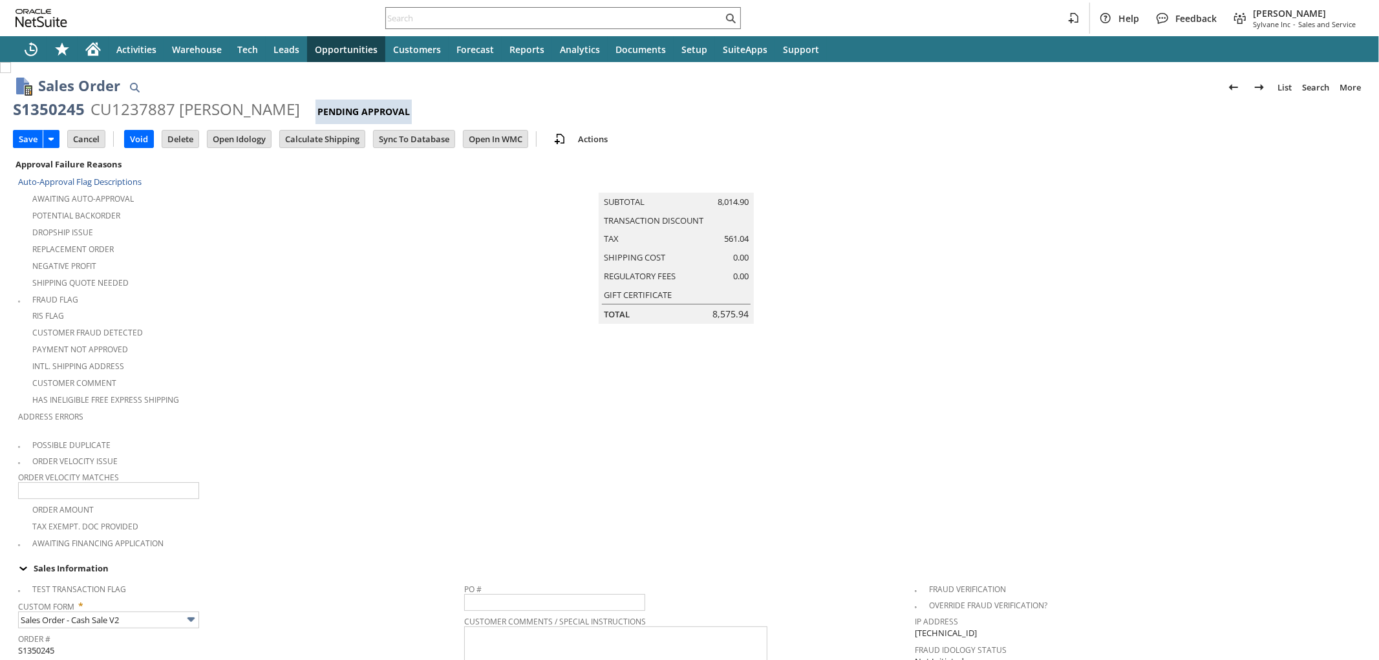
type input "Add"
type input "Copy Previous"
click at [331, 132] on input "Calculate Shipping" at bounding box center [322, 139] width 85 height 17
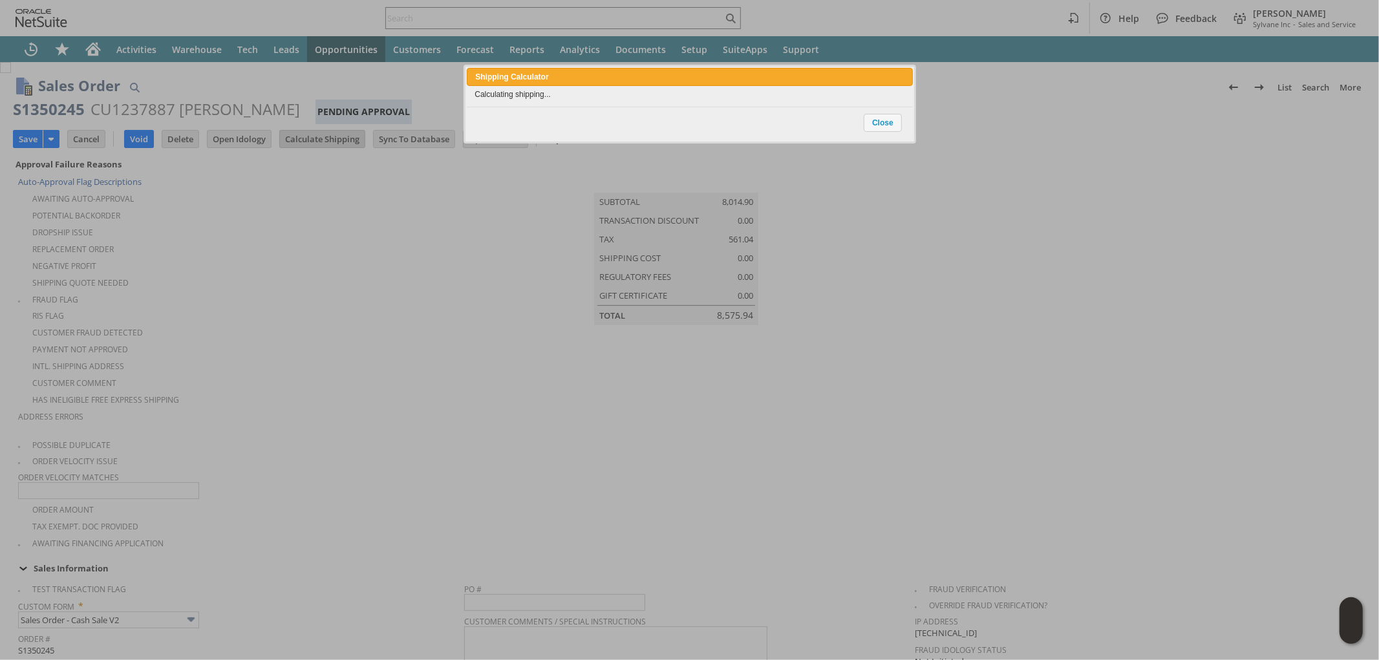
type input "Intelligent Recommendations¹⁰"
type input "Add"
type input "Copy Previous"
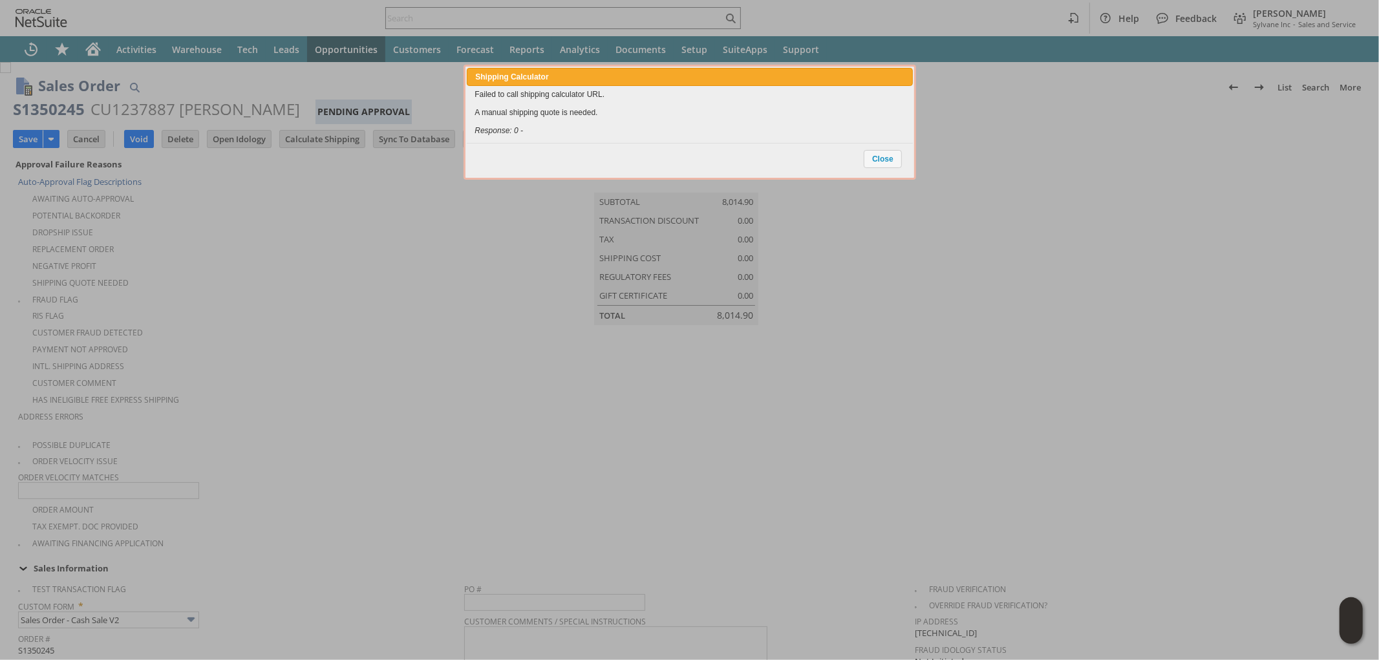
scroll to position [955, 0]
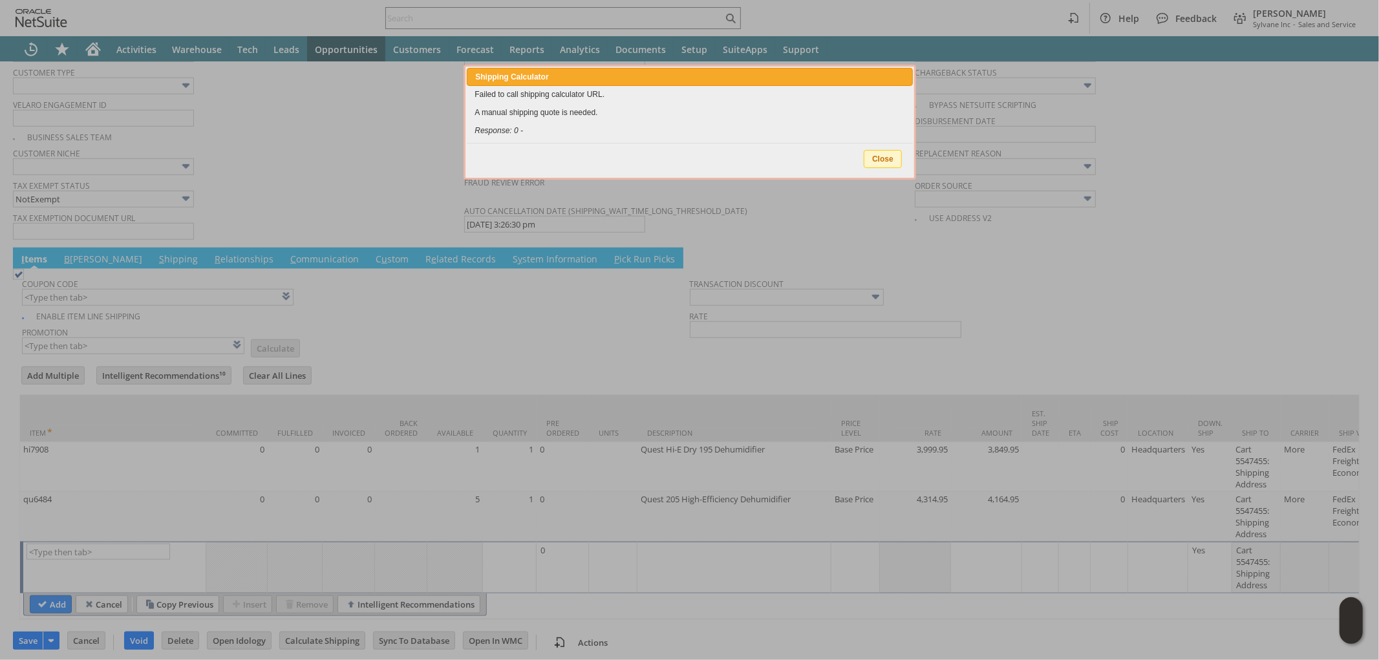
click at [877, 155] on span "Close" at bounding box center [882, 159] width 37 height 17
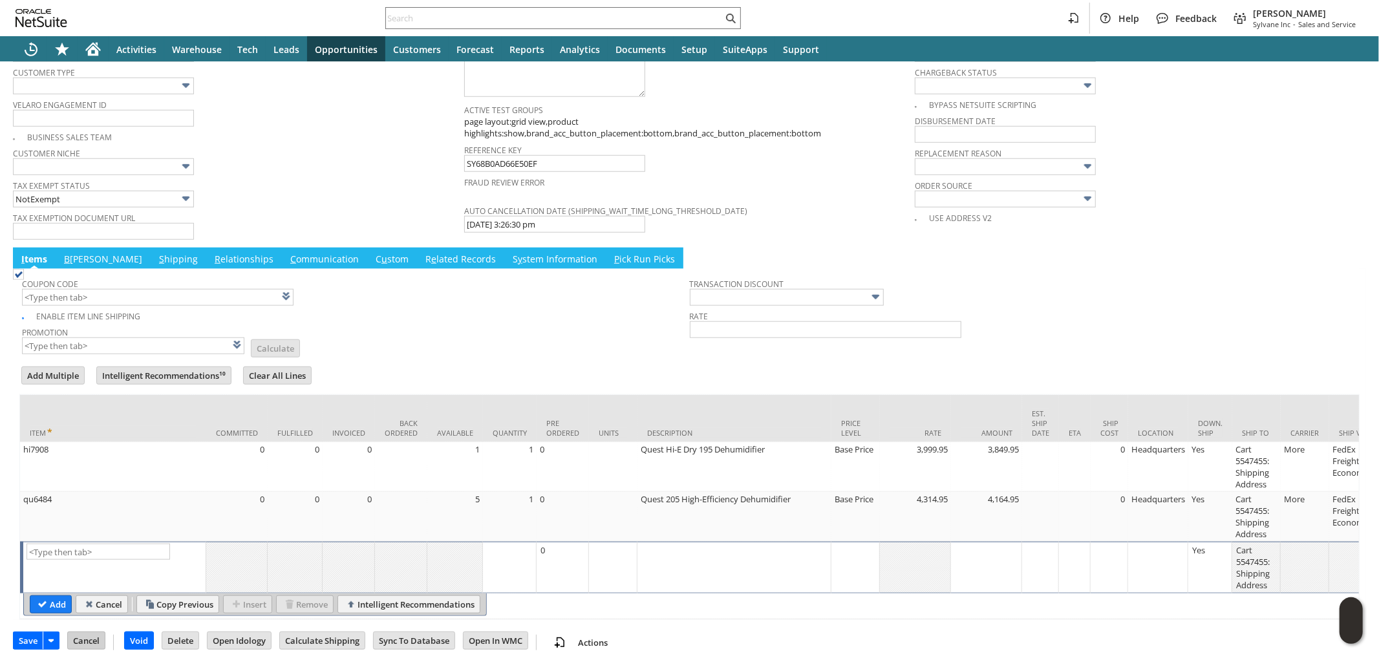
click at [89, 637] on input "Cancel" at bounding box center [86, 640] width 37 height 17
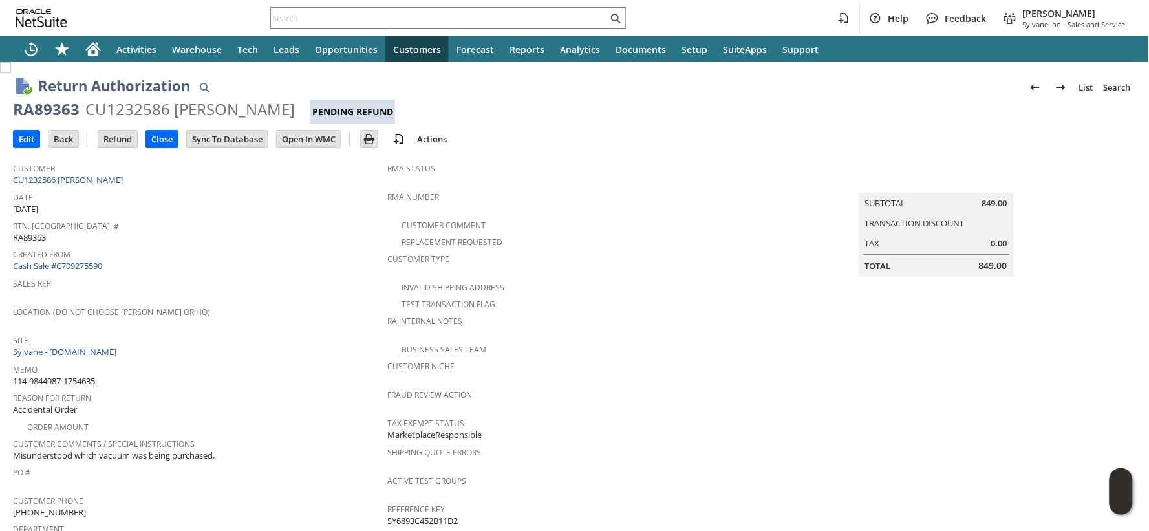
click at [85, 375] on span "114-9844987-1754635" at bounding box center [54, 381] width 82 height 12
copy tbody "114-9844987-1754635"
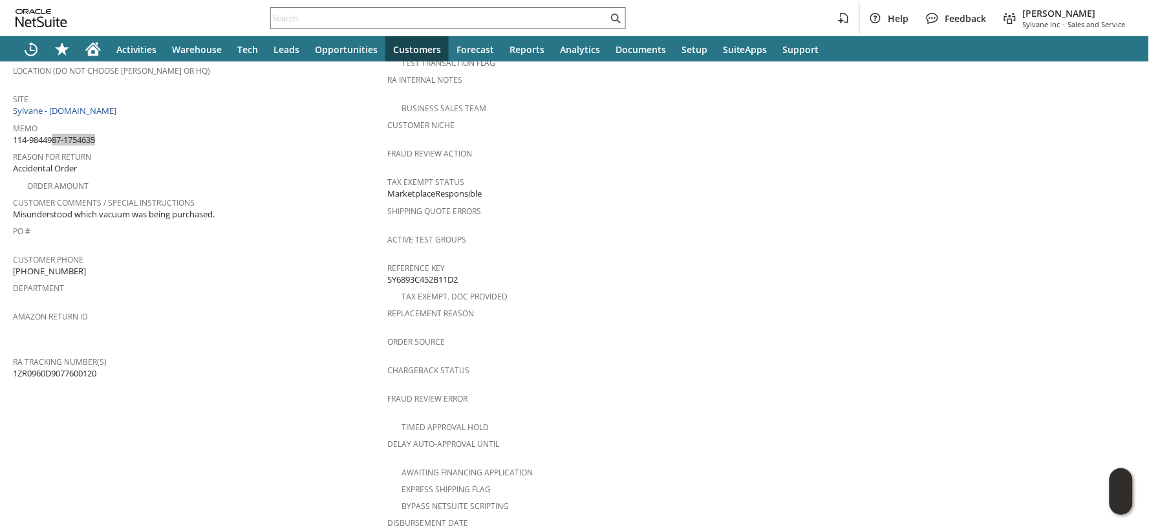
scroll to position [505, 0]
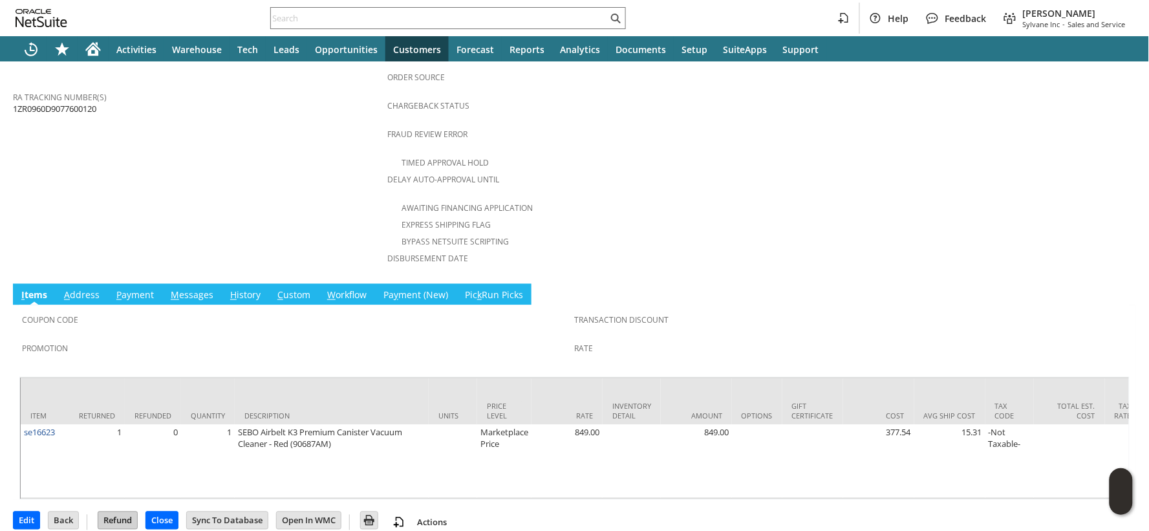
click at [123, 512] on input "Refund" at bounding box center [117, 520] width 39 height 17
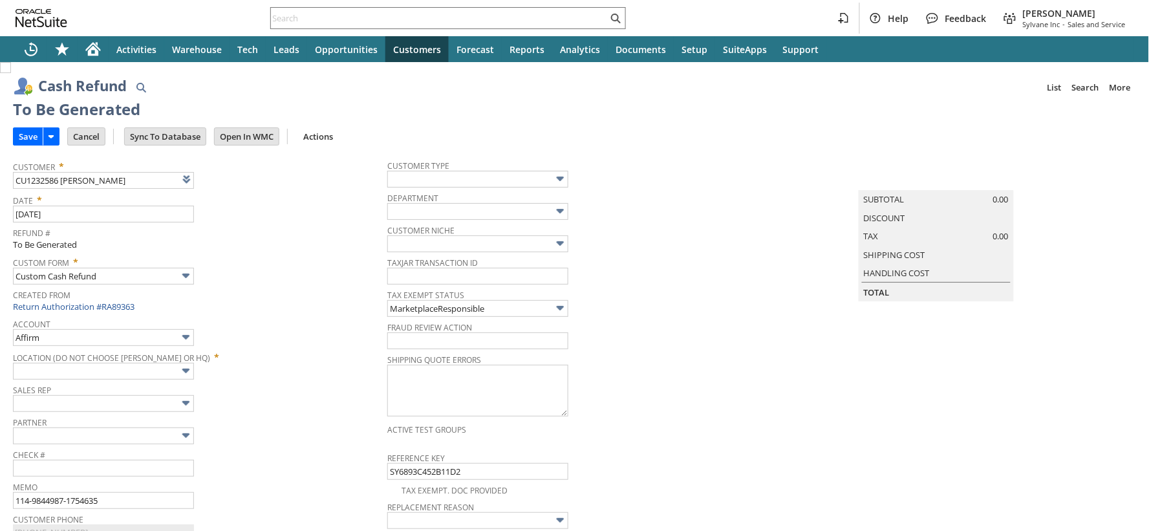
type input "Amazon Undeposited Funds"
type input "Headquarters : Head... : Pending Testing"
type input "Add"
type input "Copy Previous"
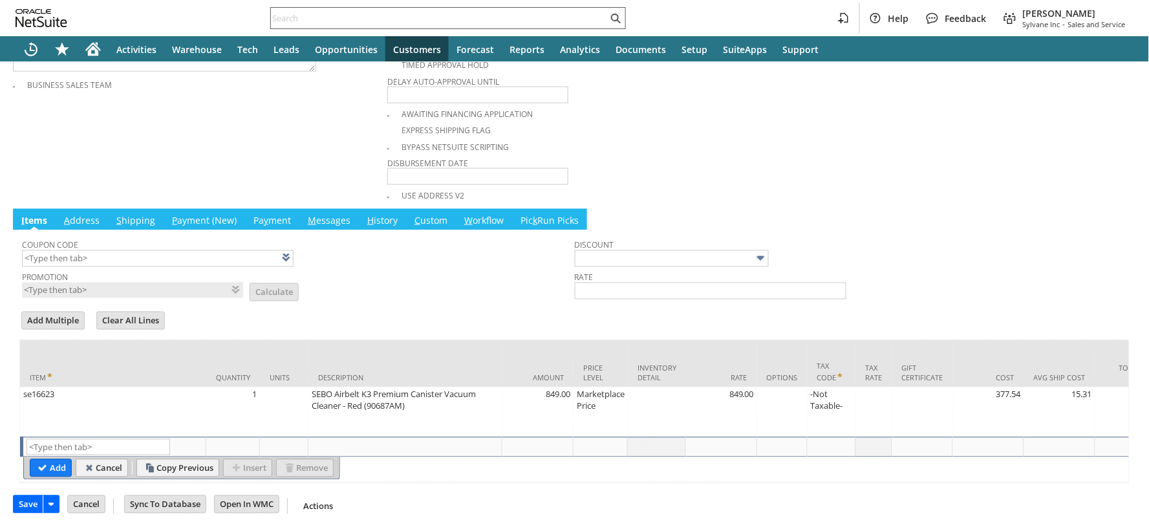
click at [28, 505] on input "Save" at bounding box center [28, 504] width 29 height 17
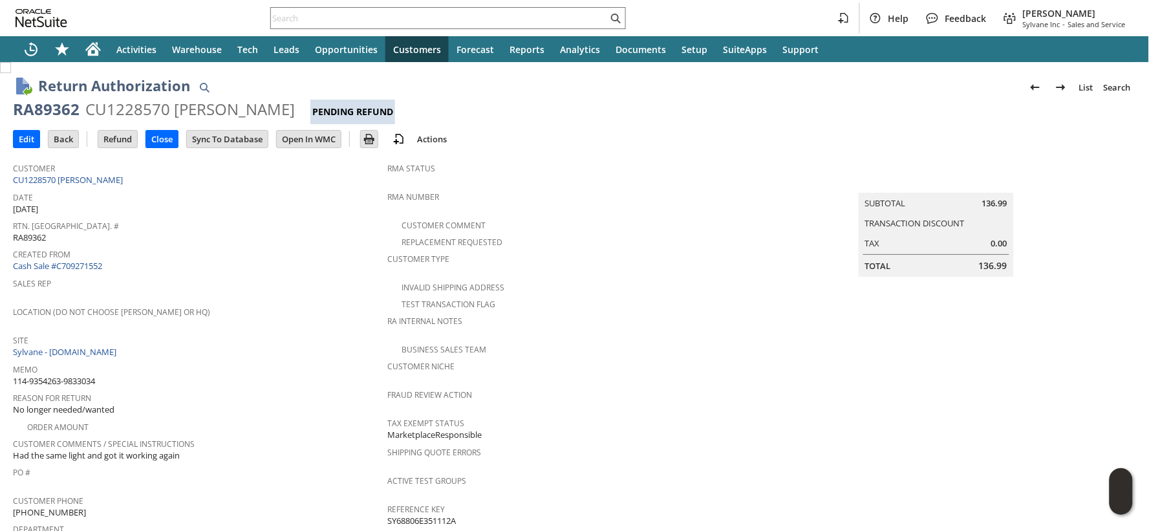
click at [75, 375] on span "114-9354263-9833034" at bounding box center [54, 381] width 82 height 12
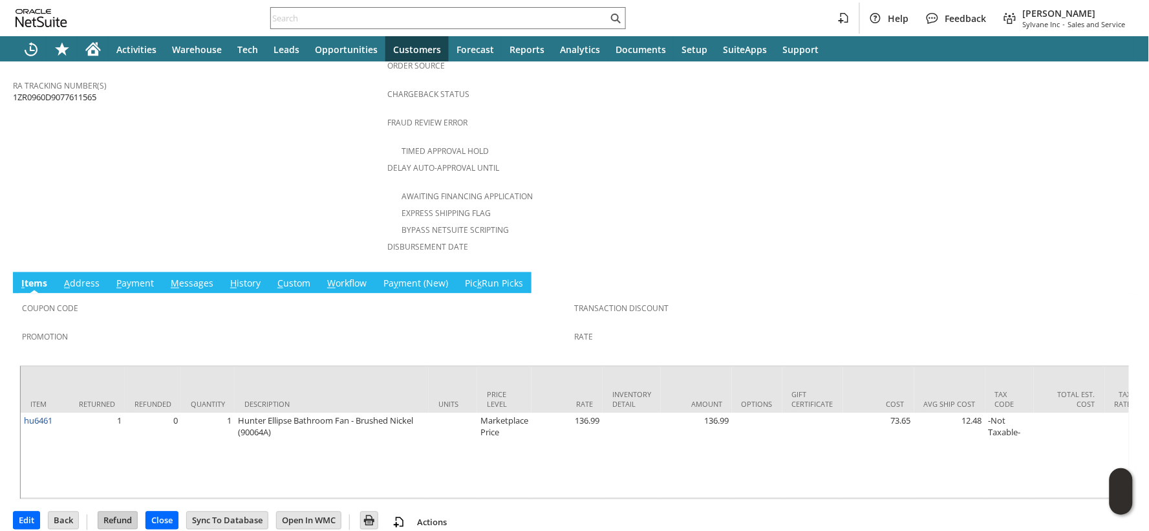
click at [121, 512] on input "Refund" at bounding box center [117, 520] width 39 height 17
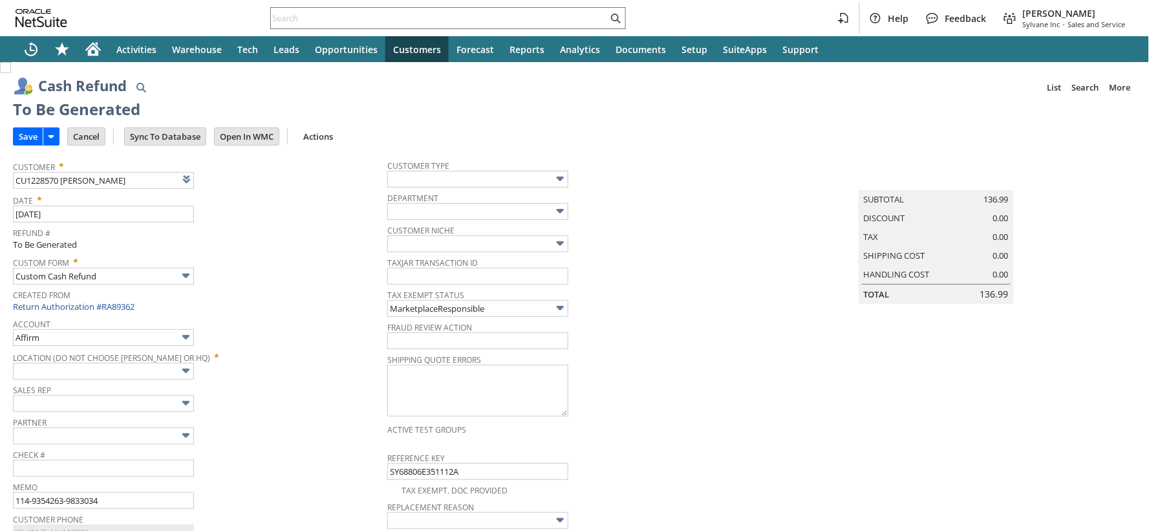
type input "Amazon Undeposited Funds"
type input "Headquarters : Head... : Pending Testing"
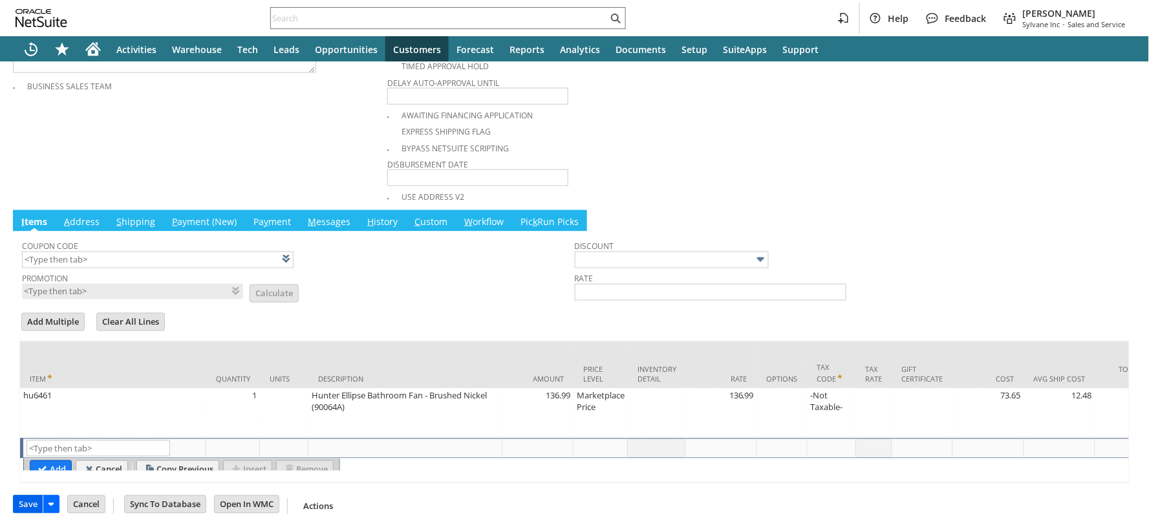
click at [34, 501] on input "Save" at bounding box center [28, 504] width 29 height 17
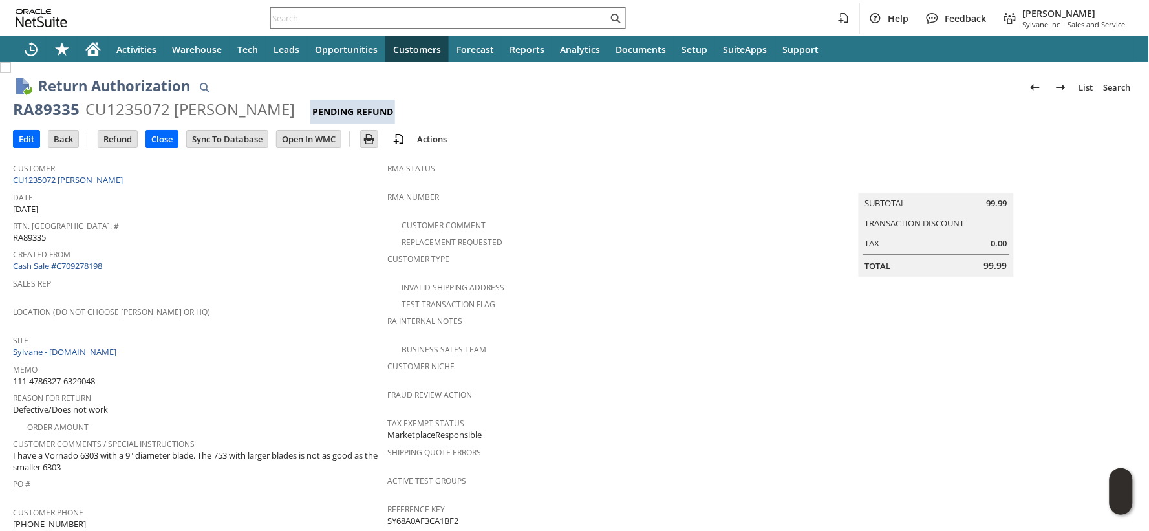
click at [89, 375] on span "111-4786327-6329048" at bounding box center [54, 381] width 82 height 12
copy tbody "111-4786327-6329048"
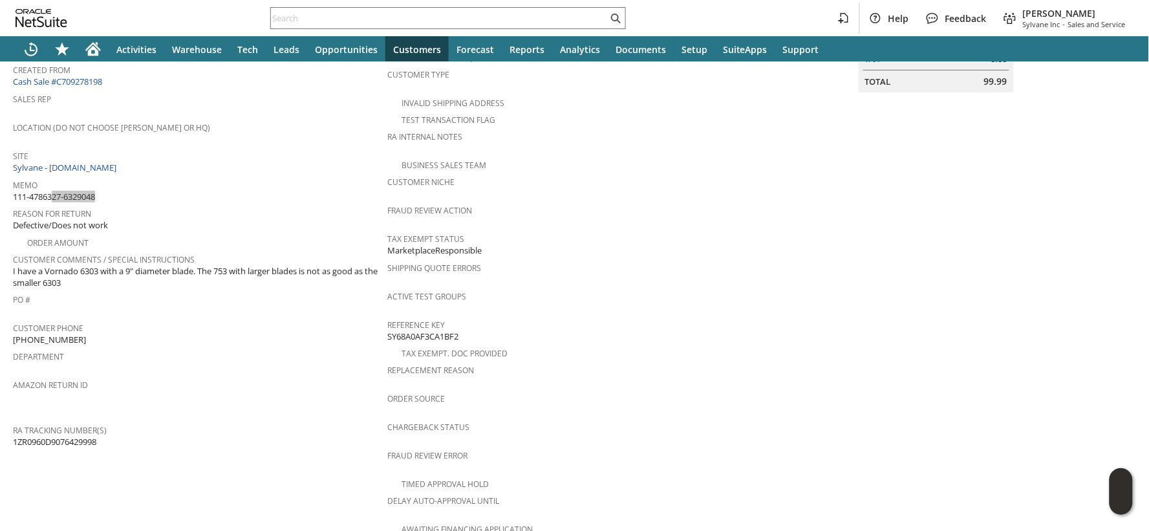
scroll to position [494, 0]
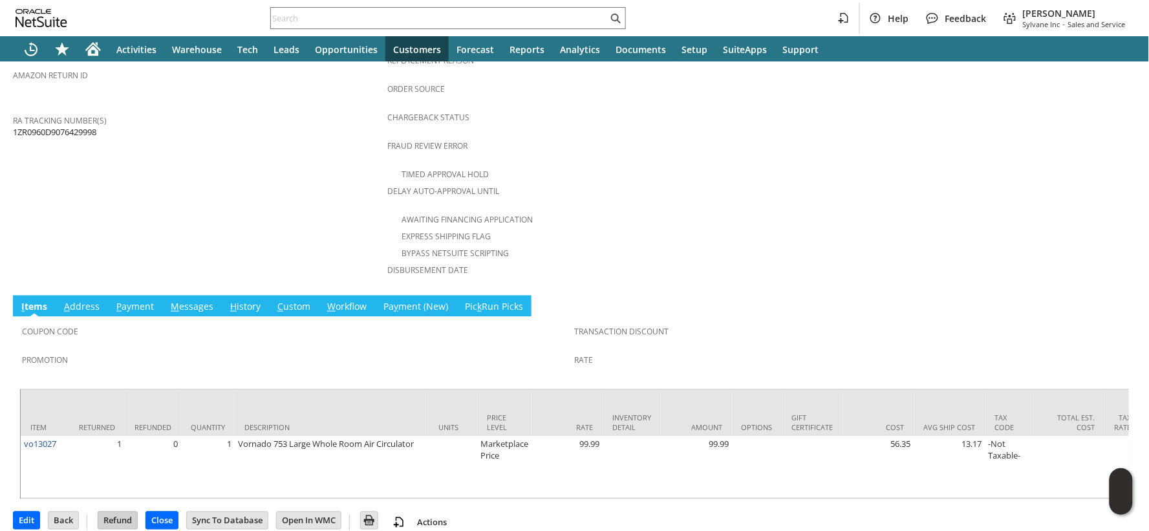
click at [112, 512] on input "Refund" at bounding box center [117, 520] width 39 height 17
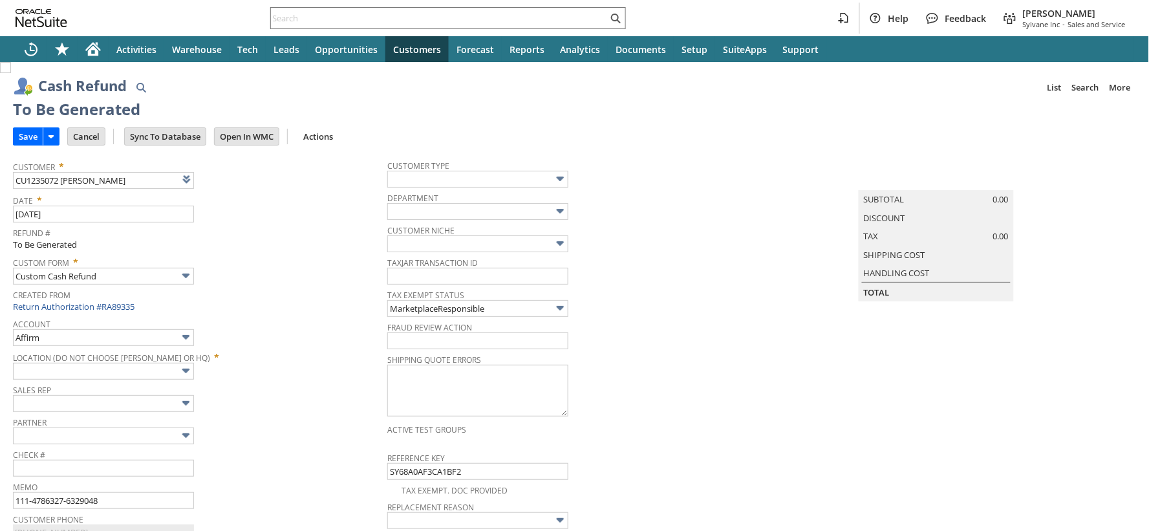
type input "Amazon Undeposited Funds"
type input "Headquarters : Head... : Pending Testing"
type input "Add"
type input "Copy Previous"
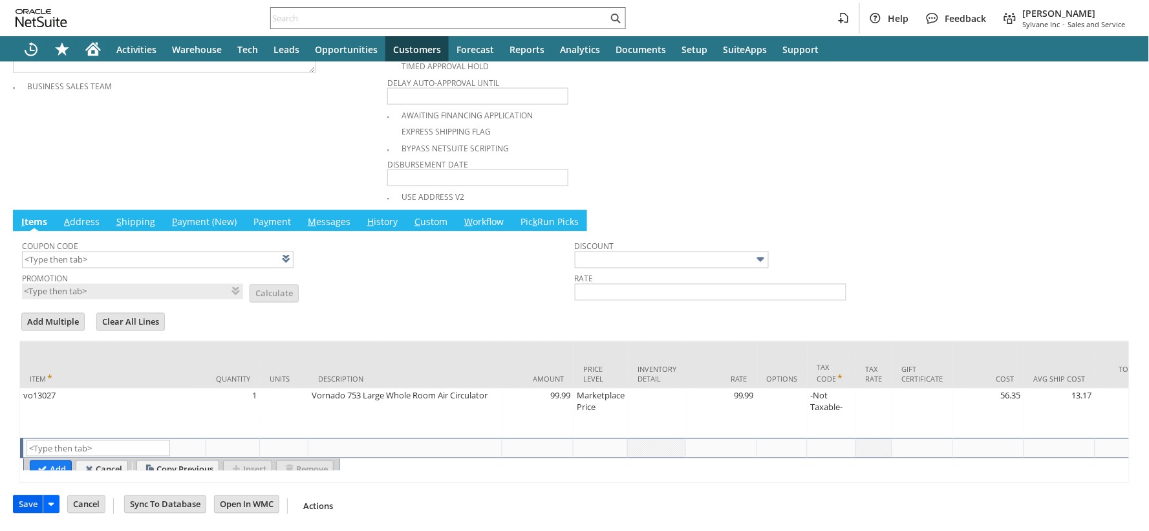
click at [26, 504] on input "Save" at bounding box center [28, 504] width 29 height 17
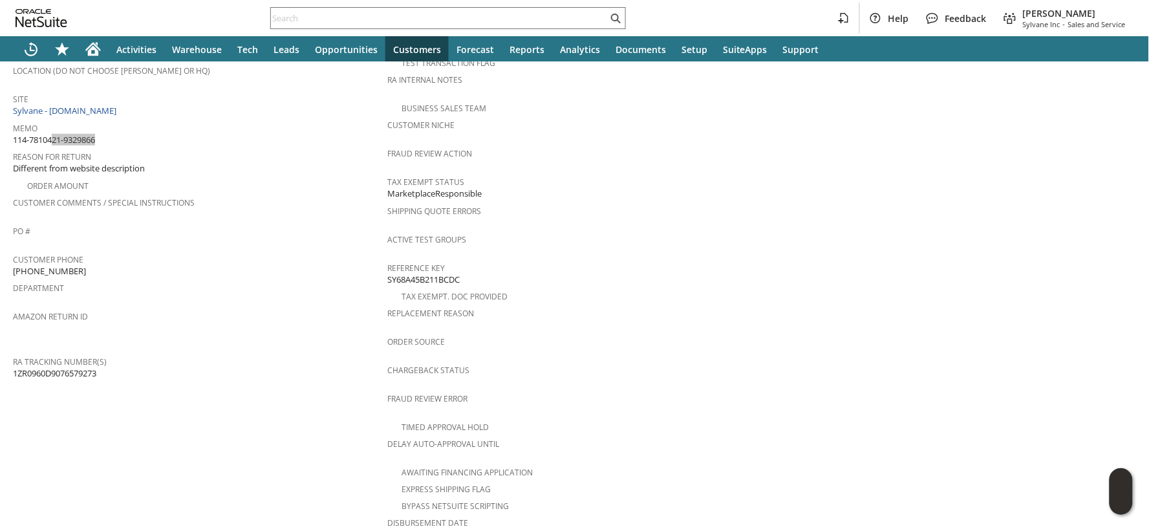
scroll to position [517, 0]
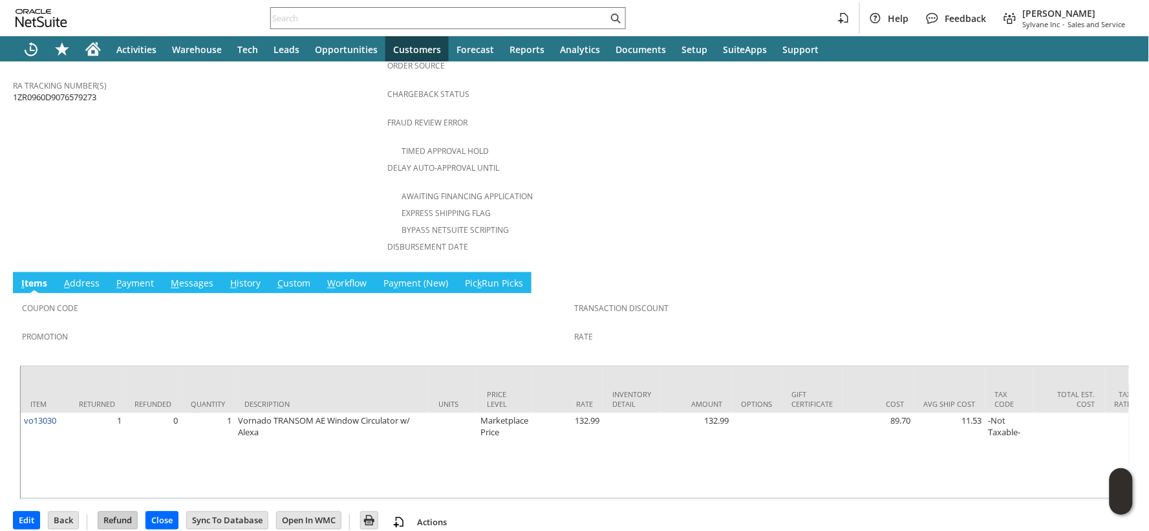
click at [118, 512] on input "Refund" at bounding box center [117, 520] width 39 height 17
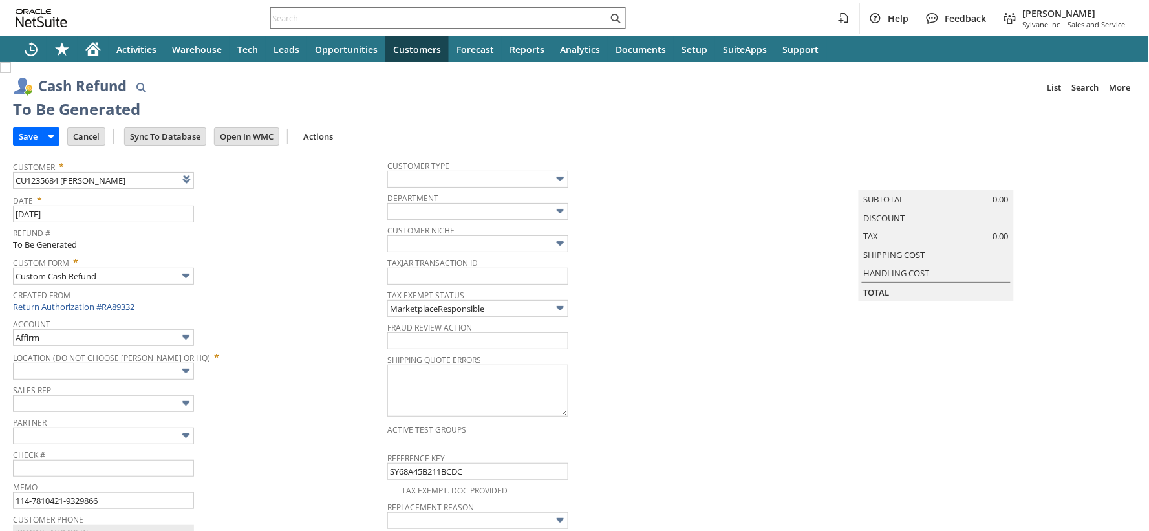
type input "Amazon Undeposited Funds"
type input "Headquarters : Head... : Pending Testing"
type input "Add"
type input "Copy Previous"
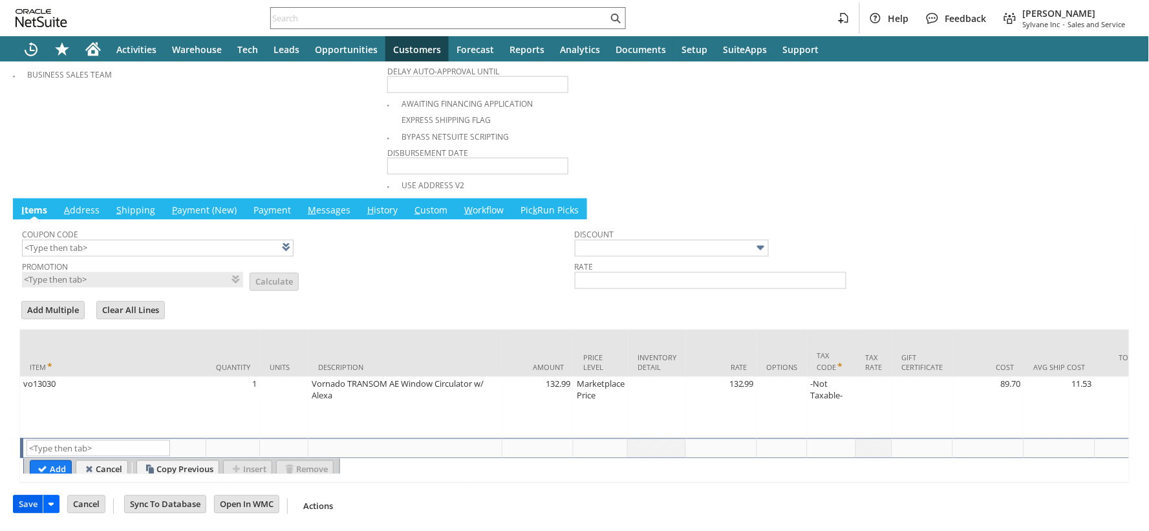
click at [24, 505] on input "Save" at bounding box center [28, 504] width 29 height 17
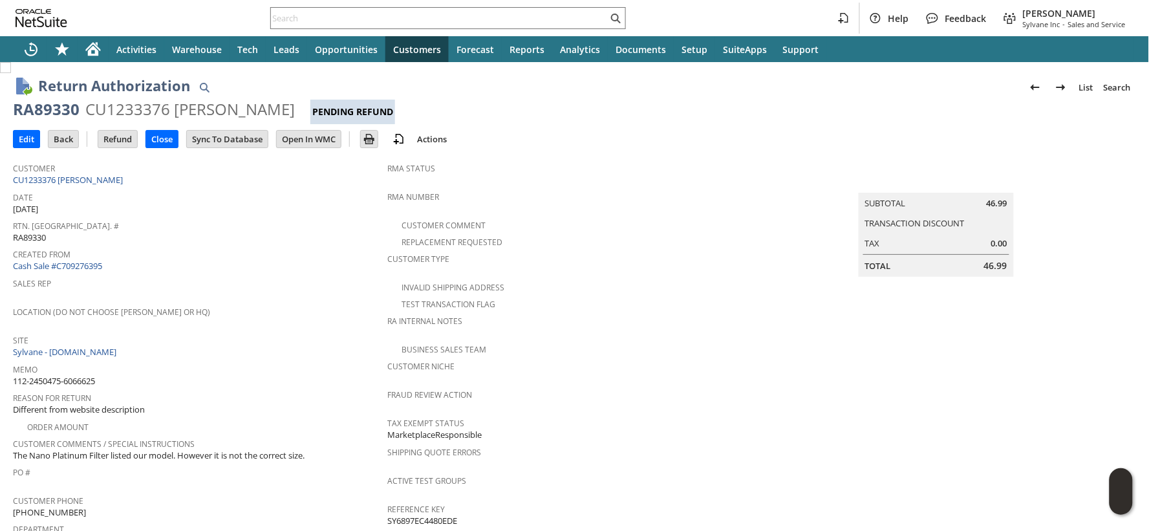
click at [90, 375] on span "112-2450475-6066625" at bounding box center [54, 381] width 82 height 12
copy tbody "112-2450475-6066625"
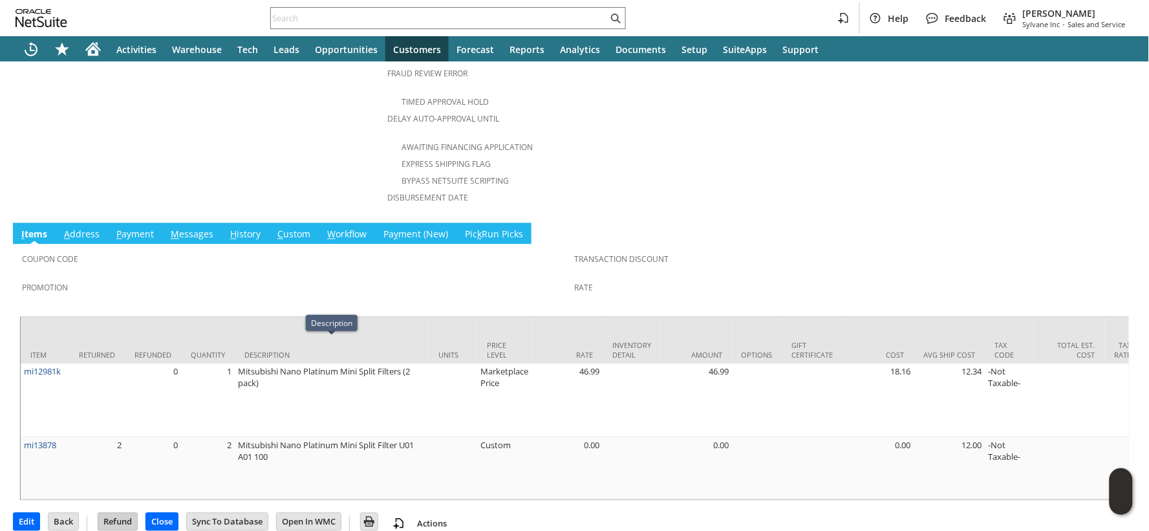
click at [118, 513] on input "Refund" at bounding box center [117, 521] width 39 height 17
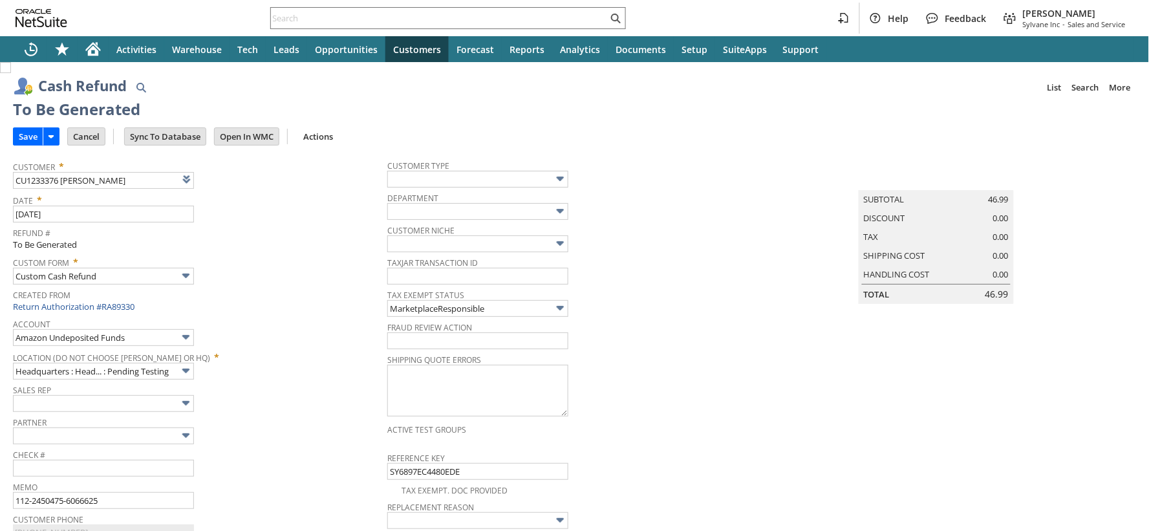
scroll to position [622, 0]
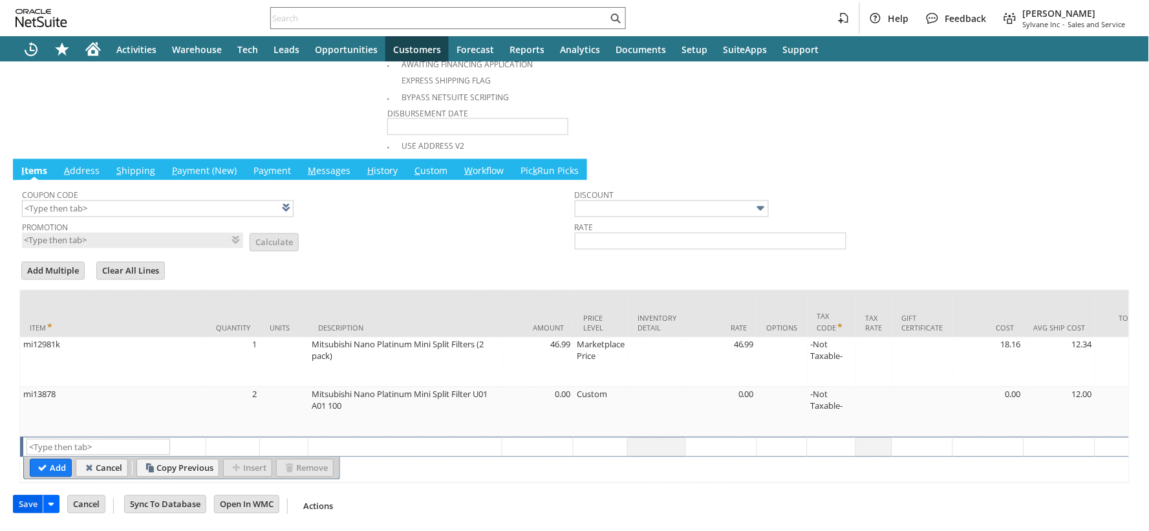
click at [28, 504] on input "Save" at bounding box center [28, 504] width 29 height 17
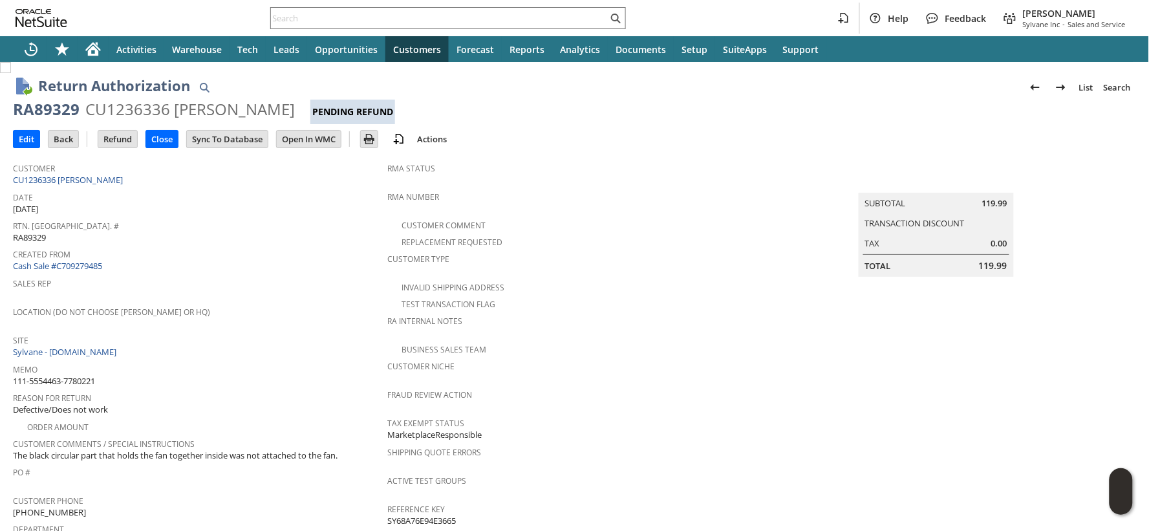
click at [81, 375] on span "111-5554463-7780221" at bounding box center [54, 381] width 82 height 12
copy tbody "111-5554463-7780221"
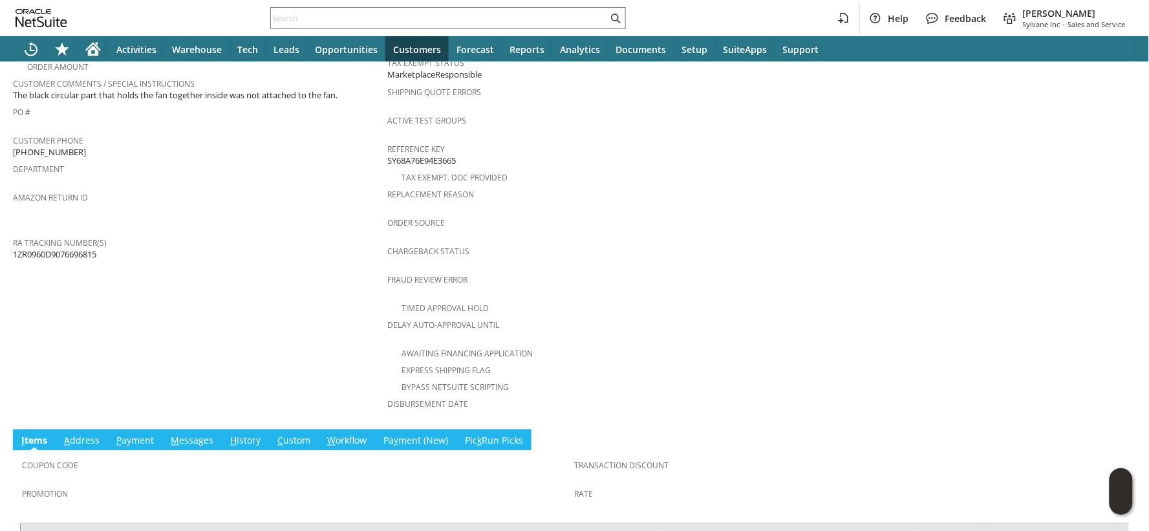
scroll to position [505, 0]
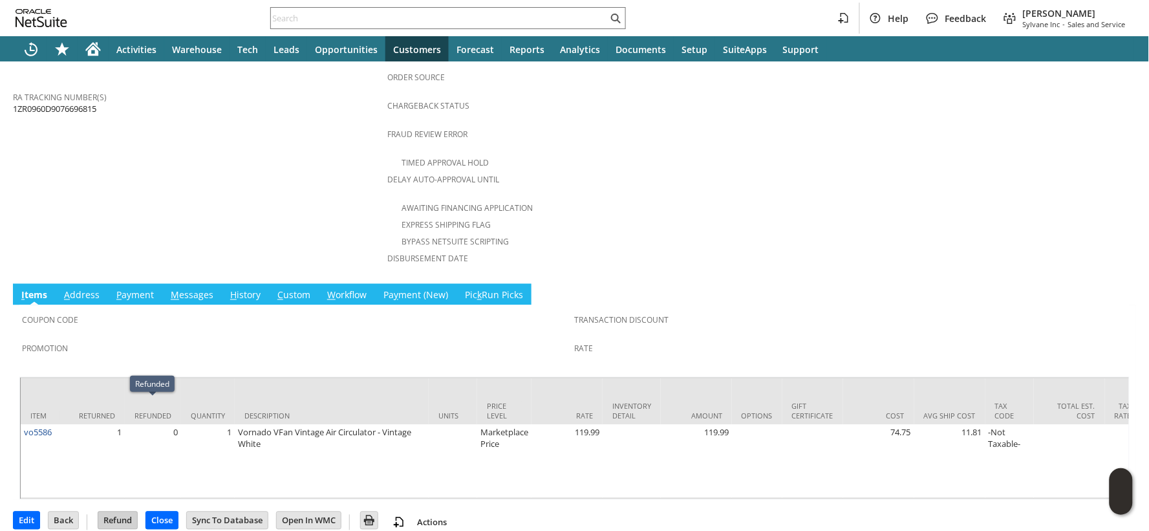
click at [123, 512] on input "Refund" at bounding box center [117, 520] width 39 height 17
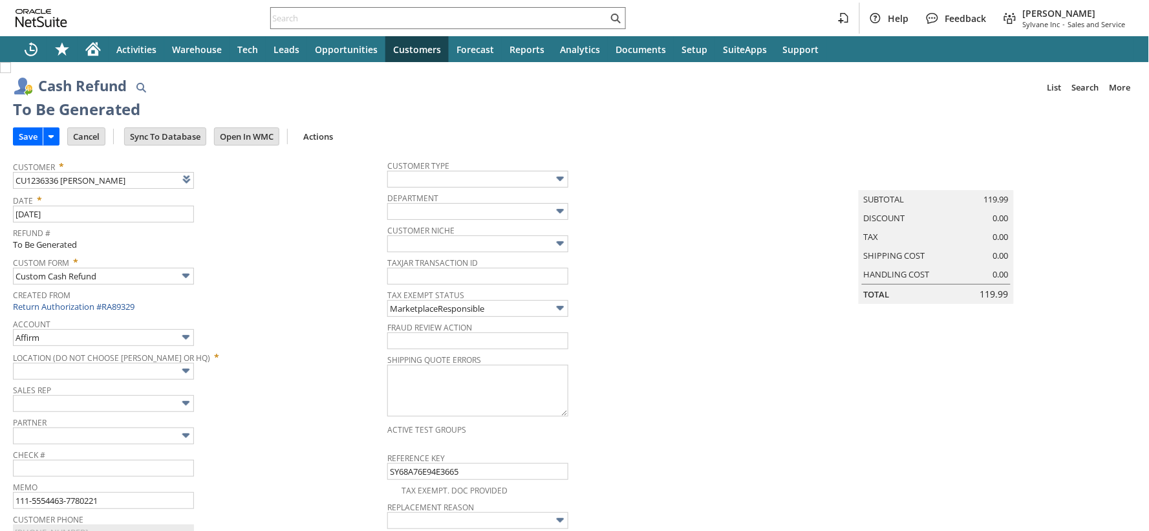
type input "Amazon Undeposited Funds"
type input "Headquarters : Head... : Pending Testing"
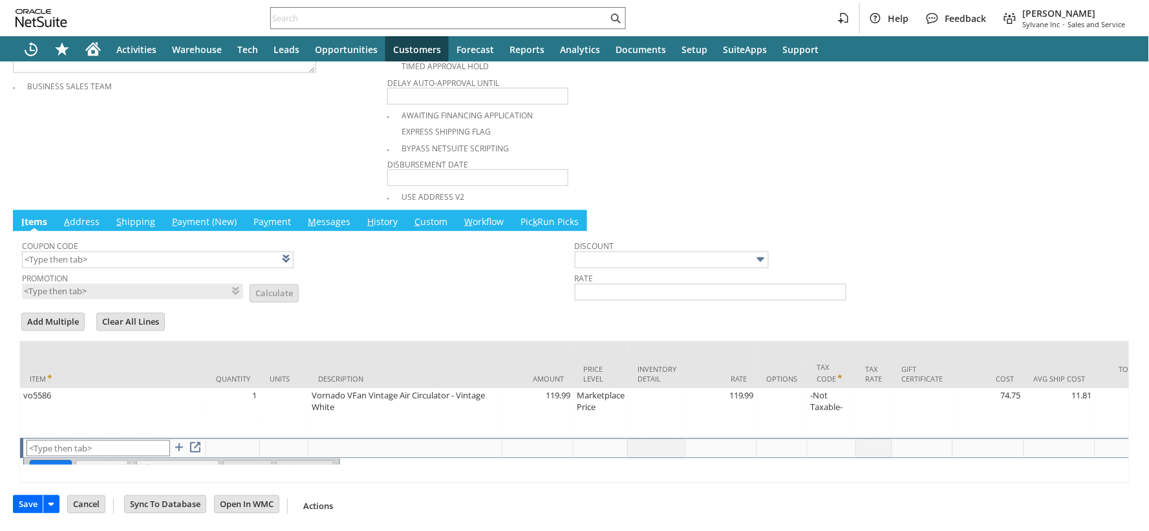
click at [28, 504] on input "Save" at bounding box center [28, 504] width 29 height 17
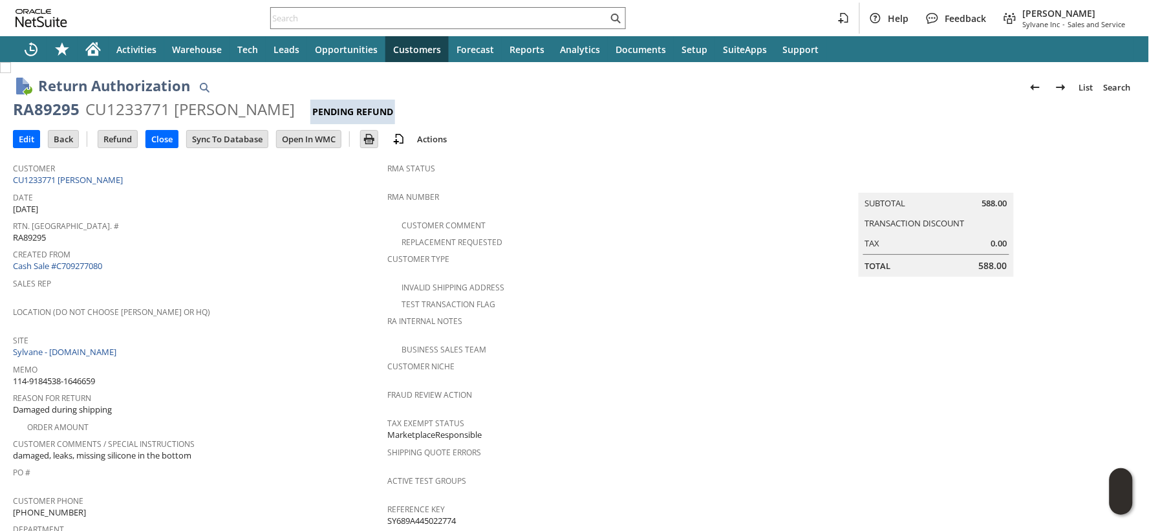
click at [89, 365] on span "Memo" at bounding box center [197, 367] width 368 height 15
click at [89, 366] on div "Memo 114-9184538-1646659" at bounding box center [197, 373] width 368 height 27
click at [89, 375] on span "114-9184538-1646659" at bounding box center [54, 381] width 82 height 12
copy tbody "114-9184538-1646659"
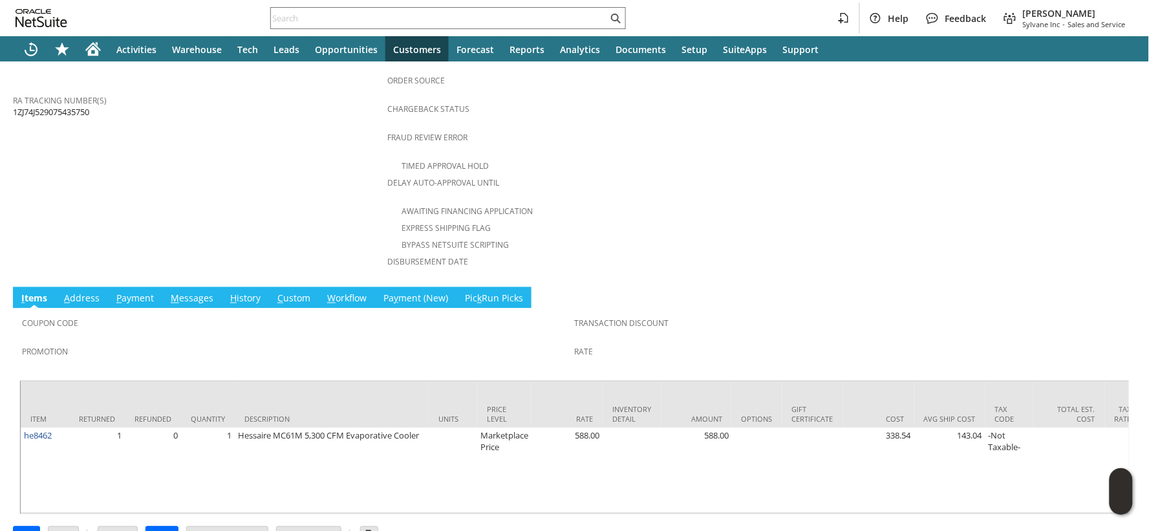
scroll to position [517, 0]
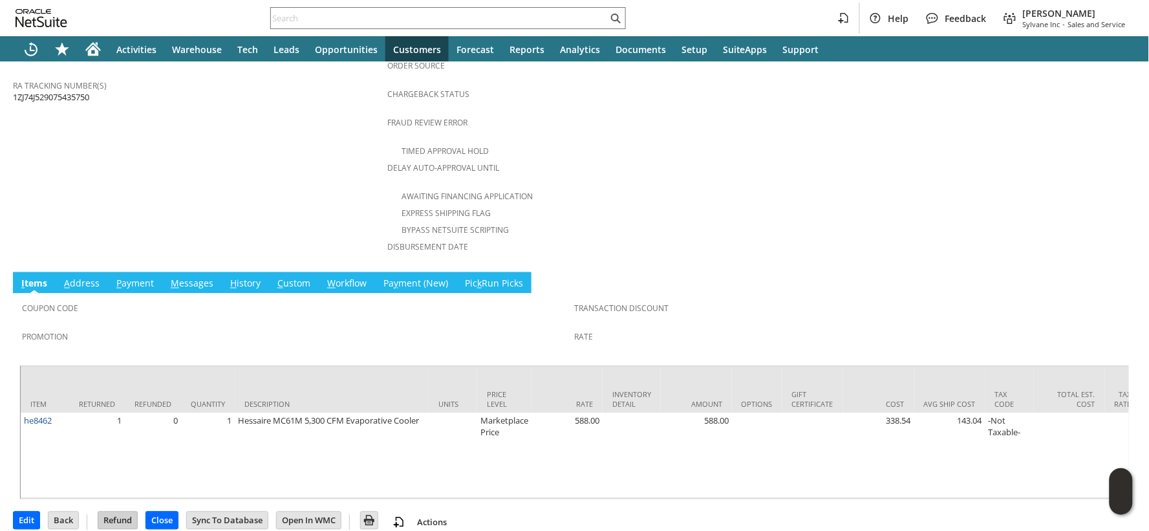
click at [127, 512] on input "Refund" at bounding box center [117, 520] width 39 height 17
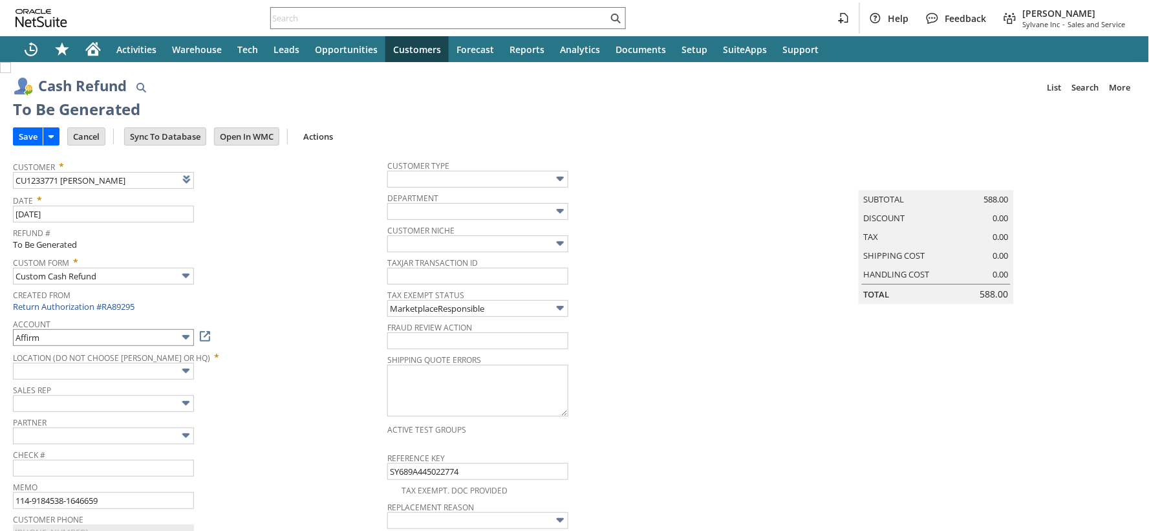
type input "Amazon Undeposited Funds"
type input "Headquarters : Head... : Pending Testing"
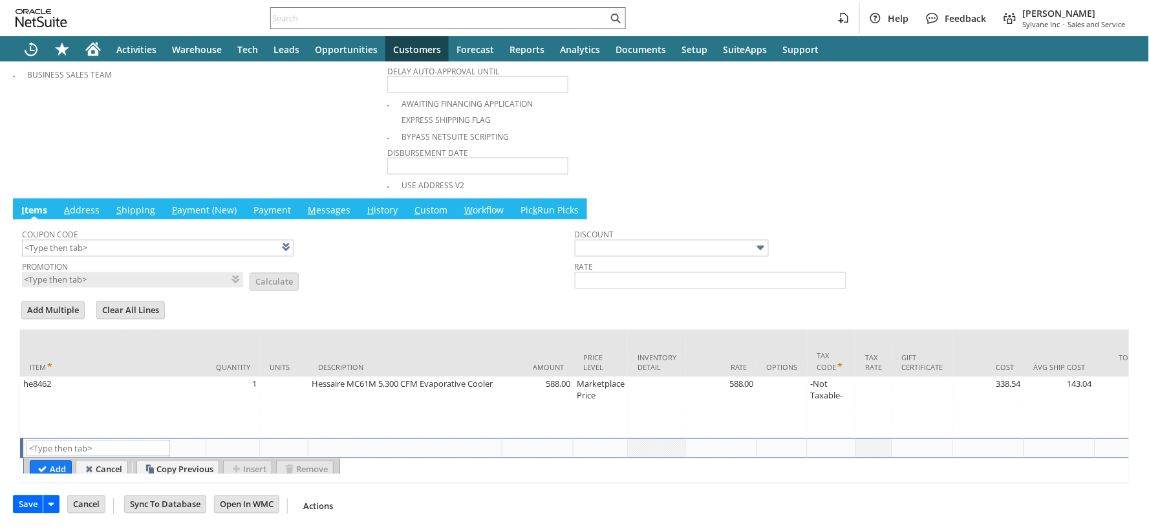
click at [34, 505] on input "Save" at bounding box center [28, 504] width 29 height 17
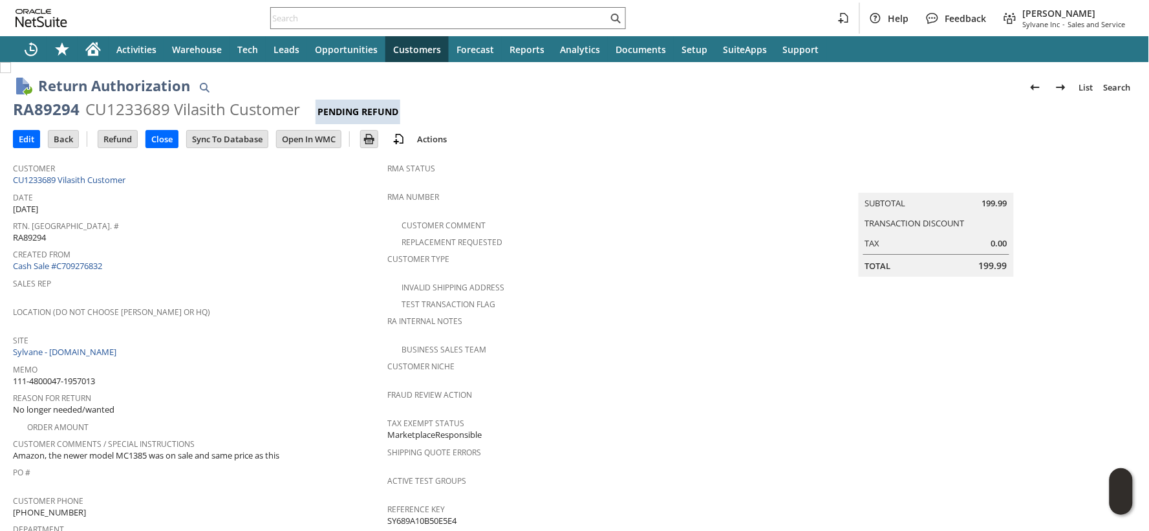
click at [93, 375] on span "111-4800047-1957013" at bounding box center [54, 381] width 82 height 12
copy tbody "111-4800047-1957013"
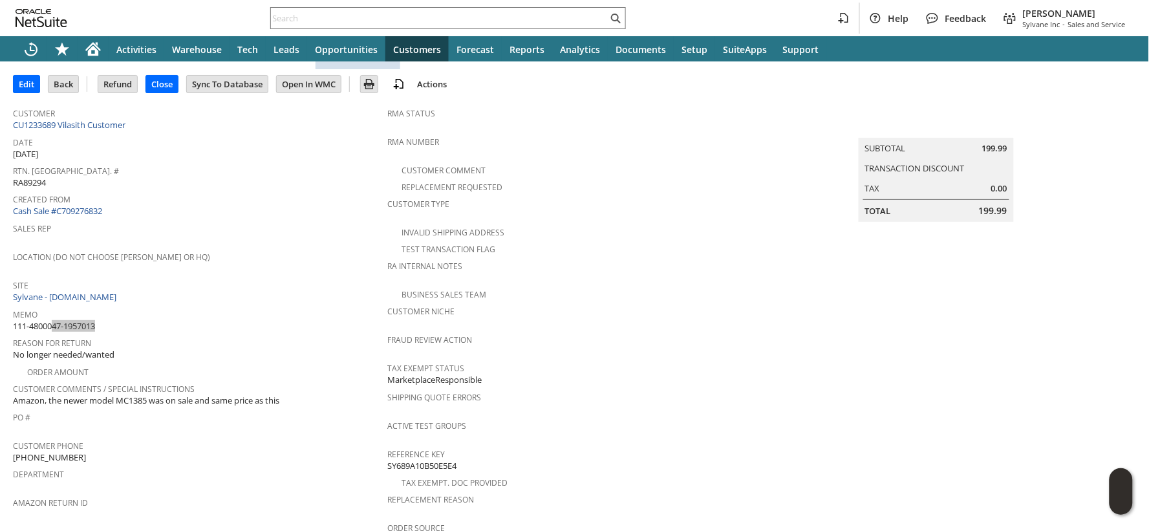
scroll to position [494, 0]
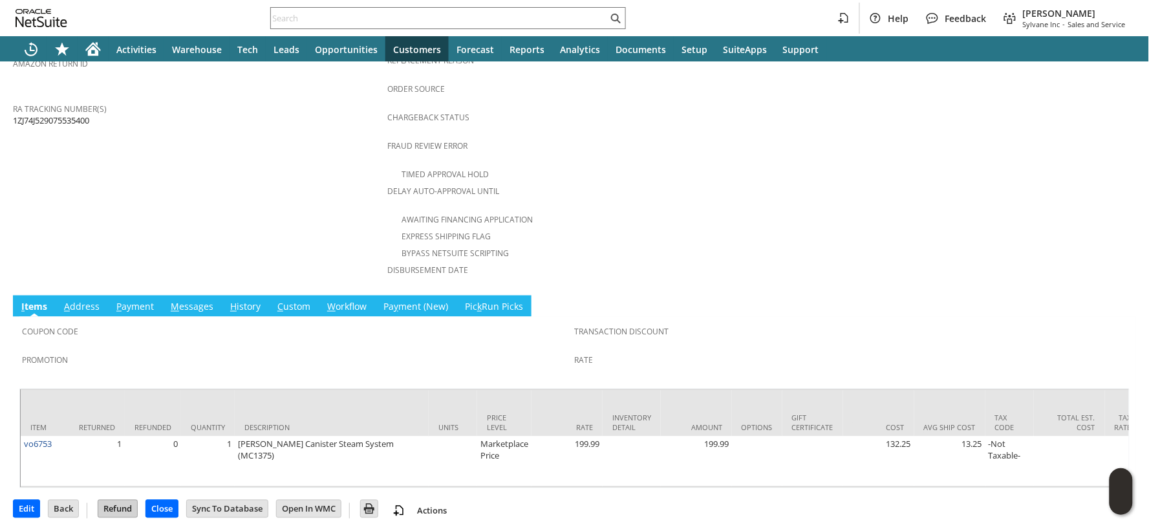
click at [131, 507] on input "Refund" at bounding box center [117, 508] width 39 height 17
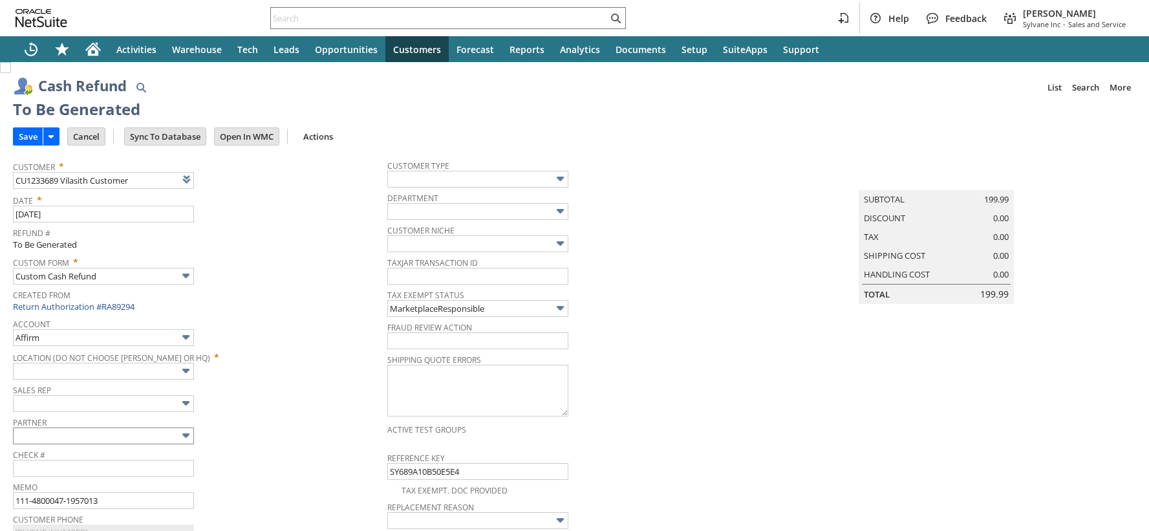
type input "Amazon Undeposited Funds"
type input "Headquarters : Head... : Pending Testing"
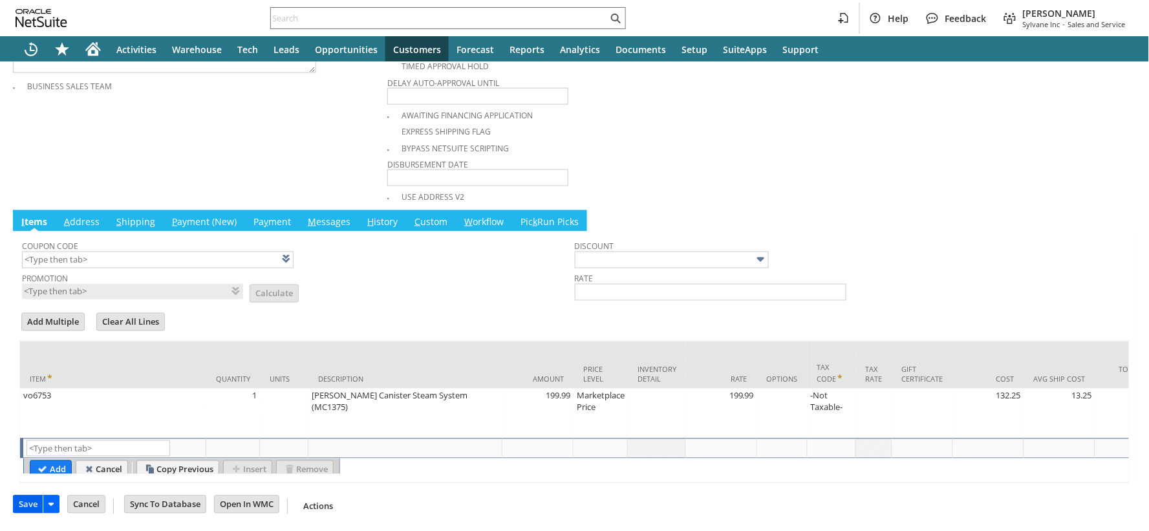
click at [27, 505] on input "Save" at bounding box center [28, 504] width 29 height 17
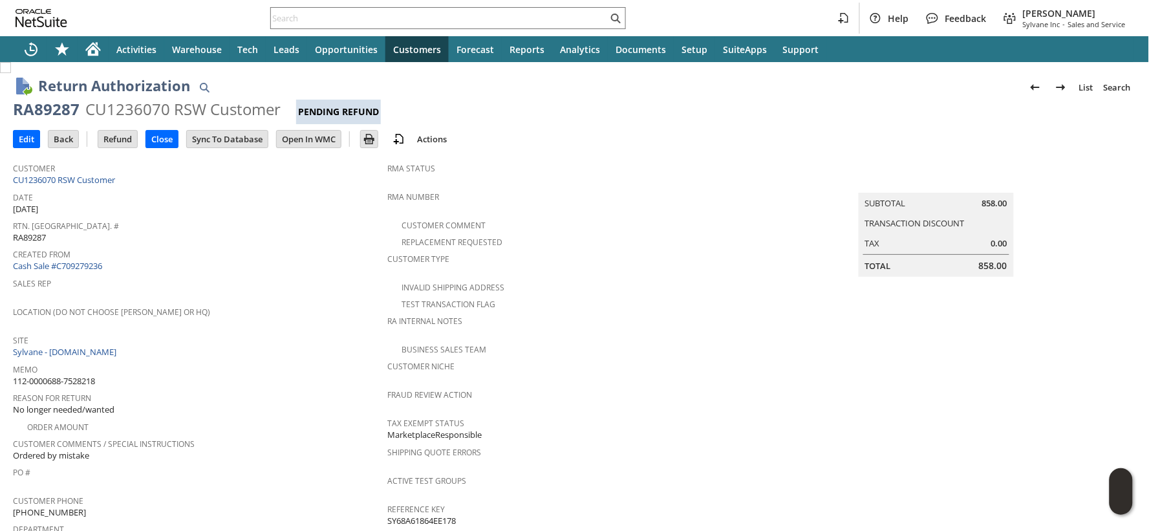
click at [84, 375] on span "112-0000688-7528218" at bounding box center [54, 381] width 82 height 12
copy tbody "112-0000688-7528218"
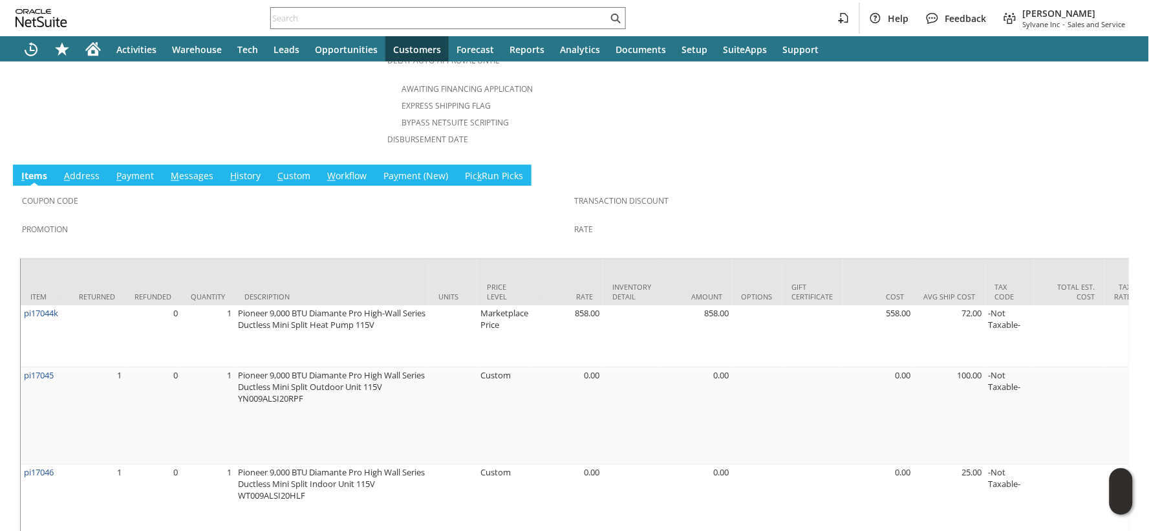
scroll to position [674, 0]
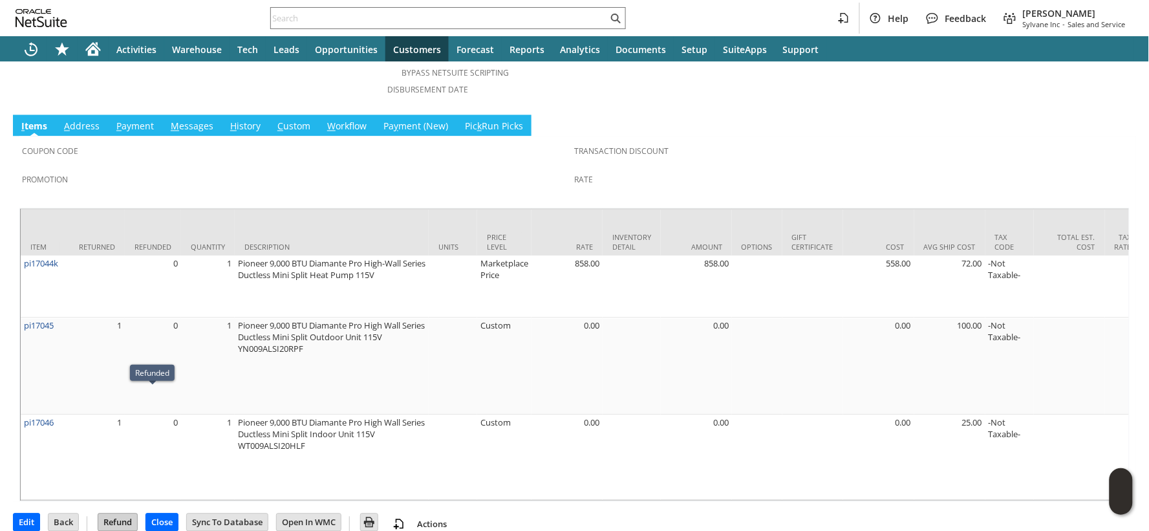
click at [117, 514] on input "Refund" at bounding box center [117, 522] width 39 height 17
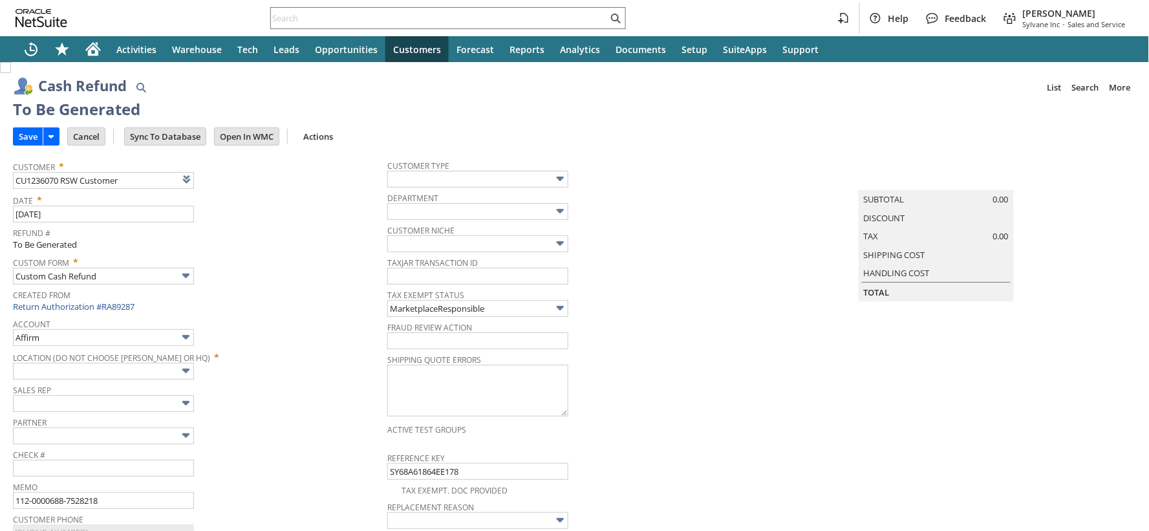
type input "Amazon Undeposited Funds"
type input "Headquarters : Head... : Pending Testing"
type input "Add"
type input "Copy Previous"
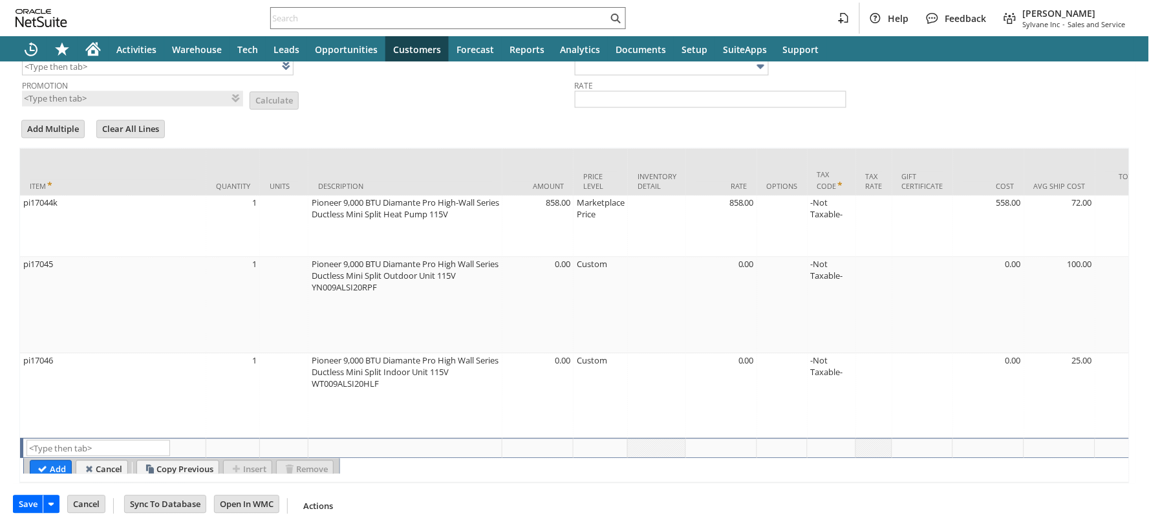
click at [28, 507] on input "Save" at bounding box center [28, 504] width 29 height 17
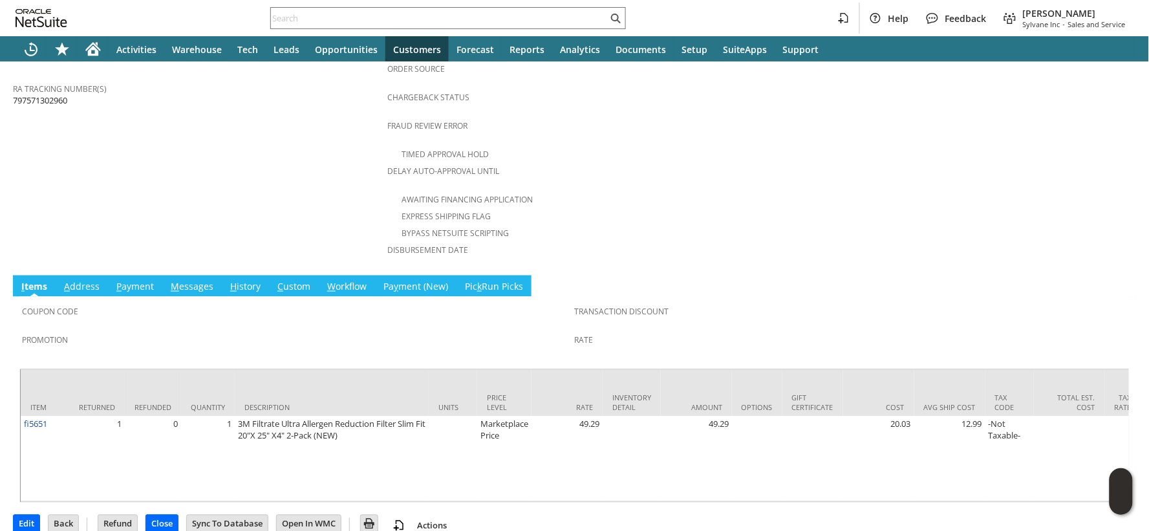
scroll to position [517, 0]
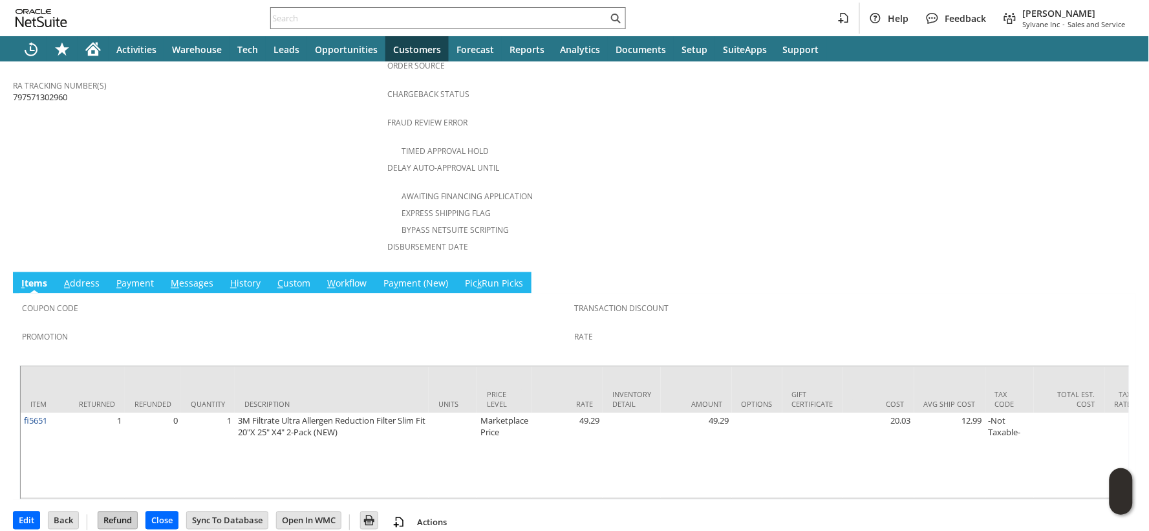
click at [124, 512] on input "Refund" at bounding box center [117, 520] width 39 height 17
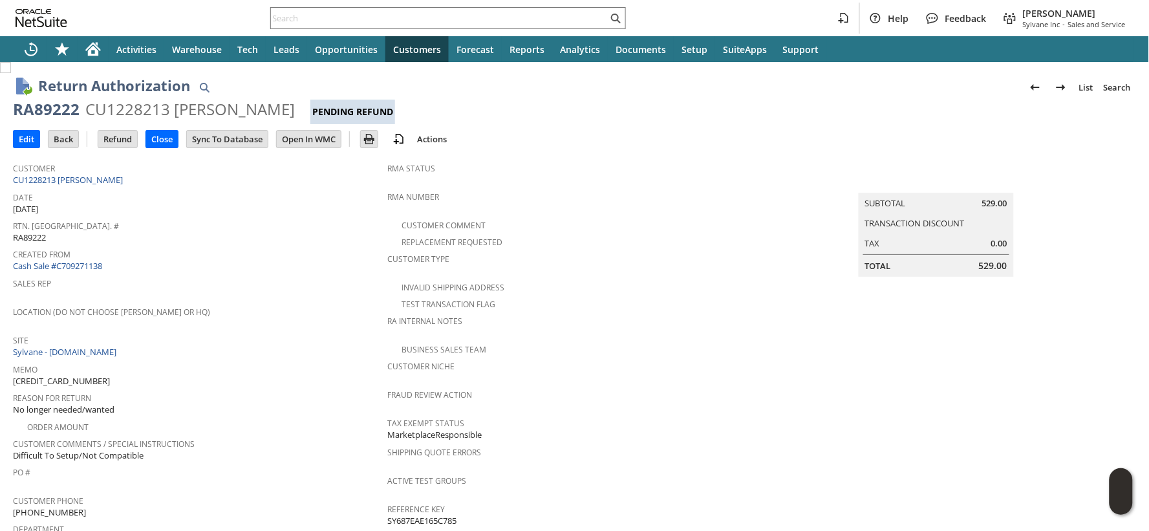
click at [61, 375] on span "129020328991272" at bounding box center [61, 381] width 97 height 12
copy span "[CREDIT_CARD_NUMBER]"
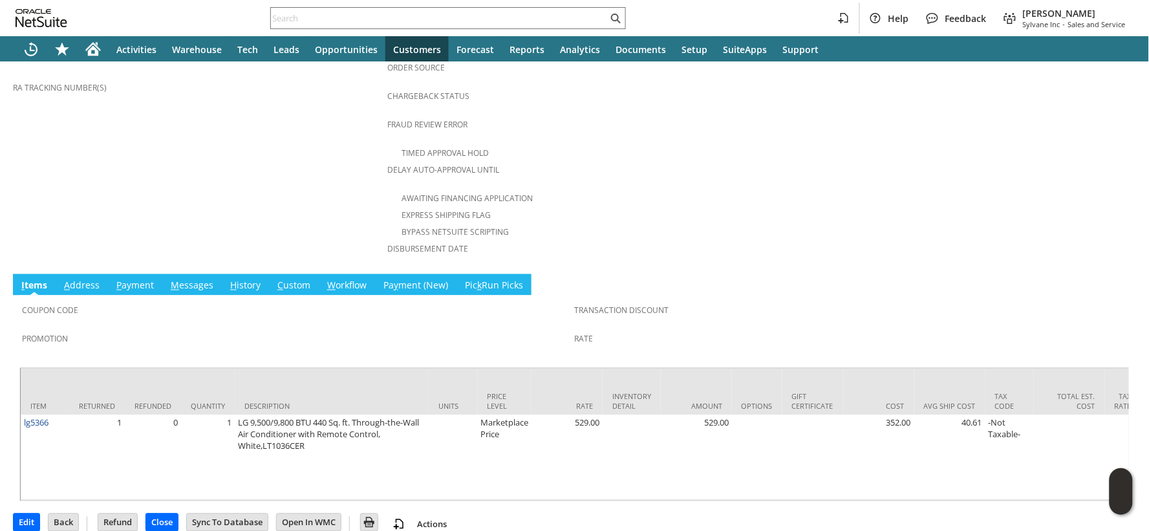
scroll to position [517, 0]
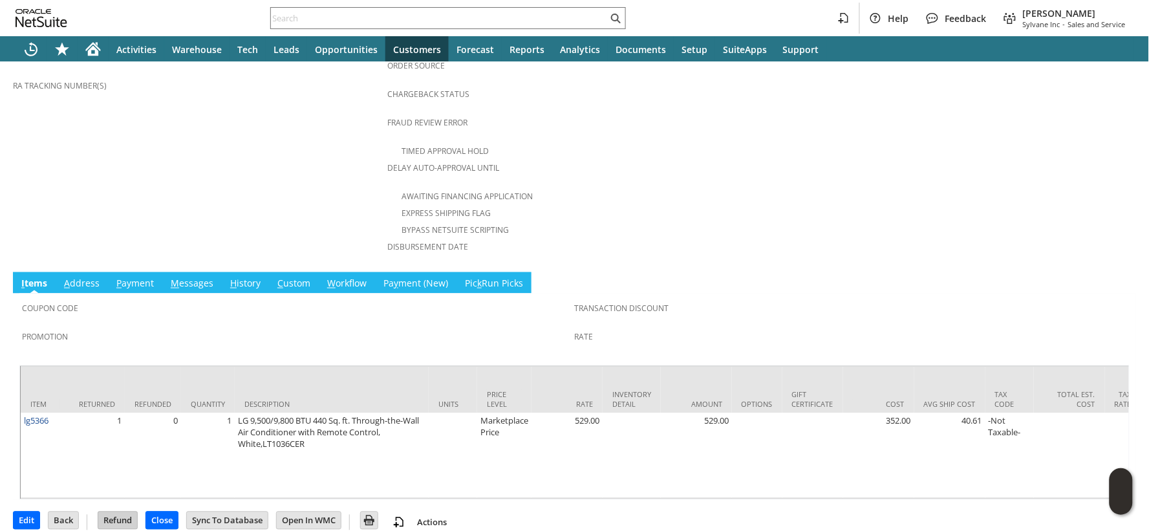
click at [118, 512] on input "Refund" at bounding box center [117, 520] width 39 height 17
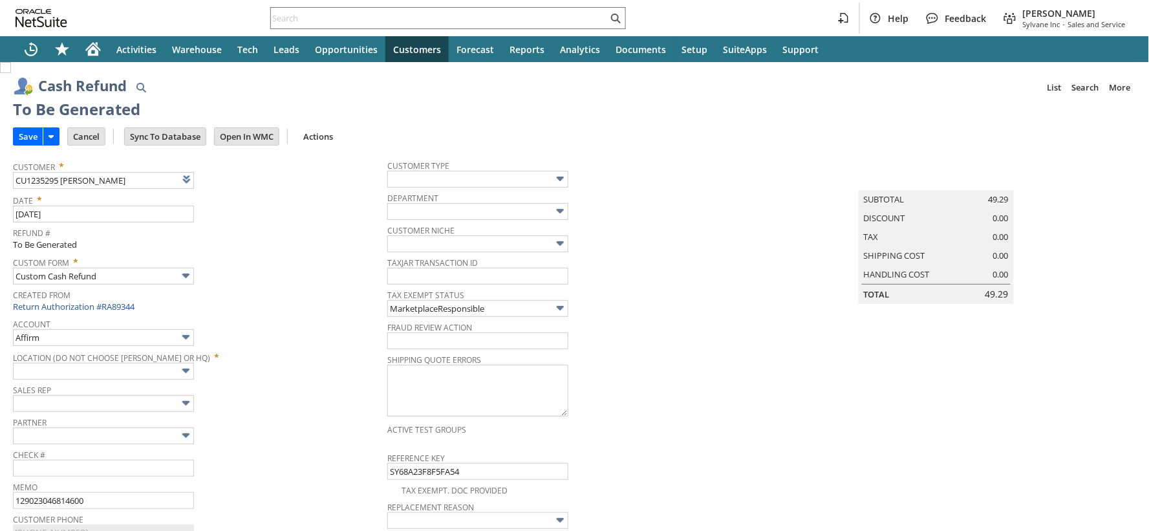
type input "Walmart"
type input "Headquarters : Head... : Pending Testing"
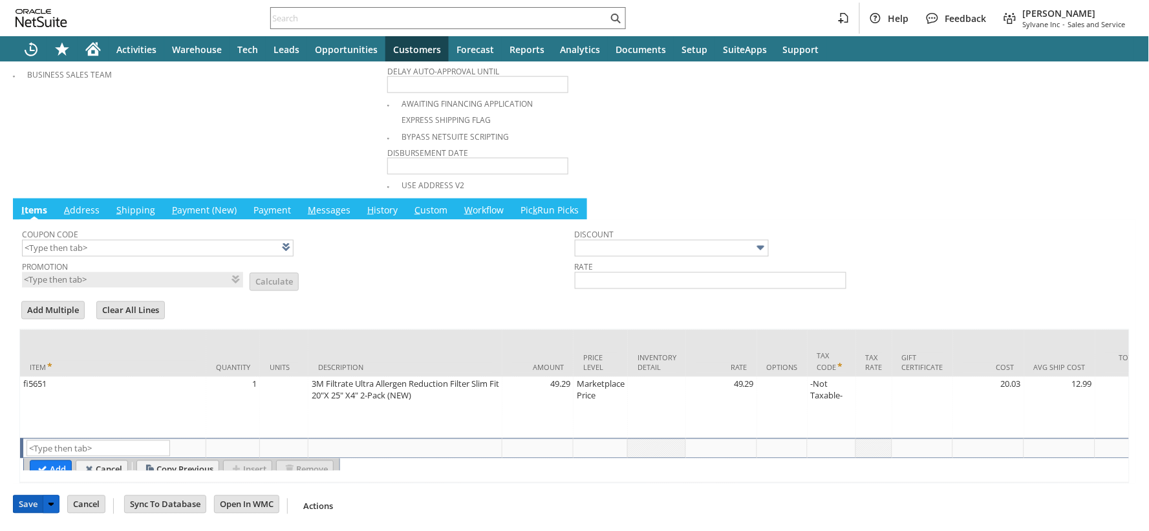
click at [31, 503] on input "Save" at bounding box center [28, 504] width 29 height 17
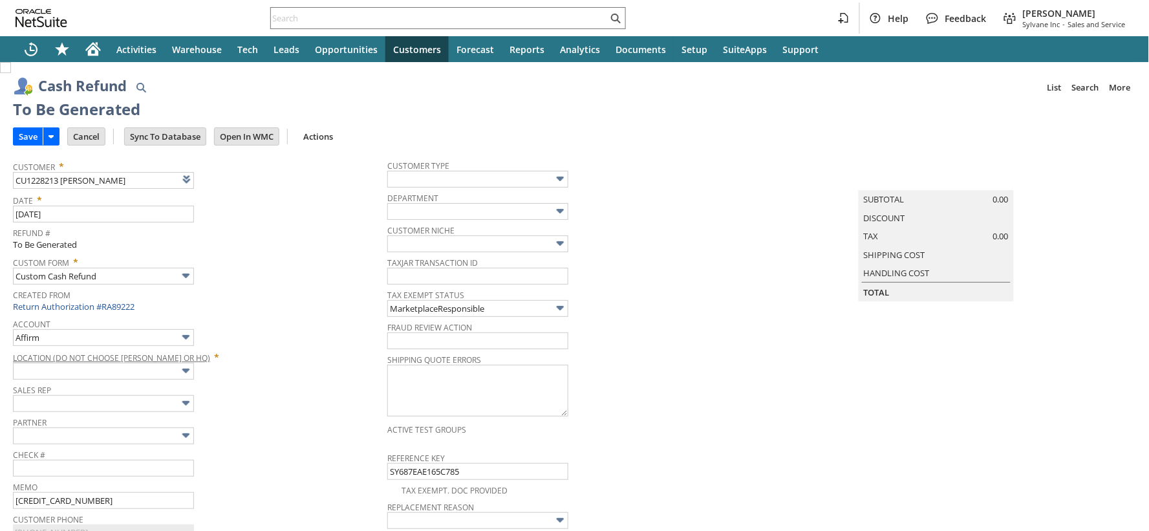
type input "Walmart"
type input "Headquarters : Head... : Pending Testing"
type input "Add"
type input "Copy Previous"
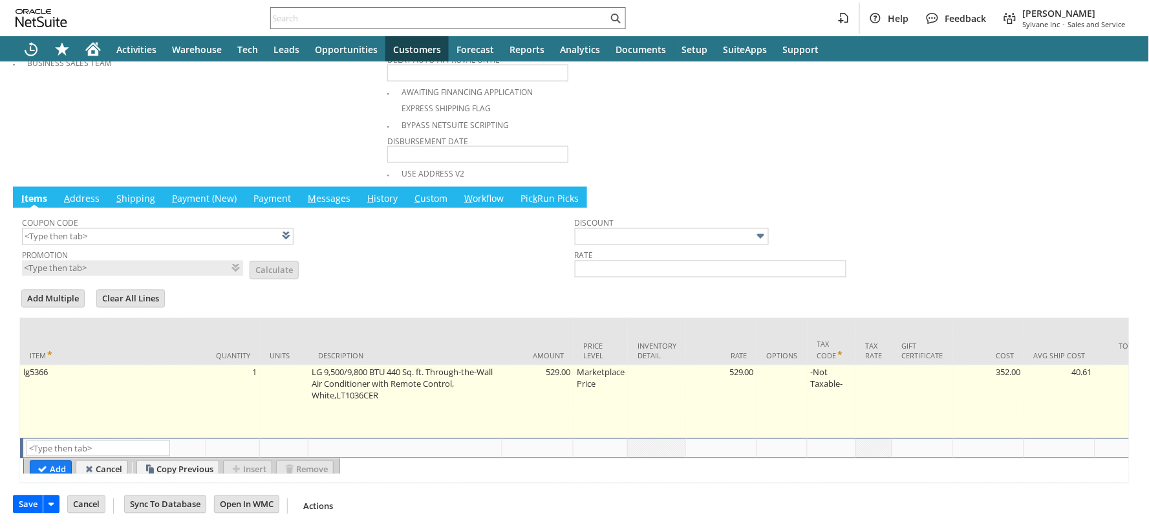
click at [33, 502] on input "Save" at bounding box center [28, 504] width 29 height 17
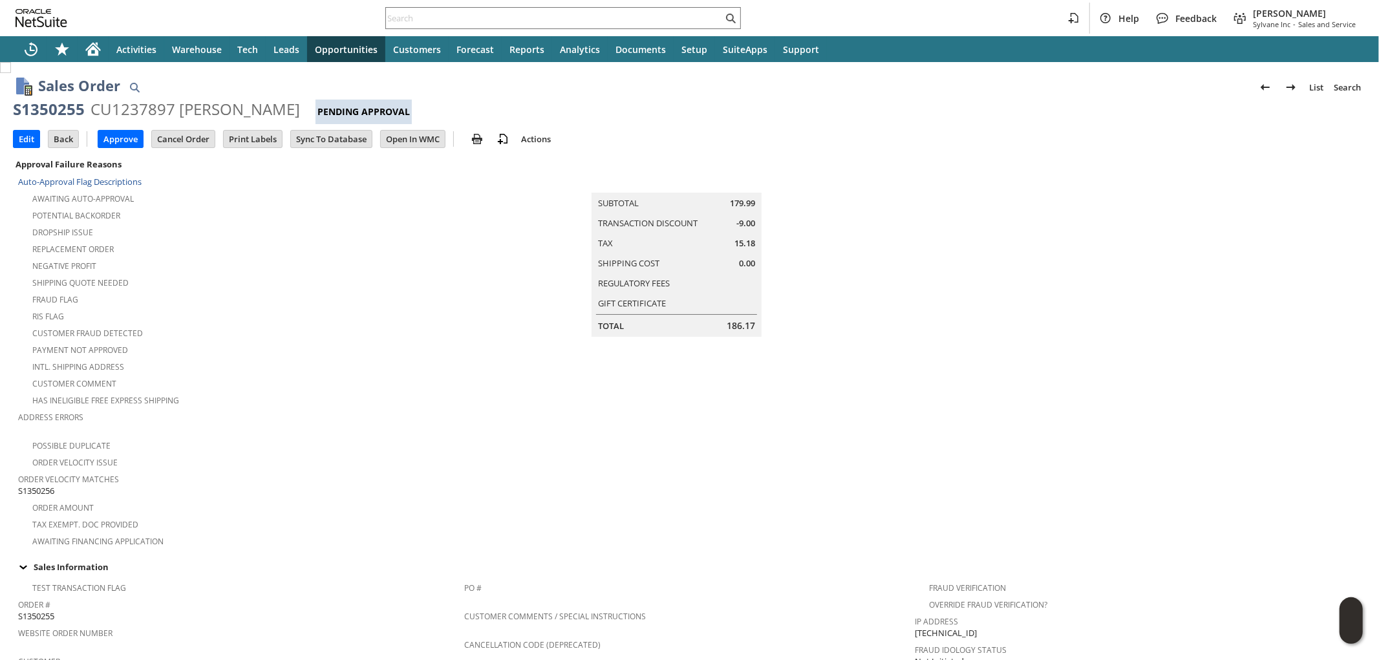
click at [34, 485] on span "S1350256" at bounding box center [36, 491] width 36 height 12
copy span "S1350256"
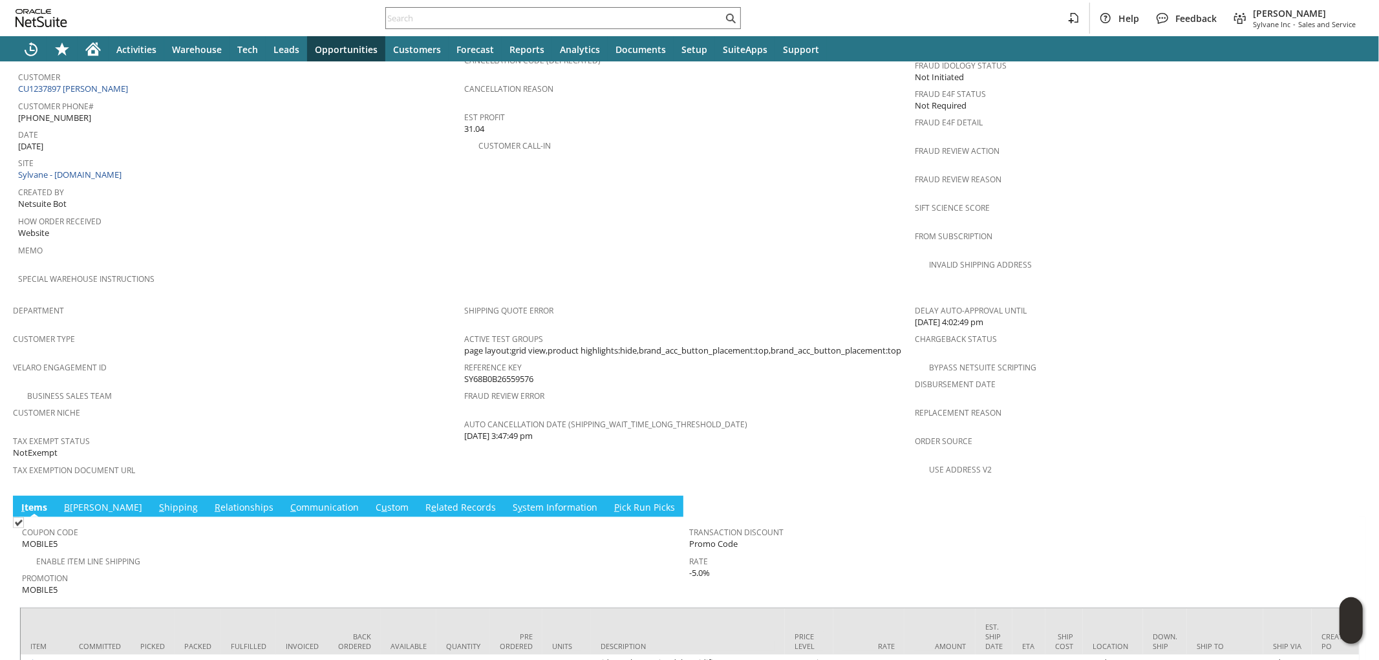
scroll to position [645, 0]
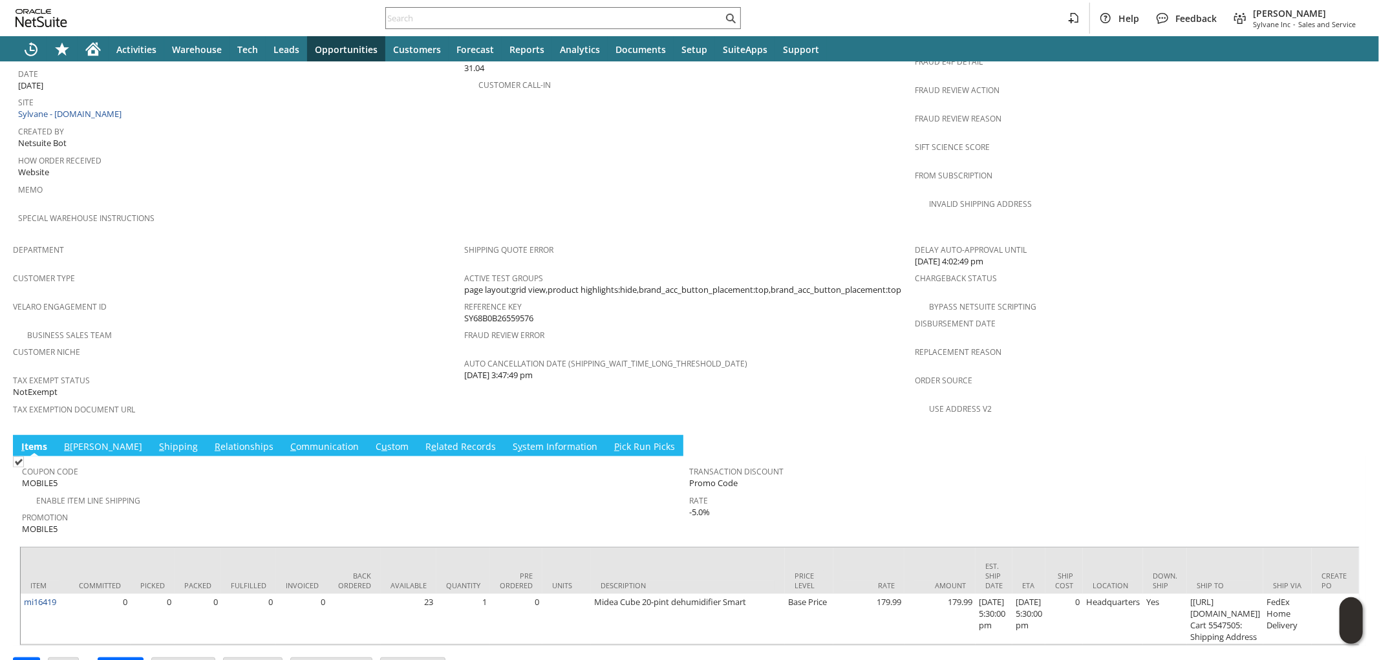
click at [84, 440] on link "B illing" at bounding box center [103, 447] width 85 height 14
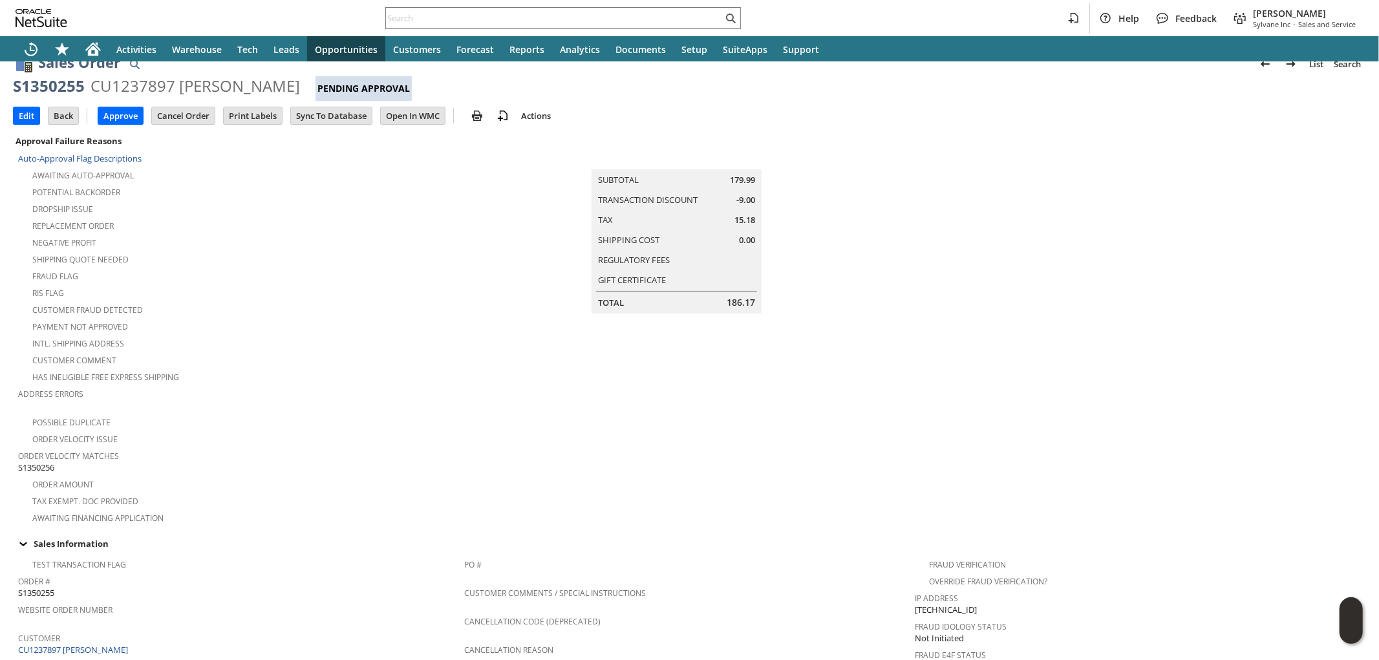
scroll to position [0, 0]
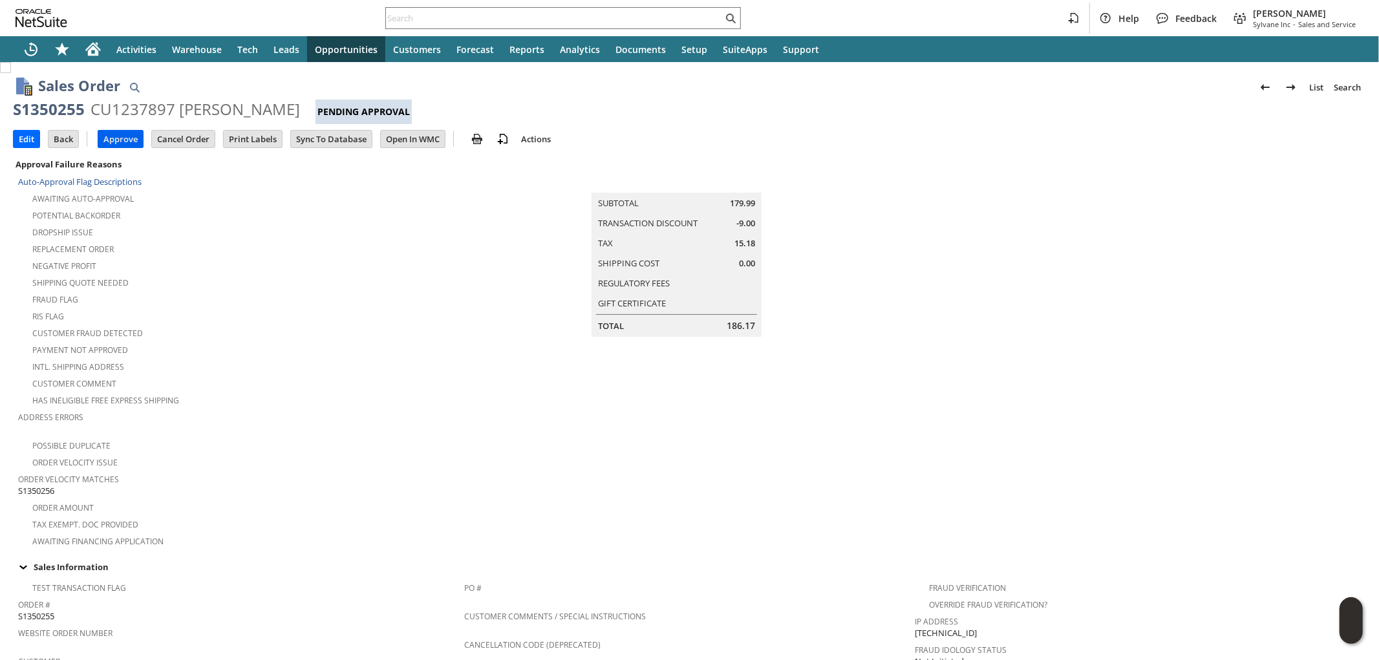
click at [121, 140] on input "Approve" at bounding box center [120, 139] width 45 height 17
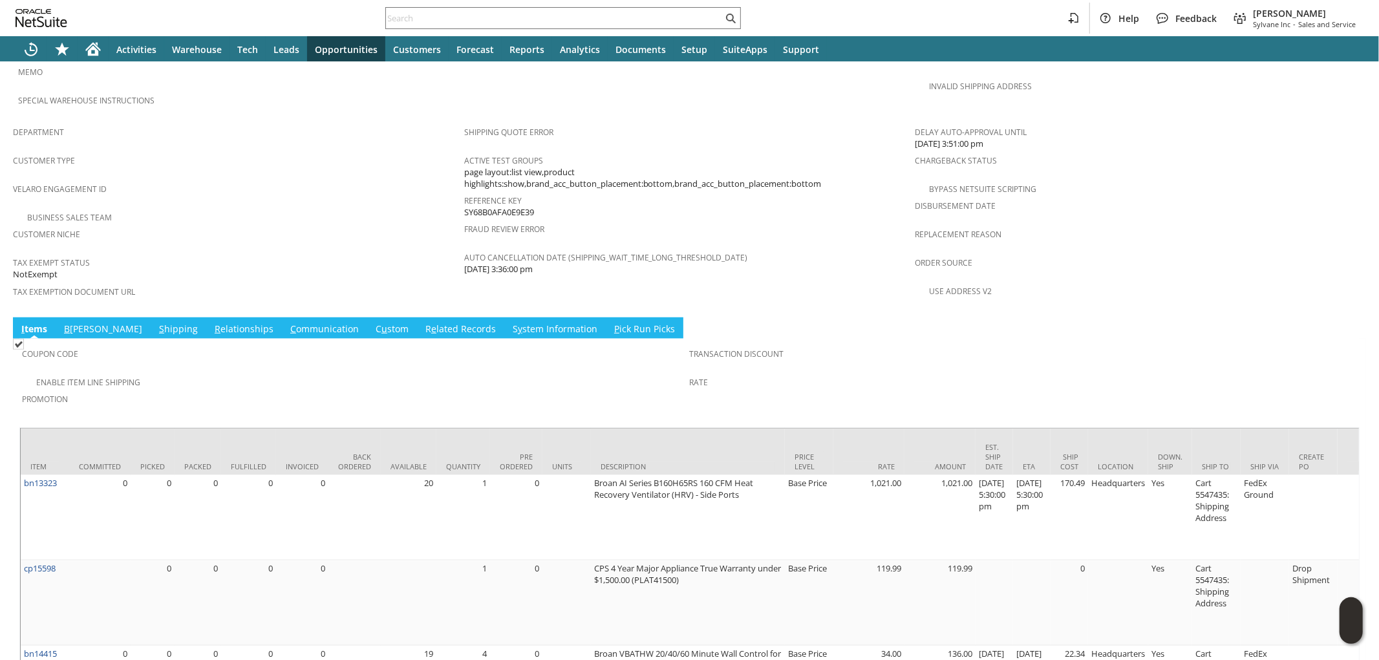
scroll to position [790, 0]
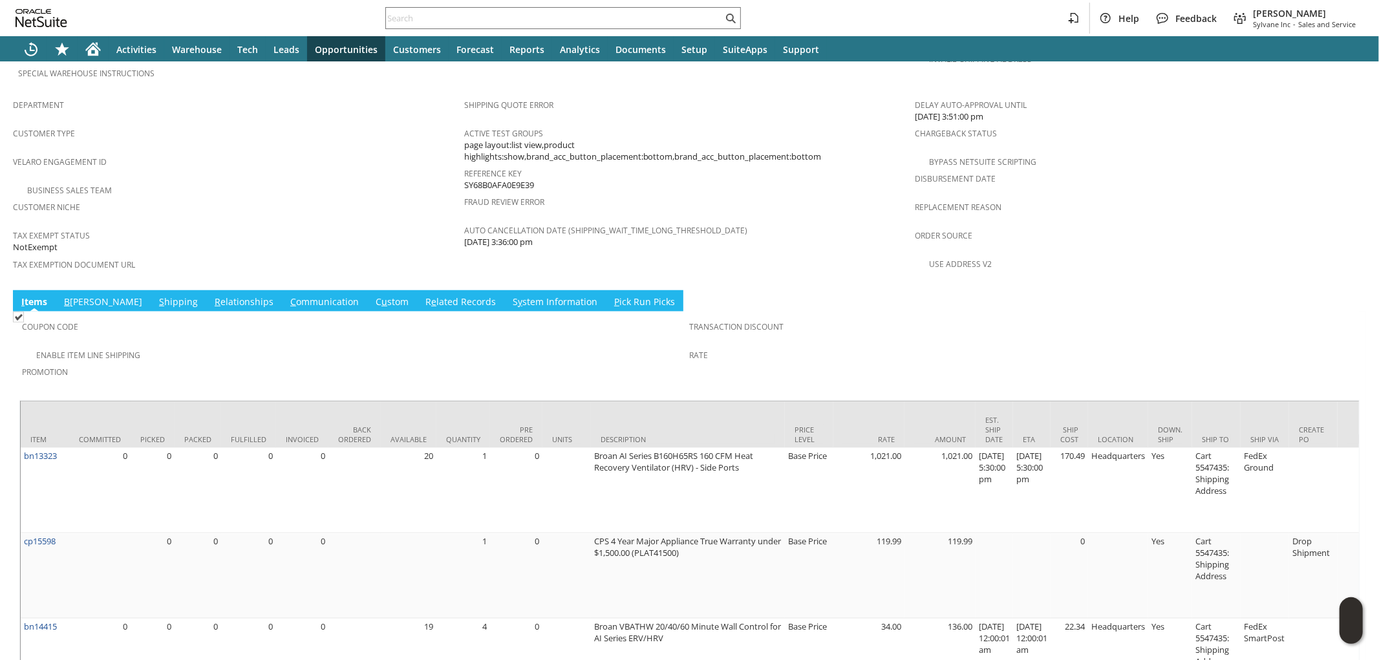
click at [156, 295] on link "S hipping" at bounding box center [178, 302] width 45 height 14
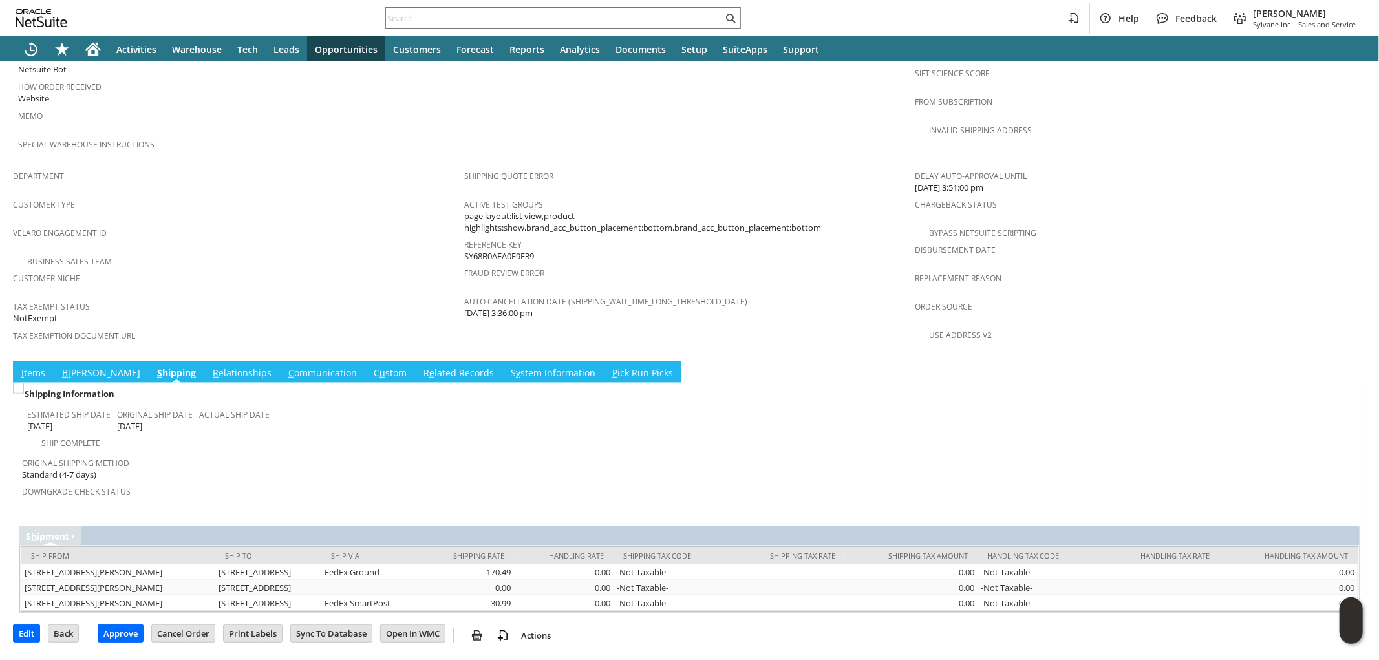
scroll to position [674, 0]
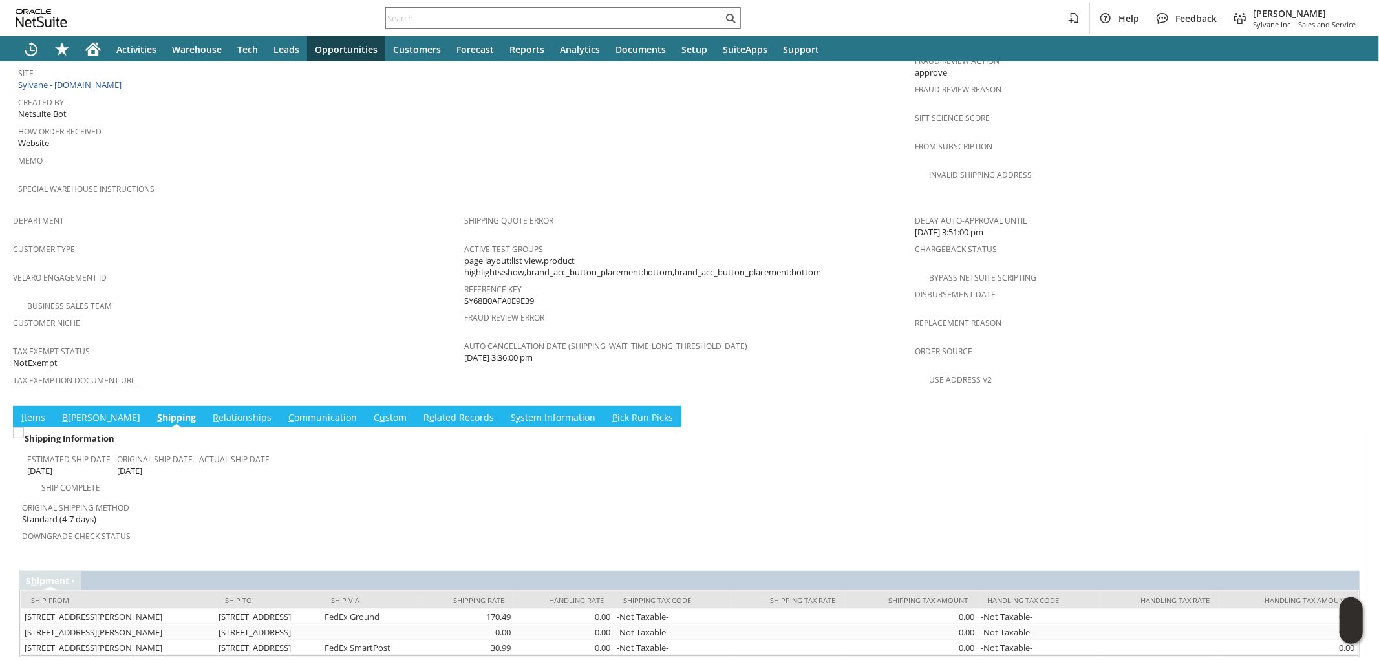
click at [36, 411] on link "I tems" at bounding box center [33, 418] width 30 height 14
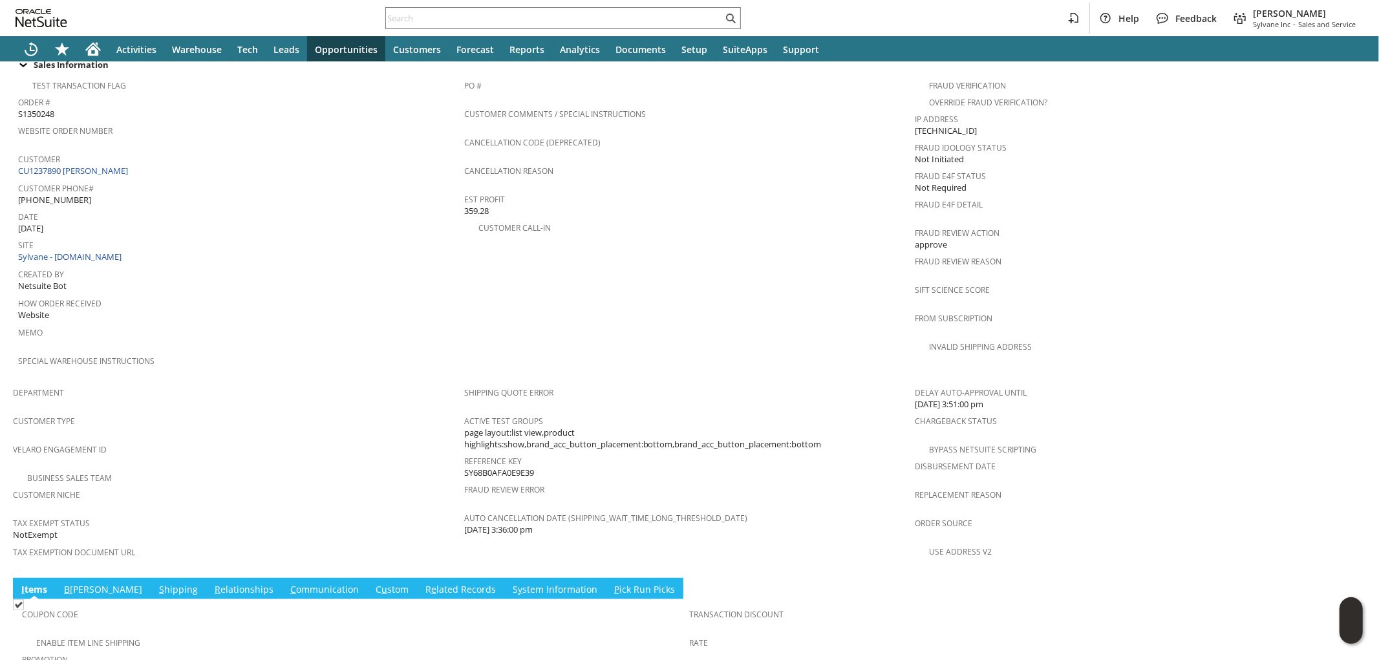
scroll to position [0, 0]
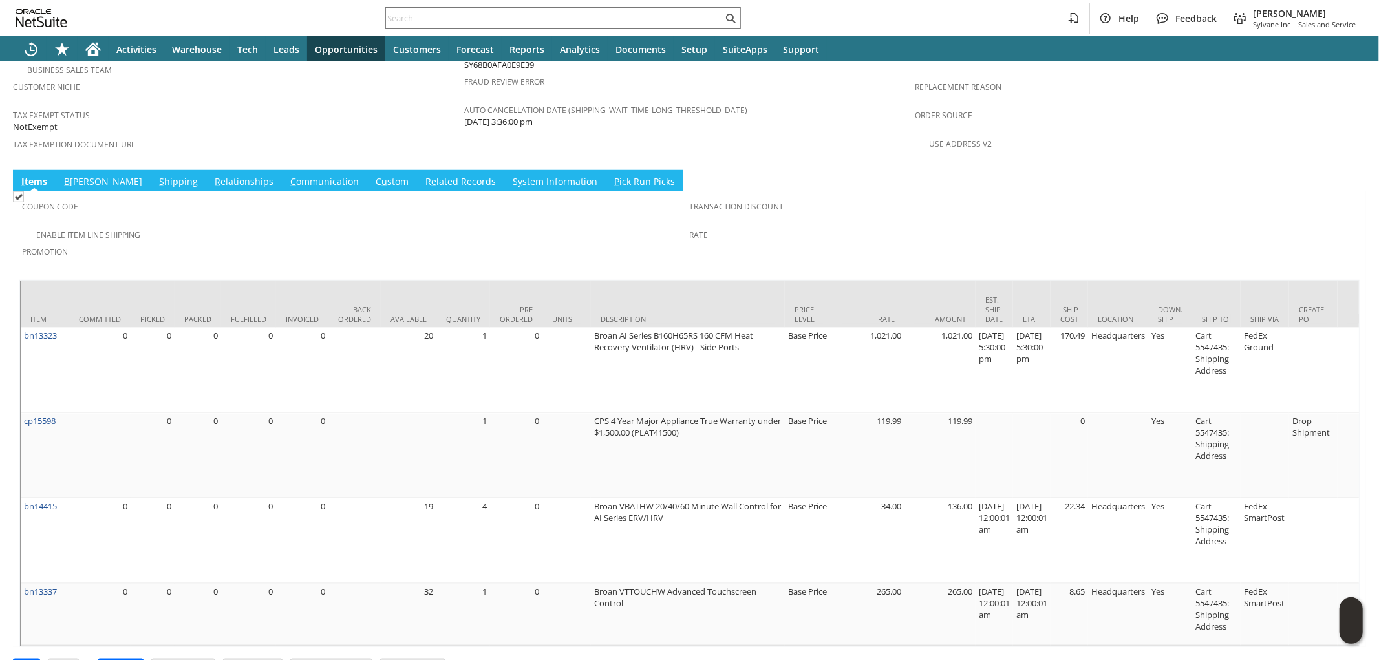
click at [156, 175] on link "S hipping" at bounding box center [178, 182] width 45 height 14
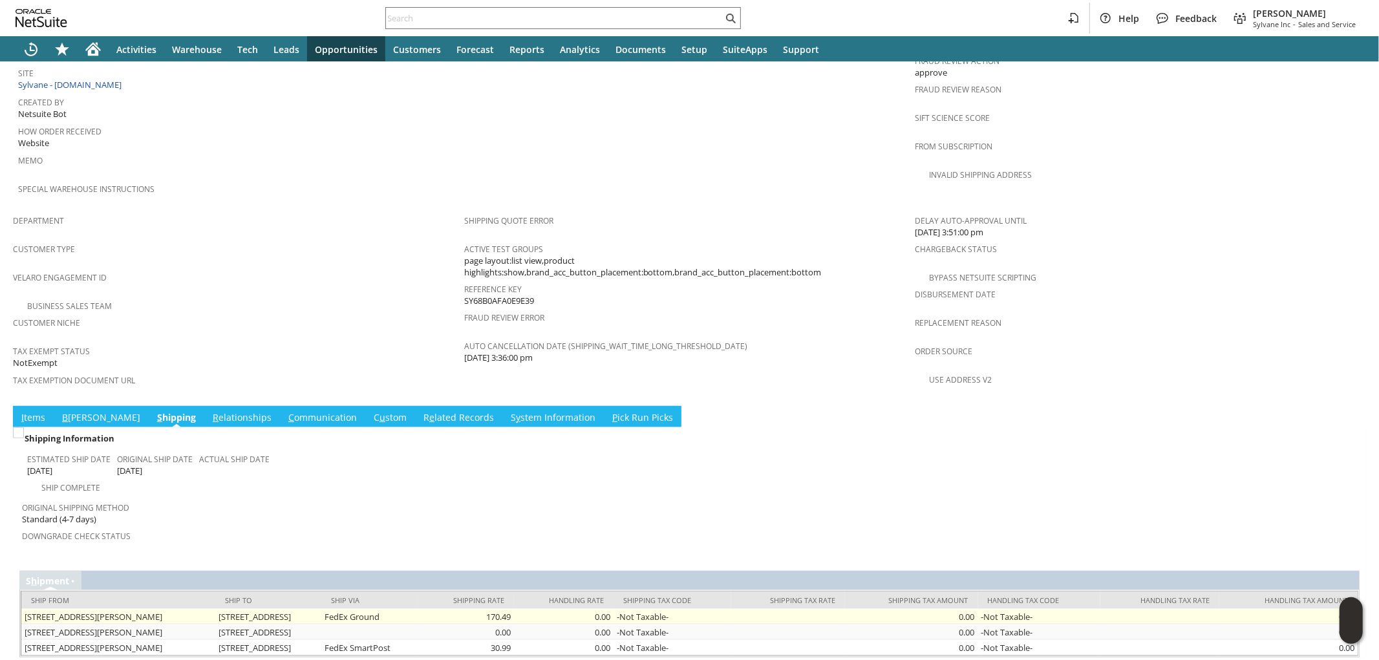
click at [321, 609] on td "2430 N Daisy Petal Cir Wasilla AK 99654 United States" at bounding box center [268, 617] width 106 height 16
copy tr "2430 N Daisy Petal Cir Wasilla AK 99654 United States"
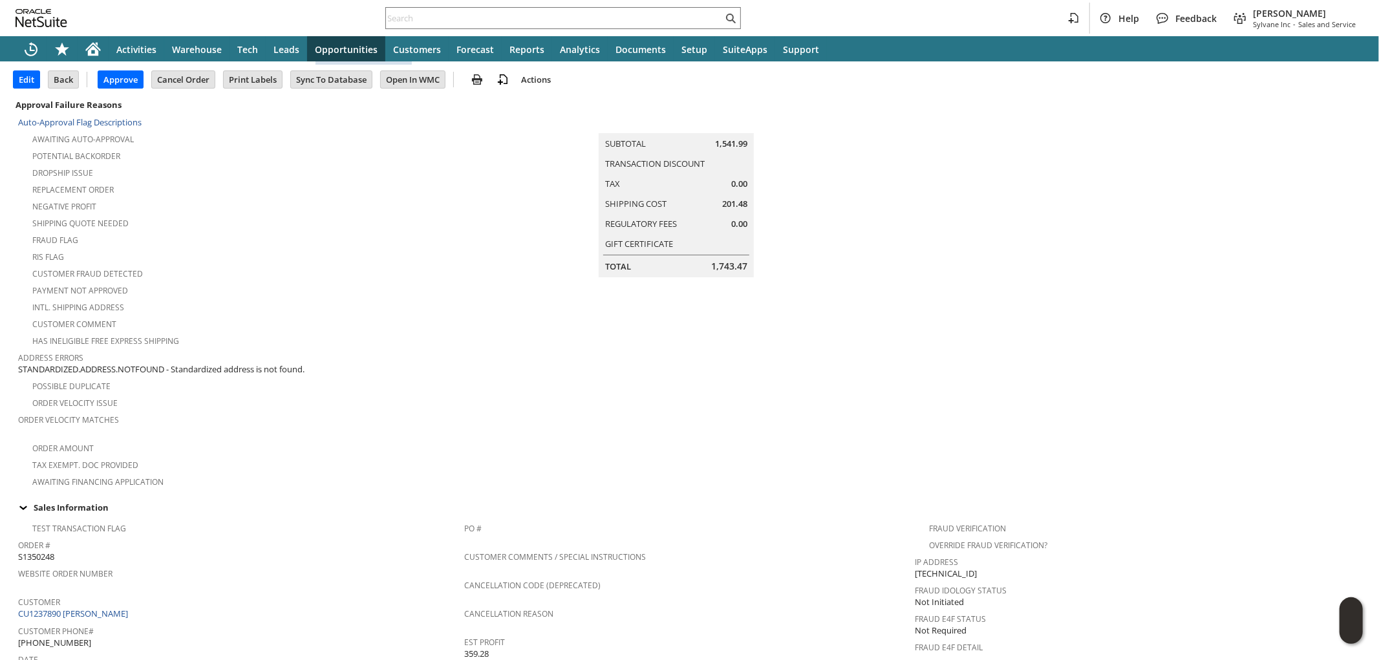
scroll to position [0, 0]
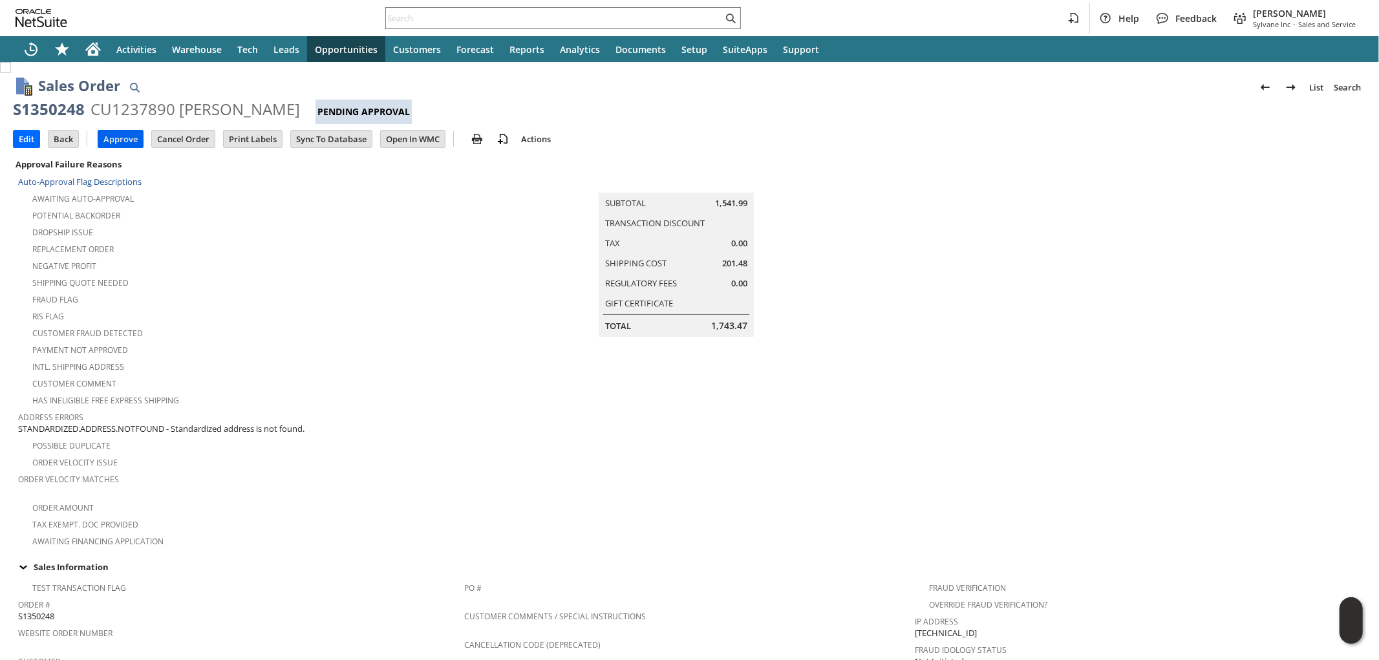
click at [122, 138] on input "Approve" at bounding box center [120, 139] width 45 height 17
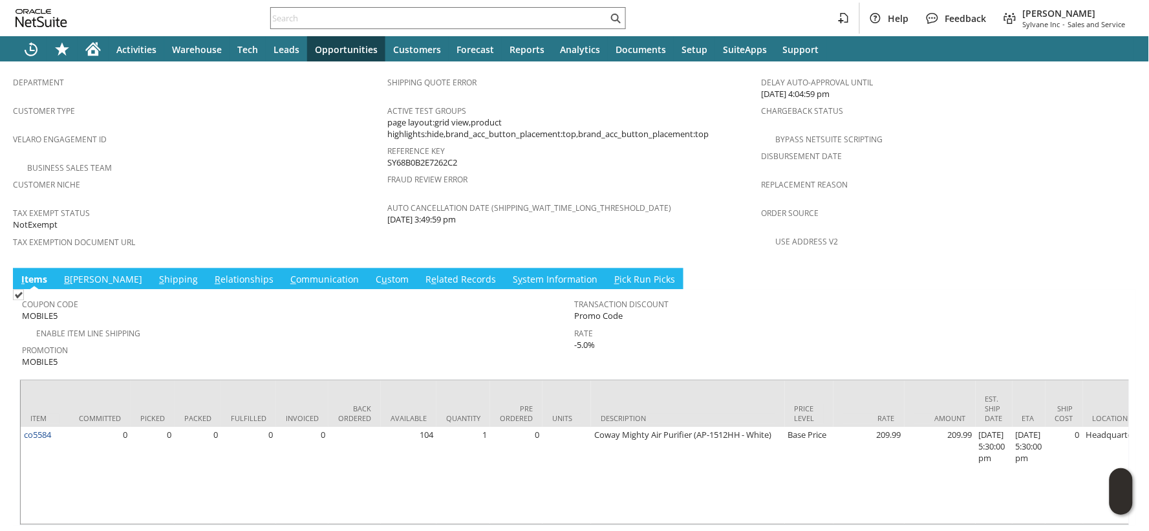
scroll to position [821, 0]
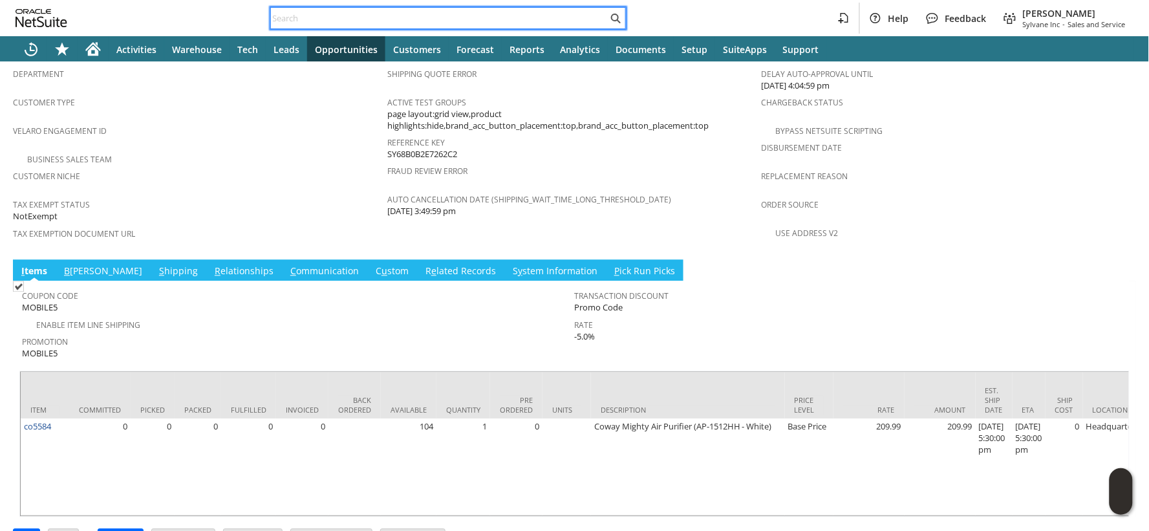
click at [286, 15] on input "text" at bounding box center [439, 18] width 337 height 16
paste input "S1339884"
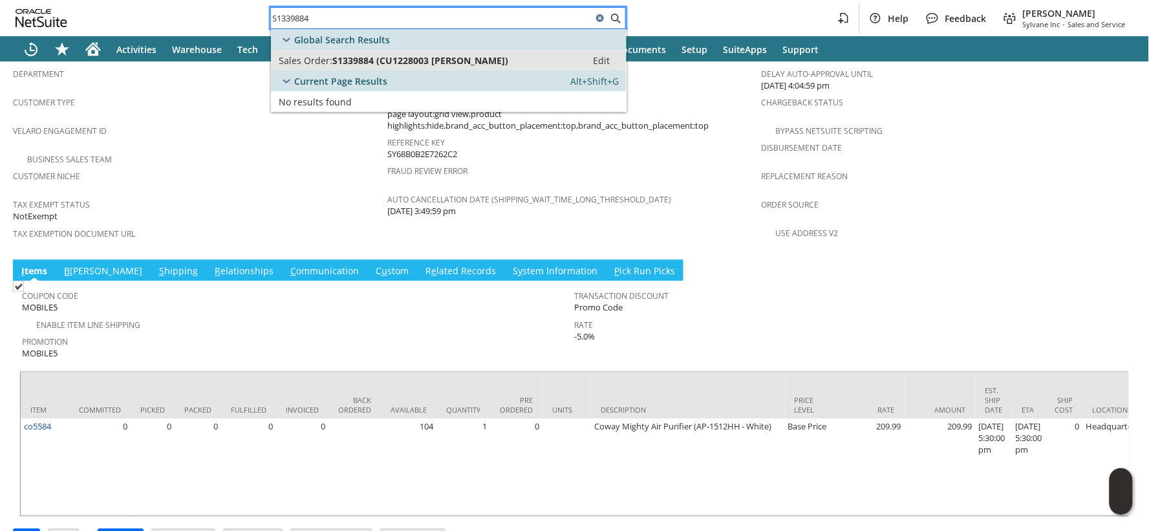
type input "S1339884"
click at [348, 59] on span "S1339884 (CU1228003 Lesley Ball)" at bounding box center [420, 60] width 176 height 12
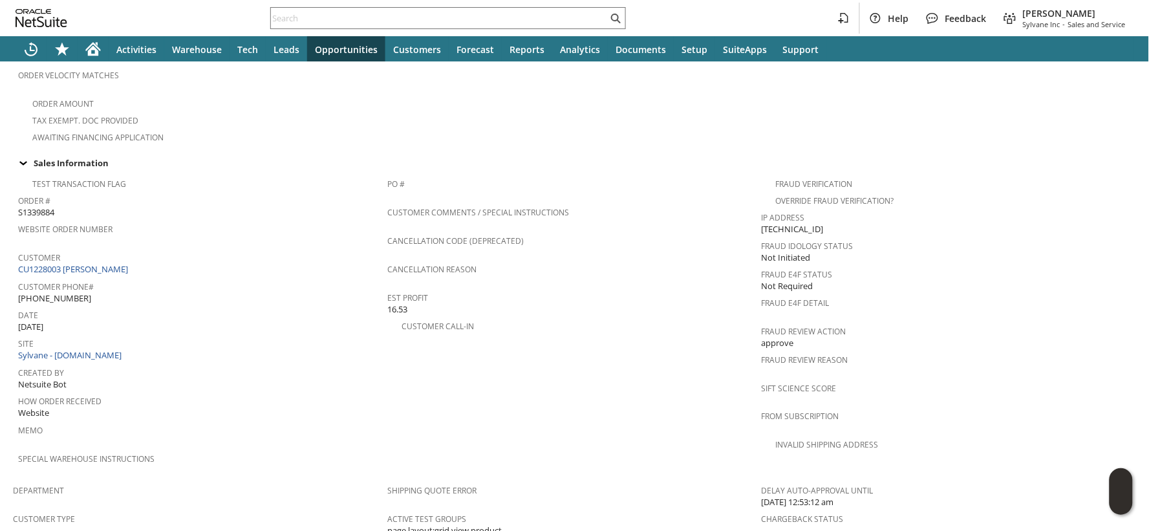
scroll to position [367, 0]
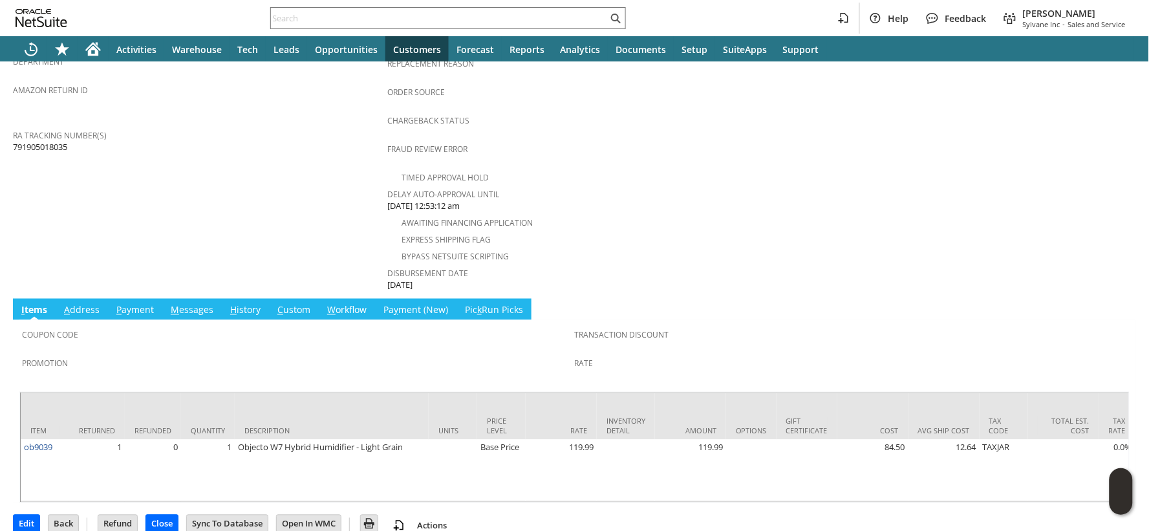
scroll to position [517, 0]
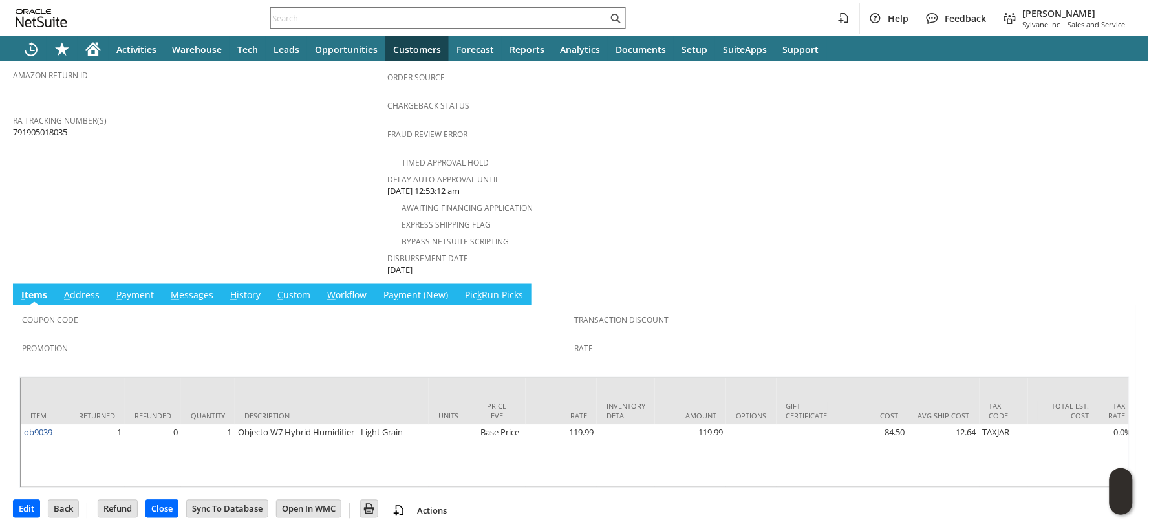
click at [247, 289] on link "H istory" at bounding box center [245, 296] width 37 height 14
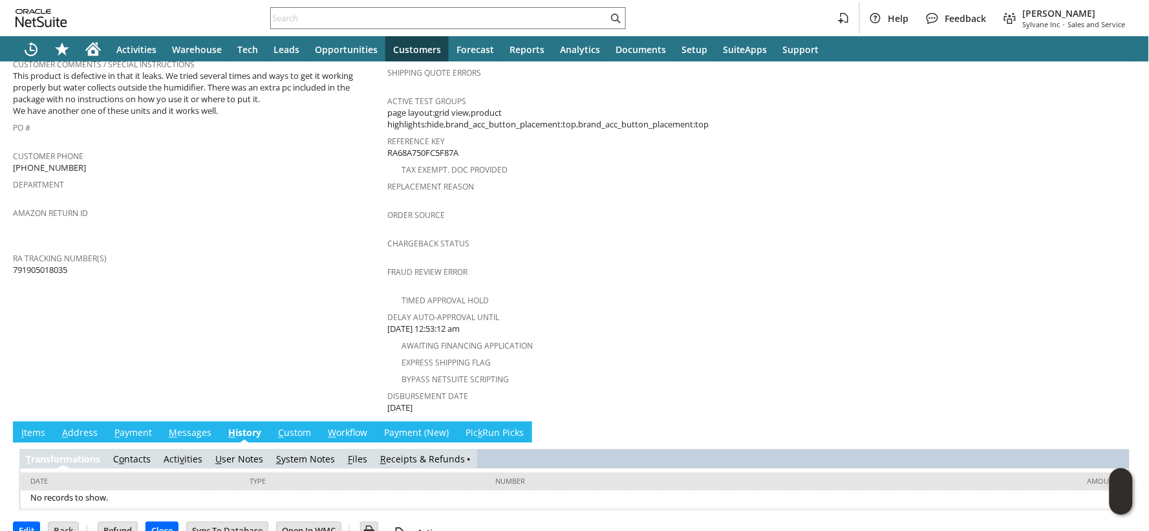
scroll to position [0, 0]
click at [311, 453] on link "S ystem Notes" at bounding box center [305, 459] width 59 height 12
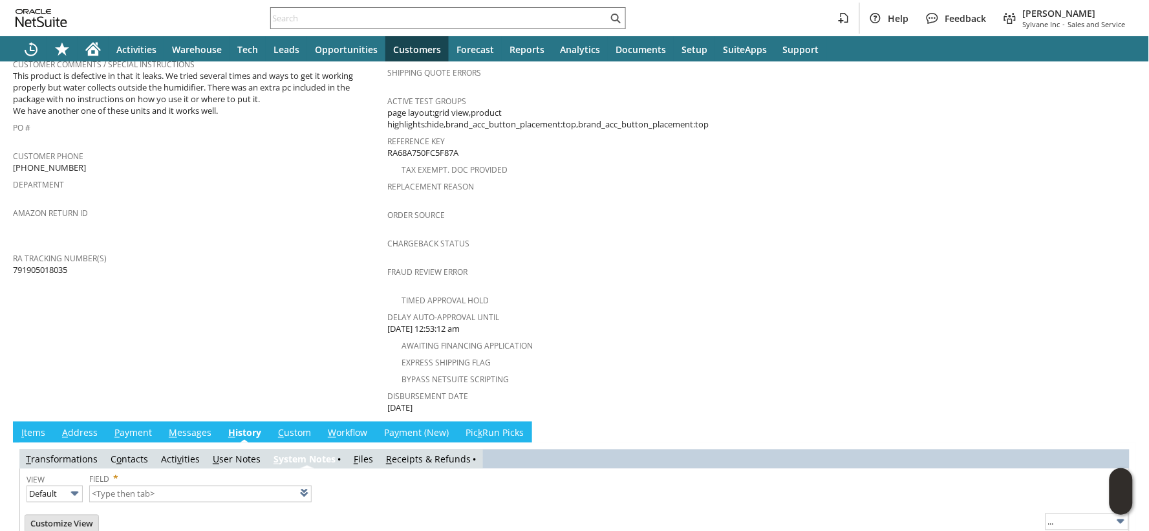
type input "1 to 25 of 82"
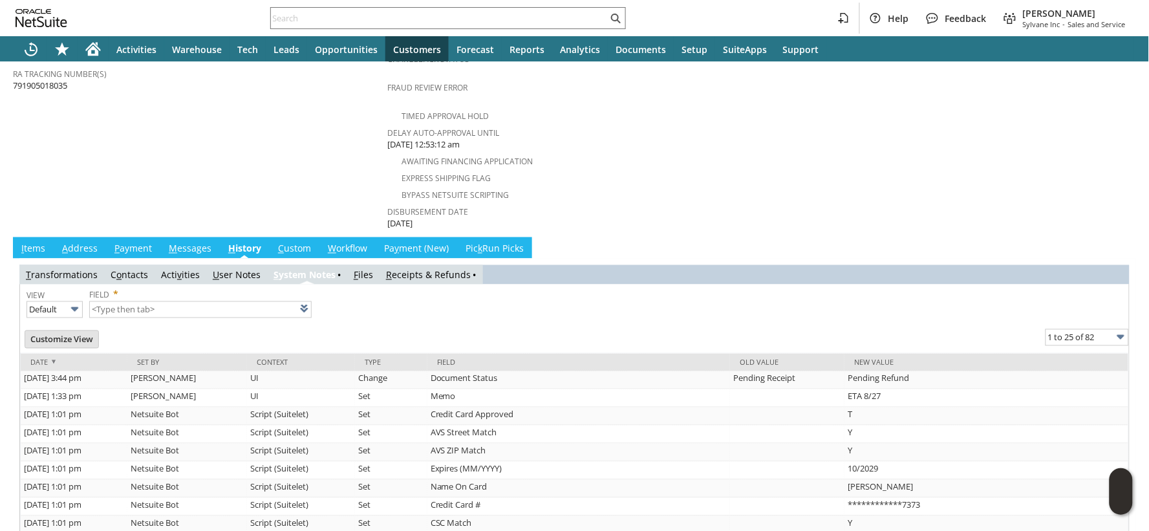
scroll to position [595, 0]
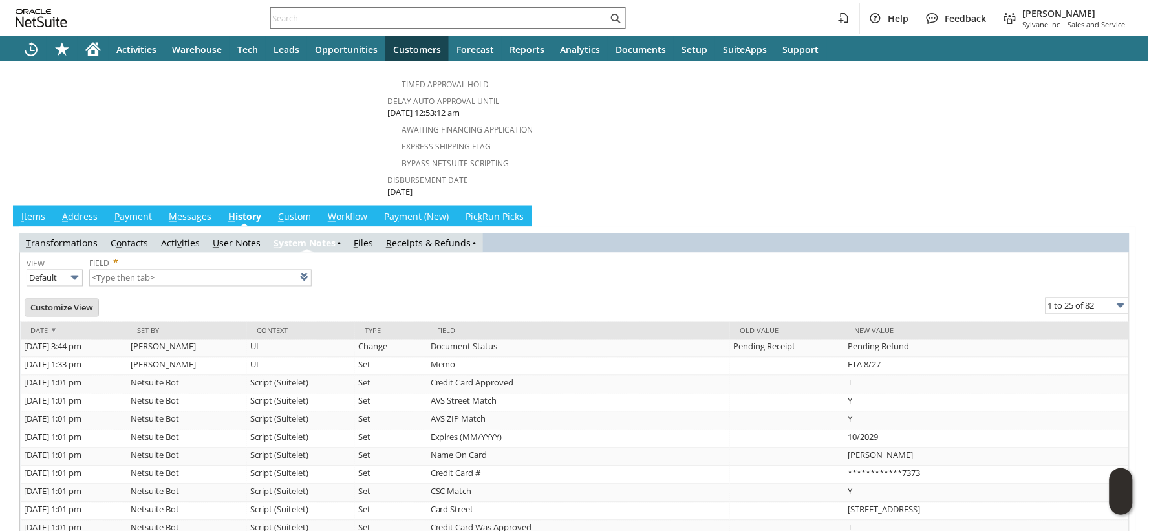
click at [37, 211] on link "I tems" at bounding box center [33, 218] width 30 height 14
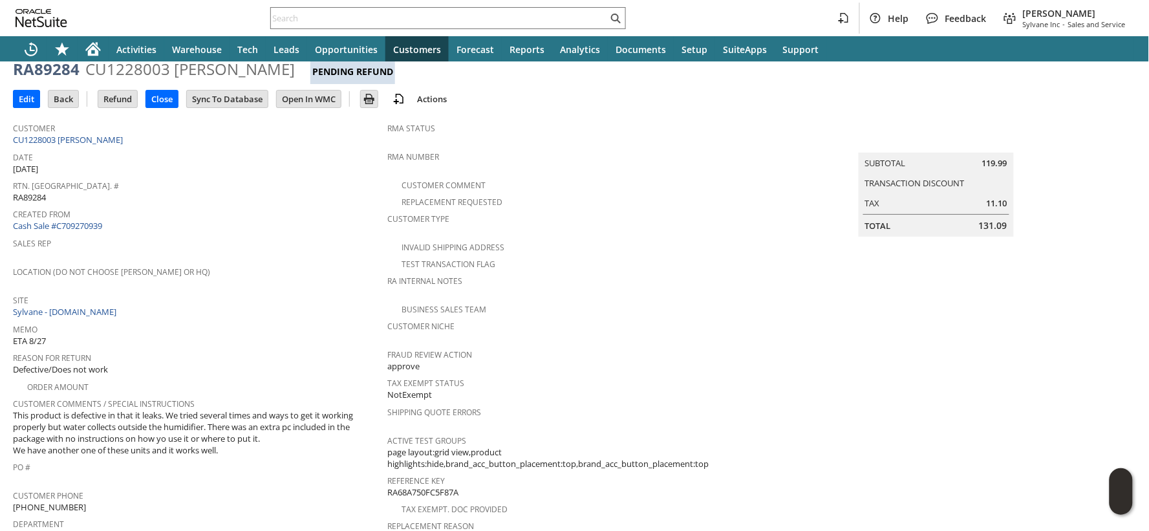
scroll to position [14, 0]
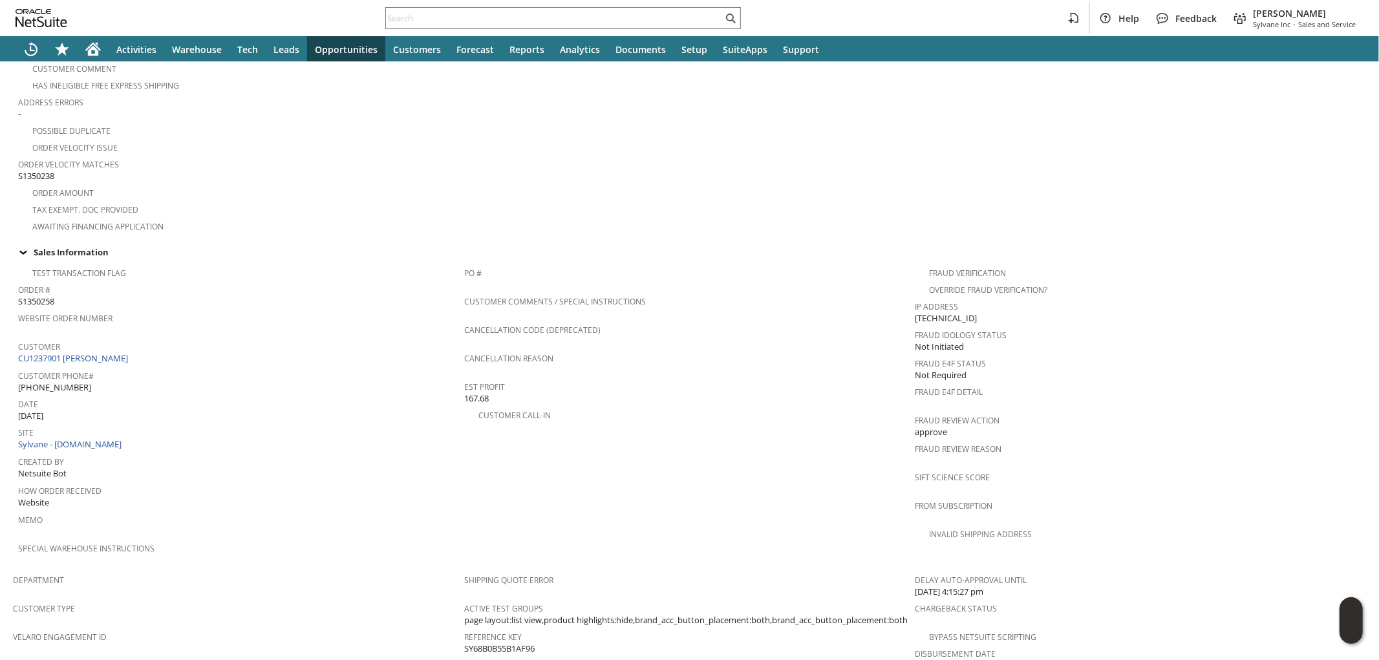
scroll to position [431, 0]
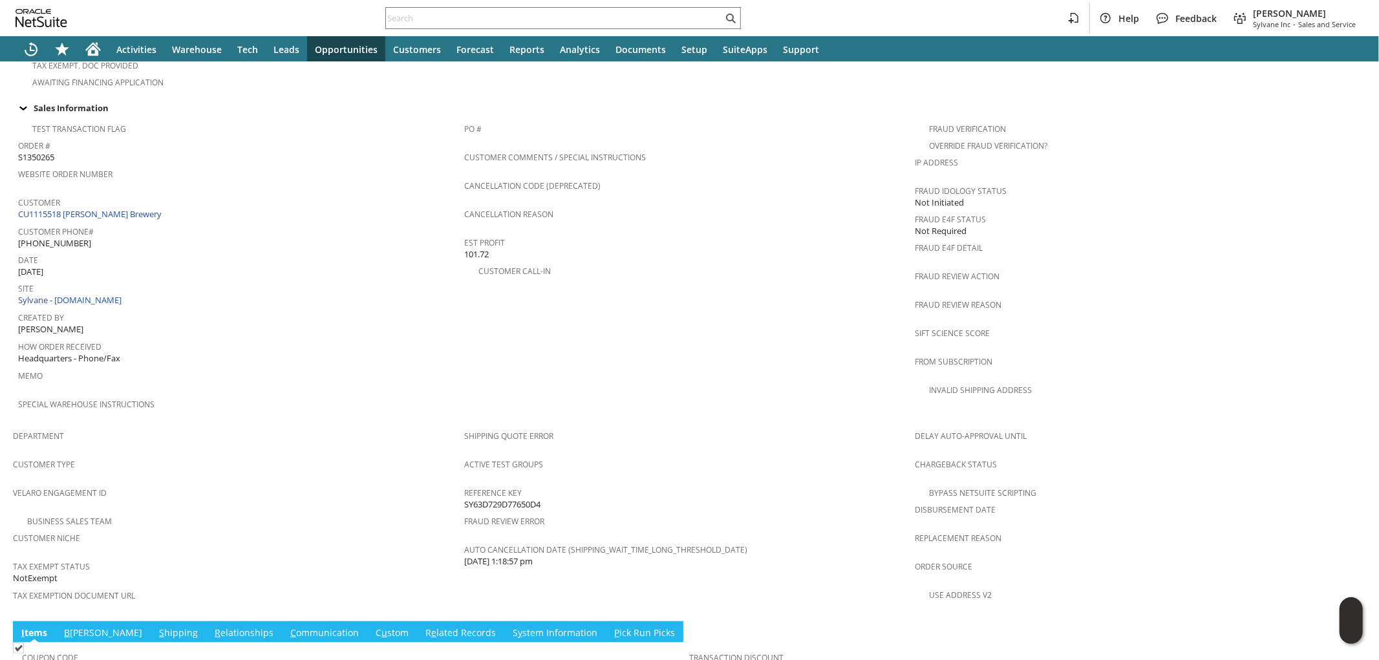
scroll to position [718, 0]
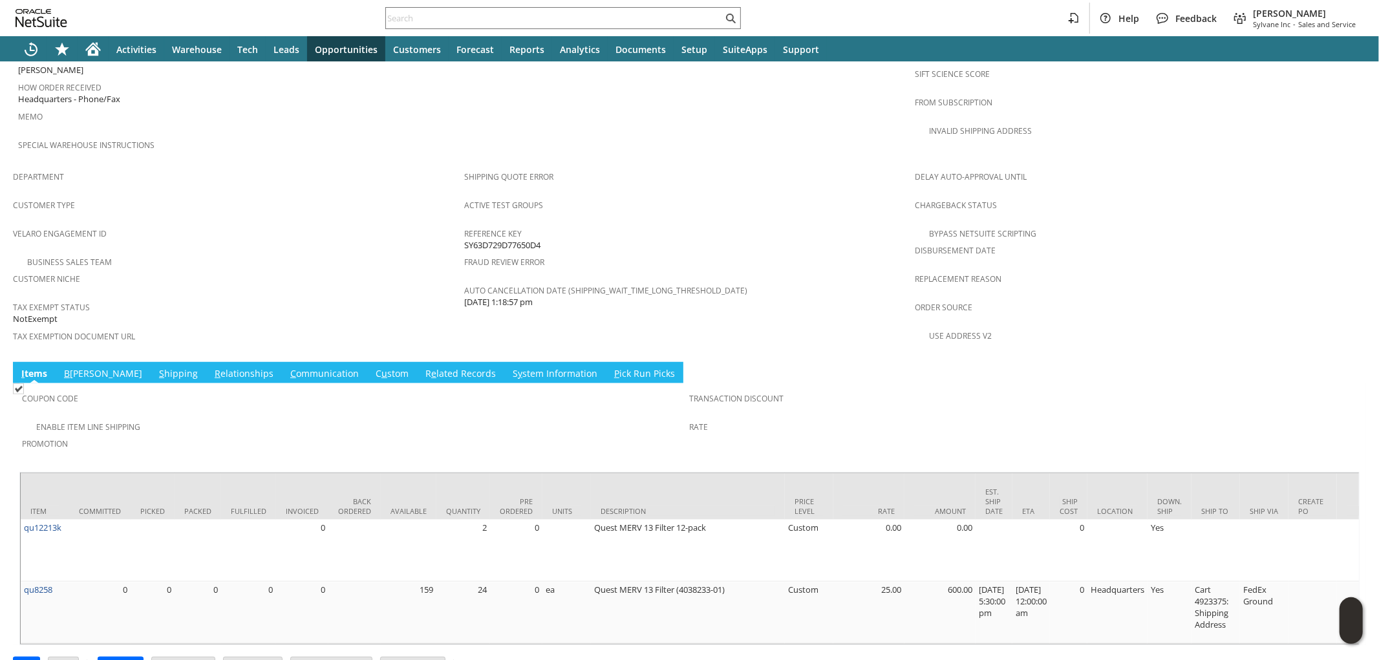
click at [156, 367] on link "S hipping" at bounding box center [178, 374] width 45 height 14
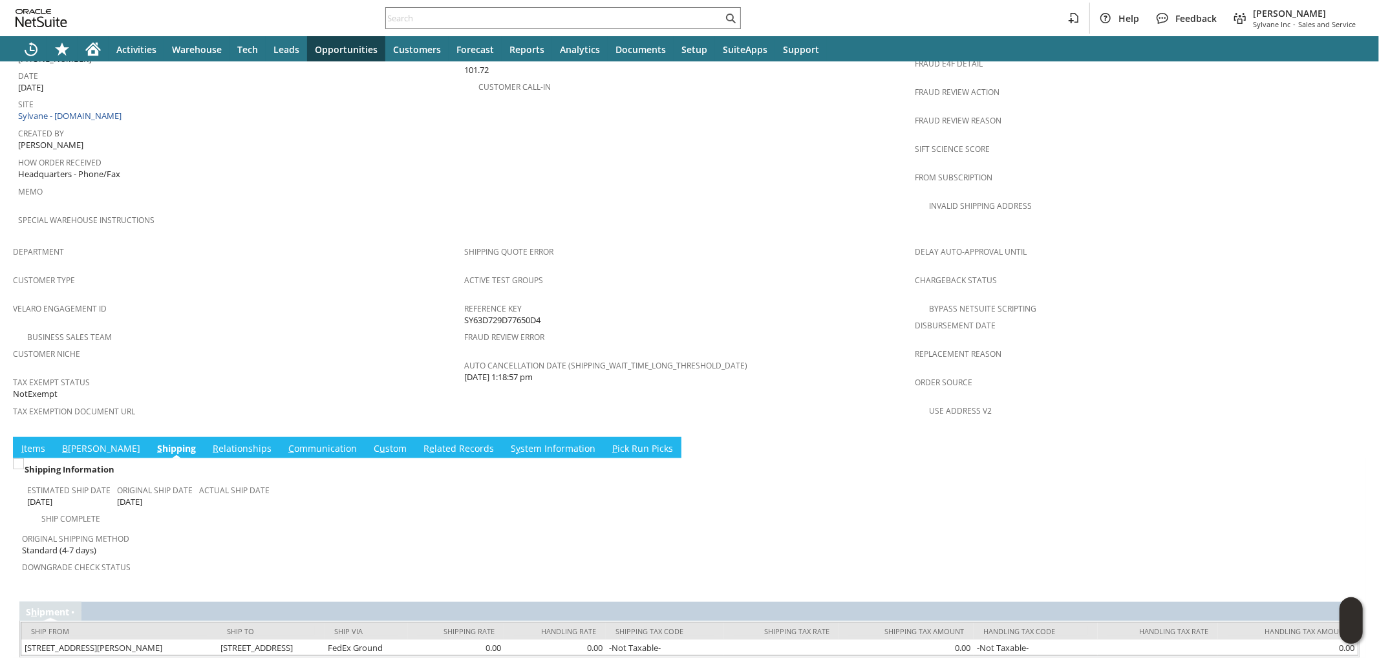
click at [83, 442] on link "B illing" at bounding box center [101, 449] width 85 height 14
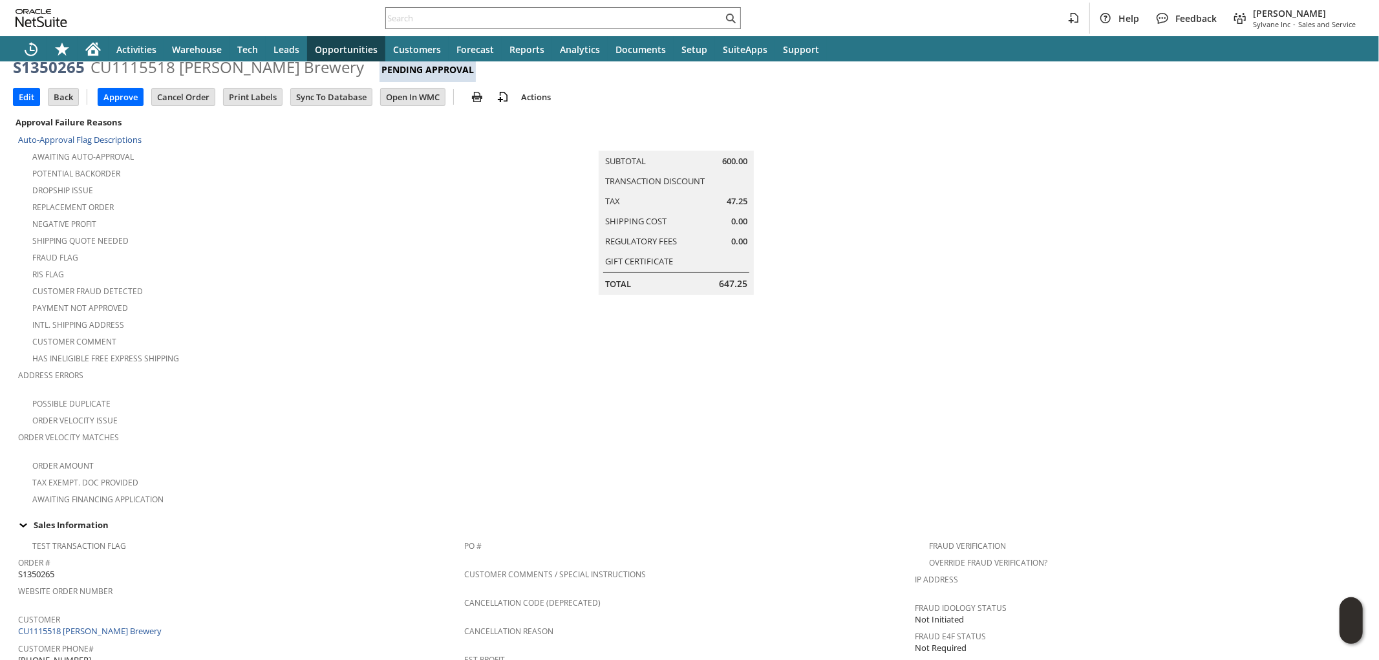
scroll to position [0, 0]
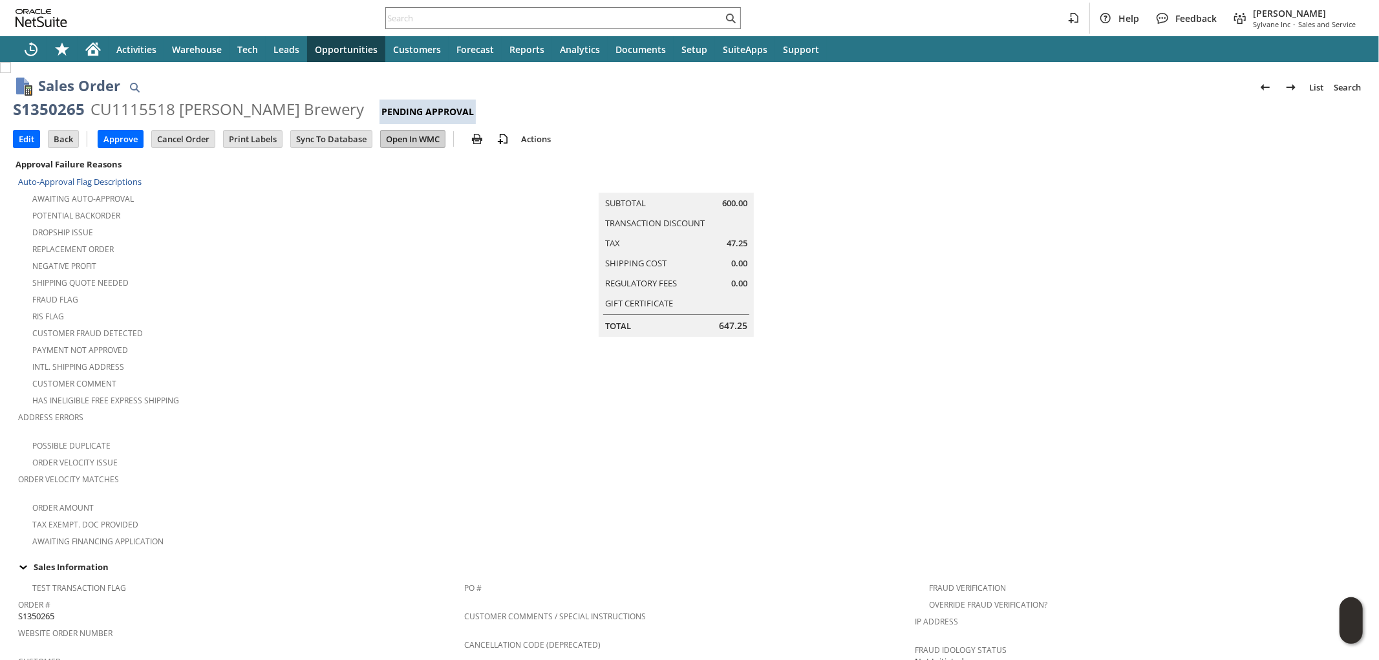
click at [436, 143] on input "Open In WMC" at bounding box center [413, 139] width 64 height 17
click at [28, 139] on input "Edit" at bounding box center [27, 139] width 26 height 17
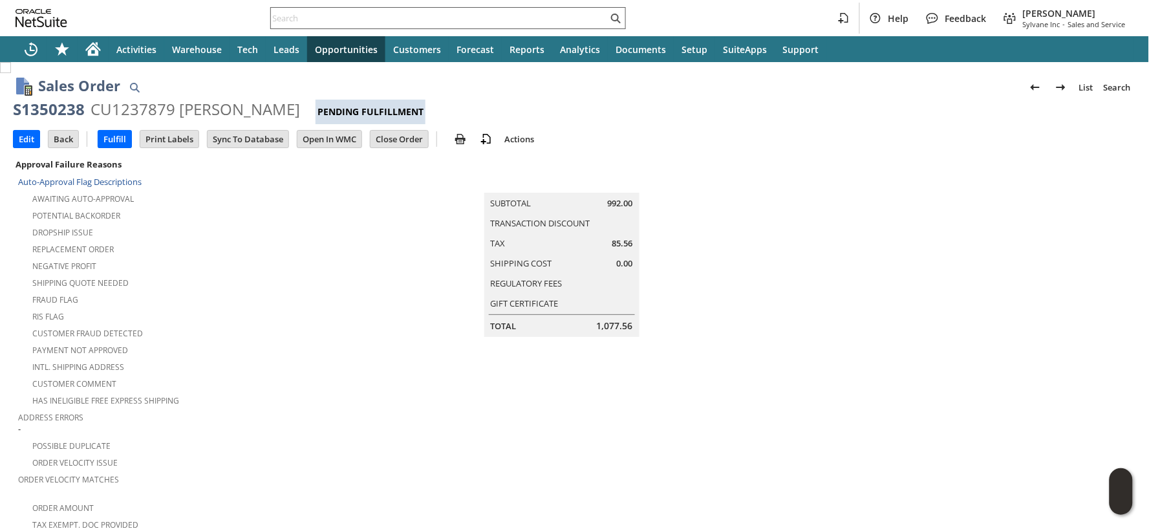
click at [333, 16] on input "text" at bounding box center [439, 18] width 337 height 16
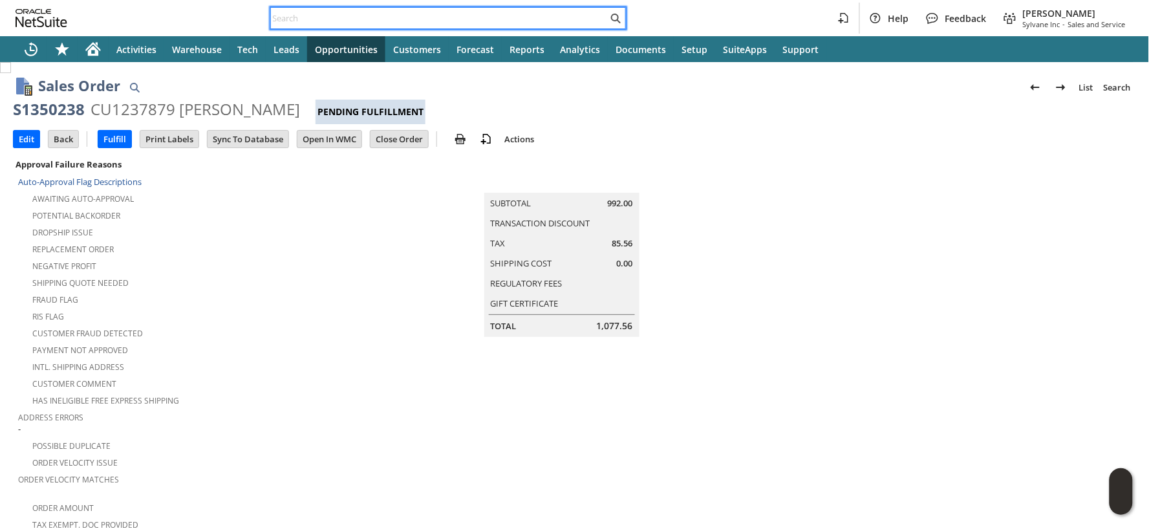
paste input "S1350255"
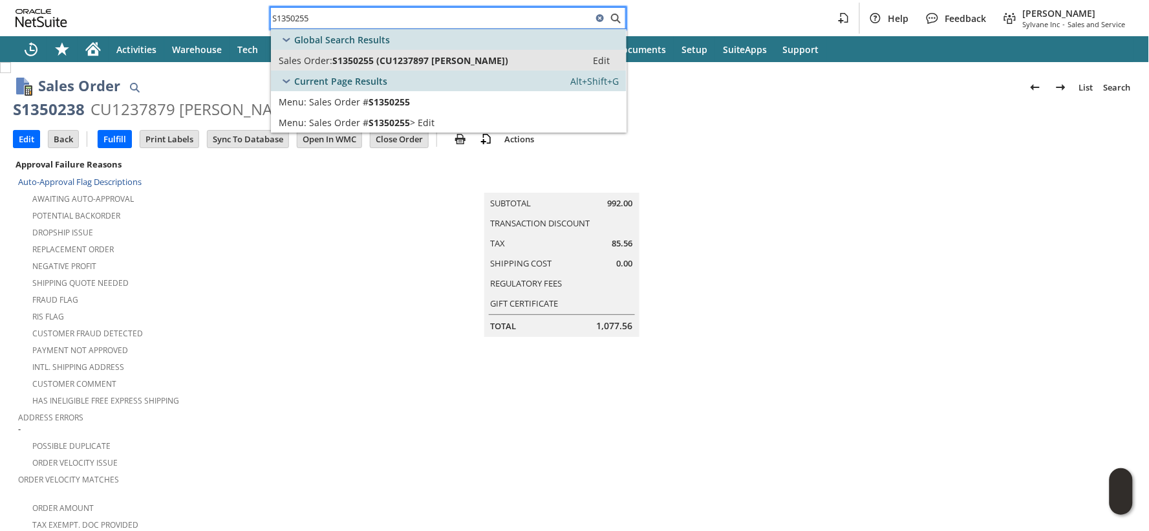
type input "S1350255"
click at [334, 57] on span "S1350255 (CU1237897 Lisa Dubocquet)" at bounding box center [420, 60] width 176 height 12
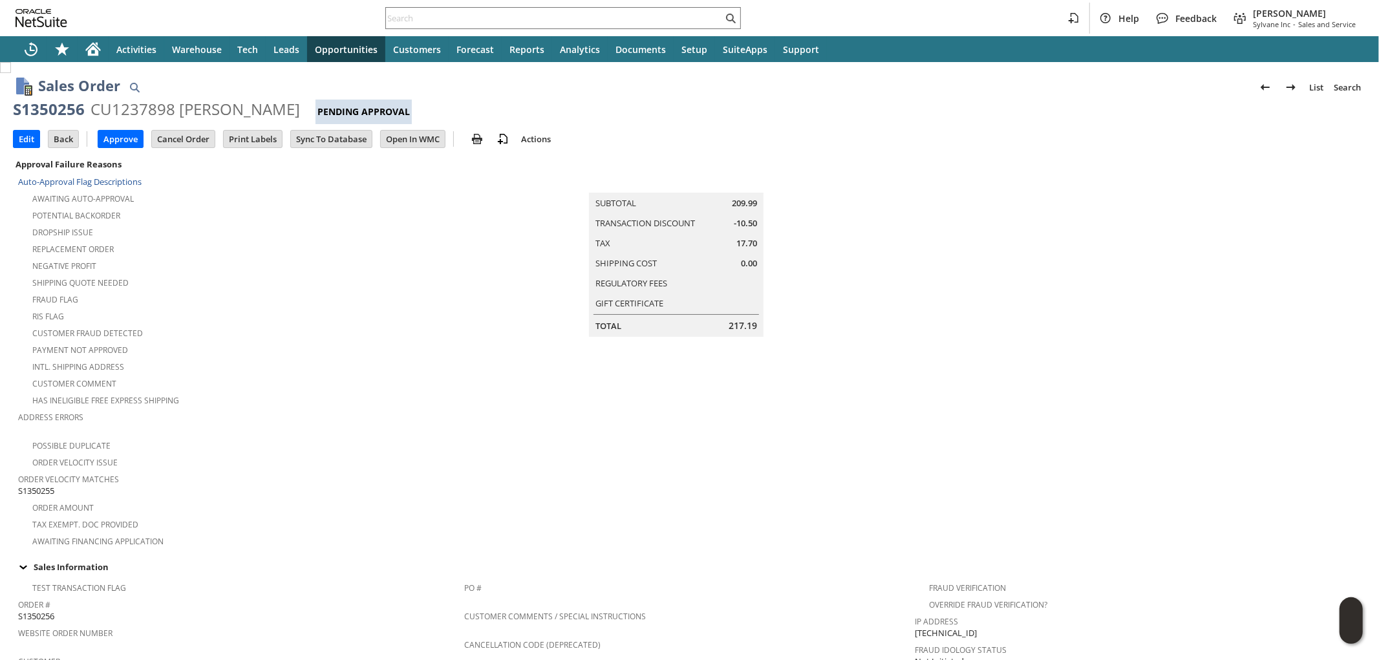
click at [48, 485] on span "S1350255" at bounding box center [36, 491] width 36 height 12
copy span "S1350255"
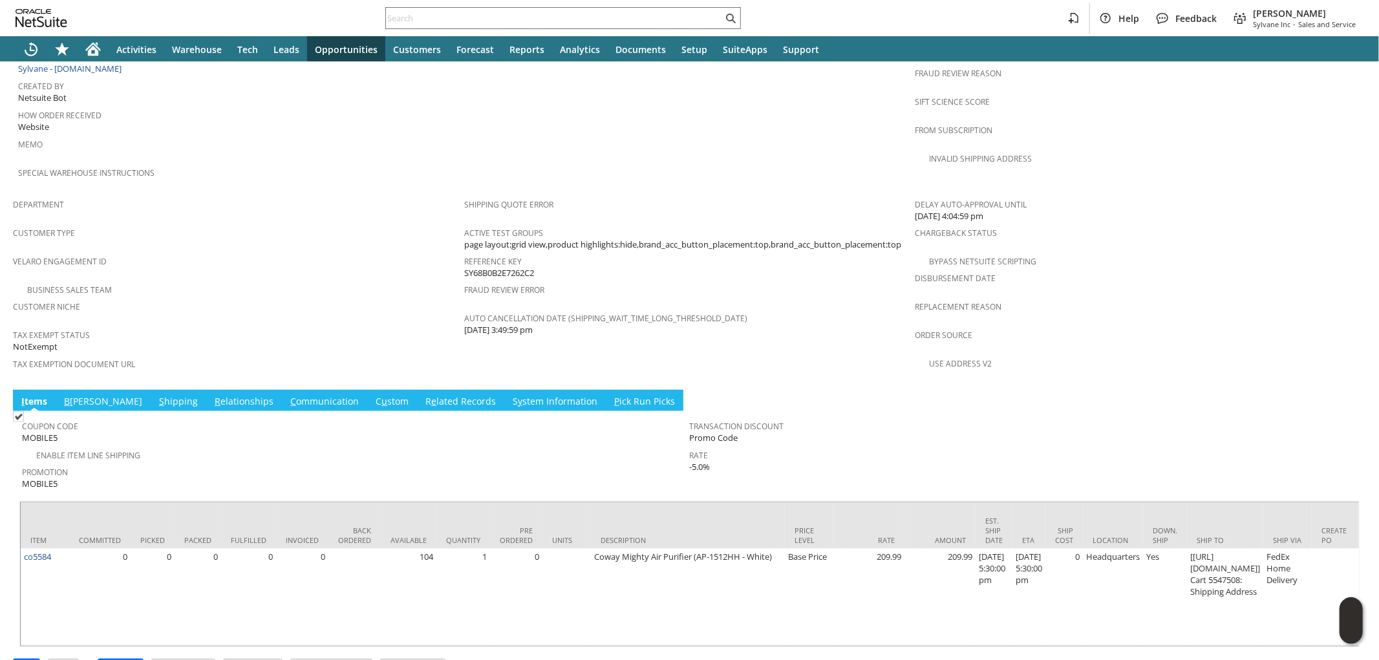
scroll to position [692, 0]
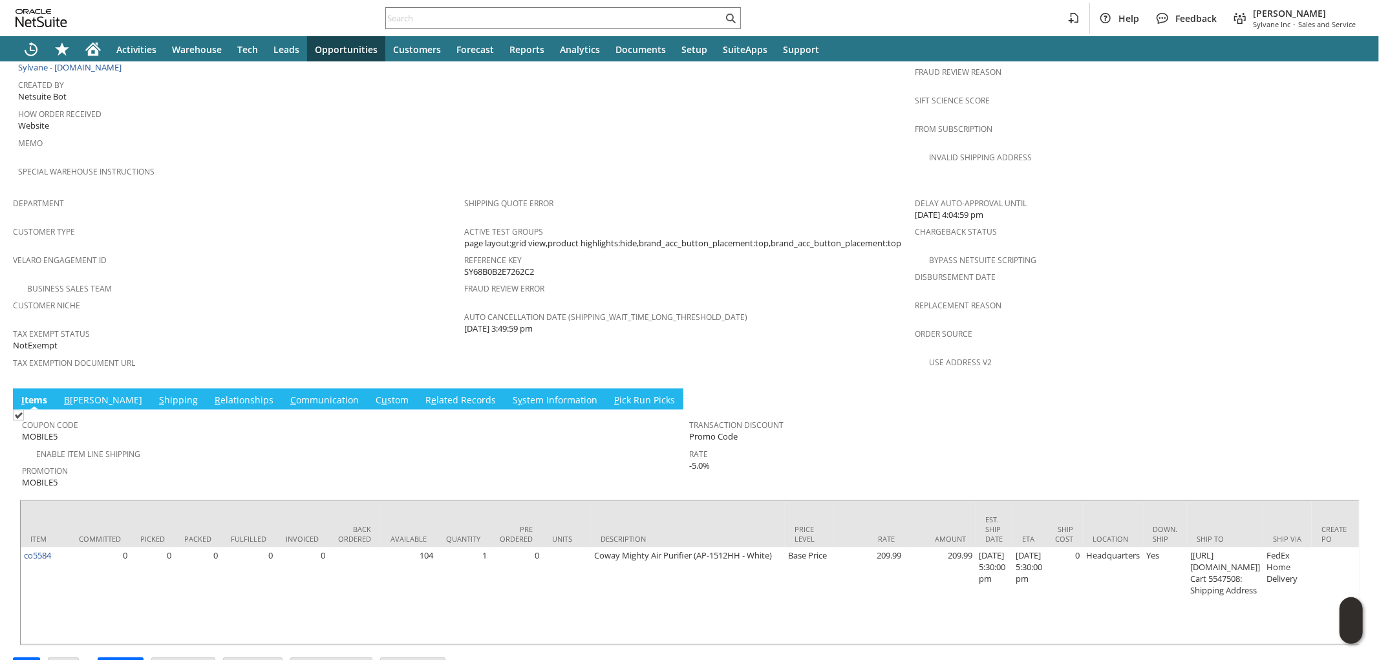
click at [70, 394] on link "B illing" at bounding box center [103, 401] width 85 height 14
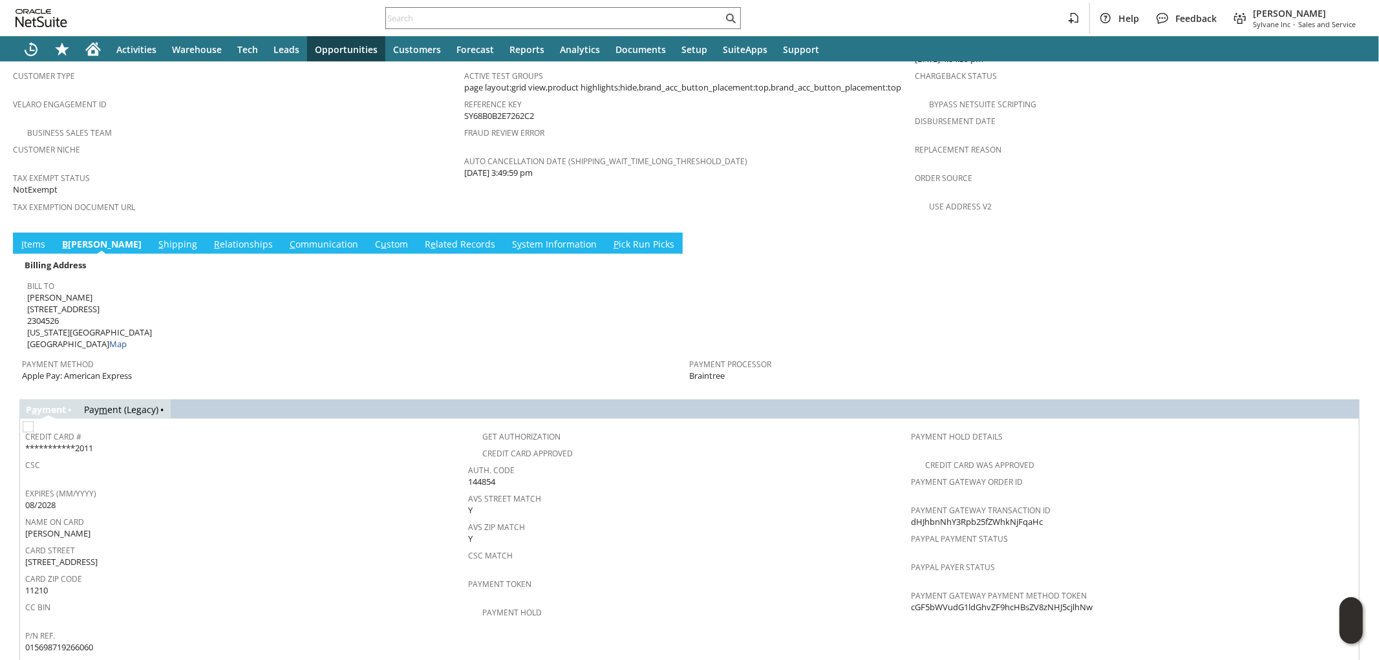
scroll to position [897, 0]
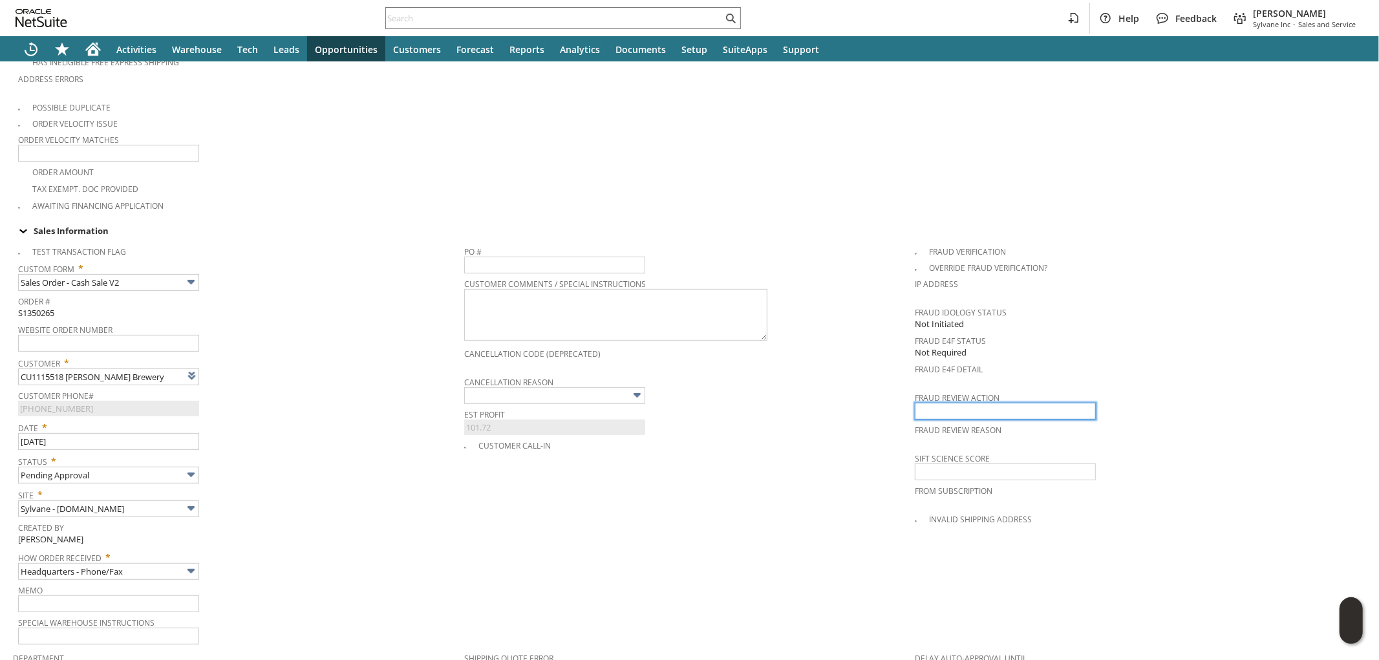
type input "approve"
click at [850, 373] on span "Cancellation Reason" at bounding box center [686, 380] width 445 height 14
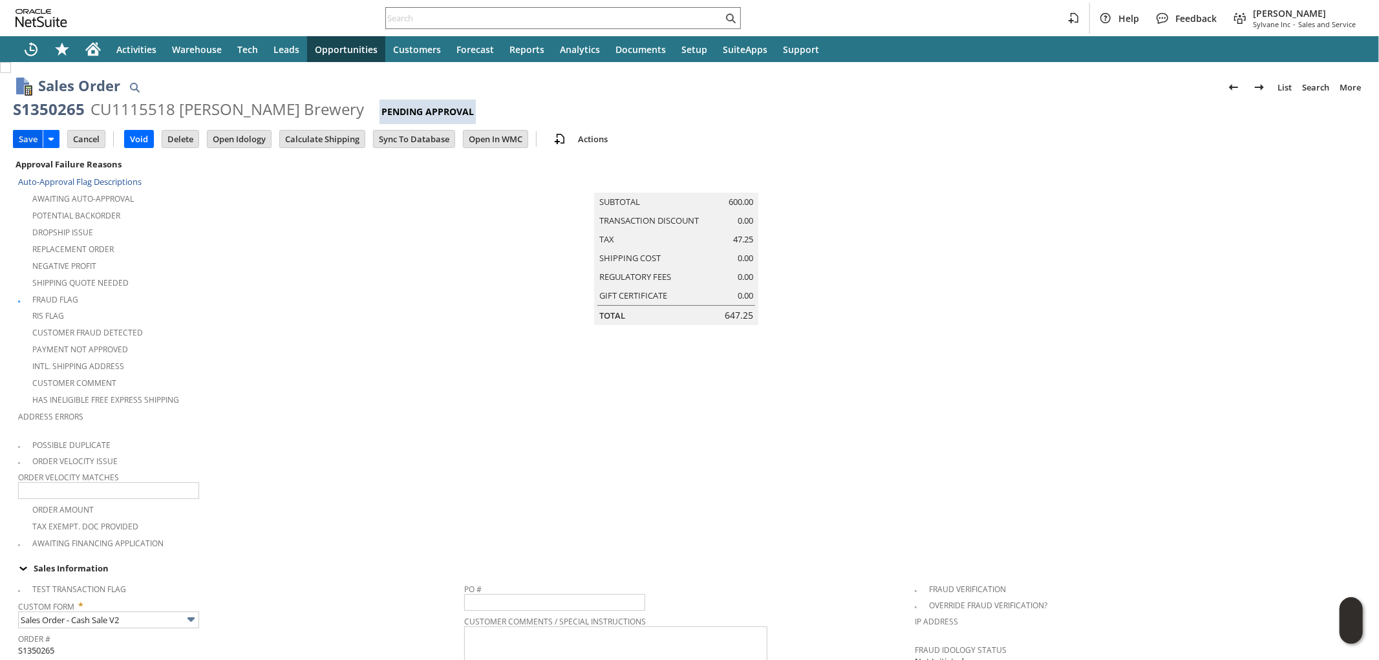
click at [27, 139] on input "Save" at bounding box center [28, 139] width 29 height 17
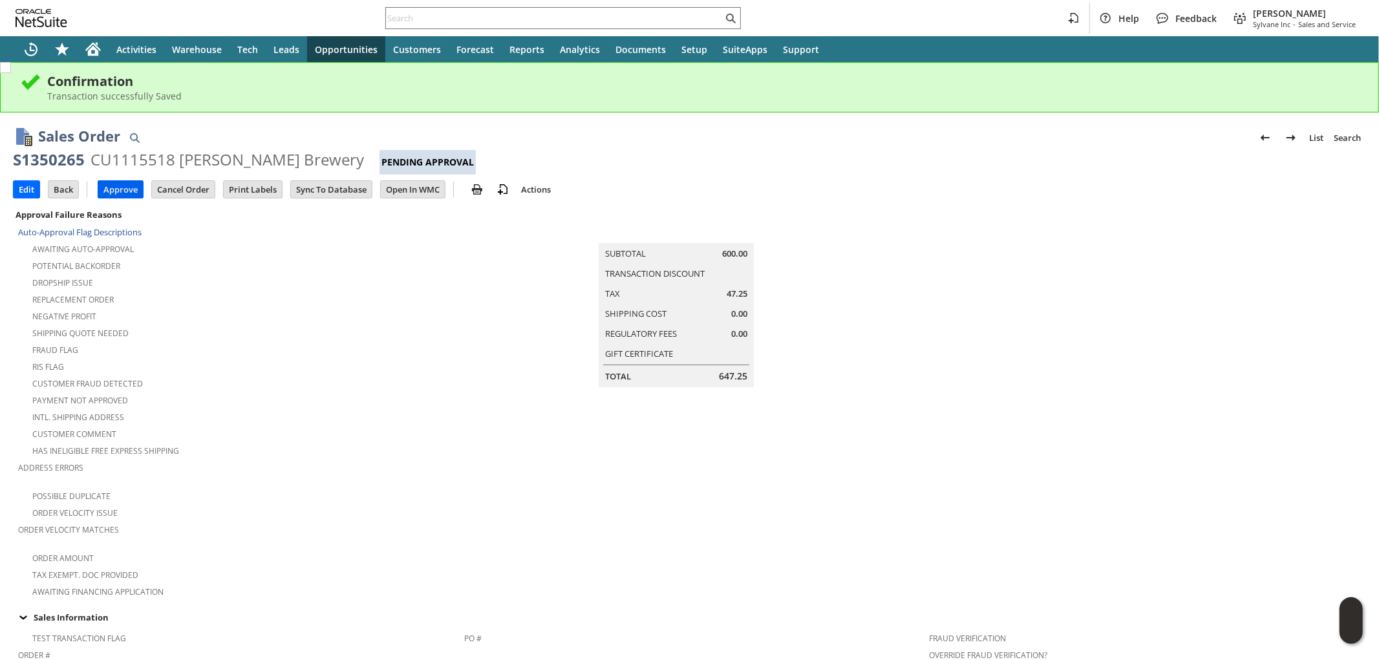
click at [116, 187] on input "Approve" at bounding box center [120, 189] width 45 height 17
